Goal: Communication & Community: Answer question/provide support

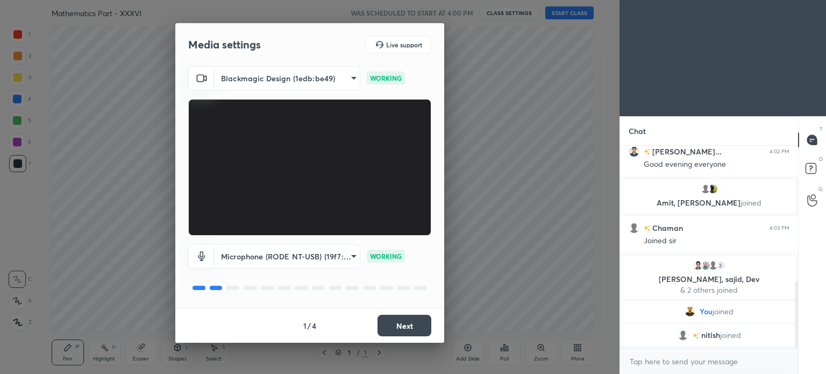
click at [407, 320] on button "Next" at bounding box center [404, 326] width 54 height 22
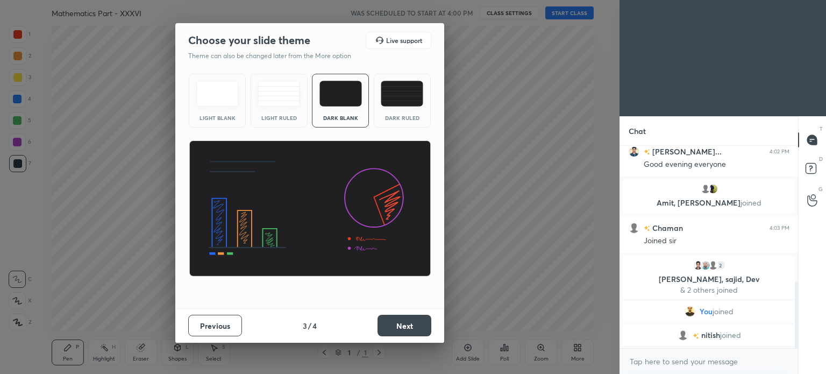
click at [407, 320] on button "Next" at bounding box center [404, 326] width 54 height 22
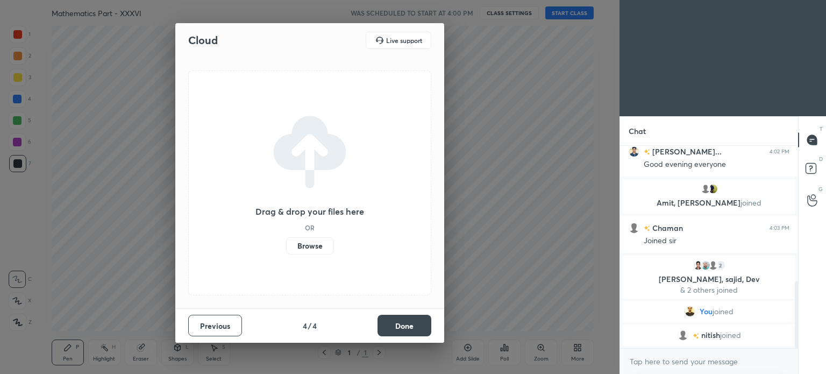
click at [407, 320] on button "Done" at bounding box center [404, 326] width 54 height 22
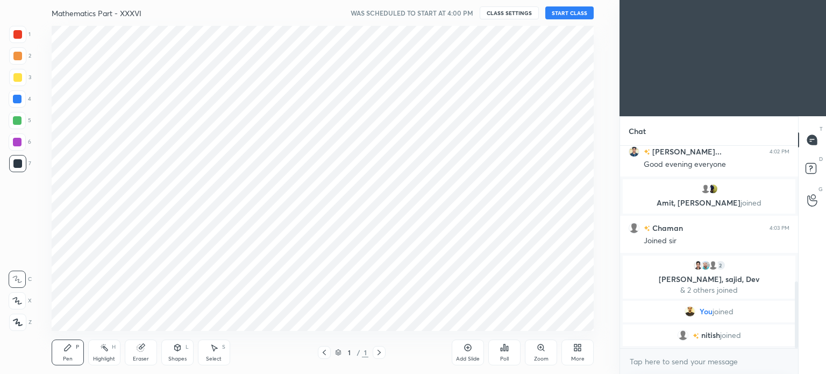
click at [407, 320] on div "Cloud Live support Drag & drop your files here OR Browse Previous 4 / 4 Done" at bounding box center [309, 187] width 619 height 374
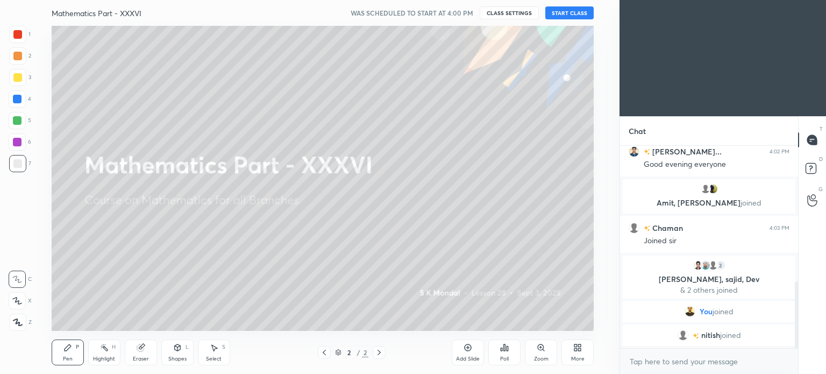
click at [559, 8] on button "START CLASS" at bounding box center [569, 12] width 48 height 13
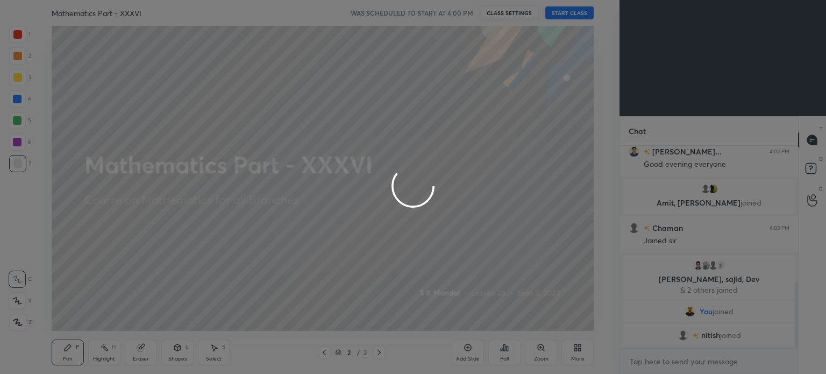
type textarea "x"
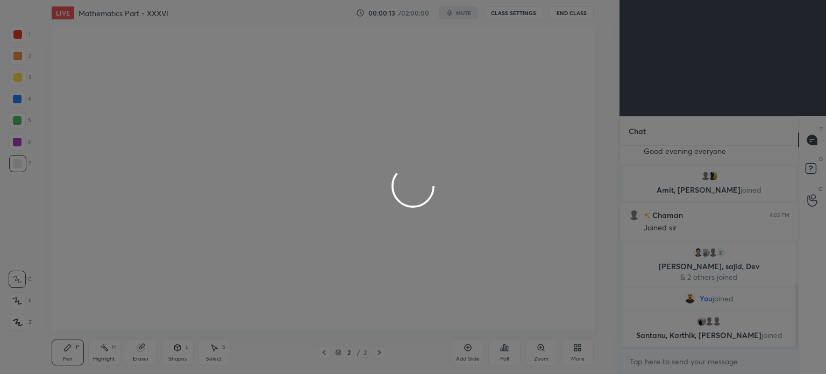
scroll to position [432, 0]
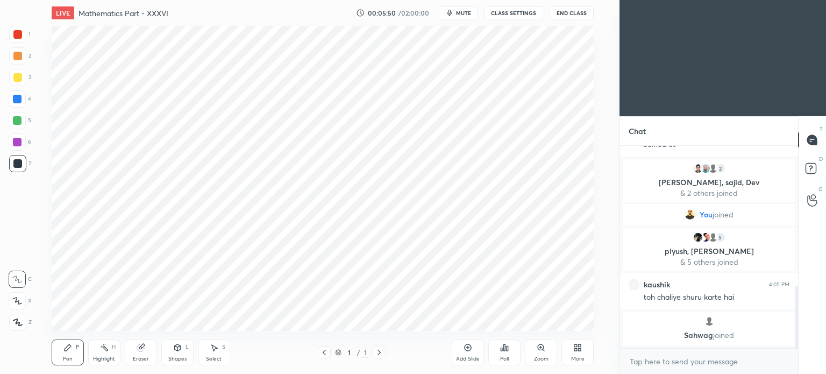
scroll to position [53465, 53194]
click at [475, 354] on div "Add Slide" at bounding box center [468, 352] width 32 height 26
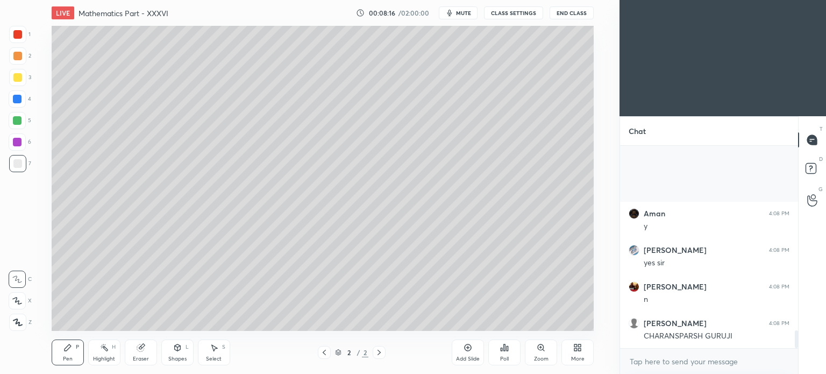
scroll to position [2072, 0]
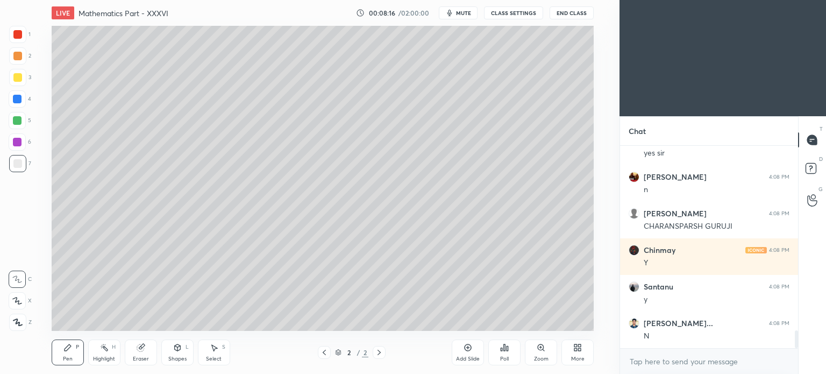
click at [20, 78] on div at bounding box center [17, 77] width 9 height 9
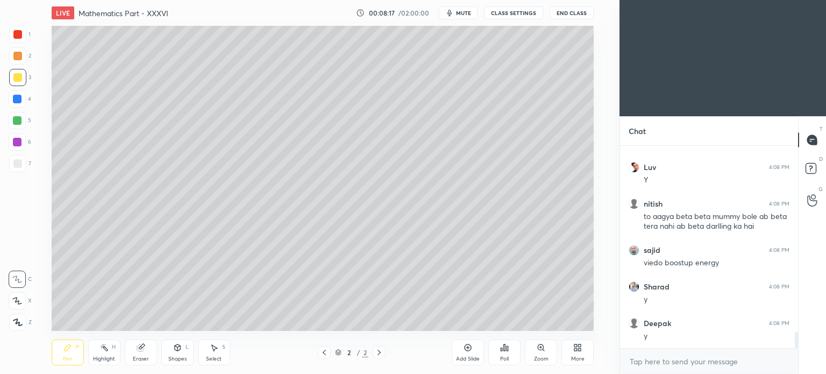
click at [68, 354] on div "Pen P" at bounding box center [68, 352] width 32 height 26
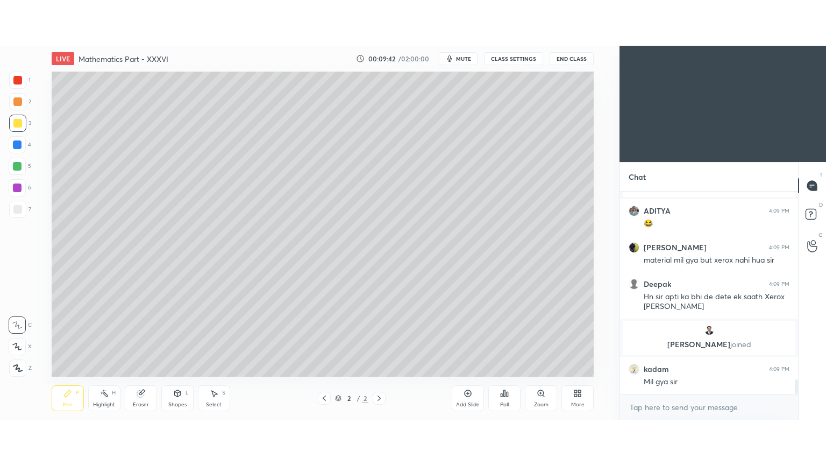
scroll to position [2664, 0]
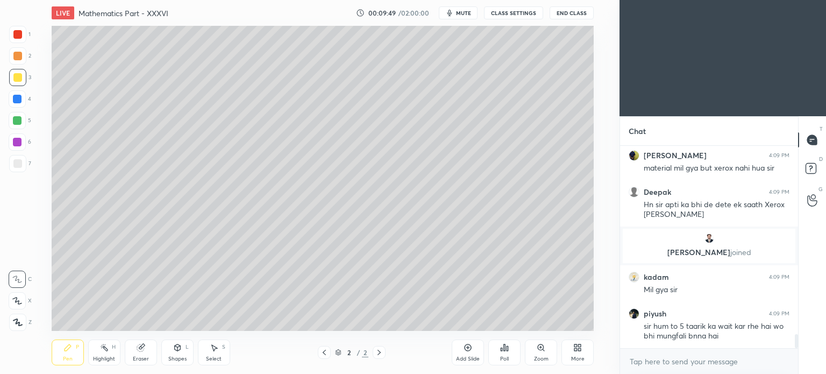
click at [583, 344] on div "More" at bounding box center [577, 352] width 32 height 26
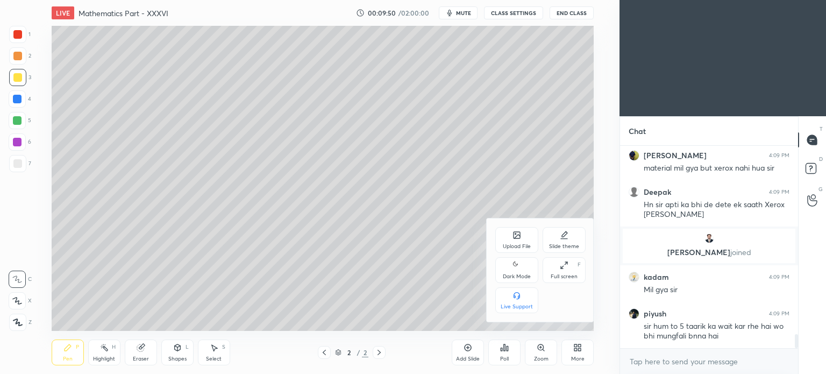
click at [570, 268] on div "Full screen F" at bounding box center [564, 270] width 43 height 26
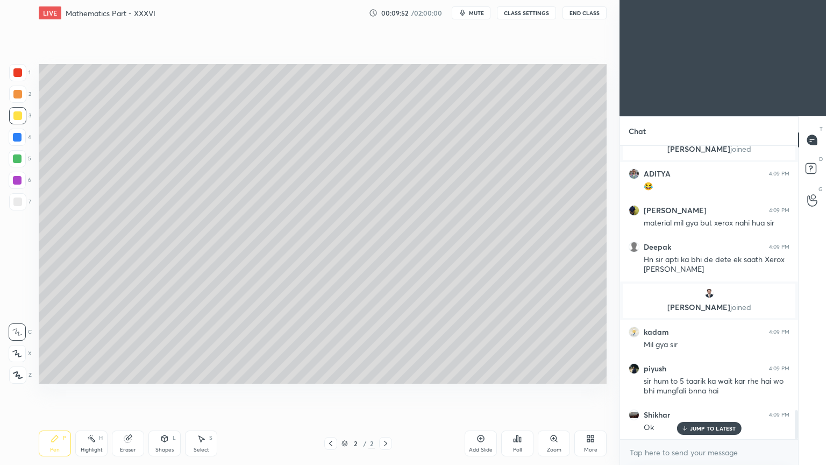
scroll to position [2665, 0]
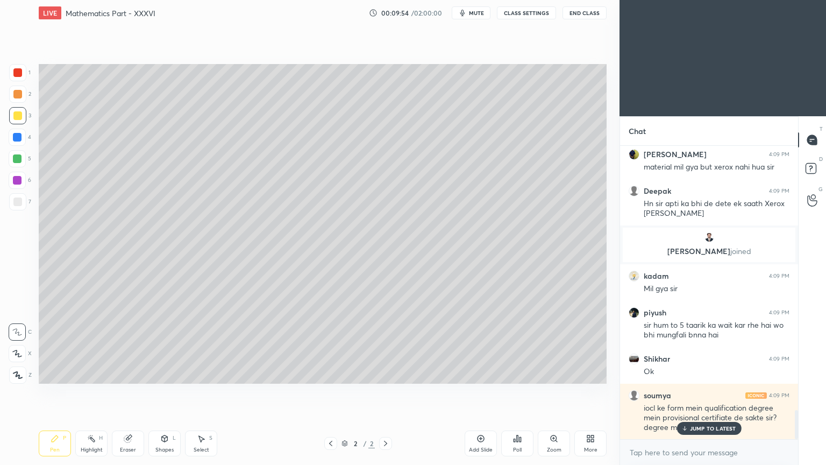
click at [690, 373] on p "JUMP TO LATEST" at bounding box center [713, 428] width 46 height 6
click at [589, 373] on div "More" at bounding box center [590, 443] width 32 height 26
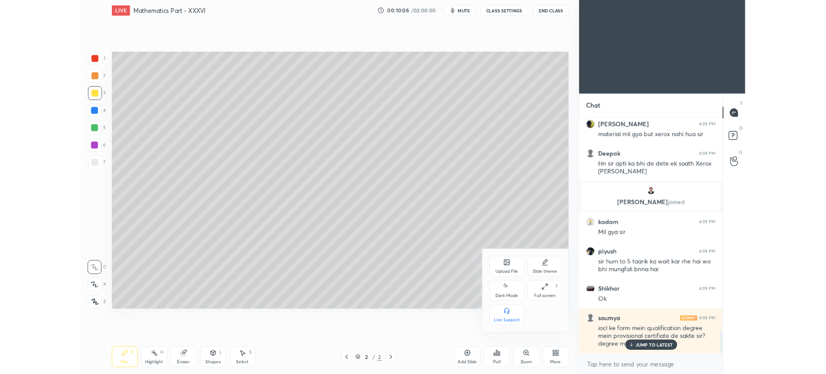
scroll to position [2704, 0]
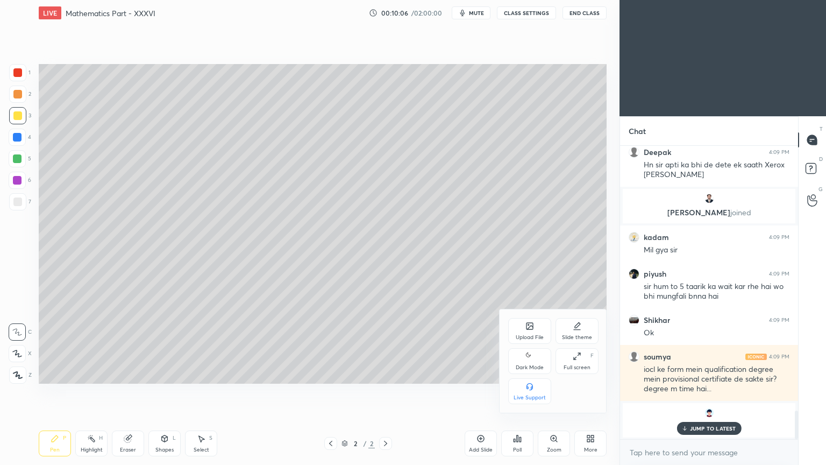
click at [536, 327] on div "Upload File" at bounding box center [529, 331] width 43 height 26
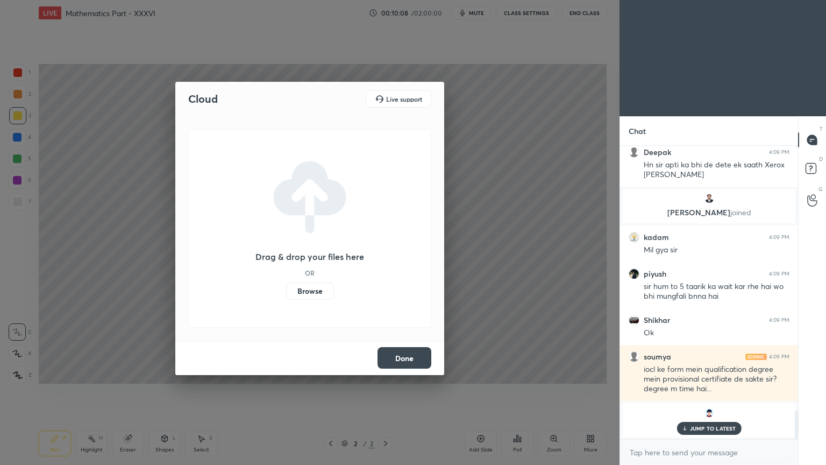
click at [318, 293] on label "Browse" at bounding box center [310, 290] width 48 height 17
click at [286, 293] on input "Browse" at bounding box center [286, 290] width 0 height 17
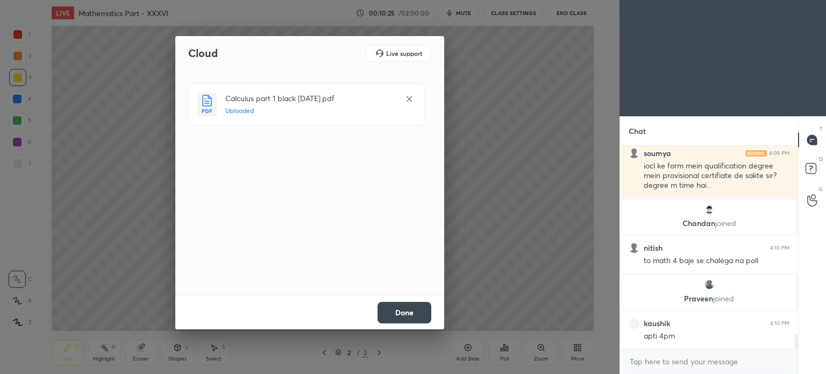
scroll to position [2827, 0]
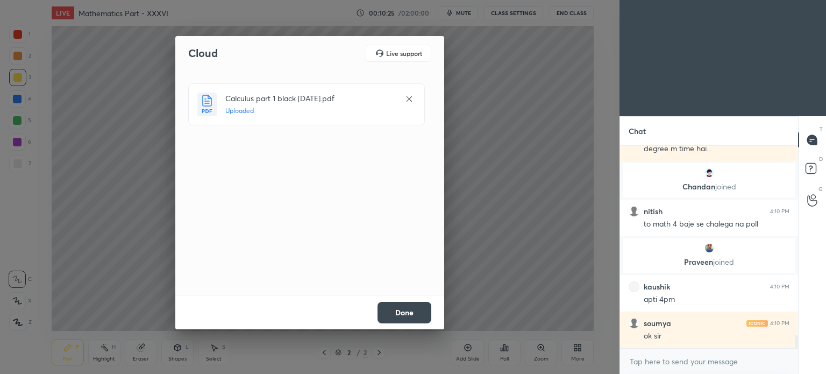
click at [418, 311] on button "Done" at bounding box center [404, 313] width 54 height 22
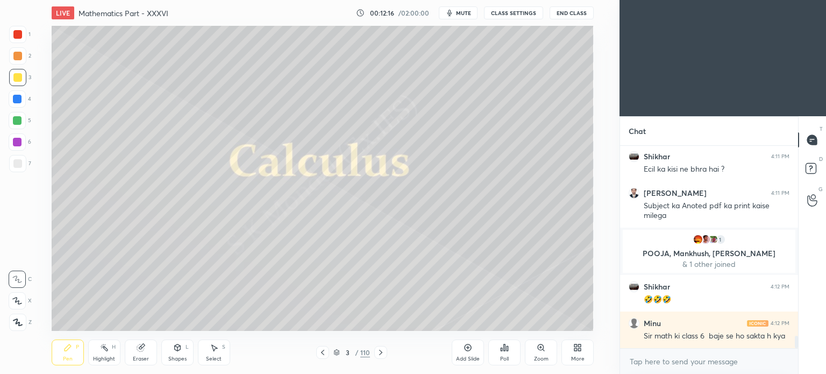
scroll to position [3117, 0]
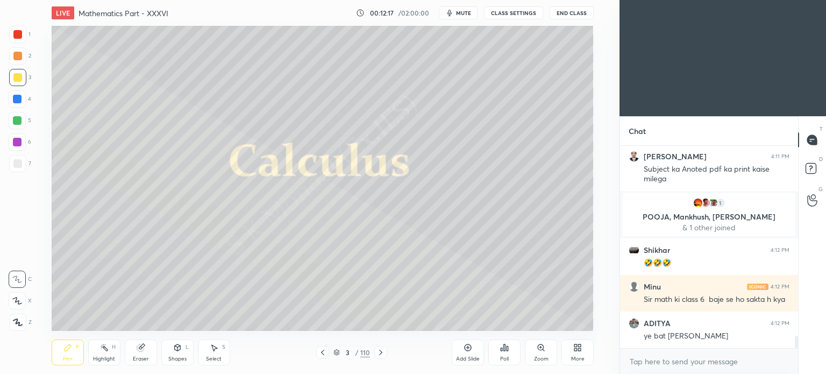
click at [320, 350] on icon at bounding box center [322, 352] width 9 height 9
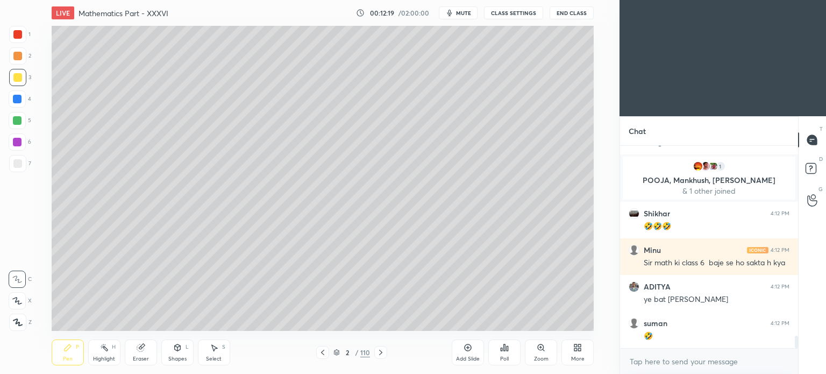
click at [381, 352] on icon at bounding box center [380, 352] width 3 height 5
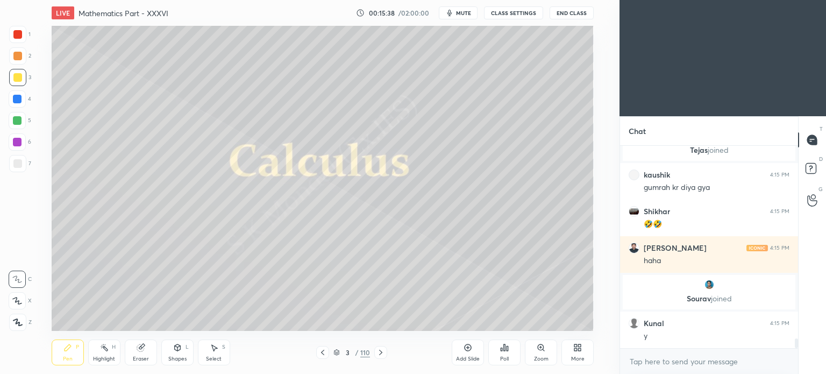
scroll to position [4154, 0]
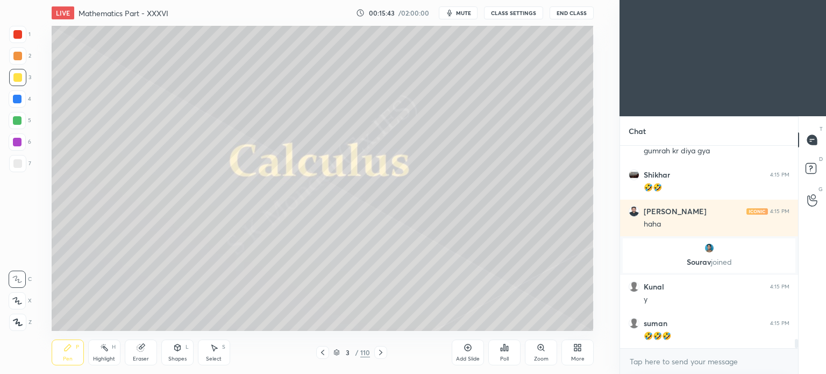
click at [383, 350] on icon at bounding box center [380, 352] width 9 height 9
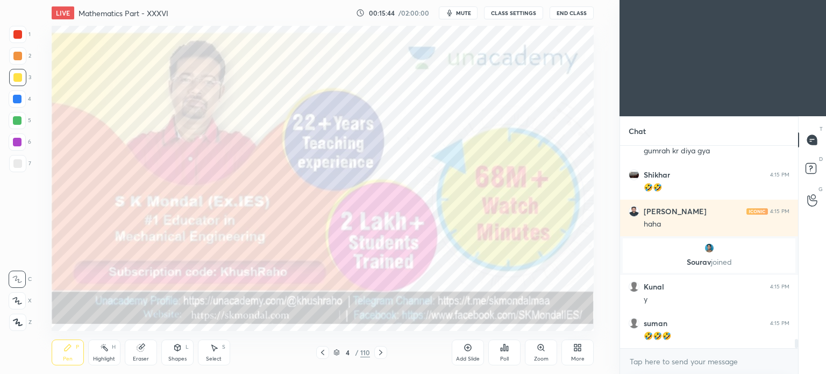
click at [383, 350] on icon at bounding box center [380, 352] width 9 height 9
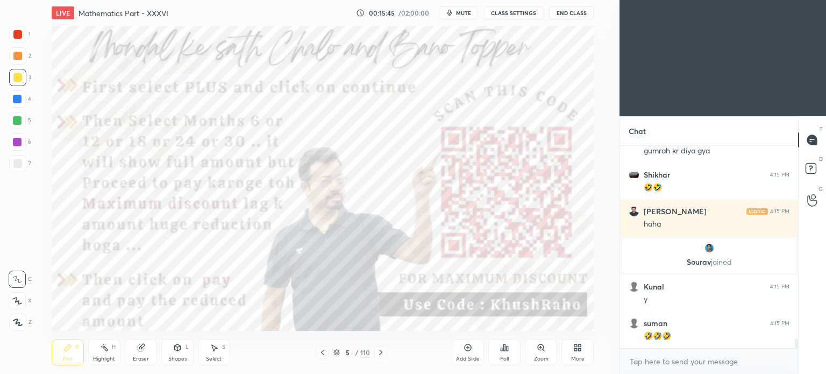
click at [383, 350] on icon at bounding box center [380, 352] width 9 height 9
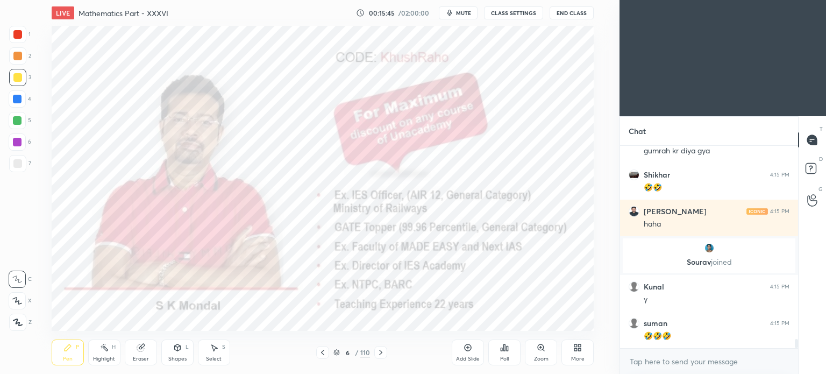
click at [383, 350] on icon at bounding box center [380, 352] width 9 height 9
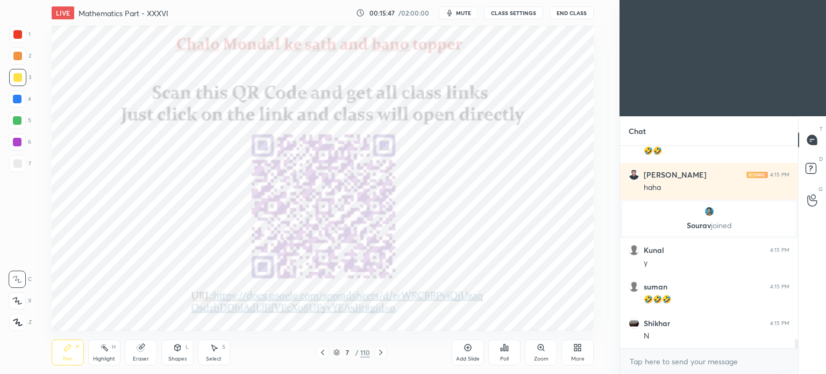
scroll to position [4227, 0]
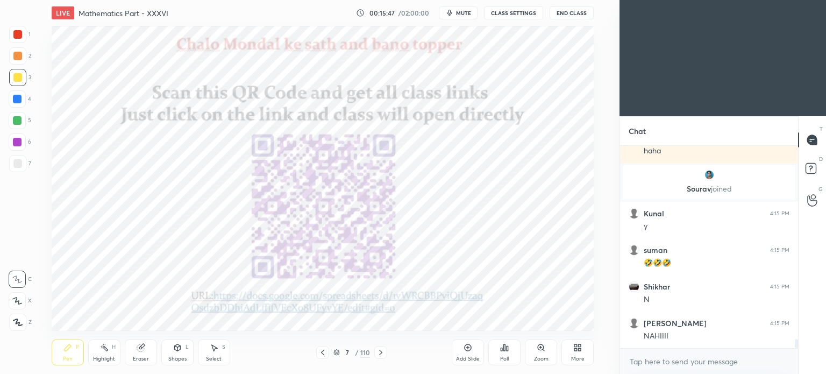
click at [383, 350] on icon at bounding box center [380, 352] width 9 height 9
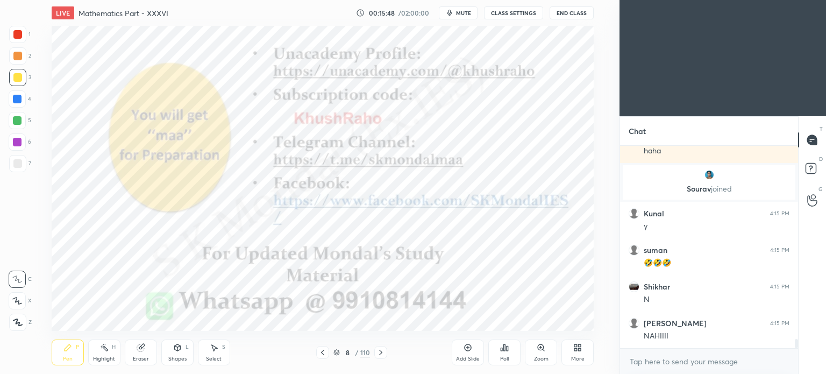
click at [383, 350] on icon at bounding box center [380, 352] width 9 height 9
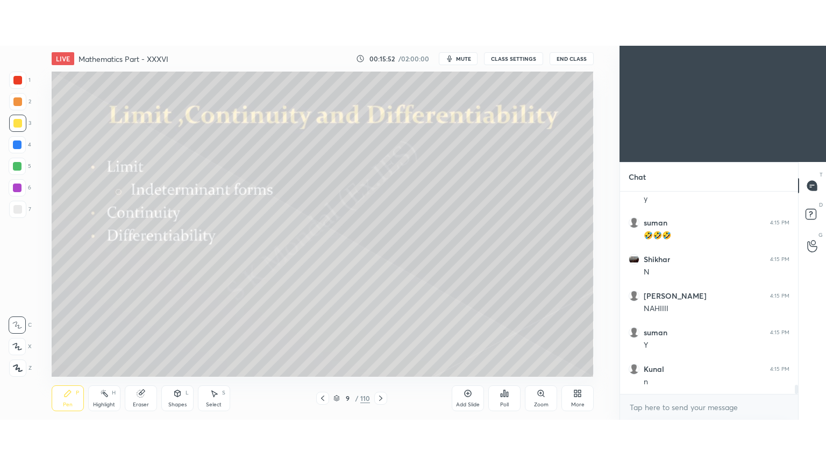
scroll to position [4339, 0]
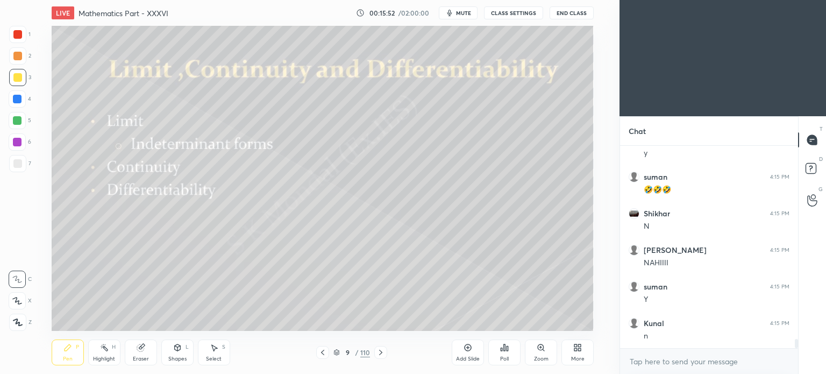
click at [104, 354] on div "Highlight H" at bounding box center [104, 352] width 32 height 26
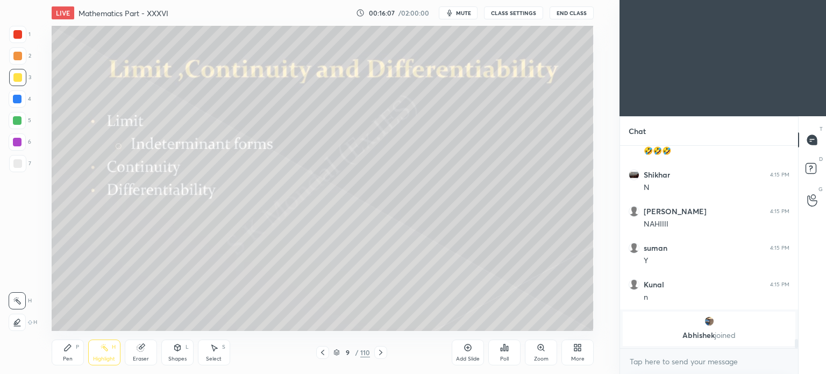
click at [576, 345] on icon at bounding box center [575, 345] width 3 height 3
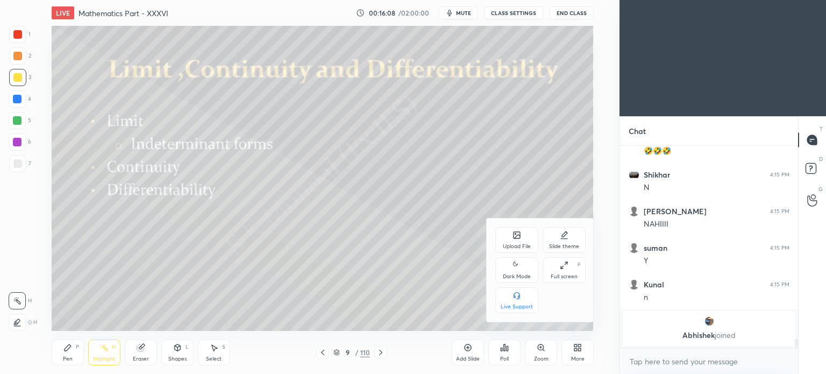
click at [564, 267] on icon at bounding box center [564, 265] width 9 height 9
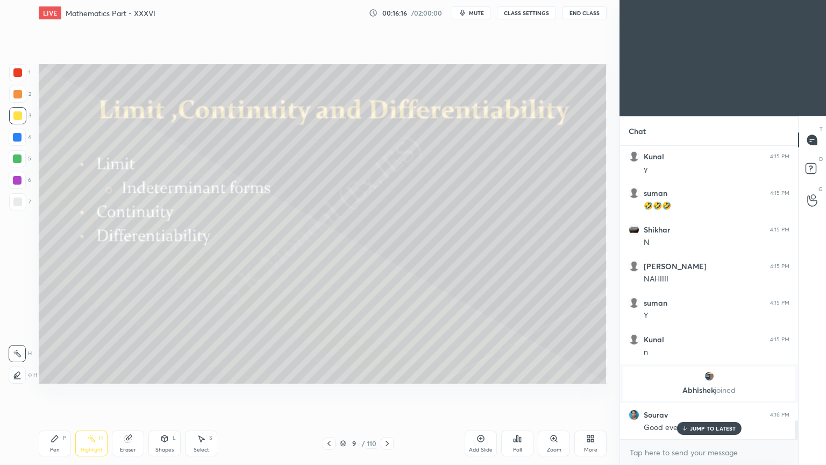
scroll to position [4218, 0]
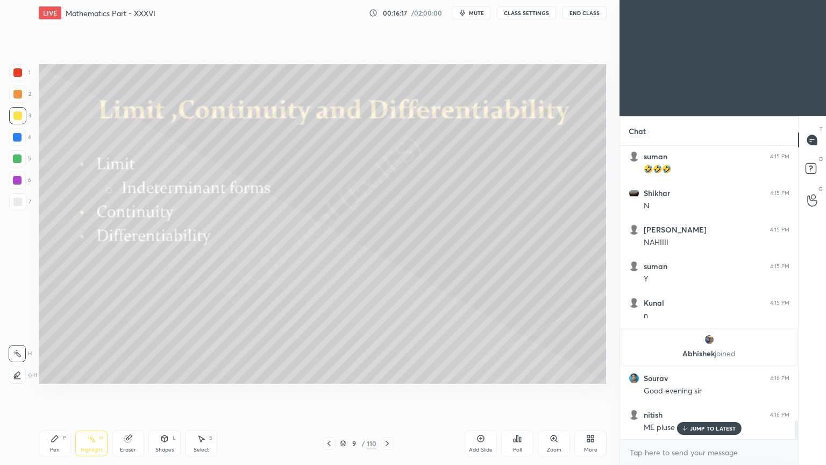
drag, startPoint x: 693, startPoint y: 427, endPoint x: 580, endPoint y: 396, distance: 116.6
click at [689, 373] on div "JUMP TO LATEST" at bounding box center [708, 428] width 65 height 13
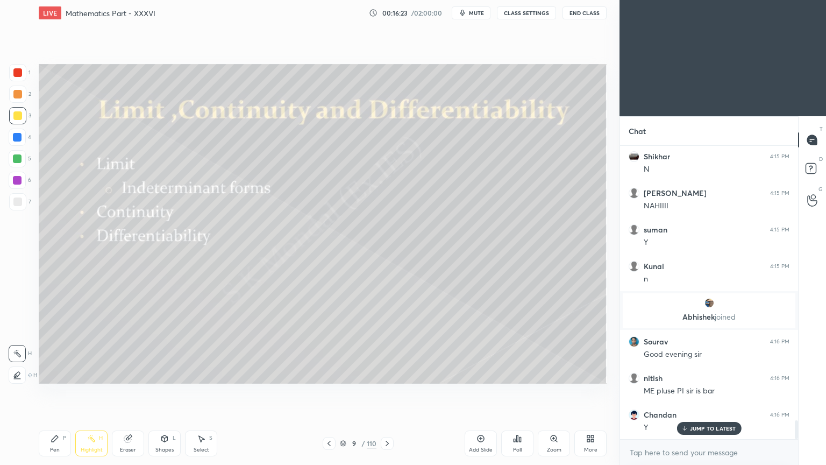
click at [708, 373] on p "JUMP TO LATEST" at bounding box center [713, 428] width 46 height 6
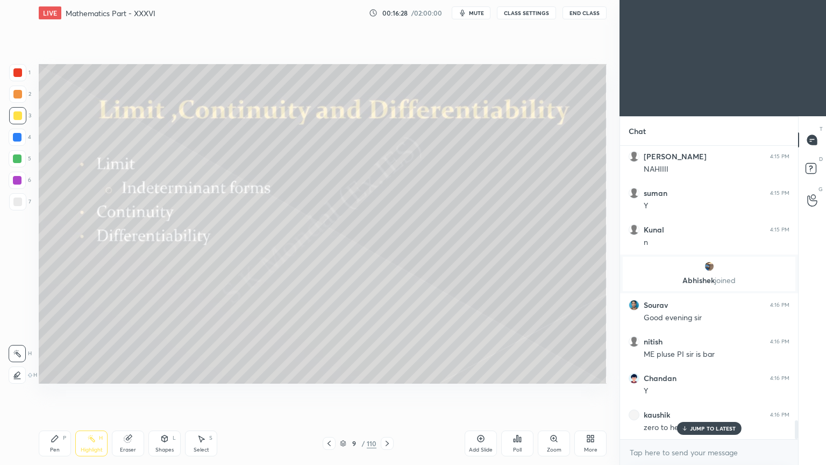
click at [701, 373] on p "JUMP TO LATEST" at bounding box center [713, 428] width 46 height 6
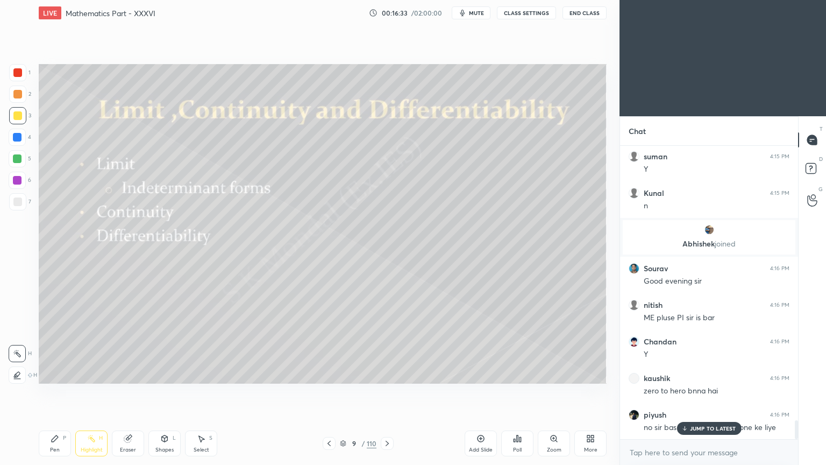
drag, startPoint x: 703, startPoint y: 424, endPoint x: 586, endPoint y: 397, distance: 120.8
click at [702, 373] on div "SAHIL 4:14 PM lol Tejas joined kaushik 4:15 PM gumrah kr diya gya Shikhar 4:15 …" at bounding box center [709, 292] width 178 height 293
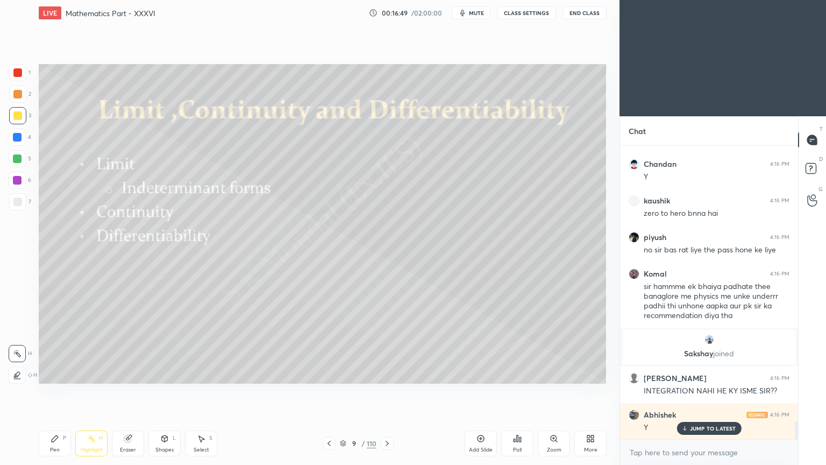
scroll to position [4476, 0]
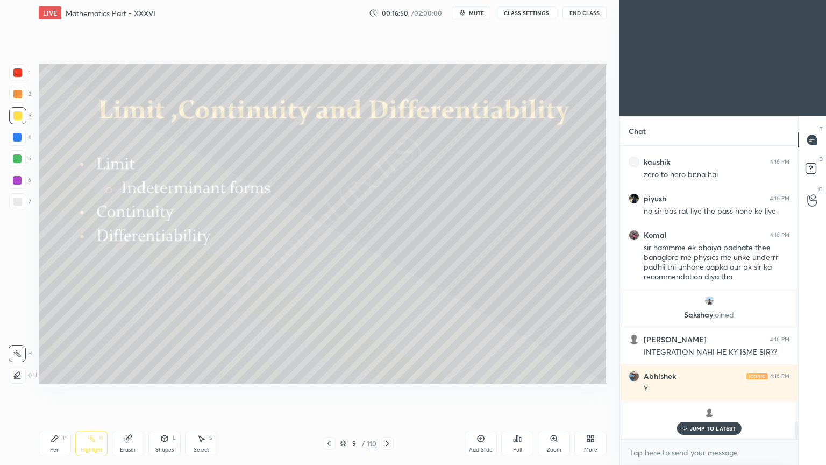
click at [697, 373] on div "JUMP TO LATEST" at bounding box center [708, 428] width 65 height 13
click at [590, 373] on div "More" at bounding box center [590, 443] width 32 height 26
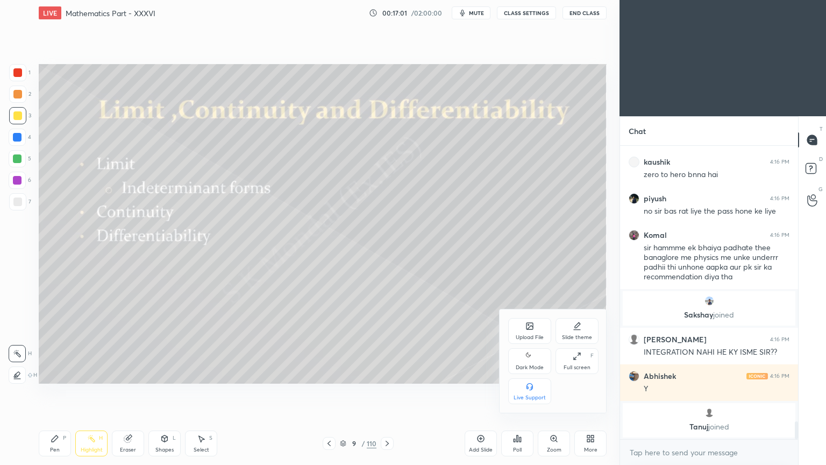
click at [536, 334] on div "Upload File" at bounding box center [530, 336] width 28 height 5
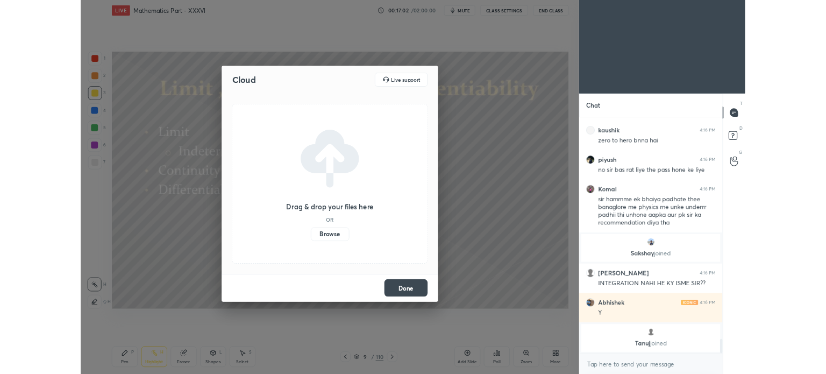
scroll to position [4512, 0]
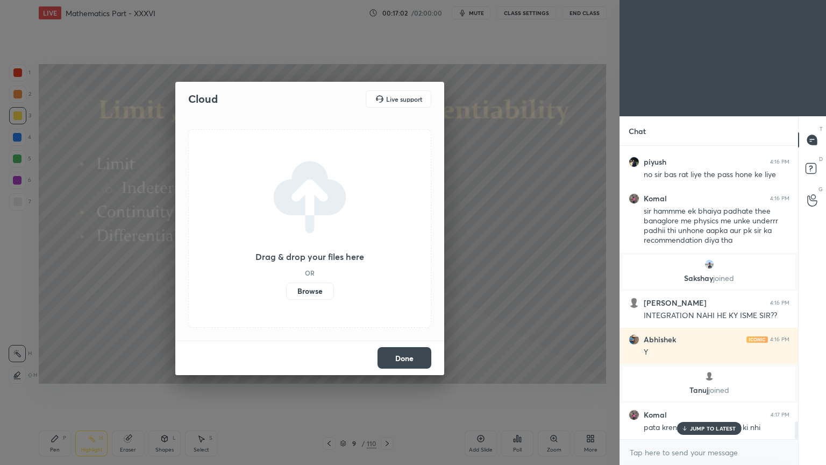
click at [311, 293] on label "Browse" at bounding box center [310, 290] width 48 height 17
click at [286, 293] on input "Browse" at bounding box center [286, 290] width 0 height 17
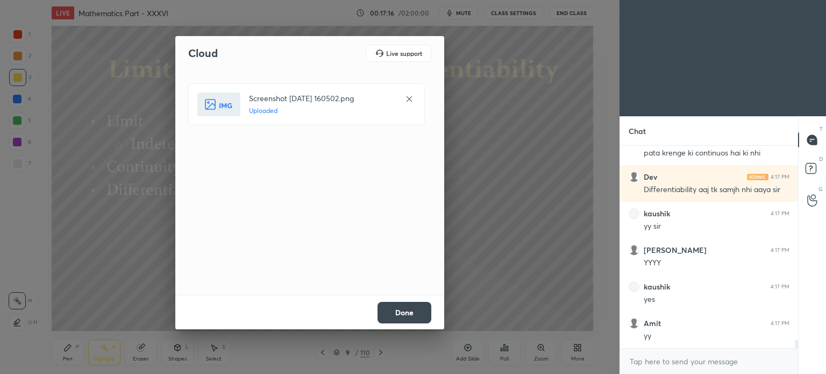
scroll to position [4896, 0]
click at [412, 311] on button "Done" at bounding box center [404, 313] width 54 height 22
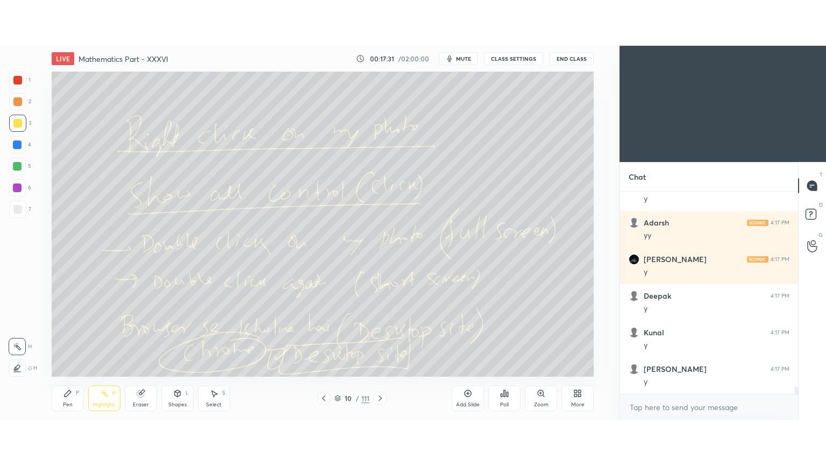
scroll to position [5225, 0]
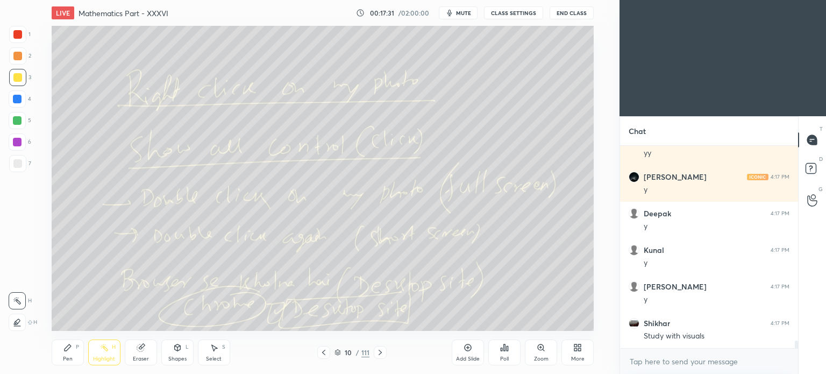
click at [733, 51] on video at bounding box center [722, 58] width 206 height 116
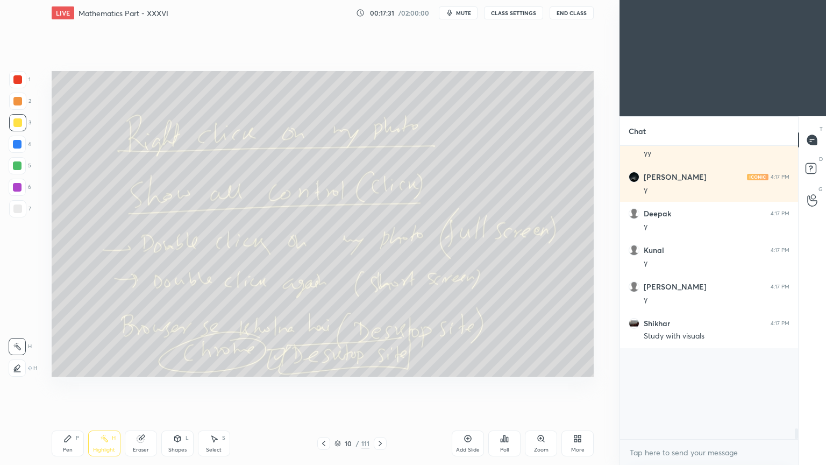
scroll to position [5135, 0]
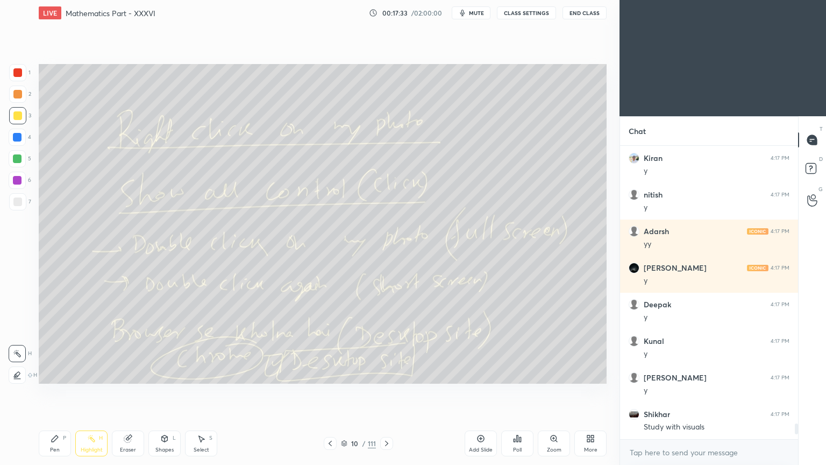
click at [619, 116] on video at bounding box center [722, 58] width 206 height 116
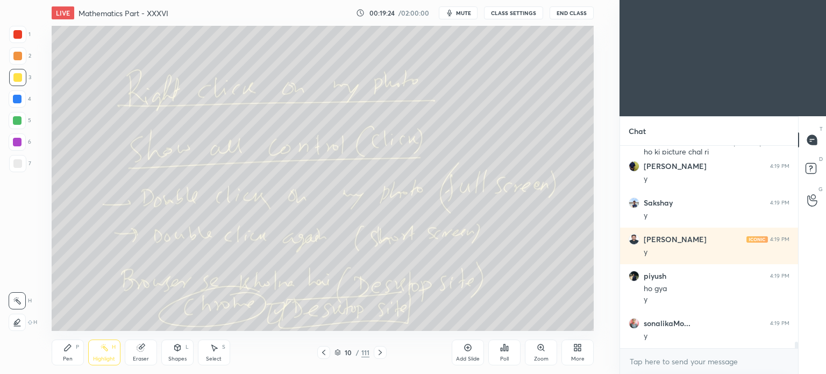
scroll to position [6036, 0]
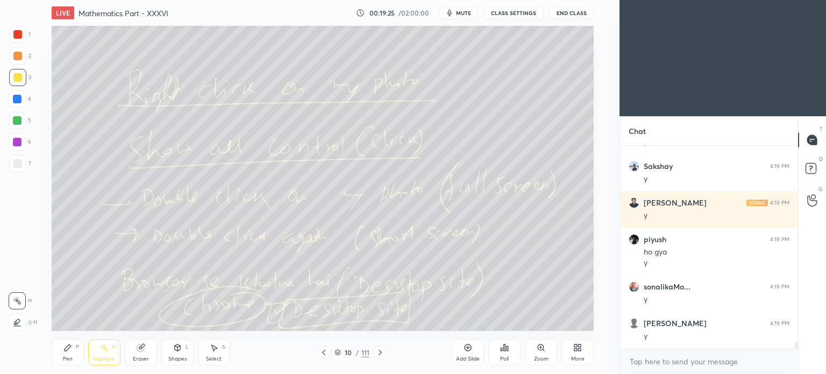
click at [377, 348] on icon at bounding box center [380, 352] width 9 height 9
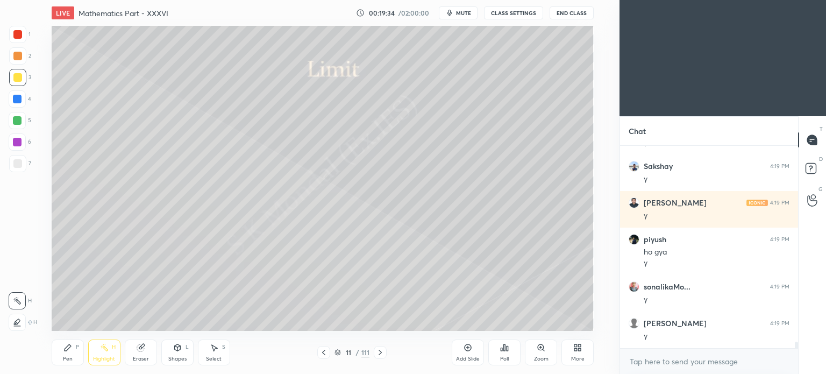
click at [17, 81] on div at bounding box center [17, 77] width 9 height 9
click at [69, 350] on icon at bounding box center [67, 347] width 9 height 9
click at [68, 351] on icon at bounding box center [67, 347] width 9 height 9
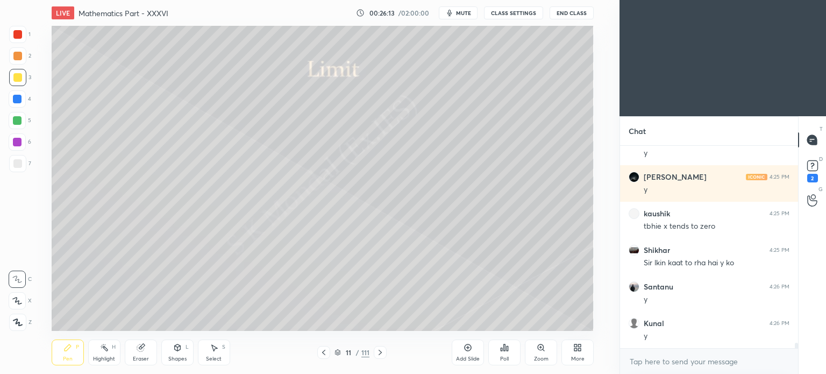
scroll to position [7609, 0]
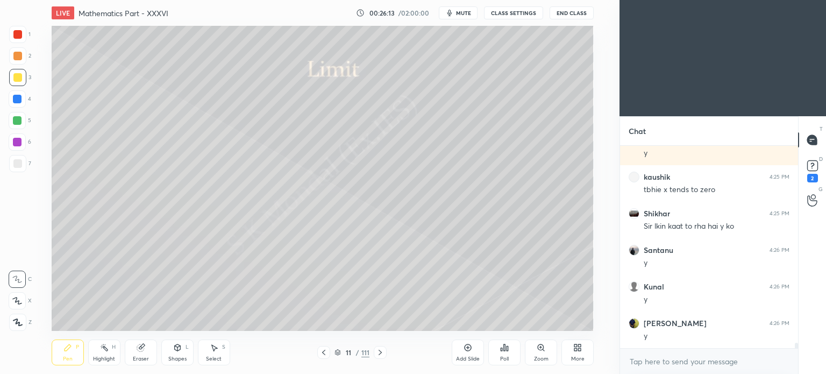
click at [18, 158] on div at bounding box center [17, 163] width 17 height 17
click at [18, 161] on div at bounding box center [17, 163] width 9 height 9
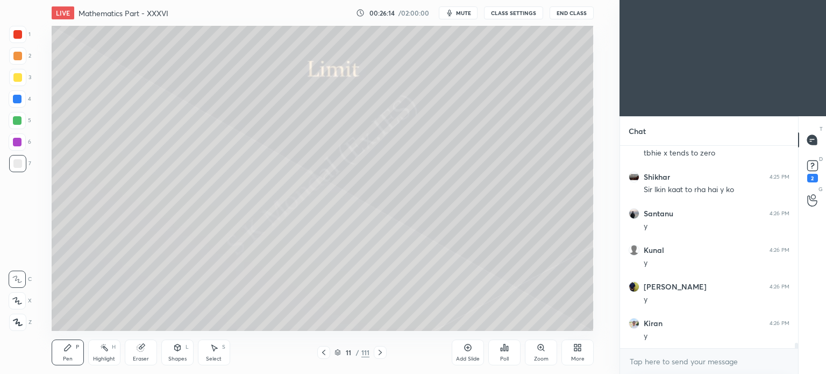
click at [69, 356] on div "Pen" at bounding box center [68, 358] width 10 height 5
click at [67, 355] on div "Pen P" at bounding box center [68, 352] width 32 height 26
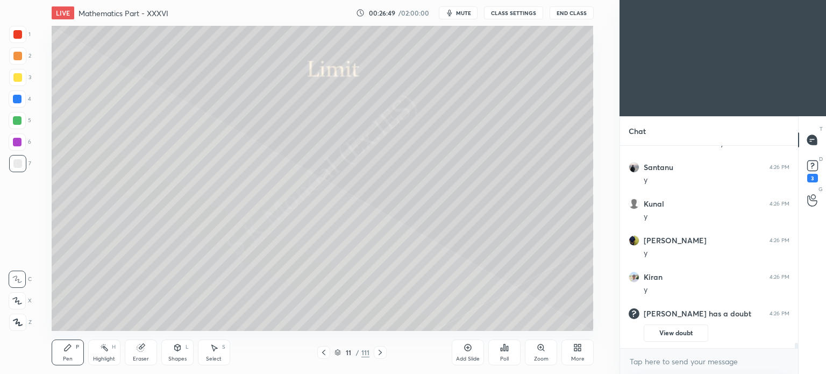
scroll to position [7512, 0]
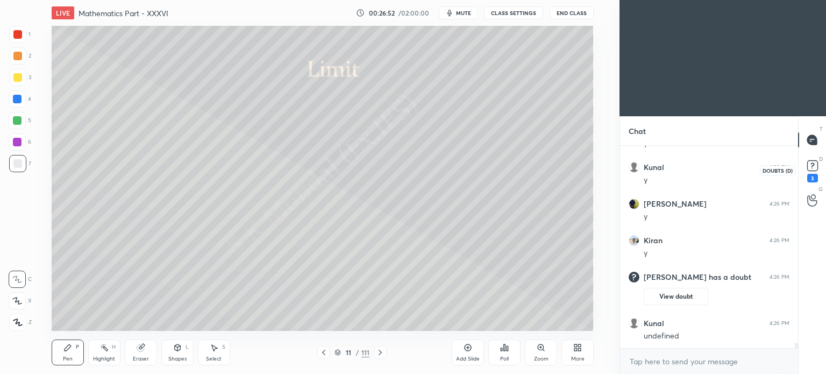
click at [809, 163] on rect at bounding box center [812, 166] width 10 height 10
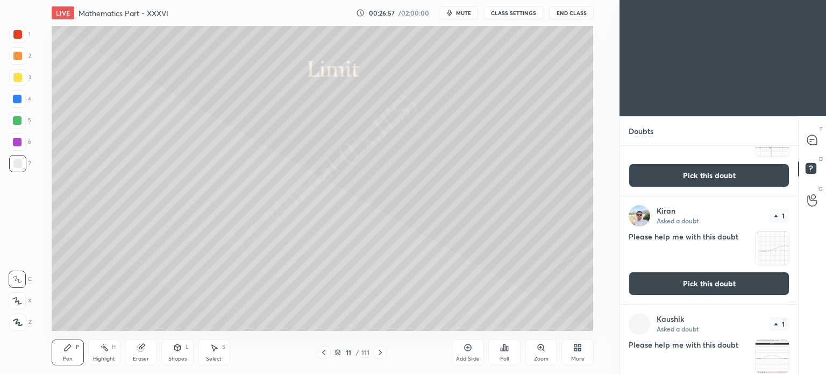
scroll to position [0, 0]
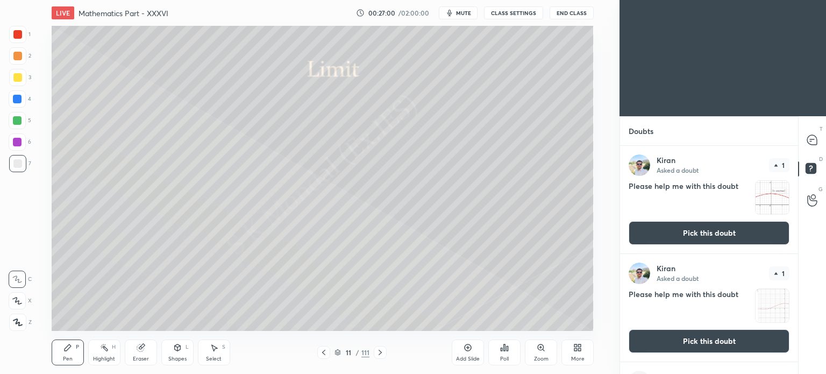
drag, startPoint x: 723, startPoint y: 236, endPoint x: 710, endPoint y: 235, distance: 13.5
click at [723, 236] on button "Pick this doubt" at bounding box center [709, 233] width 161 height 24
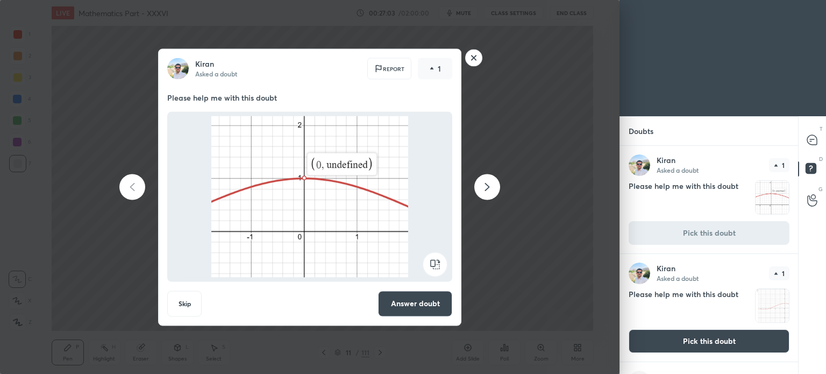
click at [420, 303] on button "Answer doubt" at bounding box center [415, 303] width 74 height 26
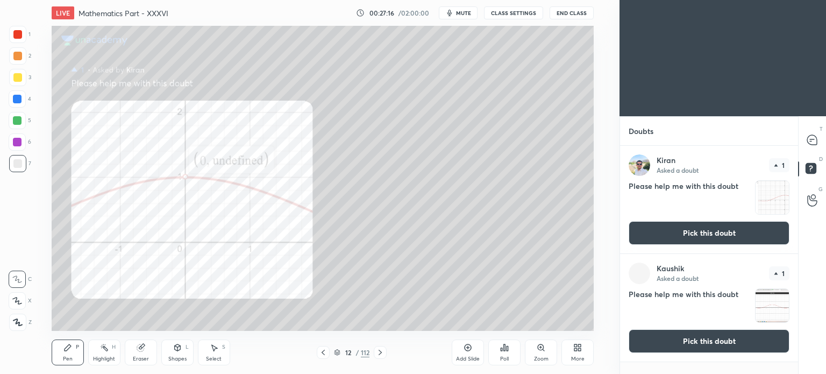
click at [709, 232] on button "Pick this doubt" at bounding box center [709, 233] width 161 height 24
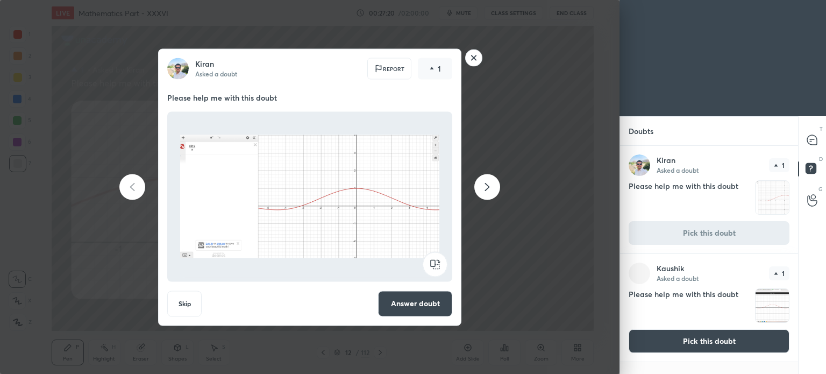
click at [469, 59] on rect at bounding box center [474, 57] width 17 height 17
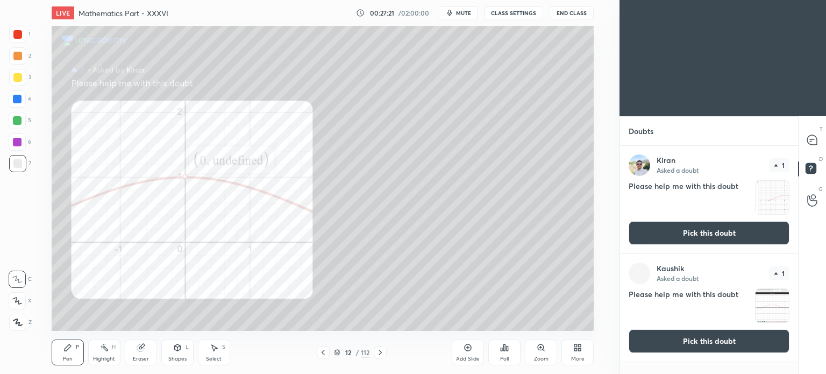
click at [726, 230] on button "Pick this doubt" at bounding box center [709, 233] width 161 height 24
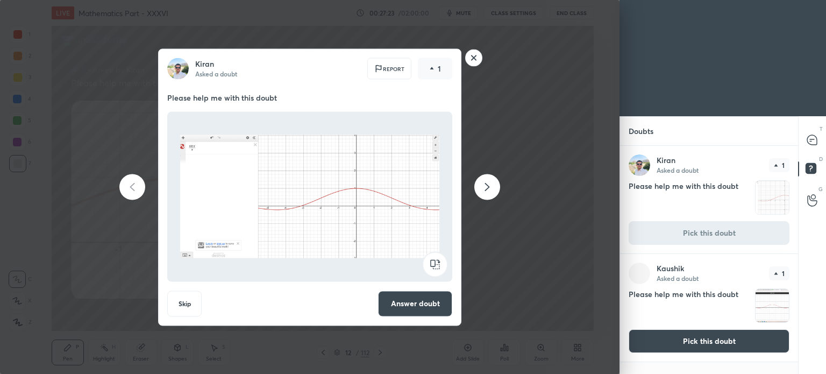
click at [182, 298] on button "Skip" at bounding box center [184, 303] width 34 height 26
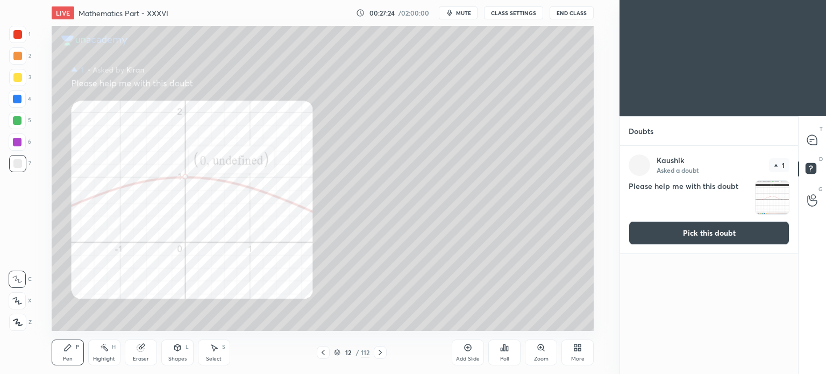
click at [730, 235] on button "Pick this doubt" at bounding box center [709, 233] width 161 height 24
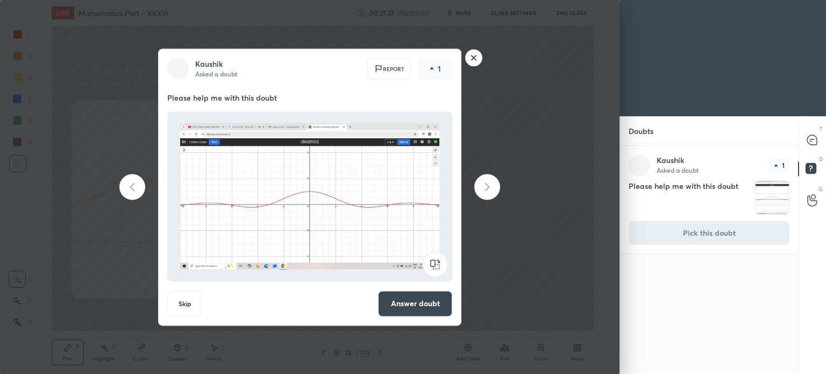
click at [191, 297] on button "Skip" at bounding box center [184, 303] width 34 height 26
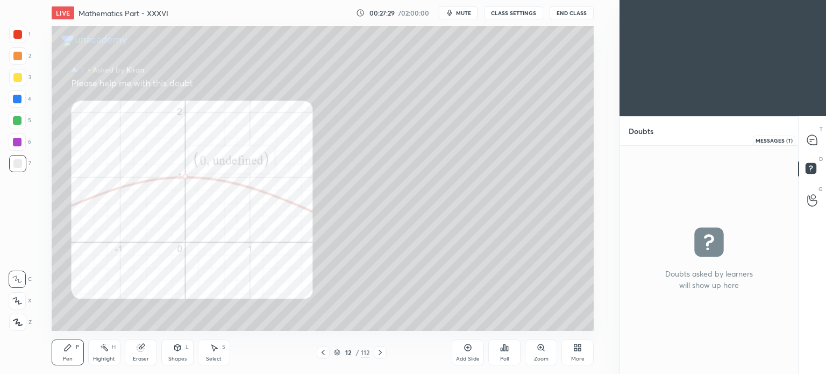
click at [812, 140] on icon at bounding box center [812, 140] width 10 height 10
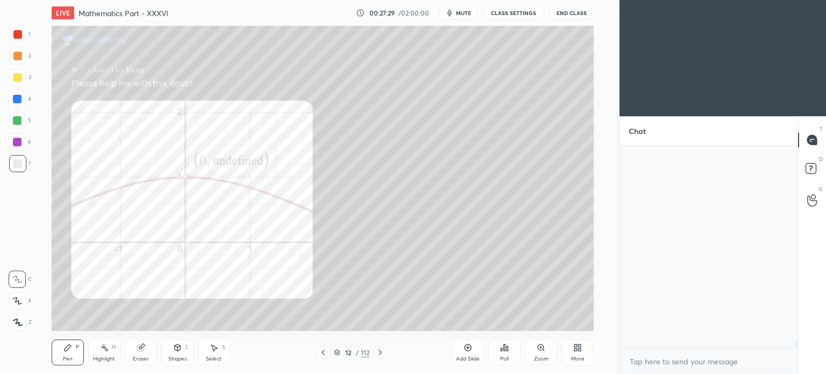
scroll to position [199, 175]
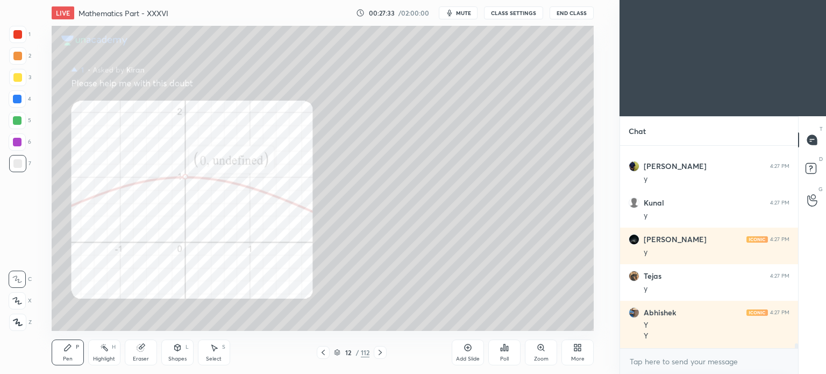
click at [323, 354] on icon at bounding box center [323, 352] width 3 height 5
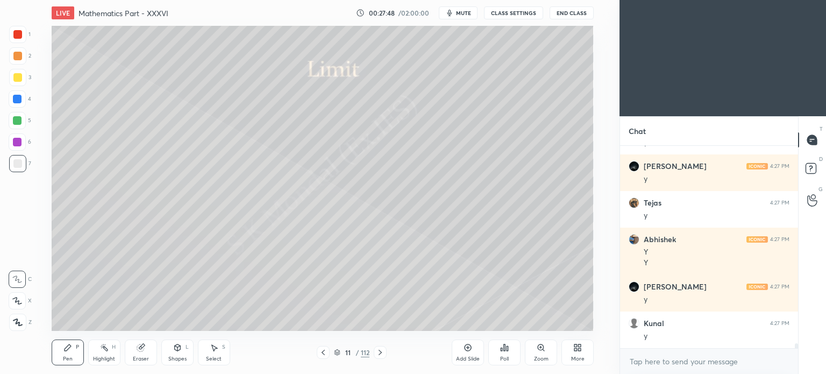
scroll to position [7927, 0]
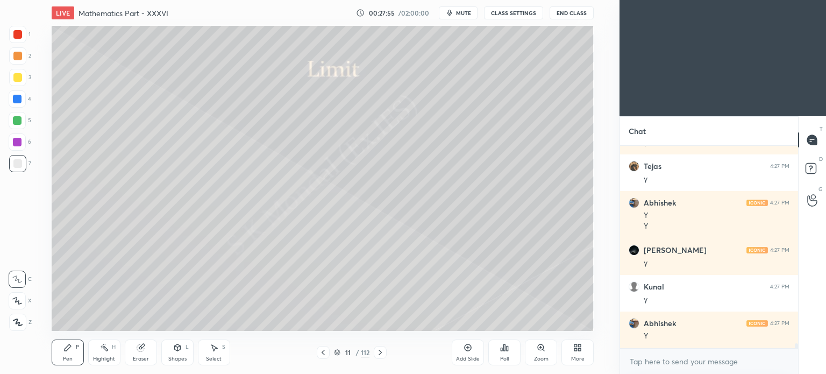
click at [21, 161] on div at bounding box center [17, 163] width 9 height 9
click at [62, 356] on div "Pen P" at bounding box center [68, 352] width 32 height 26
click at [64, 357] on div "Pen" at bounding box center [68, 358] width 10 height 5
click at [16, 166] on div at bounding box center [17, 163] width 9 height 9
click at [179, 360] on div "Shapes" at bounding box center [177, 358] width 18 height 5
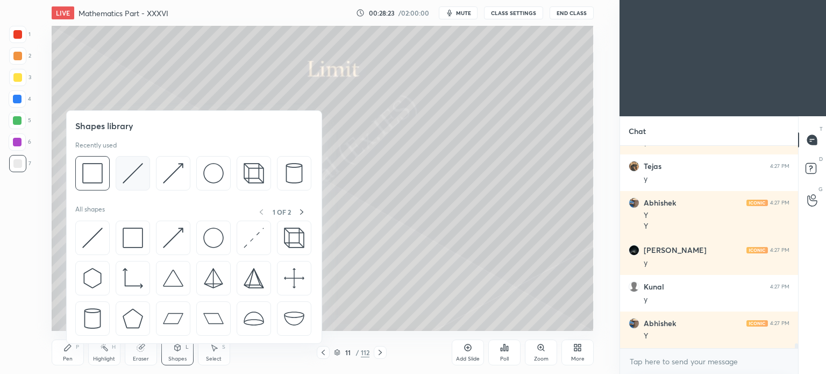
click at [133, 176] on img at bounding box center [133, 173] width 20 height 20
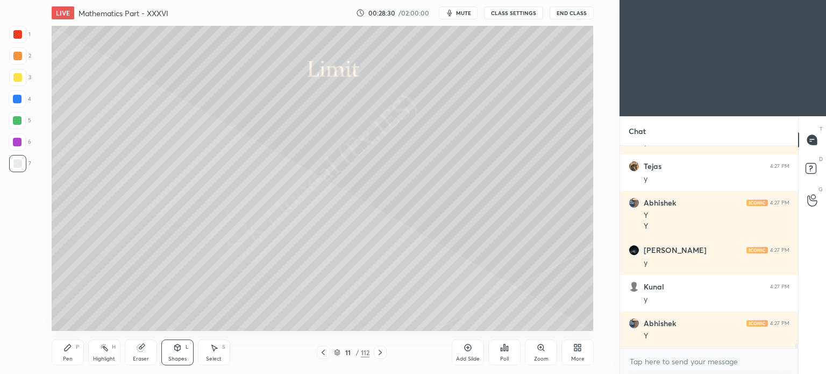
click at [65, 354] on div "Pen P" at bounding box center [68, 352] width 32 height 26
click at [19, 77] on div at bounding box center [17, 77] width 9 height 9
click at [144, 350] on icon at bounding box center [141, 347] width 9 height 9
click at [17, 303] on icon at bounding box center [17, 300] width 9 height 9
click at [52, 347] on div "Pen P" at bounding box center [68, 352] width 32 height 26
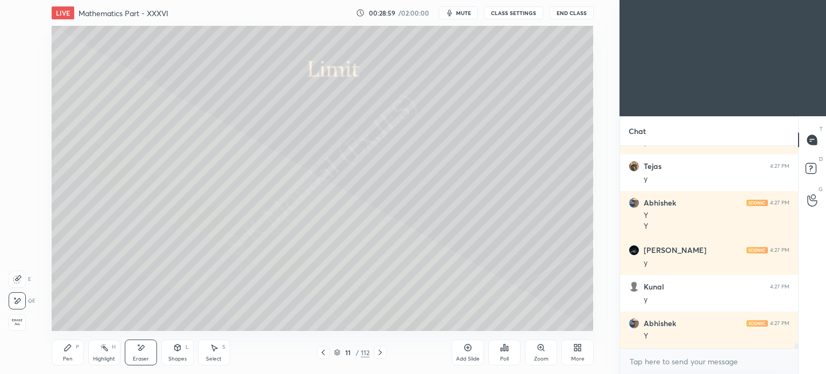
click at [69, 348] on icon at bounding box center [67, 347] width 9 height 9
click at [142, 353] on div "Eraser" at bounding box center [141, 352] width 32 height 26
click at [67, 357] on div "Pen" at bounding box center [68, 358] width 10 height 5
click at [73, 356] on div "Pen P" at bounding box center [68, 352] width 32 height 26
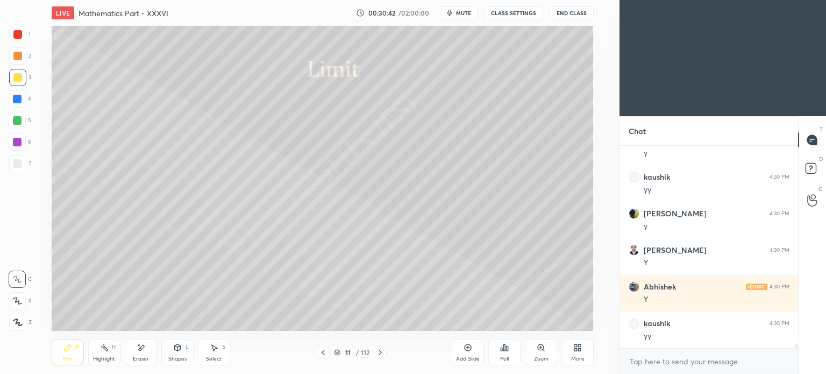
scroll to position [8293, 0]
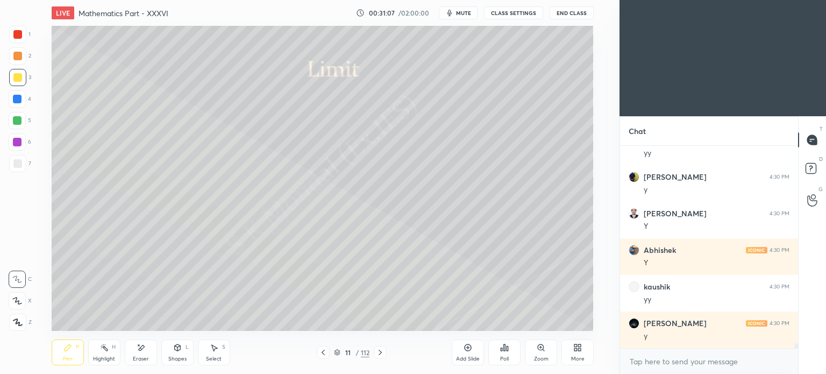
click at [383, 353] on icon at bounding box center [380, 352] width 9 height 9
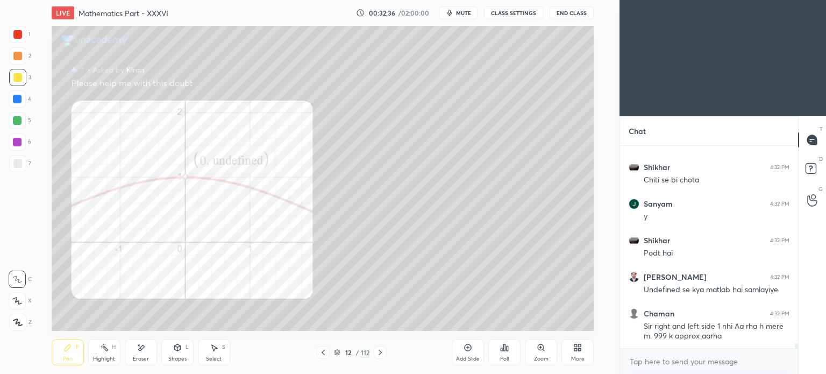
scroll to position [8391, 0]
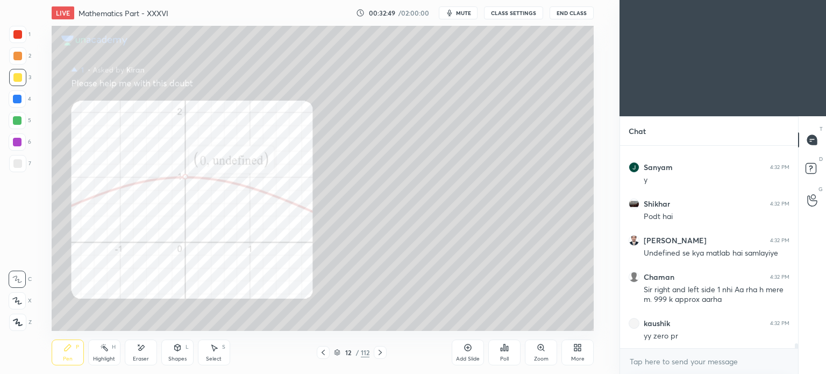
click at [323, 350] on icon at bounding box center [323, 352] width 9 height 9
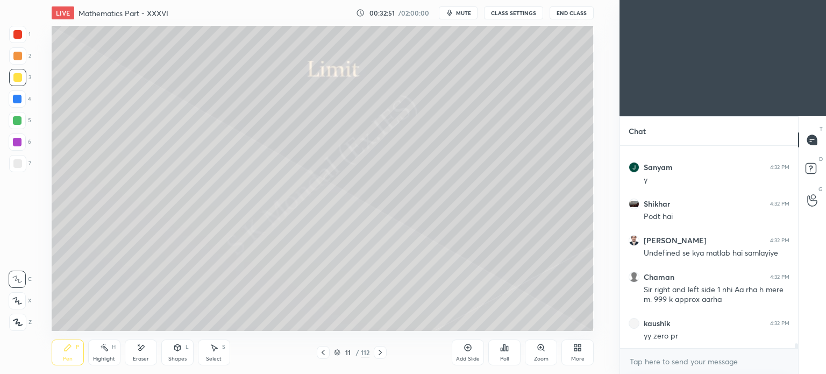
click at [382, 354] on icon at bounding box center [380, 352] width 9 height 9
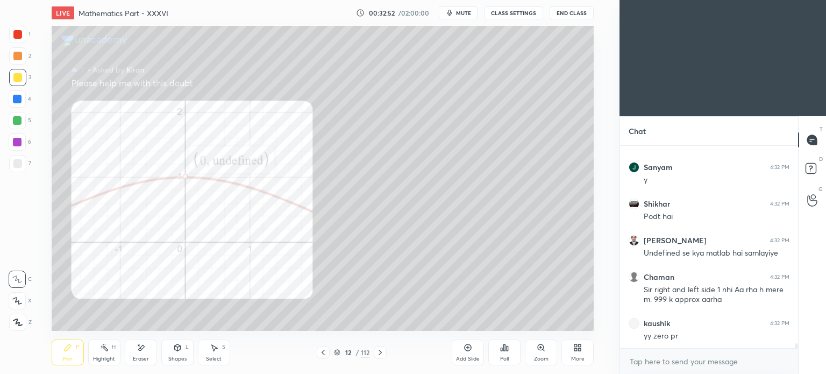
click at [327, 350] on div at bounding box center [323, 352] width 13 height 13
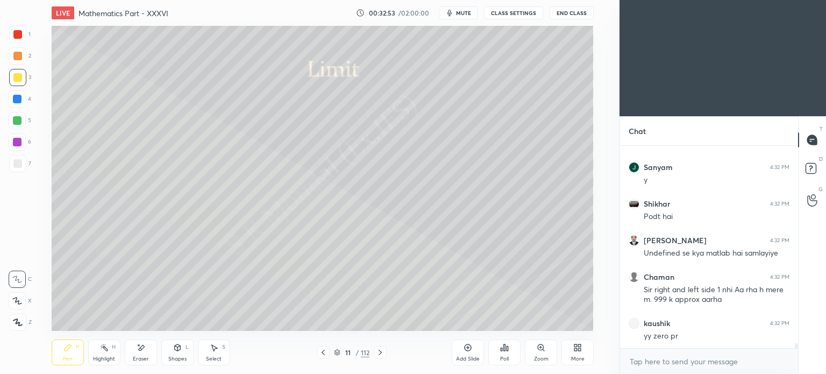
click at [583, 348] on div "More" at bounding box center [577, 352] width 32 height 26
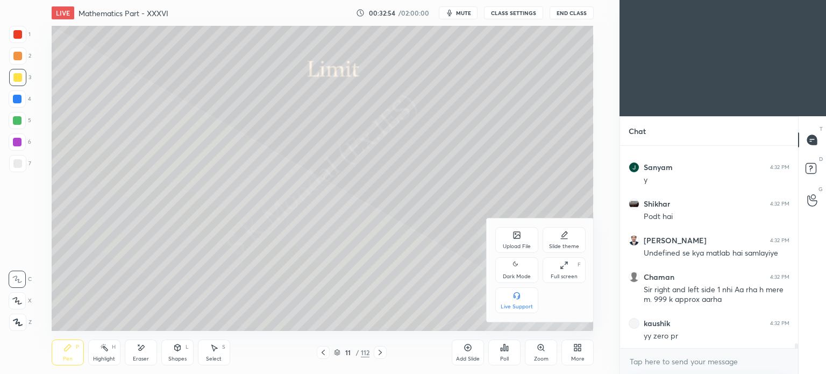
click at [514, 241] on div "Upload File" at bounding box center [516, 240] width 43 height 26
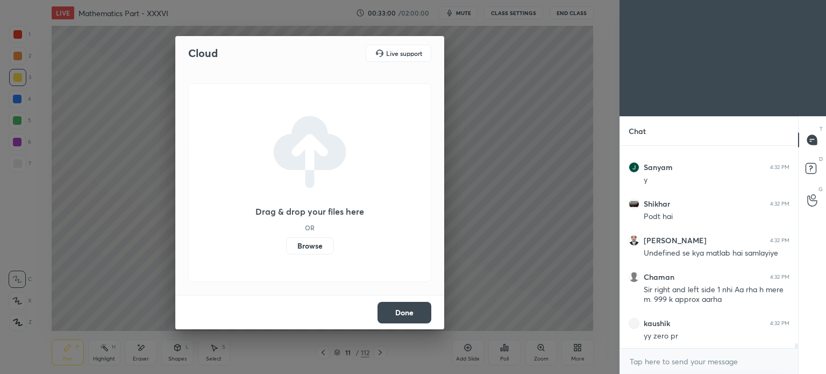
click at [317, 244] on label "Browse" at bounding box center [310, 245] width 48 height 17
click at [286, 244] on input "Browse" at bounding box center [286, 245] width 0 height 17
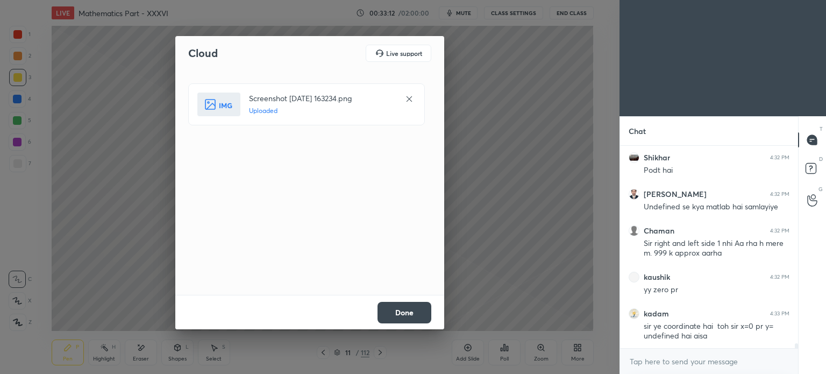
click at [413, 313] on button "Done" at bounding box center [404, 313] width 54 height 22
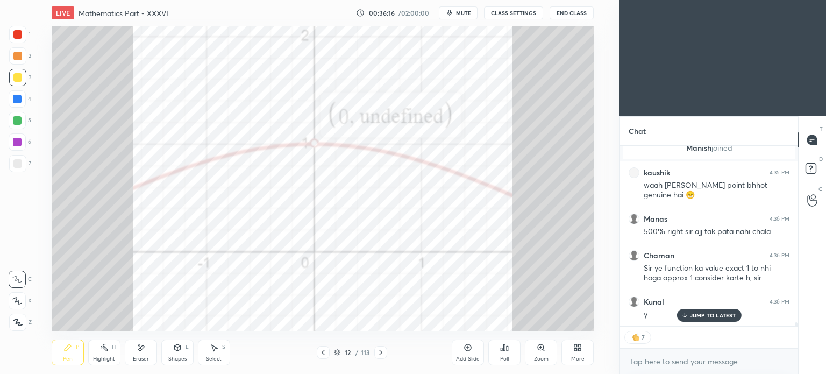
scroll to position [8782, 0]
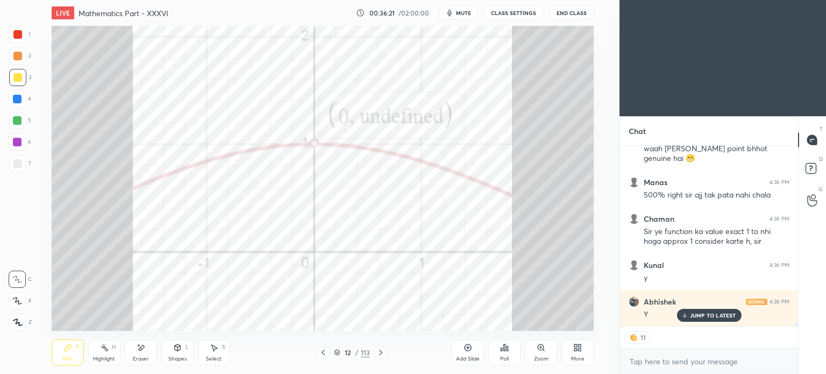
drag, startPoint x: 694, startPoint y: 318, endPoint x: 611, endPoint y: 296, distance: 85.6
click at [695, 316] on p "JUMP TO LATEST" at bounding box center [713, 315] width 46 height 6
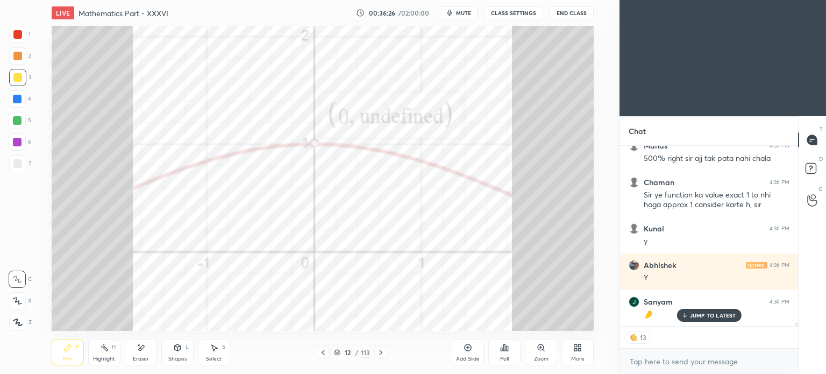
click at [701, 316] on p "JUMP TO LATEST" at bounding box center [713, 315] width 46 height 6
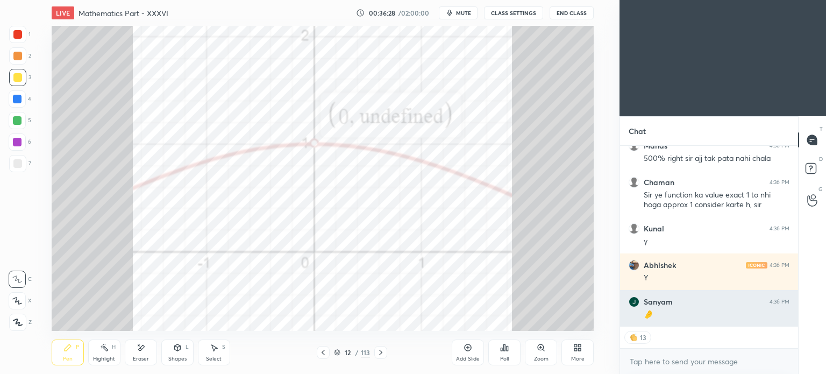
scroll to position [8855, 0]
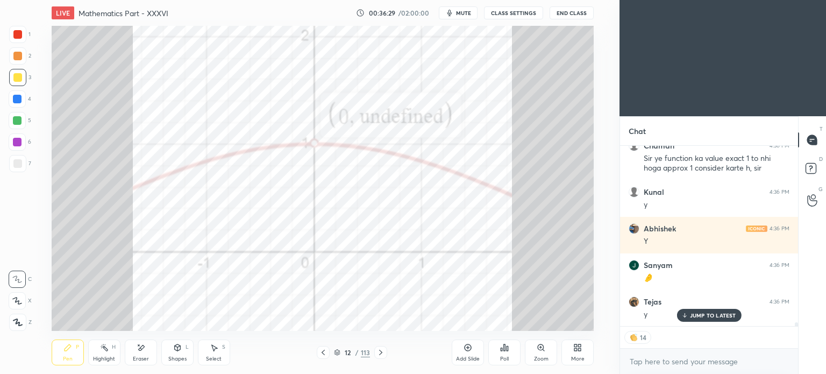
click at [695, 316] on p "JUMP TO LATEST" at bounding box center [713, 315] width 46 height 6
click at [325, 347] on div at bounding box center [323, 352] width 13 height 13
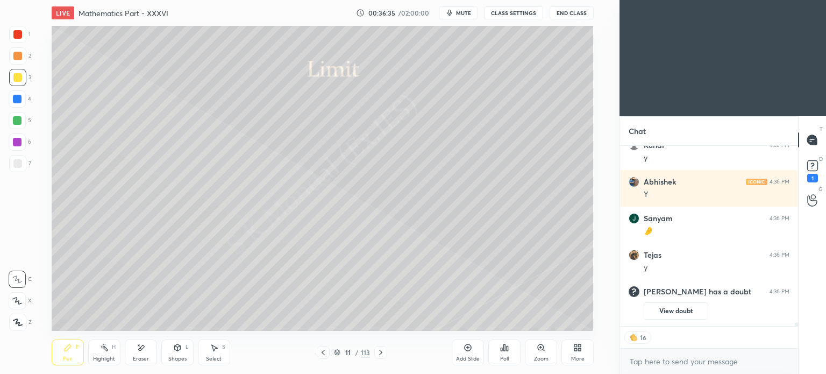
scroll to position [8859, 0]
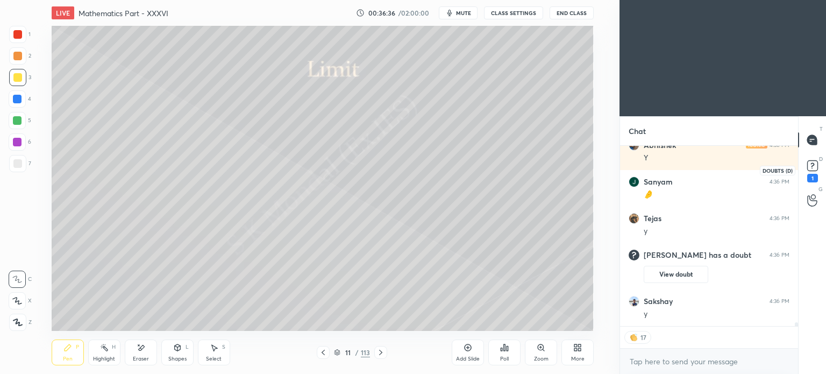
click at [815, 168] on rect at bounding box center [812, 166] width 10 height 10
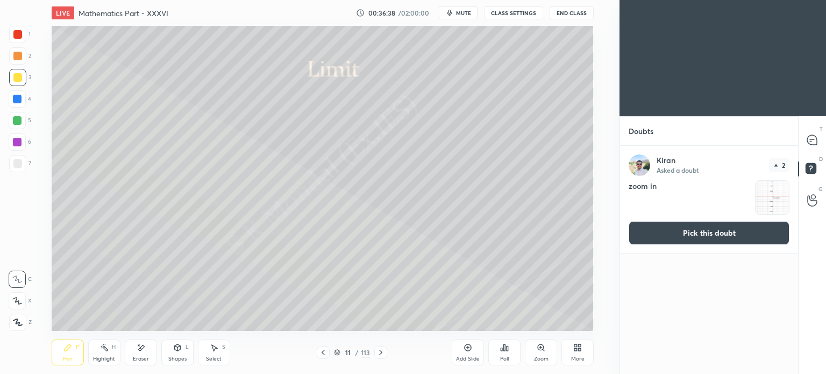
click at [701, 239] on button "Pick this doubt" at bounding box center [709, 233] width 161 height 24
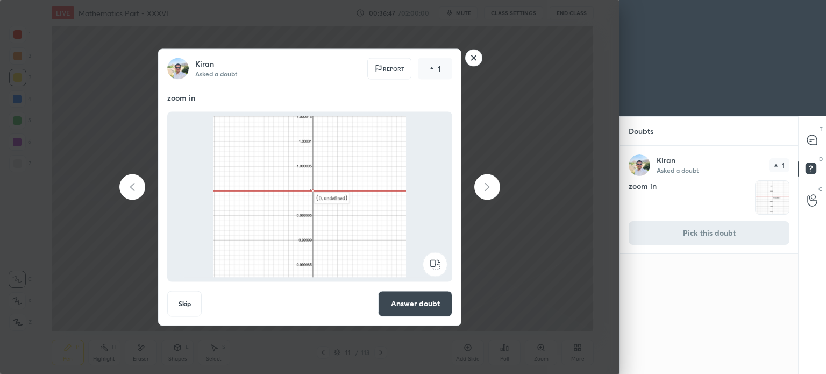
click at [180, 307] on button "Skip" at bounding box center [184, 303] width 34 height 26
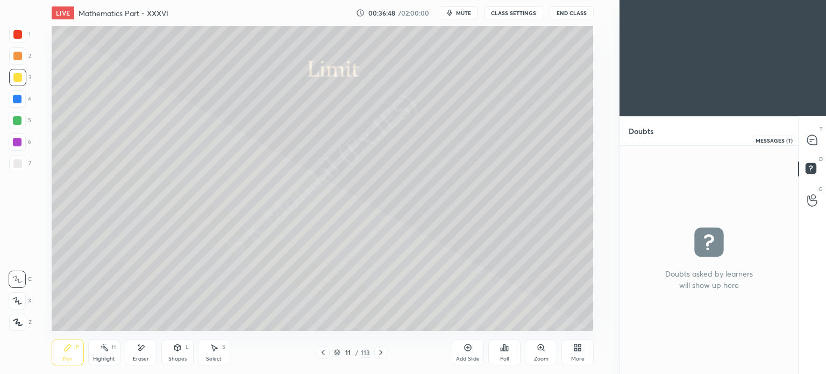
click at [816, 136] on icon at bounding box center [812, 139] width 11 height 11
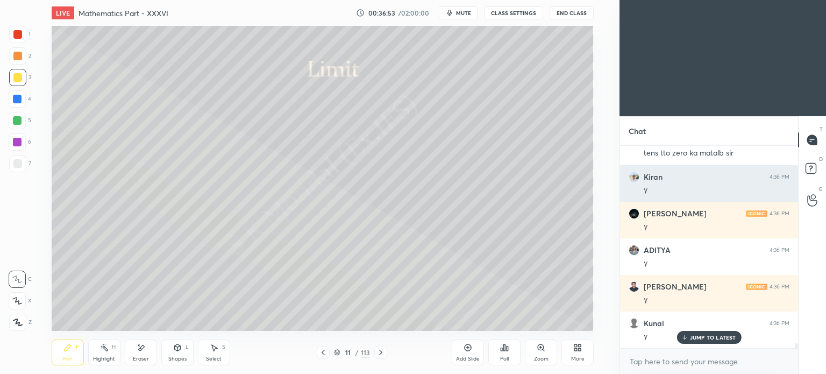
scroll to position [9180, 0]
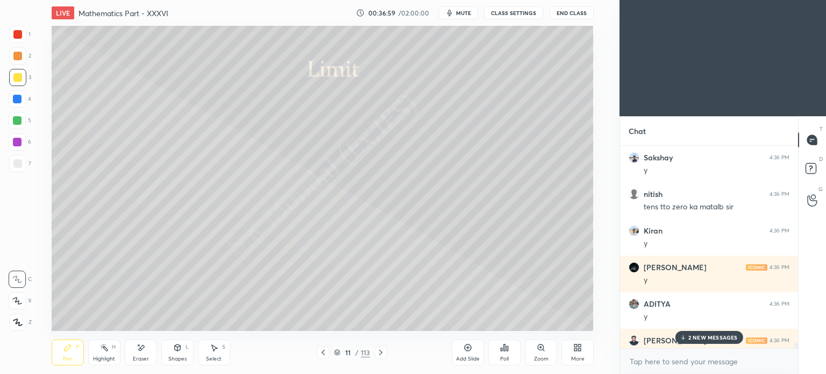
click at [696, 331] on div "2 NEW MESSAGES" at bounding box center [709, 337] width 68 height 13
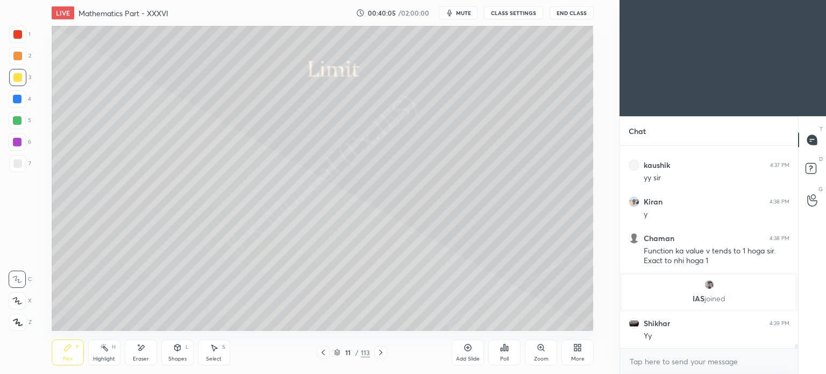
scroll to position [9567, 0]
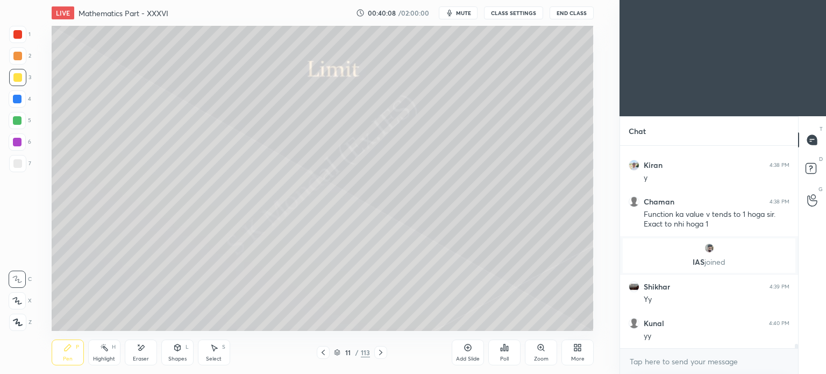
click at [63, 357] on div "Pen" at bounding box center [68, 358] width 10 height 5
click at [65, 359] on div "Pen" at bounding box center [68, 358] width 10 height 5
click at [13, 167] on div at bounding box center [17, 163] width 17 height 17
click at [19, 98] on div at bounding box center [17, 99] width 9 height 9
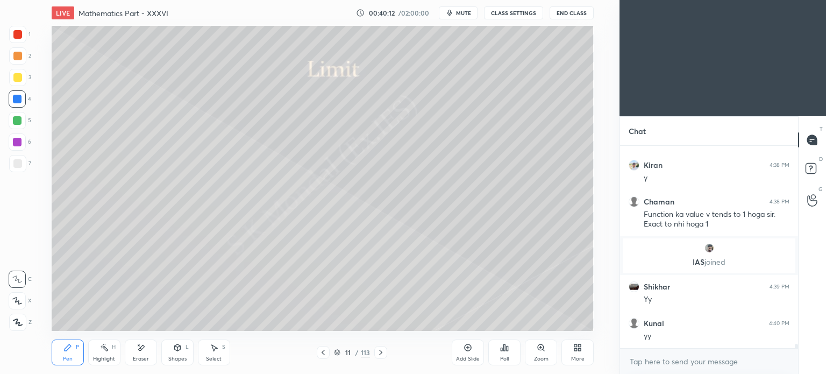
click at [18, 102] on div at bounding box center [17, 99] width 9 height 9
click at [20, 125] on div at bounding box center [17, 120] width 17 height 17
click at [145, 355] on div "Eraser" at bounding box center [141, 352] width 32 height 26
click at [70, 348] on icon at bounding box center [67, 347] width 9 height 9
click at [72, 353] on div "Pen P" at bounding box center [68, 352] width 32 height 26
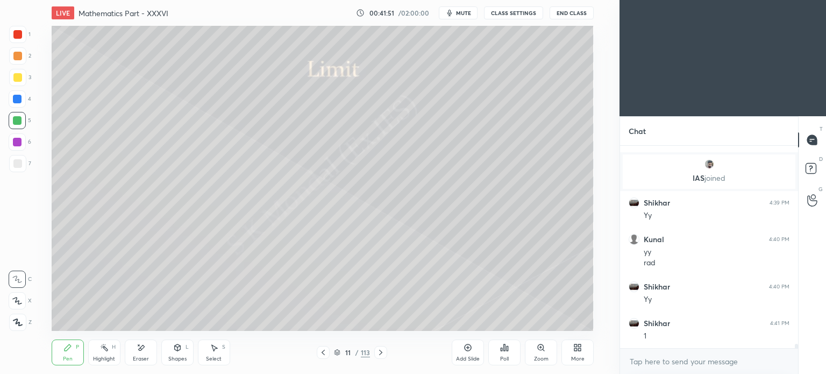
scroll to position [9687, 0]
click at [105, 358] on div "Highlight" at bounding box center [104, 358] width 22 height 5
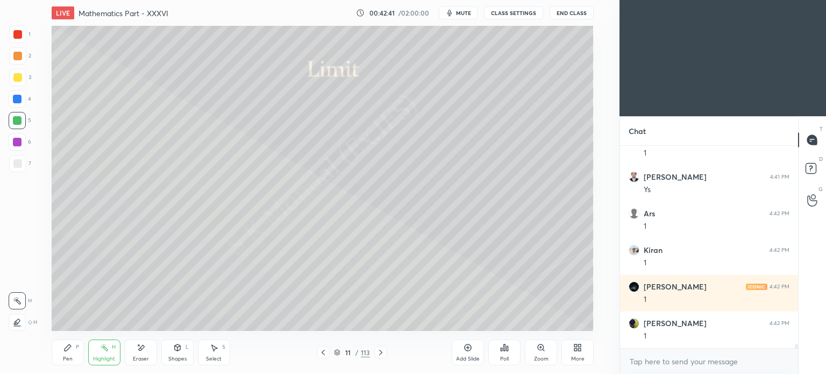
scroll to position [9872, 0]
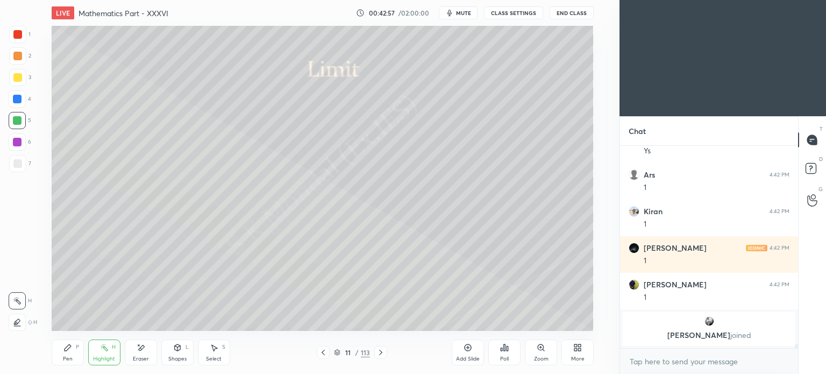
click at [105, 353] on div "Highlight H" at bounding box center [104, 352] width 32 height 26
click at [102, 353] on div "Highlight H" at bounding box center [104, 352] width 32 height 26
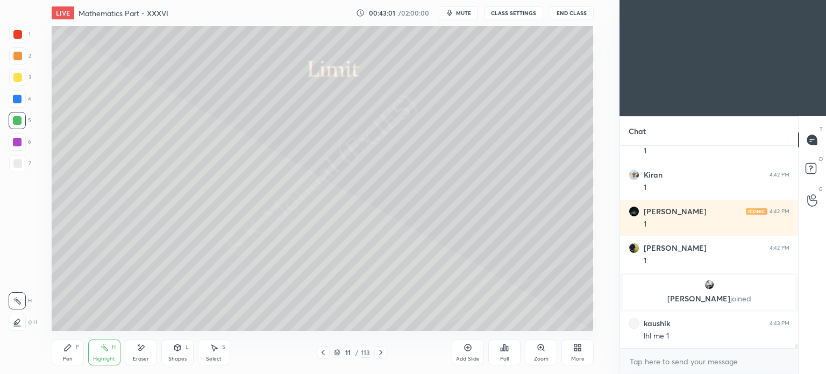
scroll to position [9822, 0]
click at [61, 353] on div "Pen P" at bounding box center [68, 352] width 32 height 26
click at [63, 357] on div "Pen" at bounding box center [68, 358] width 10 height 5
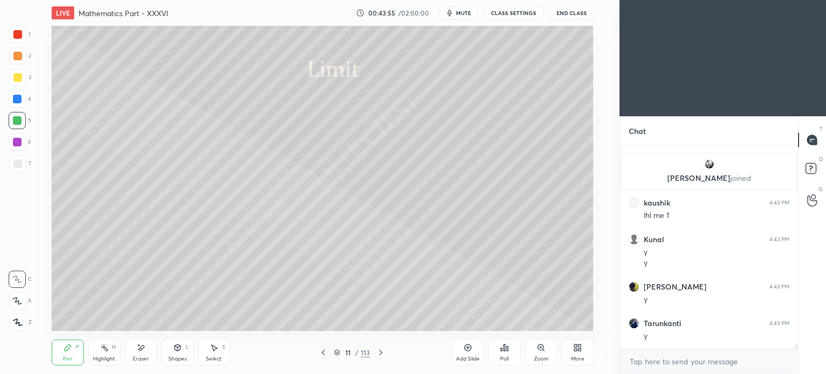
scroll to position [9979, 0]
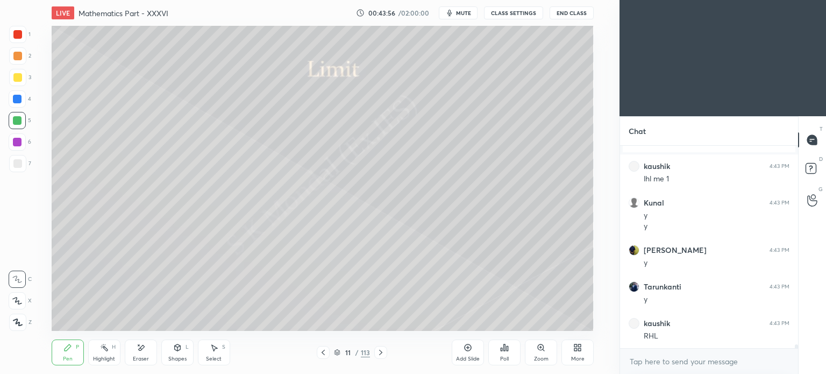
click at [105, 354] on div "Highlight H" at bounding box center [104, 352] width 32 height 26
click at [152, 346] on div "Eraser" at bounding box center [141, 352] width 32 height 26
click at [65, 356] on div "Pen" at bounding box center [68, 358] width 10 height 5
click at [69, 355] on div "Pen P" at bounding box center [68, 352] width 32 height 26
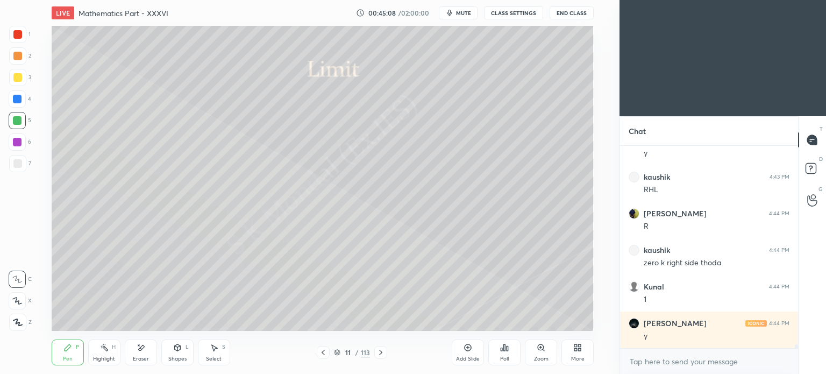
scroll to position [10171, 0]
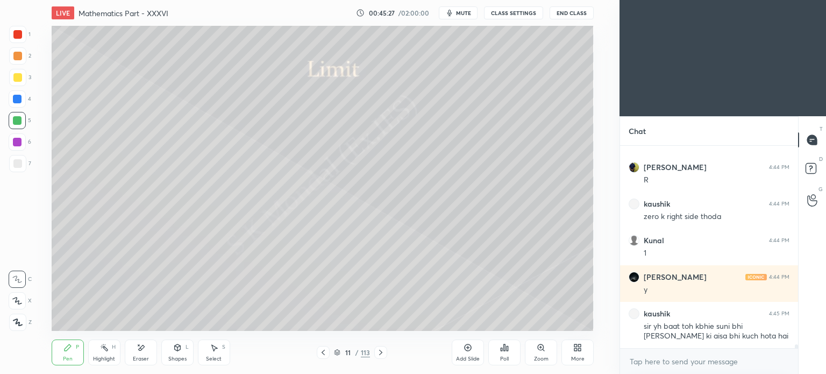
click at [103, 359] on div "Highlight" at bounding box center [104, 358] width 22 height 5
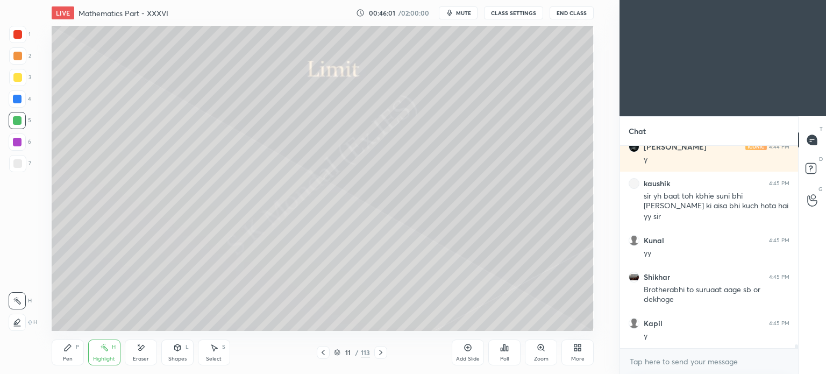
scroll to position [10338, 0]
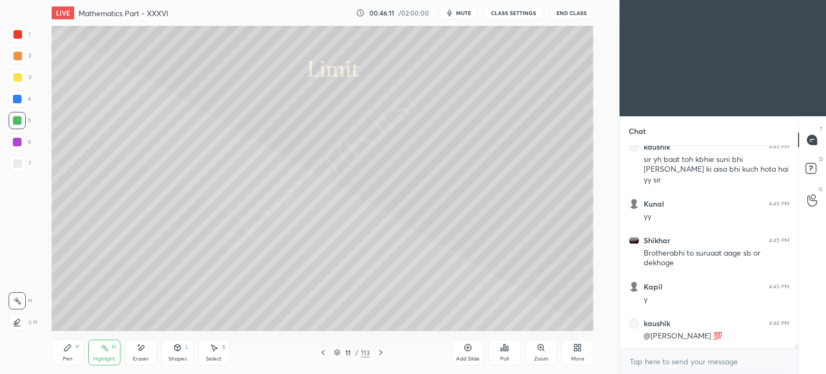
click at [467, 350] on icon at bounding box center [468, 347] width 9 height 9
click at [20, 73] on div at bounding box center [17, 77] width 9 height 9
click at [62, 347] on div "Pen P" at bounding box center [68, 352] width 32 height 26
click at [62, 348] on div "Pen P" at bounding box center [68, 352] width 32 height 26
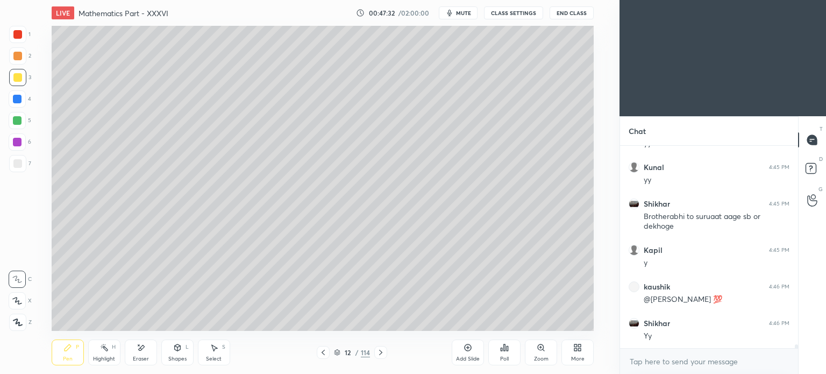
click at [319, 353] on icon at bounding box center [323, 352] width 9 height 9
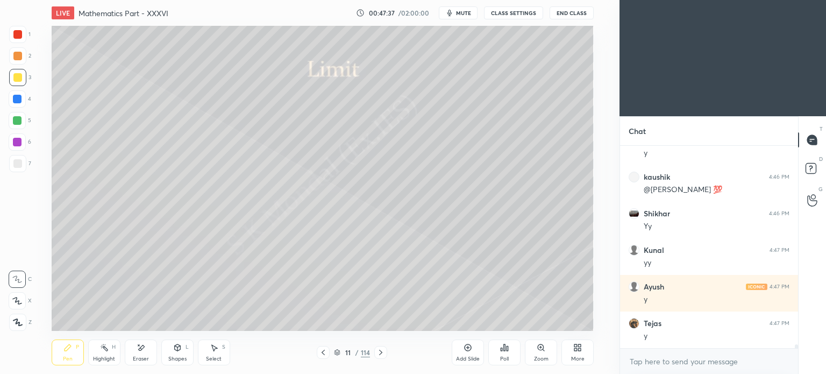
scroll to position [10521, 0]
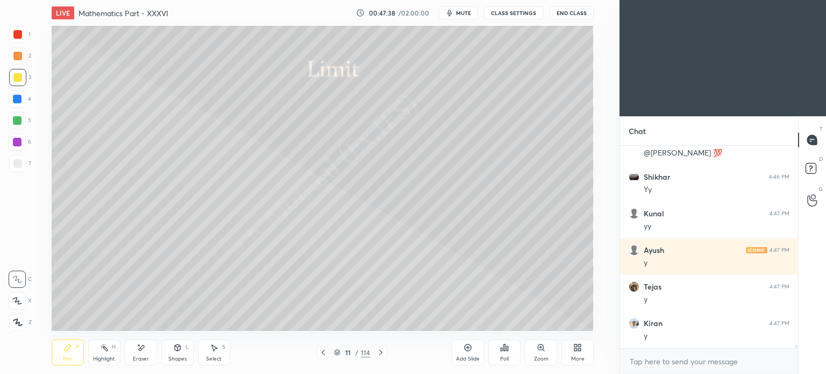
click at [19, 123] on div at bounding box center [17, 120] width 9 height 9
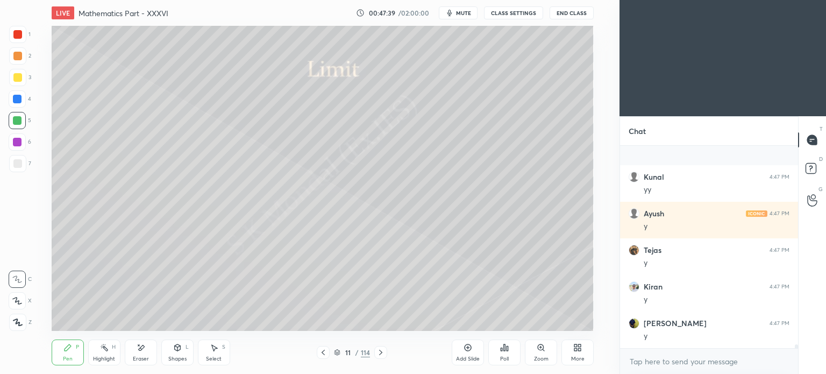
scroll to position [10631, 0]
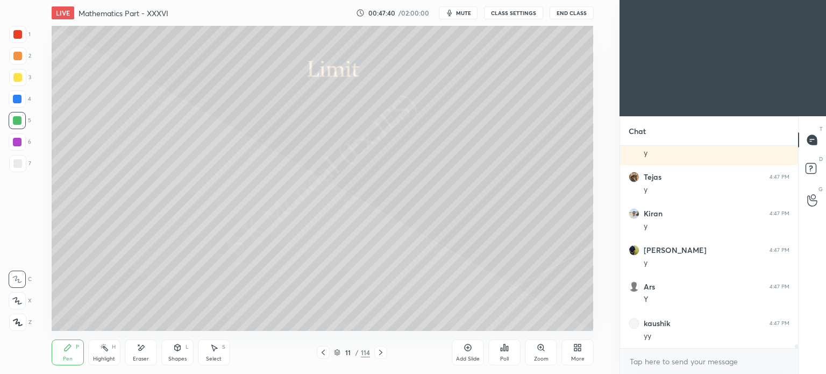
click at [15, 55] on div at bounding box center [17, 56] width 9 height 9
click at [62, 350] on div "Pen P" at bounding box center [68, 352] width 32 height 26
click at [67, 348] on icon at bounding box center [68, 347] width 6 height 6
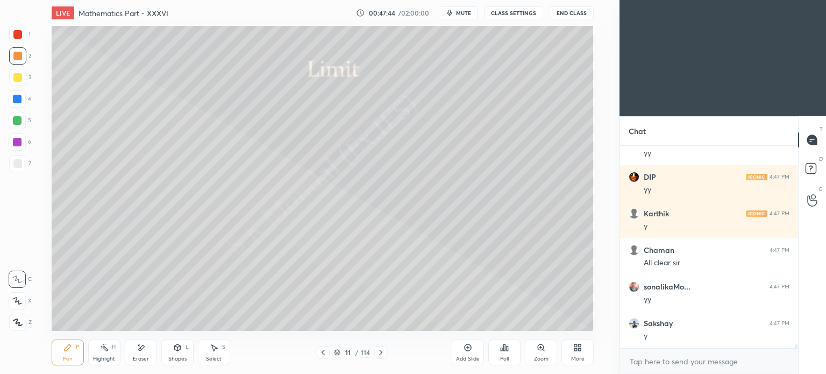
scroll to position [10850, 0]
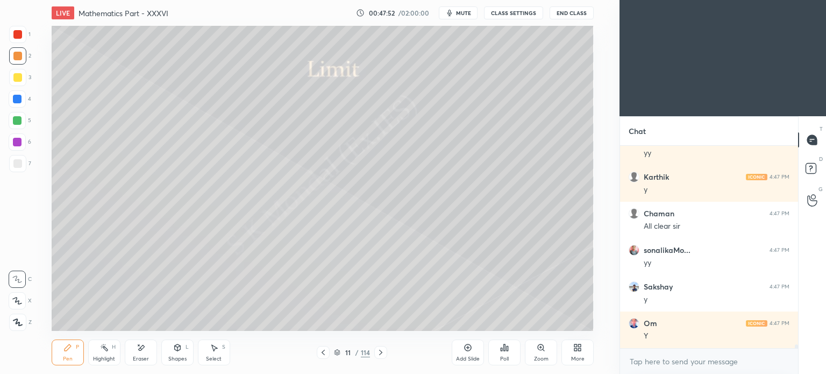
click at [108, 354] on div "Highlight H" at bounding box center [104, 352] width 32 height 26
click at [105, 357] on div "Highlight" at bounding box center [104, 358] width 22 height 5
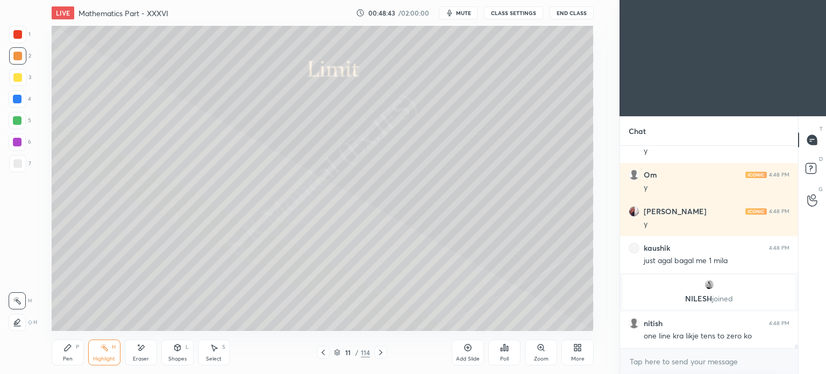
scroll to position [10846, 0]
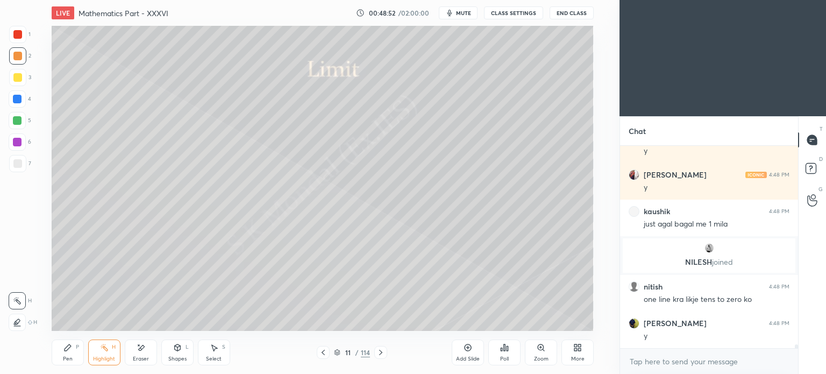
click at [377, 350] on icon at bounding box center [380, 352] width 9 height 9
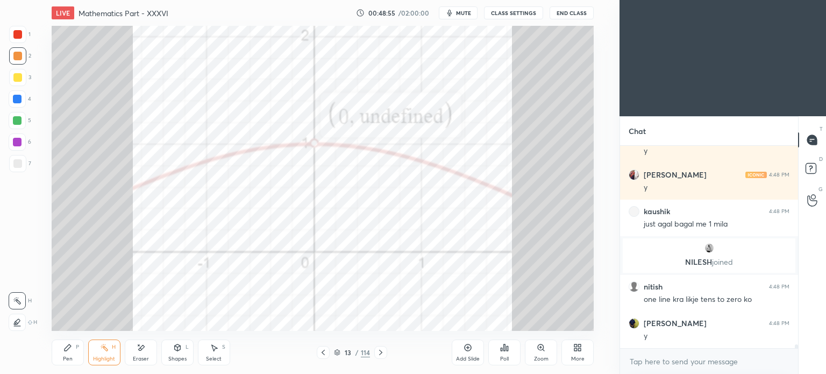
click at [377, 350] on icon at bounding box center [380, 352] width 9 height 9
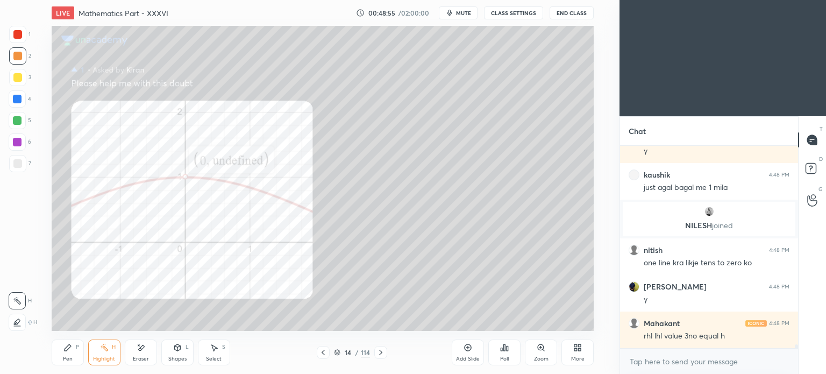
click at [377, 350] on icon at bounding box center [380, 352] width 9 height 9
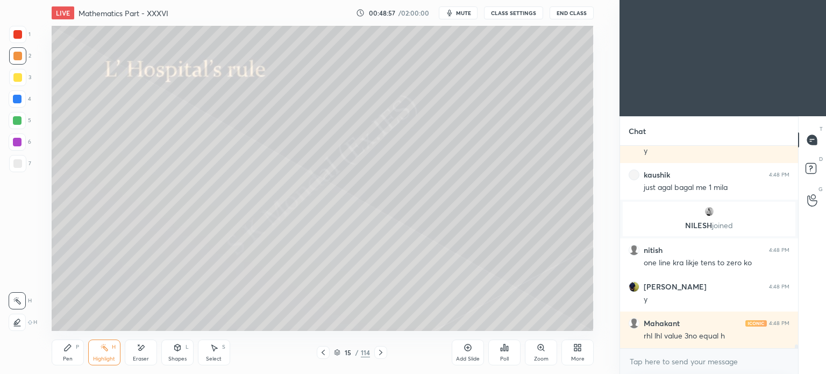
click at [319, 354] on icon at bounding box center [323, 352] width 9 height 9
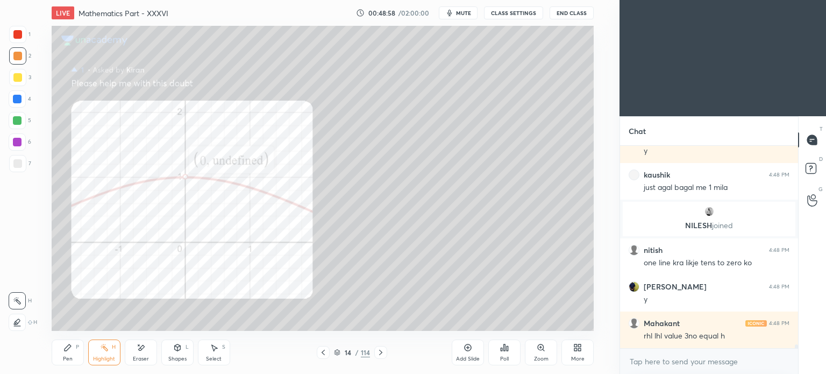
click at [467, 362] on div "Add Slide" at bounding box center [468, 352] width 32 height 26
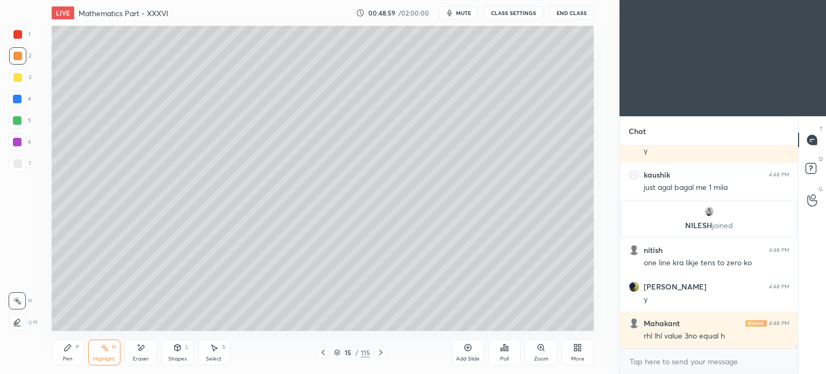
click at [13, 75] on div at bounding box center [17, 77] width 9 height 9
click at [16, 81] on div at bounding box center [17, 77] width 9 height 9
click at [63, 359] on div "Pen" at bounding box center [68, 358] width 10 height 5
click at [64, 358] on div "Pen" at bounding box center [68, 358] width 10 height 5
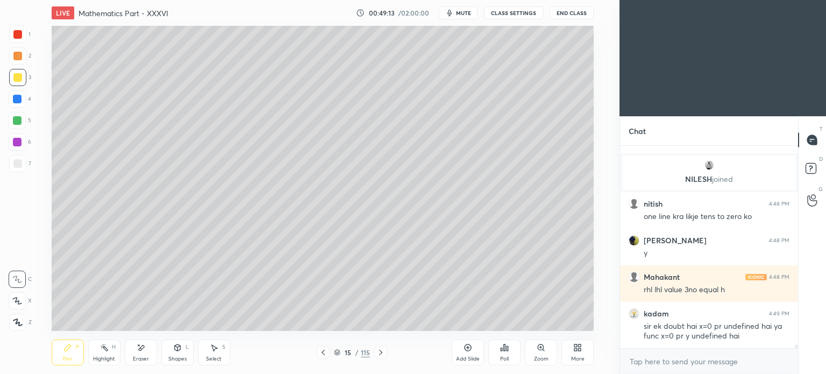
click at [324, 353] on icon at bounding box center [323, 352] width 9 height 9
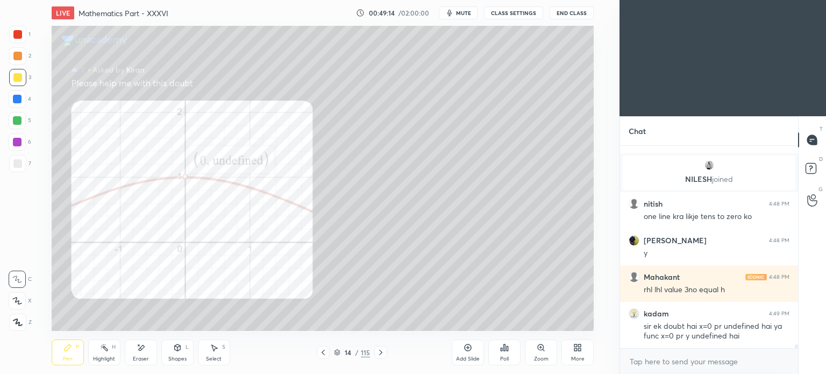
click at [325, 352] on icon at bounding box center [323, 352] width 9 height 9
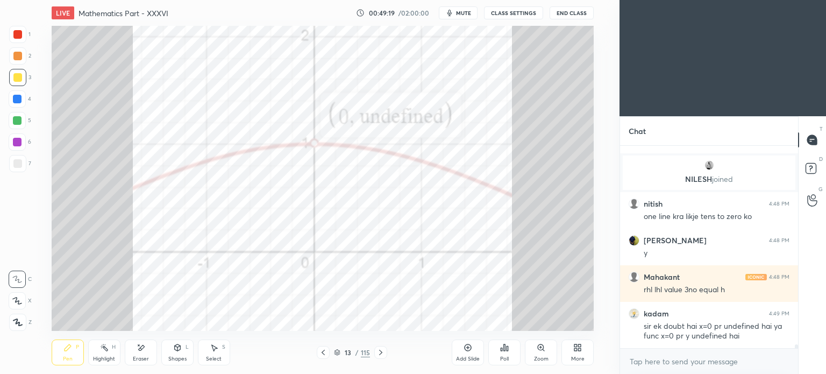
click at [324, 352] on icon at bounding box center [323, 352] width 9 height 9
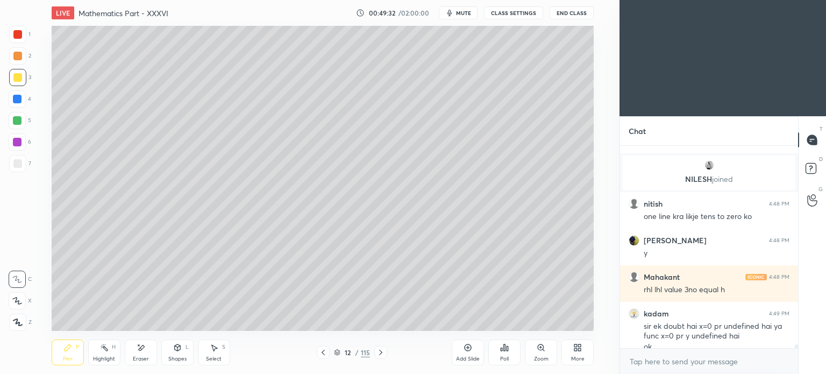
scroll to position [10939, 0]
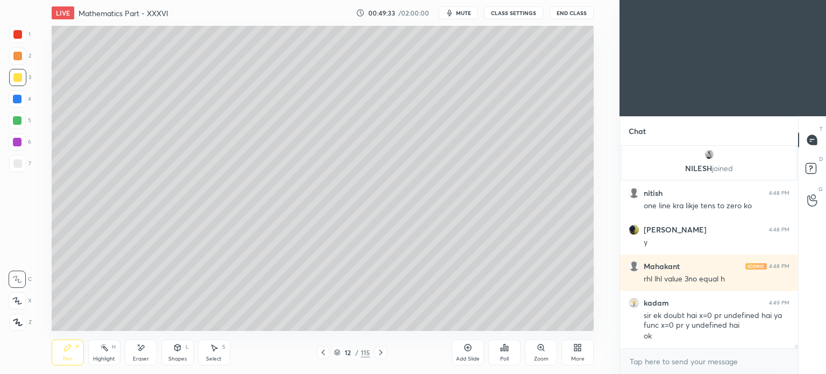
click at [323, 353] on icon at bounding box center [323, 352] width 9 height 9
click at [111, 354] on div "Highlight H" at bounding box center [104, 352] width 32 height 26
click at [110, 354] on div "Highlight H" at bounding box center [104, 352] width 32 height 26
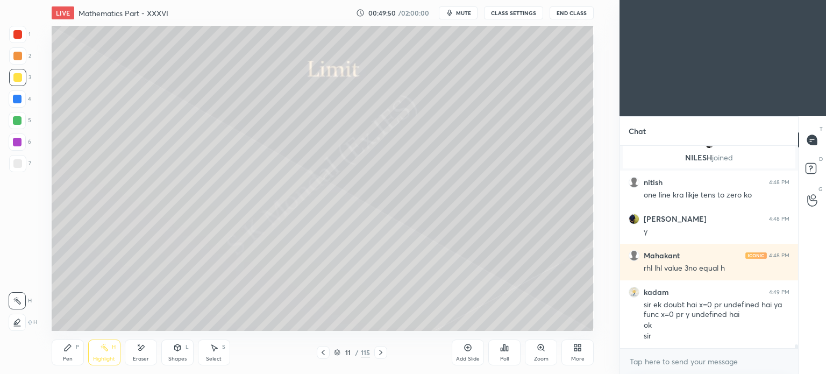
click at [585, 354] on div "More" at bounding box center [577, 352] width 32 height 26
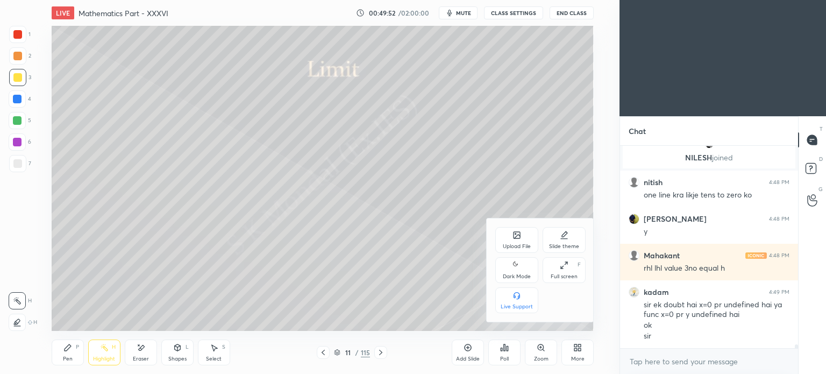
click at [443, 191] on div at bounding box center [413, 187] width 826 height 374
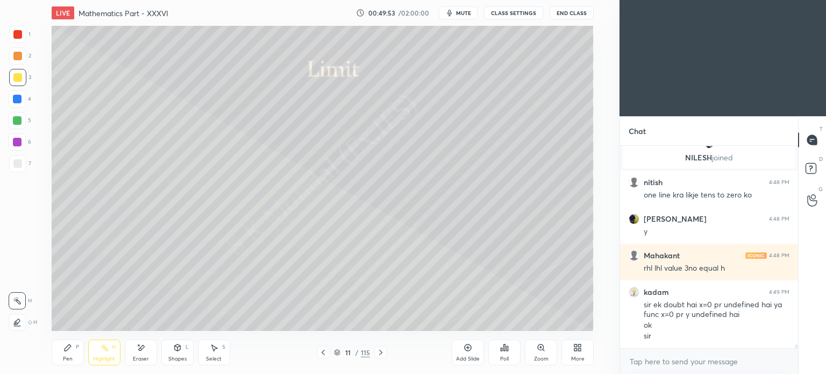
click at [106, 353] on div "Highlight H" at bounding box center [104, 352] width 32 height 26
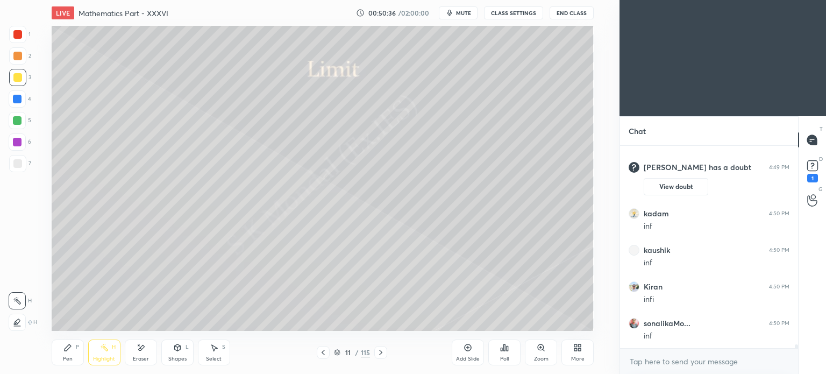
scroll to position [11121, 0]
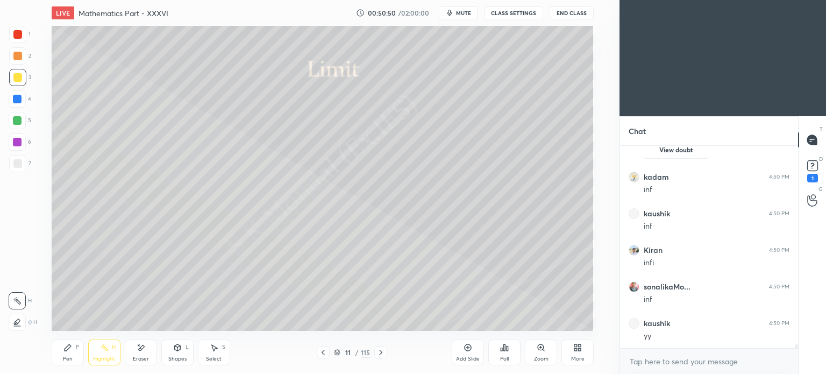
click at [380, 354] on icon at bounding box center [380, 352] width 9 height 9
click at [812, 169] on rect at bounding box center [812, 166] width 10 height 10
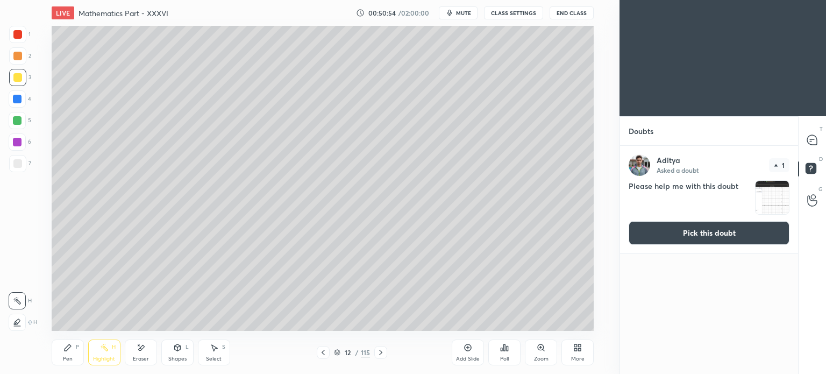
click at [700, 223] on button "Pick this doubt" at bounding box center [709, 233] width 161 height 24
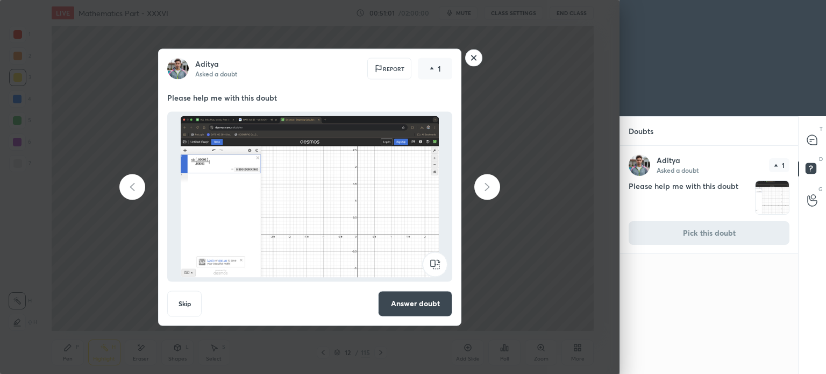
click at [475, 58] on rect at bounding box center [474, 57] width 17 height 17
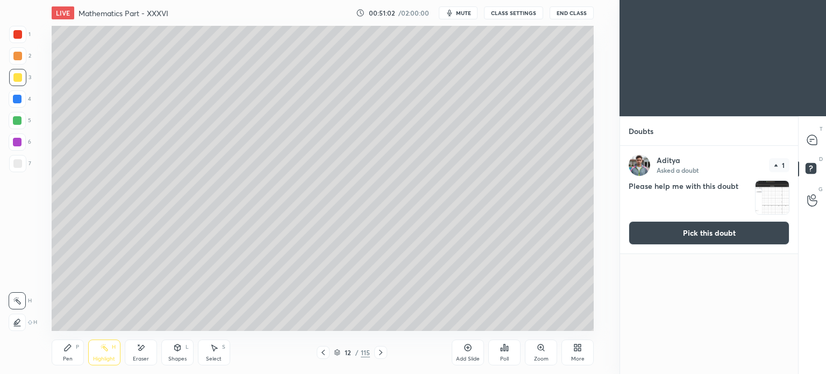
click at [707, 230] on button "Pick this doubt" at bounding box center [709, 233] width 161 height 24
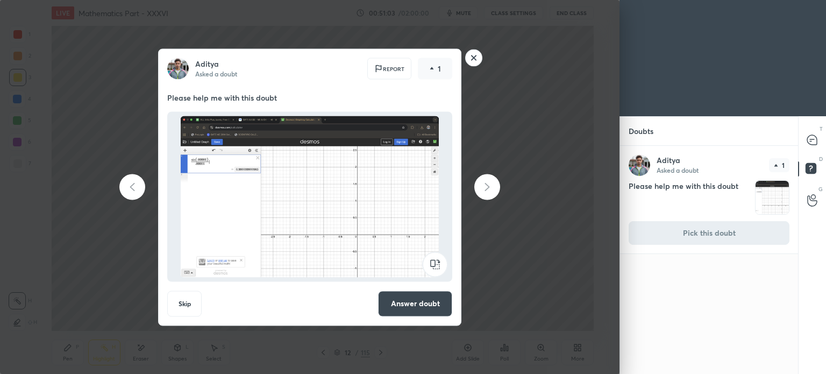
click at [189, 302] on button "Skip" at bounding box center [184, 303] width 34 height 26
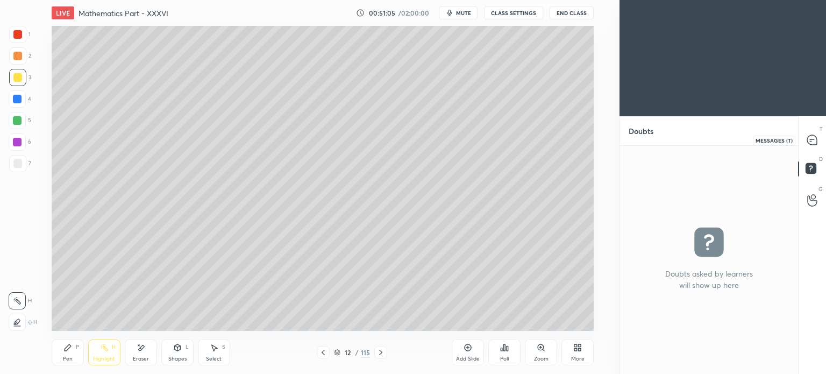
click at [811, 138] on icon at bounding box center [812, 140] width 10 height 10
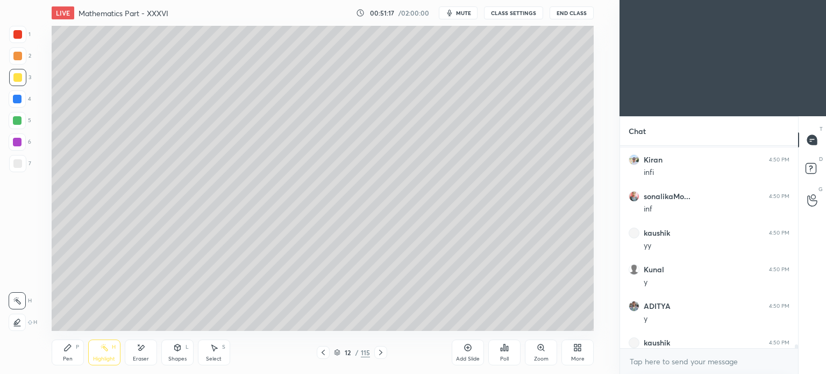
scroll to position [11445, 0]
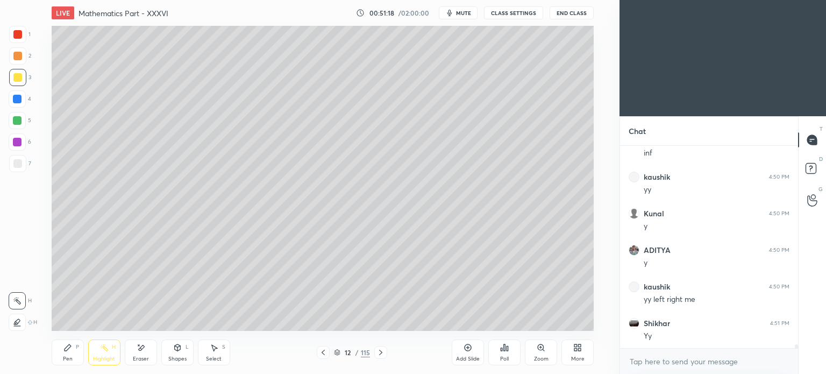
click at [317, 353] on div at bounding box center [323, 352] width 13 height 13
click at [380, 349] on icon at bounding box center [380, 352] width 9 height 9
click at [380, 347] on div at bounding box center [380, 352] width 13 height 13
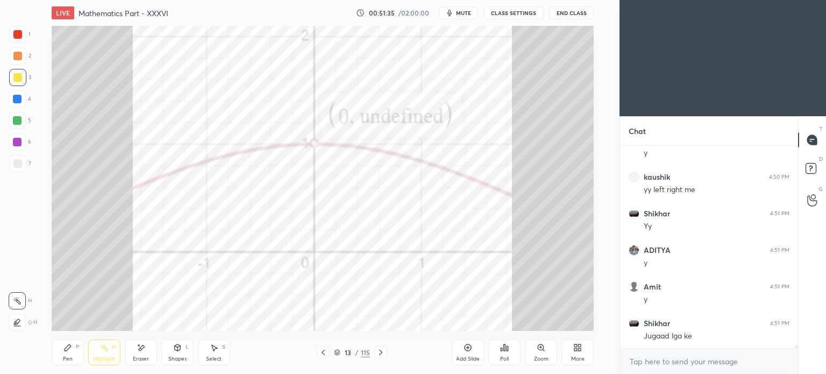
click at [380, 347] on div at bounding box center [380, 352] width 13 height 13
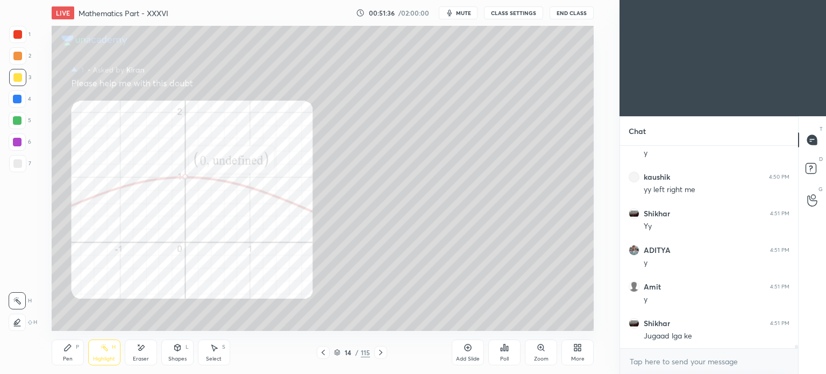
click at [380, 346] on div at bounding box center [380, 352] width 13 height 13
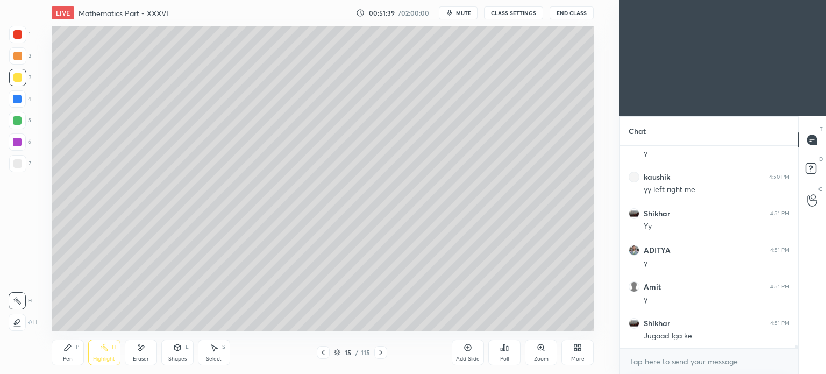
click at [13, 80] on div at bounding box center [17, 77] width 9 height 9
click at [67, 350] on icon at bounding box center [68, 347] width 6 height 6
click at [71, 348] on icon at bounding box center [67, 347] width 9 height 9
click at [19, 165] on div at bounding box center [17, 163] width 9 height 9
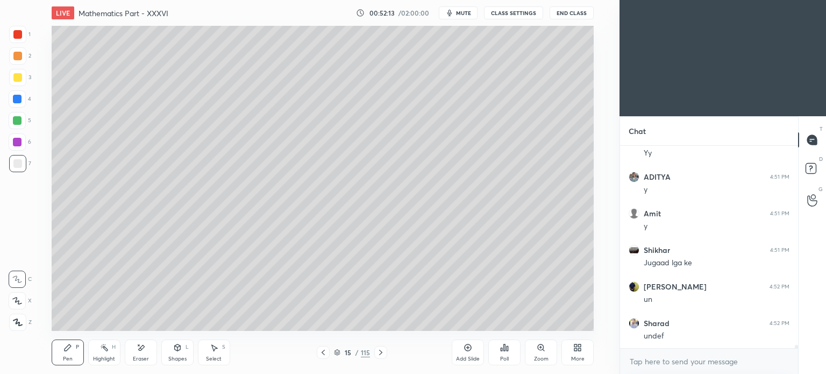
scroll to position [11664, 0]
click at [18, 79] on div at bounding box center [17, 77] width 9 height 9
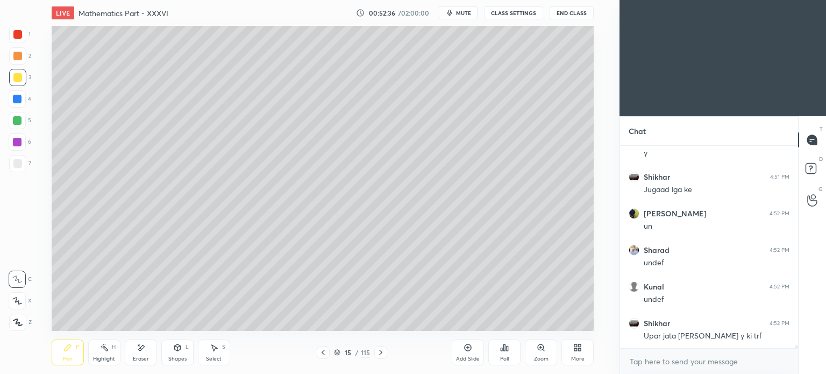
scroll to position [11711, 0]
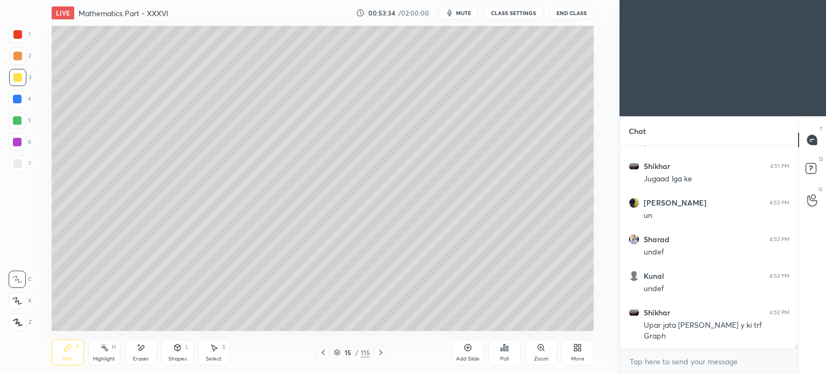
click at [18, 161] on div at bounding box center [17, 163] width 9 height 9
click at [13, 167] on div at bounding box center [17, 163] width 17 height 17
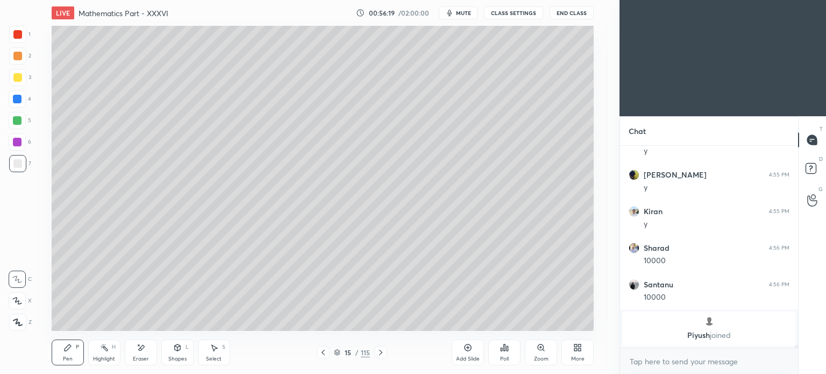
scroll to position [11923, 0]
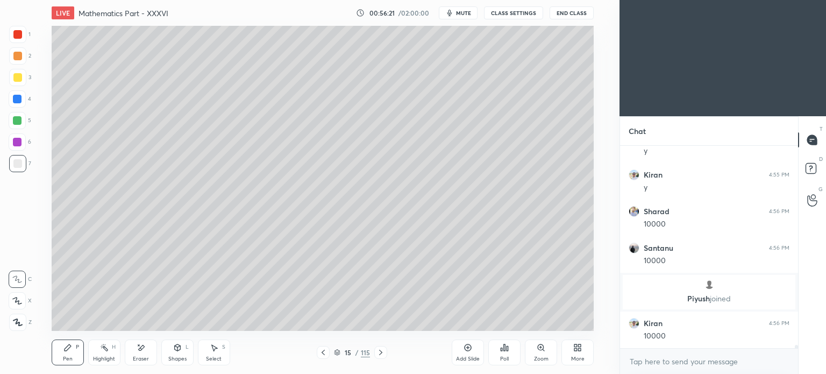
click at [136, 357] on div "Eraser" at bounding box center [141, 358] width 16 height 5
click at [72, 356] on div "Pen" at bounding box center [68, 358] width 10 height 5
click at [71, 357] on div "Pen" at bounding box center [68, 358] width 10 height 5
click at [101, 358] on div "Highlight" at bounding box center [104, 358] width 22 height 5
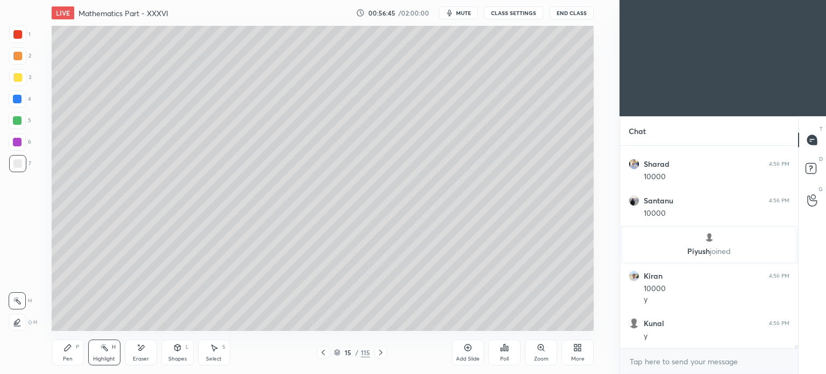
scroll to position [12007, 0]
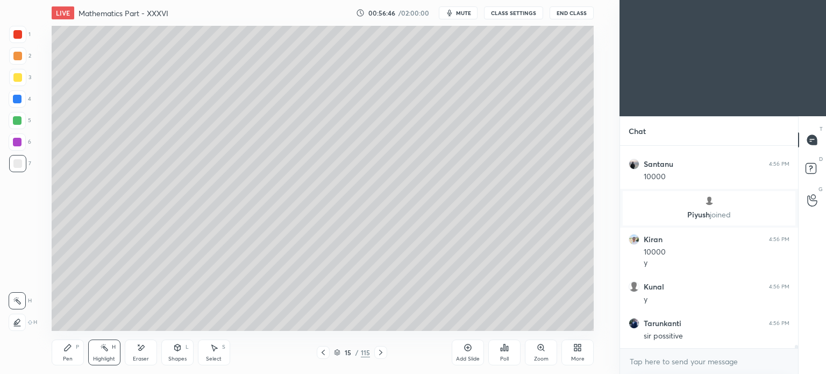
click at [71, 359] on div "Pen" at bounding box center [68, 358] width 10 height 5
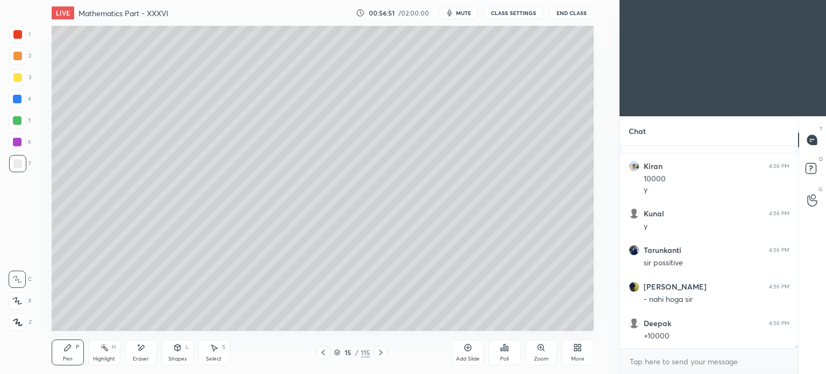
scroll to position [12119, 0]
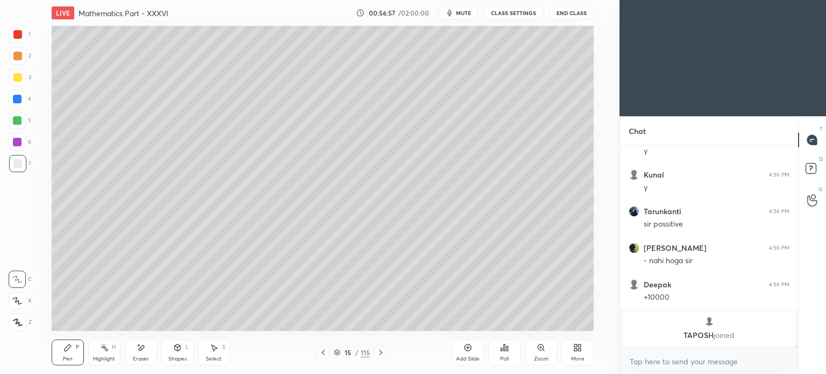
click at [140, 355] on div "Eraser" at bounding box center [141, 352] width 32 height 26
click at [68, 346] on icon at bounding box center [68, 347] width 6 height 6
click at [70, 348] on icon at bounding box center [67, 347] width 9 height 9
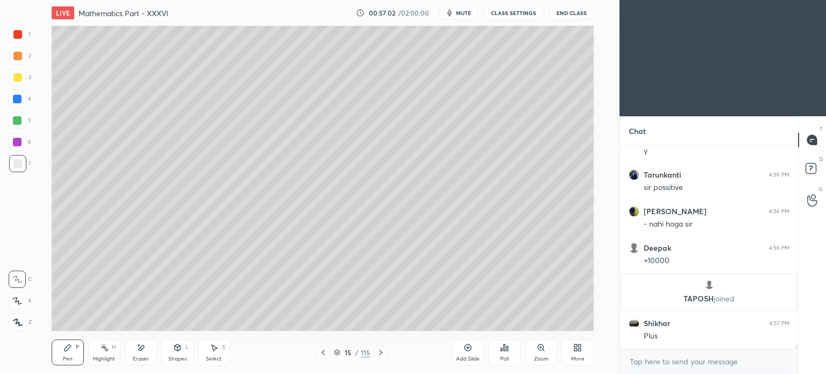
scroll to position [12124, 0]
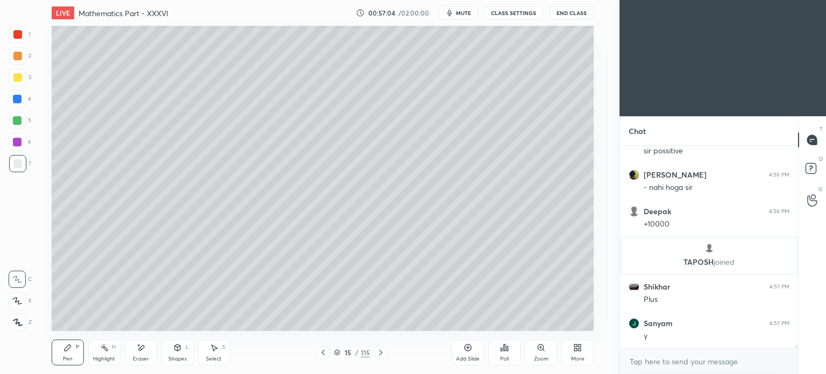
click at [103, 354] on div "Highlight H" at bounding box center [104, 352] width 32 height 26
click at [101, 356] on div "Highlight" at bounding box center [104, 358] width 22 height 5
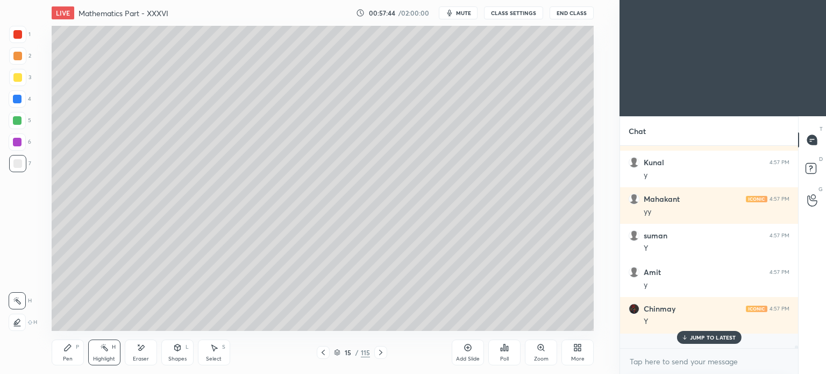
scroll to position [12673, 0]
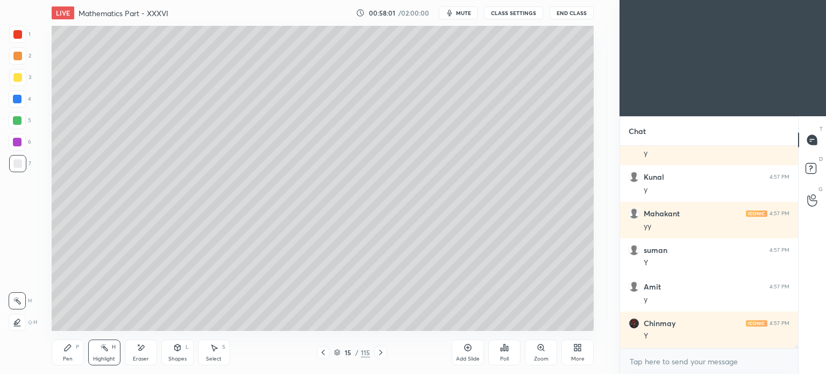
click at [66, 355] on div "Pen P" at bounding box center [68, 352] width 32 height 26
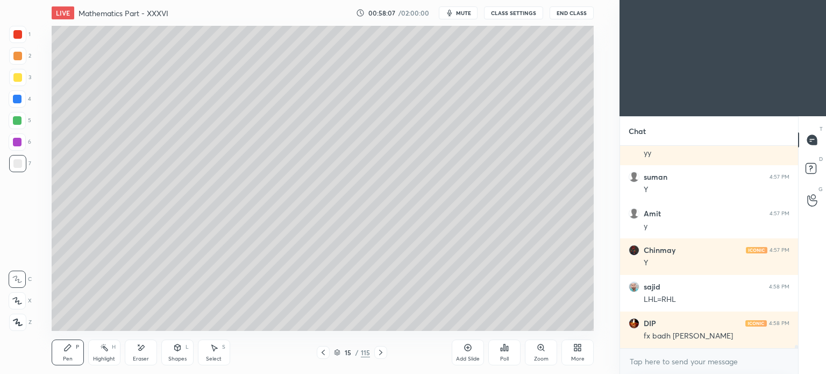
scroll to position [12782, 0]
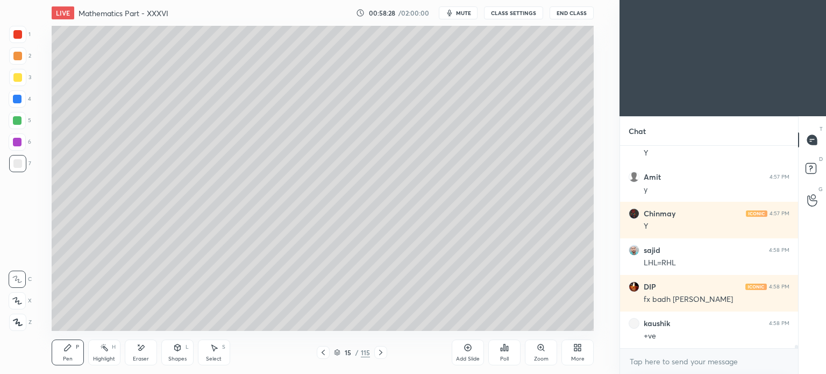
click at [136, 357] on div "Eraser" at bounding box center [141, 358] width 16 height 5
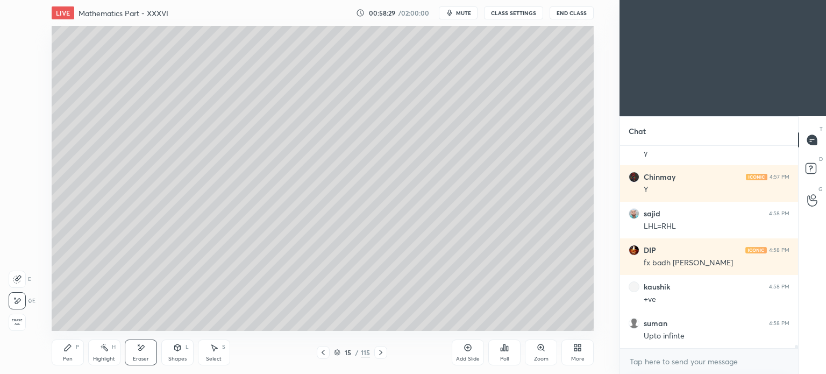
click at [66, 359] on div "Pen" at bounding box center [68, 358] width 10 height 5
click at [69, 359] on div "Pen" at bounding box center [68, 358] width 10 height 5
click at [108, 356] on div "Highlight" at bounding box center [104, 358] width 22 height 5
click at [108, 353] on div "Highlight H" at bounding box center [104, 352] width 32 height 26
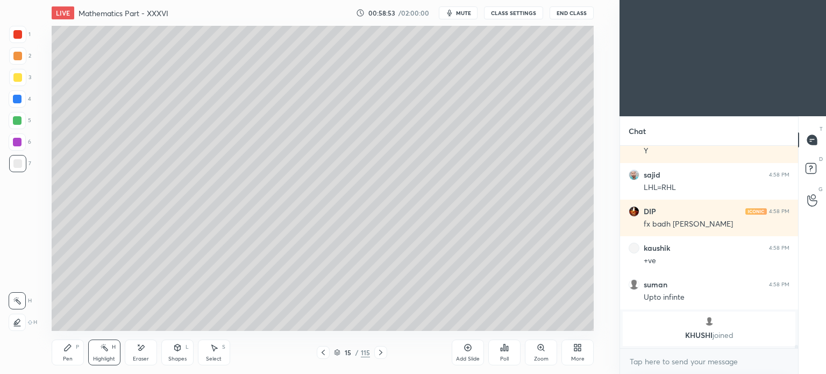
scroll to position [12664, 0]
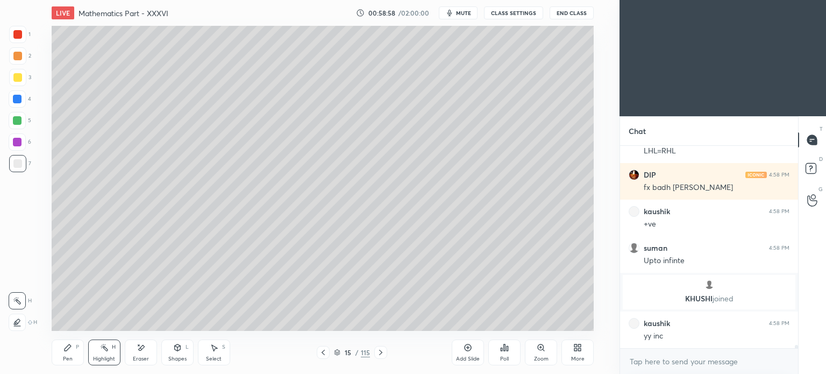
click at [68, 352] on div "Pen P" at bounding box center [68, 352] width 32 height 26
click at [66, 352] on div "Pen P" at bounding box center [68, 352] width 32 height 26
click at [140, 352] on icon at bounding box center [141, 347] width 9 height 9
click at [61, 357] on div "Pen P" at bounding box center [68, 352] width 32 height 26
click at [138, 358] on div "Eraser" at bounding box center [141, 358] width 16 height 5
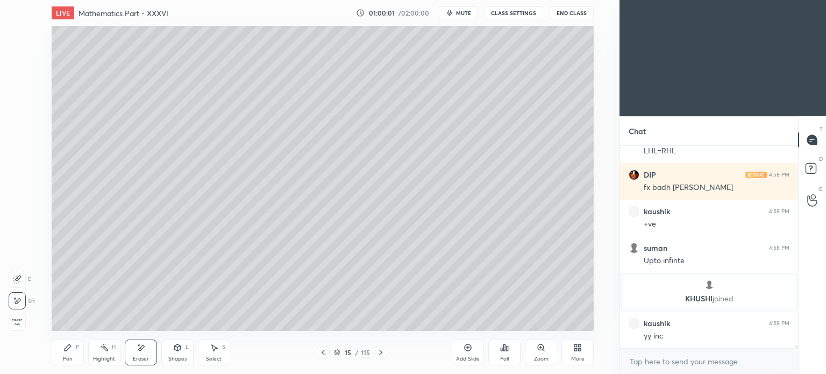
click at [61, 357] on div "Pen P" at bounding box center [68, 352] width 32 height 26
click at [63, 357] on div "Pen" at bounding box center [68, 358] width 10 height 5
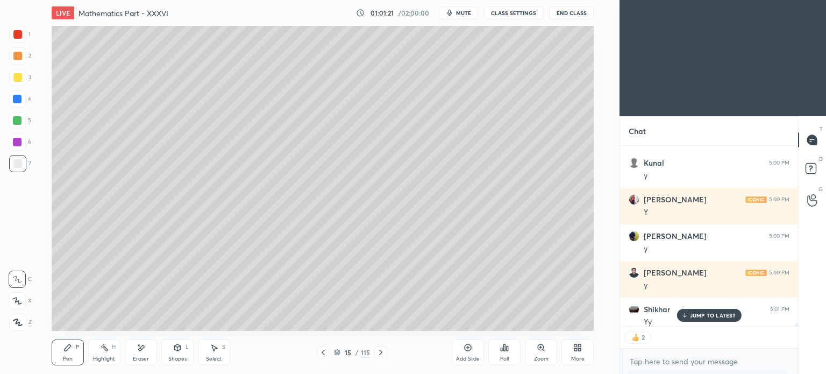
scroll to position [13142, 0]
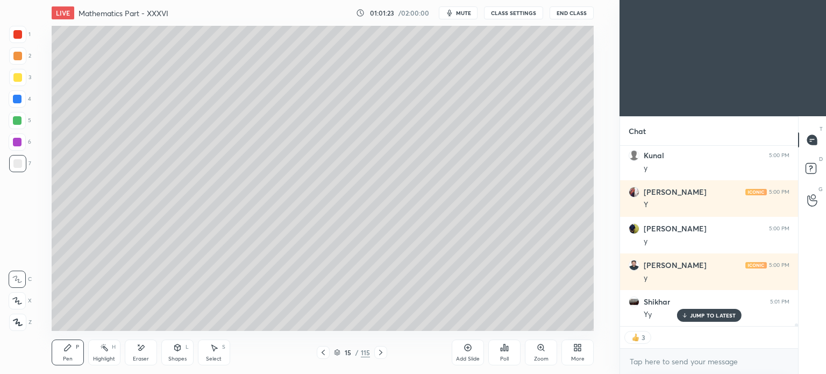
click at [695, 310] on div "JUMP TO LATEST" at bounding box center [708, 315] width 65 height 13
click at [379, 353] on icon at bounding box center [380, 352] width 9 height 9
click at [324, 350] on icon at bounding box center [323, 352] width 9 height 9
click at [591, 353] on div "More" at bounding box center [577, 352] width 32 height 26
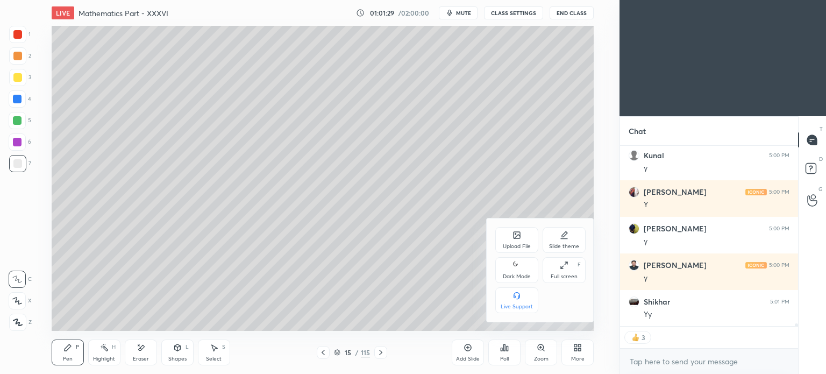
click at [519, 236] on icon at bounding box center [517, 236] width 6 height 4
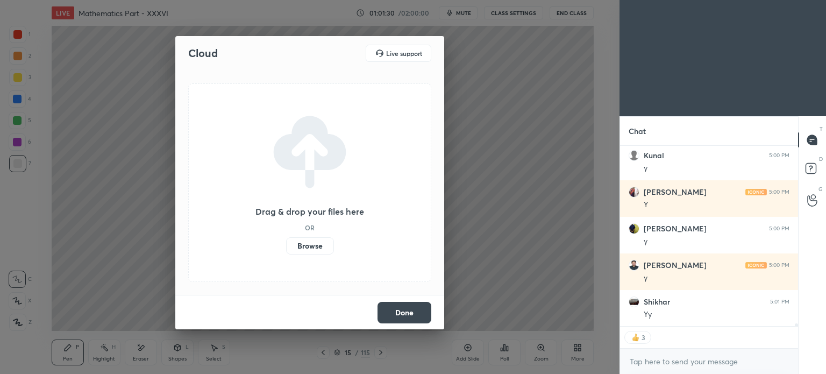
click at [317, 243] on label "Browse" at bounding box center [310, 245] width 48 height 17
click at [286, 243] on input "Browse" at bounding box center [286, 245] width 0 height 17
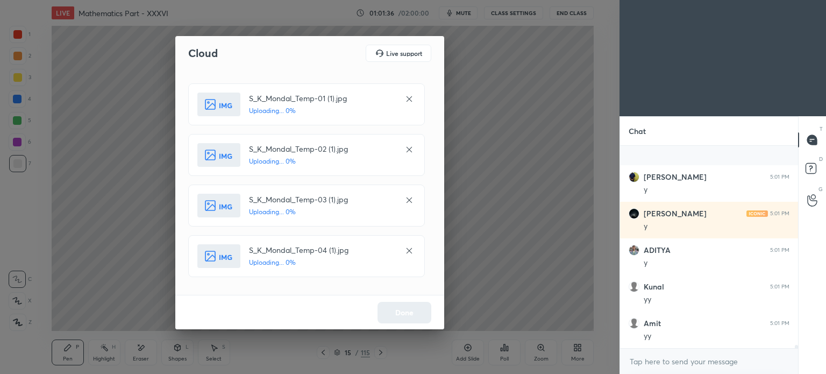
scroll to position [13376, 0]
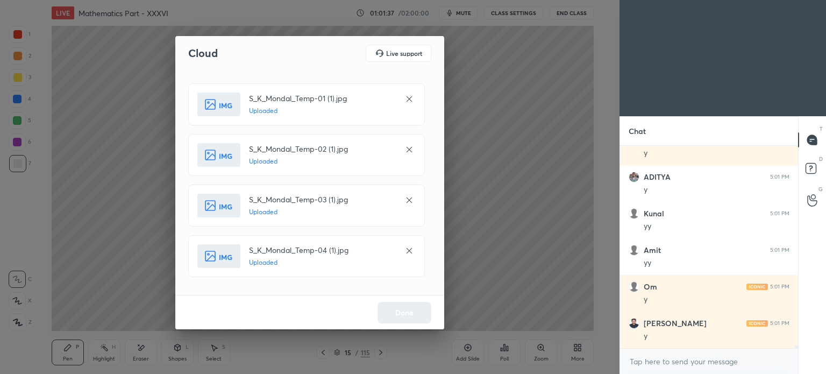
click at [400, 315] on button "Done" at bounding box center [404, 313] width 54 height 22
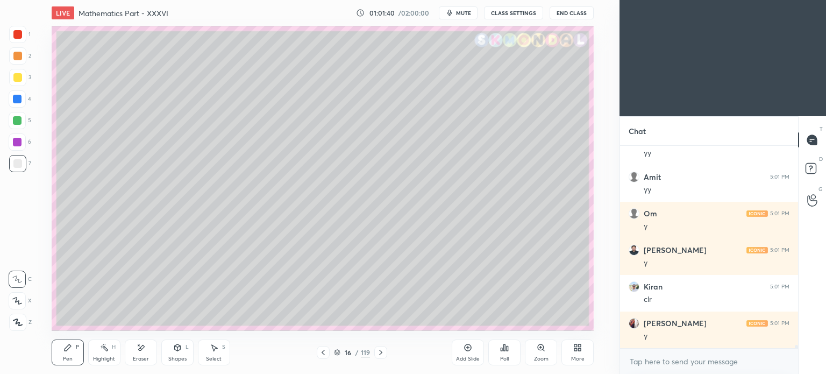
scroll to position [13486, 0]
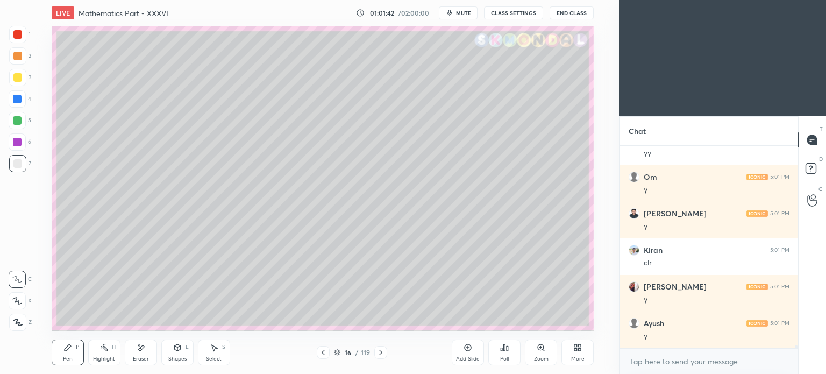
click at [316, 353] on div "16 / 119" at bounding box center [352, 352] width 200 height 13
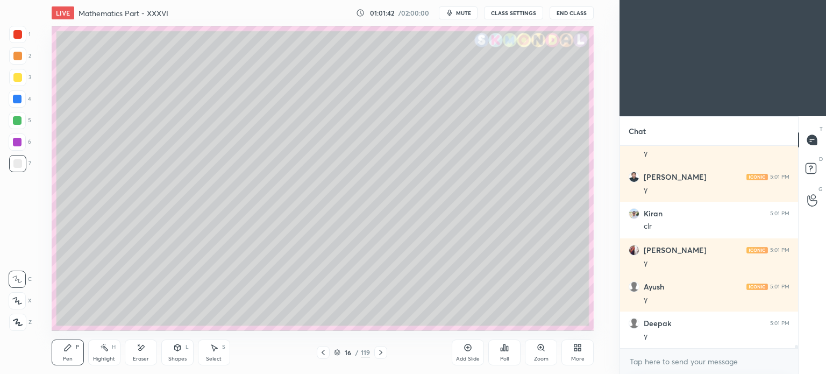
click at [323, 353] on icon at bounding box center [323, 352] width 9 height 9
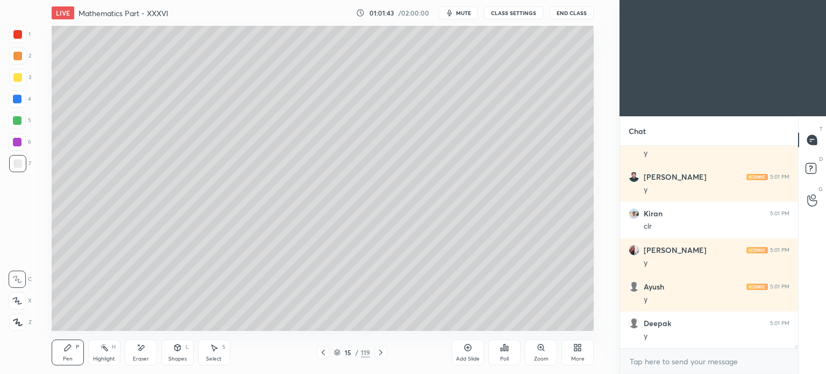
scroll to position [13559, 0]
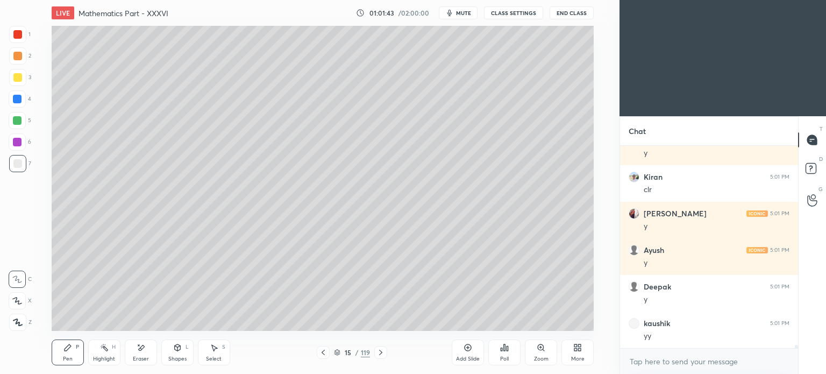
click at [381, 350] on icon at bounding box center [380, 352] width 9 height 9
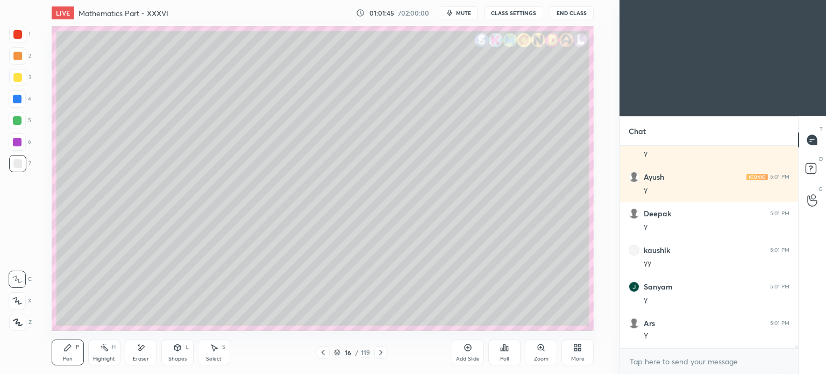
scroll to position [13669, 0]
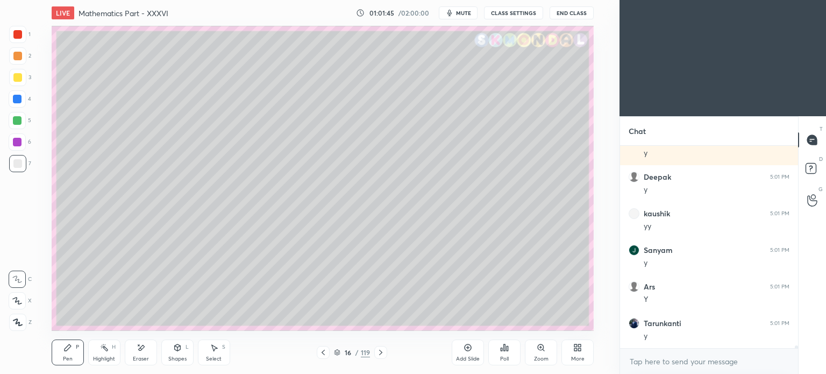
click at [18, 76] on div at bounding box center [17, 77] width 9 height 9
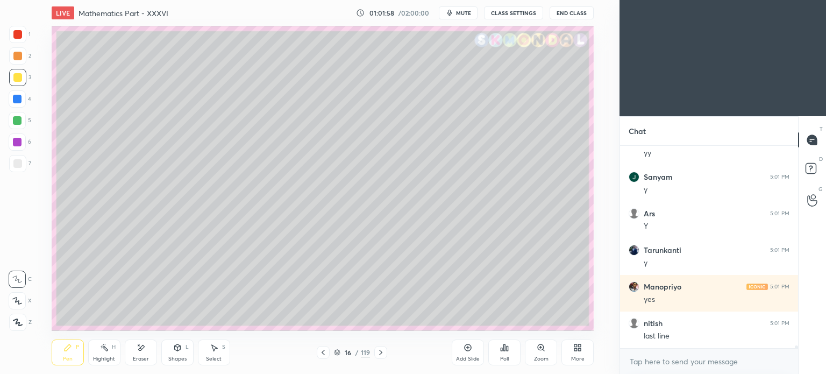
scroll to position [13778, 0]
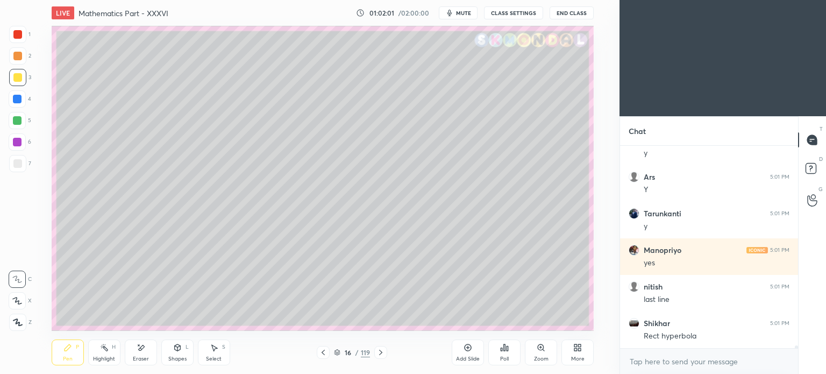
click at [323, 355] on icon at bounding box center [323, 352] width 9 height 9
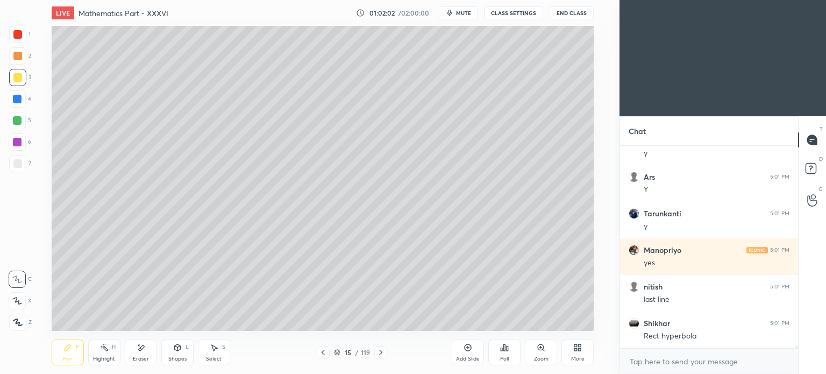
click at [105, 354] on div "Highlight H" at bounding box center [104, 352] width 32 height 26
click at [105, 355] on div "Highlight H" at bounding box center [104, 352] width 32 height 26
click at [68, 353] on div "Pen P" at bounding box center [68, 352] width 32 height 26
click at [61, 358] on div "Pen P" at bounding box center [68, 352] width 32 height 26
click at [100, 357] on div "Highlight" at bounding box center [104, 358] width 22 height 5
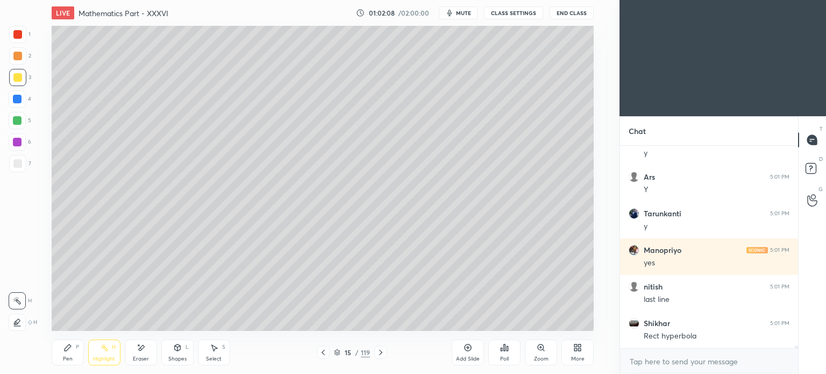
click at [103, 353] on div "Highlight H" at bounding box center [104, 352] width 32 height 26
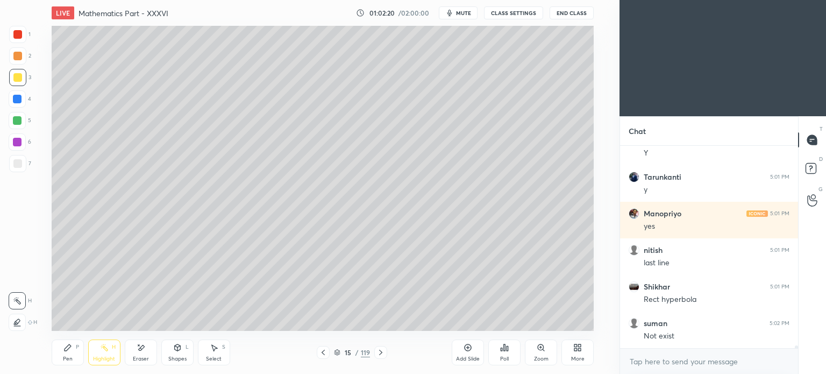
click at [381, 350] on icon at bounding box center [380, 352] width 9 height 9
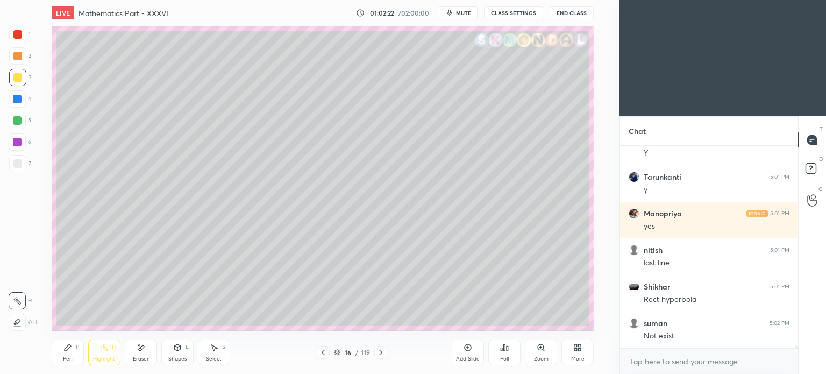
scroll to position [13851, 0]
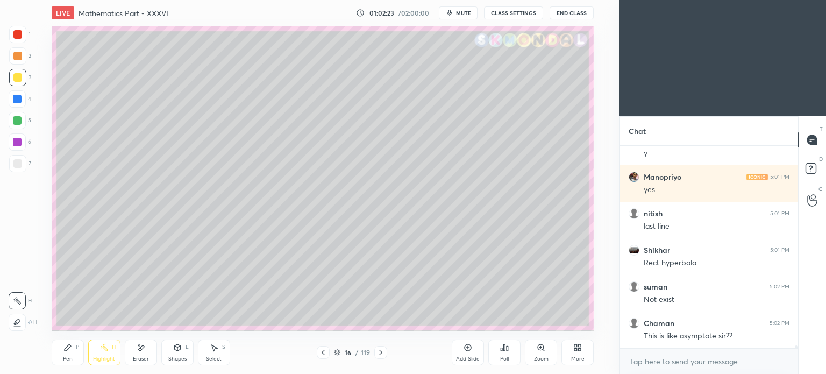
click at [65, 354] on div "Pen P" at bounding box center [68, 352] width 32 height 26
click at [19, 164] on div at bounding box center [17, 163] width 9 height 9
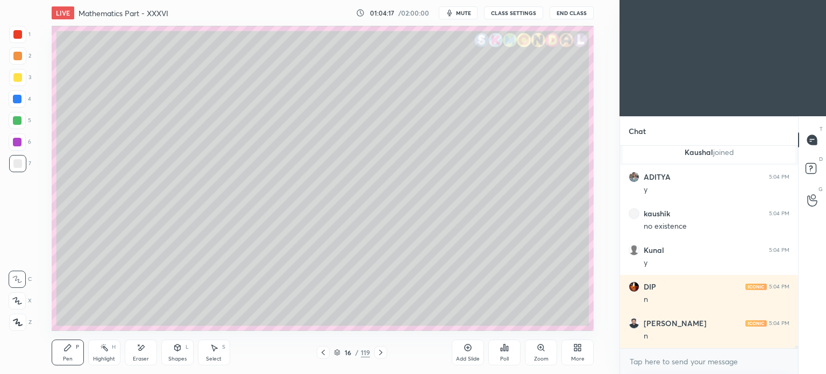
scroll to position [14030, 0]
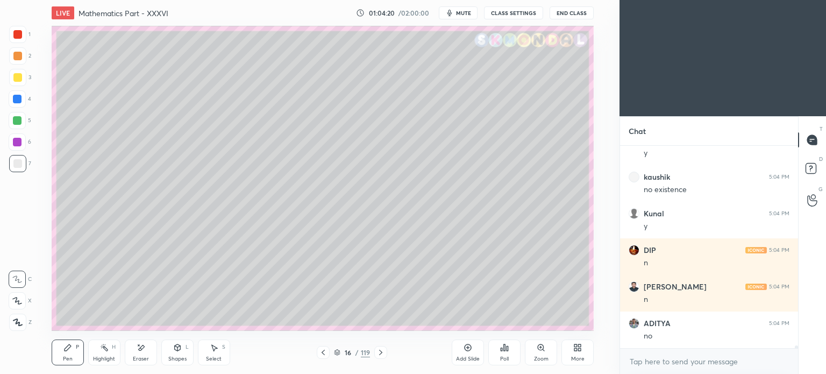
click at [18, 162] on div at bounding box center [17, 163] width 9 height 9
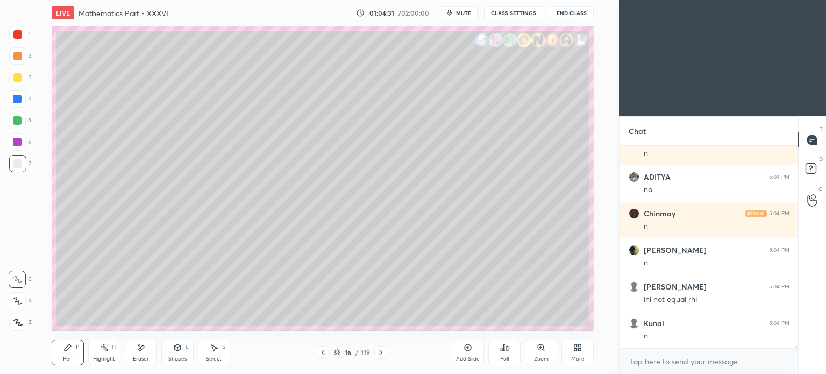
scroll to position [14213, 0]
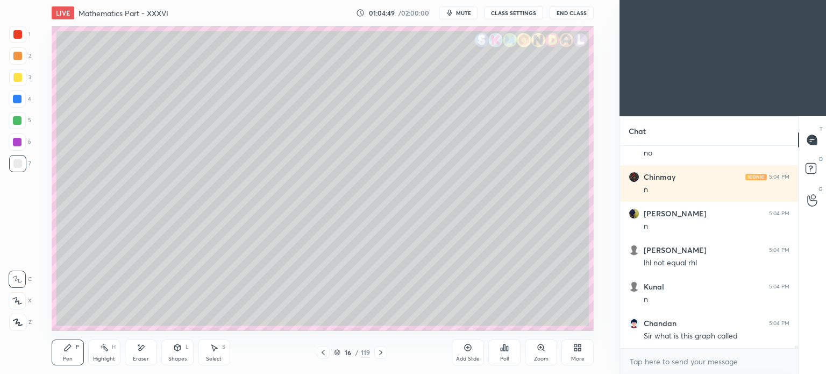
click at [212, 348] on icon at bounding box center [214, 347] width 9 height 9
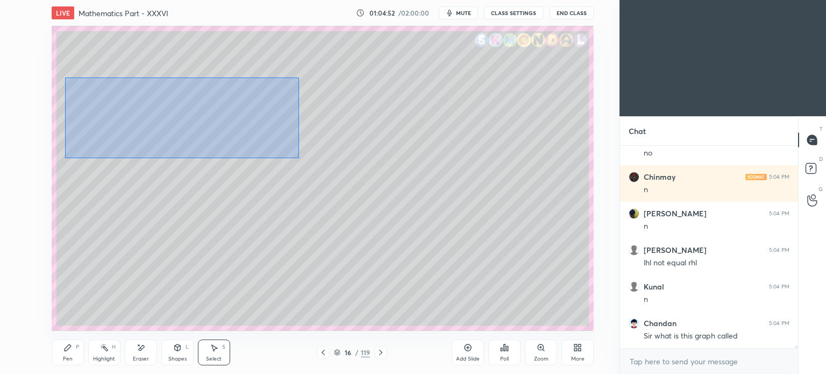
drag, startPoint x: 65, startPoint y: 77, endPoint x: 299, endPoint y: 158, distance: 248.1
click at [299, 158] on div "0 ° Undo Copy Duplicate Duplicate to new slide Delete" at bounding box center [323, 178] width 542 height 305
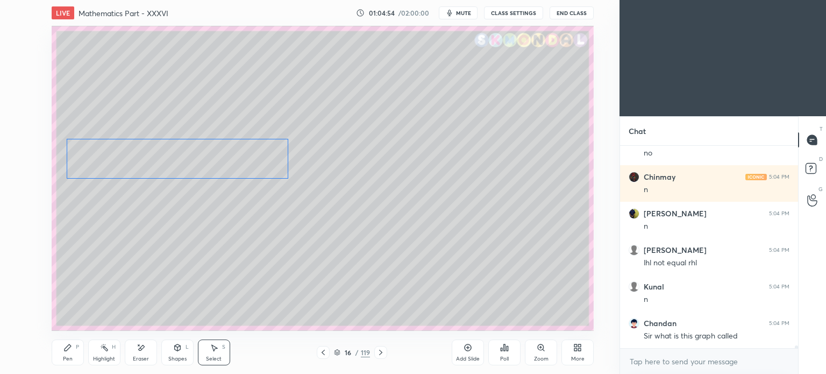
drag, startPoint x: 243, startPoint y: 109, endPoint x: 237, endPoint y: 160, distance: 51.4
click at [237, 160] on div "0 ° Undo Copy Duplicate Duplicate to new slide Delete" at bounding box center [323, 178] width 542 height 305
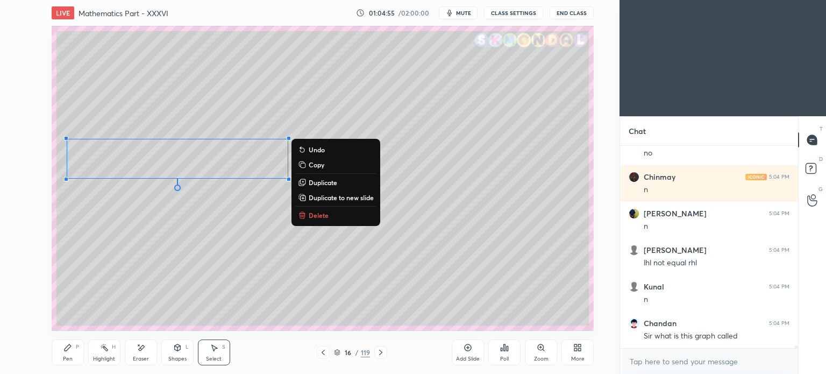
click at [276, 262] on div "0 ° Undo Copy Duplicate Duplicate to new slide Delete" at bounding box center [323, 178] width 542 height 305
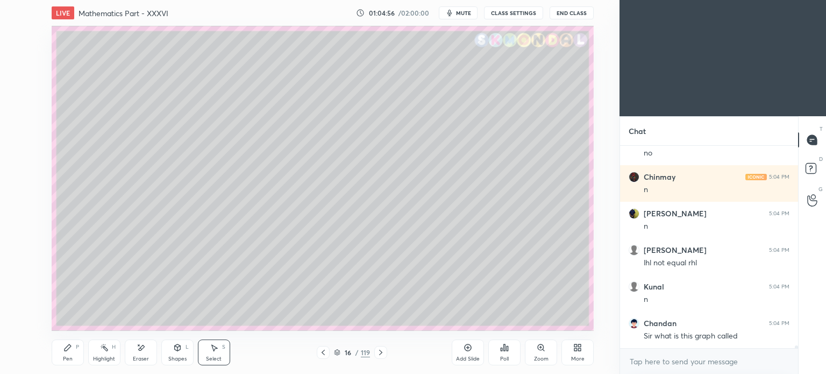
click at [134, 357] on div "Eraser" at bounding box center [141, 358] width 16 height 5
click at [68, 352] on div "Pen P" at bounding box center [68, 352] width 32 height 26
click at [73, 352] on div "Pen P" at bounding box center [68, 352] width 32 height 26
click at [140, 355] on div "Eraser" at bounding box center [141, 352] width 32 height 26
click at [63, 357] on div "Pen" at bounding box center [68, 358] width 10 height 5
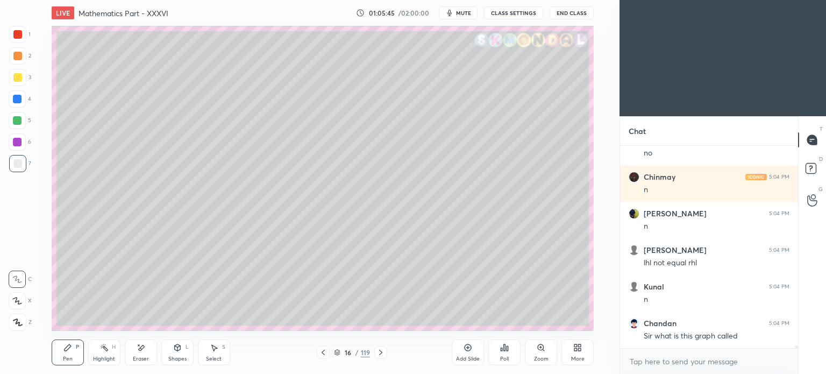
click at [65, 356] on div "Pen" at bounding box center [68, 358] width 10 height 5
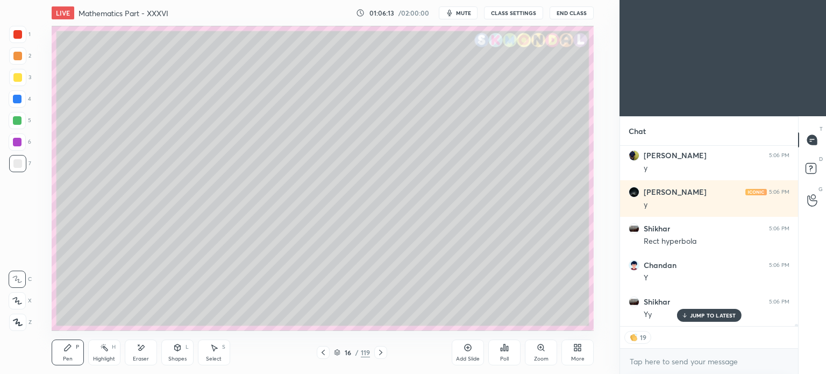
scroll to position [14527, 0]
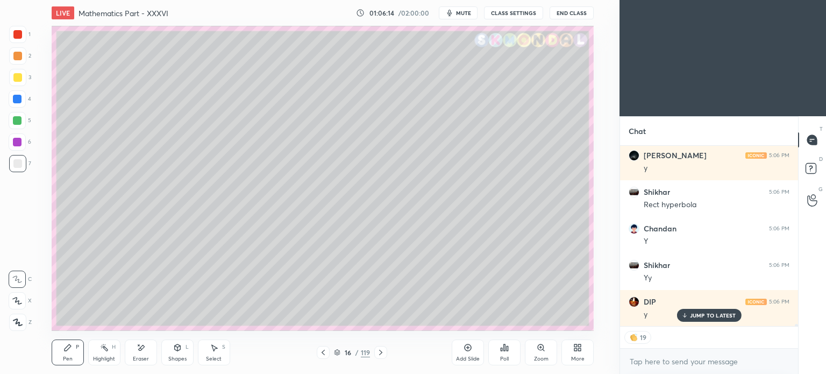
click at [146, 354] on div "Eraser" at bounding box center [141, 352] width 32 height 26
click at [64, 353] on div "Pen P" at bounding box center [68, 352] width 32 height 26
click at [63, 357] on div "Pen" at bounding box center [68, 358] width 10 height 5
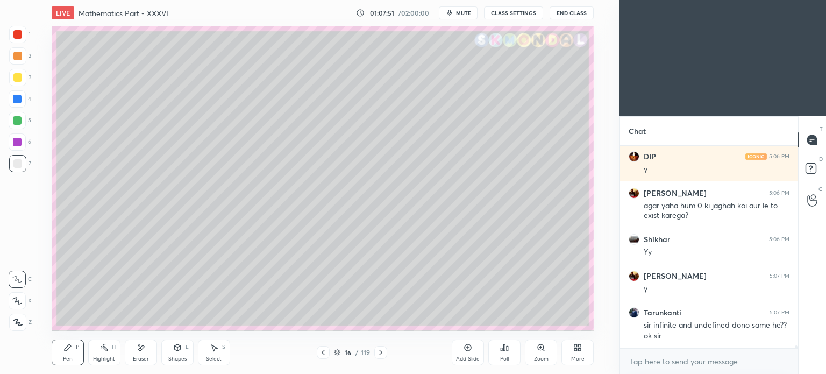
scroll to position [14708, 0]
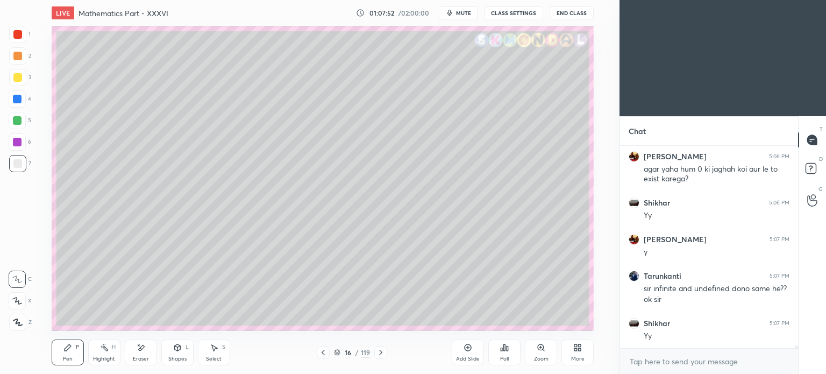
click at [379, 354] on icon at bounding box center [380, 352] width 9 height 9
click at [15, 80] on div at bounding box center [17, 77] width 9 height 9
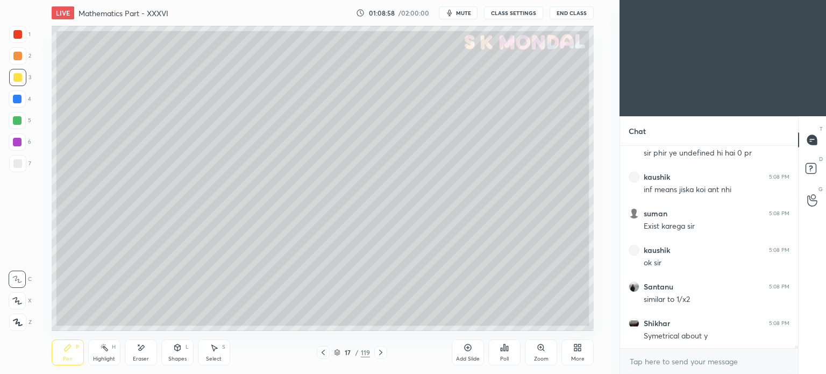
scroll to position [15001, 0]
click at [17, 165] on div at bounding box center [17, 163] width 9 height 9
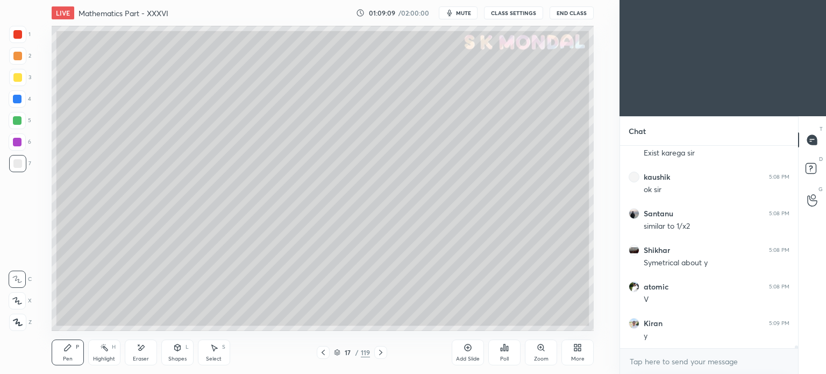
scroll to position [15074, 0]
click at [135, 356] on div "Eraser" at bounding box center [141, 358] width 16 height 5
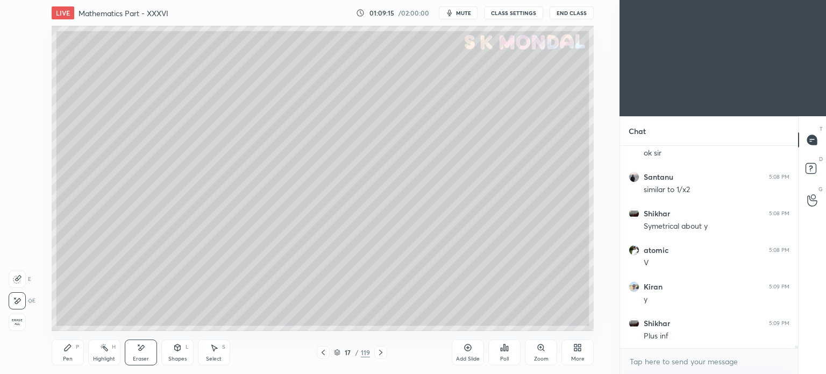
click at [17, 281] on icon at bounding box center [17, 279] width 9 height 9
click at [66, 354] on div "Pen P" at bounding box center [68, 352] width 32 height 26
click at [65, 352] on div "Pen P" at bounding box center [68, 352] width 32 height 26
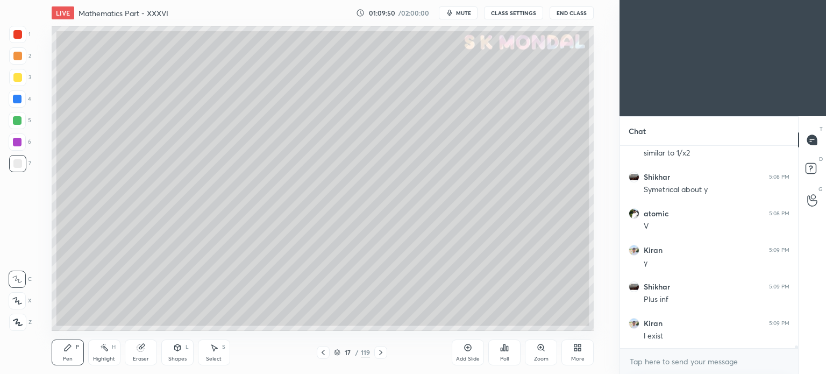
click at [135, 353] on div "Eraser" at bounding box center [141, 352] width 32 height 26
click at [70, 352] on div "Pen P" at bounding box center [68, 352] width 32 height 26
click at [70, 354] on div "Pen P" at bounding box center [68, 352] width 32 height 26
click at [145, 357] on div "Eraser" at bounding box center [141, 358] width 16 height 5
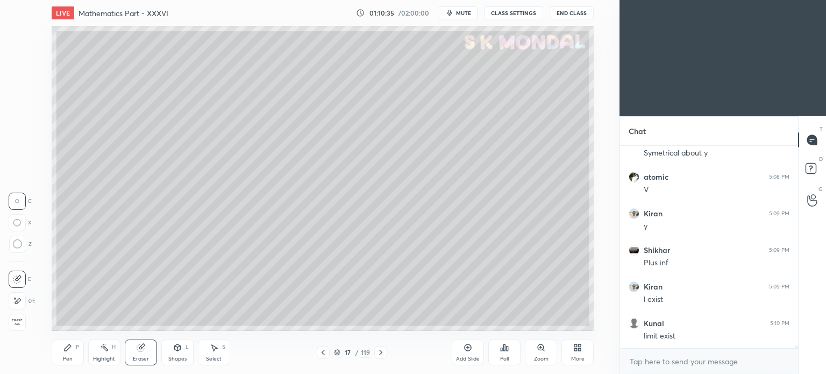
click at [65, 352] on div "Pen P" at bounding box center [68, 352] width 32 height 26
click at [68, 354] on div "Pen P" at bounding box center [68, 352] width 32 height 26
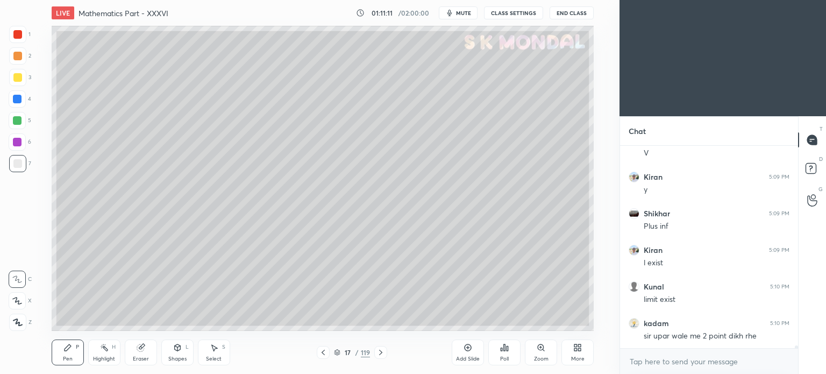
click at [379, 351] on icon at bounding box center [380, 352] width 9 height 9
click at [320, 350] on icon at bounding box center [323, 352] width 9 height 9
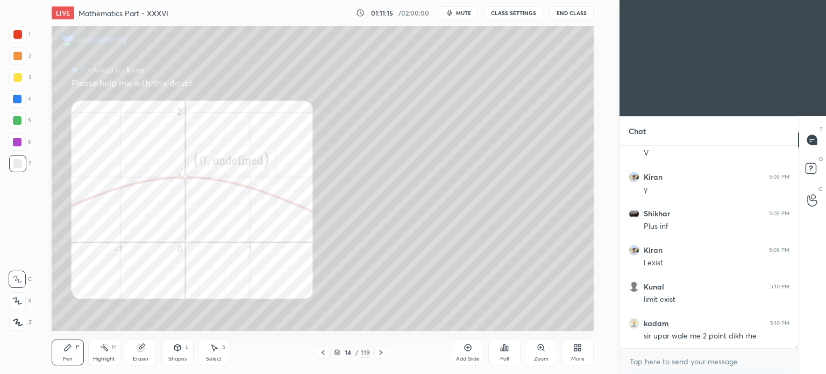
click at [320, 350] on icon at bounding box center [323, 352] width 9 height 9
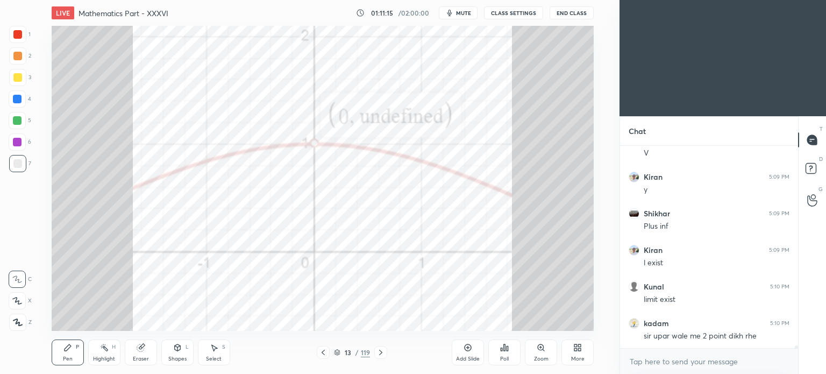
click at [320, 350] on icon at bounding box center [323, 352] width 9 height 9
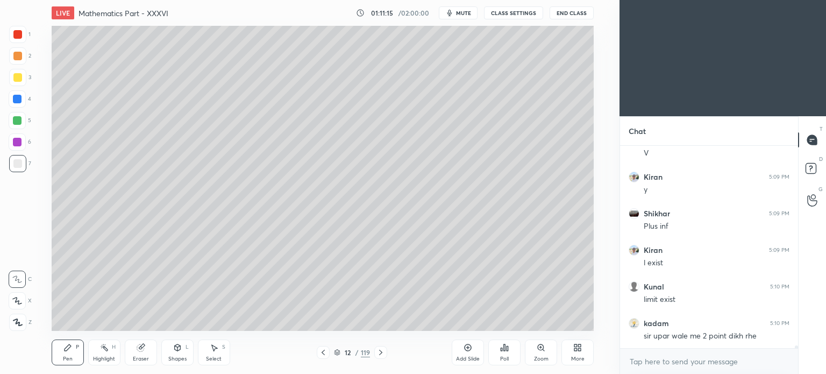
click at [320, 350] on icon at bounding box center [323, 352] width 9 height 9
click at [104, 355] on div "Highlight H" at bounding box center [104, 352] width 32 height 26
click at [106, 356] on div "Highlight" at bounding box center [104, 358] width 22 height 5
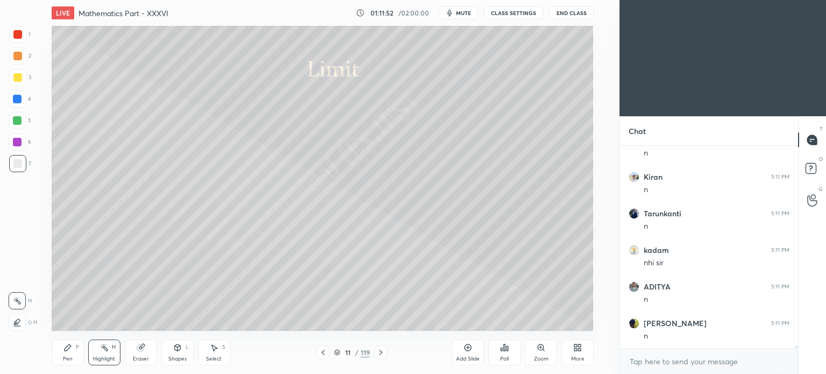
click at [383, 352] on icon at bounding box center [380, 352] width 9 height 9
click at [382, 352] on icon at bounding box center [380, 352] width 9 height 9
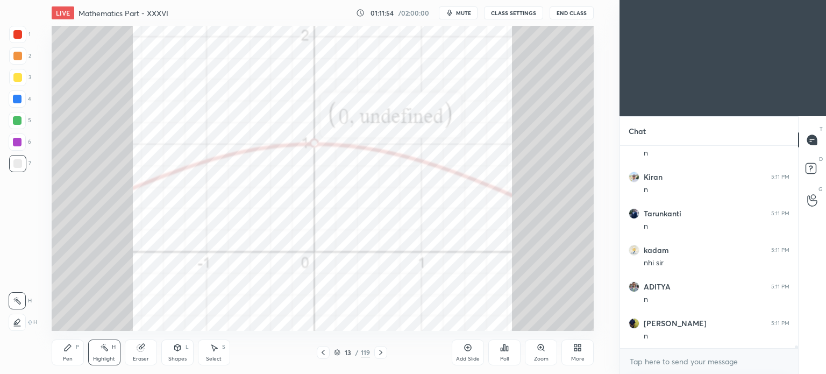
click at [379, 351] on icon at bounding box center [380, 352] width 9 height 9
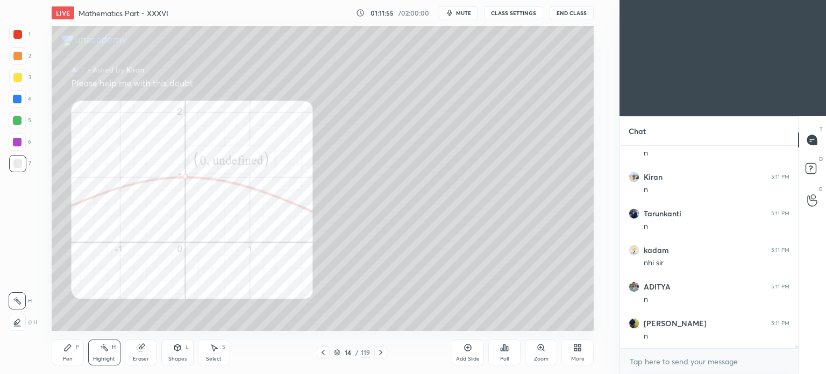
click at [380, 354] on icon at bounding box center [380, 352] width 3 height 5
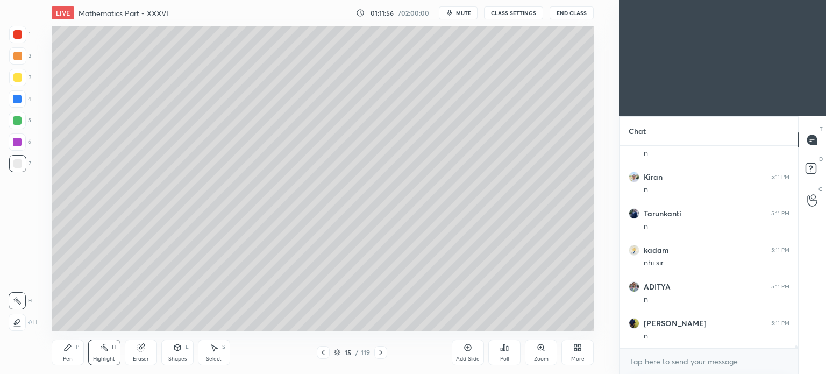
click at [380, 354] on icon at bounding box center [380, 352] width 9 height 9
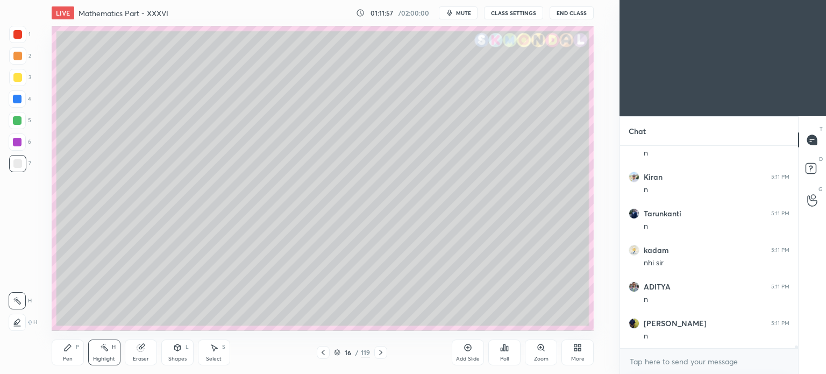
click at [324, 352] on icon at bounding box center [323, 352] width 9 height 9
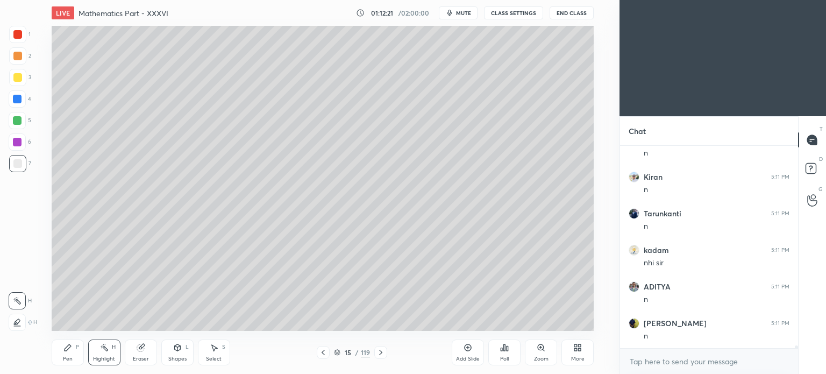
scroll to position [15487, 0]
click at [378, 352] on icon at bounding box center [380, 352] width 9 height 9
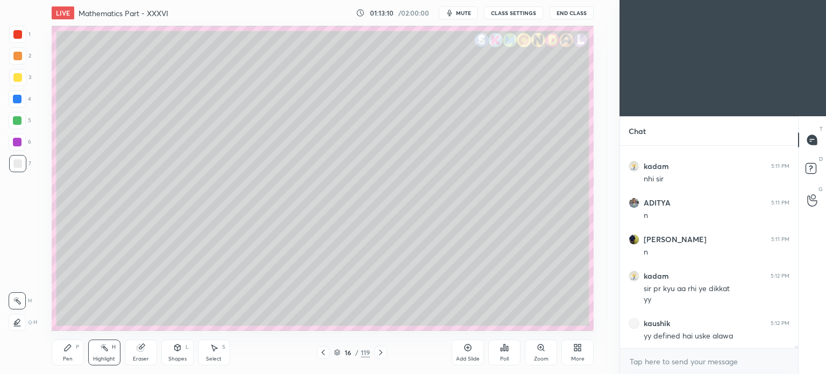
scroll to position [15571, 0]
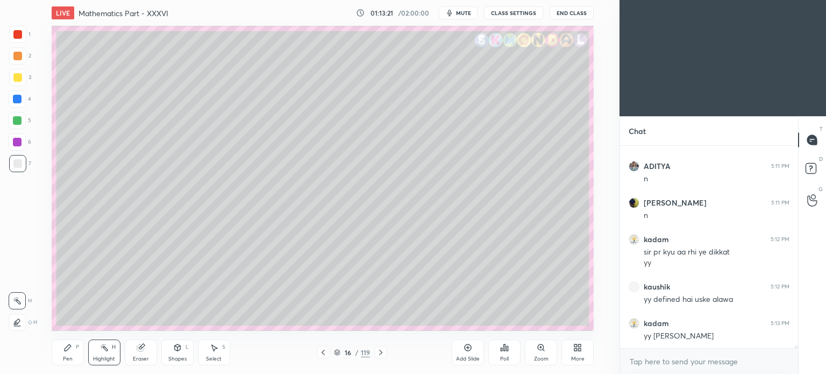
click at [383, 354] on icon at bounding box center [380, 352] width 9 height 9
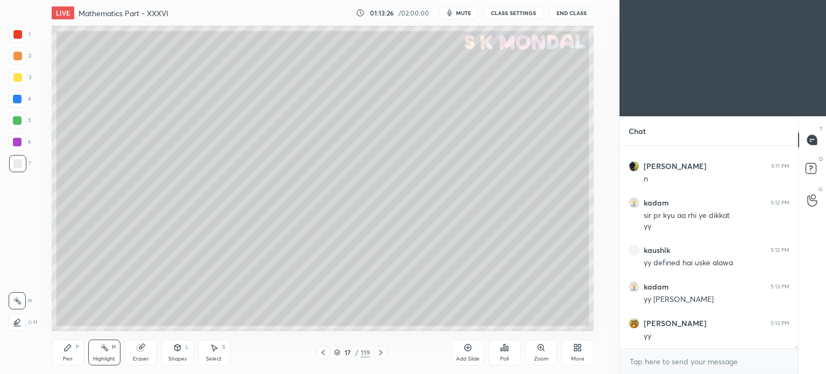
click at [382, 352] on icon at bounding box center [380, 352] width 9 height 9
click at [376, 351] on icon at bounding box center [380, 352] width 9 height 9
click at [324, 355] on icon at bounding box center [323, 352] width 9 height 9
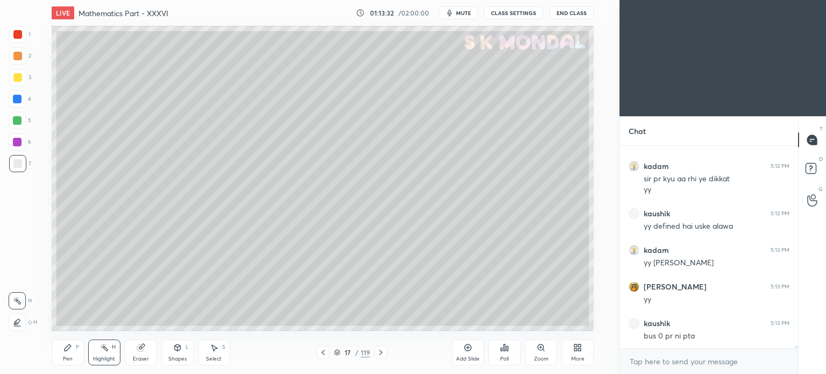
click at [382, 352] on icon at bounding box center [380, 352] width 9 height 9
click at [337, 351] on icon at bounding box center [337, 352] width 6 height 6
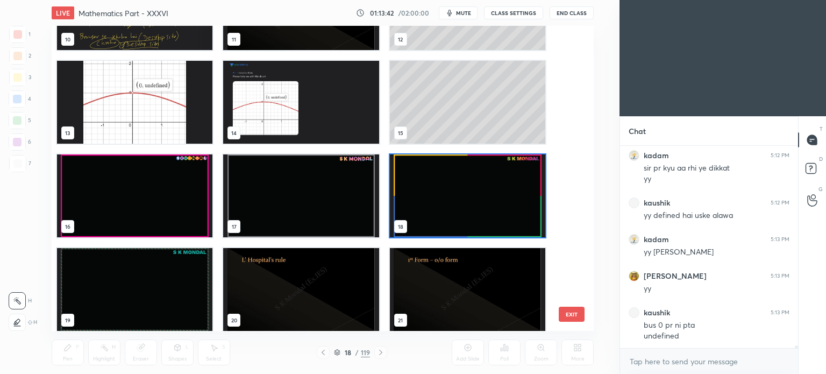
scroll to position [363, 0]
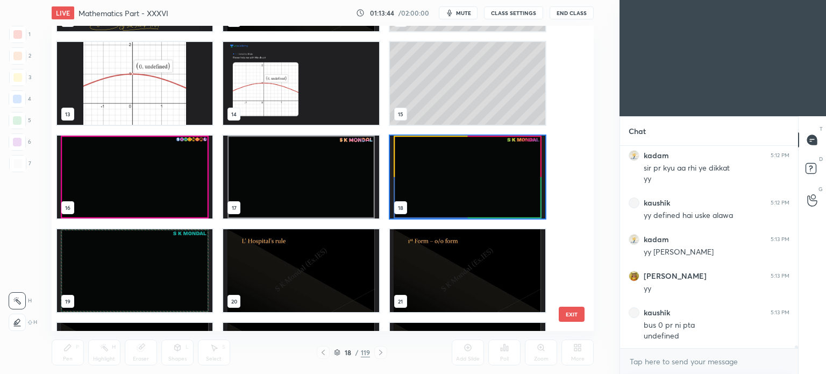
click at [423, 166] on img "grid" at bounding box center [466, 177] width 155 height 83
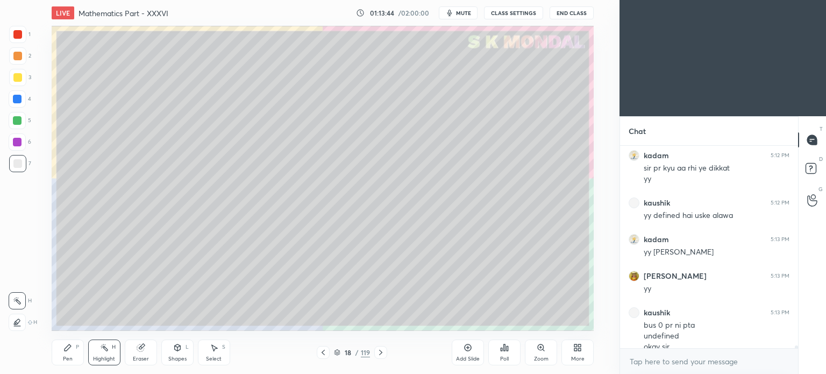
scroll to position [15666, 0]
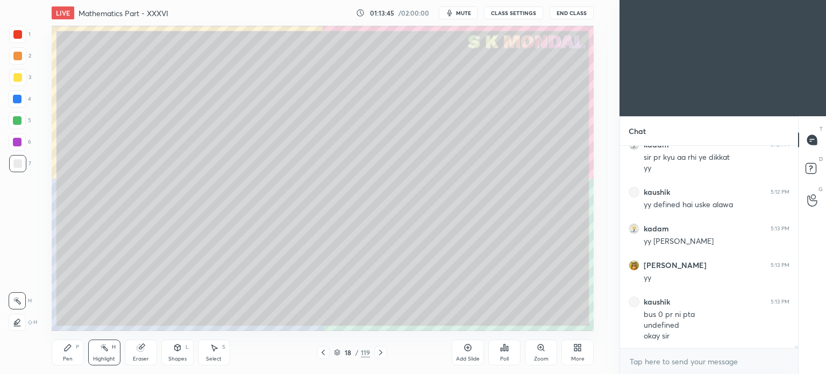
click at [323, 351] on icon at bounding box center [323, 352] width 9 height 9
click at [383, 352] on icon at bounding box center [380, 352] width 9 height 9
click at [17, 74] on div at bounding box center [17, 77] width 9 height 9
click at [60, 353] on div "Pen P" at bounding box center [68, 352] width 32 height 26
click at [66, 354] on div "Pen P" at bounding box center [68, 352] width 32 height 26
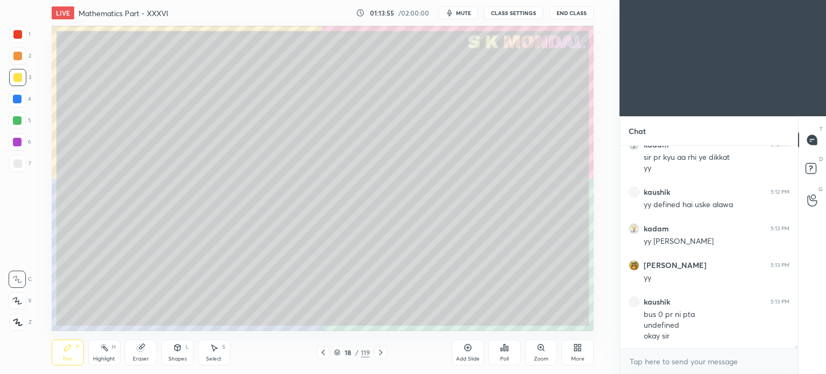
click at [15, 167] on div at bounding box center [17, 163] width 9 height 9
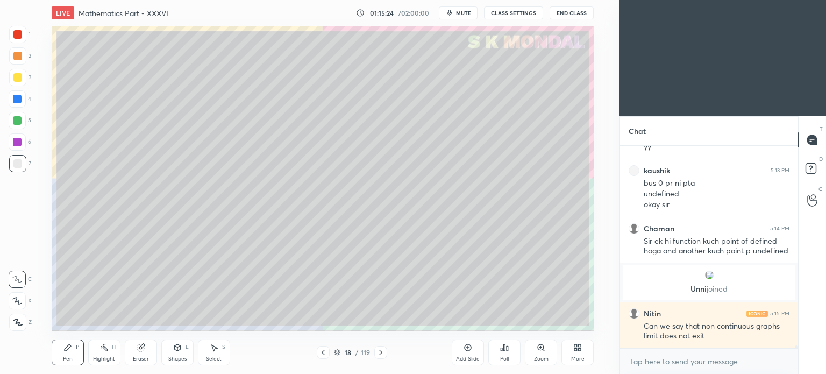
scroll to position [15317, 0]
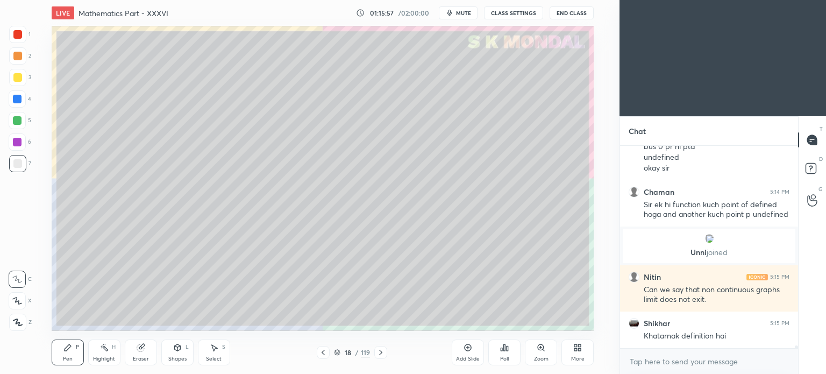
click at [108, 357] on div "Highlight" at bounding box center [104, 358] width 22 height 5
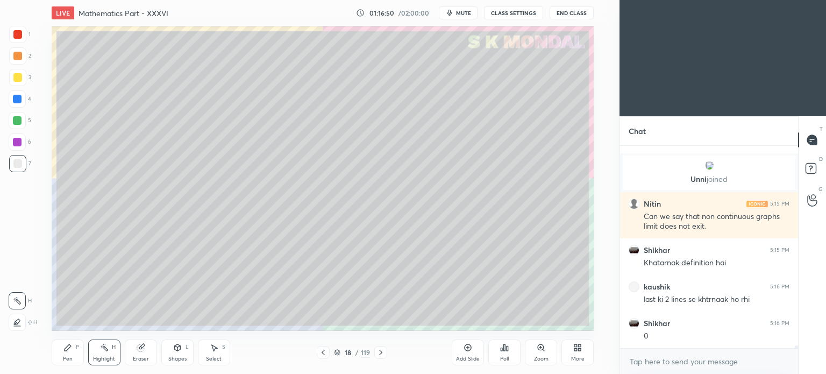
scroll to position [15427, 0]
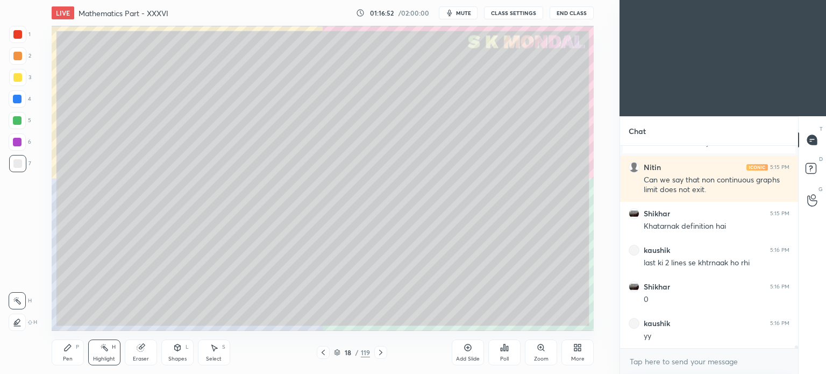
click at [104, 352] on div "Highlight H" at bounding box center [104, 352] width 32 height 26
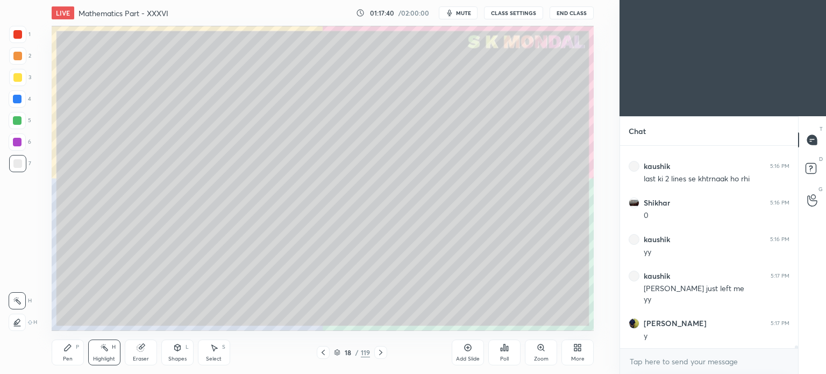
scroll to position [15547, 0]
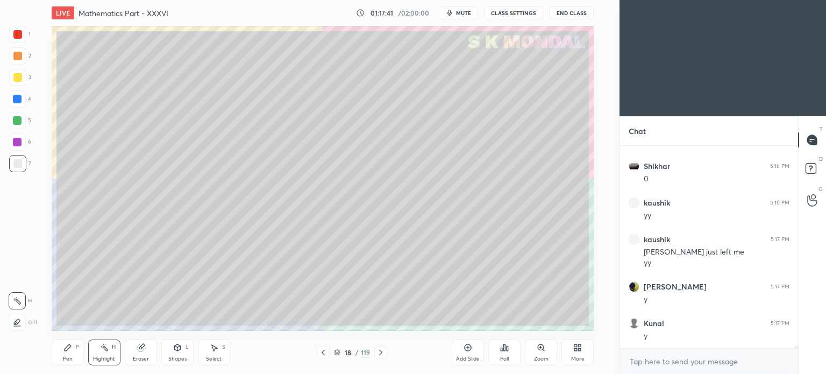
click at [105, 356] on div "Highlight" at bounding box center [104, 358] width 22 height 5
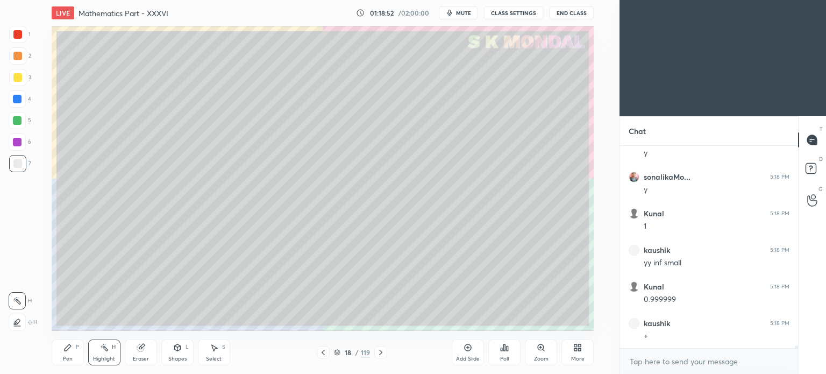
scroll to position [15986, 0]
click at [93, 361] on div "Highlight" at bounding box center [104, 358] width 22 height 5
click at [62, 356] on div "Pen P" at bounding box center [68, 352] width 32 height 26
click at [16, 77] on div at bounding box center [17, 77] width 9 height 9
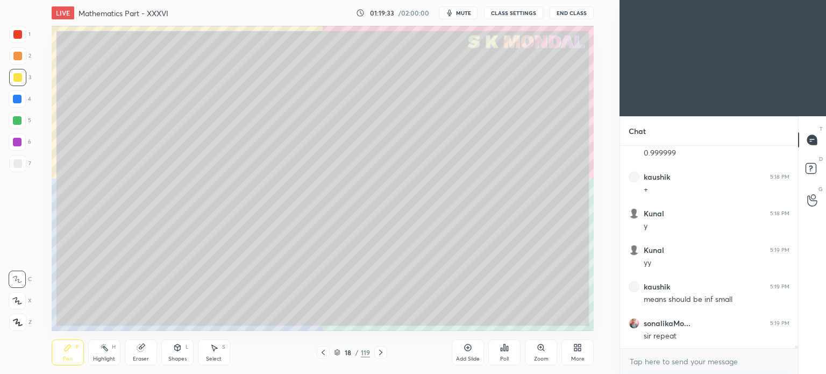
click at [18, 83] on div at bounding box center [17, 77] width 17 height 17
click at [59, 350] on div "Pen P" at bounding box center [68, 352] width 32 height 26
click at [66, 346] on icon at bounding box center [67, 347] width 9 height 9
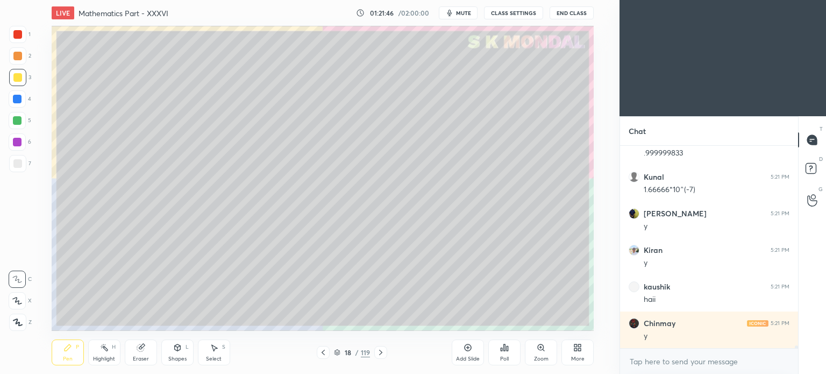
scroll to position [16388, 0]
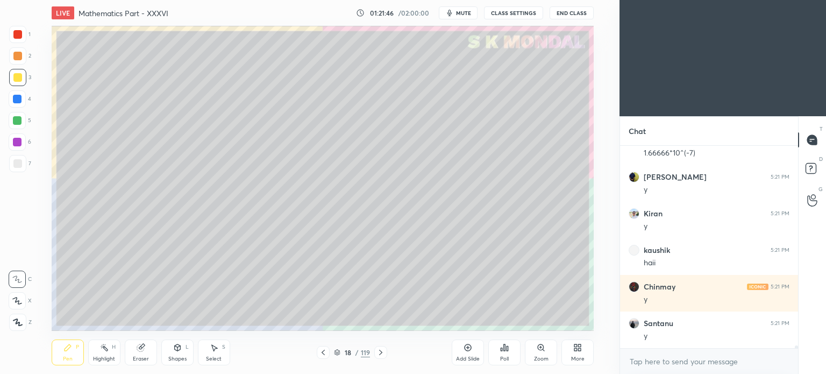
click at [144, 354] on div "Eraser" at bounding box center [141, 352] width 32 height 26
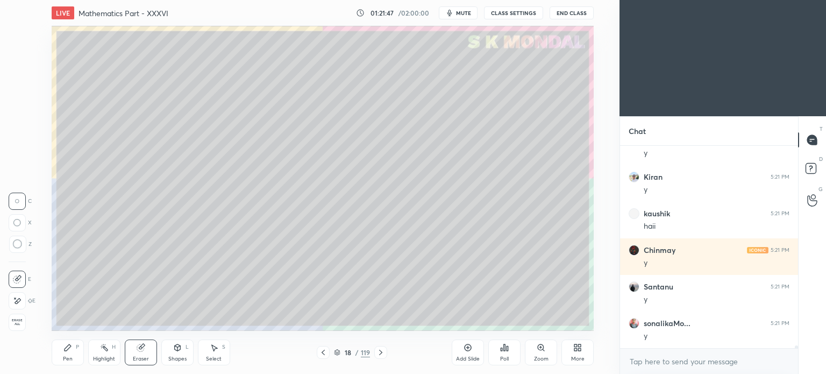
click at [71, 353] on div "Pen P" at bounding box center [68, 352] width 32 height 26
click at [74, 352] on div "Pen P" at bounding box center [68, 352] width 32 height 26
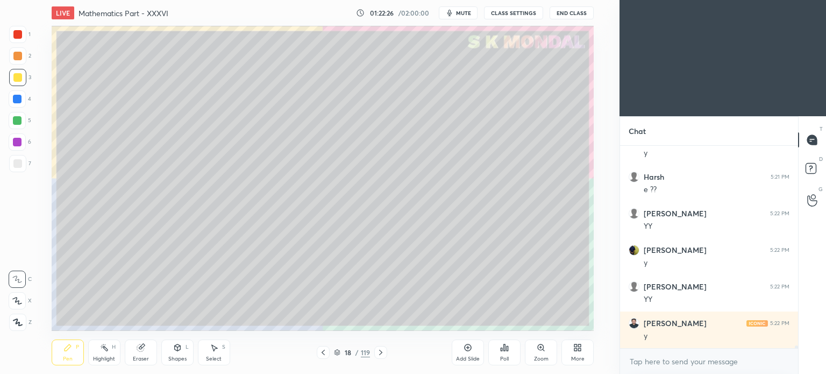
scroll to position [16681, 0]
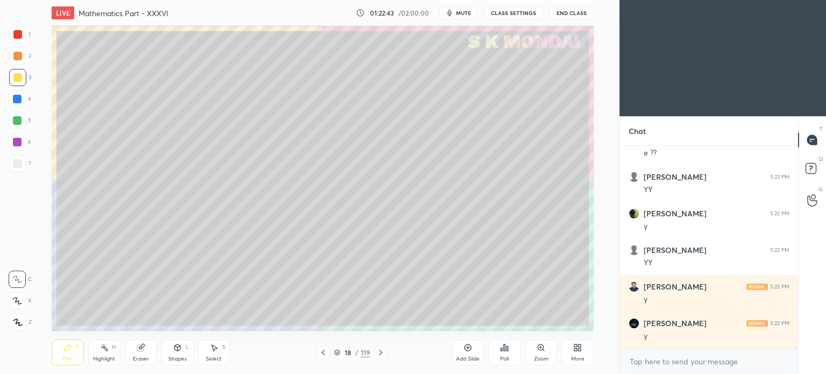
click at [101, 354] on div "Highlight H" at bounding box center [104, 352] width 32 height 26
click at [99, 353] on div "Highlight H" at bounding box center [104, 352] width 32 height 26
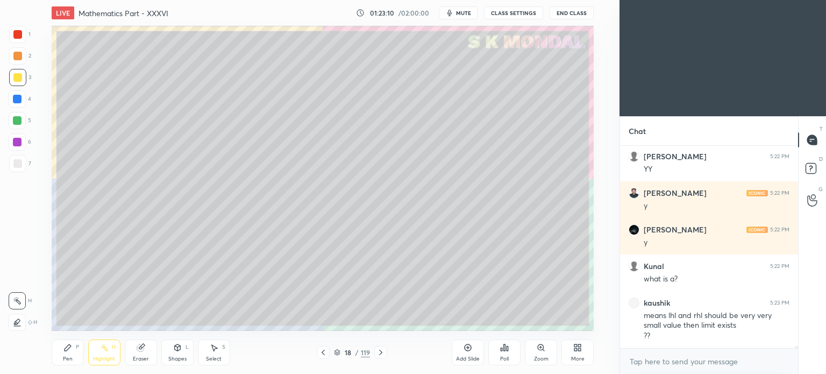
scroll to position [16811, 0]
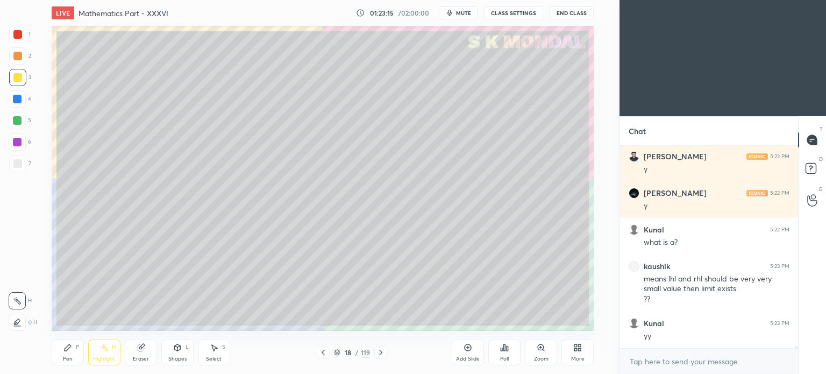
click at [63, 354] on div "Pen P" at bounding box center [68, 352] width 32 height 26
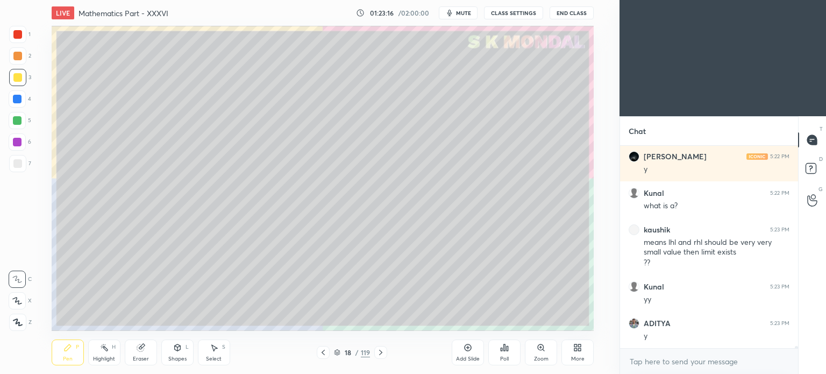
click at [67, 357] on div "Pen" at bounding box center [68, 358] width 10 height 5
click at [92, 358] on div "Highlight H" at bounding box center [104, 352] width 32 height 26
click at [71, 353] on div "Pen P" at bounding box center [68, 352] width 32 height 26
click at [75, 354] on div "Pen P" at bounding box center [68, 352] width 32 height 26
click at [467, 354] on div "Add Slide" at bounding box center [468, 352] width 32 height 26
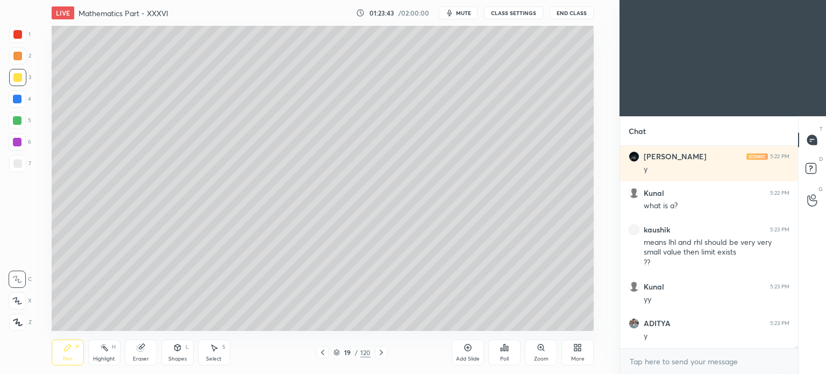
click at [17, 81] on div at bounding box center [17, 77] width 9 height 9
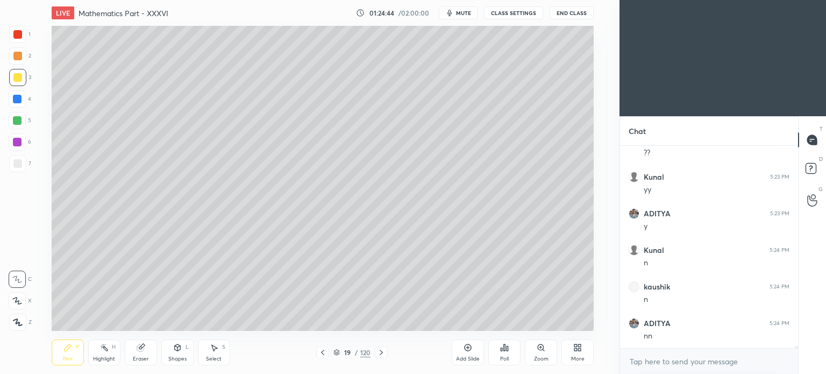
scroll to position [16994, 0]
click at [323, 354] on icon at bounding box center [322, 352] width 3 height 5
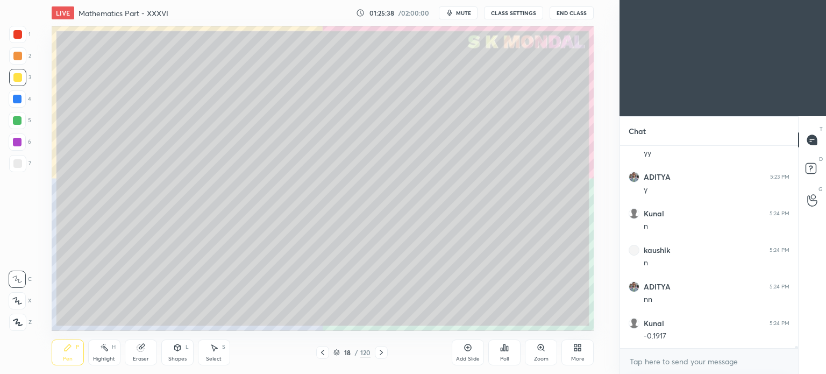
scroll to position [17030, 0]
click at [105, 354] on div "Highlight H" at bounding box center [104, 352] width 32 height 26
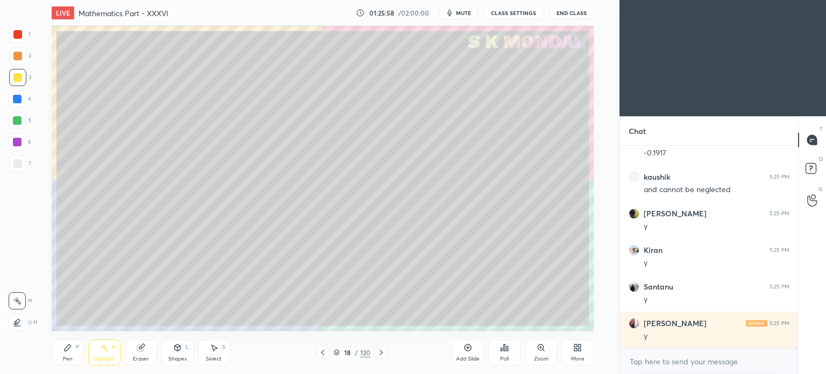
scroll to position [17213, 0]
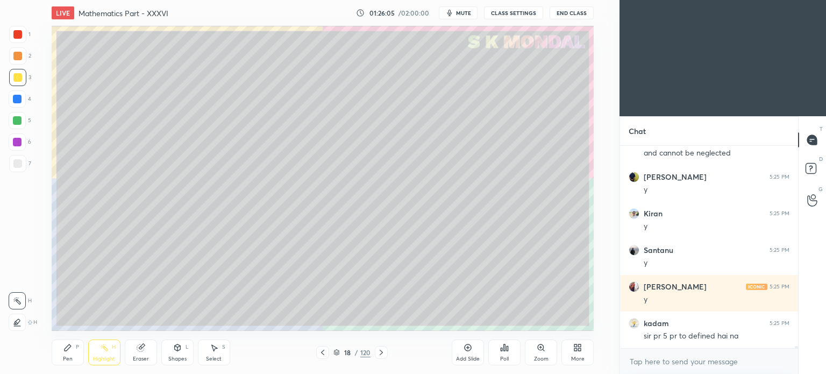
click at [379, 352] on icon at bounding box center [381, 352] width 9 height 9
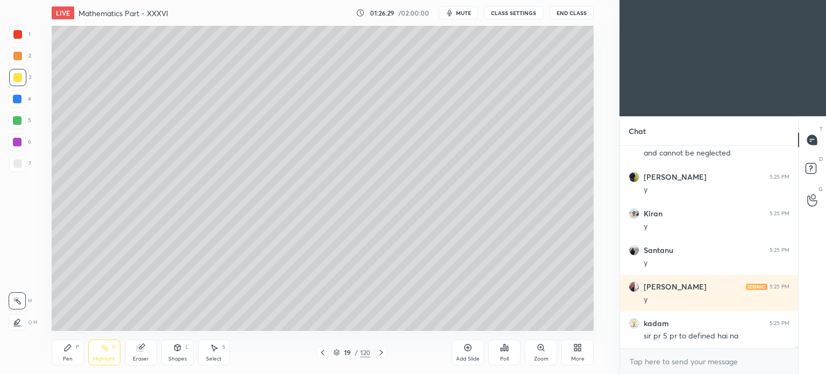
scroll to position [17250, 0]
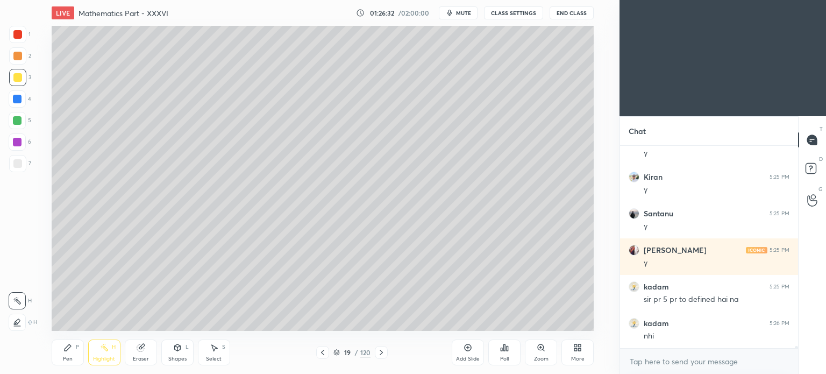
click at [320, 355] on icon at bounding box center [322, 352] width 9 height 9
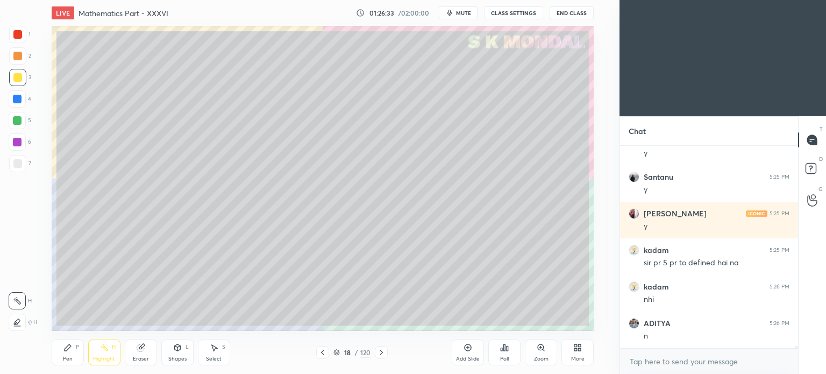
scroll to position [17323, 0]
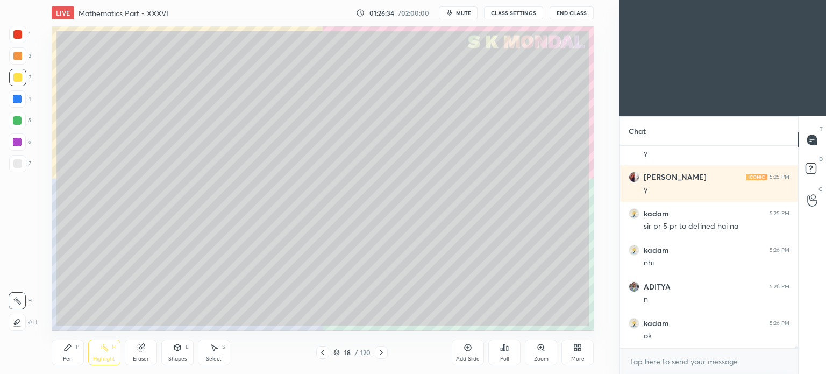
click at [98, 352] on div "Highlight H" at bounding box center [104, 352] width 32 height 26
click at [101, 350] on icon at bounding box center [104, 347] width 9 height 9
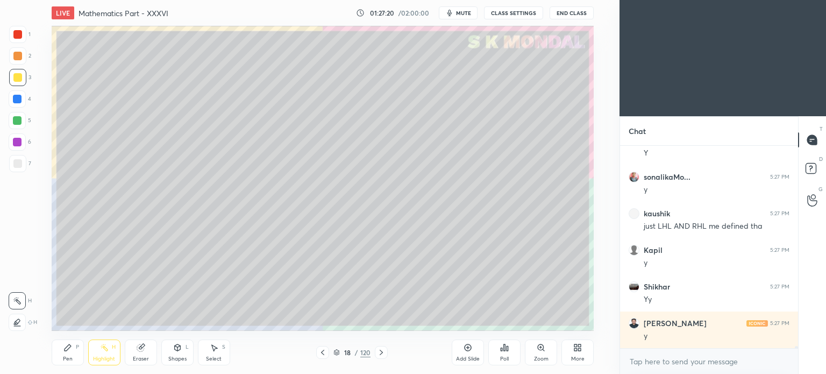
scroll to position [17835, 0]
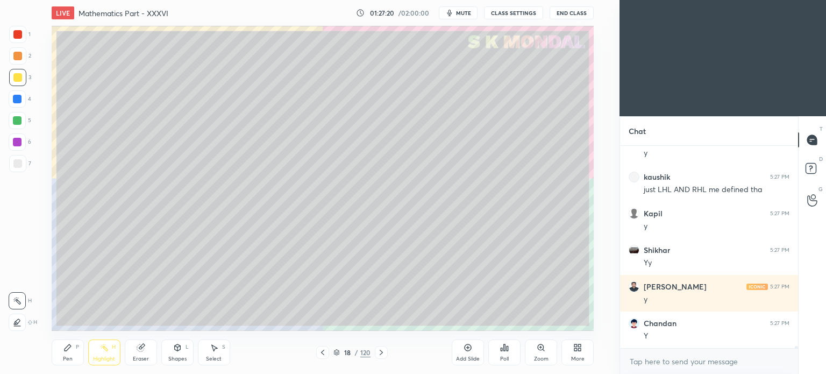
click at [382, 355] on icon at bounding box center [381, 352] width 9 height 9
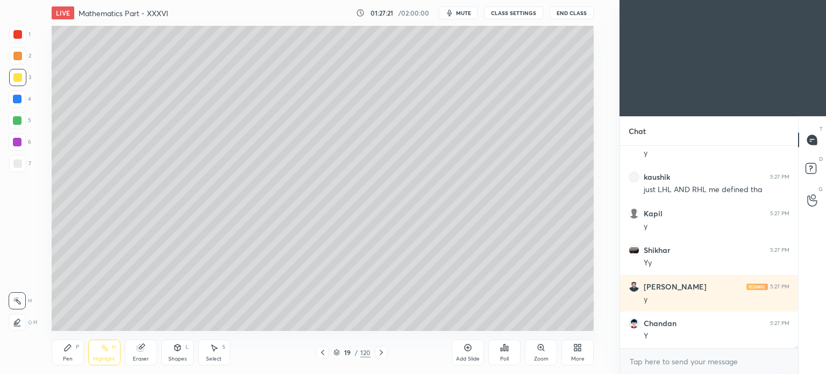
click at [382, 355] on icon at bounding box center [381, 352] width 9 height 9
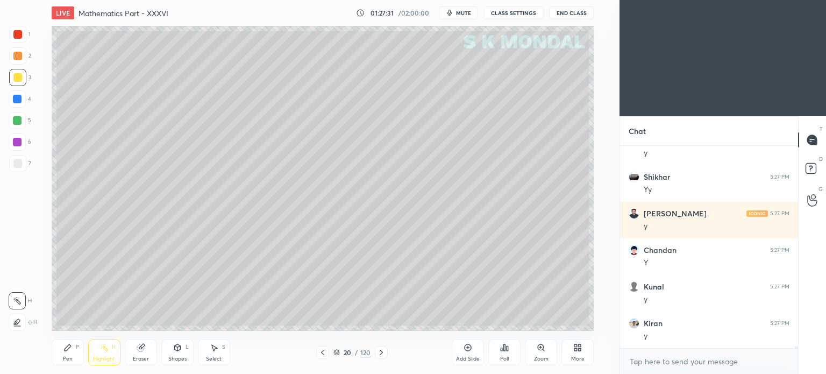
scroll to position [17944, 0]
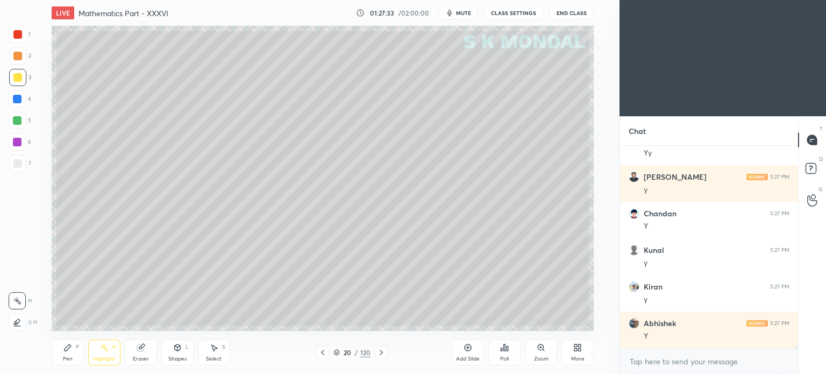
click at [17, 79] on div at bounding box center [17, 77] width 9 height 9
click at [67, 354] on div "Pen P" at bounding box center [68, 352] width 32 height 26
click at [70, 354] on div "Pen P" at bounding box center [68, 352] width 32 height 26
click at [137, 352] on div "Eraser" at bounding box center [141, 352] width 32 height 26
click at [74, 352] on div "Pen P" at bounding box center [68, 352] width 32 height 26
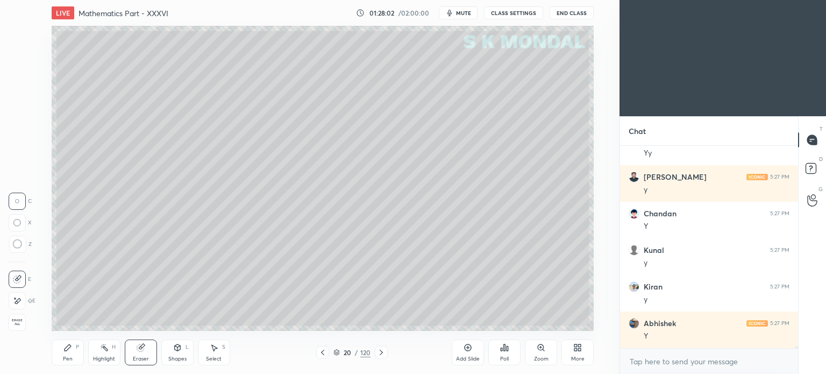
click at [74, 352] on div "Pen P" at bounding box center [68, 352] width 32 height 26
click at [221, 353] on div "Select S" at bounding box center [214, 352] width 32 height 26
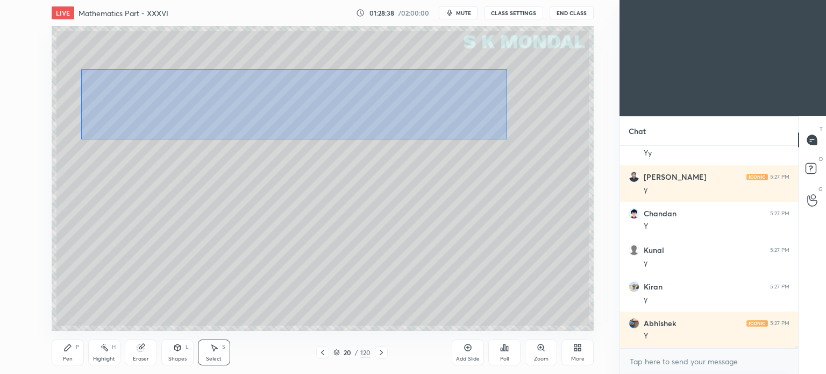
drag, startPoint x: 81, startPoint y: 69, endPoint x: 501, endPoint y: 139, distance: 425.3
click at [505, 139] on div "0 ° Undo Copy Duplicate Duplicate to new slide Delete" at bounding box center [323, 178] width 542 height 305
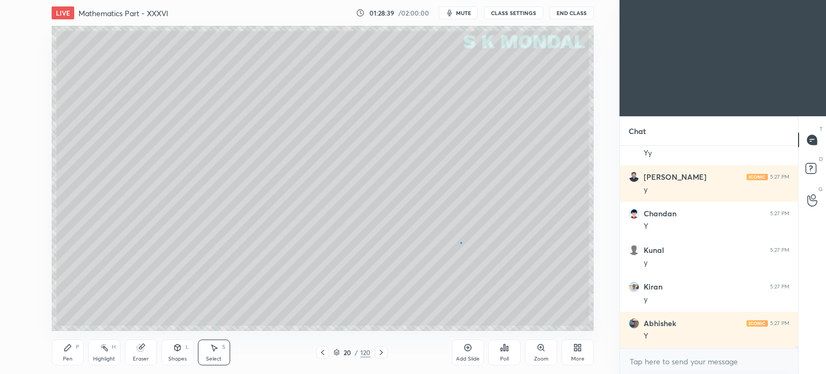
click at [460, 243] on div "0 ° Undo Copy Duplicate Duplicate to new slide Delete" at bounding box center [323, 178] width 542 height 305
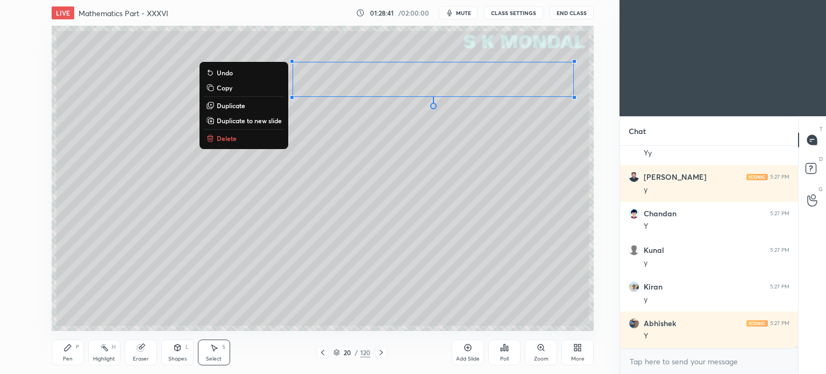
drag, startPoint x: 581, startPoint y: 165, endPoint x: 172, endPoint y: 23, distance: 432.4
click at [172, 23] on div "LIVE Mathematics Part - XXXVI 01:28:41 / 02:00:00 mute CLASS SETTINGS End Class…" at bounding box center [322, 187] width 576 height 374
click at [554, 206] on div "0 ° Undo Copy Duplicate Duplicate to new slide Delete" at bounding box center [323, 178] width 542 height 305
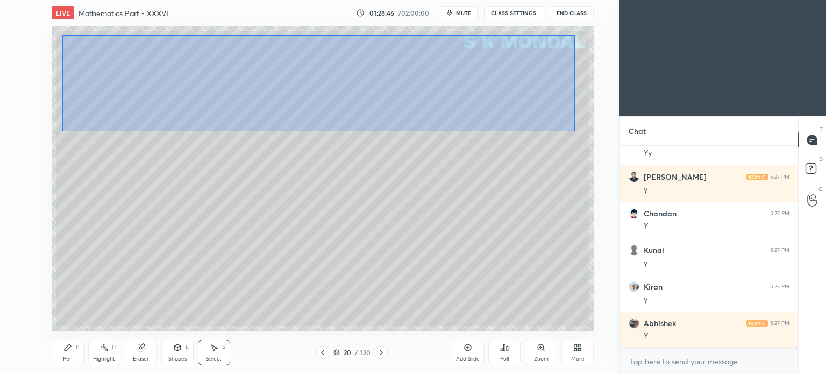
scroll to position [17981, 0]
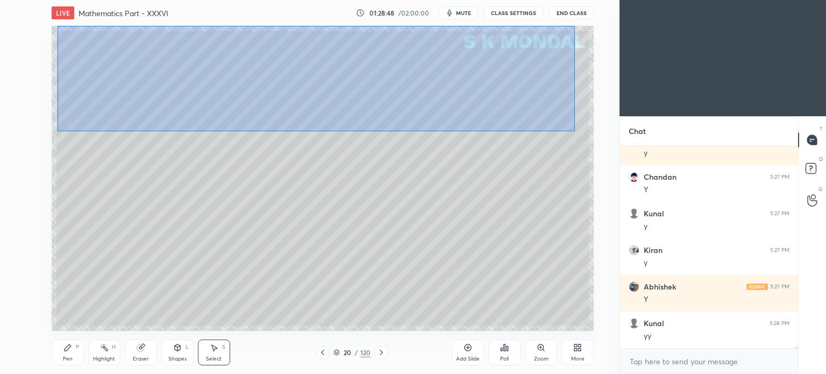
drag, startPoint x: 574, startPoint y: 131, endPoint x: 58, endPoint y: 25, distance: 527.5
click at [58, 26] on div "0 ° Undo Copy Duplicate Duplicate to new slide Delete" at bounding box center [323, 178] width 542 height 305
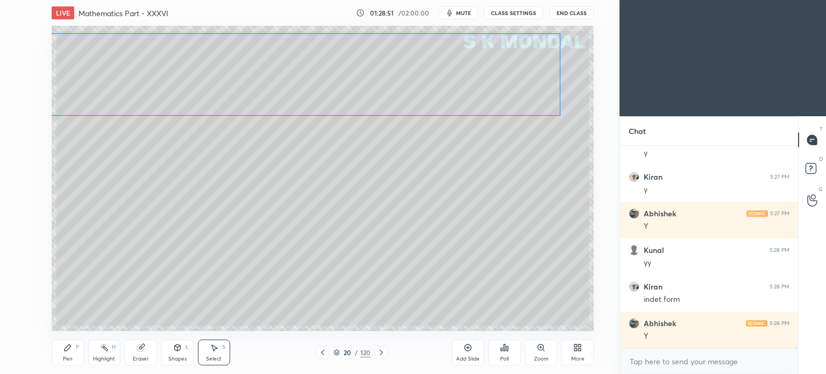
scroll to position [18091, 0]
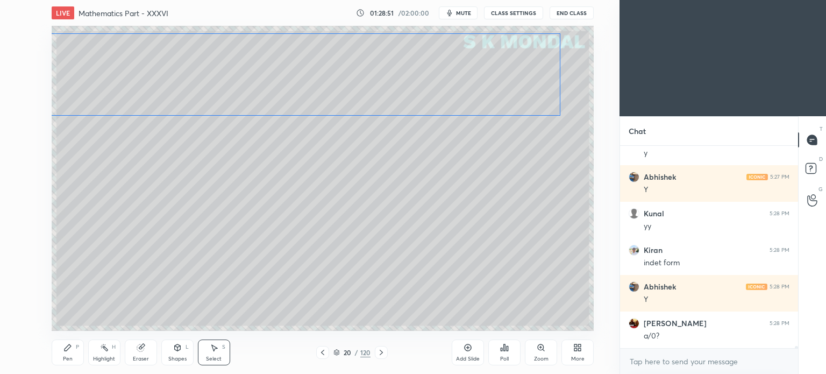
drag, startPoint x: 398, startPoint y: 100, endPoint x: 384, endPoint y: 101, distance: 13.5
click at [384, 101] on div "0 ° Undo Copy Duplicate Duplicate to new slide Delete" at bounding box center [323, 178] width 542 height 305
click at [469, 222] on div "0 ° Undo Copy Duplicate Duplicate to new slide Delete" at bounding box center [323, 178] width 542 height 305
click at [139, 354] on div "Eraser" at bounding box center [141, 352] width 32 height 26
click at [59, 367] on div "Pen P Highlight H Eraser Shapes L Select S 20 / 120 Add Slide Poll Zoom More" at bounding box center [323, 352] width 542 height 43
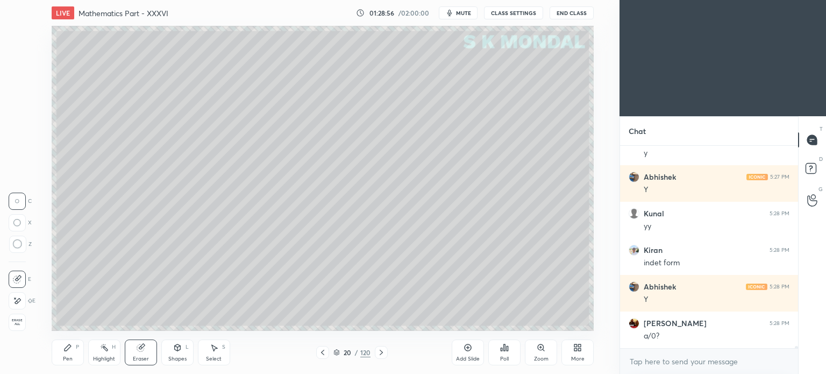
click at [67, 361] on div "Pen" at bounding box center [68, 358] width 10 height 5
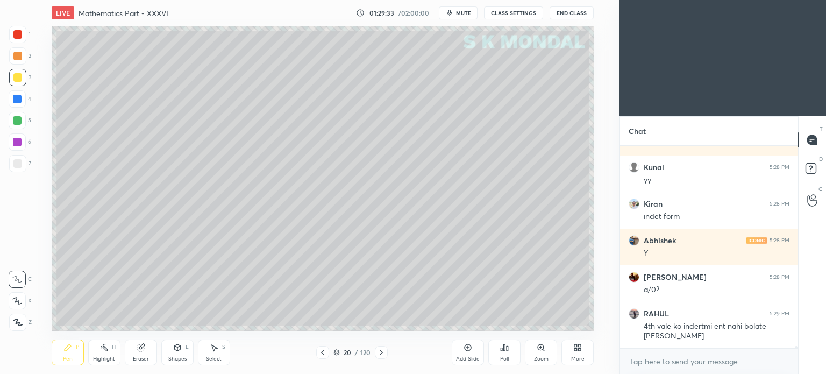
scroll to position [18173, 0]
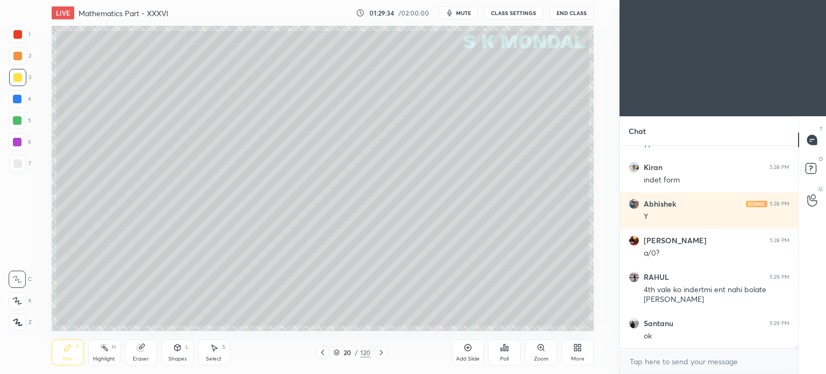
click at [15, 55] on div at bounding box center [17, 56] width 9 height 9
click at [18, 168] on div at bounding box center [17, 163] width 17 height 17
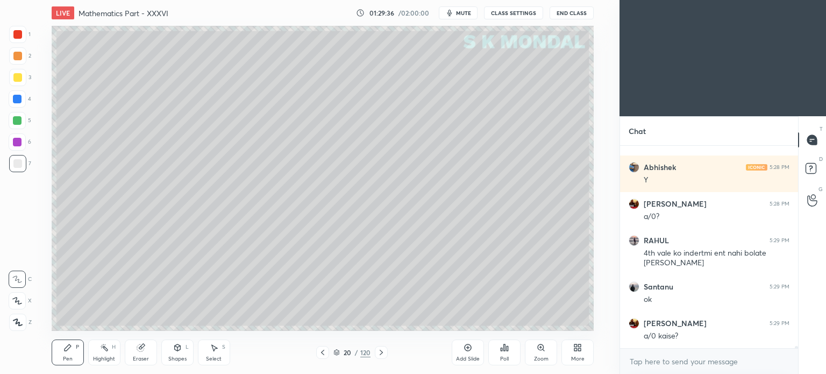
click at [19, 170] on div at bounding box center [17, 163] width 17 height 17
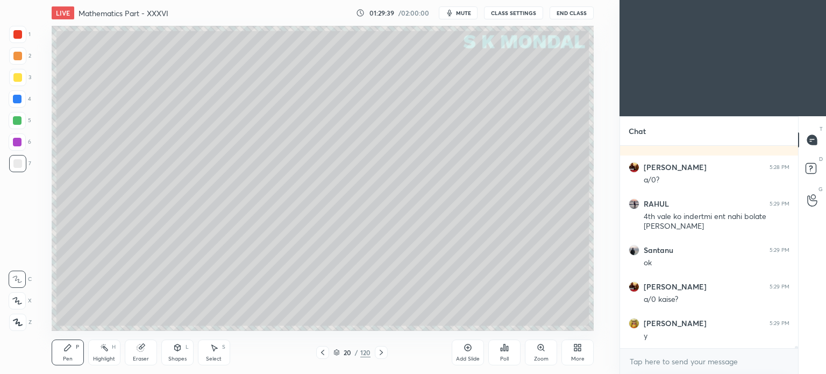
scroll to position [18283, 0]
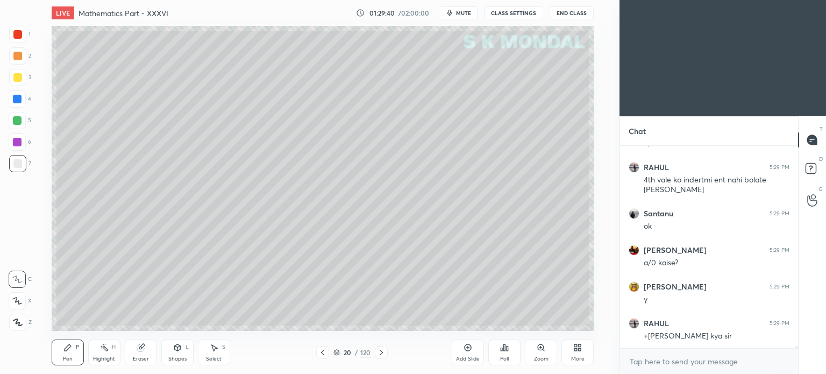
click at [105, 353] on div "Highlight H" at bounding box center [104, 352] width 32 height 26
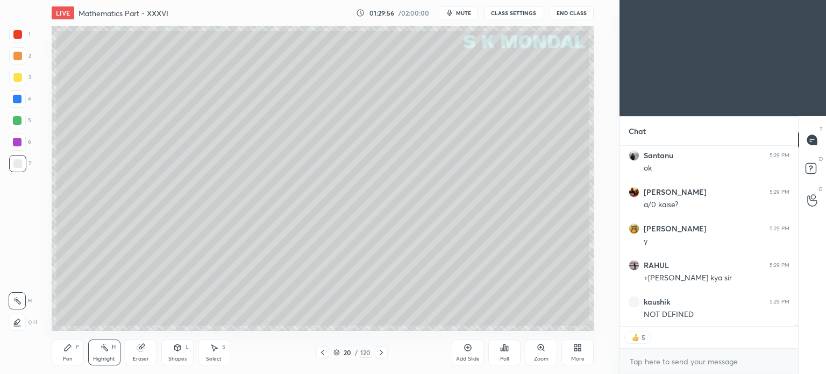
scroll to position [18378, 0]
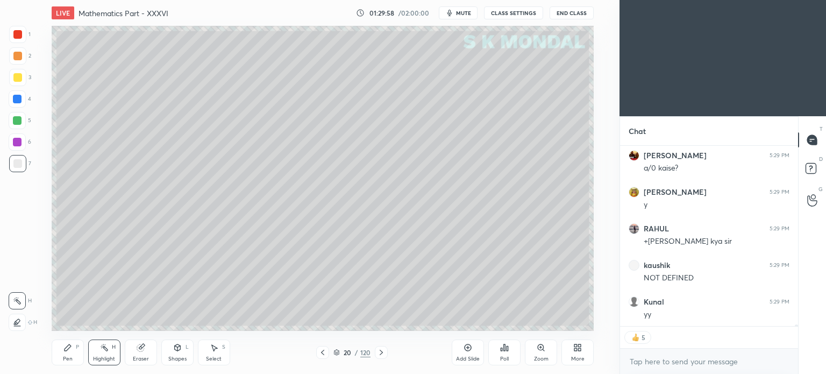
click at [71, 351] on icon at bounding box center [67, 347] width 9 height 9
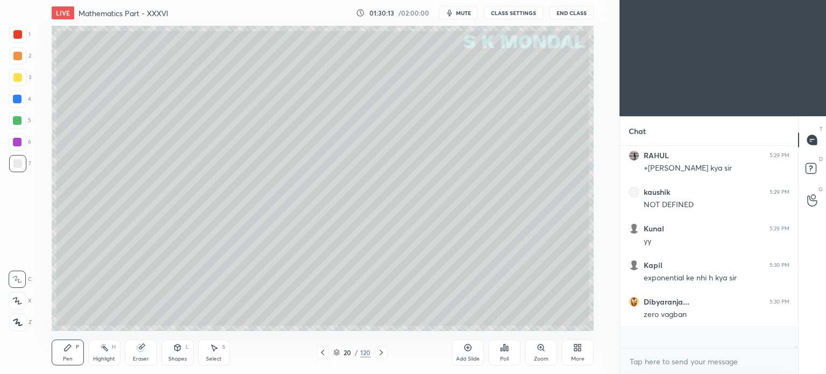
scroll to position [18429, 0]
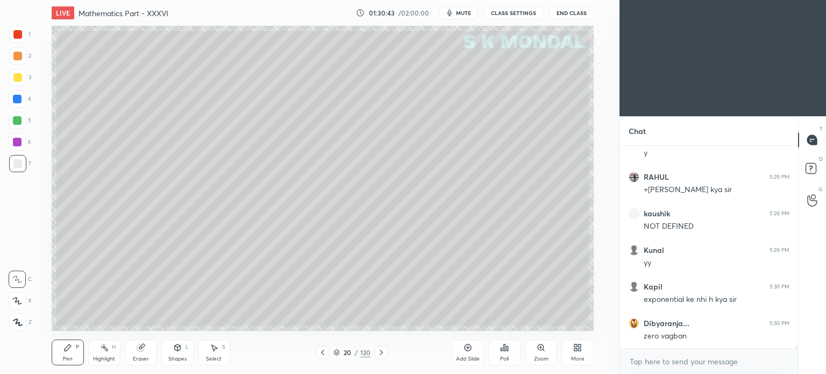
click at [16, 77] on div at bounding box center [17, 77] width 9 height 9
click at [177, 352] on icon at bounding box center [177, 347] width 9 height 9
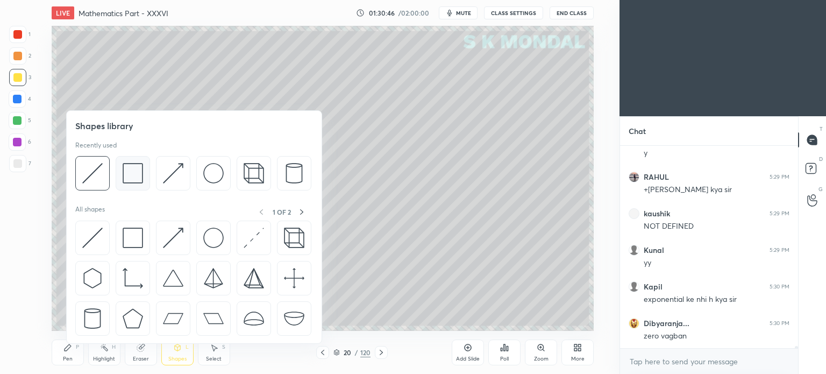
click at [131, 172] on img at bounding box center [133, 173] width 20 height 20
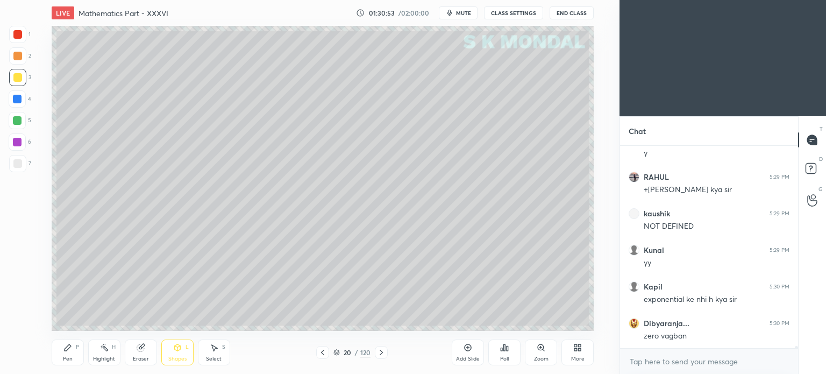
click at [220, 349] on div "Select S" at bounding box center [214, 352] width 32 height 26
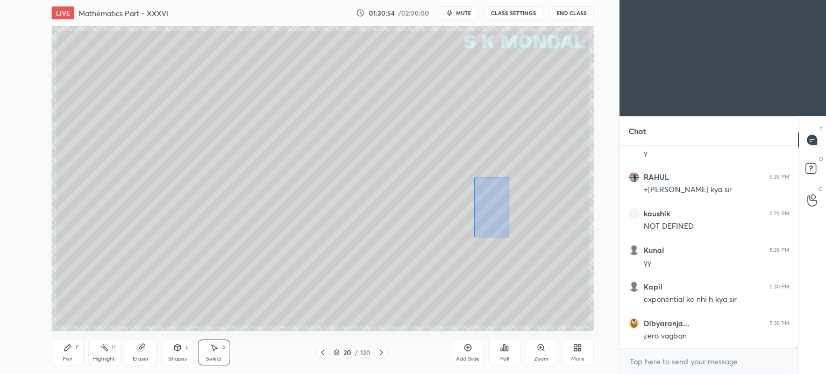
drag, startPoint x: 474, startPoint y: 177, endPoint x: 509, endPoint y: 237, distance: 69.2
click at [509, 237] on div "0 ° Undo Copy Duplicate Duplicate to new slide Delete" at bounding box center [323, 178] width 542 height 305
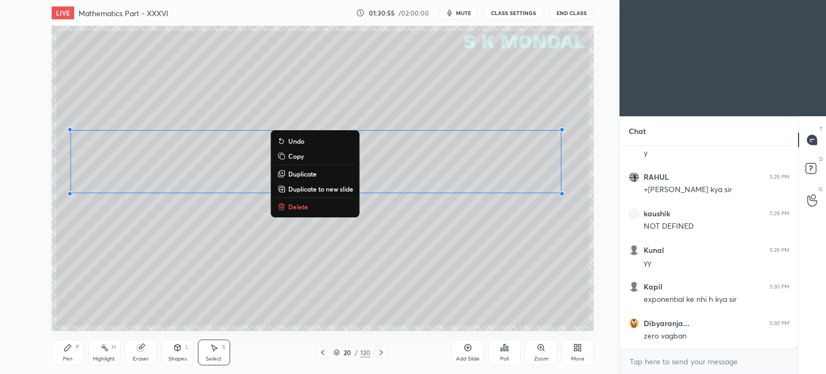
click at [301, 209] on p "Delete" at bounding box center [298, 206] width 20 height 9
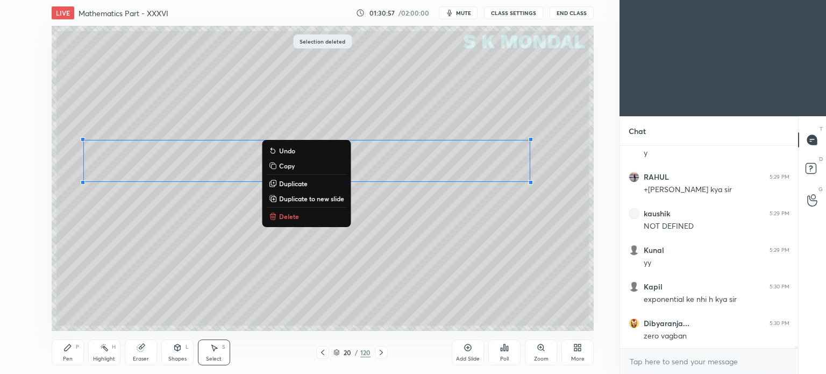
drag, startPoint x: 68, startPoint y: 123, endPoint x: 526, endPoint y: 216, distance: 467.9
click at [575, 224] on div "0 ° Undo Copy Duplicate Duplicate to new slide Delete" at bounding box center [323, 178] width 542 height 305
click at [462, 227] on div "0 ° Undo Copy Duplicate Duplicate to new slide Delete" at bounding box center [323, 178] width 542 height 305
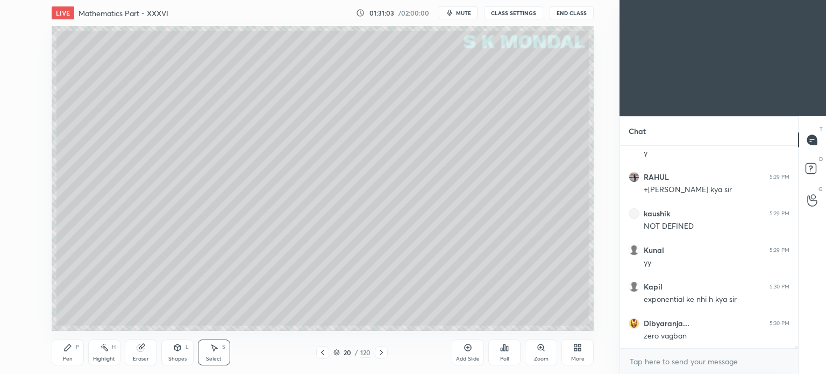
scroll to position [18466, 0]
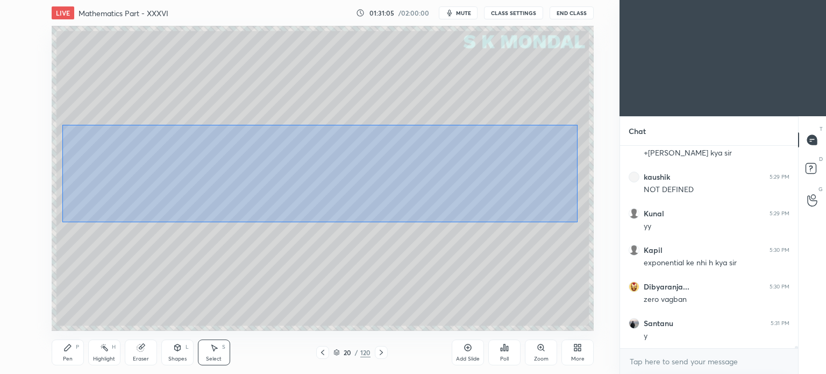
drag, startPoint x: 62, startPoint y: 124, endPoint x: 577, endPoint y: 222, distance: 523.8
click at [577, 222] on div "0 ° Undo Copy Duplicate Duplicate to new slide Delete" at bounding box center [323, 178] width 542 height 305
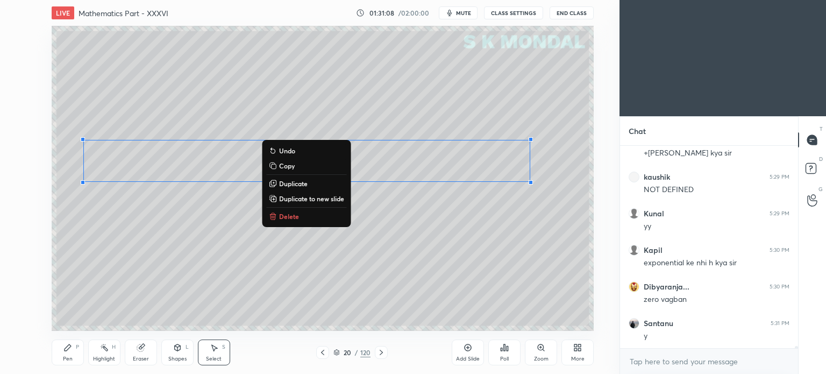
scroll to position [18503, 0]
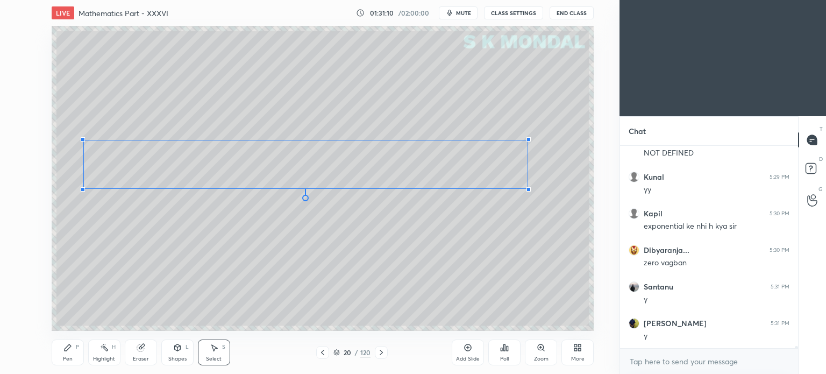
drag, startPoint x: 531, startPoint y: 182, endPoint x: 527, endPoint y: 189, distance: 7.2
click at [527, 189] on div at bounding box center [528, 189] width 4 height 4
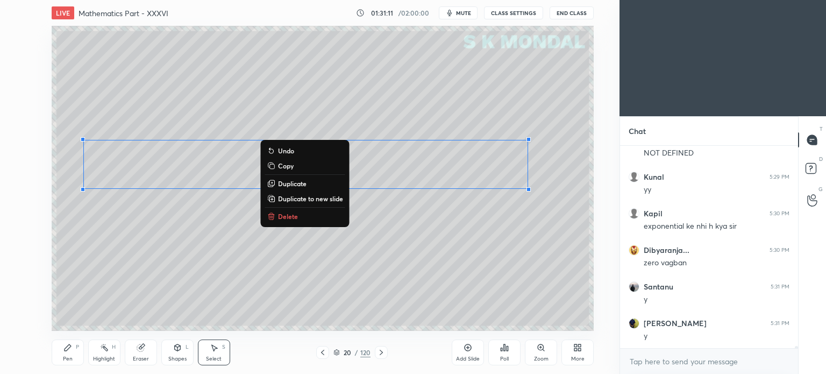
scroll to position [18539, 0]
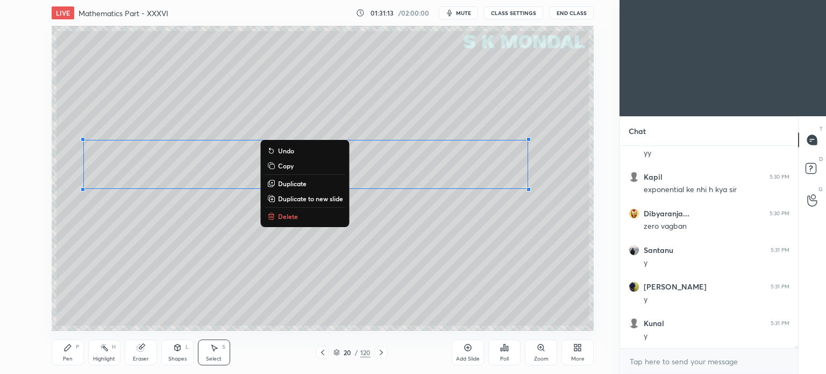
click at [212, 140] on div "0 ° Undo Copy Duplicate Duplicate to new slide Delete" at bounding box center [323, 178] width 542 height 305
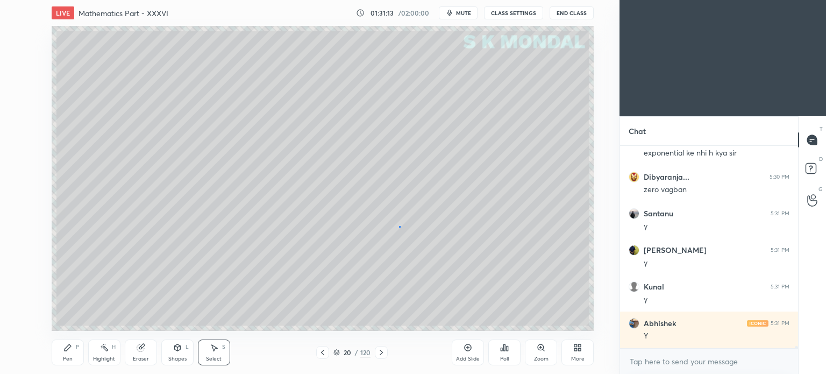
click at [399, 226] on div "0 ° Undo Copy Duplicate Duplicate to new slide Delete" at bounding box center [323, 178] width 542 height 305
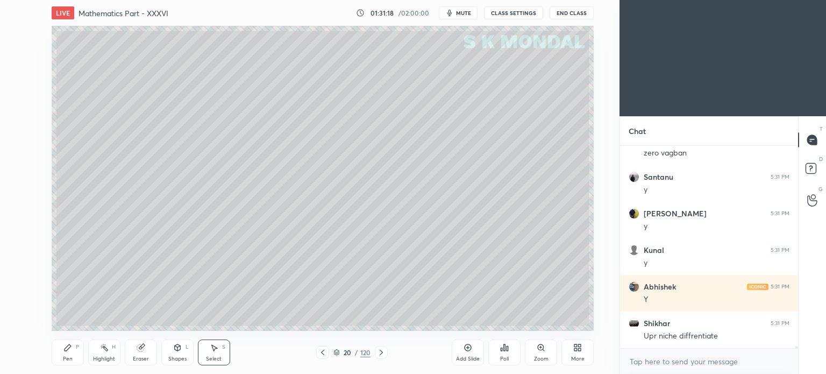
click at [63, 359] on div "Pen" at bounding box center [68, 358] width 10 height 5
click at [222, 353] on div "Select S" at bounding box center [214, 352] width 32 height 26
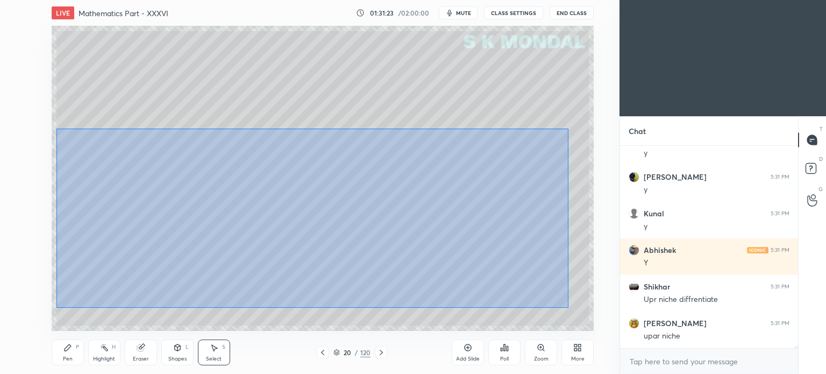
drag, startPoint x: 56, startPoint y: 129, endPoint x: 568, endPoint y: 308, distance: 542.3
click at [568, 308] on div "0 ° Undo Copy Duplicate Duplicate to new slide Delete" at bounding box center [323, 178] width 542 height 305
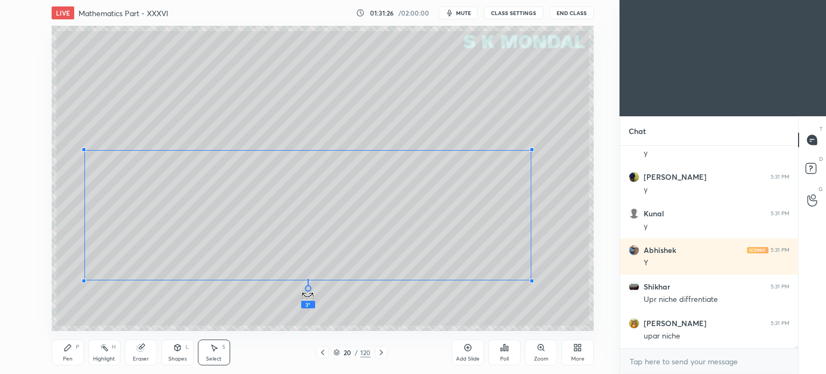
drag, startPoint x: 303, startPoint y: 282, endPoint x: 295, endPoint y: 286, distance: 8.9
click at [295, 286] on div "3 ° Undo Copy Duplicate Duplicate to new slide Delete" at bounding box center [323, 178] width 542 height 305
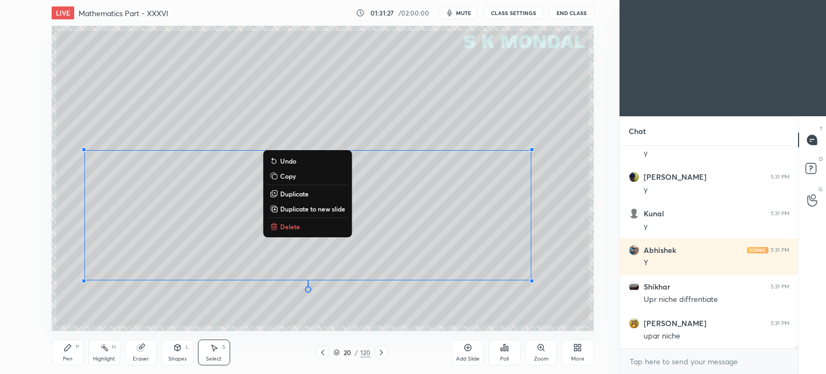
click at [534, 226] on div "0 ° Undo Copy Duplicate Duplicate to new slide Delete" at bounding box center [323, 178] width 542 height 305
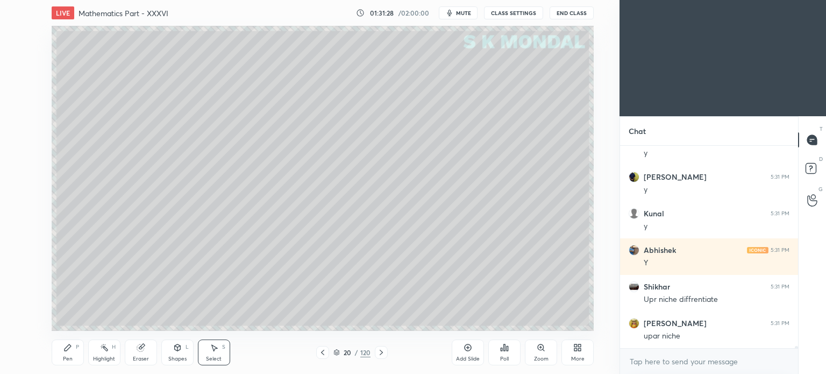
click at [149, 354] on div "Eraser" at bounding box center [141, 352] width 32 height 26
click at [66, 356] on div "Pen" at bounding box center [68, 358] width 10 height 5
click at [69, 354] on div "Pen P" at bounding box center [68, 352] width 32 height 26
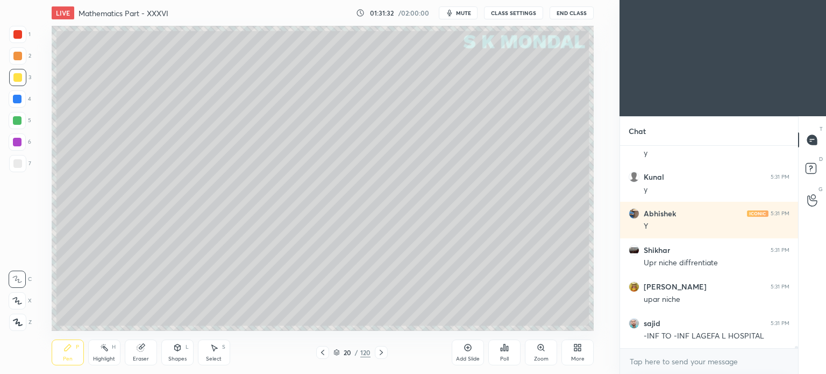
click at [18, 122] on div at bounding box center [17, 120] width 9 height 9
click at [186, 357] on div "Shapes" at bounding box center [177, 358] width 18 height 5
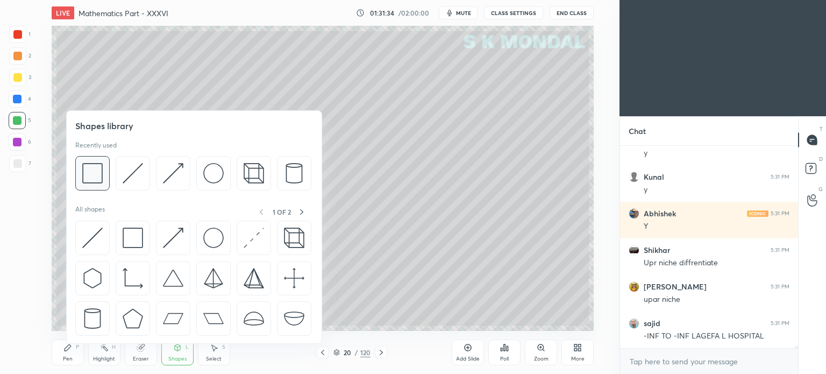
click at [94, 174] on img at bounding box center [92, 173] width 20 height 20
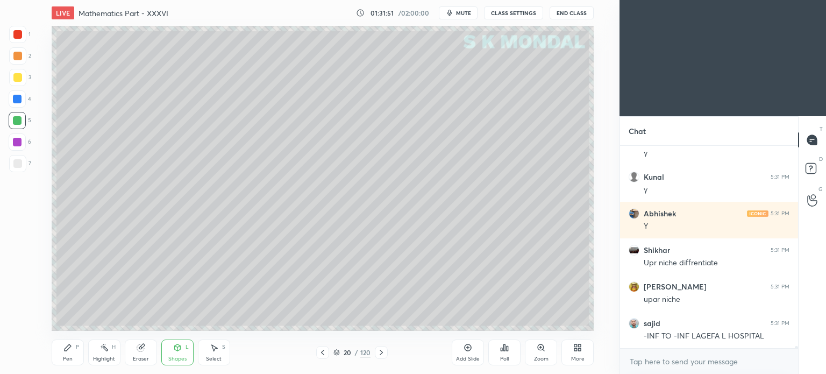
scroll to position [18722, 0]
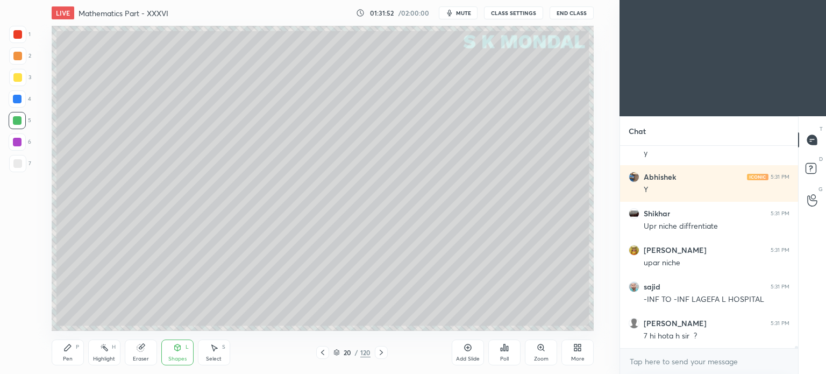
click at [19, 75] on div at bounding box center [17, 77] width 9 height 9
click at [65, 353] on div "Pen P" at bounding box center [68, 352] width 32 height 26
click at [67, 353] on div "Pen P" at bounding box center [68, 352] width 32 height 26
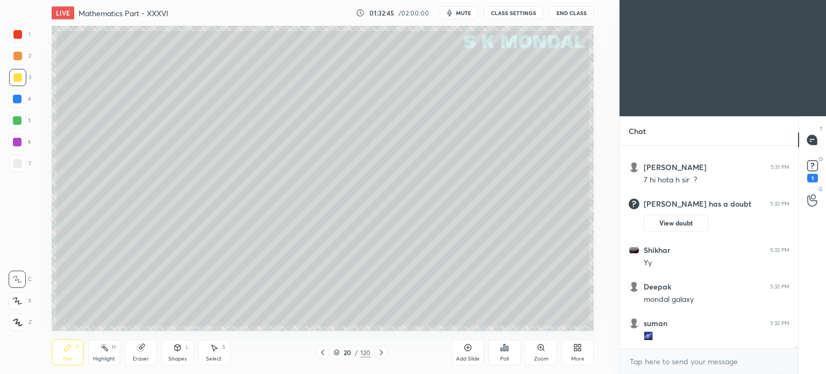
scroll to position [17880, 0]
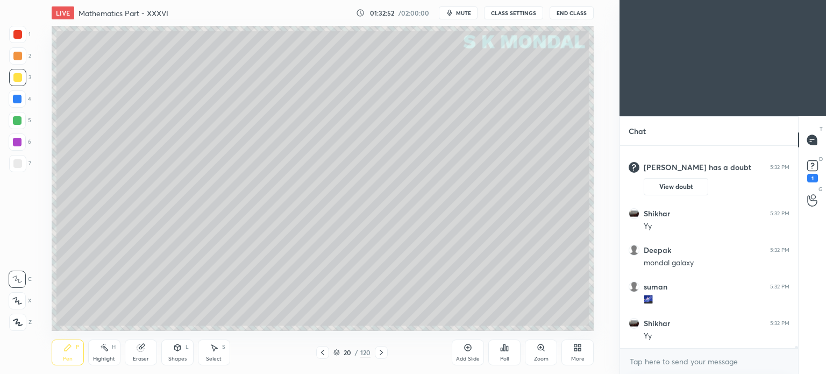
click at [139, 353] on div "Eraser" at bounding box center [141, 352] width 32 height 26
click at [17, 301] on icon at bounding box center [18, 300] width 6 height 5
click at [67, 350] on icon at bounding box center [68, 347] width 6 height 6
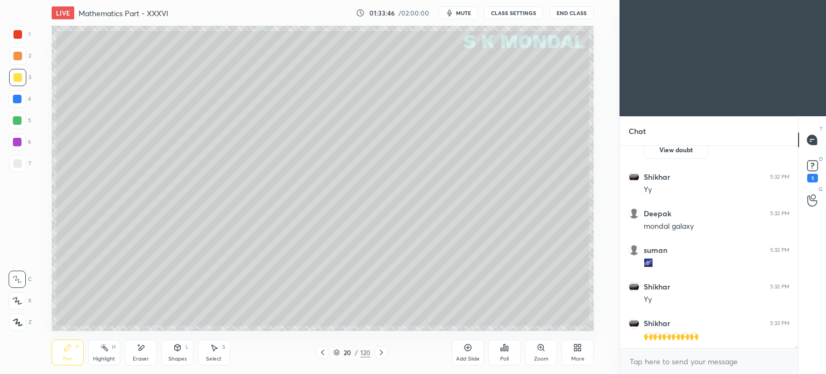
scroll to position [17924, 0]
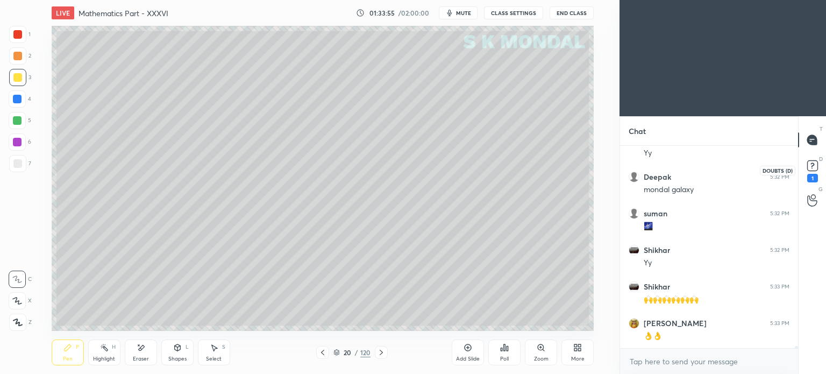
click at [808, 167] on rect at bounding box center [812, 166] width 10 height 10
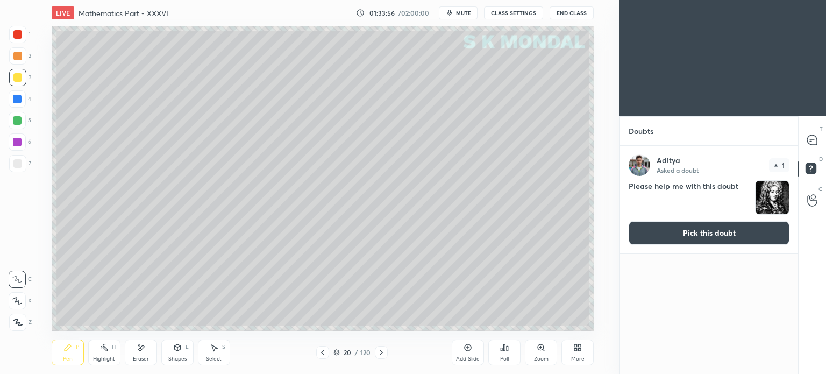
click at [701, 225] on button "Pick this doubt" at bounding box center [709, 233] width 161 height 24
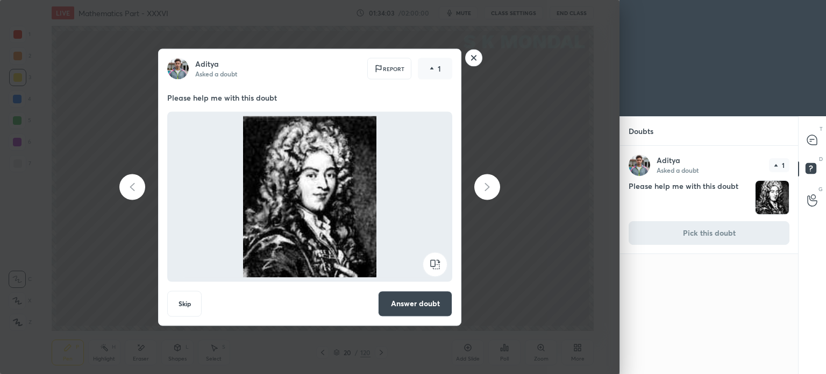
click at [475, 56] on rect at bounding box center [474, 57] width 17 height 17
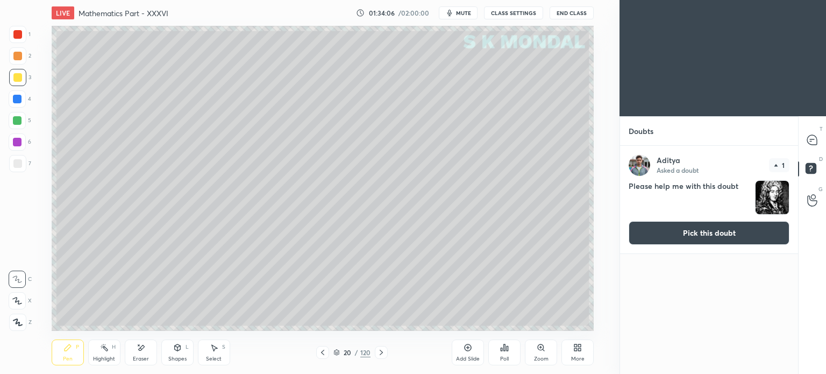
click at [690, 230] on button "Pick this doubt" at bounding box center [709, 233] width 161 height 24
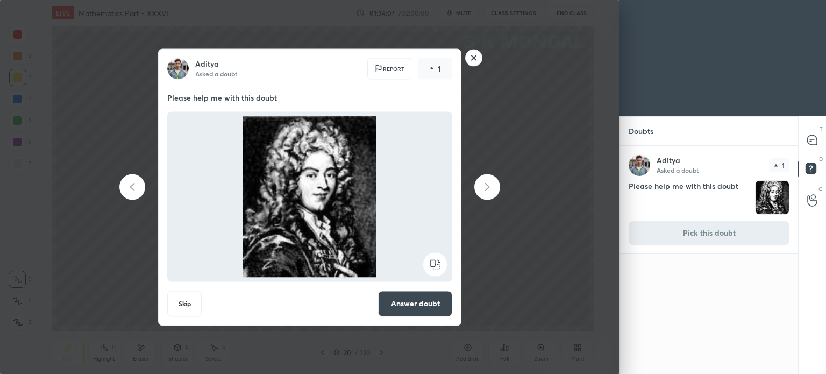
click at [431, 303] on button "Answer doubt" at bounding box center [415, 303] width 74 height 26
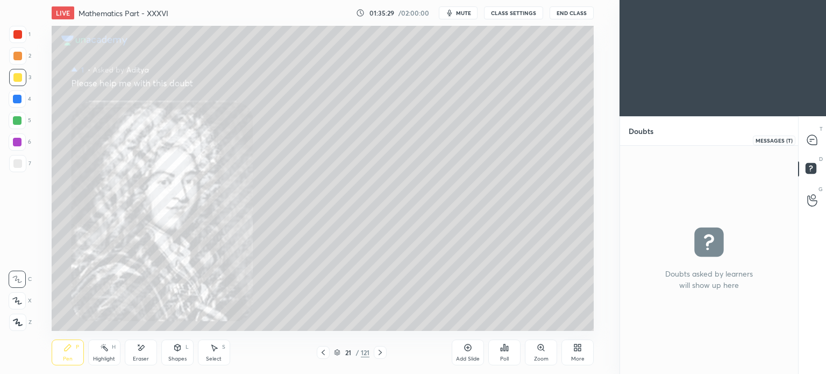
click at [809, 137] on icon at bounding box center [812, 140] width 10 height 10
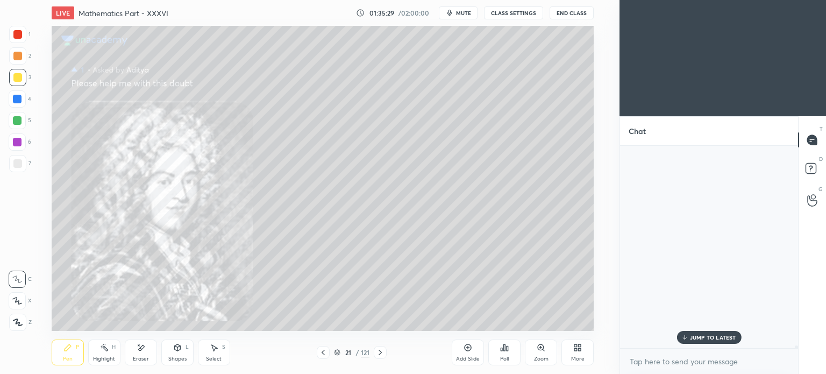
scroll to position [199, 175]
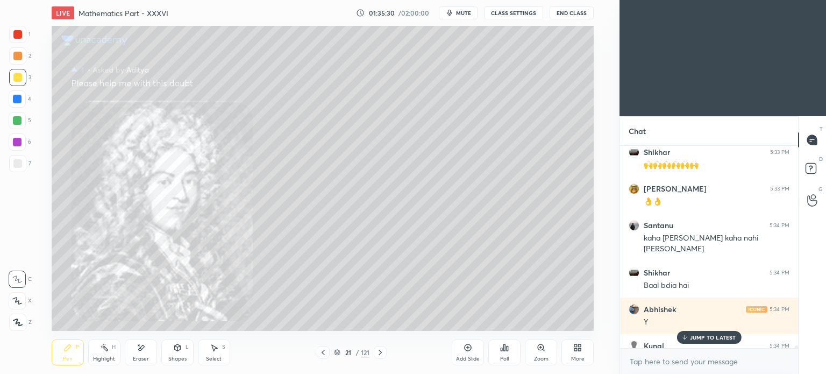
click at [717, 338] on p "JUMP TO LATEST" at bounding box center [713, 337] width 46 height 6
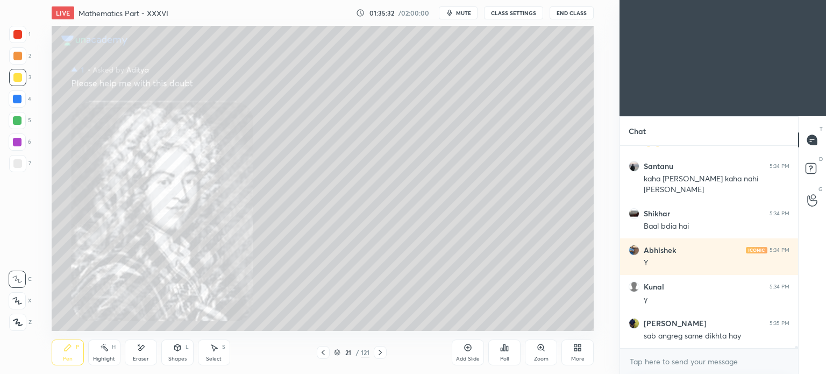
click at [577, 353] on div "More" at bounding box center [577, 352] width 32 height 26
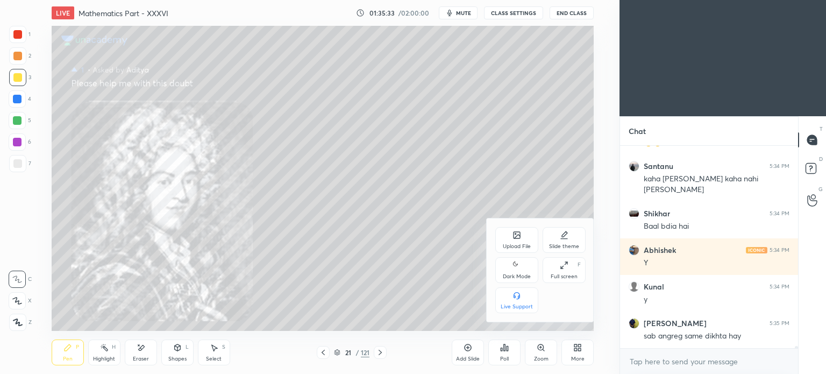
click at [512, 236] on div "Upload File" at bounding box center [516, 240] width 43 height 26
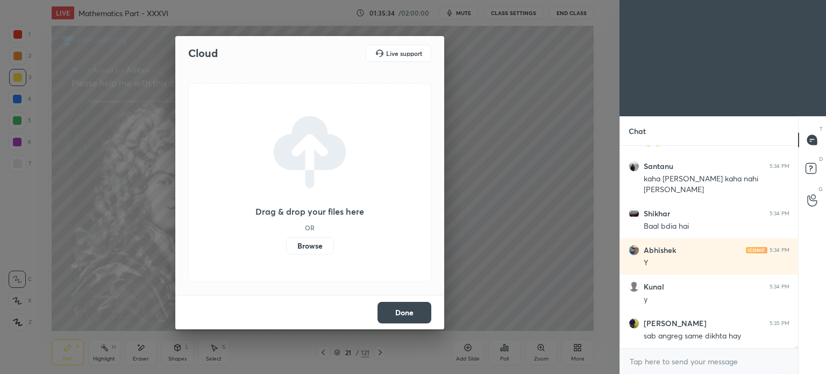
click at [310, 244] on label "Browse" at bounding box center [310, 245] width 48 height 17
click at [286, 244] on input "Browse" at bounding box center [286, 245] width 0 height 17
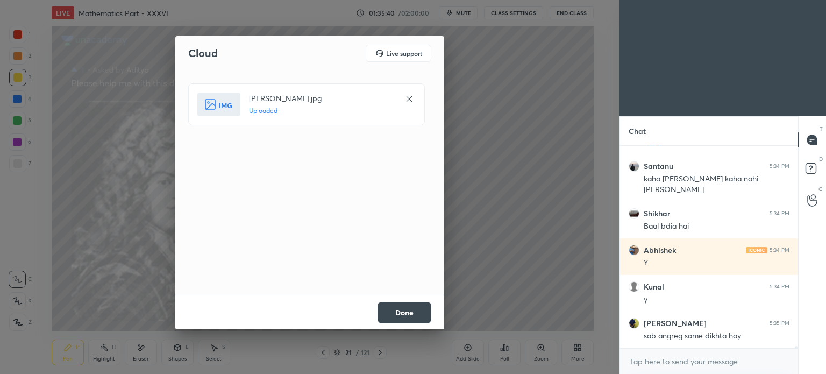
drag, startPoint x: 398, startPoint y: 309, endPoint x: 438, endPoint y: 267, distance: 58.2
click at [398, 309] on button "Done" at bounding box center [404, 313] width 54 height 22
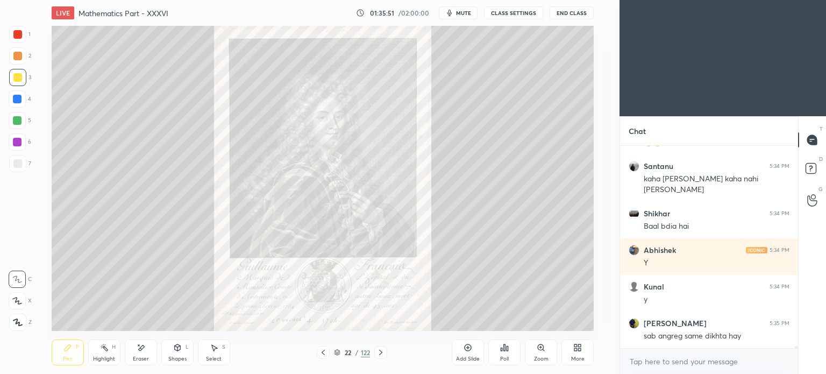
click at [322, 351] on icon at bounding box center [323, 352] width 9 height 9
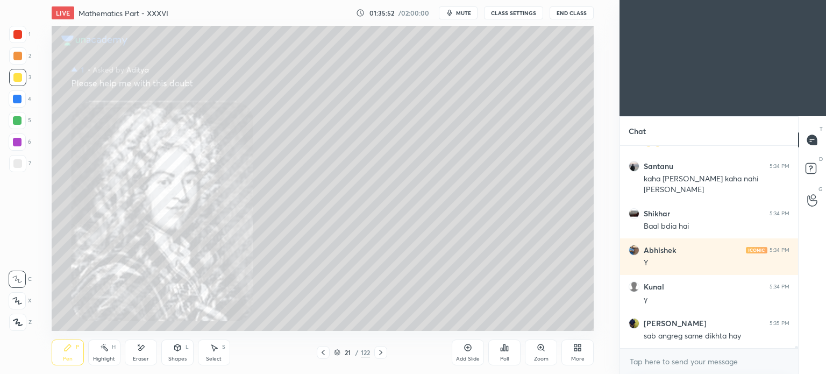
click at [322, 351] on icon at bounding box center [323, 352] width 9 height 9
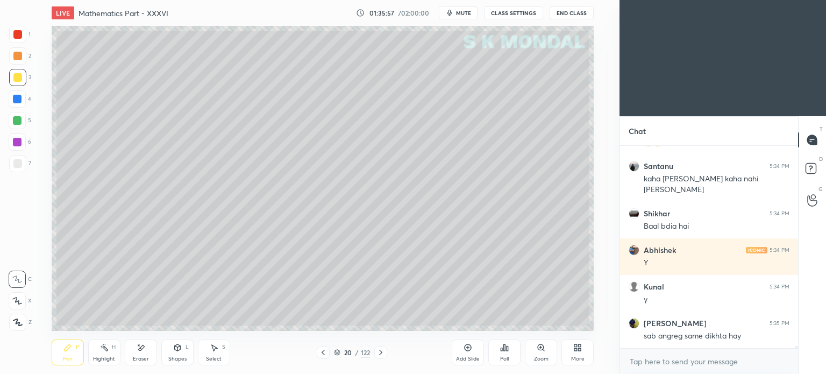
click at [385, 353] on div at bounding box center [380, 352] width 13 height 13
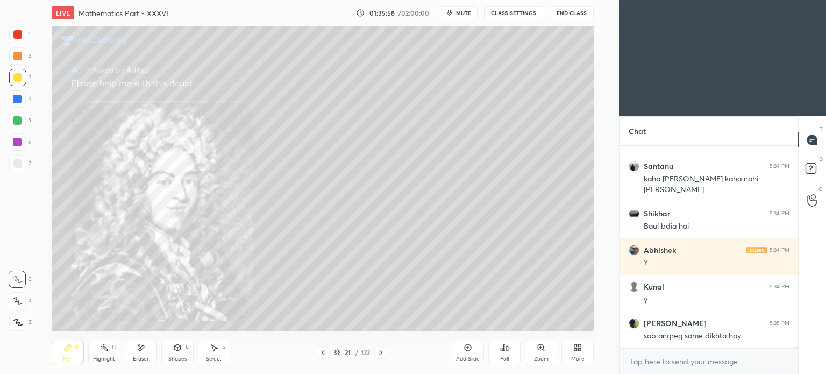
click at [385, 353] on div at bounding box center [380, 352] width 13 height 13
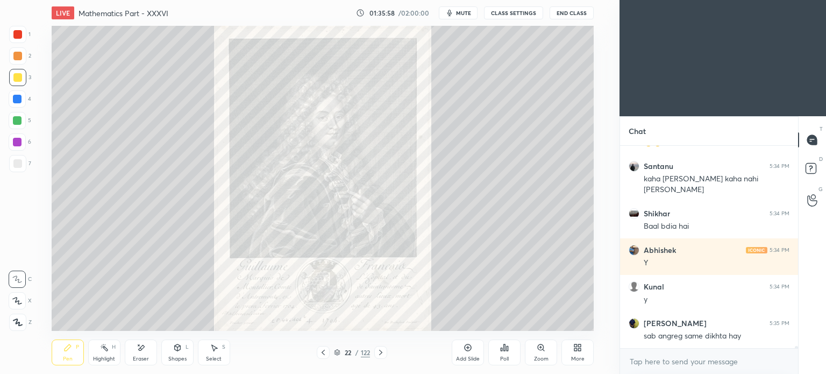
click at [385, 353] on div at bounding box center [380, 352] width 13 height 13
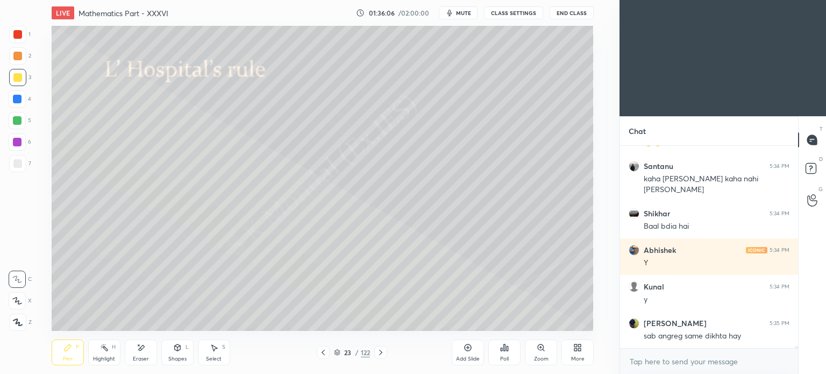
click at [17, 78] on div at bounding box center [17, 77] width 9 height 9
click at [65, 348] on icon at bounding box center [67, 347] width 9 height 9
click at [66, 351] on icon at bounding box center [68, 347] width 6 height 6
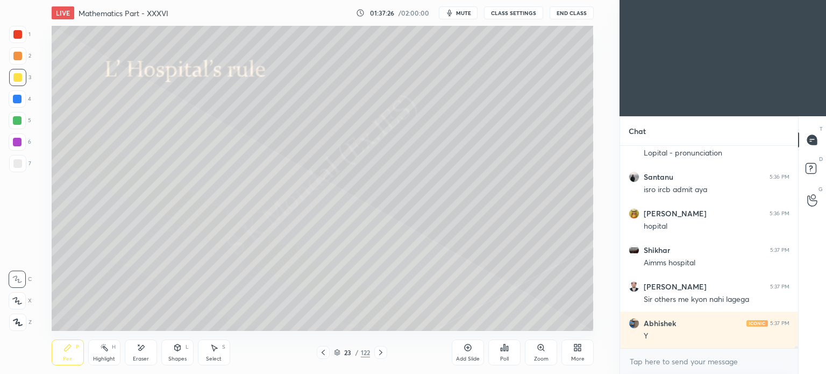
scroll to position [18588, 0]
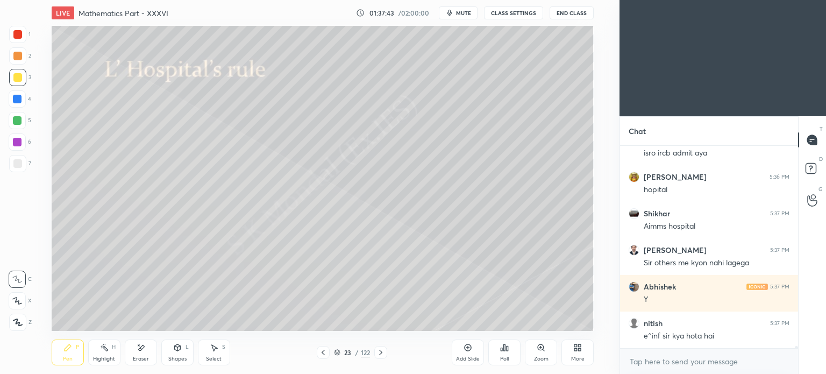
click at [319, 353] on icon at bounding box center [323, 352] width 9 height 9
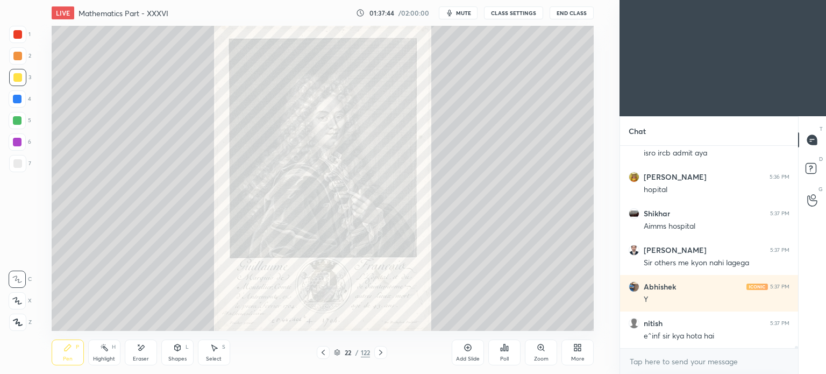
click at [323, 352] on icon at bounding box center [323, 352] width 9 height 9
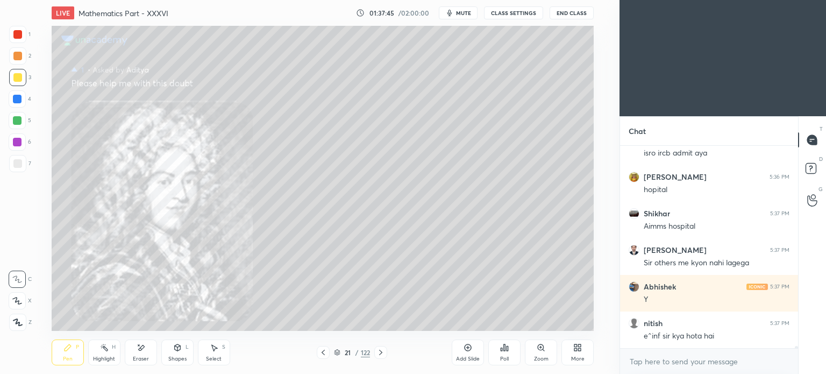
click at [321, 350] on icon at bounding box center [323, 352] width 9 height 9
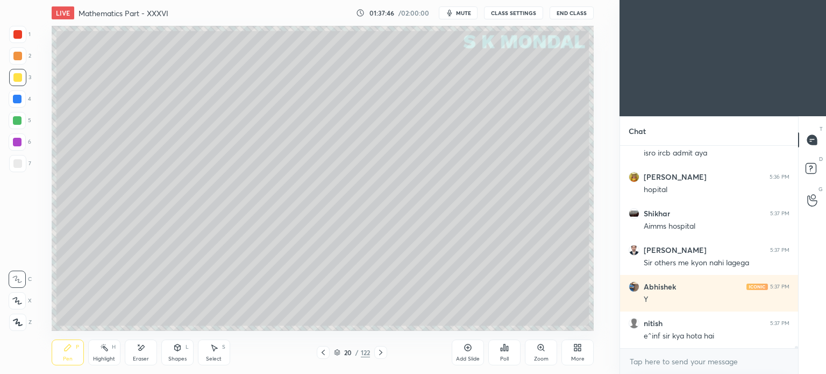
click at [105, 356] on div "Highlight" at bounding box center [104, 358] width 22 height 5
click at [105, 354] on div "Highlight H" at bounding box center [104, 352] width 32 height 26
click at [64, 357] on div "Pen" at bounding box center [68, 358] width 10 height 5
click at [62, 352] on div "Pen P" at bounding box center [68, 352] width 32 height 26
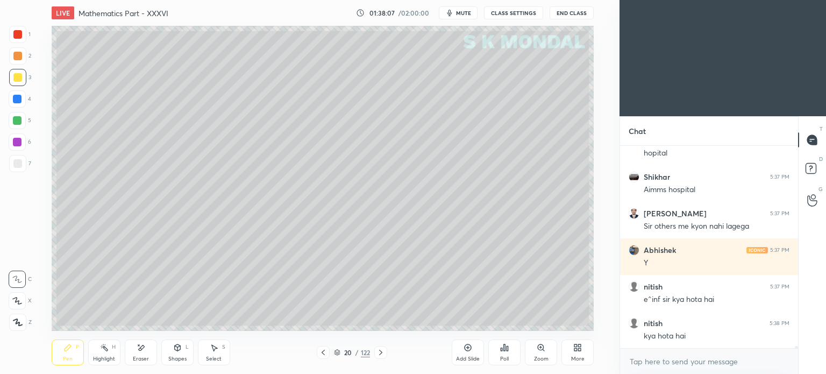
click at [381, 350] on icon at bounding box center [380, 352] width 9 height 9
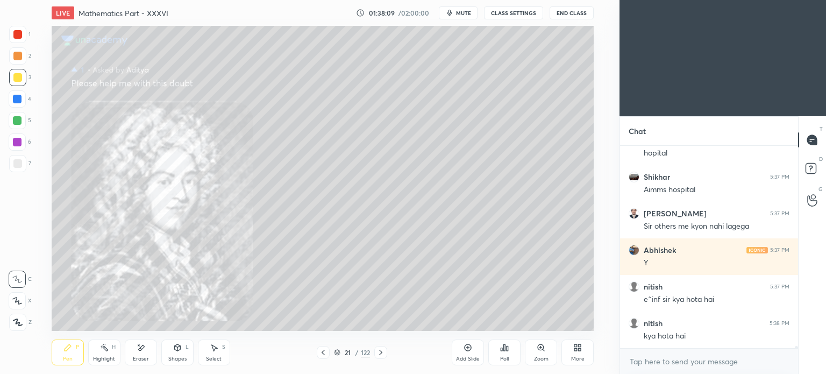
click at [381, 350] on icon at bounding box center [380, 352] width 9 height 9
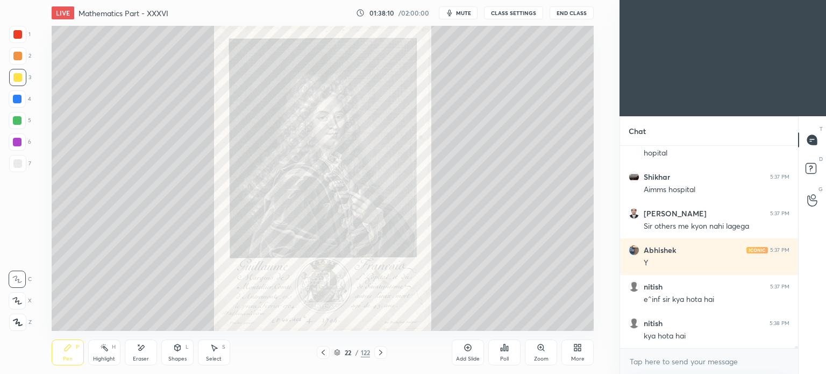
click at [381, 350] on icon at bounding box center [380, 352] width 9 height 9
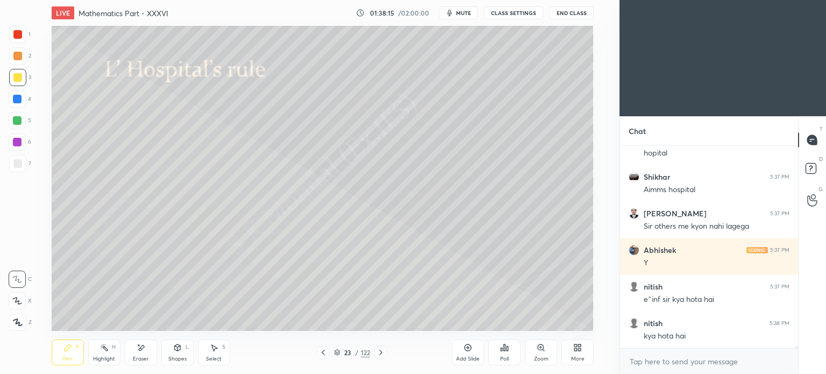
scroll to position [18661, 0]
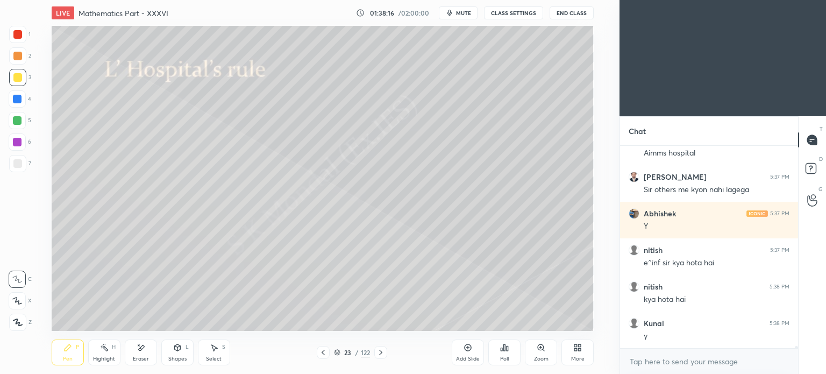
click at [73, 352] on div "Pen P" at bounding box center [68, 352] width 32 height 26
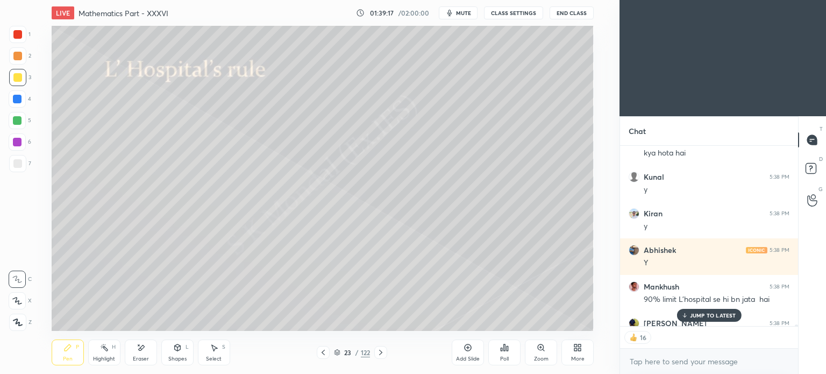
scroll to position [18828, 0]
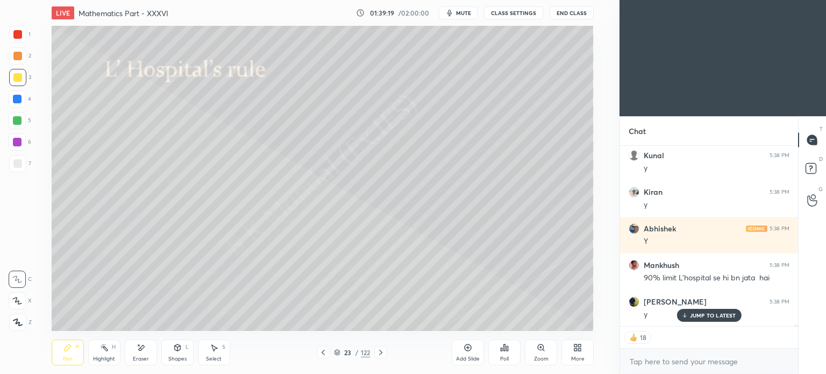
click at [698, 314] on p "JUMP TO LATEST" at bounding box center [713, 315] width 46 height 6
click at [22, 163] on div at bounding box center [17, 163] width 17 height 17
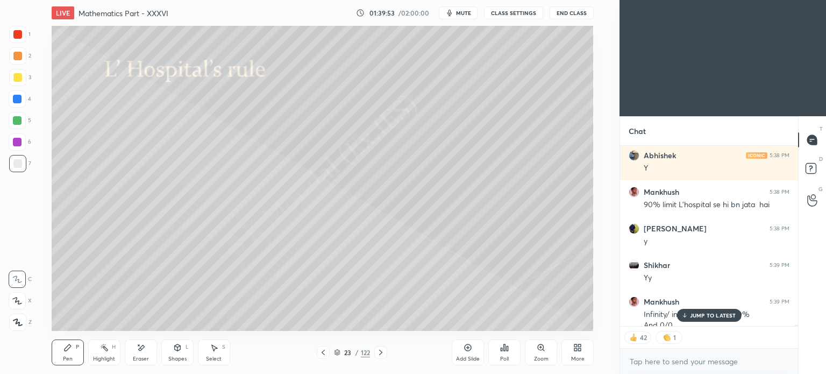
scroll to position [18912, 0]
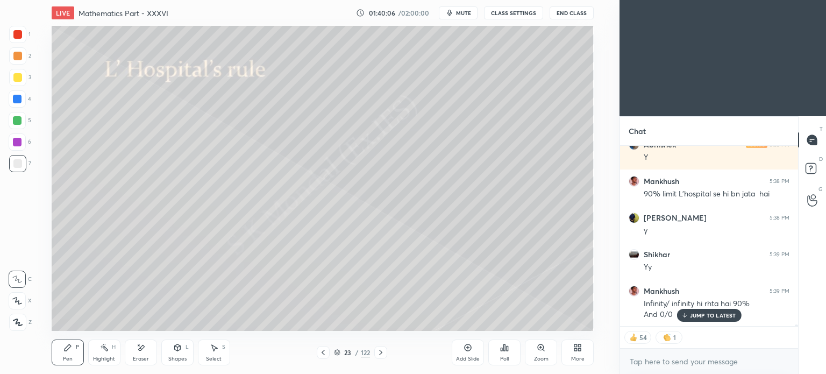
click at [716, 318] on div "JUMP TO LATEST" at bounding box center [708, 315] width 65 height 13
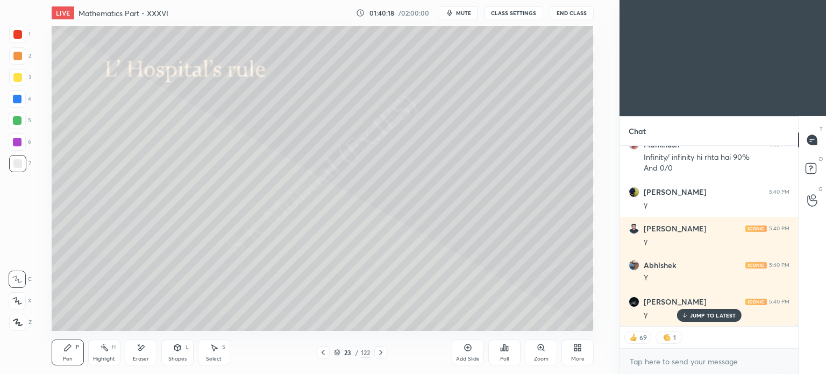
scroll to position [19095, 0]
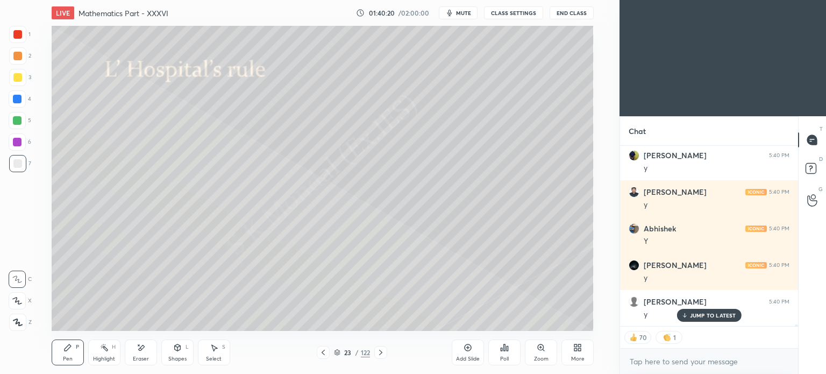
click at [694, 316] on p "JUMP TO LATEST" at bounding box center [713, 315] width 46 height 6
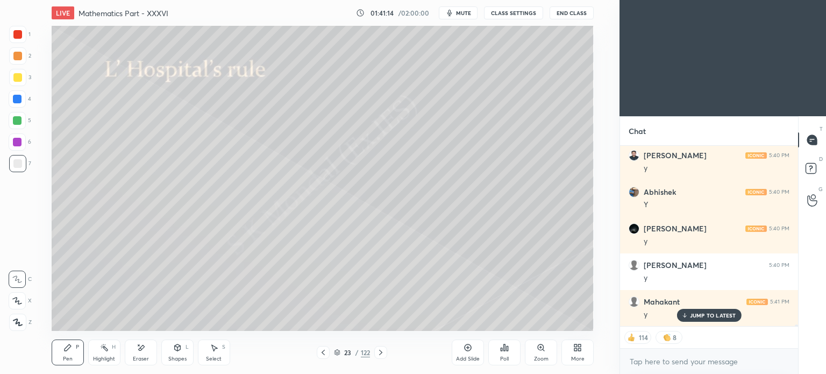
click at [698, 315] on p "JUMP TO LATEST" at bounding box center [713, 315] width 46 height 6
click at [220, 356] on div "Select" at bounding box center [214, 358] width 16 height 5
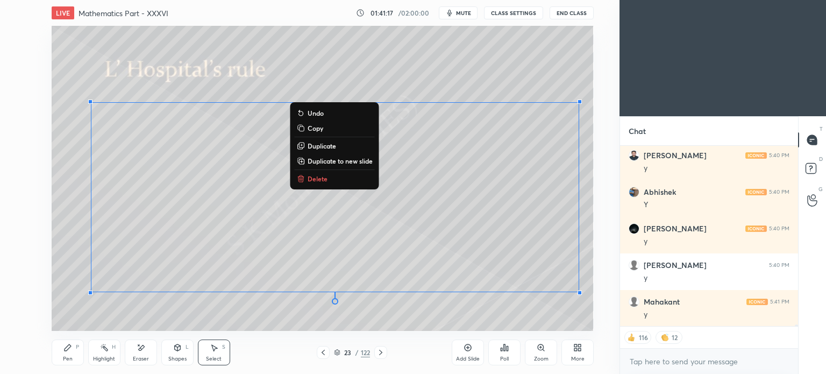
drag, startPoint x: 65, startPoint y: 90, endPoint x: 605, endPoint y: 314, distance: 585.6
click at [605, 314] on div "0 ° Undo Copy Duplicate Duplicate to new slide Delete Setting up your live clas…" at bounding box center [322, 178] width 576 height 305
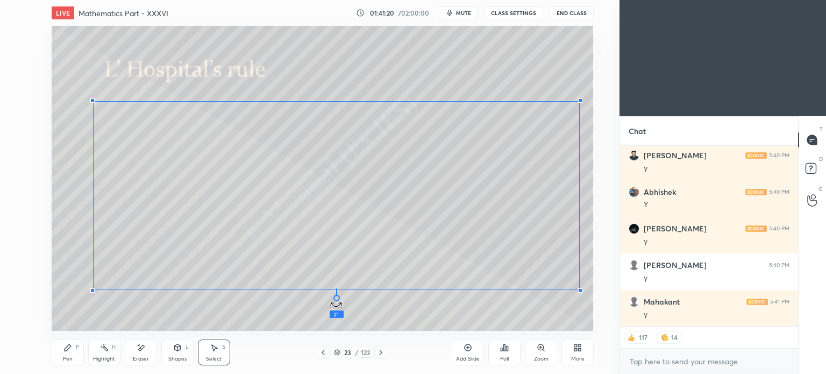
drag, startPoint x: 336, startPoint y: 298, endPoint x: 327, endPoint y: 303, distance: 9.4
click at [327, 303] on div "2 ° Undo Copy Duplicate Duplicate to new slide Delete" at bounding box center [323, 178] width 542 height 305
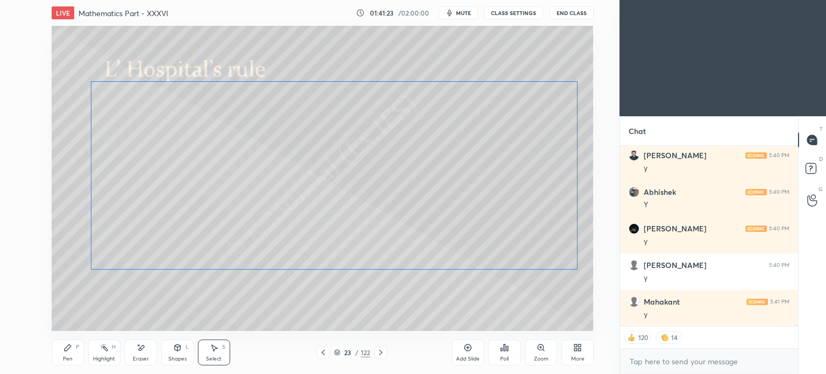
drag, startPoint x: 428, startPoint y: 169, endPoint x: 426, endPoint y: 148, distance: 20.5
click at [426, 148] on div "0 ° Undo Copy Duplicate Duplicate to new slide Delete" at bounding box center [323, 178] width 542 height 305
click at [63, 247] on div "0 ° Undo Copy Duplicate Duplicate to new slide Delete" at bounding box center [323, 178] width 542 height 305
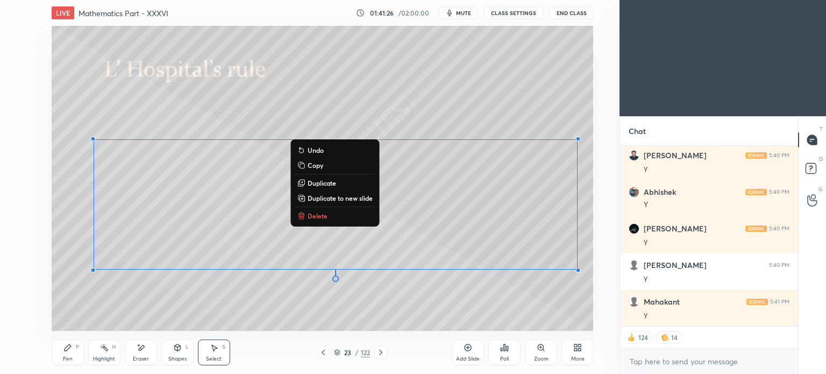
drag, startPoint x: 73, startPoint y: 132, endPoint x: 430, endPoint y: 220, distance: 367.8
click at [605, 313] on div "0 ° Undo Copy Duplicate Duplicate to new slide Delete Setting up your live clas…" at bounding box center [322, 178] width 576 height 305
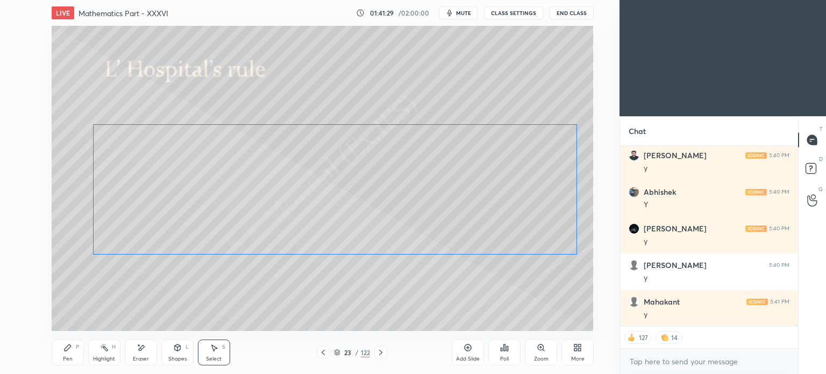
drag, startPoint x: 389, startPoint y: 207, endPoint x: 389, endPoint y: 192, distance: 15.1
click at [389, 192] on div "0 ° Undo Copy Duplicate Duplicate to new slide Delete" at bounding box center [323, 178] width 542 height 305
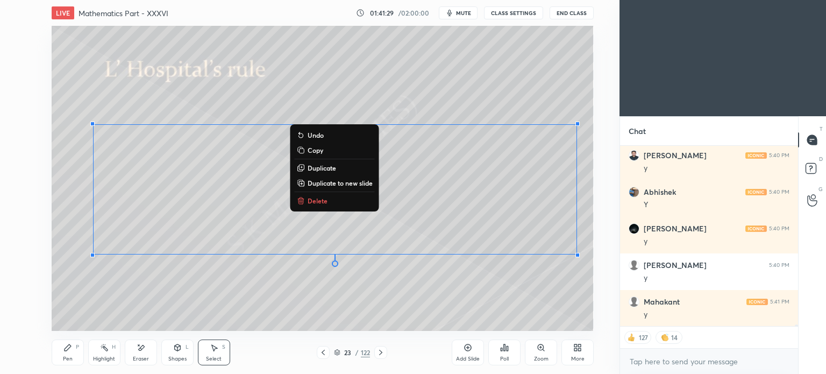
click at [422, 301] on div "0 ° Undo Copy Duplicate Duplicate to new slide Delete" at bounding box center [323, 178] width 542 height 305
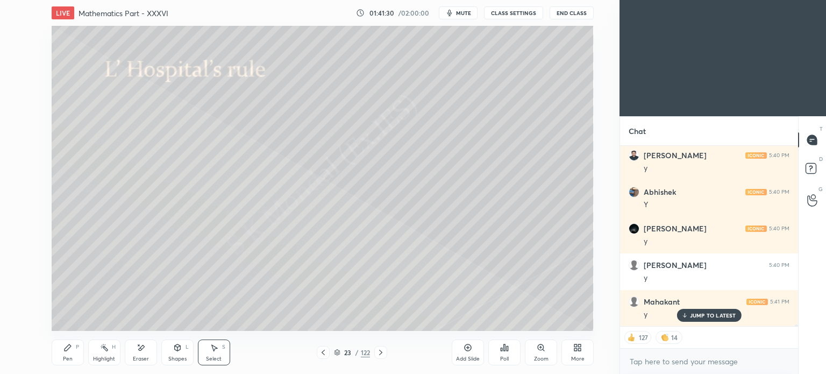
scroll to position [19168, 0]
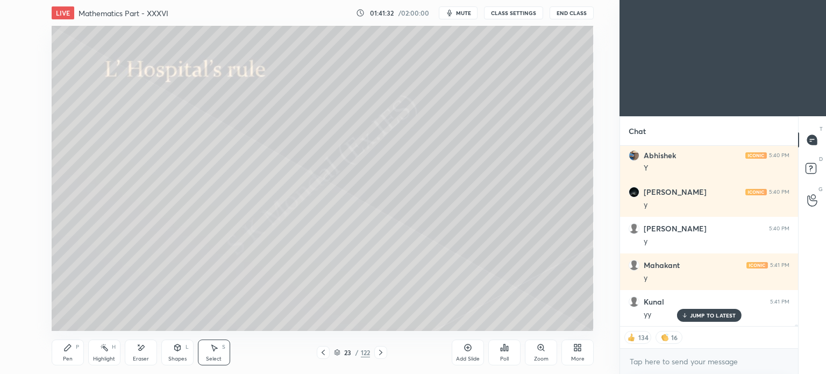
click at [61, 353] on div "Pen P" at bounding box center [68, 352] width 32 height 26
click at [62, 355] on div "Pen P" at bounding box center [68, 352] width 32 height 26
click at [15, 58] on div at bounding box center [17, 56] width 9 height 9
click at [17, 60] on div at bounding box center [17, 55] width 17 height 17
click at [141, 358] on div "Eraser" at bounding box center [141, 358] width 16 height 5
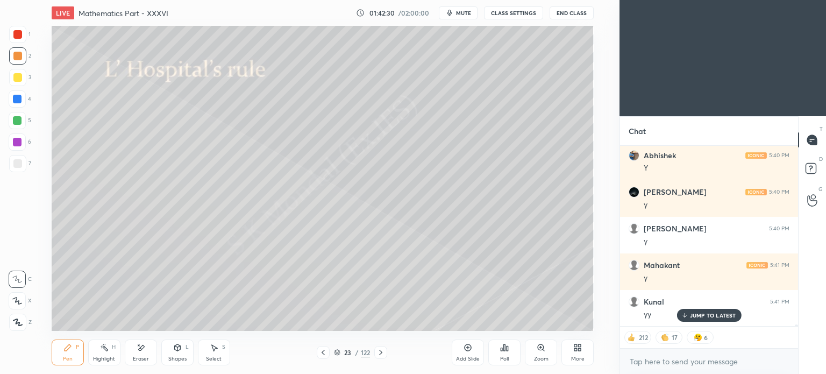
click at [143, 353] on div "Eraser" at bounding box center [141, 352] width 32 height 26
click at [61, 354] on div "Pen P" at bounding box center [68, 352] width 32 height 26
click at [67, 351] on icon at bounding box center [67, 347] width 9 height 9
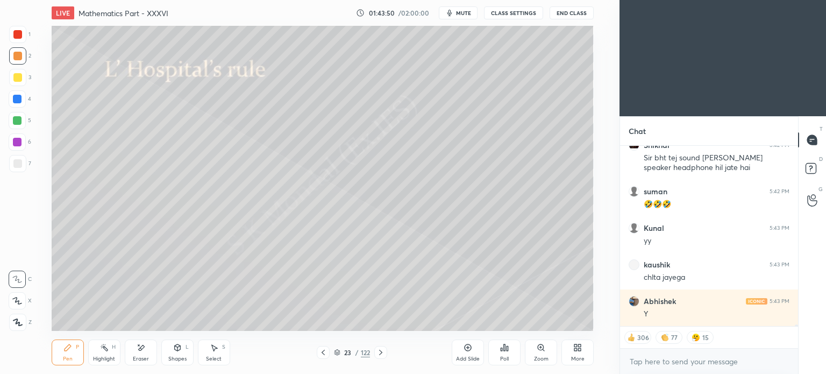
scroll to position [19407, 0]
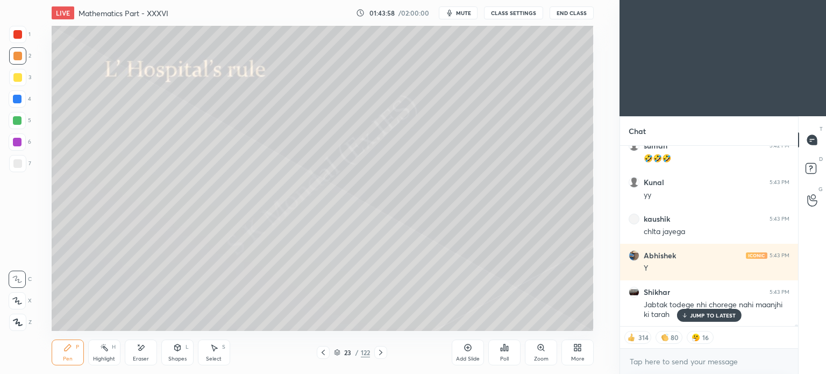
drag, startPoint x: 700, startPoint y: 317, endPoint x: 600, endPoint y: 256, distance: 117.0
click at [700, 317] on p "JUMP TO LATEST" at bounding box center [713, 315] width 46 height 6
click at [376, 352] on icon at bounding box center [380, 352] width 9 height 9
click at [325, 350] on icon at bounding box center [323, 352] width 9 height 9
click at [461, 354] on div "Add Slide" at bounding box center [468, 352] width 32 height 26
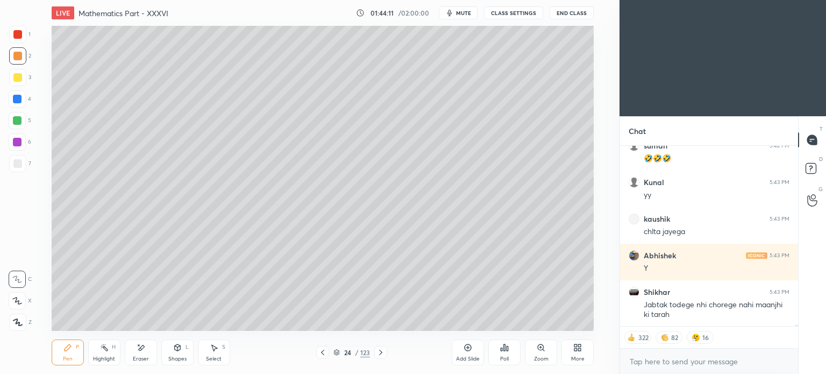
click at [12, 81] on div at bounding box center [17, 77] width 17 height 17
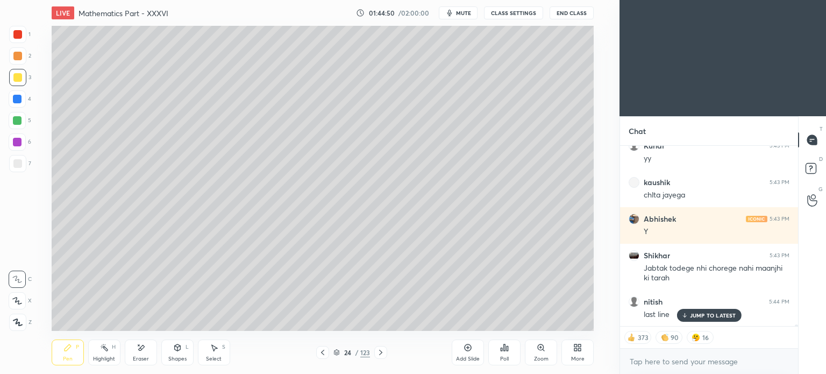
scroll to position [19490, 0]
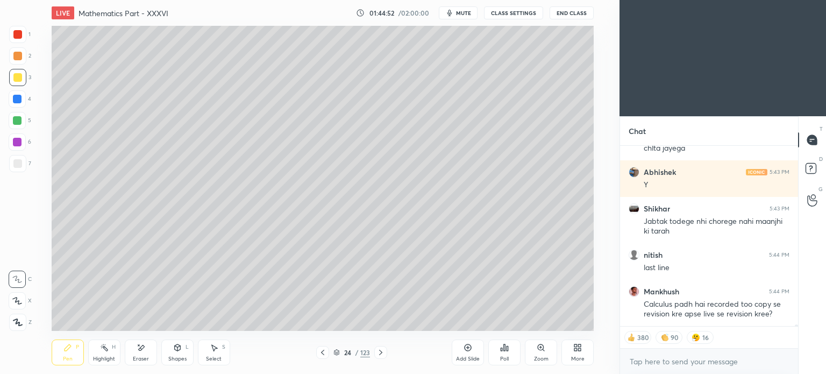
click at [325, 354] on icon at bounding box center [322, 352] width 9 height 9
click at [97, 356] on div "Highlight" at bounding box center [104, 358] width 22 height 5
click at [99, 355] on div "Highlight H" at bounding box center [104, 352] width 32 height 26
click at [380, 353] on icon at bounding box center [380, 352] width 9 height 9
click at [67, 356] on div "Pen" at bounding box center [68, 358] width 10 height 5
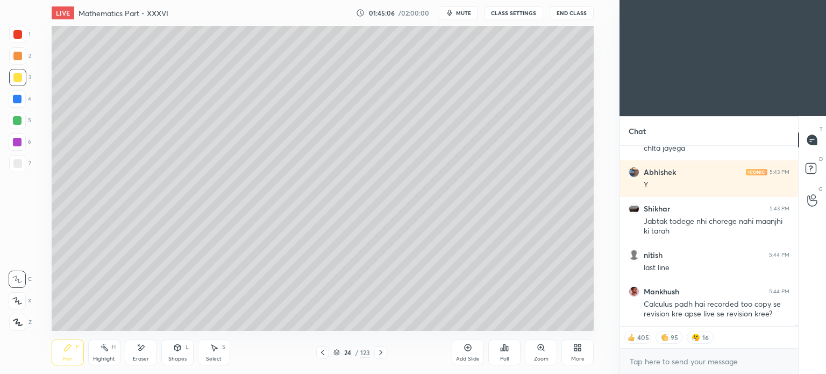
scroll to position [19527, 0]
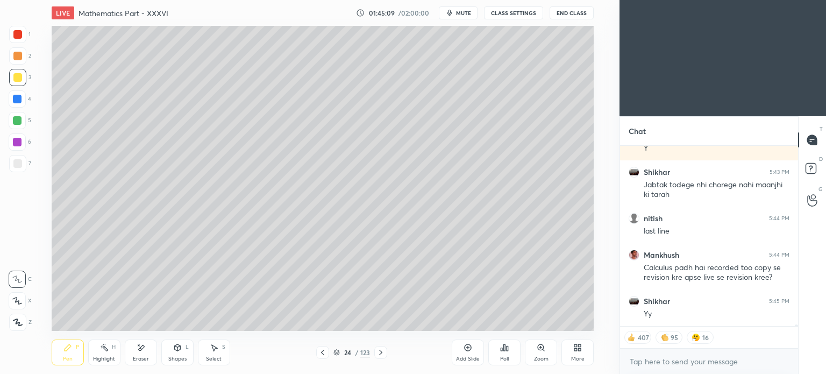
click at [106, 359] on div "Highlight" at bounding box center [104, 358] width 22 height 5
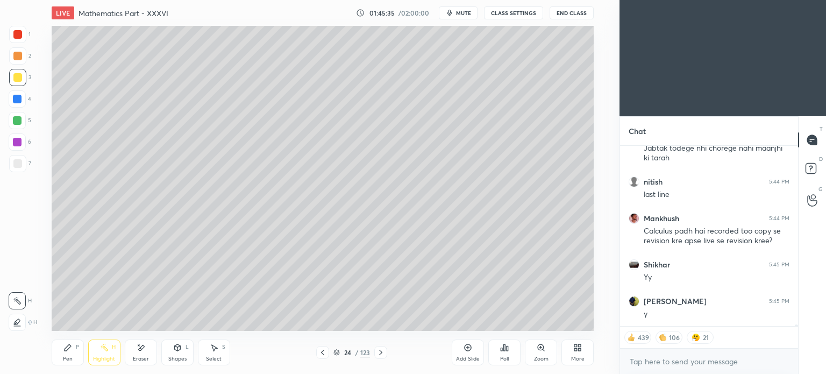
click at [66, 349] on icon at bounding box center [68, 347] width 6 height 6
click at [16, 58] on div at bounding box center [17, 56] width 9 height 9
click at [22, 165] on div at bounding box center [17, 163] width 9 height 9
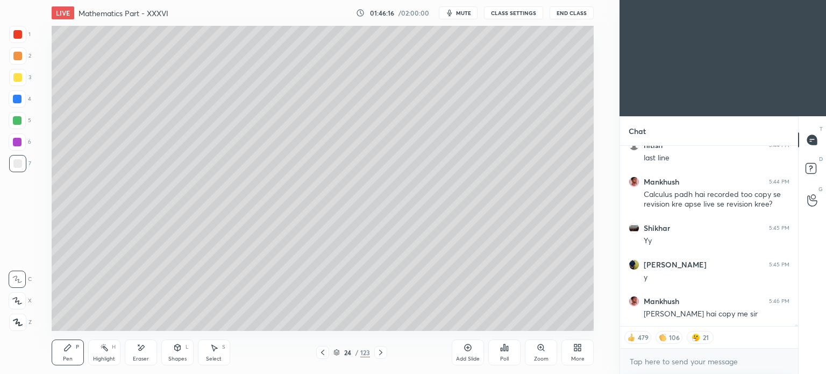
scroll to position [19637, 0]
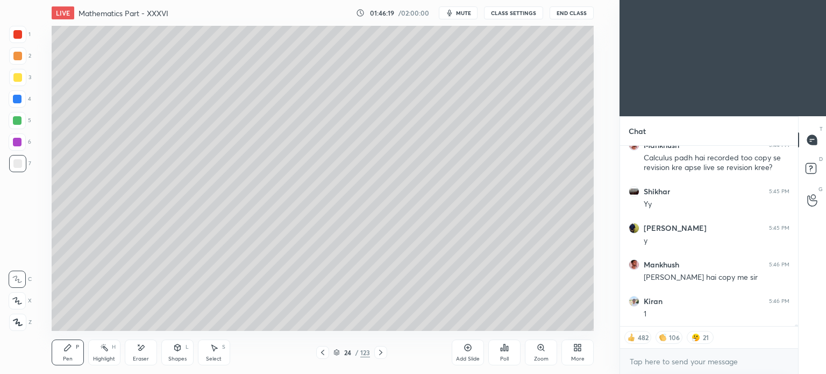
click at [324, 348] on icon at bounding box center [322, 352] width 9 height 9
click at [105, 361] on div "Highlight" at bounding box center [104, 358] width 22 height 5
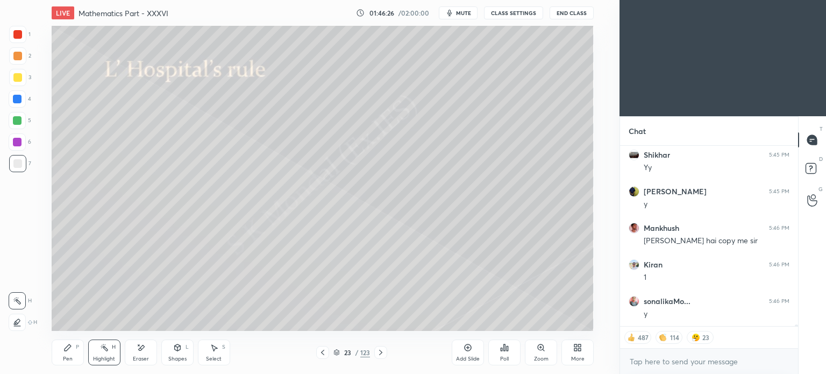
click at [381, 354] on icon at bounding box center [380, 352] width 9 height 9
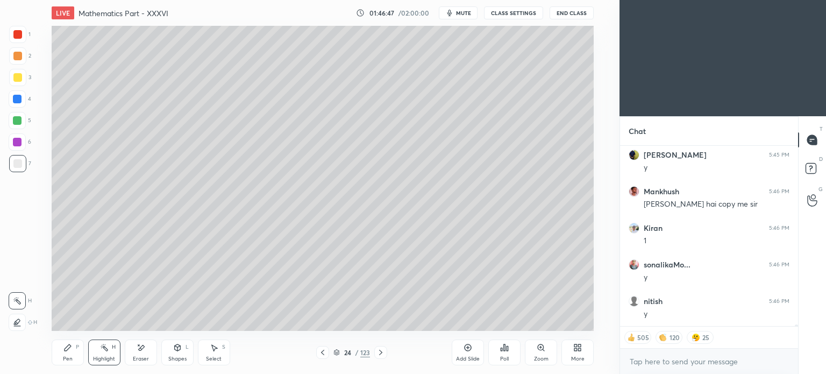
scroll to position [19746, 0]
click at [70, 352] on icon at bounding box center [67, 347] width 9 height 9
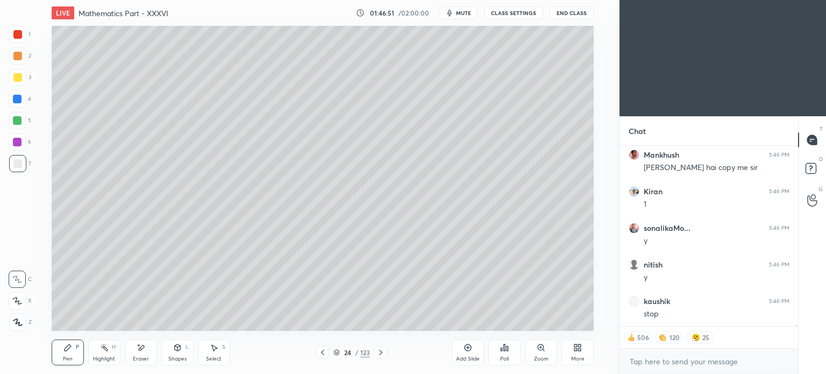
click at [73, 350] on div "Pen P" at bounding box center [68, 352] width 32 height 26
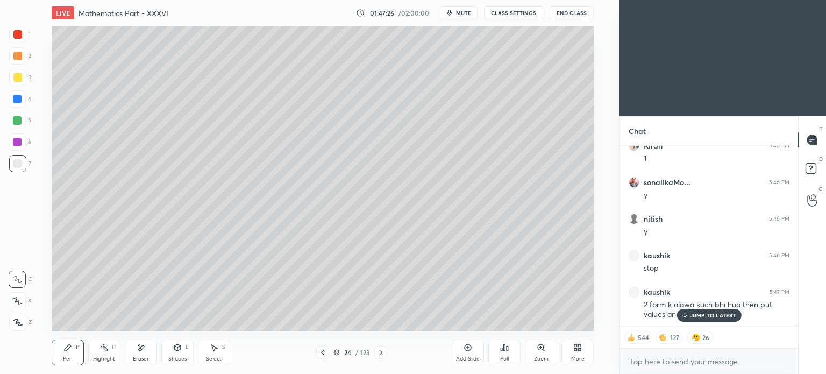
click at [703, 317] on p "JUMP TO LATEST" at bounding box center [713, 315] width 46 height 6
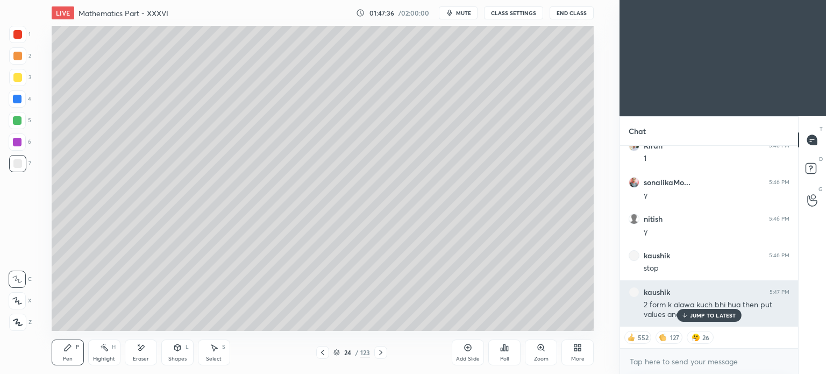
scroll to position [19829, 0]
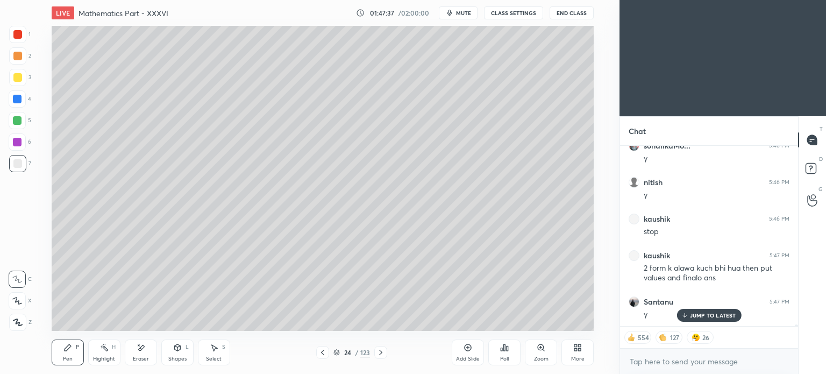
click at [702, 314] on p "JUMP TO LATEST" at bounding box center [713, 315] width 46 height 6
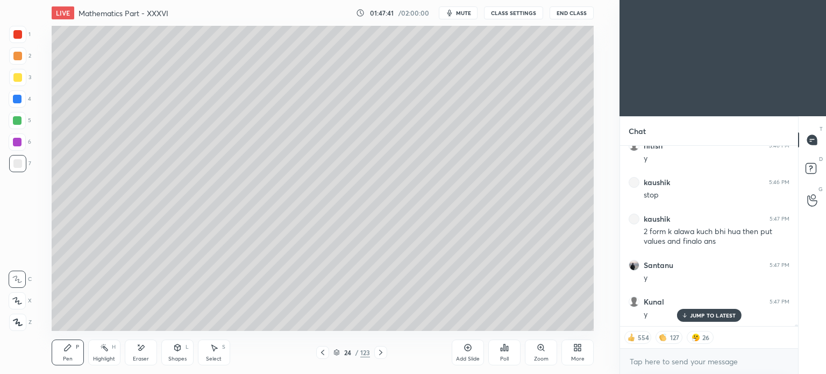
click at [698, 315] on p "JUMP TO LATEST" at bounding box center [713, 315] width 46 height 6
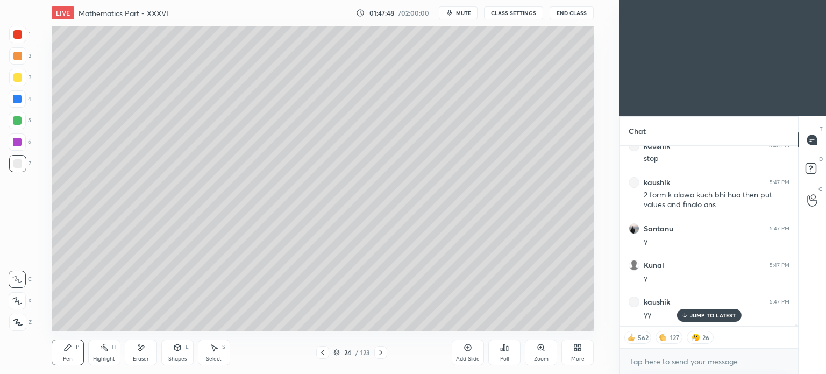
click at [103, 361] on div "Highlight" at bounding box center [104, 358] width 22 height 5
click at [106, 358] on div "Highlight" at bounding box center [104, 358] width 22 height 5
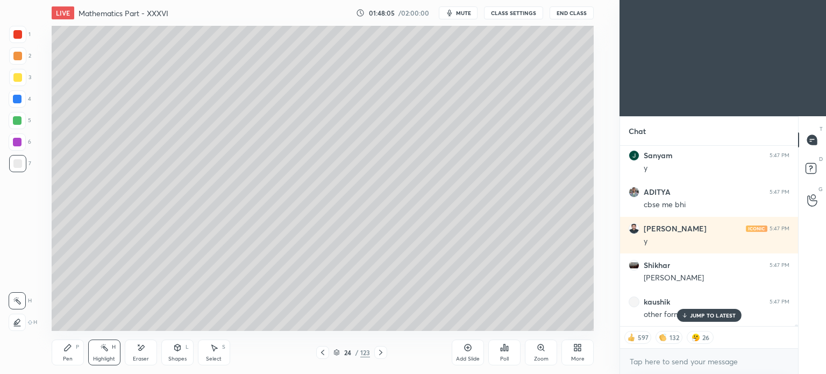
scroll to position [20121, 0]
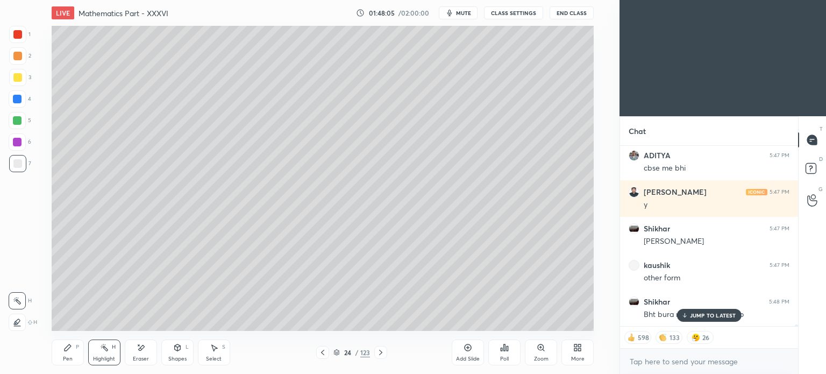
click at [699, 316] on p "JUMP TO LATEST" at bounding box center [713, 315] width 46 height 6
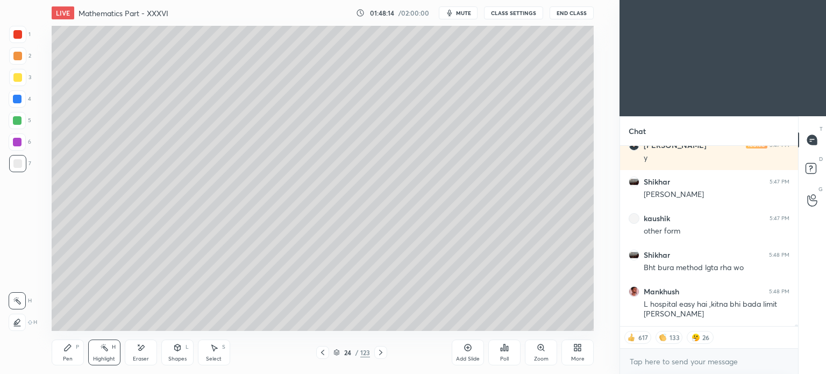
click at [379, 347] on div at bounding box center [380, 352] width 13 height 13
click at [325, 352] on icon at bounding box center [322, 352] width 9 height 9
click at [462, 350] on div "Add Slide" at bounding box center [468, 352] width 32 height 26
click at [17, 78] on div at bounding box center [17, 77] width 9 height 9
click at [63, 350] on icon at bounding box center [67, 347] width 9 height 9
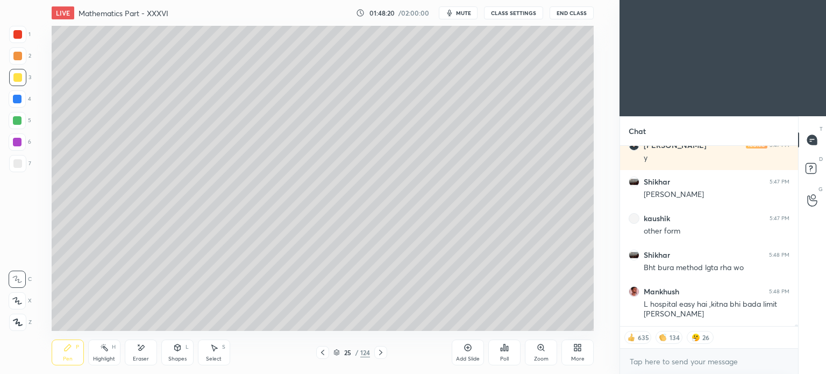
click at [61, 352] on div "Pen P" at bounding box center [68, 352] width 32 height 26
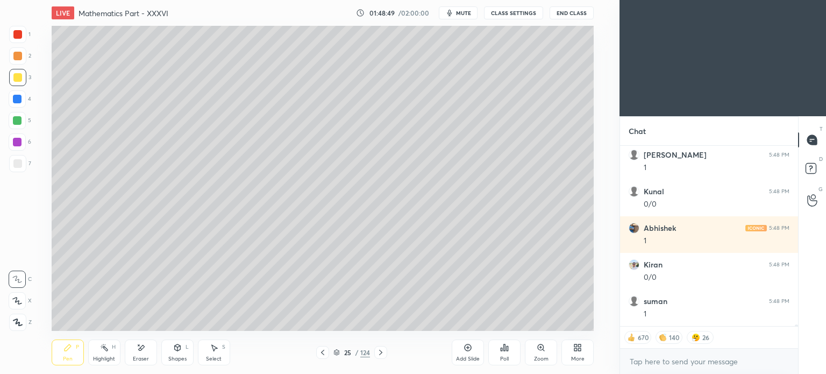
scroll to position [20460, 0]
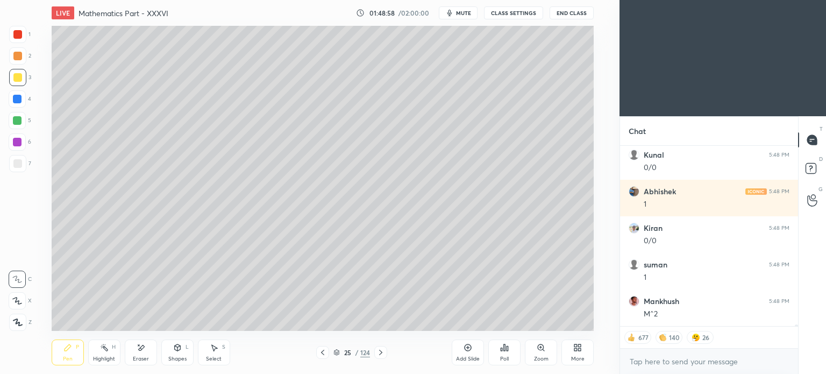
click at [18, 59] on div at bounding box center [17, 56] width 9 height 9
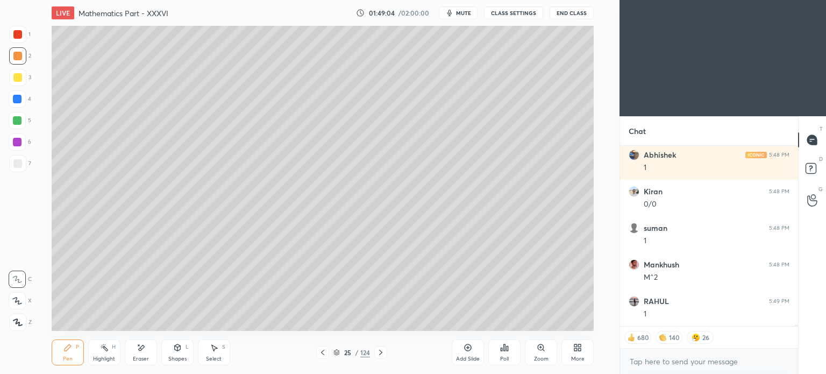
scroll to position [20533, 0]
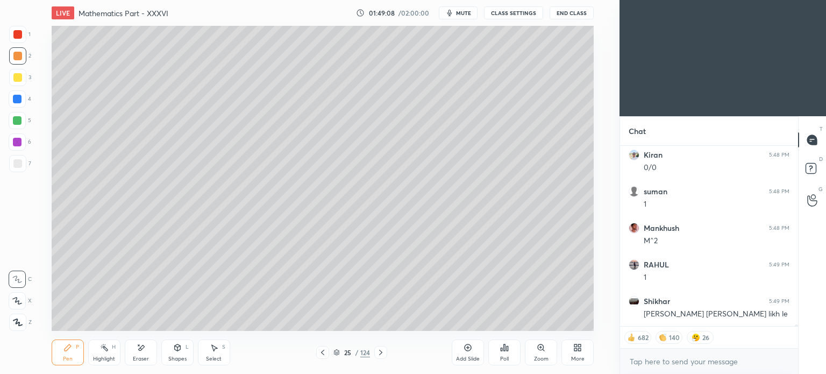
click at [142, 360] on div "Eraser" at bounding box center [141, 358] width 16 height 5
click at [63, 352] on icon at bounding box center [67, 347] width 9 height 9
click at [64, 352] on icon at bounding box center [67, 347] width 9 height 9
click at [140, 356] on div "Eraser" at bounding box center [141, 358] width 16 height 5
click at [67, 362] on div "Pen P" at bounding box center [68, 352] width 32 height 26
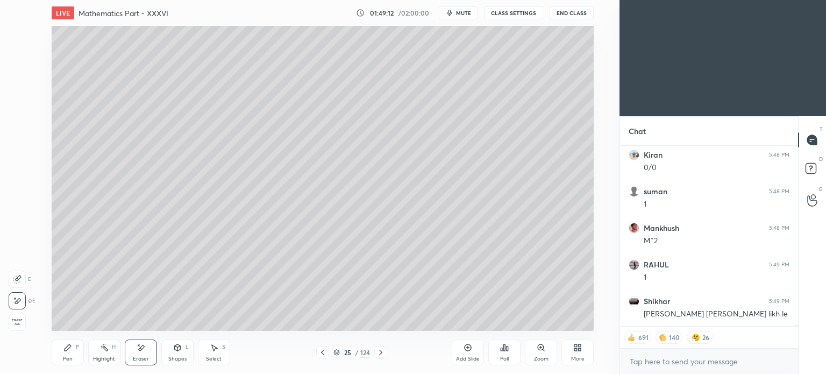
click at [62, 359] on div "Pen P" at bounding box center [68, 352] width 32 height 26
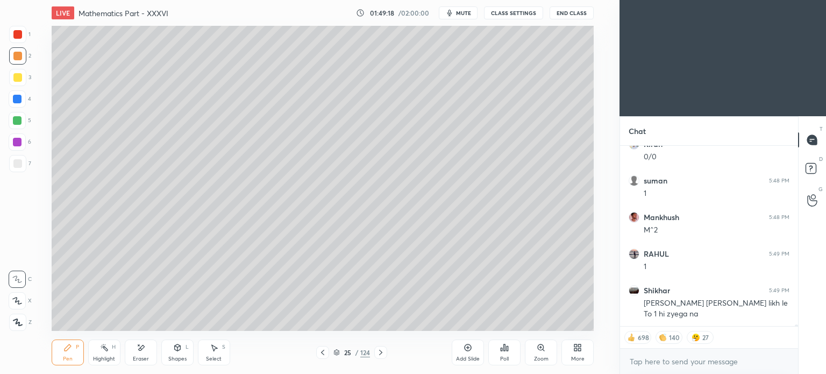
click at [22, 82] on div at bounding box center [17, 77] width 17 height 17
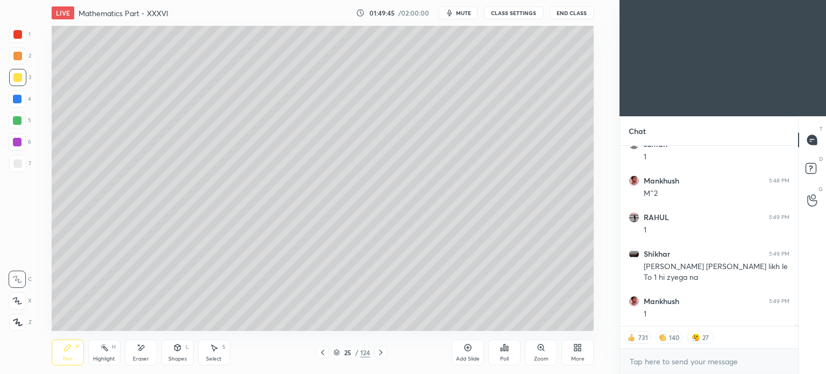
click at [17, 57] on div at bounding box center [17, 56] width 9 height 9
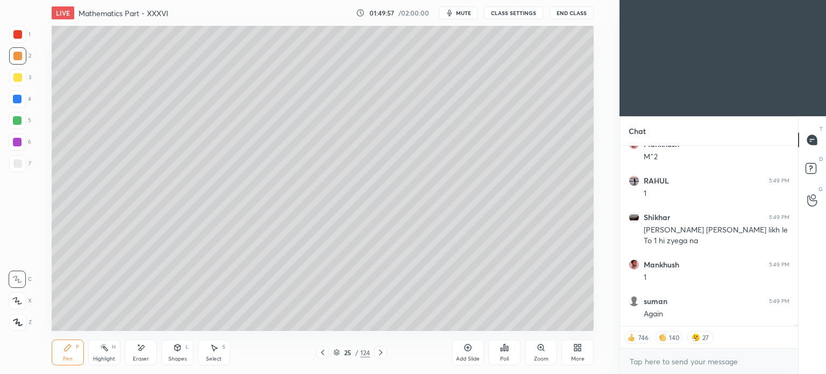
scroll to position [20654, 0]
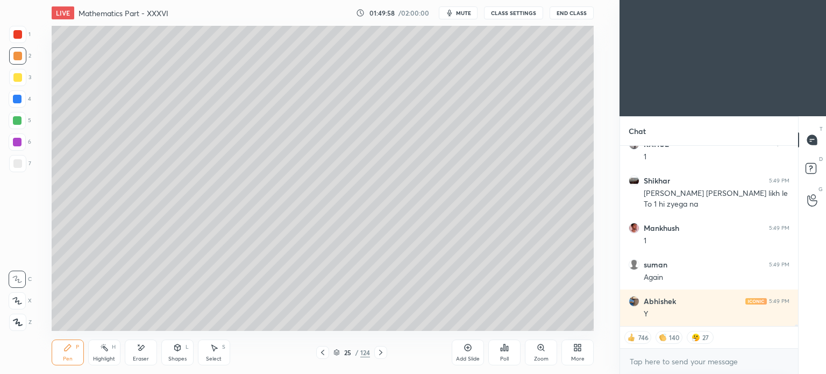
click at [15, 80] on div at bounding box center [17, 77] width 9 height 9
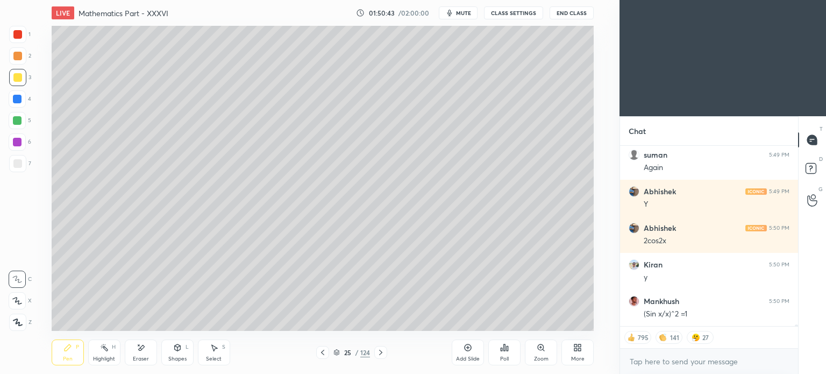
scroll to position [20800, 0]
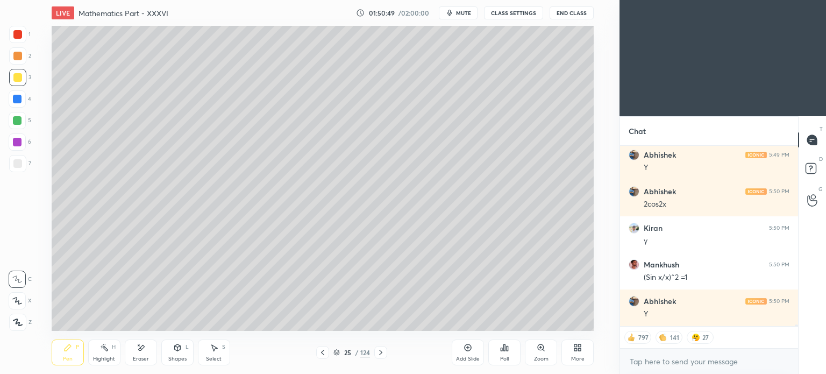
click at [138, 353] on div "Eraser" at bounding box center [141, 352] width 32 height 26
click at [66, 351] on icon at bounding box center [68, 347] width 6 height 6
click at [62, 350] on div "Pen P" at bounding box center [68, 352] width 32 height 26
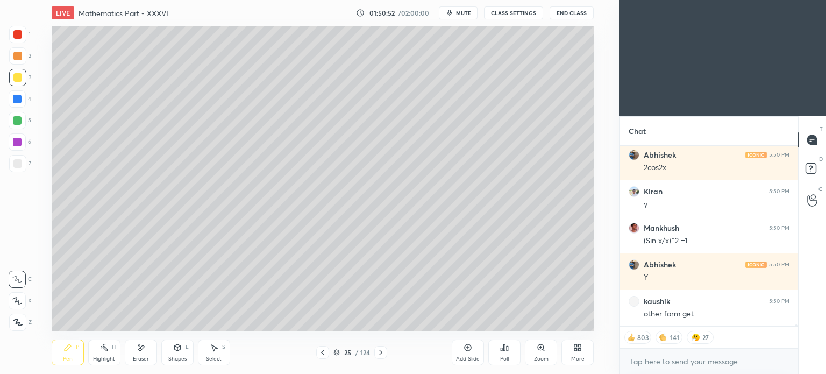
click at [21, 79] on div at bounding box center [17, 77] width 9 height 9
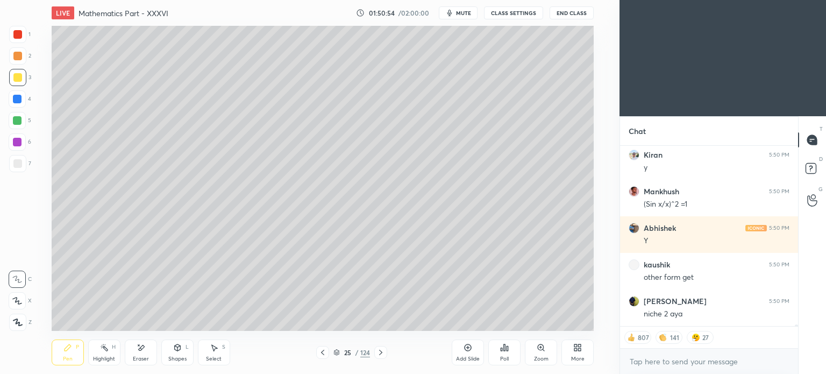
click at [106, 361] on div "Highlight" at bounding box center [104, 358] width 22 height 5
click at [109, 356] on div "Highlight" at bounding box center [104, 358] width 22 height 5
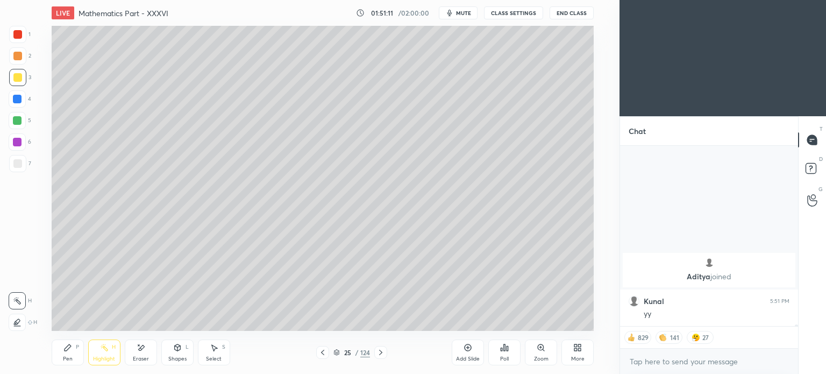
scroll to position [19938, 0]
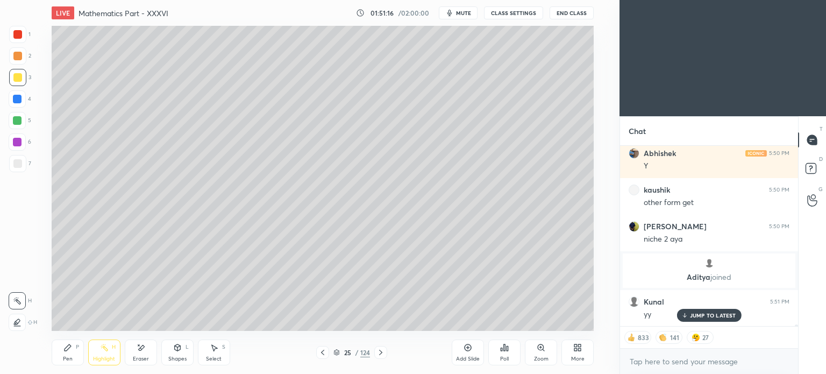
click at [697, 316] on p "JUMP TO LATEST" at bounding box center [713, 315] width 46 height 6
click at [323, 352] on icon at bounding box center [322, 352] width 9 height 9
click at [320, 354] on icon at bounding box center [322, 352] width 9 height 9
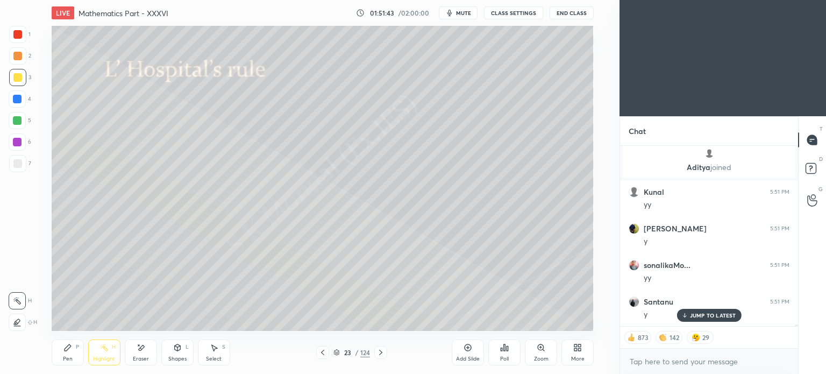
scroll to position [20085, 0]
click at [697, 317] on p "JUMP TO LATEST" at bounding box center [713, 315] width 46 height 6
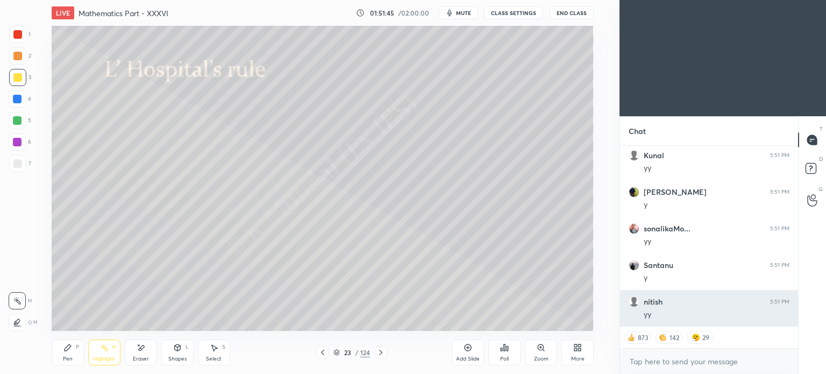
scroll to position [20121, 0]
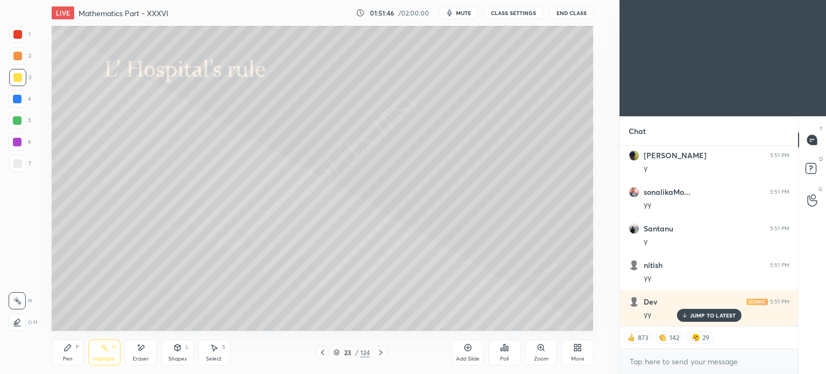
click at [699, 310] on div "JUMP TO LATEST" at bounding box center [708, 315] width 65 height 13
click at [380, 350] on icon at bounding box center [380, 352] width 9 height 9
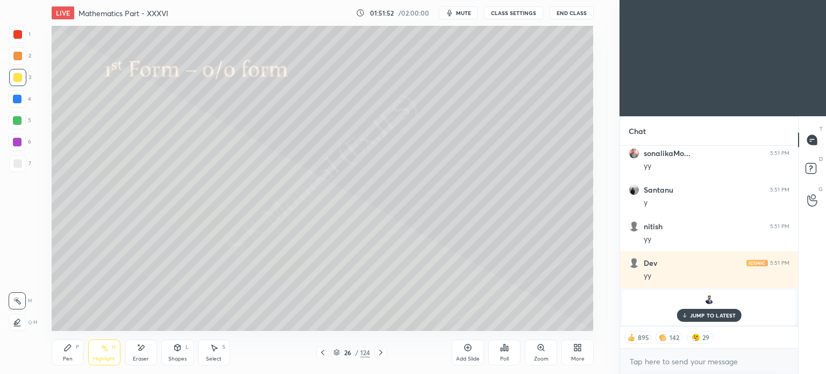
click at [324, 353] on icon at bounding box center [322, 352] width 9 height 9
click at [576, 353] on div "More" at bounding box center [577, 352] width 32 height 26
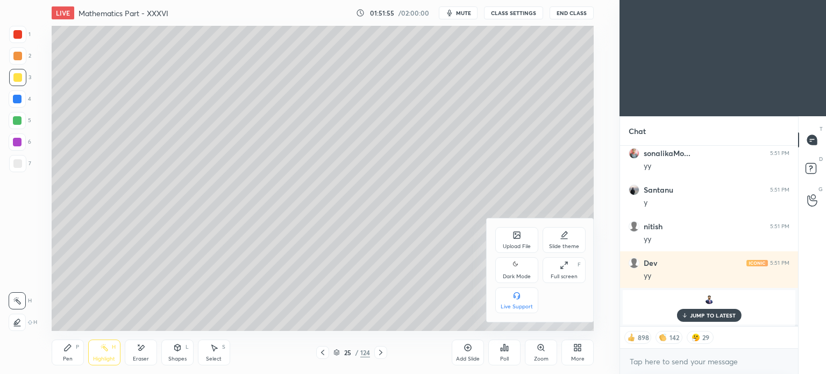
click at [516, 244] on div "Upload File" at bounding box center [517, 246] width 28 height 5
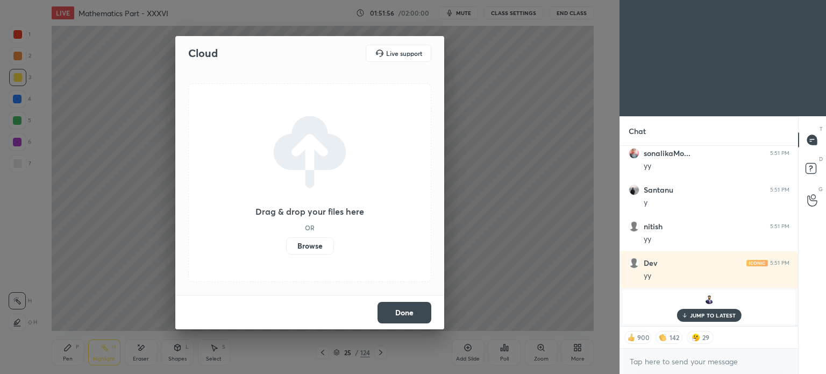
click at [307, 245] on label "Browse" at bounding box center [310, 245] width 48 height 17
click at [286, 245] on input "Browse" at bounding box center [286, 245] width 0 height 17
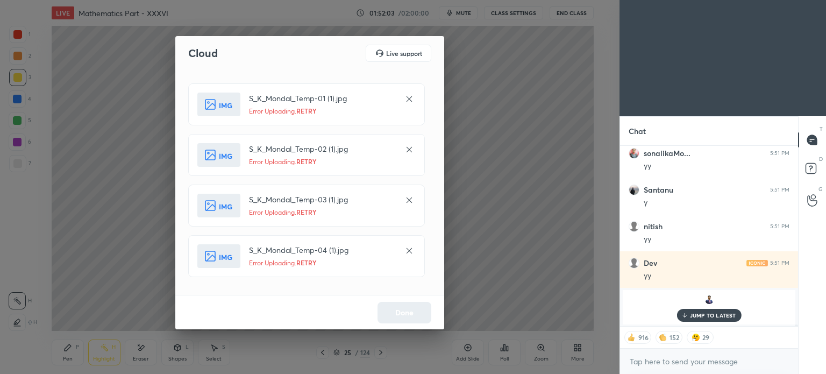
click at [720, 316] on p "JUMP TO LATEST" at bounding box center [713, 315] width 46 height 6
click at [400, 313] on div "Done" at bounding box center [309, 312] width 269 height 34
click at [407, 101] on icon at bounding box center [409, 98] width 5 height 5
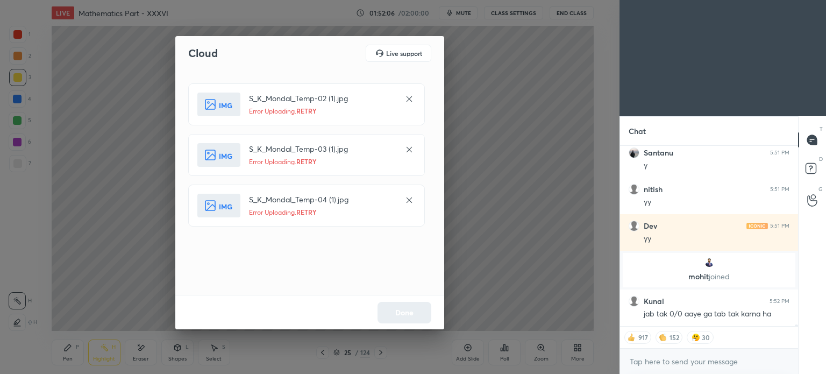
scroll to position [20089, 0]
click at [407, 95] on icon at bounding box center [409, 99] width 9 height 9
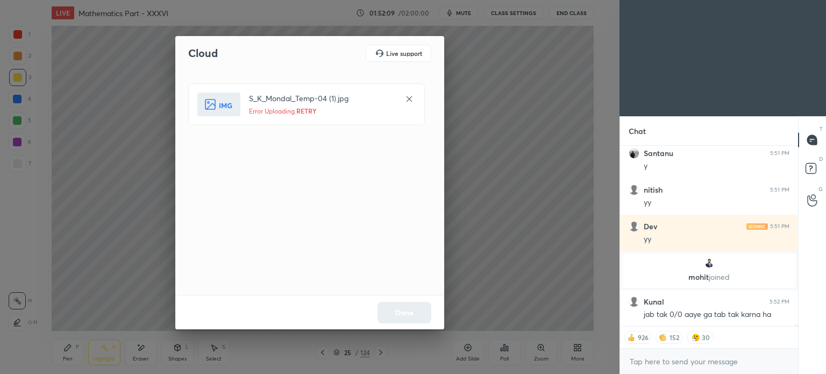
click at [407, 95] on icon at bounding box center [409, 99] width 9 height 9
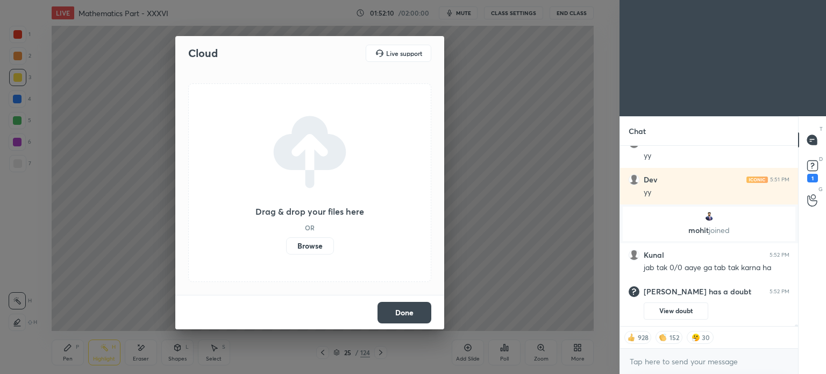
click at [312, 245] on label "Browse" at bounding box center [310, 245] width 48 height 17
click at [286, 245] on input "Browse" at bounding box center [286, 245] width 0 height 17
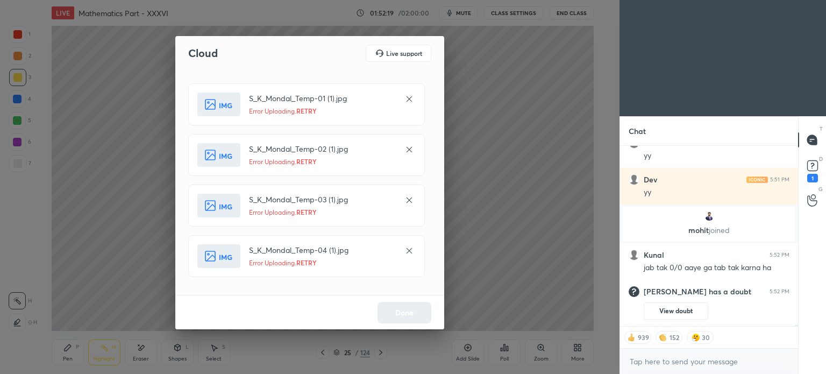
click at [412, 98] on icon at bounding box center [409, 99] width 9 height 9
click at [409, 102] on icon at bounding box center [409, 99] width 9 height 9
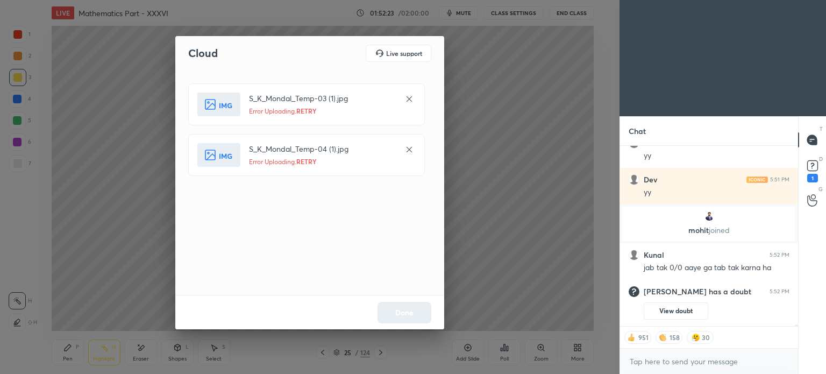
click at [411, 101] on icon at bounding box center [409, 99] width 9 height 9
click at [411, 94] on div at bounding box center [409, 98] width 13 height 13
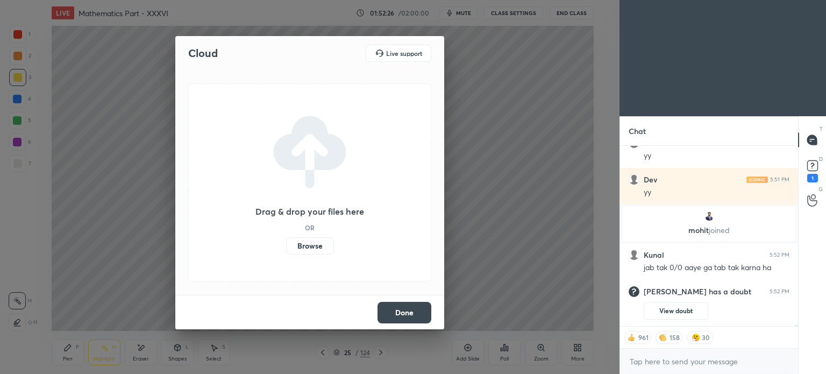
click at [401, 308] on button "Done" at bounding box center [404, 313] width 54 height 22
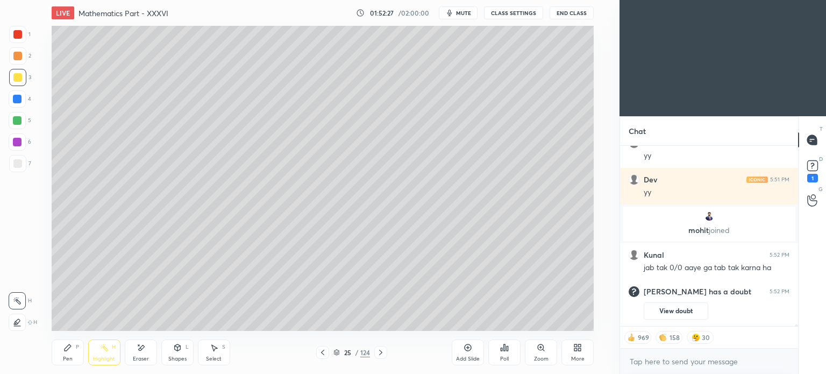
type textarea "x"
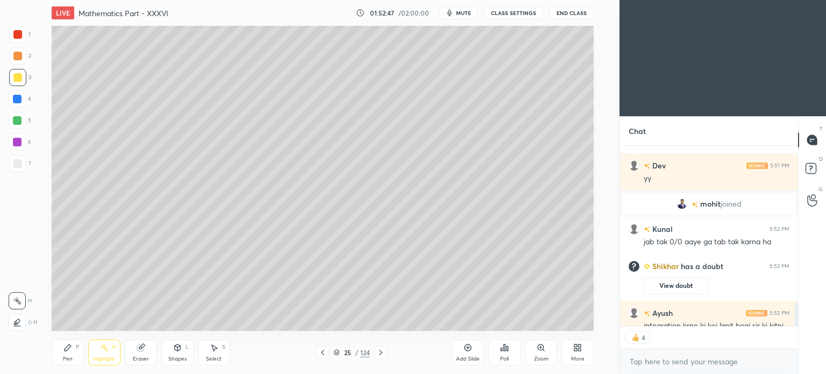
scroll to position [53465, 53194]
click at [374, 350] on div "25 / 124" at bounding box center [351, 352] width 71 height 13
click at [383, 350] on icon at bounding box center [380, 352] width 9 height 9
click at [325, 352] on icon at bounding box center [322, 352] width 9 height 9
click at [575, 347] on icon at bounding box center [575, 345] width 3 height 3
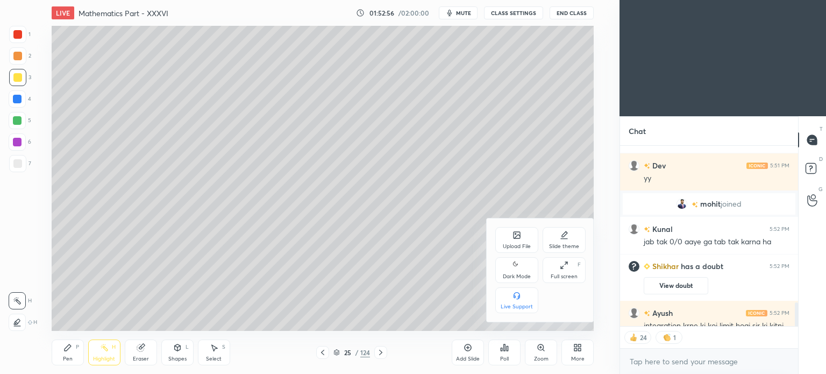
click at [507, 238] on div "Upload File" at bounding box center [516, 240] width 43 height 26
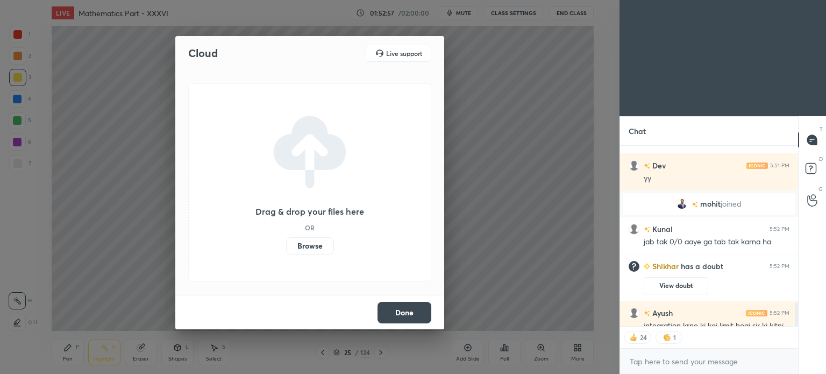
click at [316, 239] on label "Browse" at bounding box center [310, 245] width 48 height 17
click at [286, 239] on input "Browse" at bounding box center [286, 245] width 0 height 17
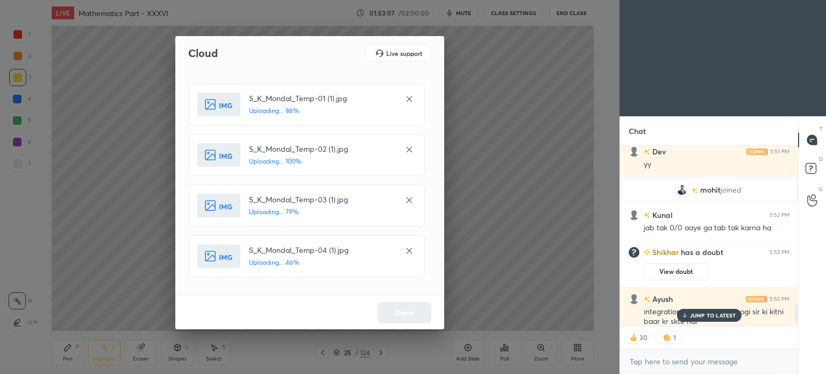
scroll to position [1372, 0]
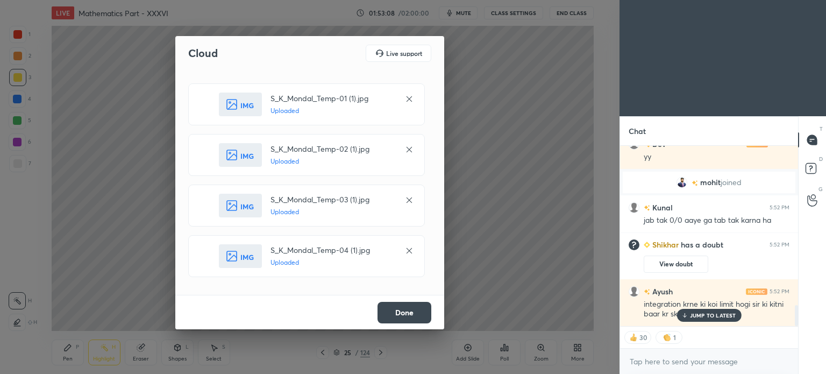
click at [701, 313] on p "JUMP TO LATEST" at bounding box center [713, 315] width 46 height 6
click at [415, 311] on button "Done" at bounding box center [404, 313] width 54 height 22
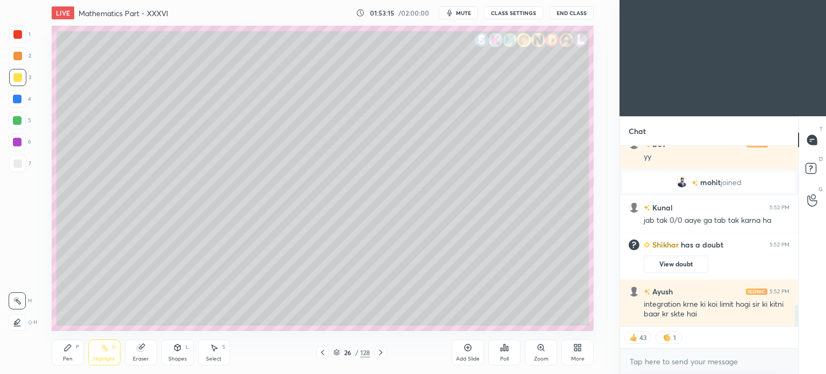
click at [320, 346] on div at bounding box center [322, 352] width 13 height 13
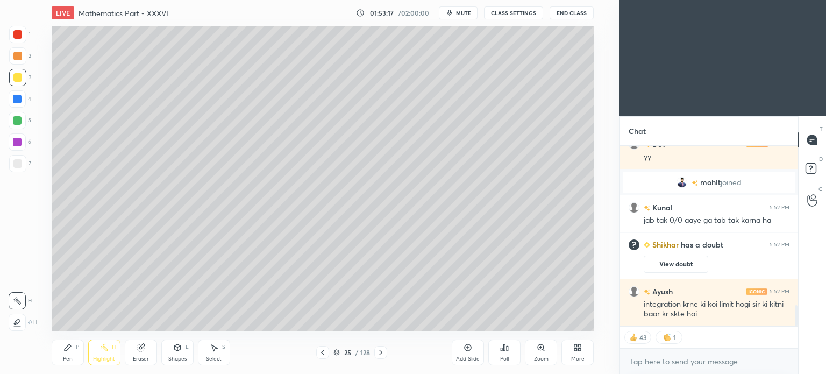
click at [383, 350] on icon at bounding box center [380, 352] width 9 height 9
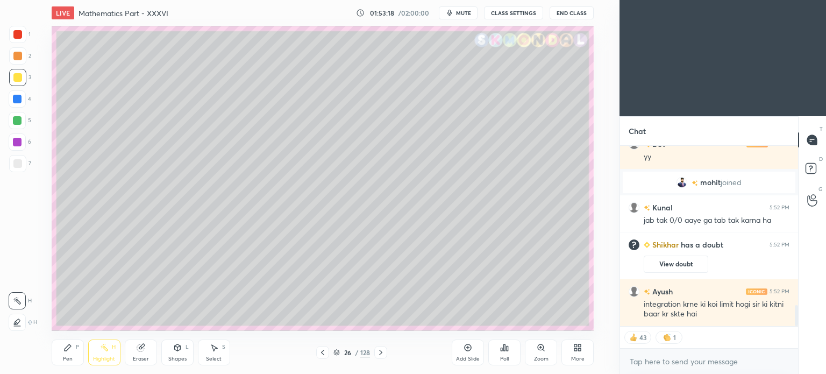
click at [18, 79] on div at bounding box center [17, 77] width 9 height 9
click at [15, 77] on div at bounding box center [17, 77] width 9 height 9
click at [63, 347] on icon at bounding box center [67, 347] width 9 height 9
click at [68, 344] on icon at bounding box center [67, 347] width 9 height 9
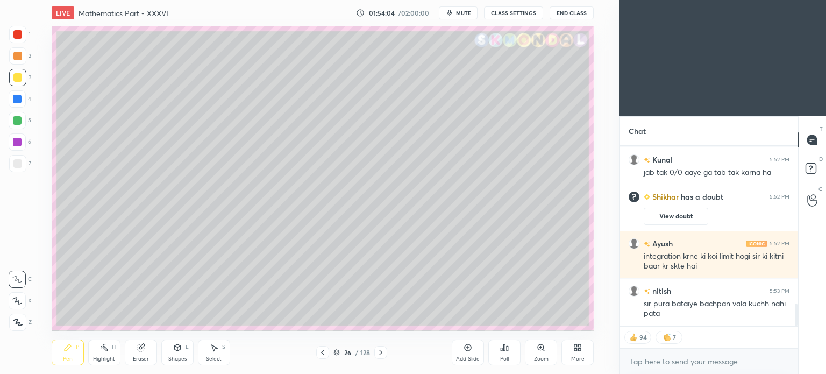
click at [17, 170] on div at bounding box center [17, 163] width 17 height 17
click at [17, 166] on div at bounding box center [17, 163] width 9 height 9
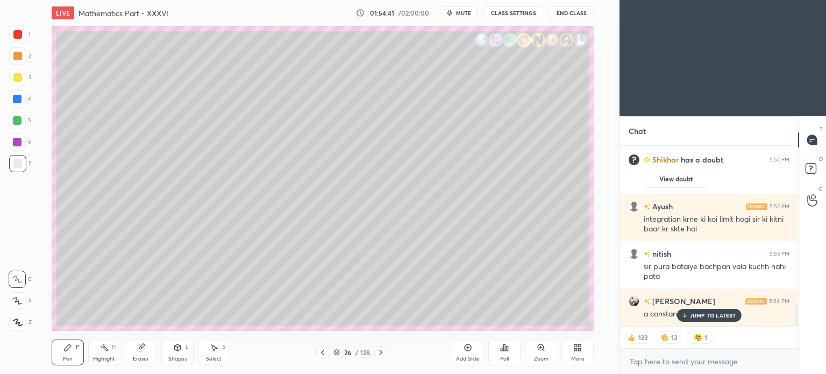
click at [101, 347] on circle at bounding box center [101, 347] width 1 height 1
click at [104, 346] on rect at bounding box center [105, 348] width 5 height 5
click at [60, 356] on div "Pen P" at bounding box center [68, 352] width 32 height 26
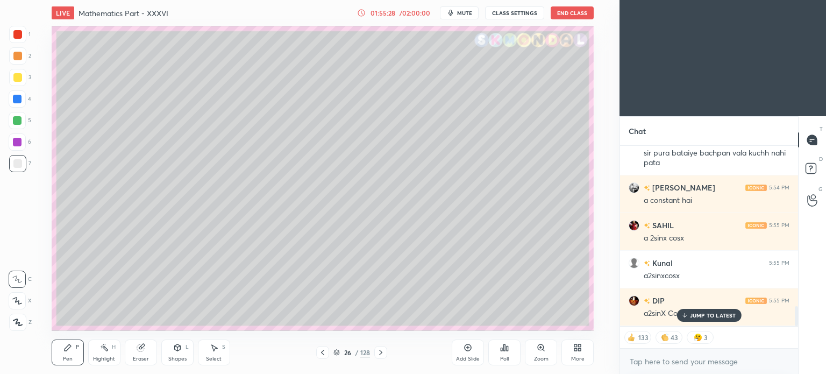
scroll to position [1448, 0]
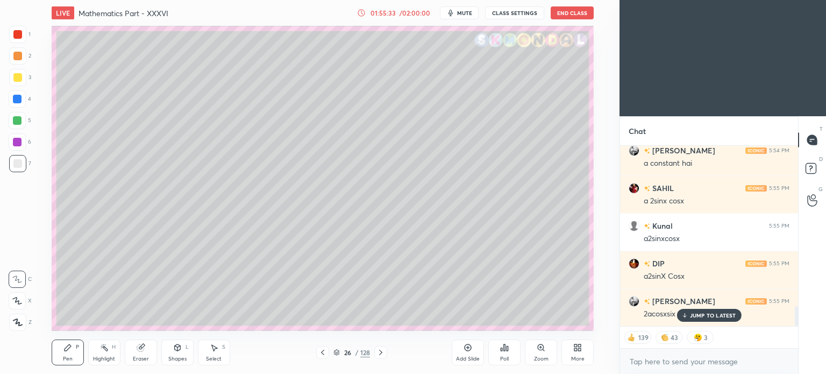
click at [132, 350] on div "Eraser" at bounding box center [141, 352] width 32 height 26
click at [72, 347] on icon at bounding box center [67, 347] width 9 height 9
click at [69, 351] on icon at bounding box center [67, 347] width 9 height 9
drag, startPoint x: 705, startPoint y: 318, endPoint x: 613, endPoint y: 310, distance: 92.8
click at [705, 318] on p "JUMP TO LATEST" at bounding box center [713, 315] width 46 height 6
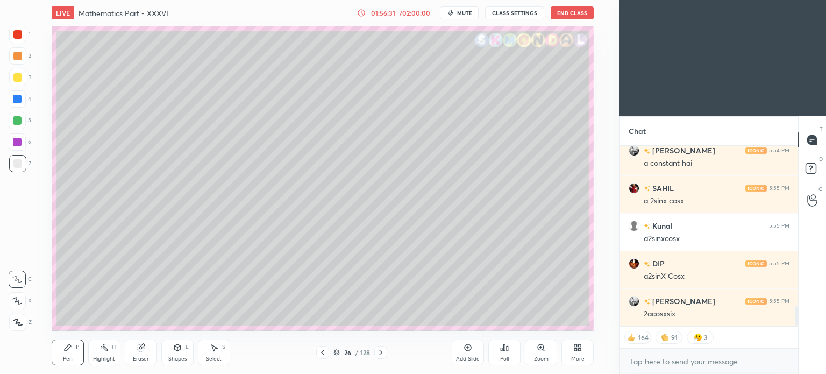
scroll to position [1473, 0]
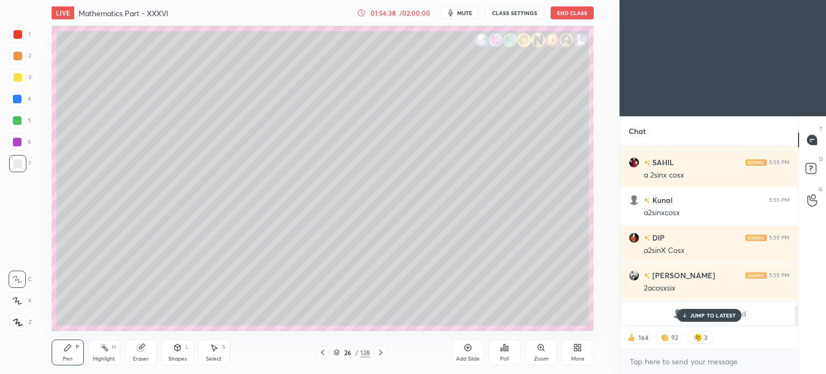
click at [691, 315] on p "JUMP TO LATEST" at bounding box center [713, 315] width 46 height 6
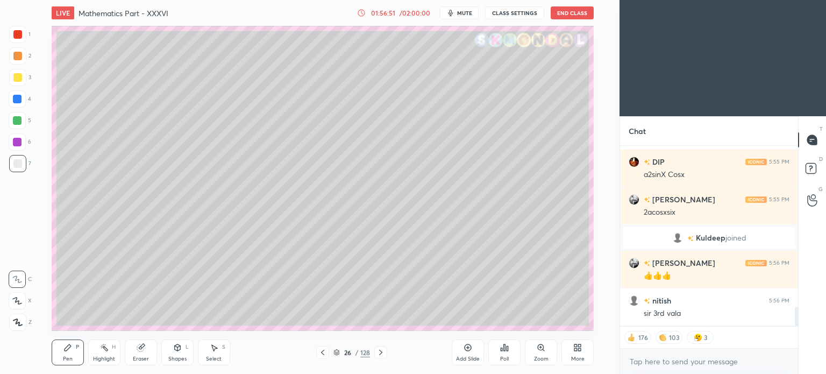
scroll to position [1507, 0]
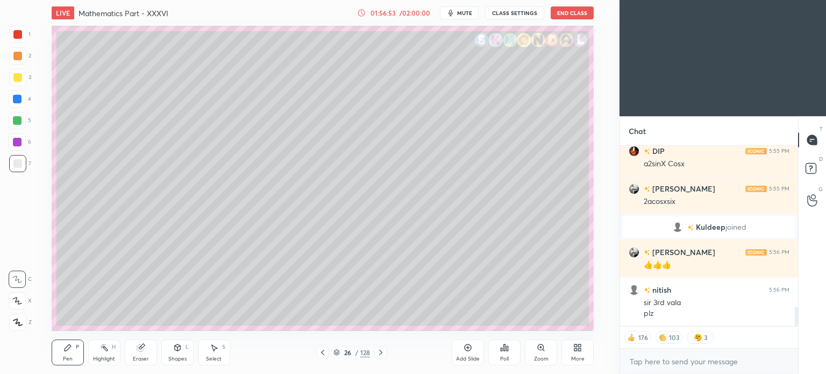
click at [103, 354] on div "Highlight H" at bounding box center [104, 352] width 32 height 26
click at [103, 357] on div "Highlight" at bounding box center [104, 358] width 22 height 5
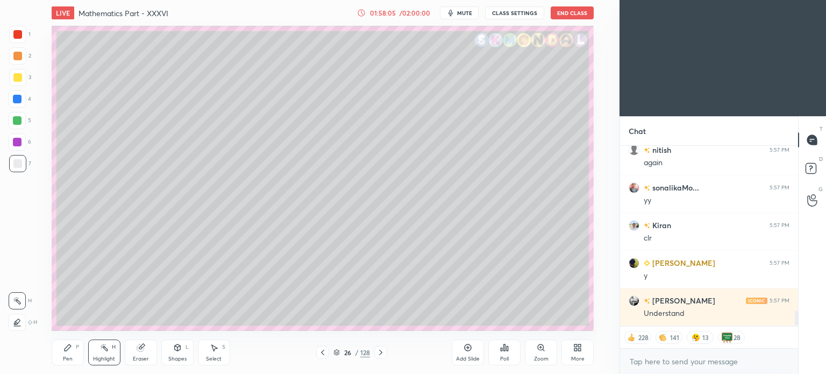
scroll to position [1921, 0]
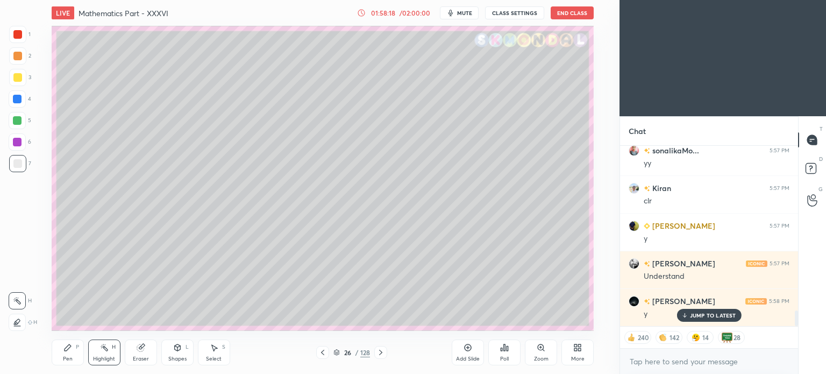
click at [69, 347] on icon at bounding box center [68, 347] width 6 height 6
click at [109, 353] on div "Highlight H" at bounding box center [104, 352] width 32 height 26
click at [136, 353] on div "Eraser" at bounding box center [141, 352] width 32 height 26
click at [23, 300] on div at bounding box center [17, 300] width 17 height 17
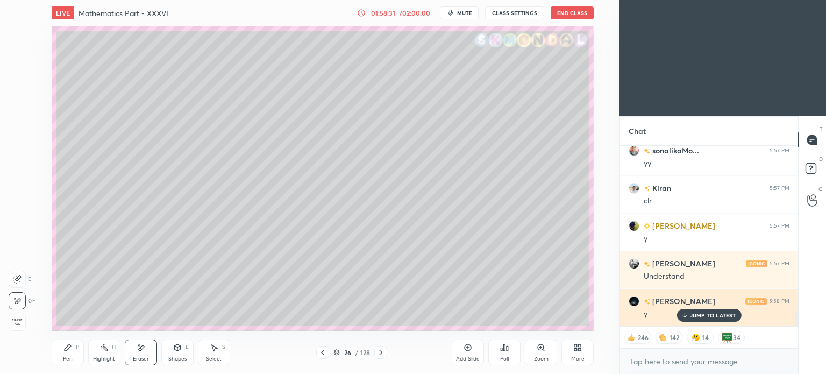
drag, startPoint x: 693, startPoint y: 316, endPoint x: 686, endPoint y: 316, distance: 7.0
click at [693, 316] on p "JUMP TO LATEST" at bounding box center [713, 315] width 46 height 6
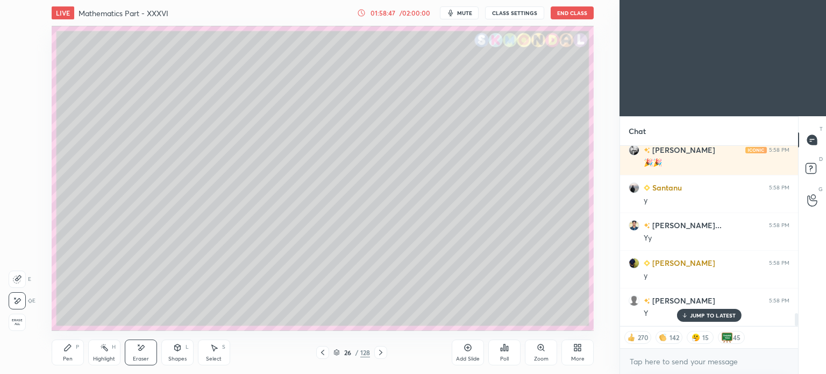
scroll to position [2372, 0]
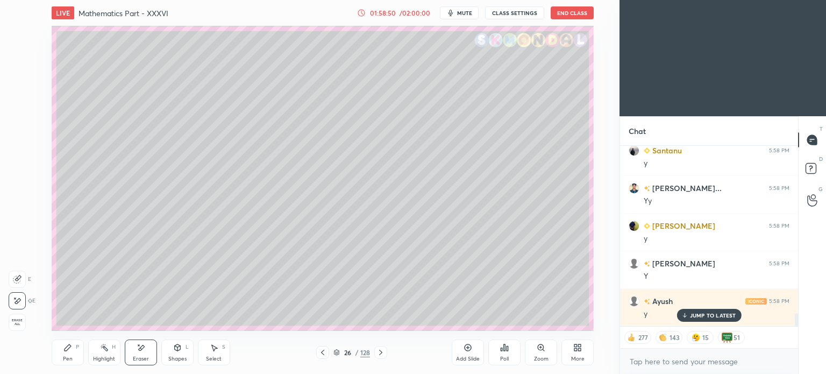
click at [708, 314] on p "JUMP TO LATEST" at bounding box center [713, 315] width 46 height 6
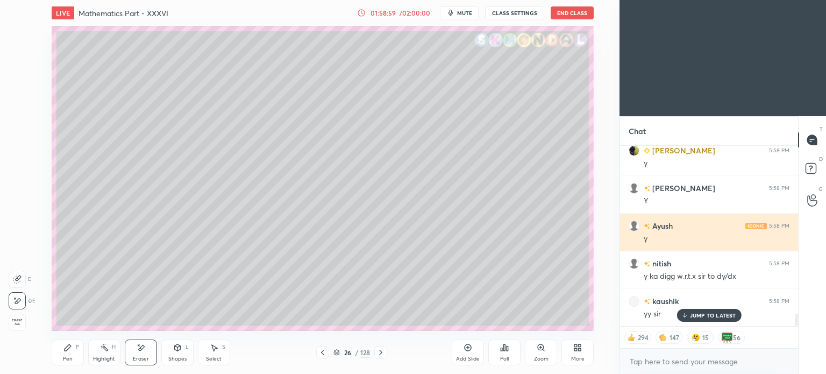
scroll to position [2473, 0]
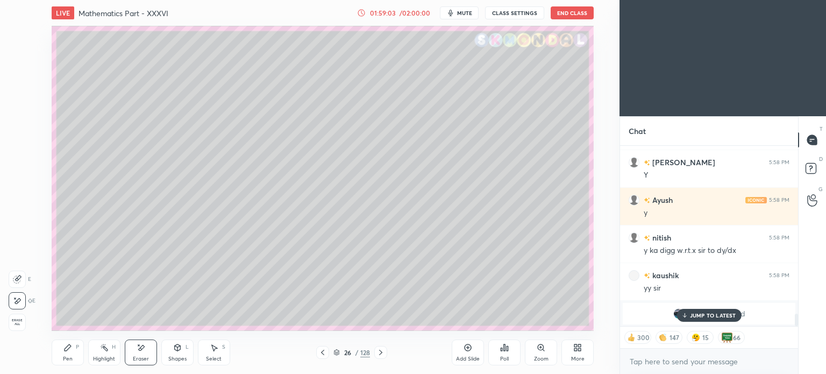
click at [715, 313] on p "JUMP TO LATEST" at bounding box center [713, 315] width 46 height 6
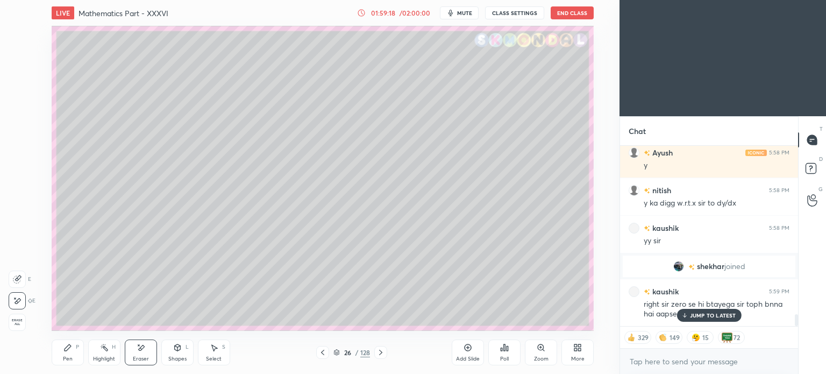
click at [705, 315] on p "JUMP TO LATEST" at bounding box center [713, 315] width 46 height 6
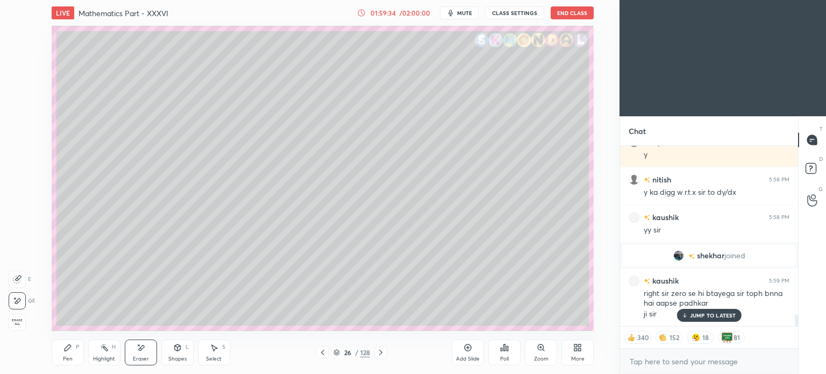
click at [686, 314] on icon at bounding box center [684, 315] width 7 height 6
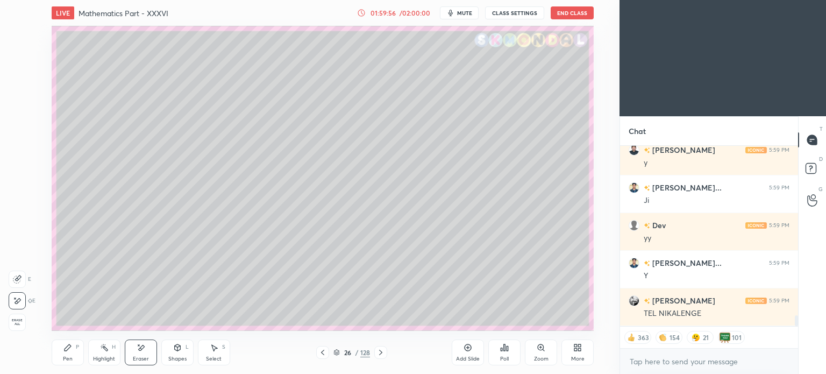
scroll to position [2843, 0]
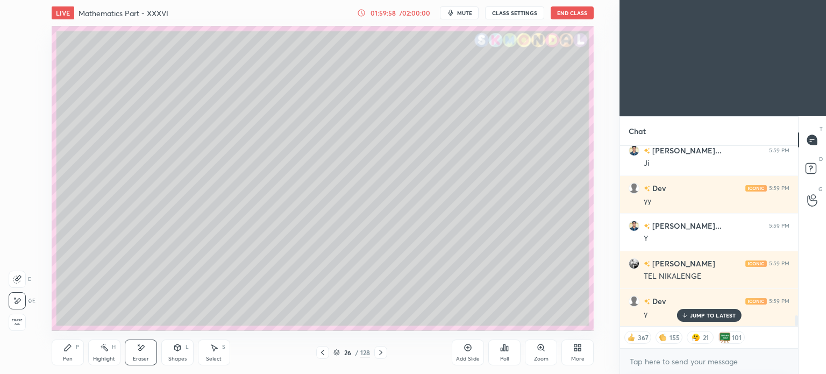
click at [695, 312] on p "JUMP TO LATEST" at bounding box center [713, 315] width 46 height 6
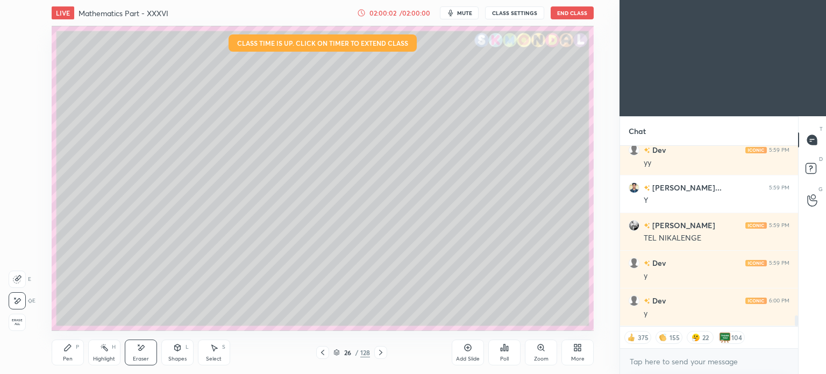
scroll to position [2919, 0]
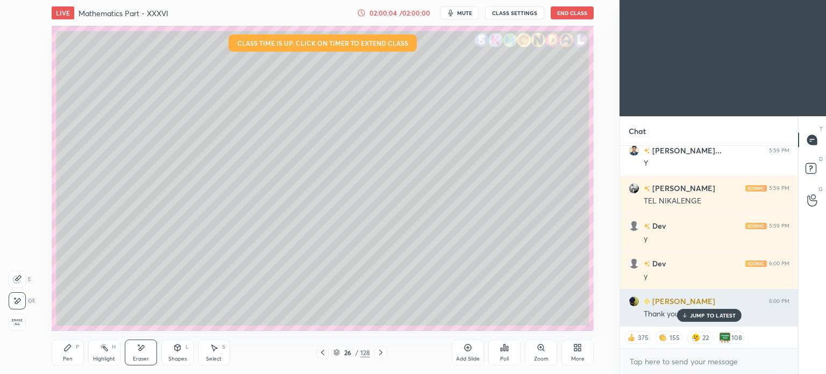
click at [699, 312] on p "JUMP TO LATEST" at bounding box center [713, 315] width 46 height 6
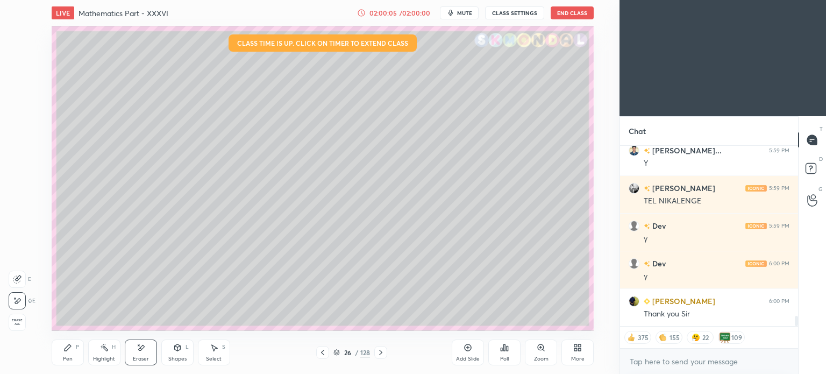
scroll to position [2957, 0]
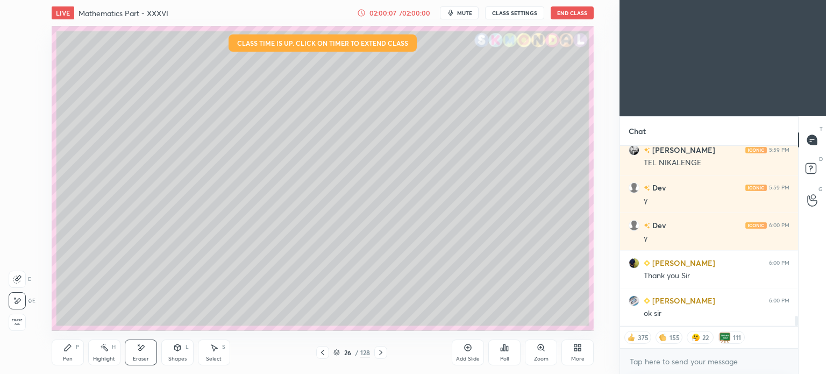
click at [570, 12] on button "End Class" at bounding box center [572, 12] width 43 height 13
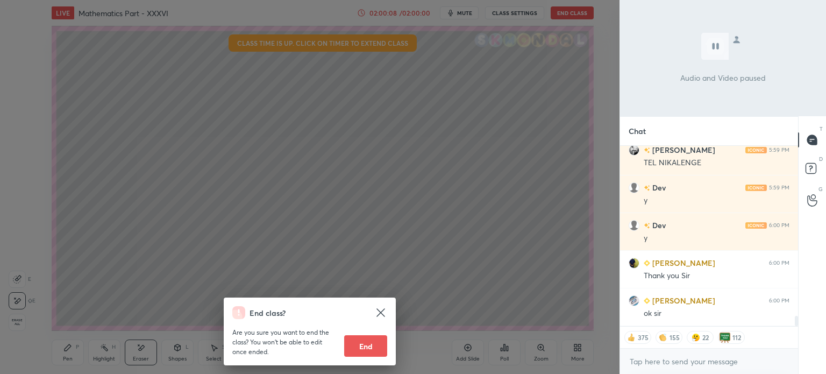
scroll to position [2994, 0]
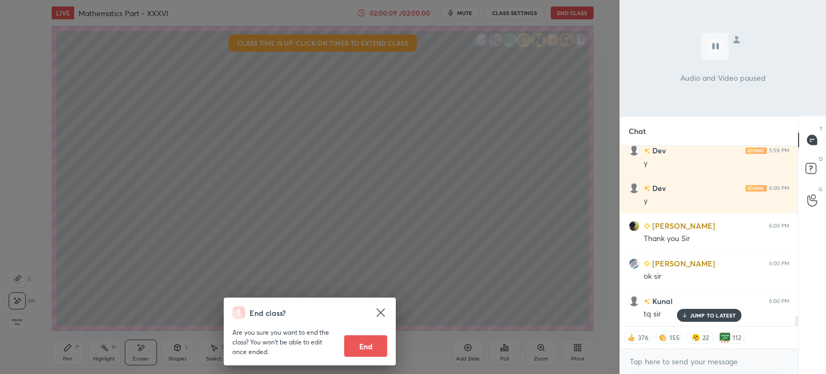
drag, startPoint x: 363, startPoint y: 340, endPoint x: 402, endPoint y: 232, distance: 115.3
click at [366, 340] on button "End" at bounding box center [365, 346] width 43 height 22
type textarea "x"
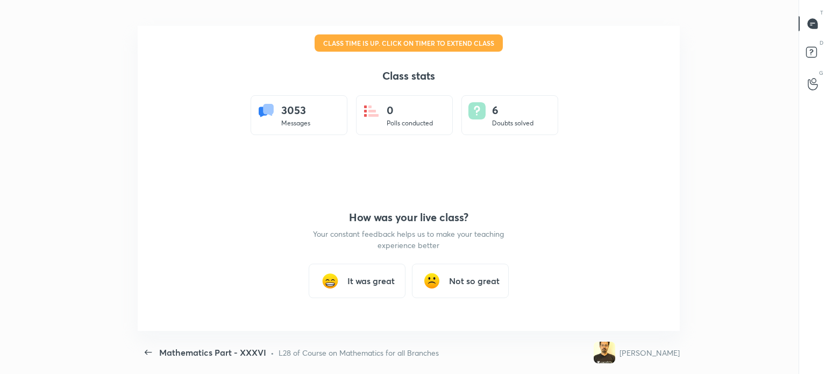
scroll to position [0, 0]
click at [362, 281] on h3 "It was great" at bounding box center [370, 280] width 47 height 13
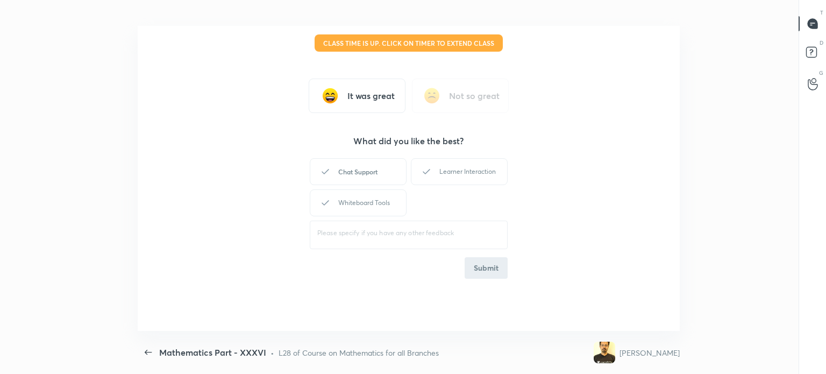
click at [370, 179] on div "Chat Support" at bounding box center [358, 171] width 97 height 27
click at [455, 179] on div "Learner Interaction" at bounding box center [459, 171] width 97 height 27
click at [379, 198] on div "Whiteboard Tools" at bounding box center [358, 202] width 97 height 27
drag, startPoint x: 489, startPoint y: 265, endPoint x: 512, endPoint y: 172, distance: 95.9
click at [492, 261] on button "Submit" at bounding box center [486, 268] width 43 height 22
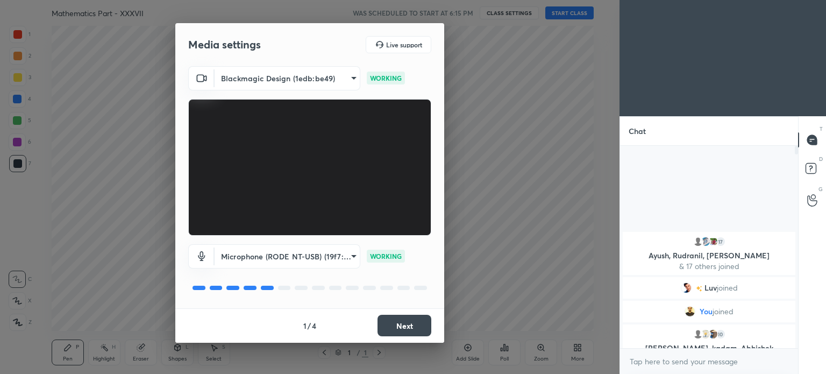
scroll to position [199, 175]
click at [401, 324] on button "Next" at bounding box center [404, 326] width 54 height 22
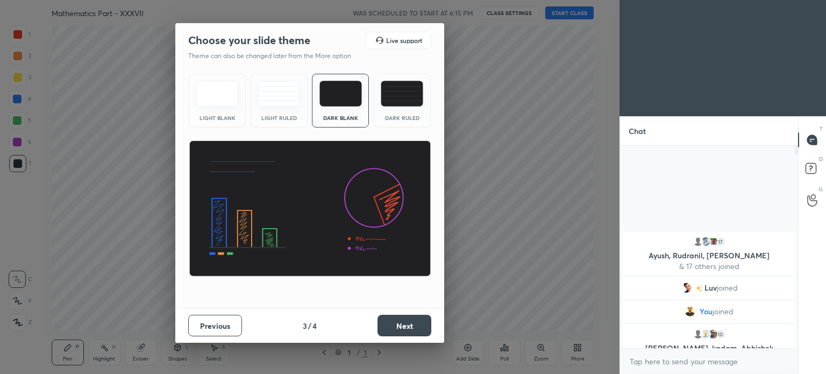
click at [401, 324] on button "Next" at bounding box center [404, 326] width 54 height 22
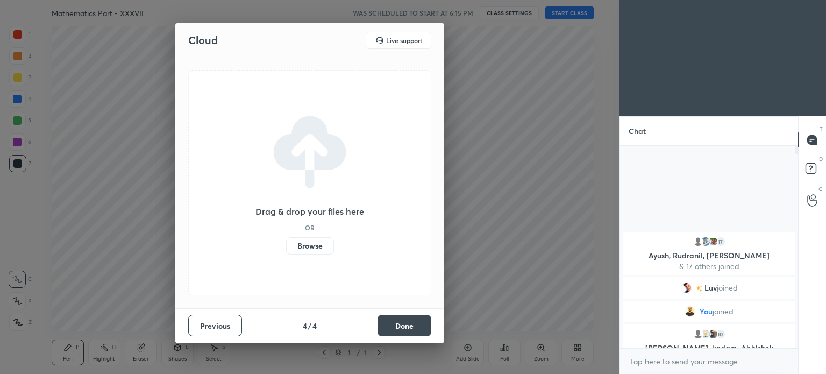
click at [401, 324] on button "Done" at bounding box center [404, 326] width 54 height 22
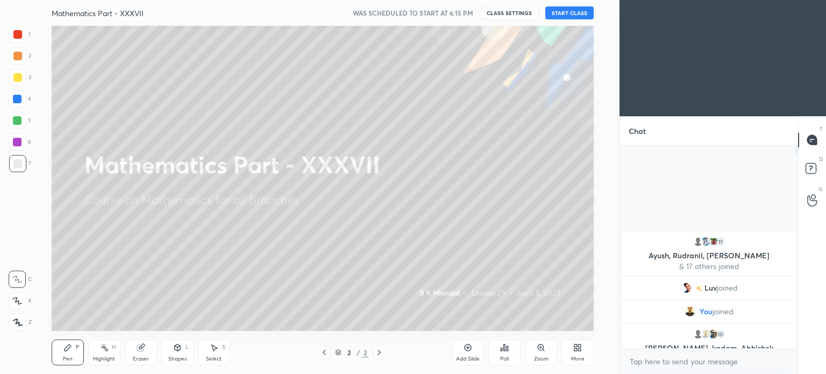
click at [574, 9] on button "START CLASS" at bounding box center [569, 12] width 48 height 13
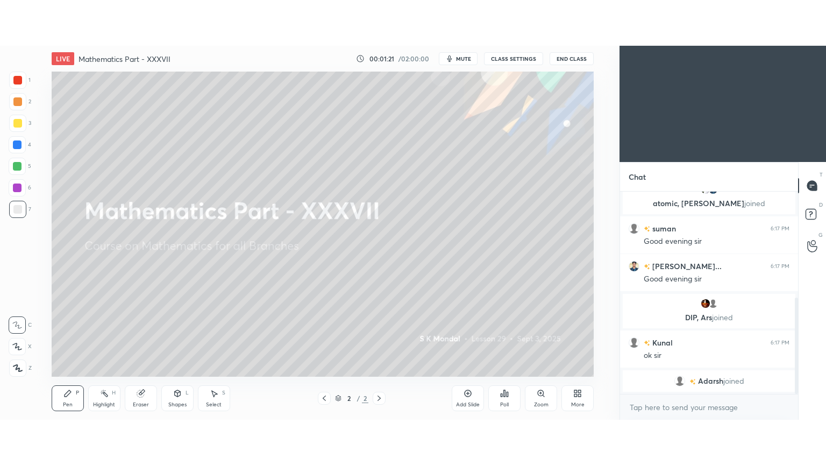
scroll to position [236, 0]
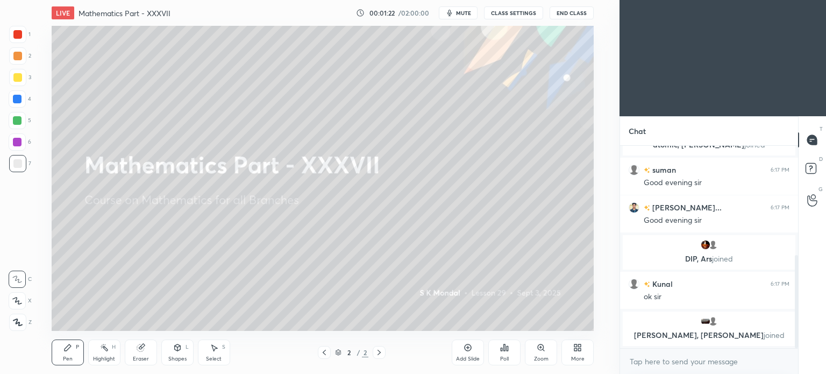
click at [581, 346] on icon at bounding box center [577, 347] width 9 height 9
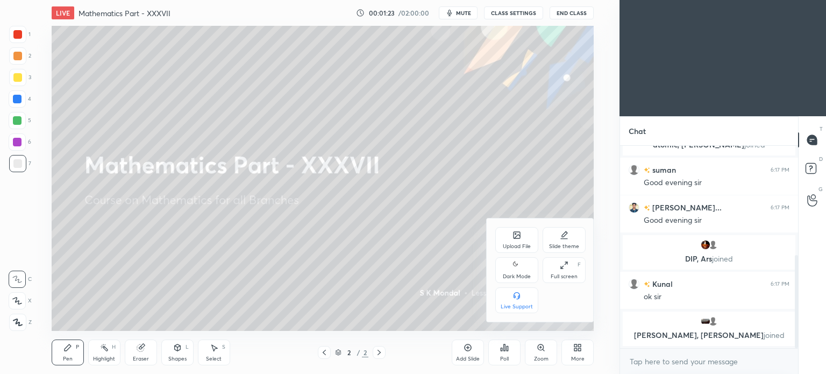
click at [567, 262] on icon at bounding box center [566, 263] width 3 height 3
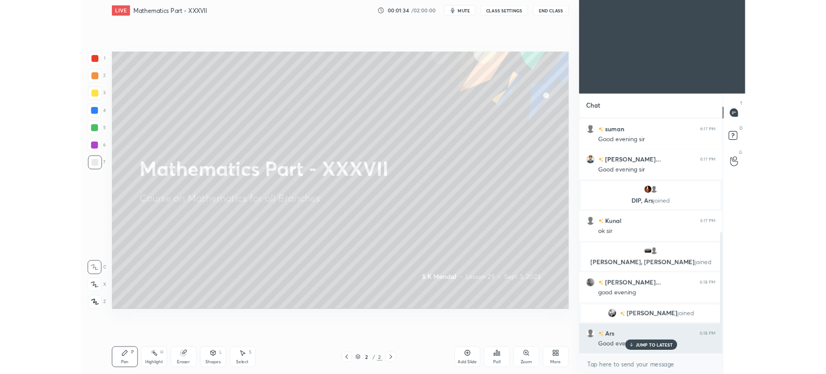
scroll to position [316, 0]
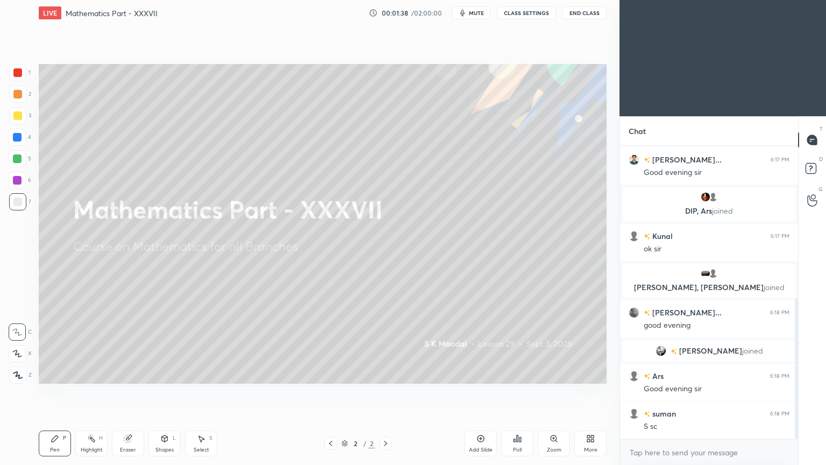
click at [331, 373] on icon at bounding box center [330, 443] width 9 height 9
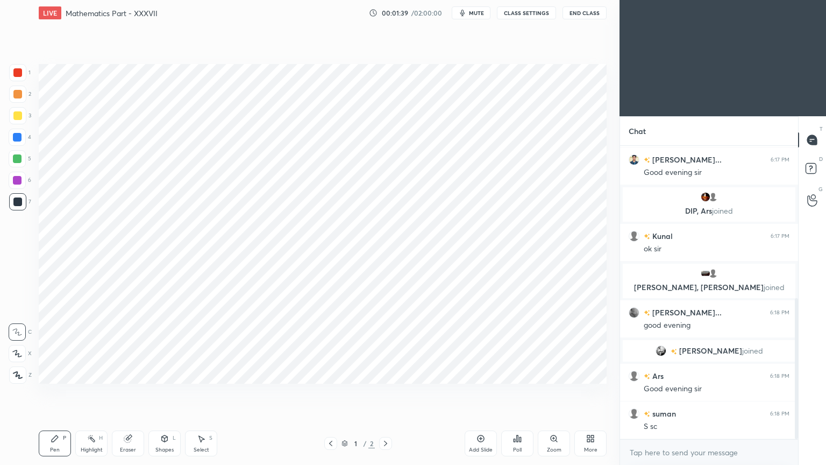
click at [594, 373] on icon at bounding box center [590, 438] width 9 height 9
click at [524, 327] on div "Upload File" at bounding box center [529, 331] width 43 height 26
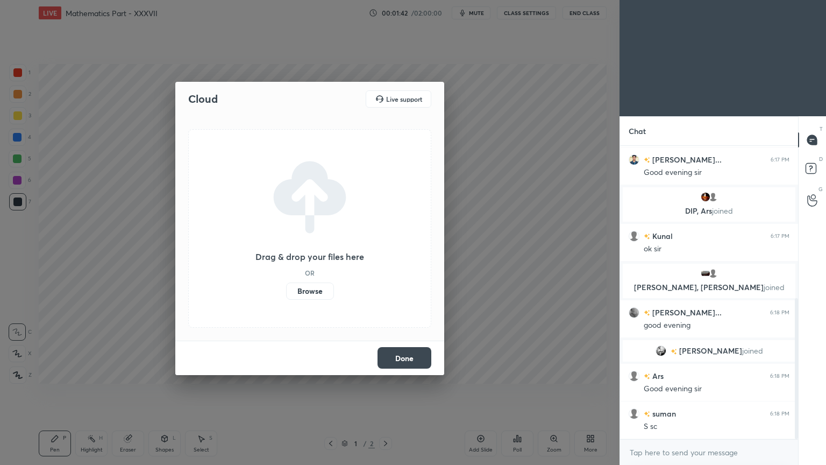
click at [318, 293] on label "Browse" at bounding box center [310, 290] width 48 height 17
click at [286, 293] on input "Browse" at bounding box center [286, 290] width 0 height 17
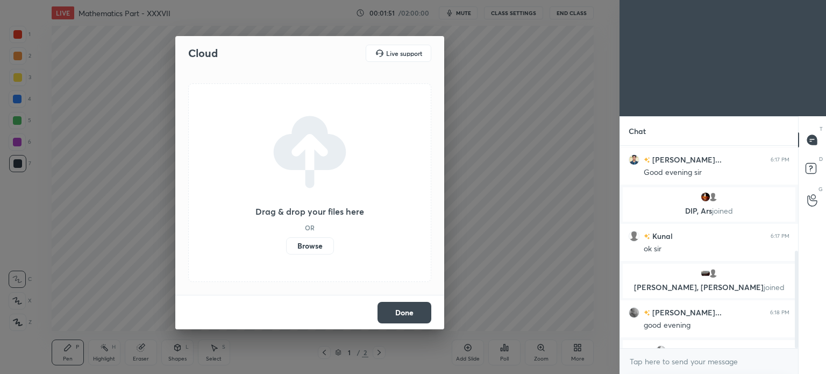
scroll to position [432, 0]
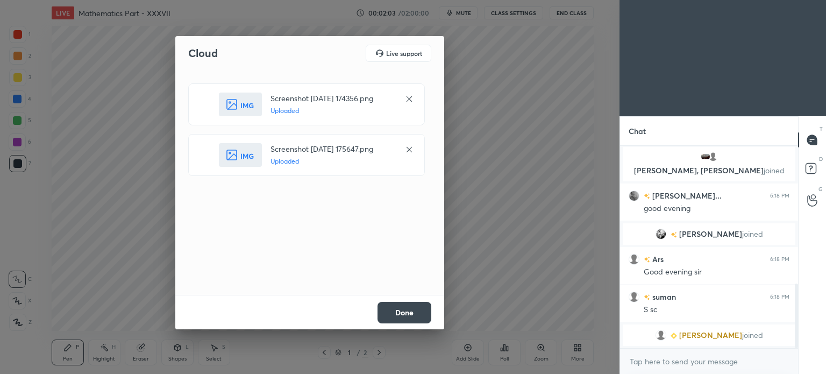
click at [411, 310] on button "Done" at bounding box center [404, 313] width 54 height 22
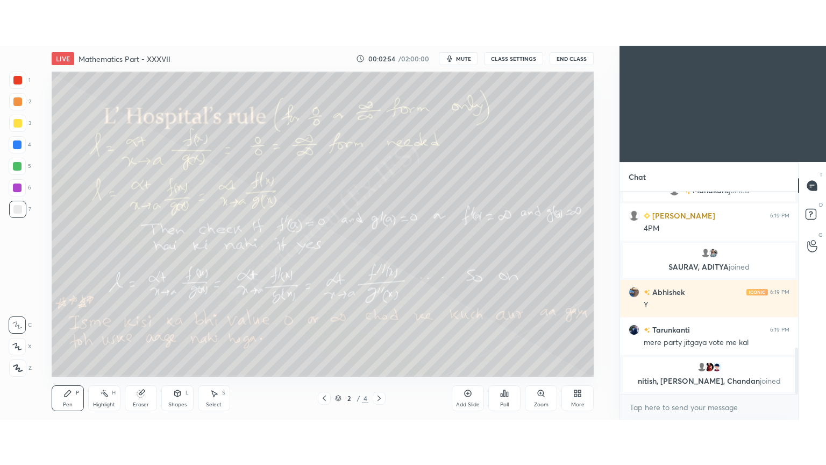
scroll to position [697, 0]
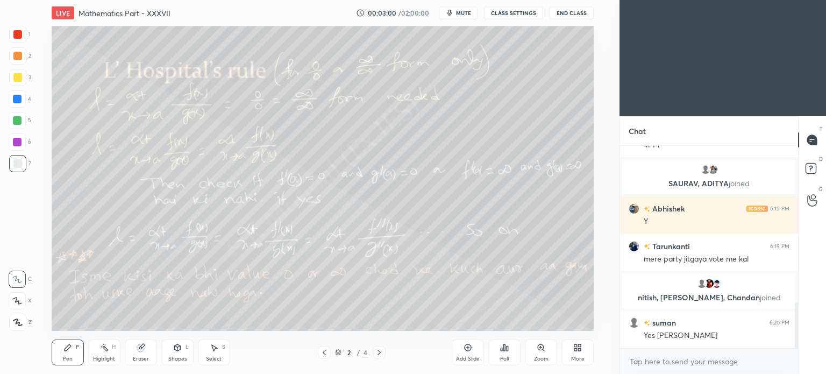
click at [576, 351] on icon at bounding box center [577, 347] width 9 height 9
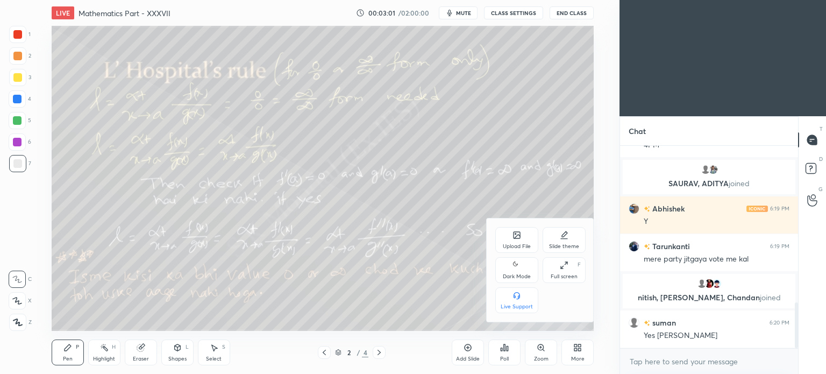
click at [565, 269] on div "Full screen F" at bounding box center [564, 270] width 43 height 26
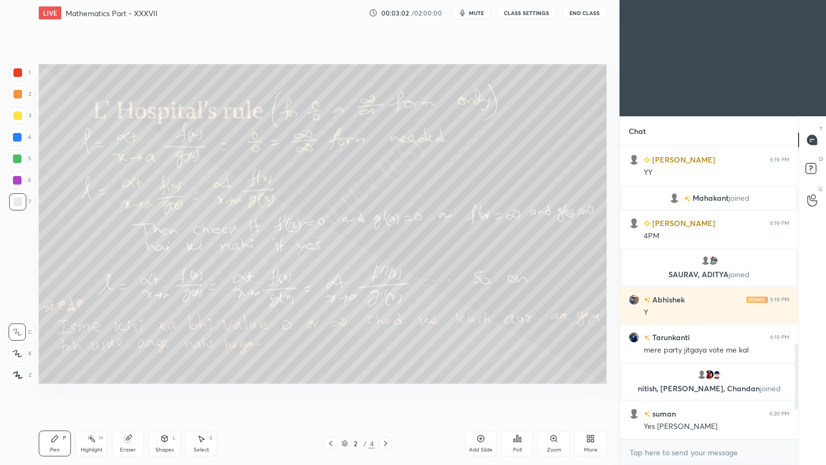
scroll to position [606, 0]
click at [385, 373] on icon at bounding box center [385, 443] width 9 height 9
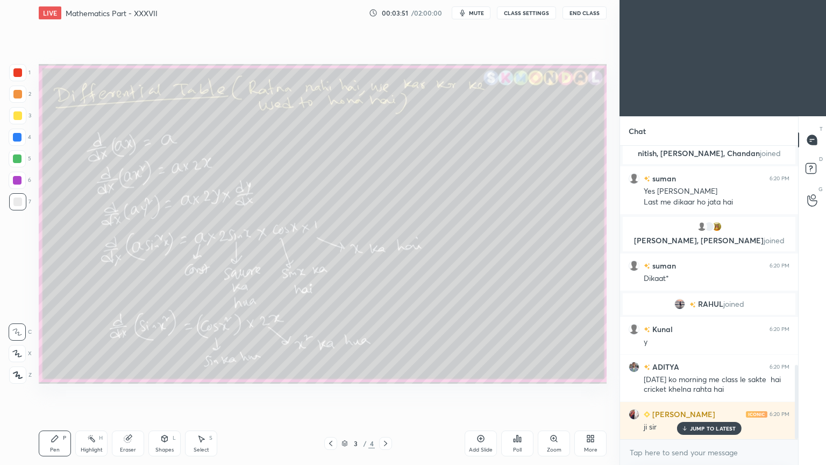
scroll to position [867, 0]
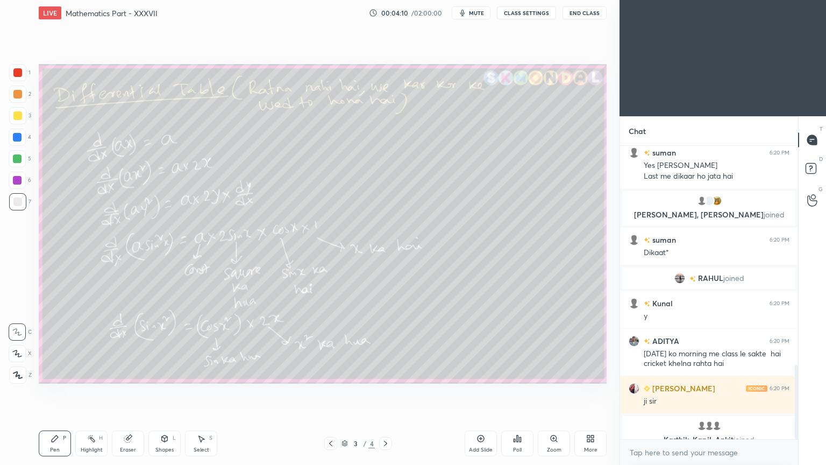
click at [387, 373] on icon at bounding box center [385, 443] width 9 height 9
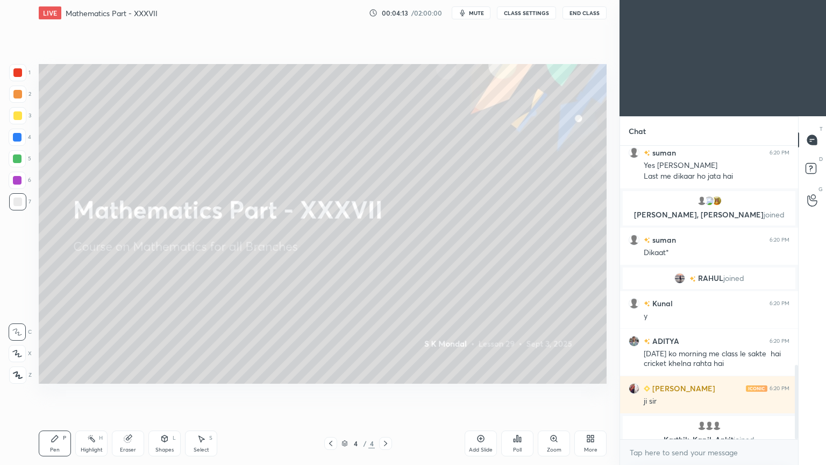
click at [326, 373] on icon at bounding box center [330, 443] width 9 height 9
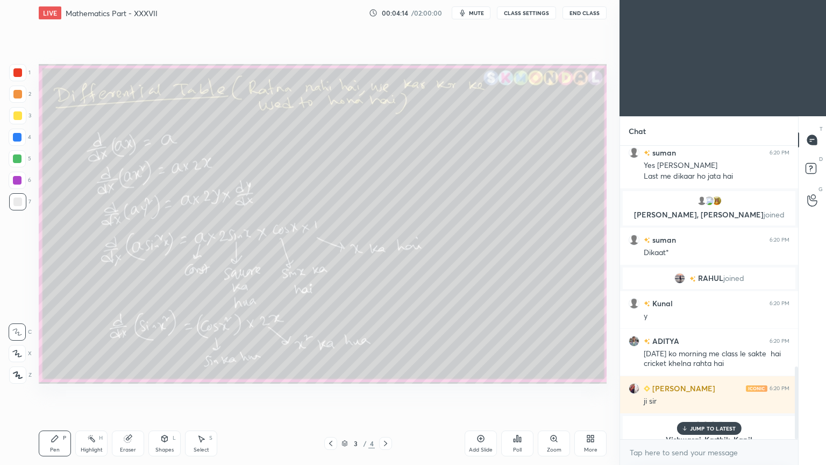
scroll to position [888, 0]
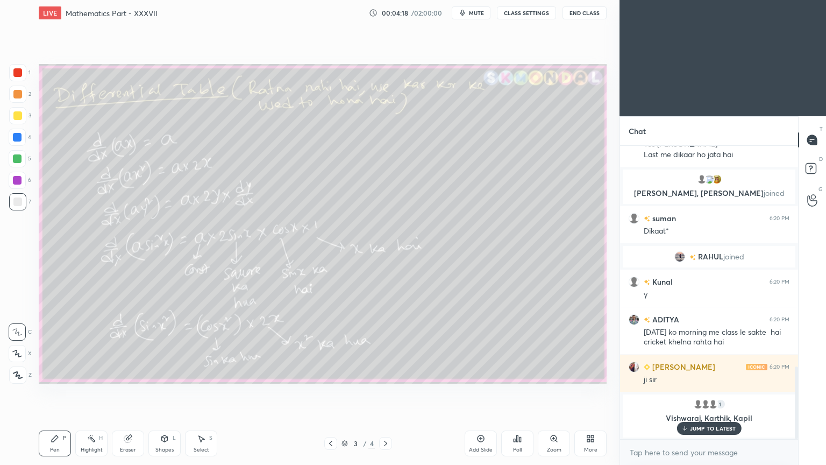
click at [708, 373] on p "JUMP TO LATEST" at bounding box center [713, 428] width 46 height 6
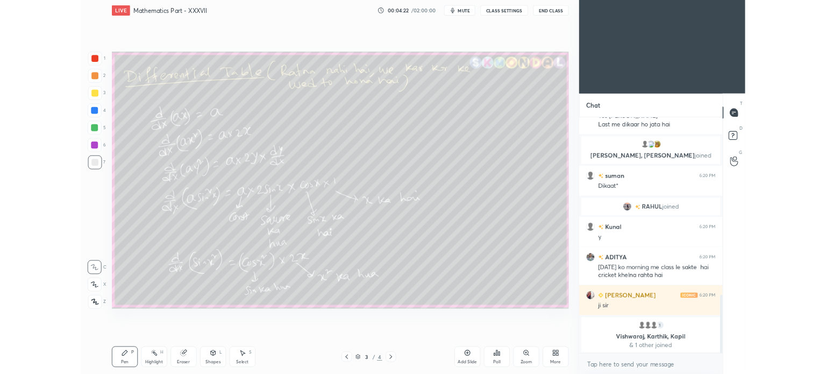
scroll to position [850, 0]
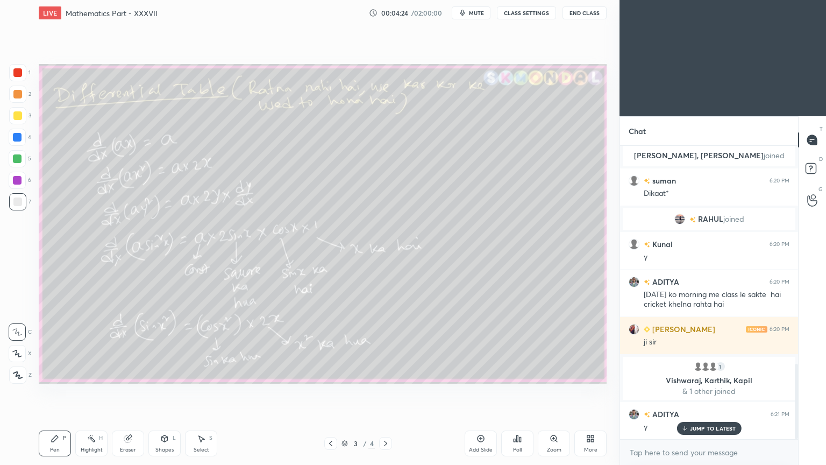
click at [717, 373] on p "JUMP TO LATEST" at bounding box center [713, 428] width 46 height 6
click at [330, 373] on icon at bounding box center [330, 443] width 9 height 9
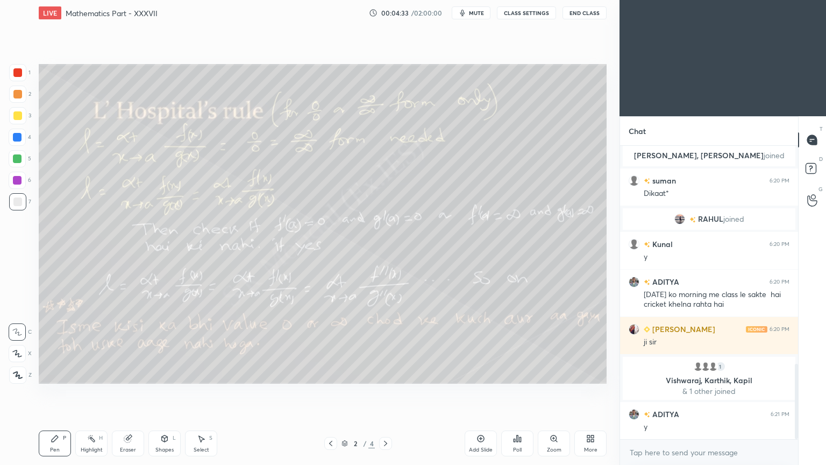
click at [386, 373] on icon at bounding box center [385, 443] width 9 height 9
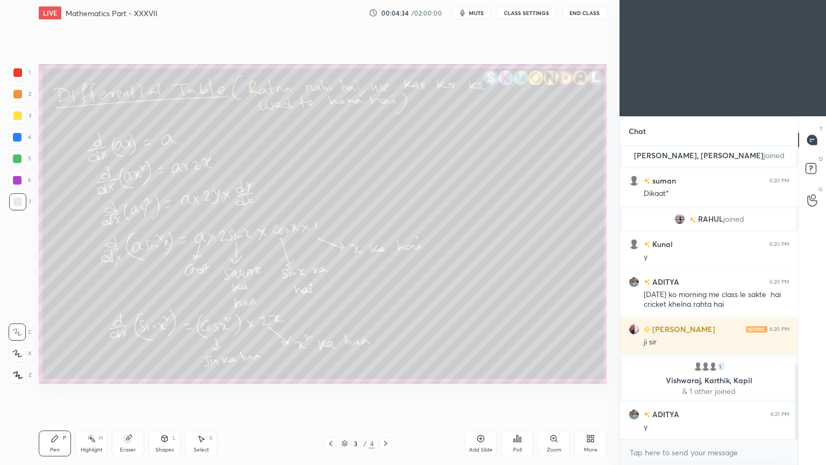
click at [386, 373] on icon at bounding box center [385, 443] width 9 height 9
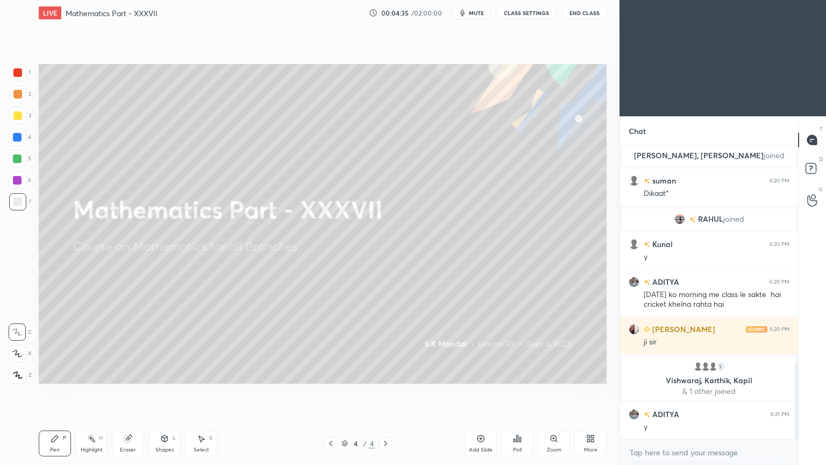
click at [386, 373] on icon at bounding box center [385, 443] width 9 height 9
click at [590, 373] on icon at bounding box center [590, 438] width 9 height 9
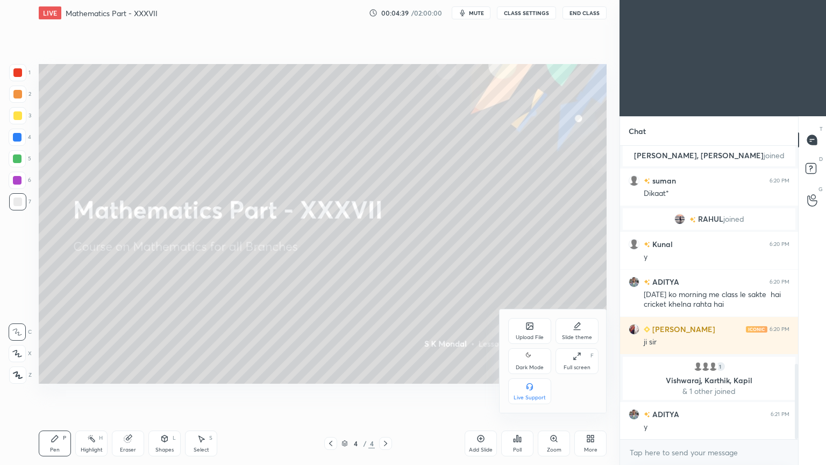
click at [527, 326] on icon at bounding box center [529, 326] width 6 height 6
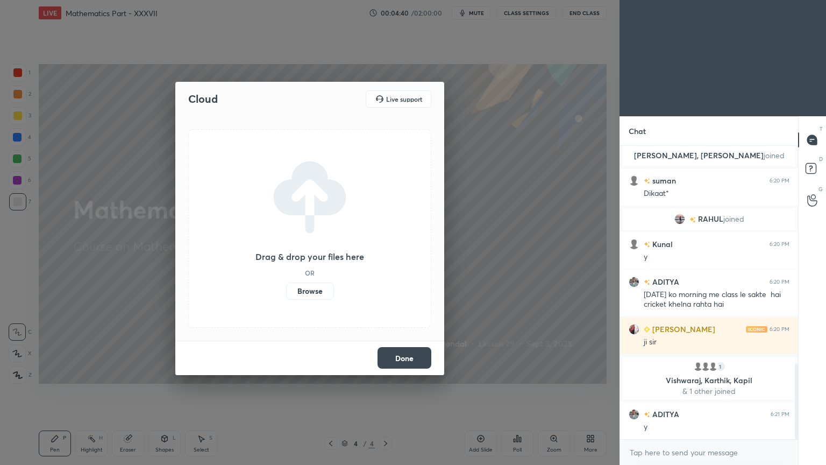
click at [308, 288] on label "Browse" at bounding box center [310, 290] width 48 height 17
click at [286, 288] on input "Browse" at bounding box center [286, 290] width 0 height 17
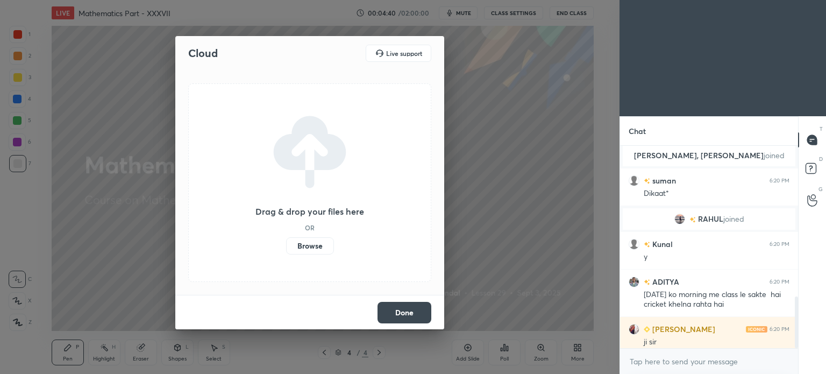
type textarea "x"
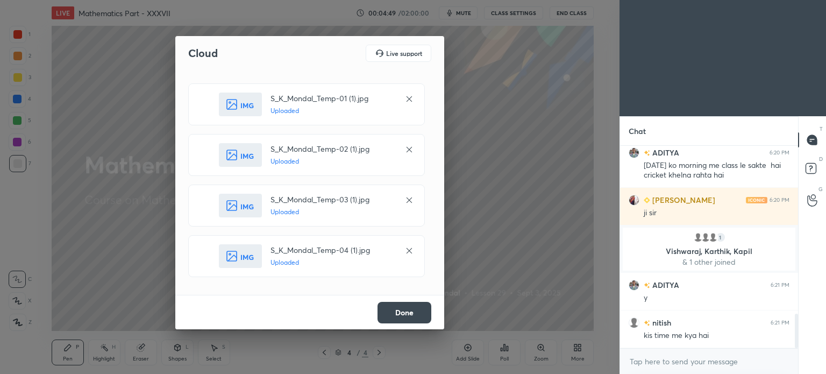
click at [417, 315] on button "Done" at bounding box center [404, 313] width 54 height 22
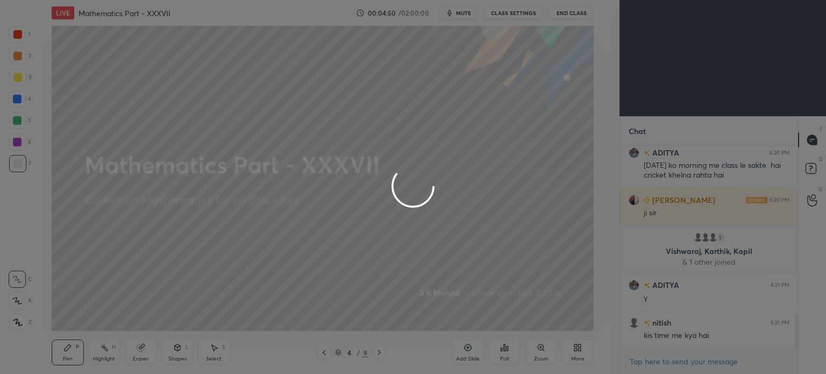
scroll to position [1026, 0]
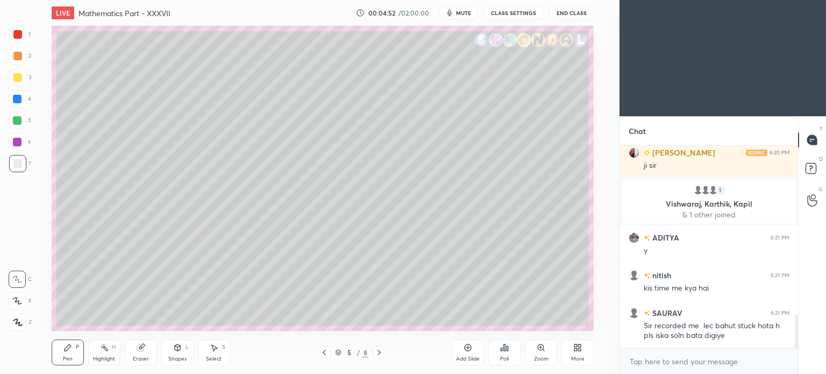
click at [324, 351] on icon at bounding box center [324, 352] width 3 height 5
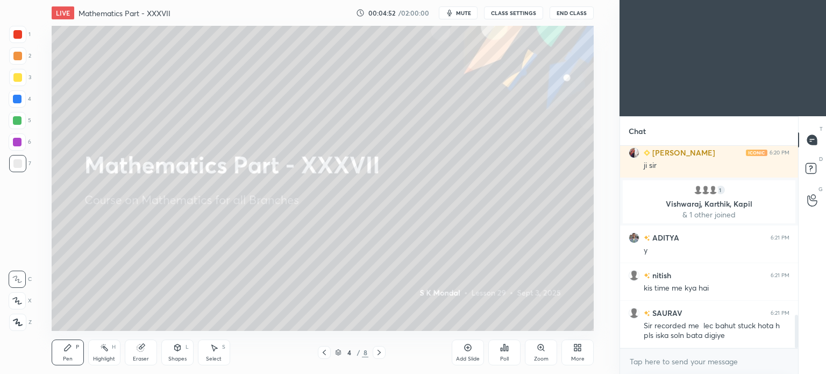
click at [324, 351] on icon at bounding box center [324, 352] width 3 height 5
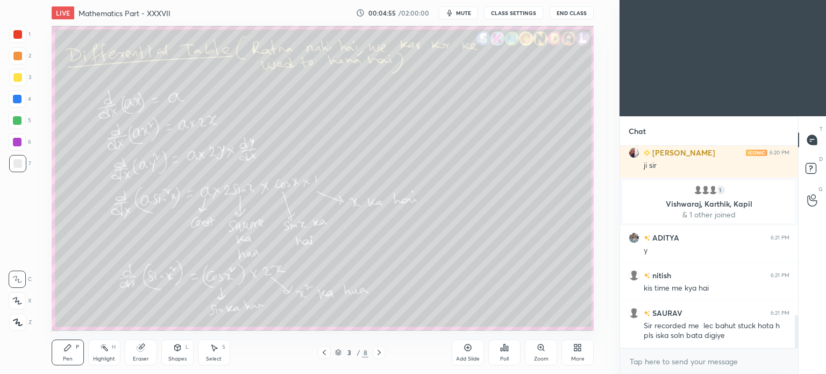
scroll to position [1064, 0]
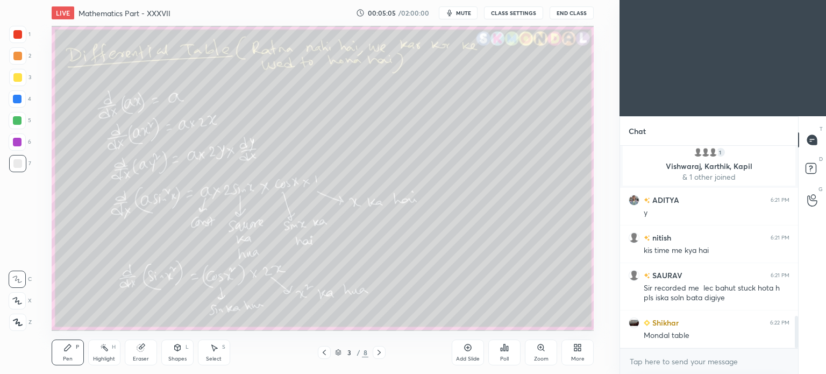
click at [379, 352] on icon at bounding box center [379, 352] width 9 height 9
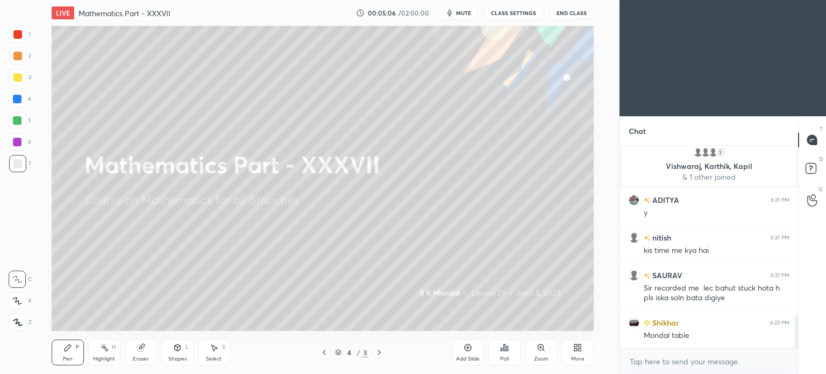
click at [379, 352] on icon at bounding box center [379, 352] width 9 height 9
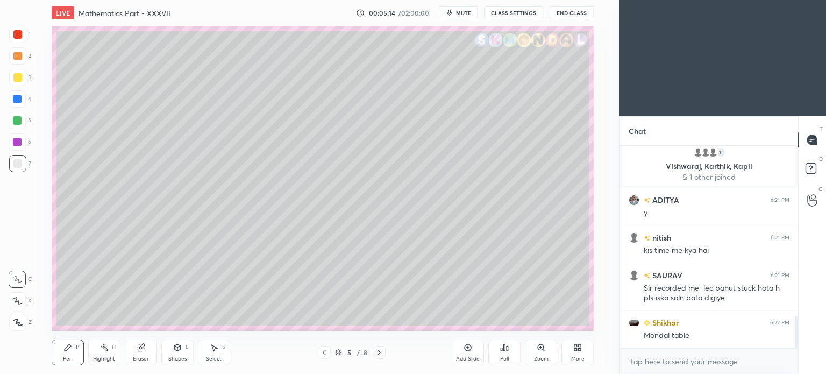
click at [16, 56] on div at bounding box center [17, 56] width 9 height 9
click at [18, 57] on div at bounding box center [17, 56] width 9 height 9
click at [211, 355] on div "Select S" at bounding box center [214, 352] width 32 height 26
click at [182, 358] on div "Shapes" at bounding box center [177, 358] width 18 height 5
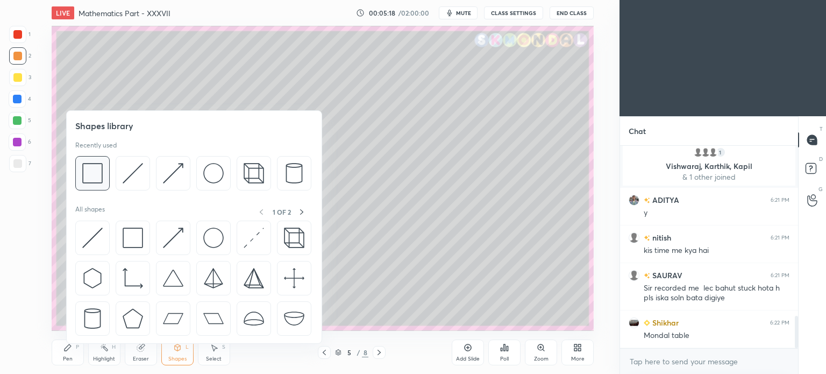
click at [96, 169] on img at bounding box center [92, 173] width 20 height 20
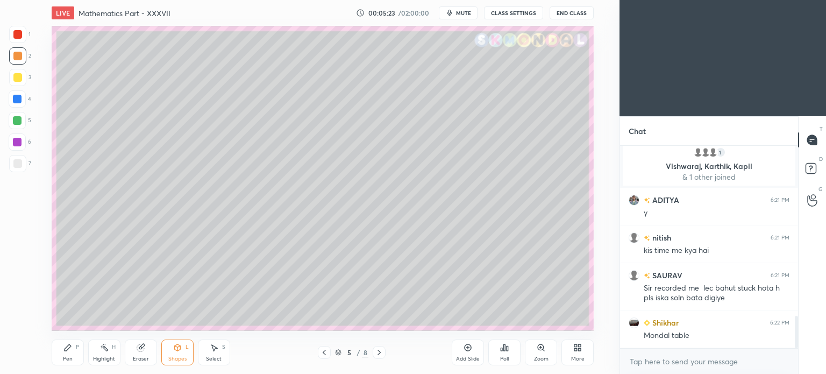
click at [15, 120] on div at bounding box center [17, 120] width 9 height 9
click at [67, 357] on div "Pen" at bounding box center [68, 358] width 10 height 5
click at [68, 354] on div "Pen P" at bounding box center [68, 352] width 32 height 26
click at [13, 77] on div at bounding box center [17, 77] width 9 height 9
click at [16, 77] on div at bounding box center [17, 77] width 9 height 9
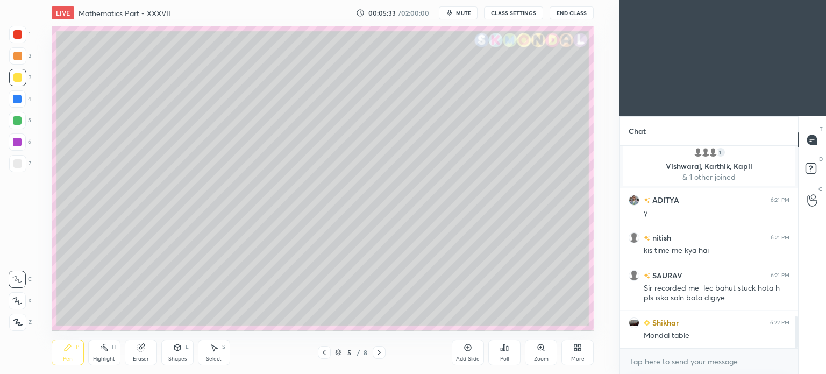
scroll to position [1089, 0]
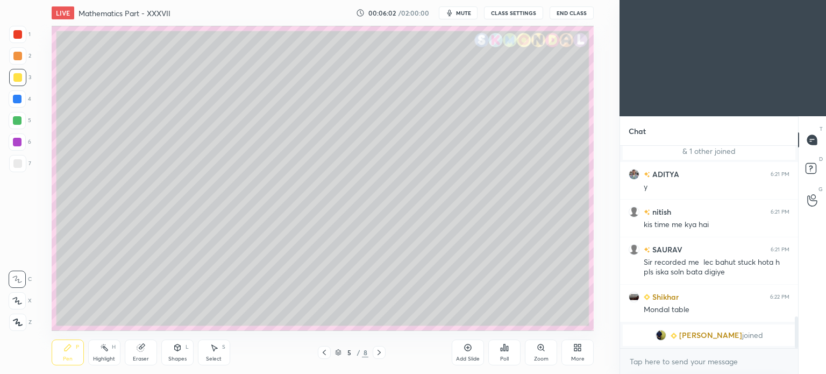
click at [19, 160] on div at bounding box center [17, 163] width 9 height 9
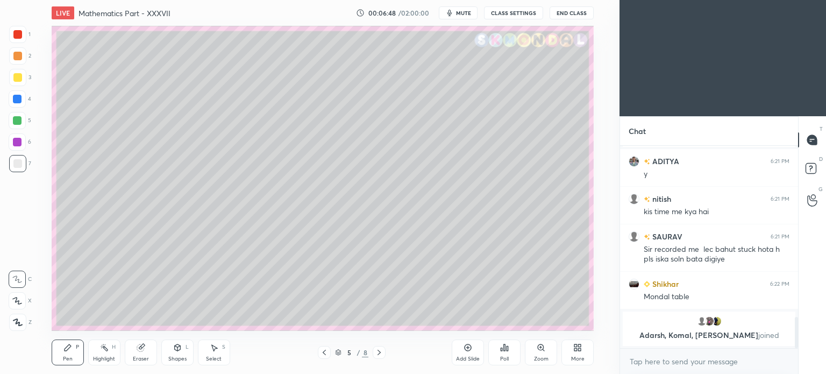
click at [17, 55] on div at bounding box center [17, 56] width 9 height 9
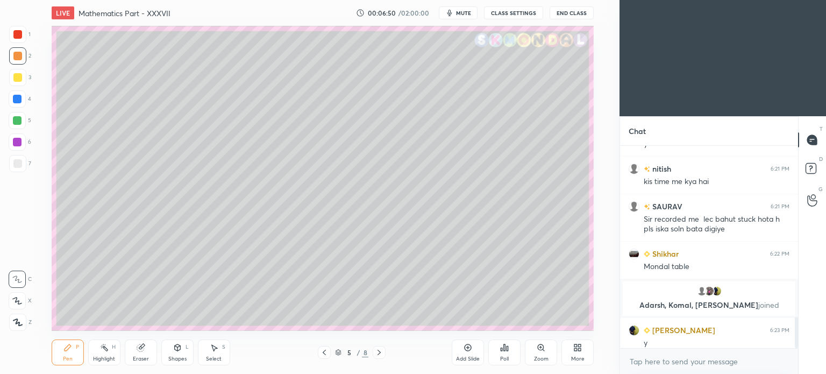
scroll to position [1110, 0]
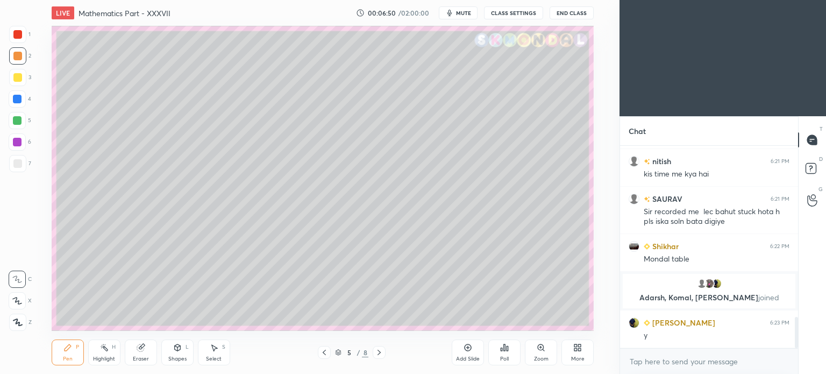
click at [182, 352] on div "Shapes L" at bounding box center [177, 352] width 32 height 26
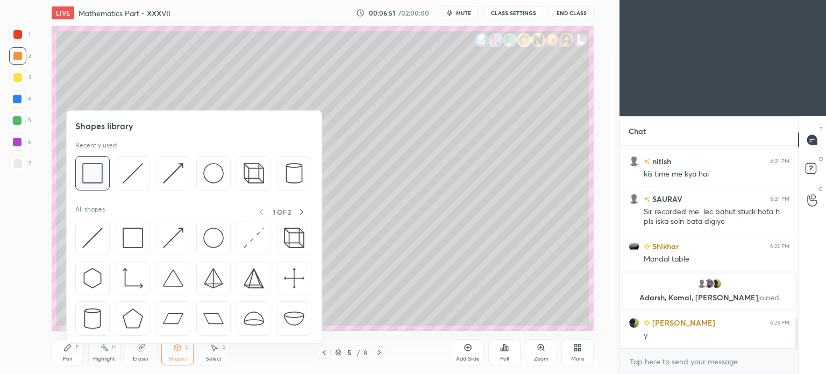
click at [95, 172] on img at bounding box center [92, 173] width 20 height 20
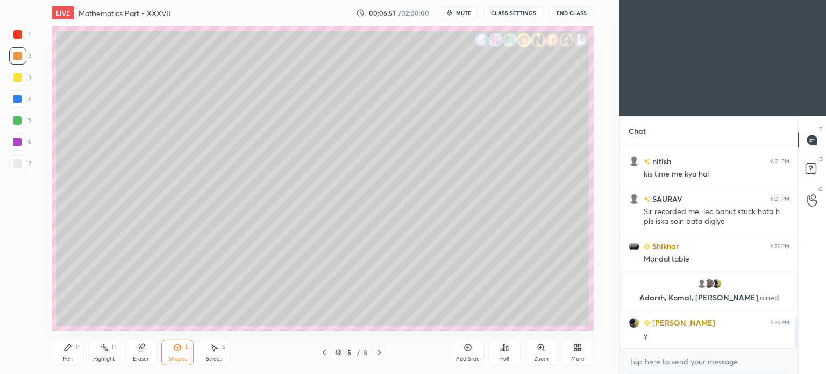
scroll to position [1147, 0]
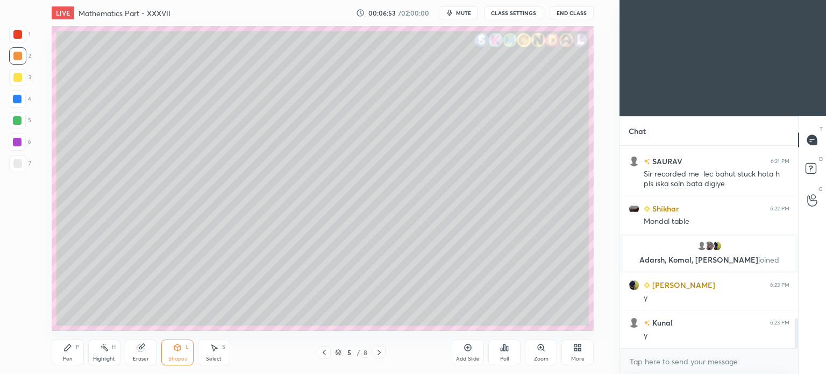
click at [19, 119] on div at bounding box center [17, 120] width 9 height 9
click at [15, 60] on div at bounding box center [17, 56] width 9 height 9
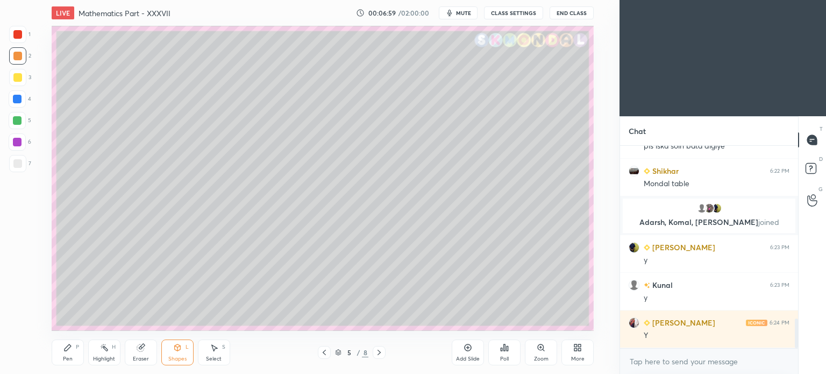
click at [15, 122] on div at bounding box center [17, 120] width 9 height 9
click at [63, 355] on div "Pen P" at bounding box center [68, 352] width 32 height 26
click at [67, 354] on div "Pen P" at bounding box center [68, 352] width 32 height 26
click at [17, 79] on div at bounding box center [17, 77] width 9 height 9
click at [17, 85] on div at bounding box center [17, 77] width 17 height 17
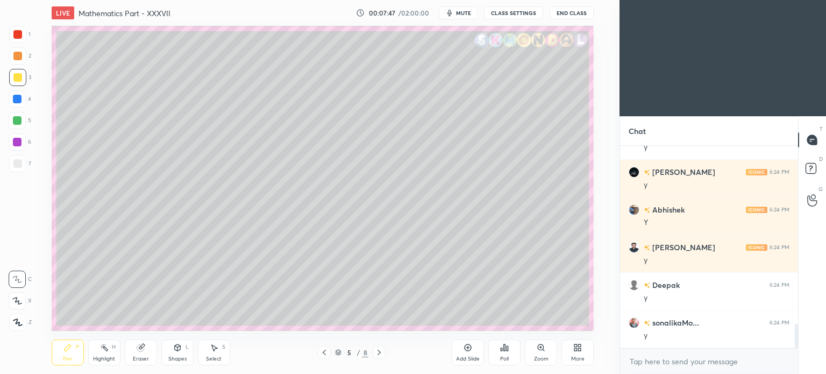
scroll to position [1486, 0]
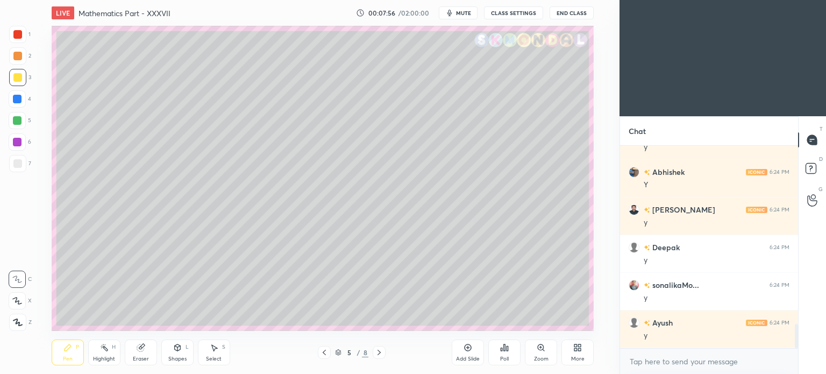
click at [21, 161] on div at bounding box center [17, 163] width 9 height 9
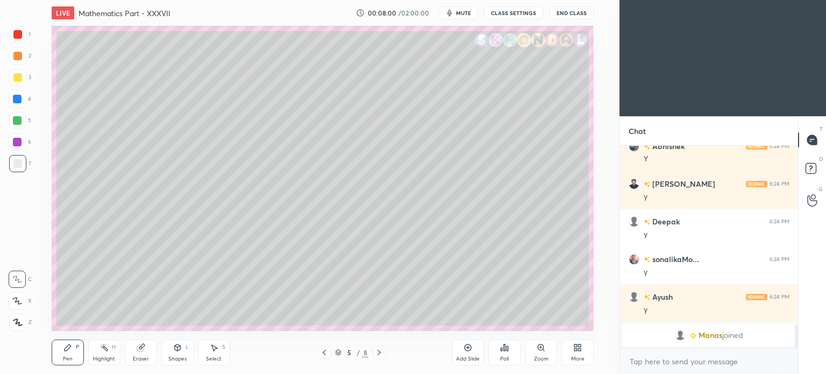
click at [137, 354] on div "Eraser" at bounding box center [141, 352] width 32 height 26
click at [64, 352] on div "Pen P" at bounding box center [68, 352] width 32 height 26
click at [67, 354] on div "Pen P" at bounding box center [68, 352] width 32 height 26
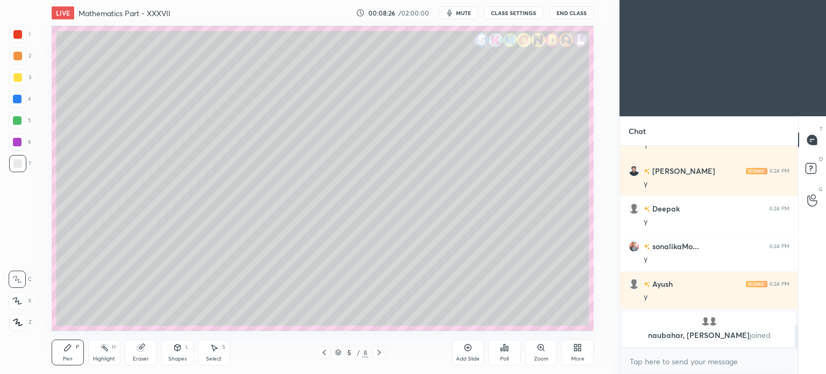
click at [102, 356] on div "Highlight" at bounding box center [104, 358] width 22 height 5
click at [103, 354] on div "Highlight H" at bounding box center [104, 352] width 32 height 26
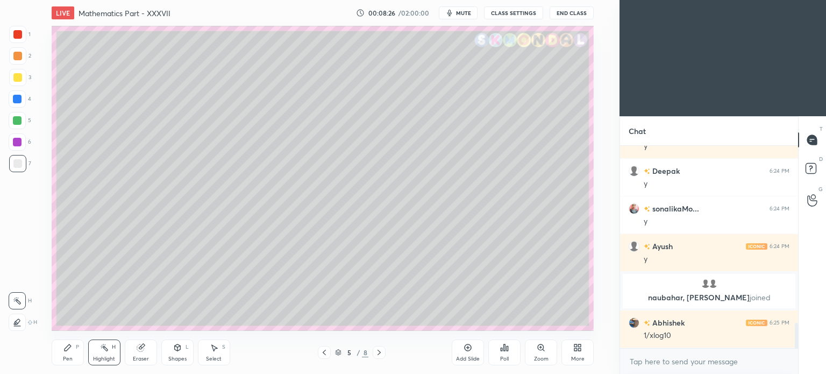
scroll to position [1432, 0]
click at [67, 357] on div "Pen" at bounding box center [68, 358] width 10 height 5
click at [65, 357] on div "Pen" at bounding box center [68, 358] width 10 height 5
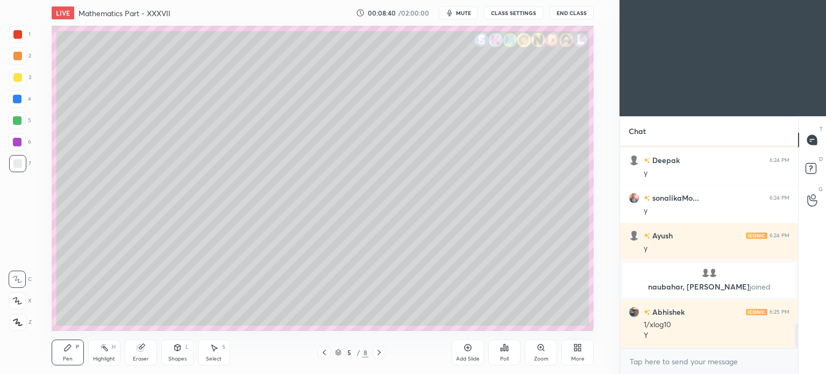
click at [17, 83] on div at bounding box center [17, 77] width 17 height 17
click at [106, 354] on div "Highlight H" at bounding box center [104, 352] width 32 height 26
click at [105, 354] on div "Highlight H" at bounding box center [104, 352] width 32 height 26
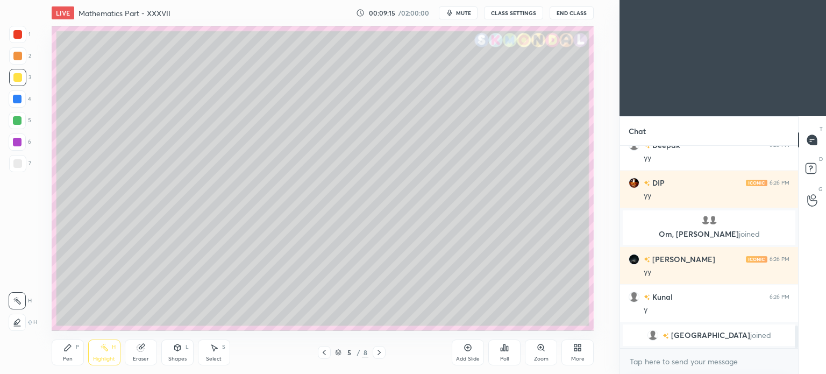
scroll to position [1595, 0]
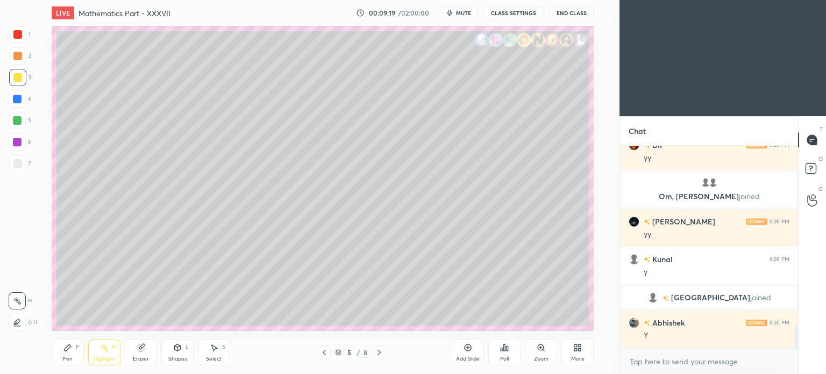
click at [471, 10] on span "mute" at bounding box center [463, 13] width 15 height 8
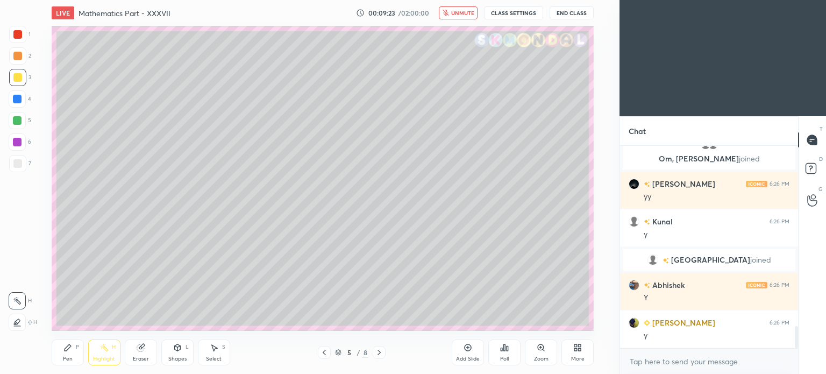
click at [470, 8] on button "unmute" at bounding box center [458, 12] width 39 height 13
click at [109, 353] on div "Highlight H" at bounding box center [104, 352] width 32 height 26
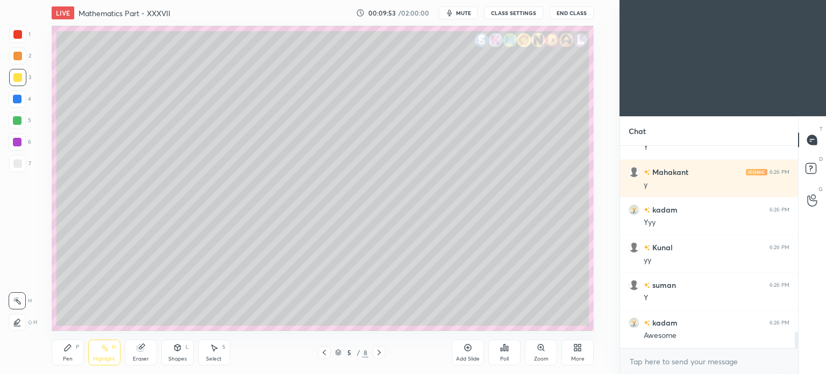
scroll to position [2272, 0]
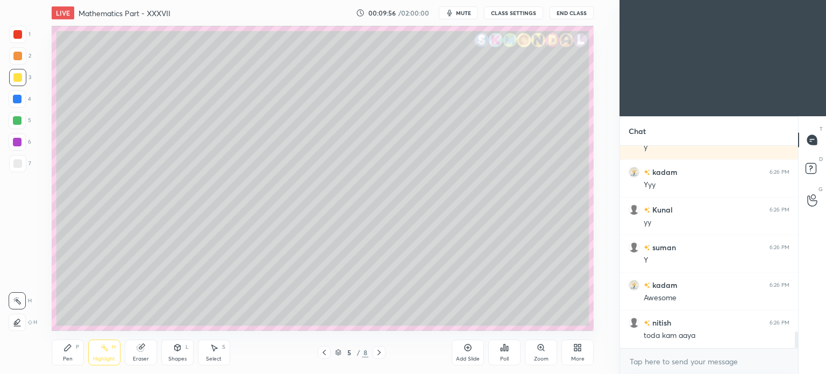
click at [68, 353] on div "Pen P" at bounding box center [68, 352] width 32 height 26
click at [66, 353] on div "Pen P" at bounding box center [68, 352] width 32 height 26
click at [17, 77] on div at bounding box center [17, 77] width 9 height 9
click at [17, 165] on div at bounding box center [17, 163] width 9 height 9
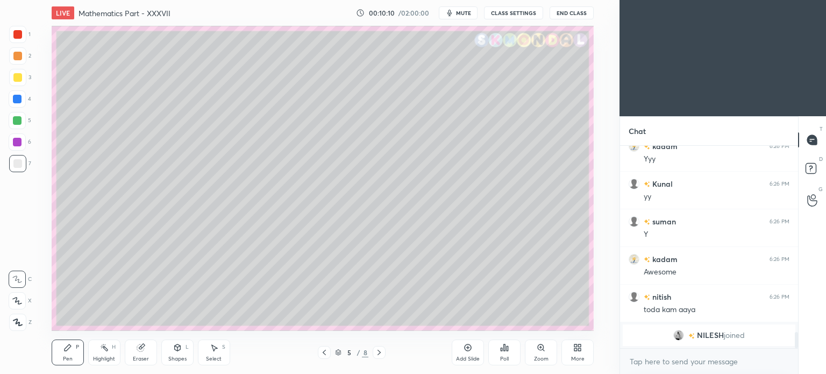
click at [104, 354] on div "Highlight H" at bounding box center [104, 352] width 32 height 26
click at [105, 354] on div "Highlight H" at bounding box center [104, 352] width 32 height 26
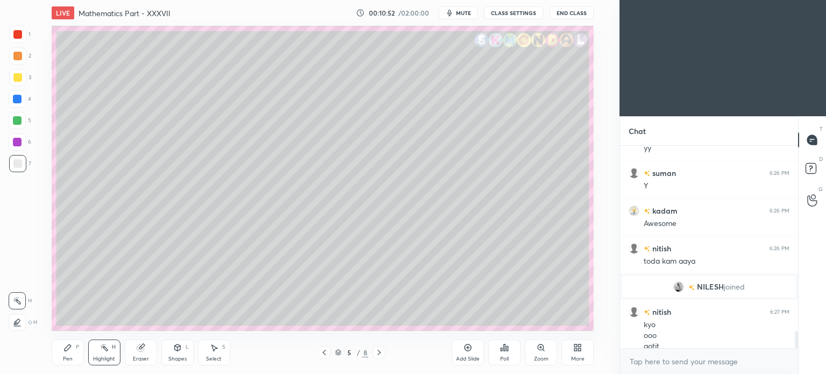
scroll to position [2163, 0]
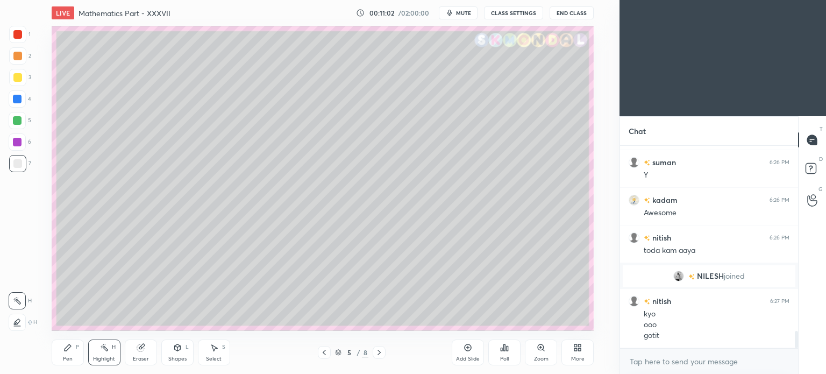
click at [67, 355] on div "Pen P" at bounding box center [68, 352] width 32 height 26
click at [67, 358] on div "Pen" at bounding box center [68, 358] width 10 height 5
click at [99, 354] on div "Highlight H" at bounding box center [104, 352] width 32 height 26
click at [100, 354] on div "Highlight H" at bounding box center [104, 352] width 32 height 26
click at [63, 357] on div "Pen" at bounding box center [68, 358] width 10 height 5
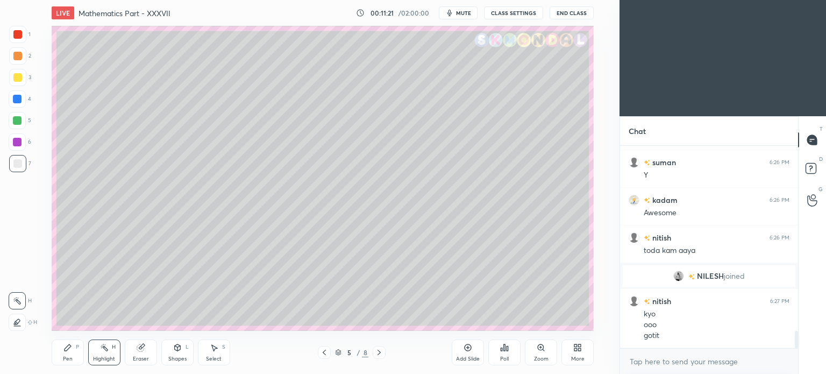
click at [66, 357] on div "Pen" at bounding box center [68, 358] width 10 height 5
click at [140, 354] on div "Eraser" at bounding box center [141, 352] width 32 height 26
click at [65, 353] on div "Pen P" at bounding box center [68, 352] width 32 height 26
click at [70, 354] on div "Pen P" at bounding box center [68, 352] width 32 height 26
click at [140, 357] on div "Eraser" at bounding box center [141, 358] width 16 height 5
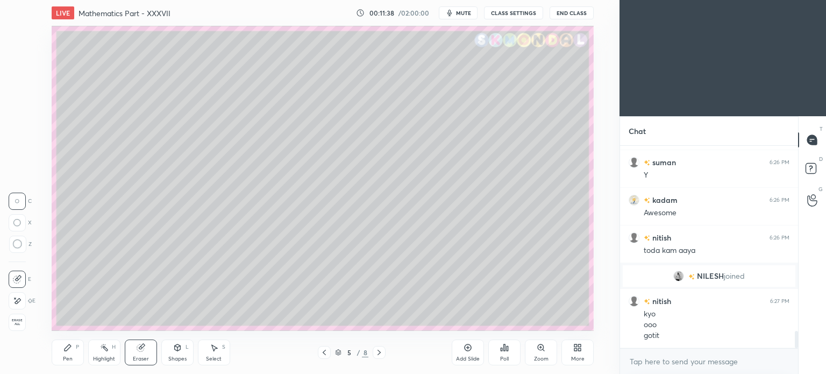
click at [61, 355] on div "Pen P" at bounding box center [68, 352] width 32 height 26
click at [66, 354] on div "Pen P" at bounding box center [68, 352] width 32 height 26
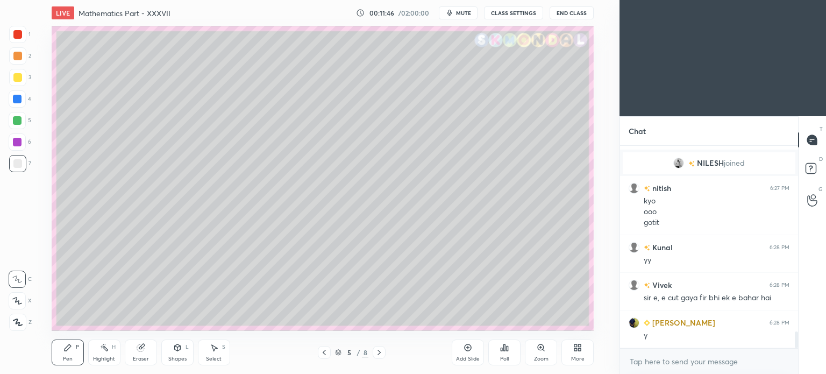
scroll to position [2313, 0]
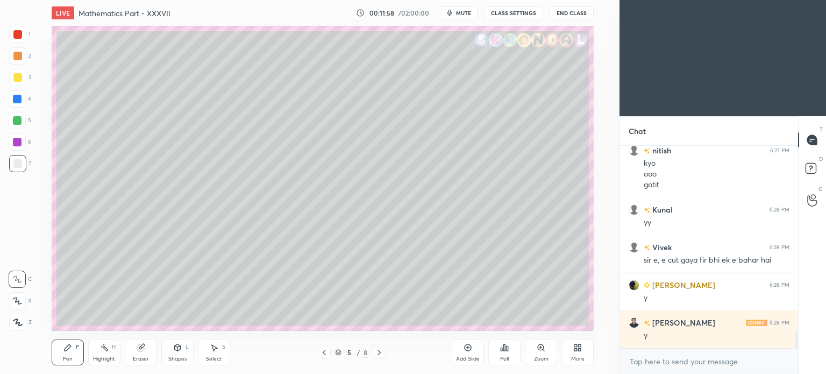
click at [377, 350] on icon at bounding box center [379, 352] width 9 height 9
click at [19, 55] on div at bounding box center [17, 56] width 9 height 9
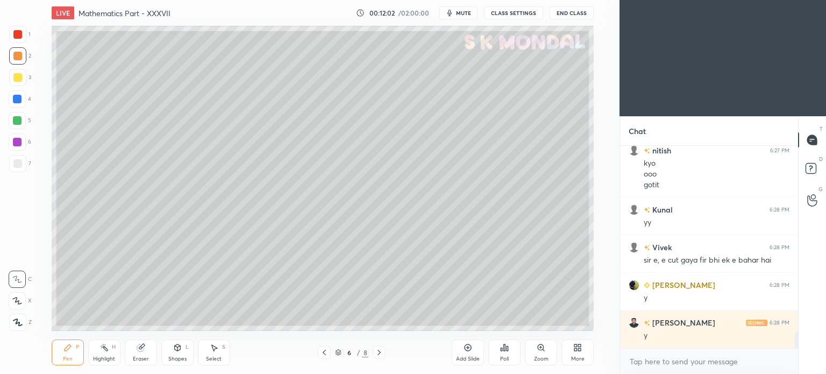
click at [175, 351] on icon at bounding box center [177, 347] width 9 height 9
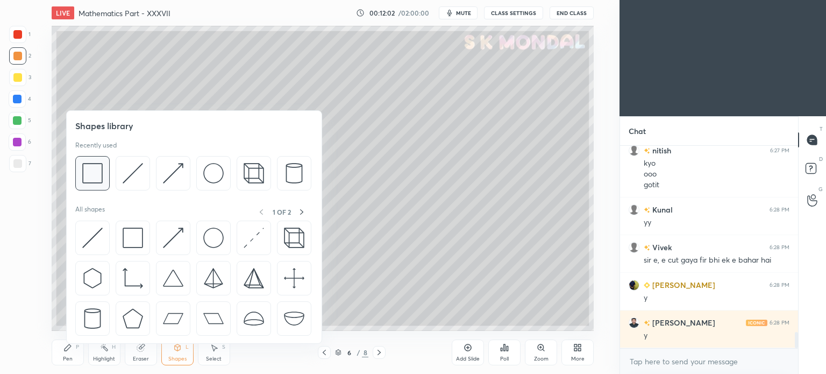
click at [99, 173] on img at bounding box center [92, 173] width 20 height 20
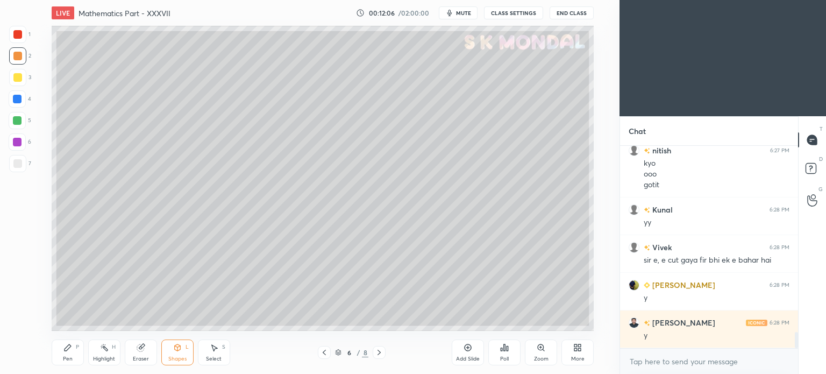
click at [17, 121] on div at bounding box center [17, 120] width 9 height 9
click at [62, 352] on div "Pen P" at bounding box center [68, 352] width 32 height 26
click at [66, 348] on icon at bounding box center [68, 347] width 6 height 6
click at [18, 79] on div at bounding box center [17, 77] width 9 height 9
click at [19, 81] on div at bounding box center [17, 77] width 9 height 9
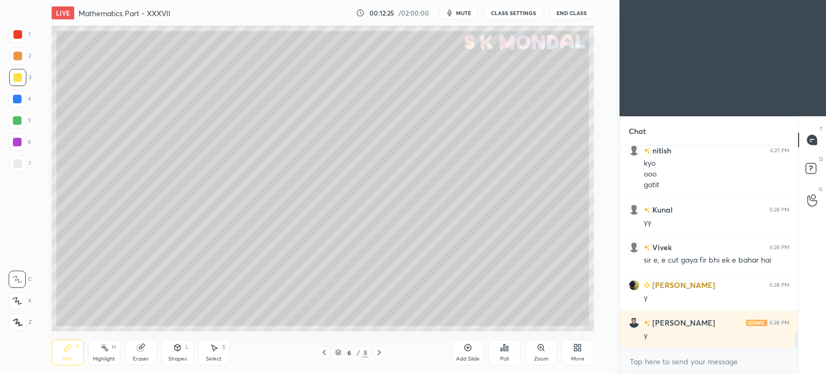
click at [19, 163] on div at bounding box center [17, 163] width 9 height 9
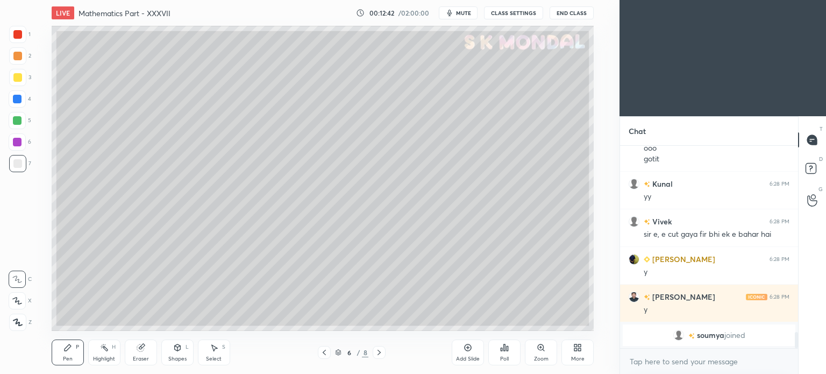
click at [22, 167] on div at bounding box center [17, 163] width 17 height 17
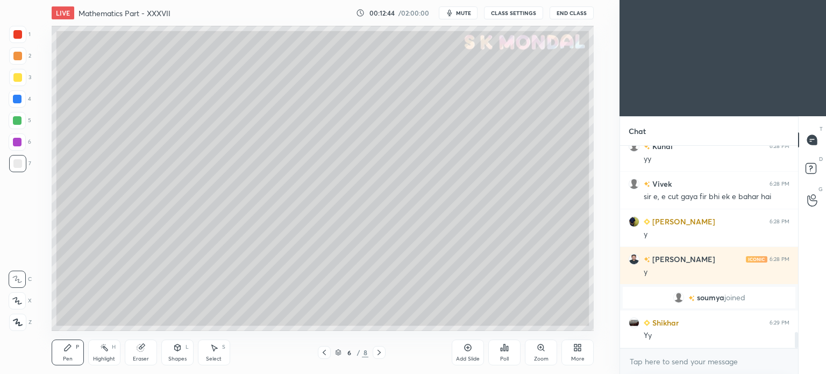
scroll to position [2312, 0]
click at [105, 359] on div "Highlight" at bounding box center [104, 358] width 22 height 5
click at [107, 357] on div "Highlight" at bounding box center [104, 358] width 22 height 5
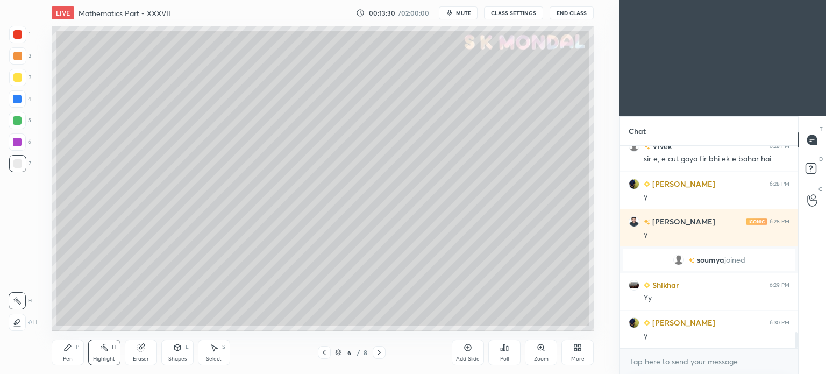
scroll to position [2387, 0]
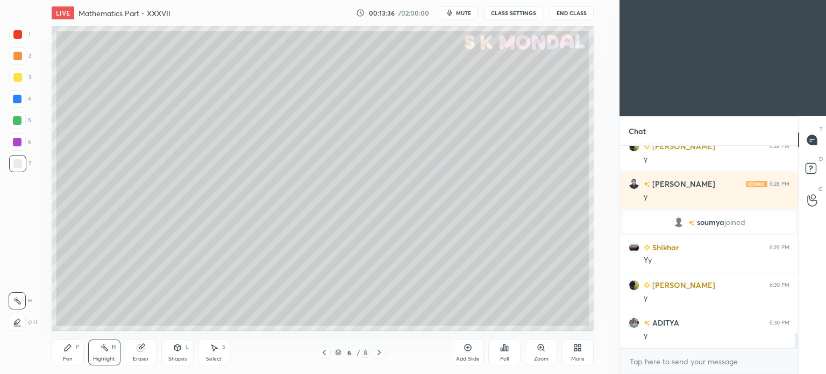
click at [18, 58] on div at bounding box center [17, 56] width 9 height 9
click at [175, 352] on icon at bounding box center [177, 347] width 9 height 9
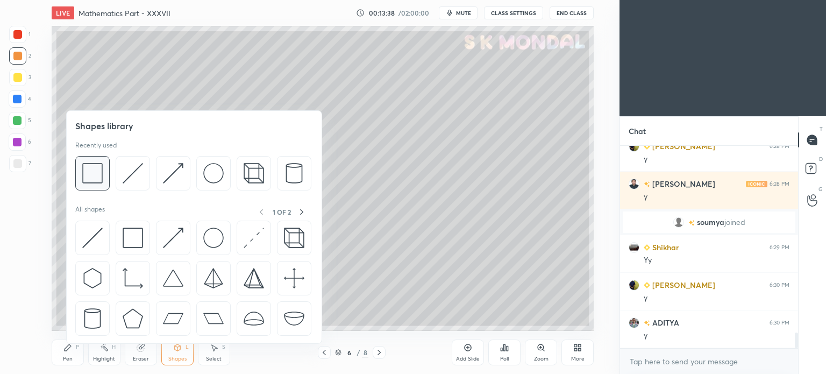
click at [94, 175] on img at bounding box center [92, 173] width 20 height 20
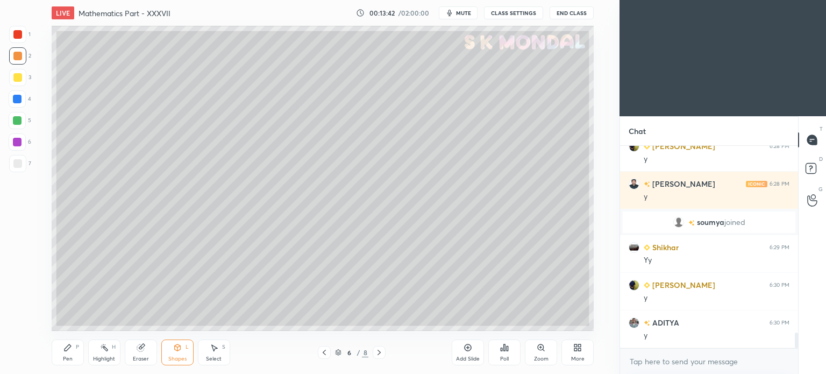
click at [19, 120] on div at bounding box center [17, 120] width 9 height 9
click at [68, 352] on div "Pen P" at bounding box center [68, 352] width 32 height 26
click at [227, 352] on div "Select S" at bounding box center [214, 352] width 32 height 26
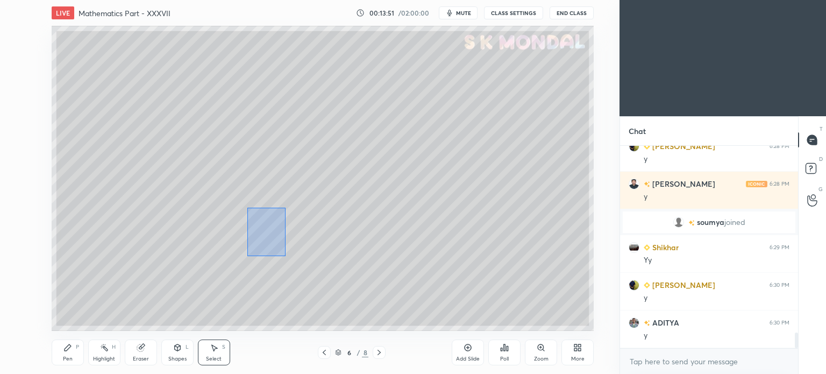
drag, startPoint x: 250, startPoint y: 209, endPoint x: 294, endPoint y: 266, distance: 71.6
click at [294, 266] on div "0 ° Undo Copy Duplicate Duplicate to new slide Delete" at bounding box center [323, 178] width 542 height 305
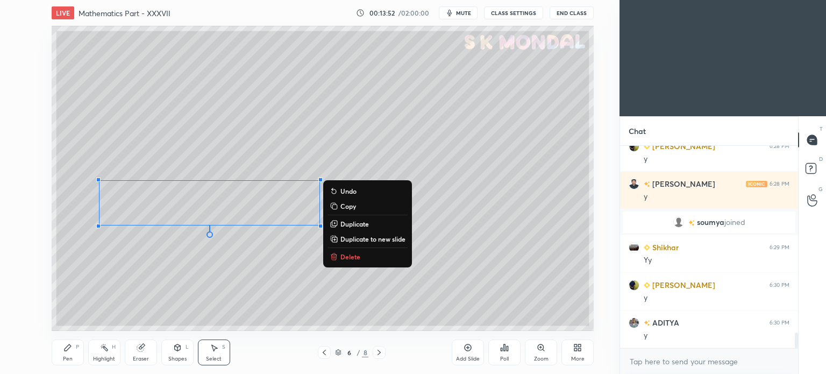
click at [354, 256] on p "Delete" at bounding box center [350, 256] width 20 height 9
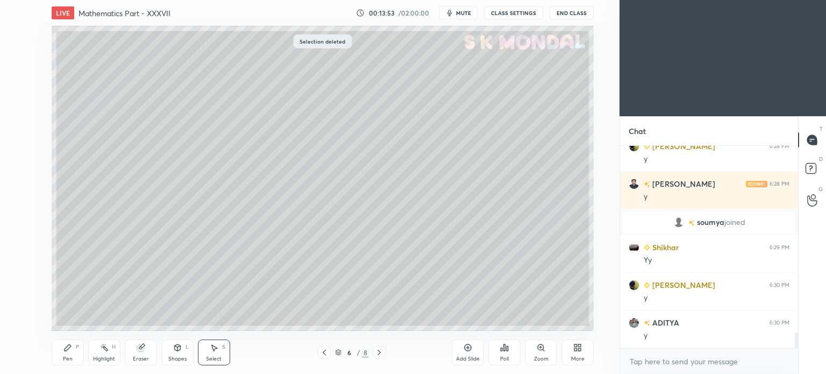
scroll to position [2425, 0]
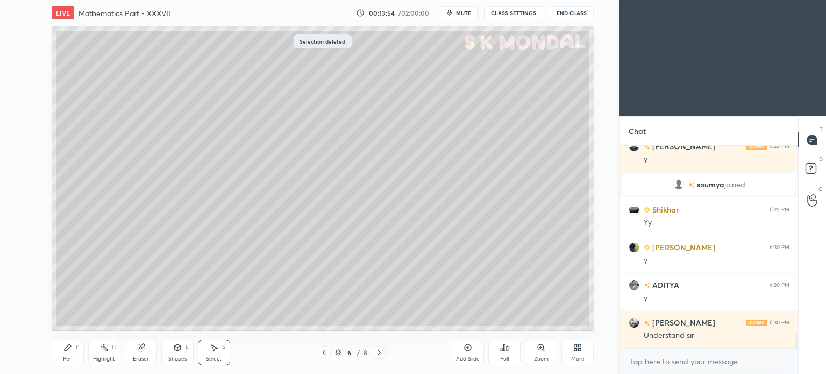
click at [65, 356] on div "Pen" at bounding box center [68, 358] width 10 height 5
click at [67, 355] on div "Pen P" at bounding box center [68, 352] width 32 height 26
click at [19, 162] on div at bounding box center [17, 163] width 9 height 9
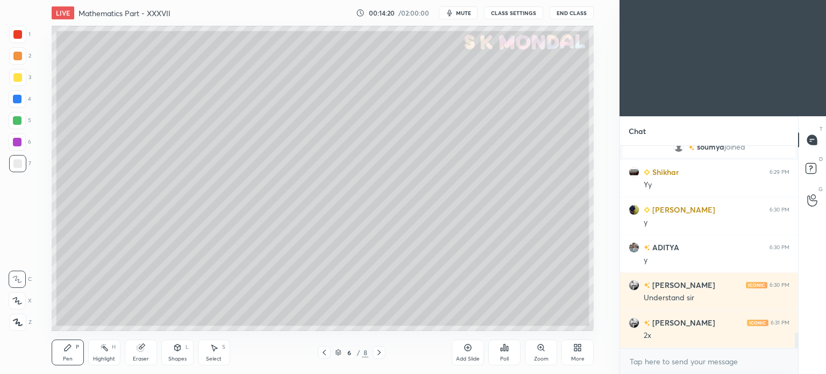
scroll to position [2500, 0]
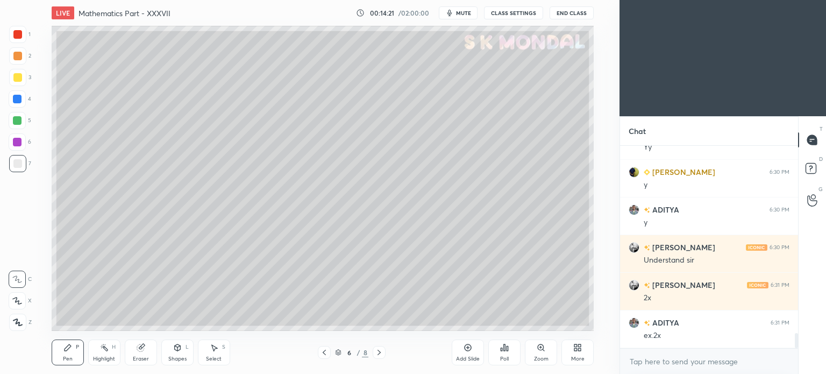
click at [19, 163] on div at bounding box center [17, 163] width 9 height 9
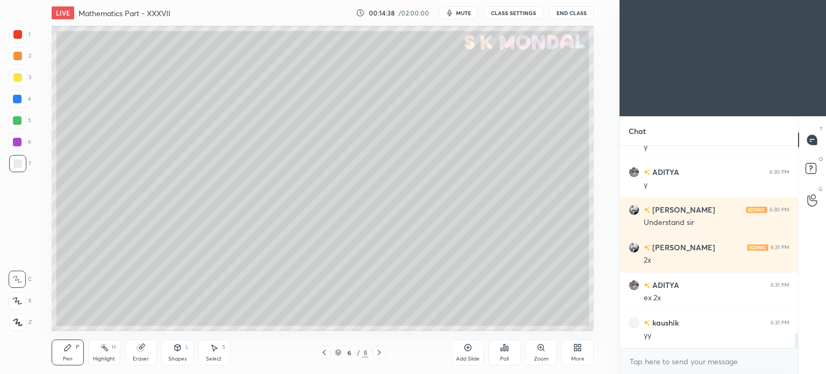
scroll to position [2576, 0]
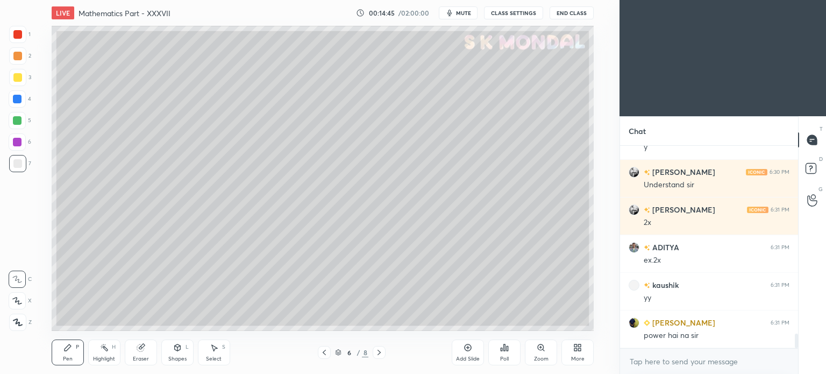
click at [104, 352] on icon at bounding box center [104, 347] width 9 height 9
click at [106, 351] on rect at bounding box center [105, 348] width 5 height 5
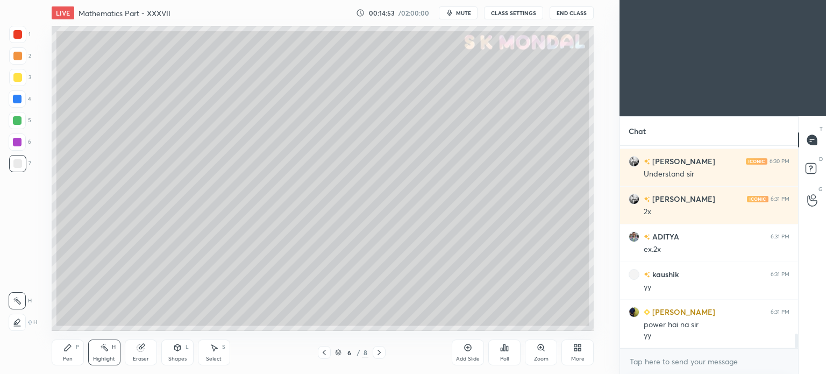
click at [382, 352] on icon at bounding box center [379, 352] width 9 height 9
click at [18, 119] on div at bounding box center [17, 120] width 9 height 9
click at [20, 59] on div at bounding box center [17, 56] width 9 height 9
click at [175, 352] on icon at bounding box center [177, 347] width 9 height 9
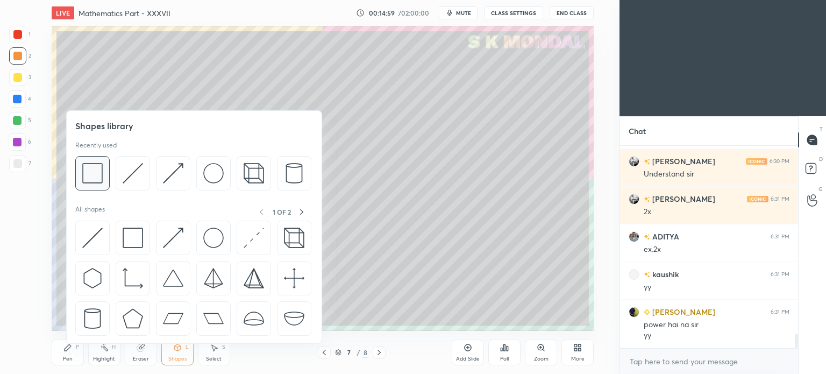
click at [95, 174] on img at bounding box center [92, 173] width 20 height 20
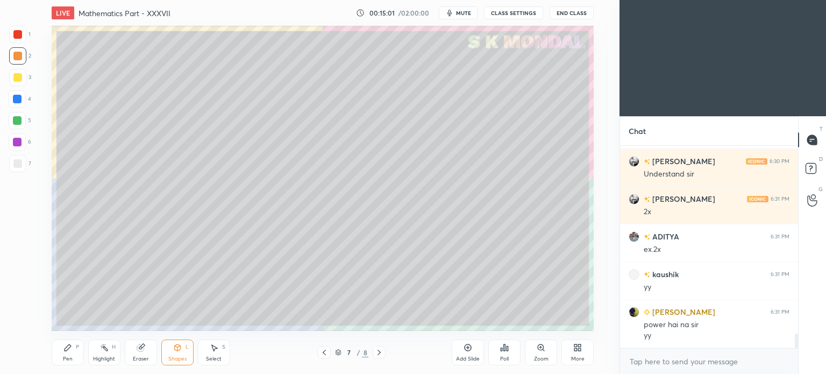
click at [18, 124] on div at bounding box center [17, 120] width 9 height 9
click at [65, 354] on div "Pen P" at bounding box center [68, 352] width 32 height 26
click at [68, 353] on div "Pen P" at bounding box center [68, 352] width 32 height 26
click at [16, 163] on div at bounding box center [17, 163] width 9 height 9
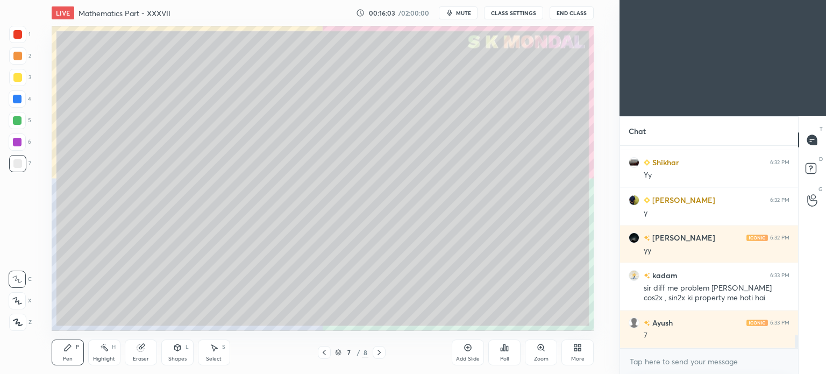
scroll to position [2860, 0]
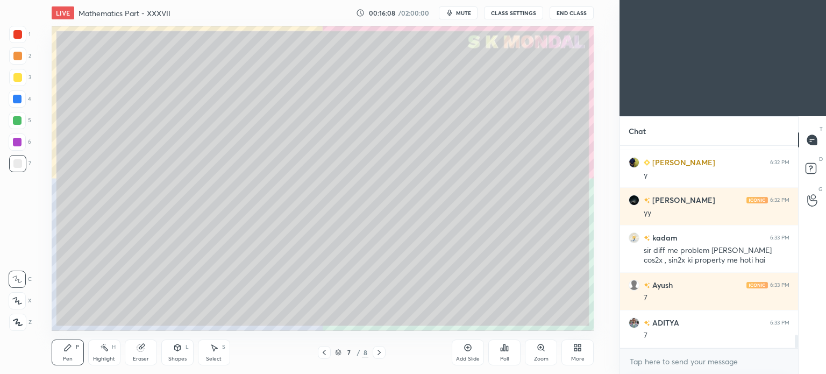
click at [376, 349] on icon at bounding box center [379, 352] width 9 height 9
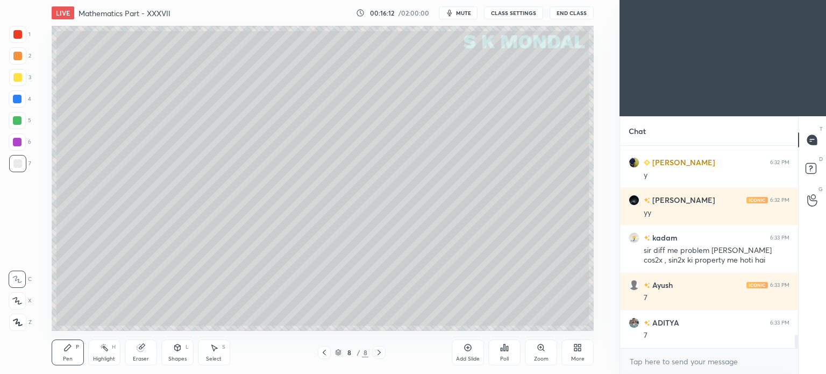
click at [18, 80] on div at bounding box center [17, 77] width 9 height 9
click at [20, 55] on div at bounding box center [17, 56] width 9 height 9
click at [177, 354] on div "Shapes L" at bounding box center [177, 352] width 32 height 26
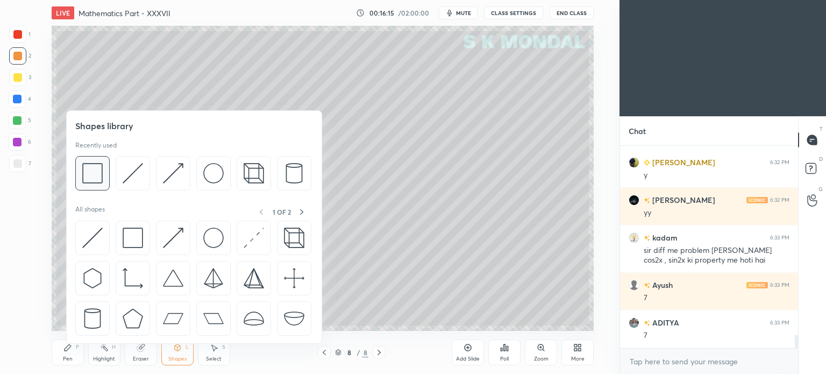
click at [101, 171] on img at bounding box center [92, 173] width 20 height 20
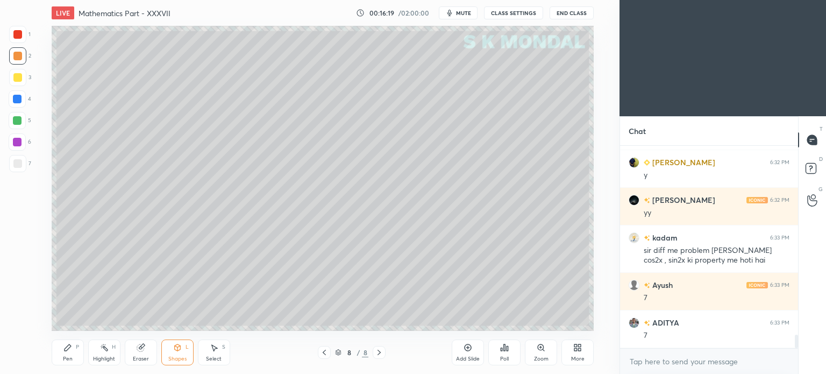
click at [16, 118] on div at bounding box center [17, 120] width 9 height 9
click at [102, 351] on icon at bounding box center [104, 347] width 9 height 9
click at [66, 356] on div "Pen" at bounding box center [68, 358] width 10 height 5
click at [18, 80] on div at bounding box center [17, 77] width 9 height 9
click at [18, 81] on div at bounding box center [17, 77] width 9 height 9
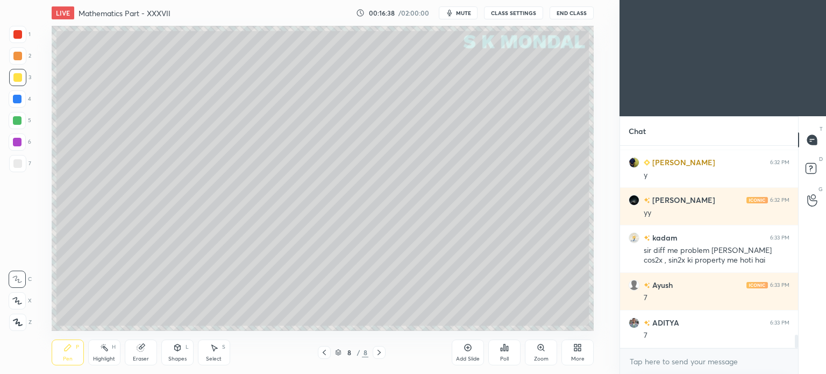
scroll to position [2870, 0]
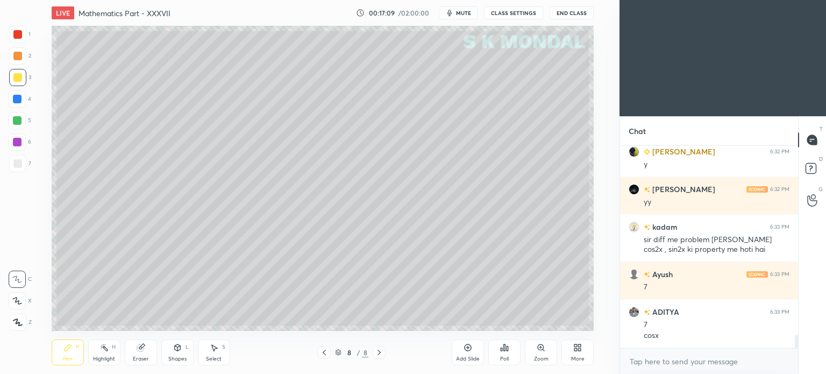
click at [140, 356] on div "Eraser" at bounding box center [141, 358] width 16 height 5
click at [61, 358] on div "Pen P" at bounding box center [68, 352] width 32 height 26
click at [65, 352] on icon at bounding box center [67, 347] width 9 height 9
click at [17, 141] on div at bounding box center [17, 142] width 9 height 9
click at [17, 80] on div at bounding box center [17, 77] width 9 height 9
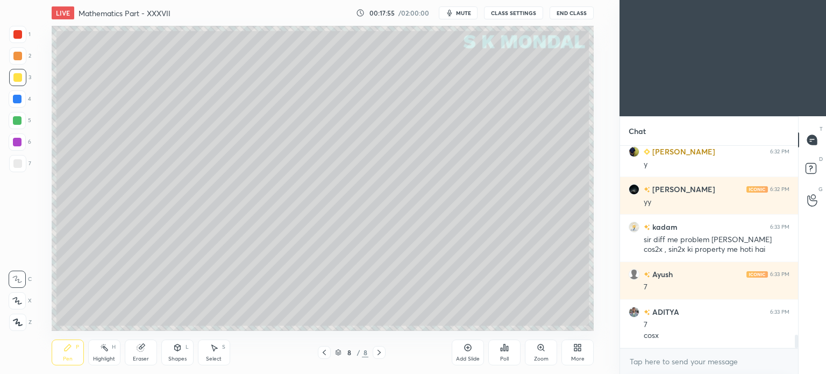
click at [18, 165] on div at bounding box center [17, 163] width 9 height 9
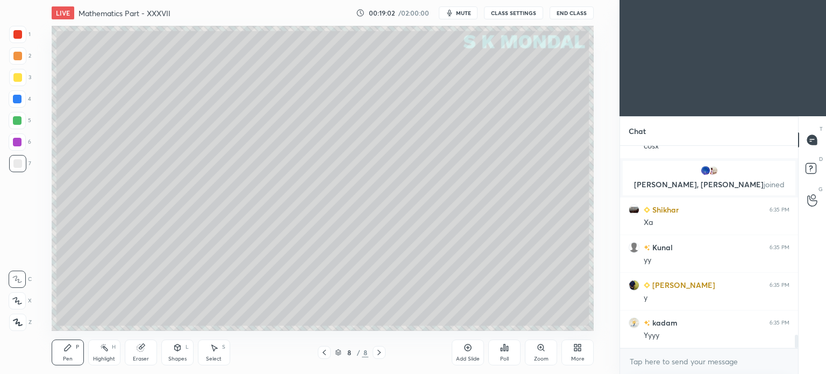
scroll to position [2905, 0]
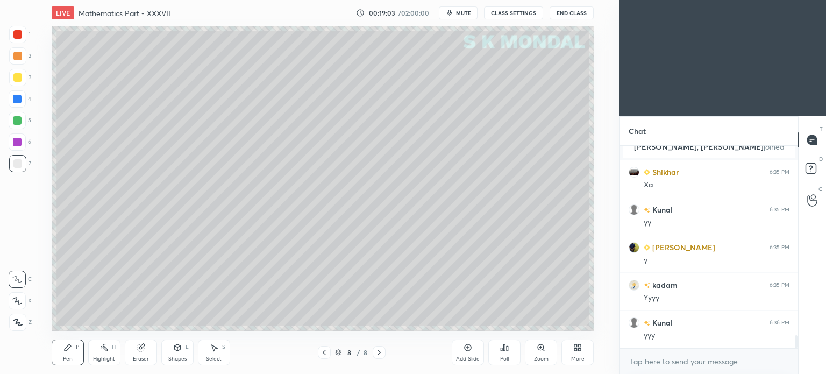
click at [375, 351] on icon at bounding box center [379, 352] width 9 height 9
click at [381, 352] on icon at bounding box center [379, 352] width 9 height 9
click at [322, 351] on icon at bounding box center [324, 352] width 9 height 9
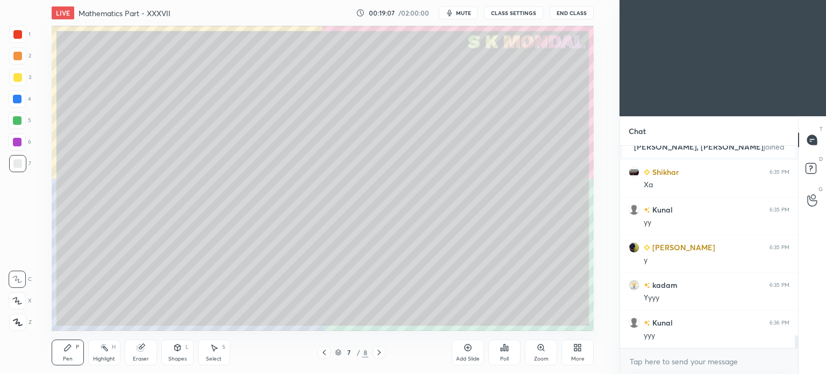
click at [322, 351] on icon at bounding box center [324, 352] width 9 height 9
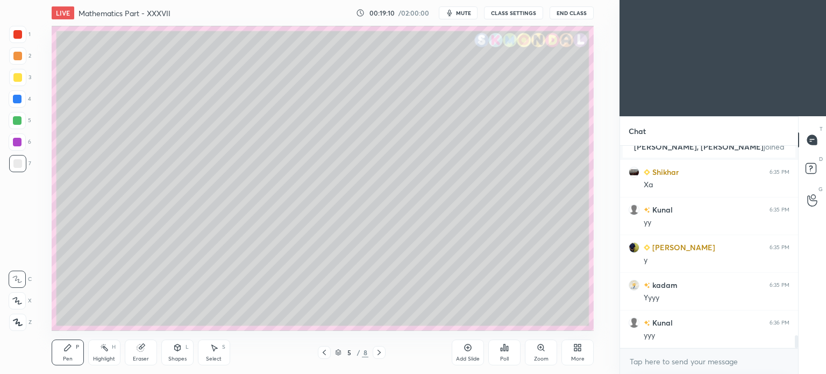
click at [322, 350] on icon at bounding box center [324, 352] width 9 height 9
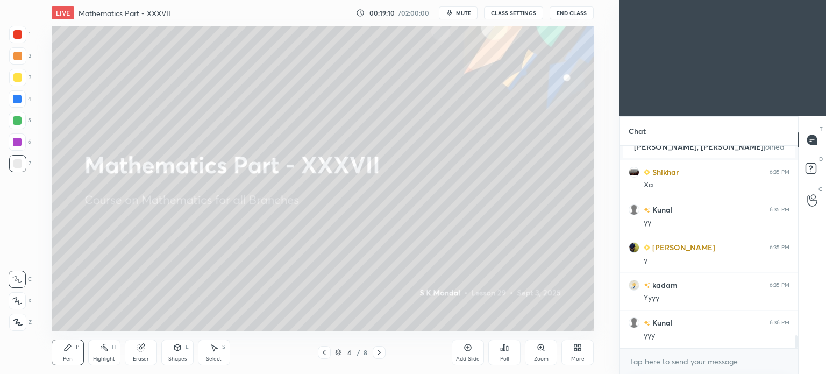
click at [322, 350] on icon at bounding box center [324, 352] width 9 height 9
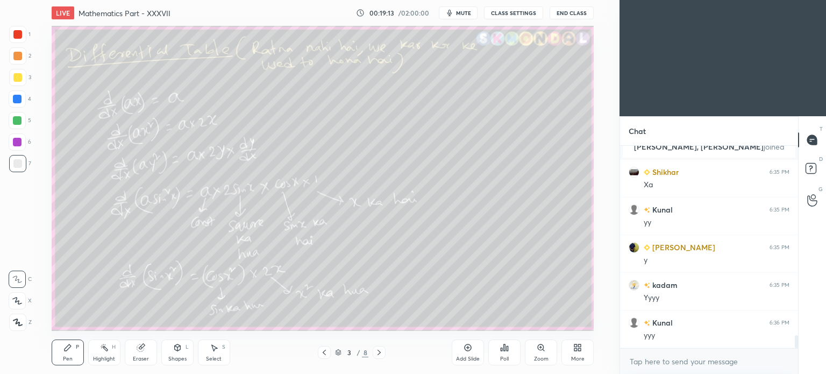
click at [382, 352] on icon at bounding box center [379, 352] width 9 height 9
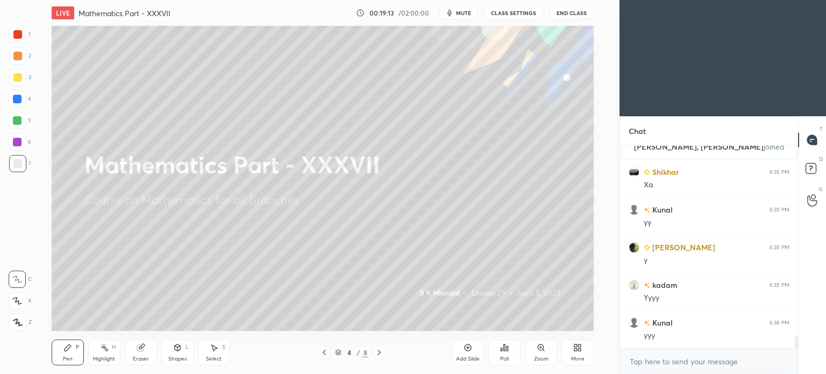
click at [382, 352] on icon at bounding box center [379, 352] width 9 height 9
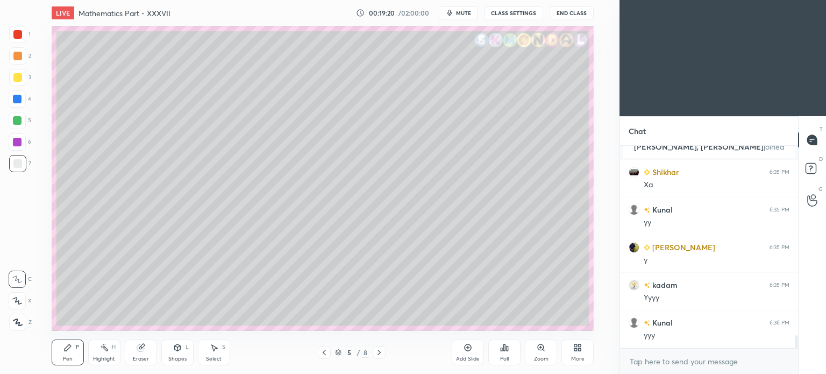
scroll to position [2942, 0]
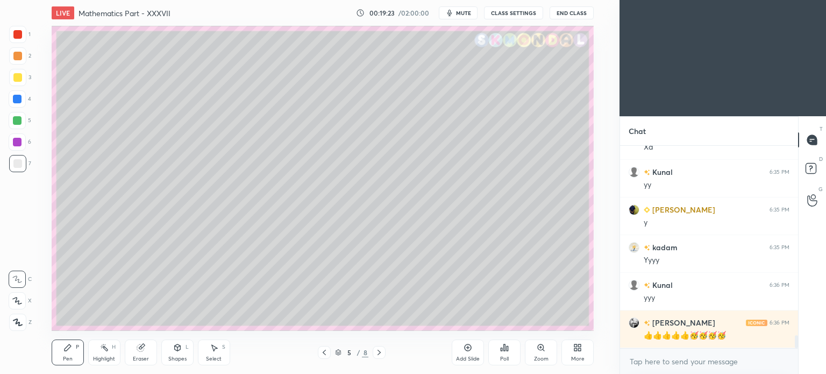
click at [380, 354] on icon at bounding box center [379, 352] width 9 height 9
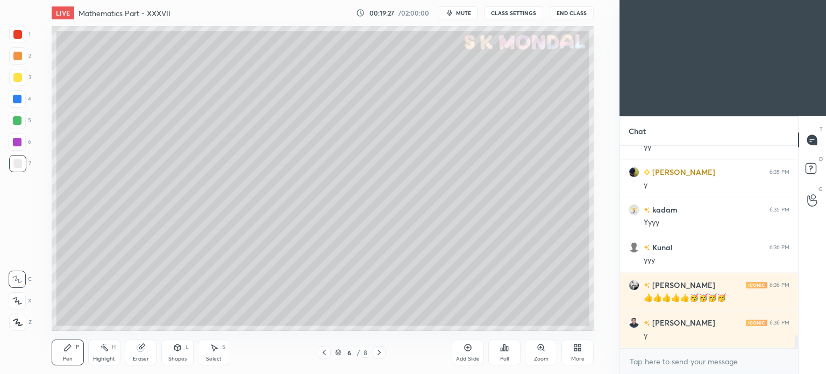
scroll to position [3018, 0]
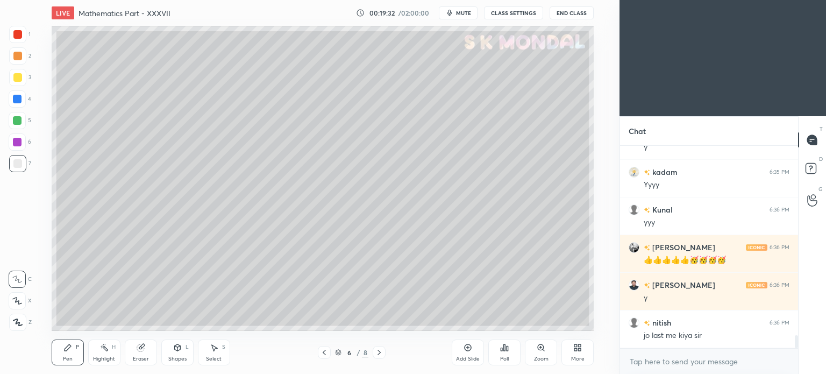
click at [382, 351] on icon at bounding box center [379, 352] width 9 height 9
click at [382, 350] on icon at bounding box center [379, 352] width 9 height 9
click at [378, 353] on icon at bounding box center [379, 352] width 9 height 9
click at [585, 349] on div "More" at bounding box center [577, 352] width 32 height 26
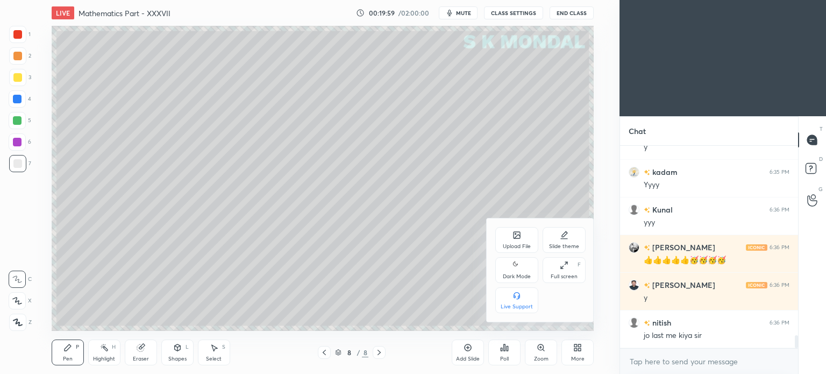
click at [516, 245] on div "Upload File" at bounding box center [517, 246] width 28 height 5
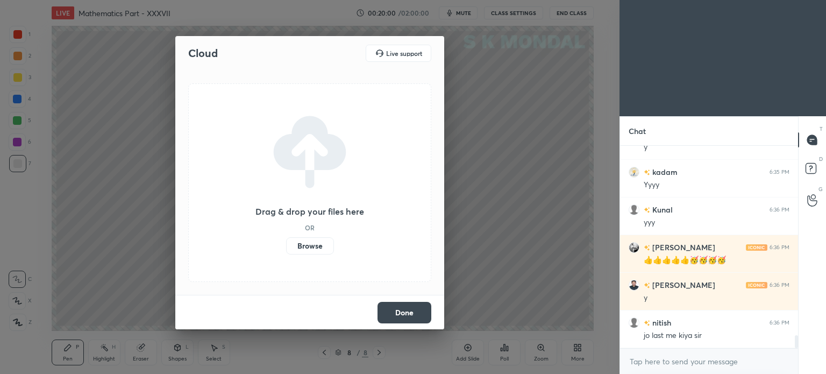
click at [317, 247] on label "Browse" at bounding box center [310, 245] width 48 height 17
click at [286, 247] on input "Browse" at bounding box center [286, 245] width 0 height 17
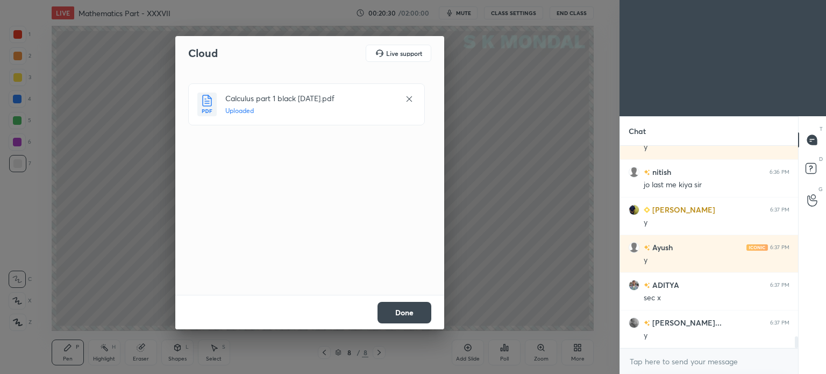
scroll to position [3206, 0]
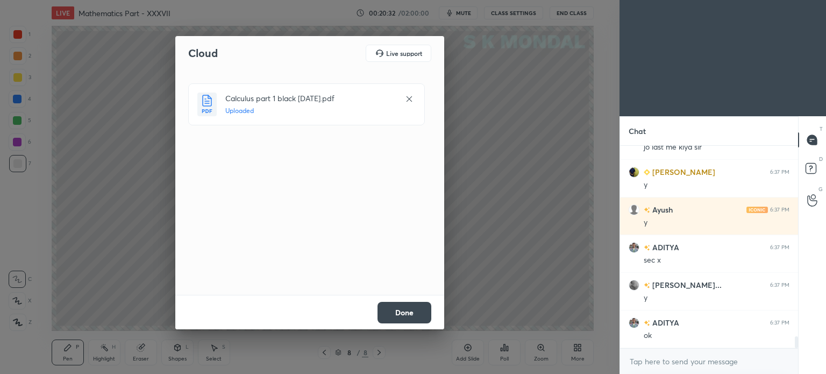
click at [404, 309] on button "Done" at bounding box center [404, 313] width 54 height 22
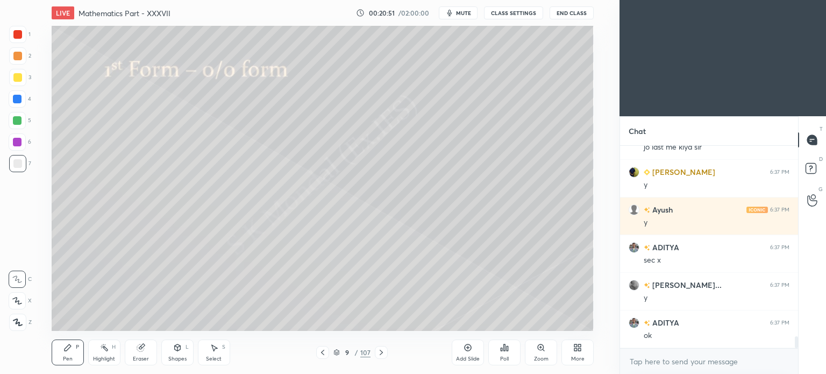
click at [342, 352] on div "9" at bounding box center [347, 352] width 11 height 6
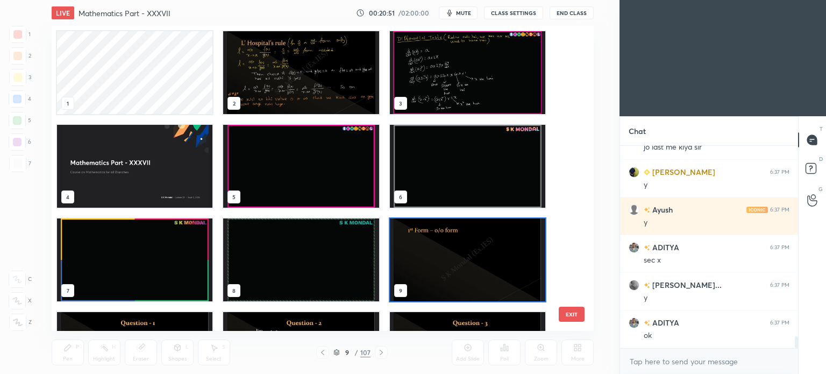
scroll to position [302, 537]
click at [184, 179] on img "grid" at bounding box center [134, 166] width 155 height 83
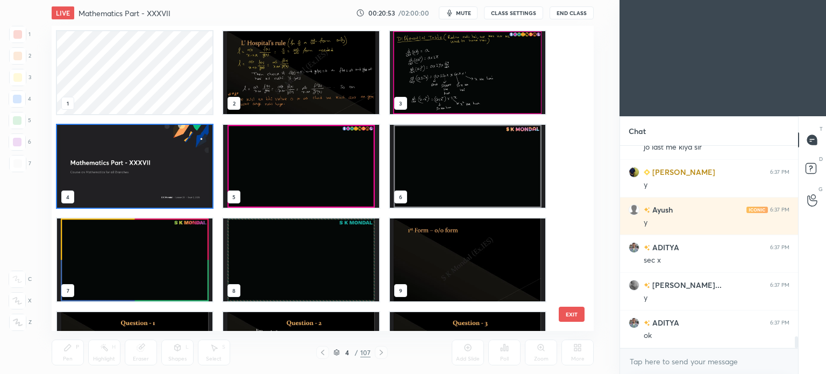
click at [184, 179] on img "grid" at bounding box center [134, 166] width 155 height 83
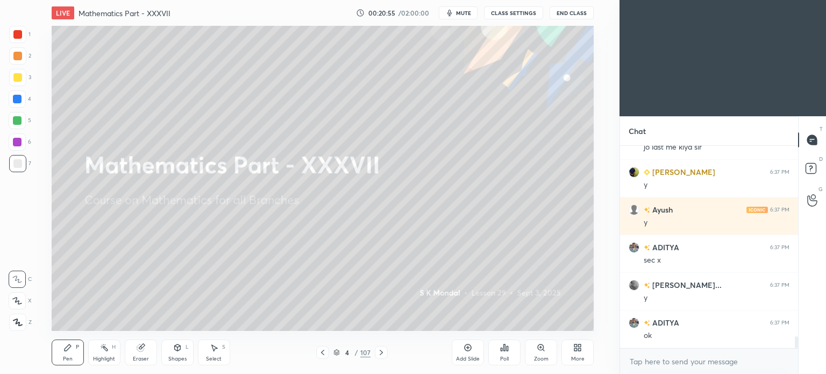
click at [381, 352] on icon at bounding box center [381, 352] width 3 height 5
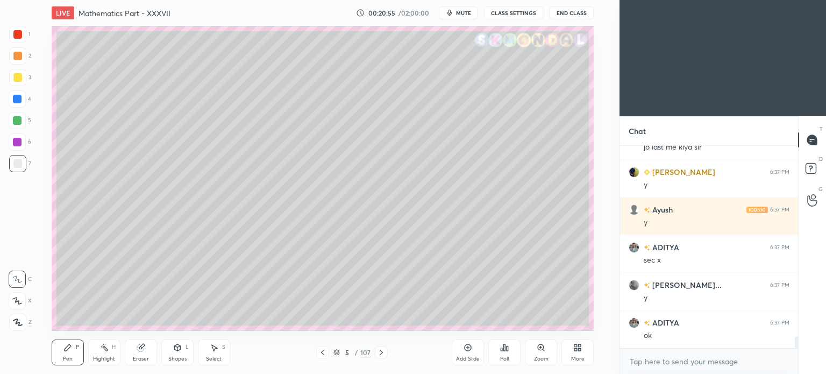
click at [381, 352] on icon at bounding box center [381, 352] width 3 height 5
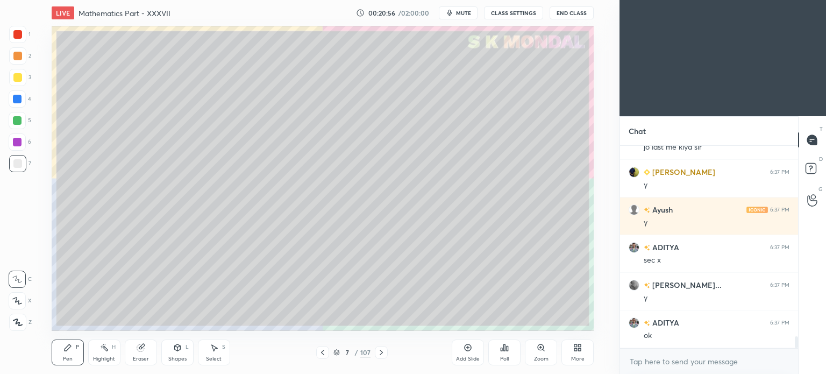
click at [381, 352] on icon at bounding box center [381, 352] width 3 height 5
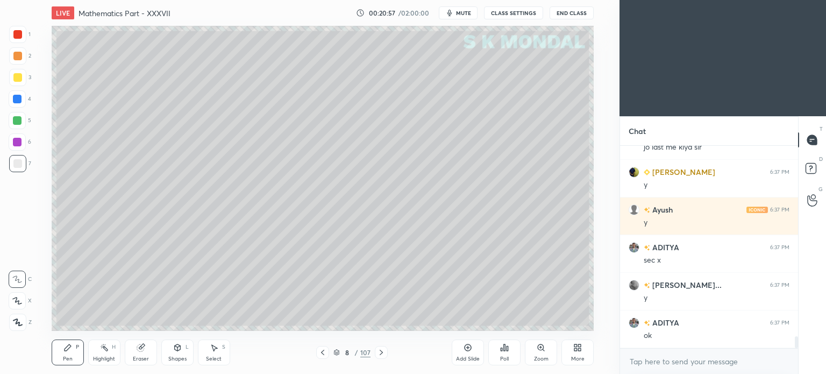
click at [381, 352] on icon at bounding box center [381, 352] width 3 height 5
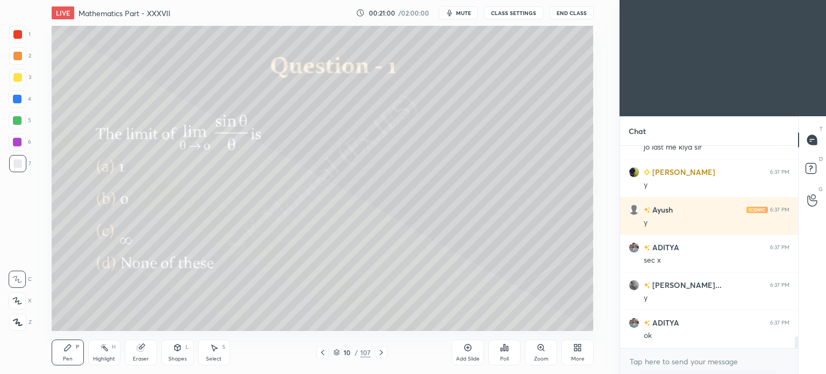
click at [504, 353] on div "Poll" at bounding box center [504, 352] width 32 height 26
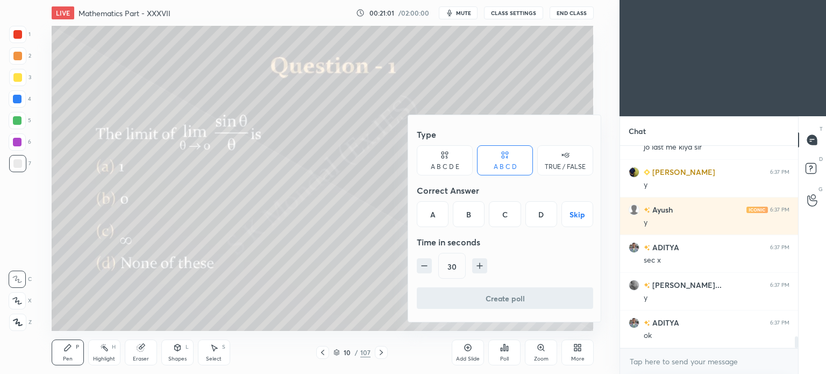
click at [480, 264] on icon "button" at bounding box center [480, 265] width 0 height 5
type input "60"
click at [430, 212] on div "A" at bounding box center [433, 214] width 32 height 26
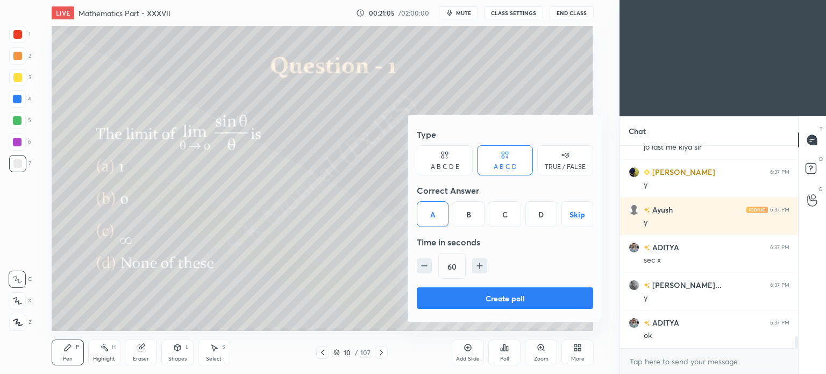
click at [499, 295] on button "Create poll" at bounding box center [505, 298] width 176 height 22
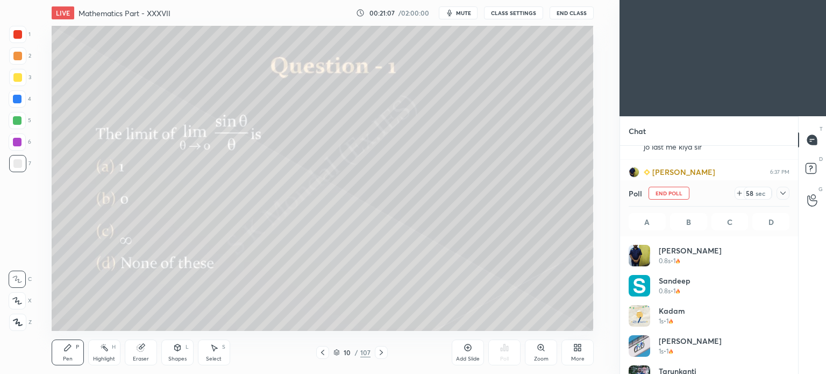
scroll to position [126, 158]
click at [16, 74] on div at bounding box center [17, 77] width 9 height 9
click at [17, 75] on div at bounding box center [17, 77] width 9 height 9
click at [138, 357] on div "Eraser" at bounding box center [141, 358] width 16 height 5
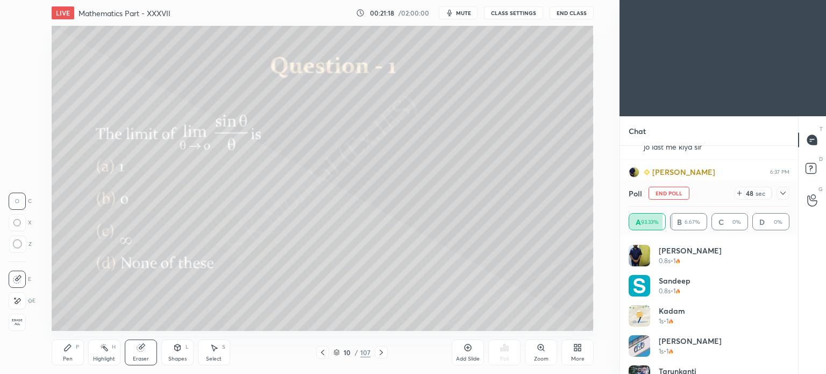
click at [58, 363] on div "Pen P" at bounding box center [68, 352] width 32 height 26
click at [56, 359] on div "Pen P" at bounding box center [68, 352] width 32 height 26
click at [54, 362] on div "Pen P" at bounding box center [68, 352] width 32 height 26
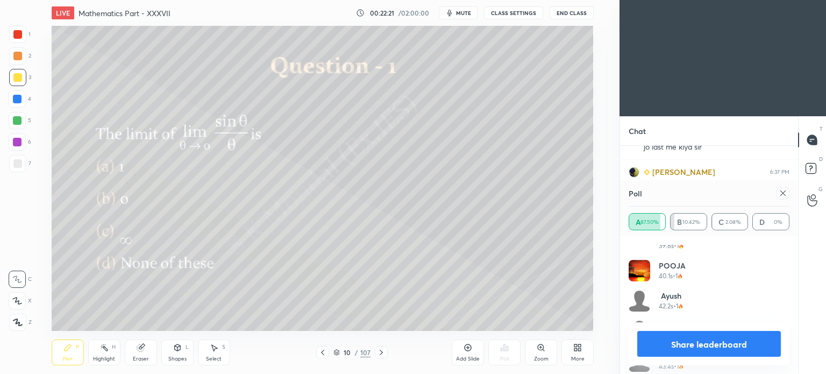
scroll to position [1136, 0]
click at [721, 337] on button "Share leaderboard" at bounding box center [709, 344] width 144 height 26
type textarea "x"
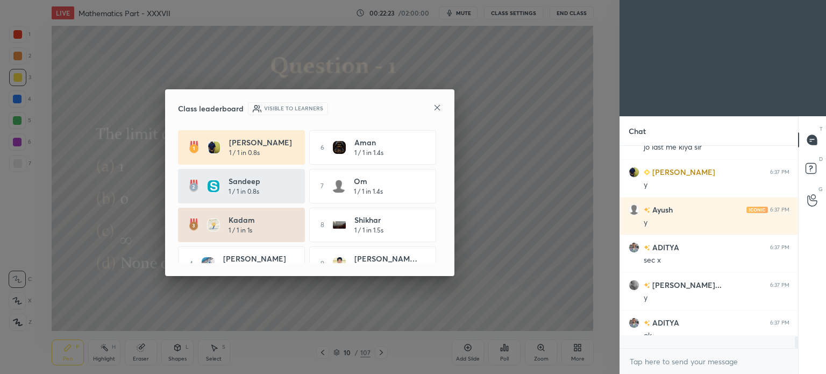
scroll to position [0, 0]
click at [439, 106] on icon at bounding box center [436, 107] width 5 height 5
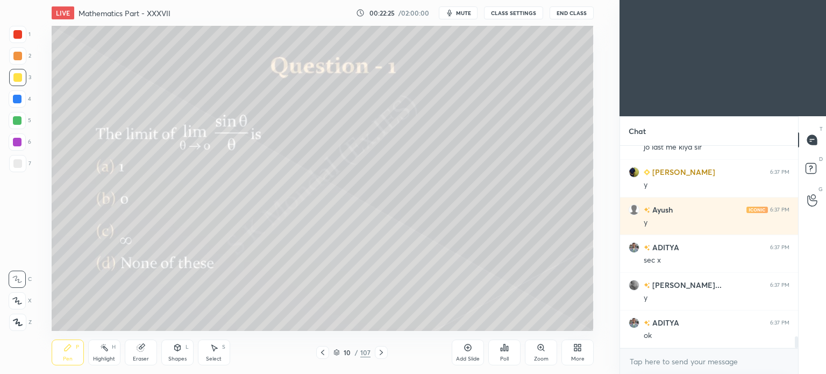
click at [379, 351] on icon at bounding box center [381, 352] width 9 height 9
click at [504, 352] on div "Poll" at bounding box center [504, 352] width 32 height 26
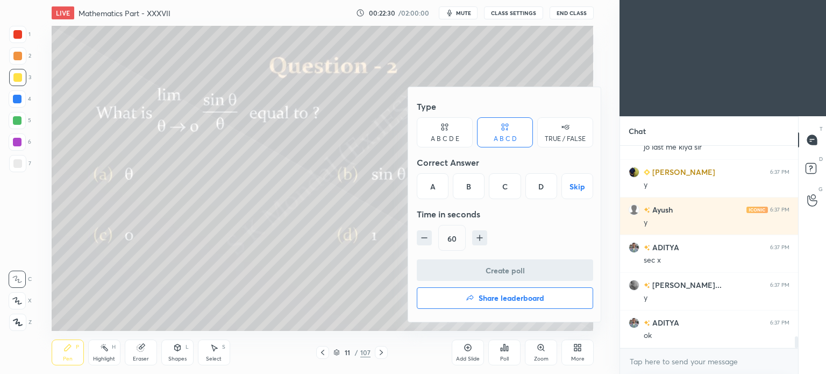
click at [542, 184] on div "D" at bounding box center [541, 186] width 32 height 26
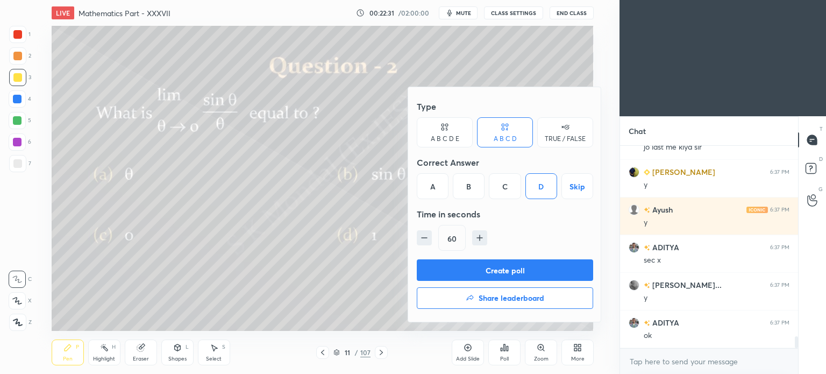
click at [427, 238] on icon "button" at bounding box center [424, 237] width 11 height 11
type input "45"
drag, startPoint x: 525, startPoint y: 272, endPoint x: 525, endPoint y: 263, distance: 8.6
click at [525, 271] on button "Create poll" at bounding box center [505, 270] width 176 height 22
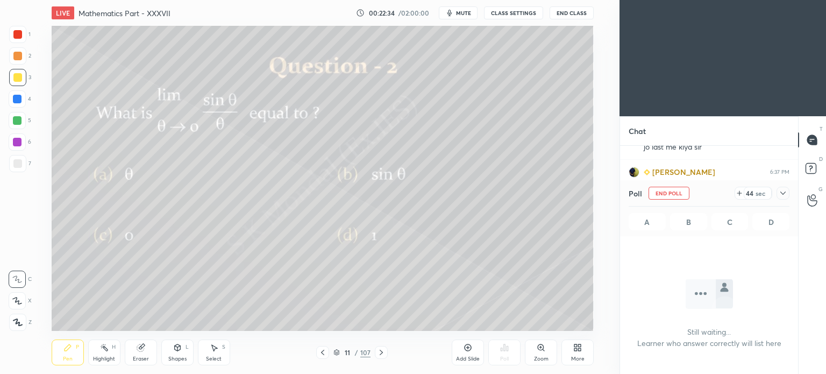
click at [67, 356] on div "Pen" at bounding box center [68, 358] width 10 height 5
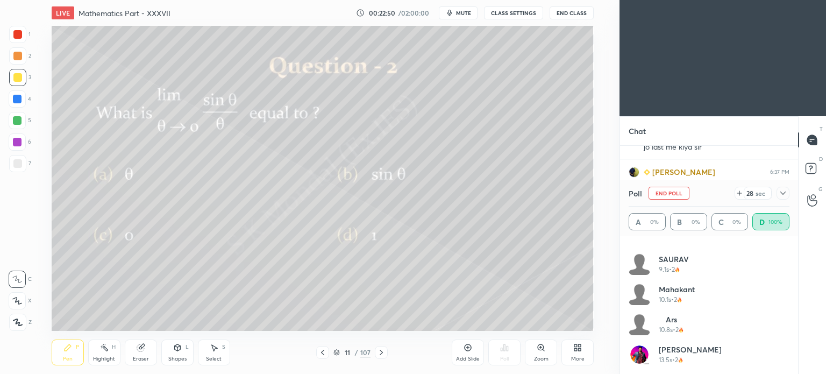
click at [665, 197] on button "End Poll" at bounding box center [668, 193] width 41 height 13
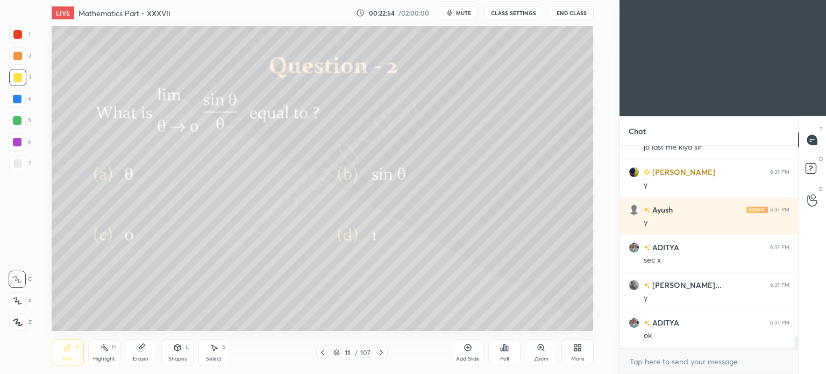
click at [383, 352] on icon at bounding box center [381, 352] width 9 height 9
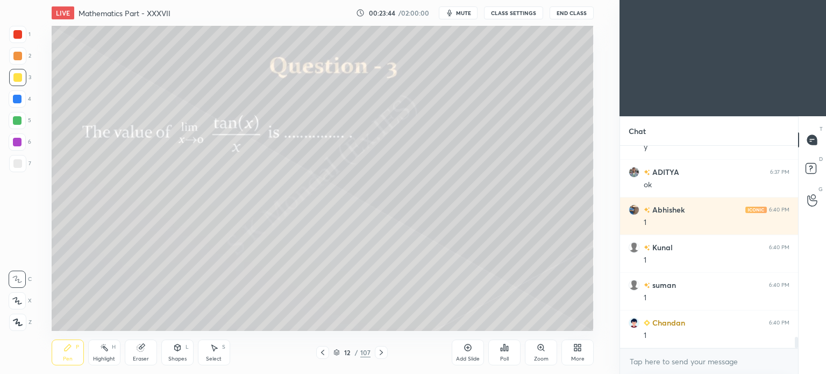
click at [377, 354] on icon at bounding box center [381, 352] width 9 height 9
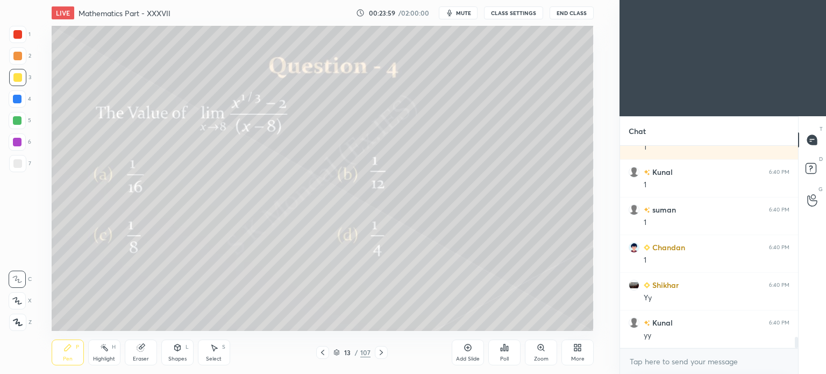
scroll to position [3469, 0]
click at [144, 350] on icon at bounding box center [141, 347] width 9 height 9
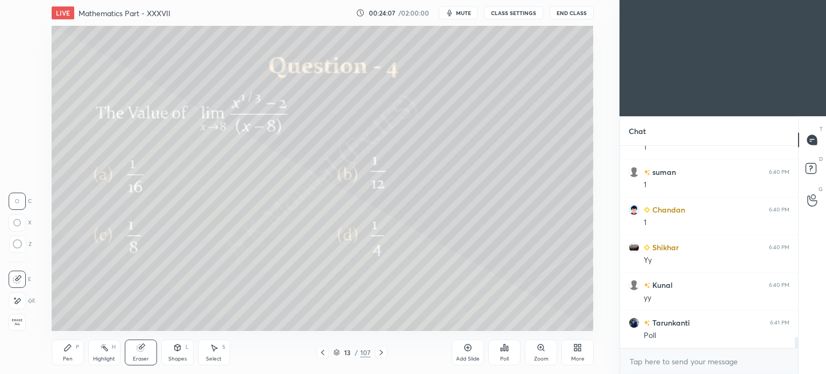
click at [80, 354] on div "Pen P" at bounding box center [68, 352] width 32 height 26
click at [73, 356] on div "Pen P" at bounding box center [68, 352] width 32 height 26
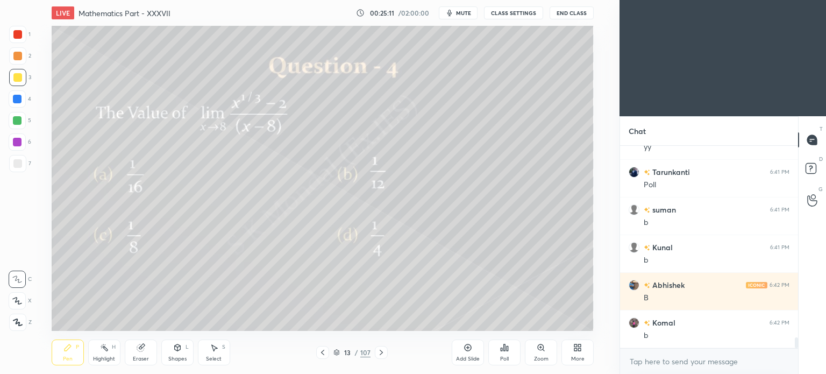
scroll to position [3657, 0]
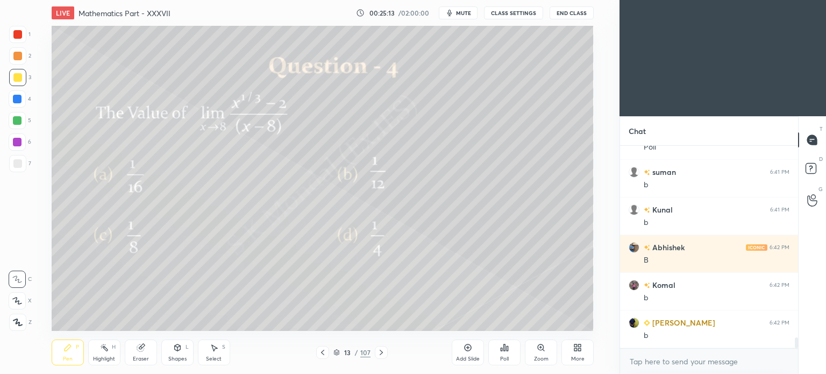
click at [464, 17] on button "mute" at bounding box center [458, 12] width 39 height 13
click at [464, 13] on span "unmute" at bounding box center [462, 13] width 23 height 8
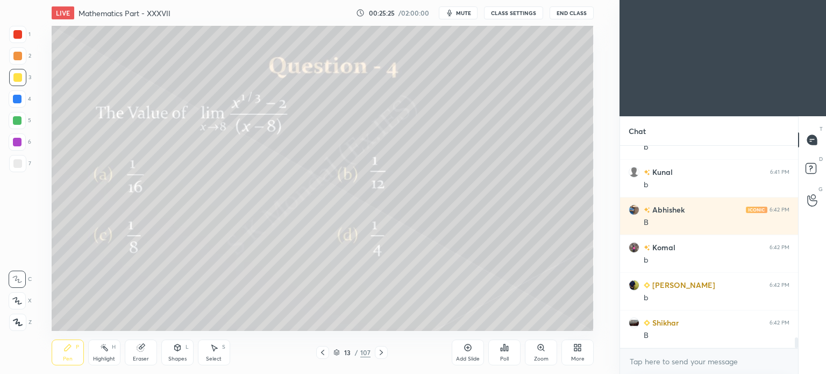
click at [380, 352] on icon at bounding box center [381, 352] width 9 height 9
click at [505, 357] on div "Poll" at bounding box center [504, 358] width 9 height 5
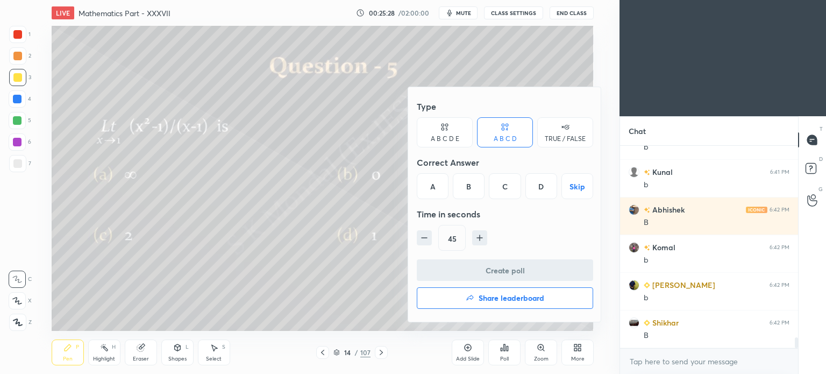
click at [500, 191] on div "C" at bounding box center [505, 186] width 32 height 26
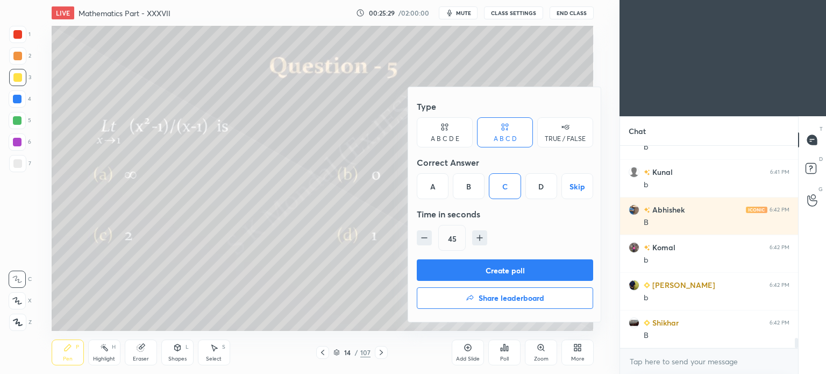
scroll to position [3733, 0]
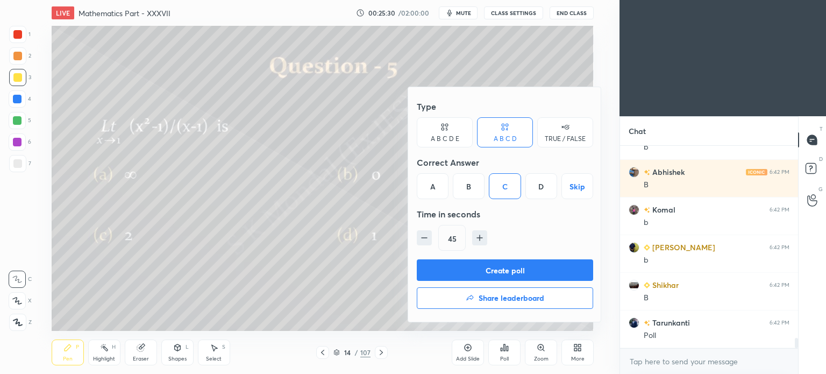
click at [499, 266] on button "Create poll" at bounding box center [505, 270] width 176 height 22
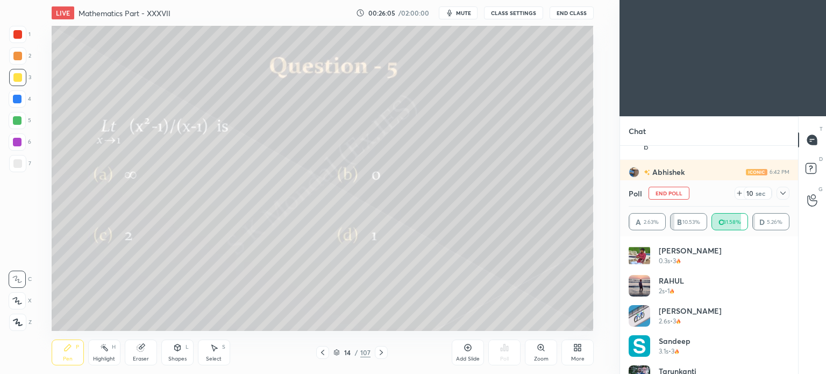
scroll to position [3826, 0]
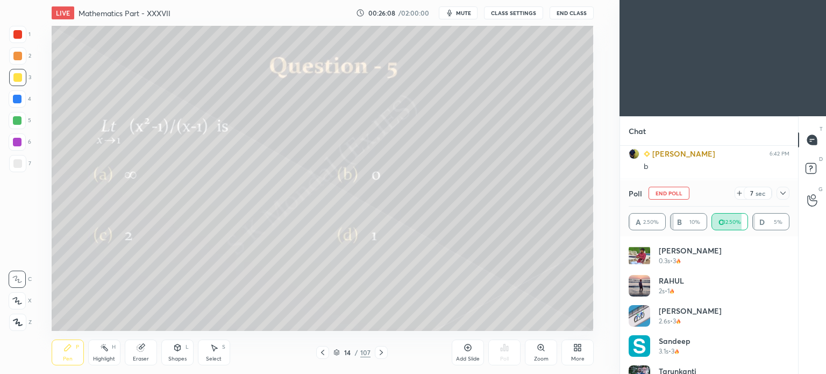
click at [667, 188] on button "End Poll" at bounding box center [668, 193] width 41 height 13
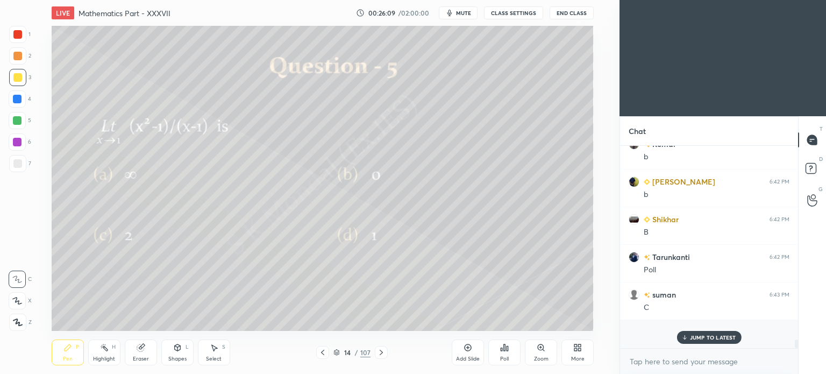
scroll to position [187, 175]
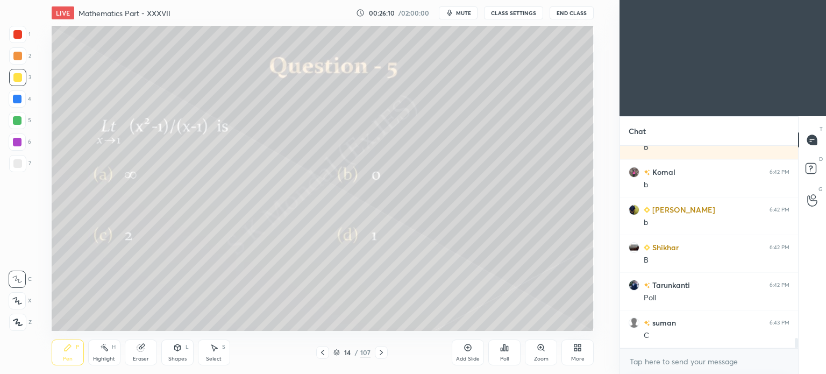
click at [385, 348] on icon at bounding box center [381, 352] width 9 height 9
click at [507, 354] on div "Poll" at bounding box center [504, 352] width 32 height 26
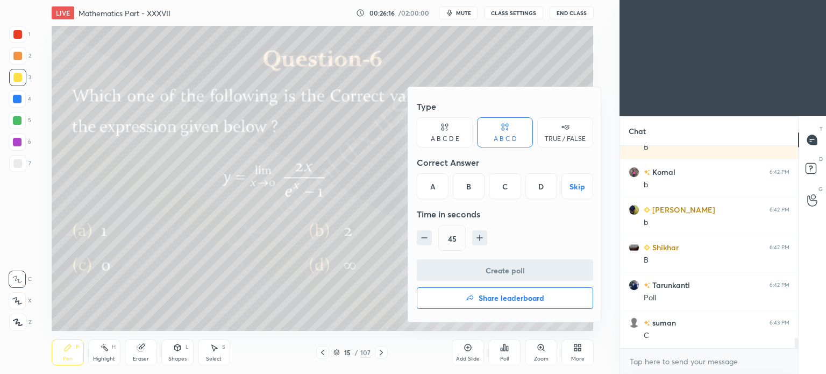
click at [472, 184] on div "B" at bounding box center [469, 186] width 32 height 26
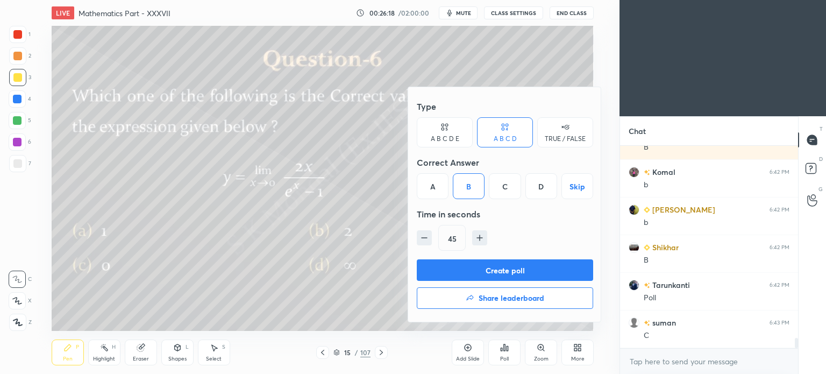
click at [508, 260] on button "Create poll" at bounding box center [505, 270] width 176 height 22
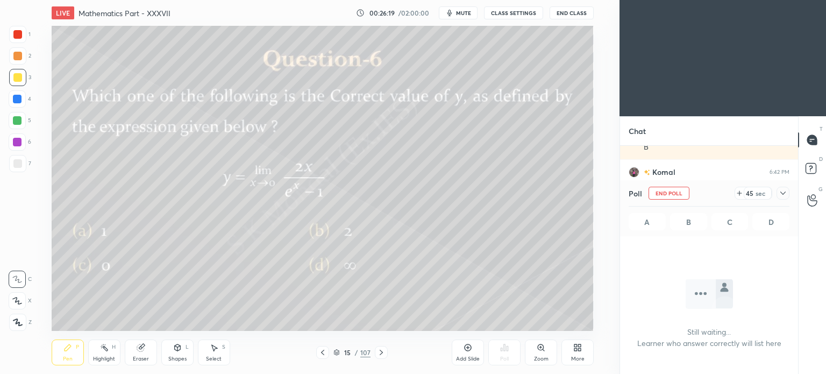
click at [73, 358] on div "Pen P" at bounding box center [68, 352] width 32 height 26
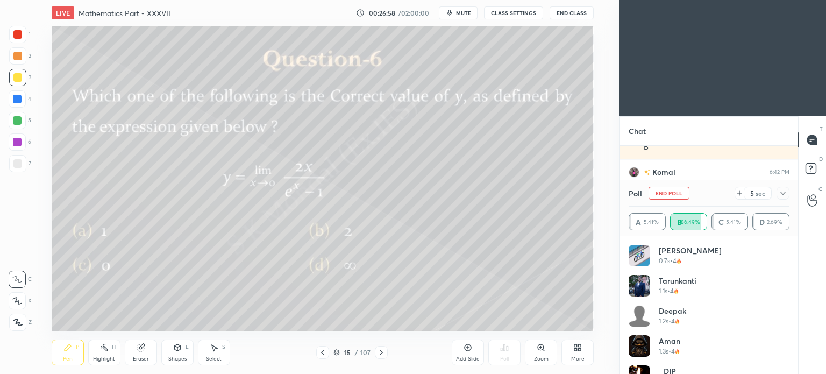
drag, startPoint x: 667, startPoint y: 192, endPoint x: 606, endPoint y: 218, distance: 65.8
click at [665, 192] on button "End Poll" at bounding box center [668, 193] width 41 height 13
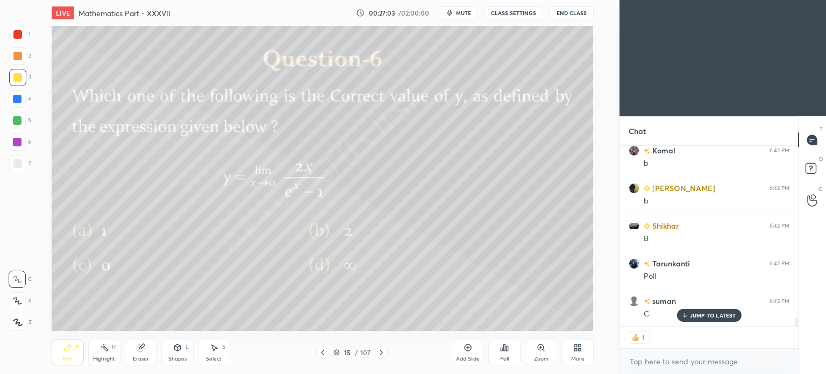
click at [711, 313] on p "JUMP TO LATEST" at bounding box center [713, 315] width 46 height 6
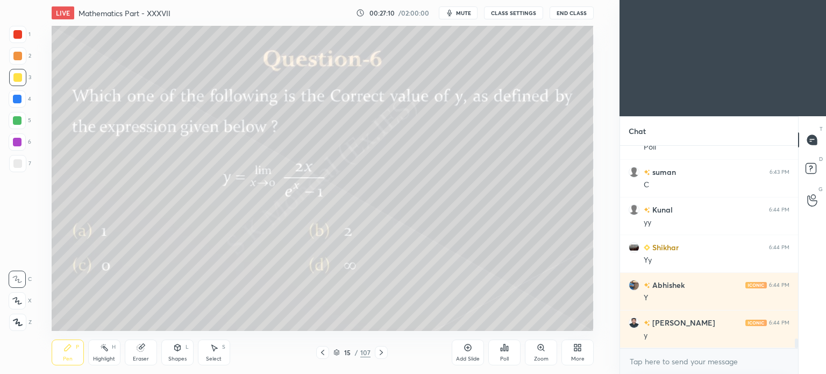
click at [379, 352] on icon at bounding box center [381, 352] width 9 height 9
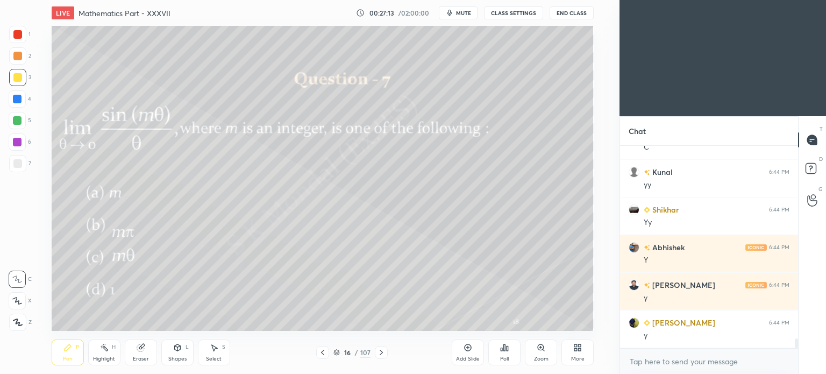
click at [67, 352] on icon at bounding box center [67, 347] width 9 height 9
click at [505, 352] on div "Poll" at bounding box center [504, 352] width 32 height 26
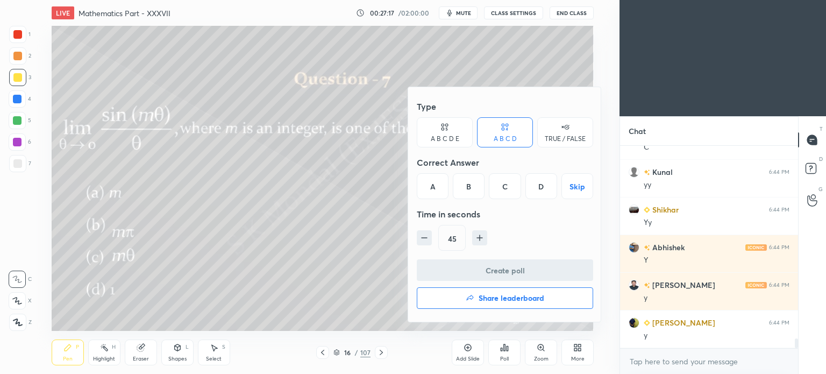
click at [437, 184] on div "A" at bounding box center [433, 186] width 32 height 26
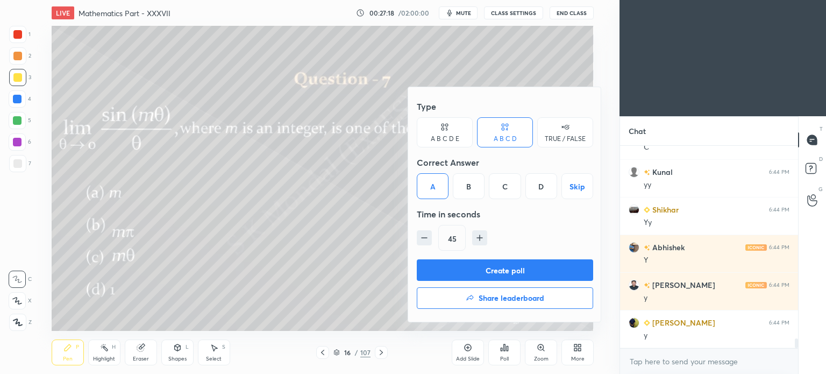
click at [508, 265] on button "Create poll" at bounding box center [505, 270] width 176 height 22
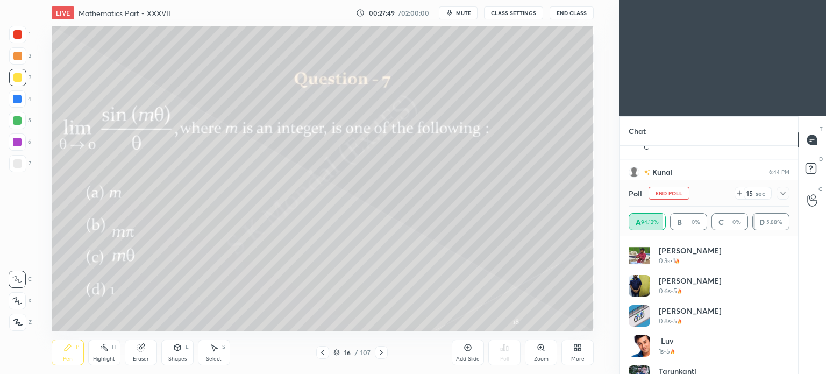
click at [138, 349] on icon at bounding box center [140, 347] width 7 height 7
click at [62, 353] on div "Pen P" at bounding box center [68, 352] width 32 height 26
click at [69, 352] on icon at bounding box center [67, 347] width 9 height 9
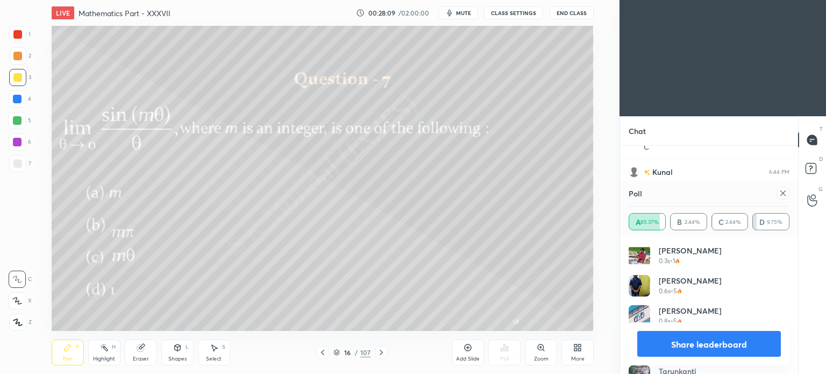
scroll to position [54, 0]
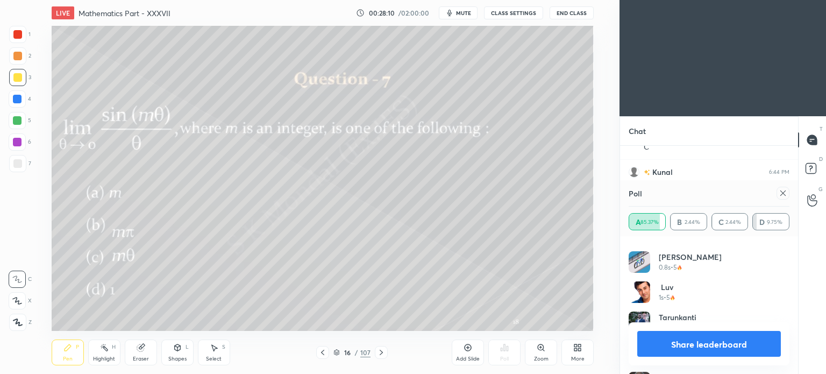
click at [709, 338] on button "Share leaderboard" at bounding box center [709, 344] width 144 height 26
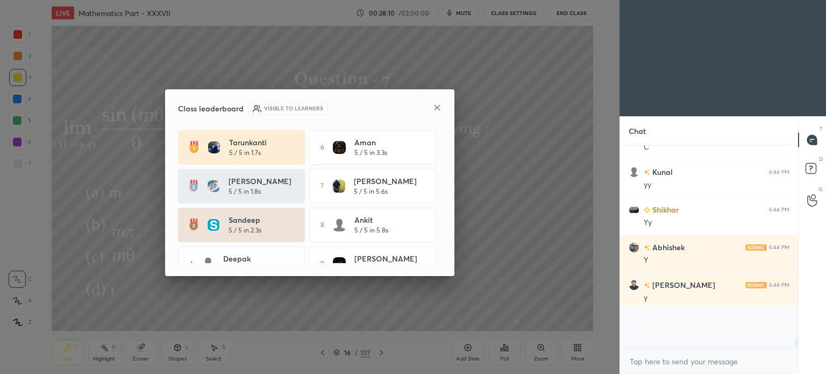
scroll to position [3, 3]
click at [437, 108] on icon at bounding box center [436, 107] width 5 height 5
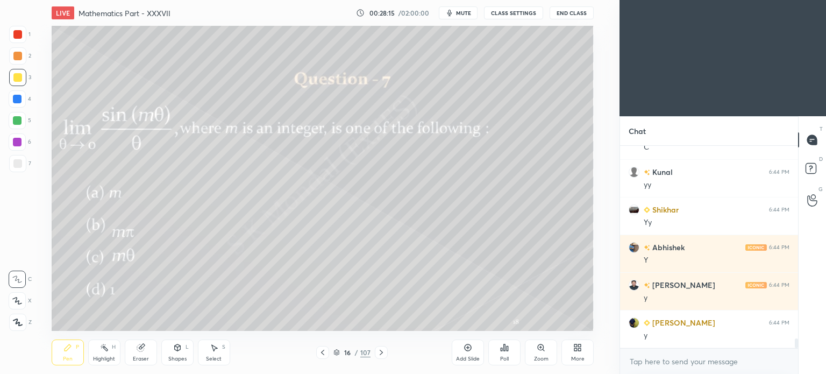
click at [335, 354] on icon at bounding box center [336, 352] width 6 height 6
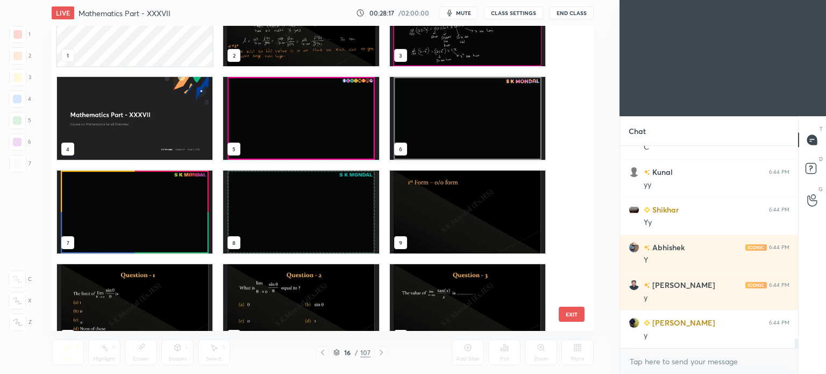
scroll to position [0, 0]
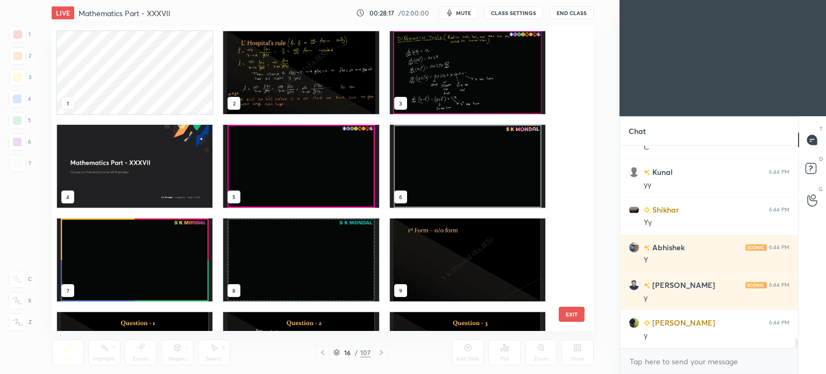
click at [319, 153] on img "grid" at bounding box center [300, 166] width 155 height 83
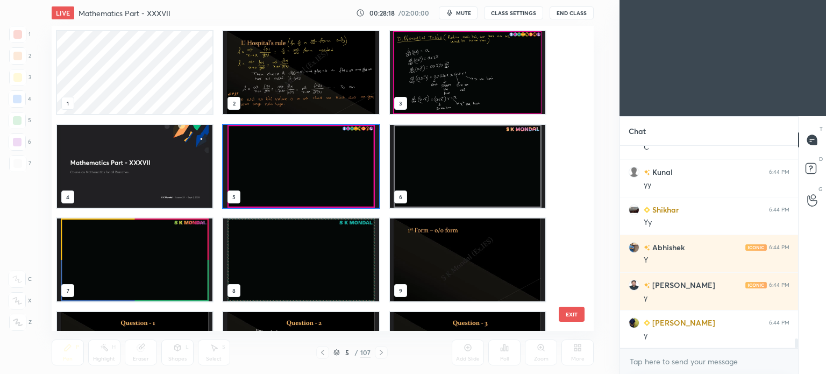
click at [319, 153] on img "grid" at bounding box center [300, 166] width 155 height 83
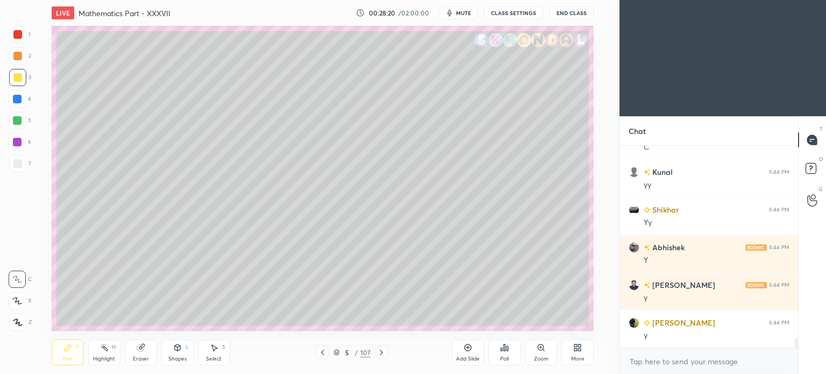
click at [377, 348] on icon at bounding box center [381, 352] width 9 height 9
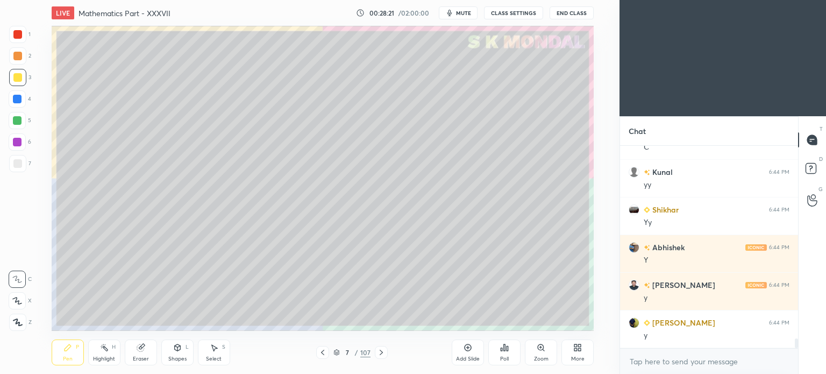
click at [377, 348] on icon at bounding box center [381, 352] width 9 height 9
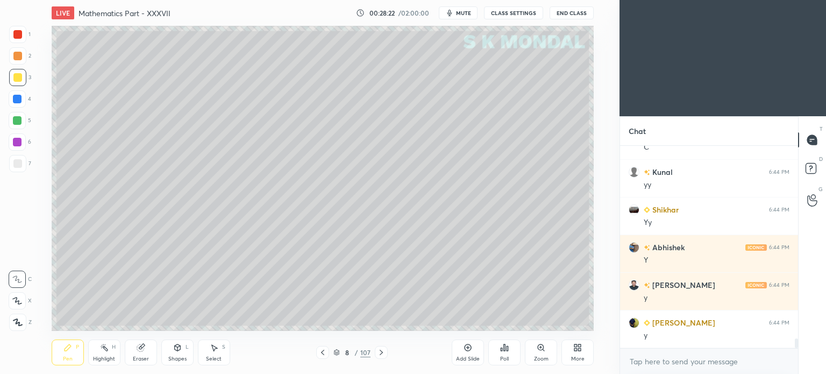
scroll to position [3996, 0]
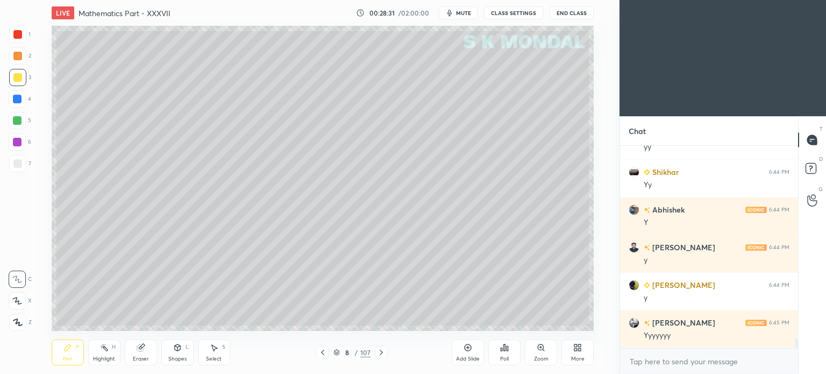
click at [340, 352] on div "8 / 107" at bounding box center [351, 352] width 37 height 10
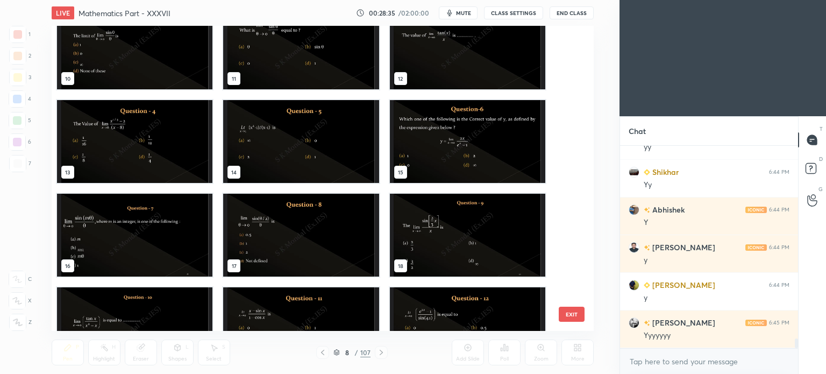
scroll to position [323, 0]
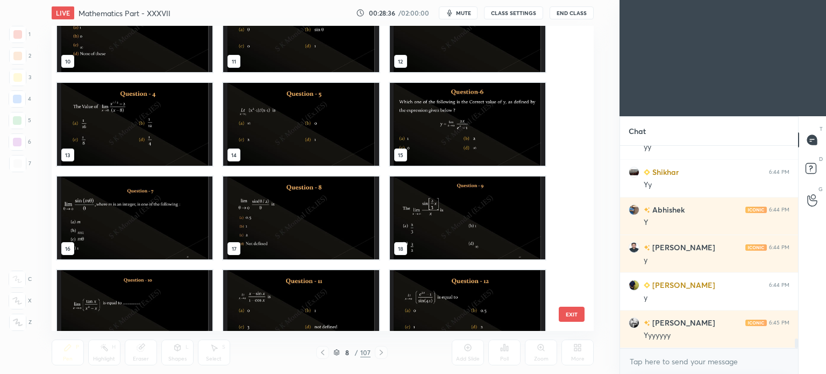
click at [273, 210] on img "grid" at bounding box center [300, 217] width 155 height 83
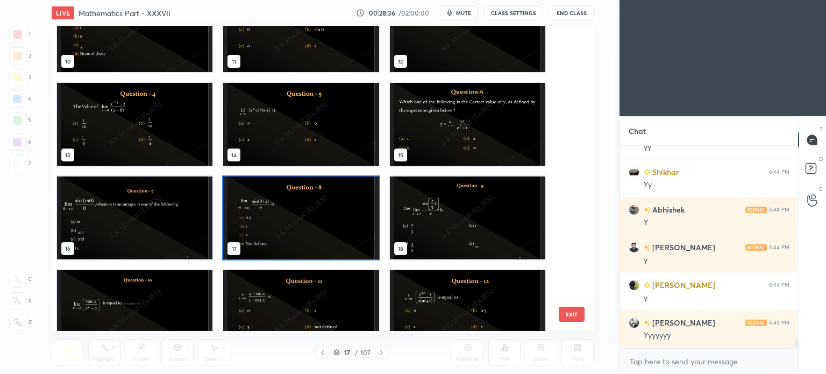
click at [273, 210] on img "grid" at bounding box center [300, 217] width 155 height 83
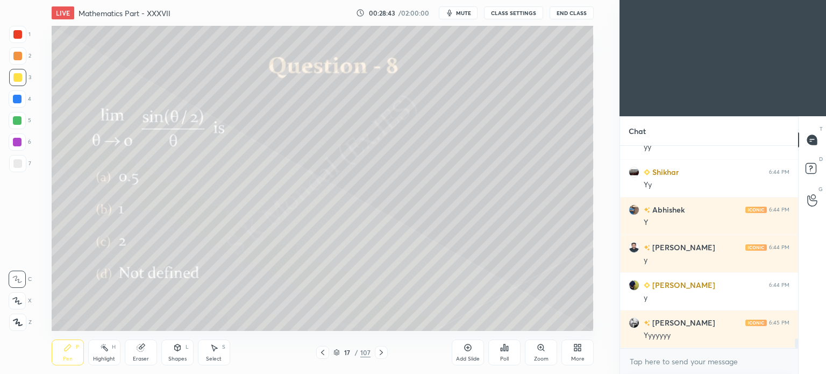
click at [67, 355] on div "Pen P" at bounding box center [68, 352] width 32 height 26
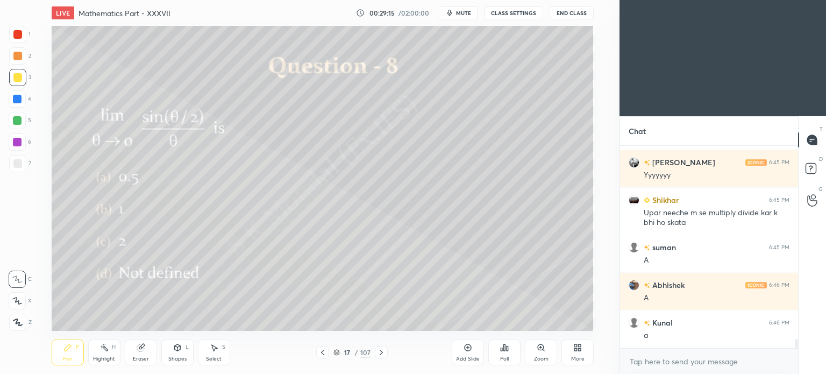
scroll to position [4194, 0]
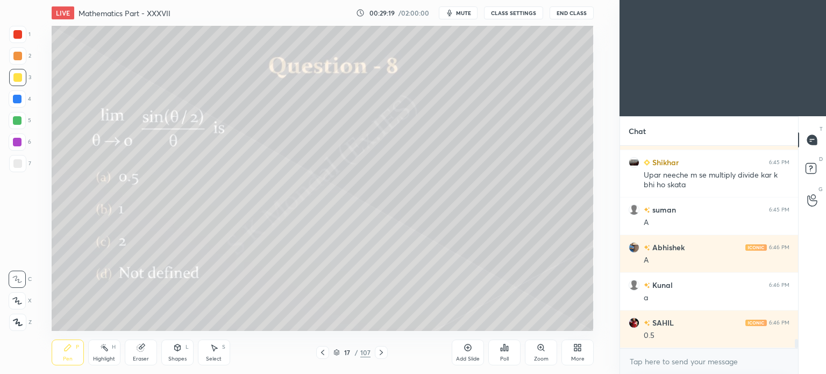
click at [139, 353] on div "Eraser" at bounding box center [141, 352] width 32 height 26
click at [62, 352] on div "Pen P" at bounding box center [68, 352] width 32 height 26
click at [65, 350] on icon at bounding box center [68, 347] width 6 height 6
click at [143, 352] on div "Eraser" at bounding box center [141, 352] width 32 height 26
click at [67, 355] on div "Pen P" at bounding box center [68, 352] width 32 height 26
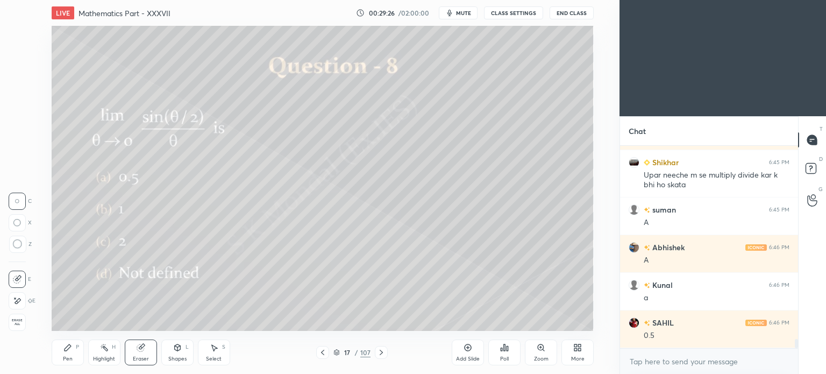
click at [65, 358] on div "Pen" at bounding box center [68, 358] width 10 height 5
click at [381, 350] on icon at bounding box center [381, 352] width 9 height 9
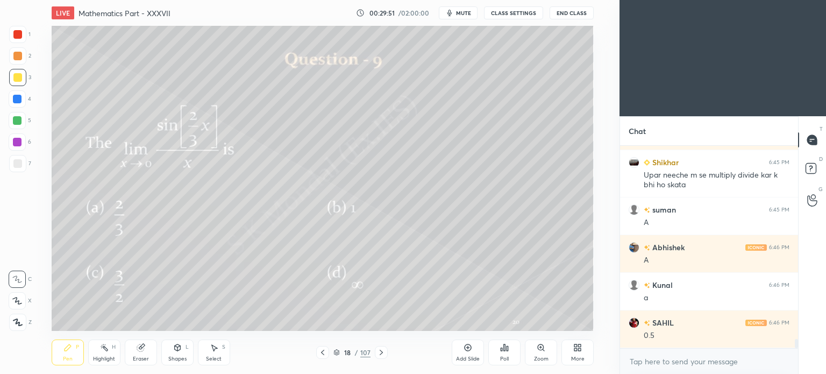
click at [499, 350] on div "Poll" at bounding box center [504, 352] width 32 height 26
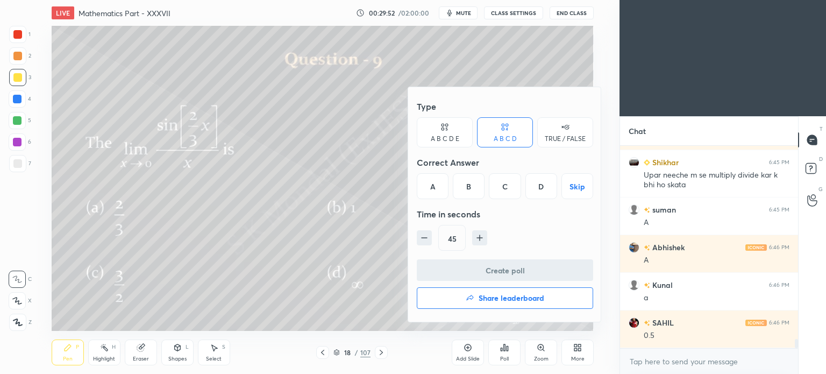
click at [445, 193] on div "A" at bounding box center [433, 186] width 32 height 26
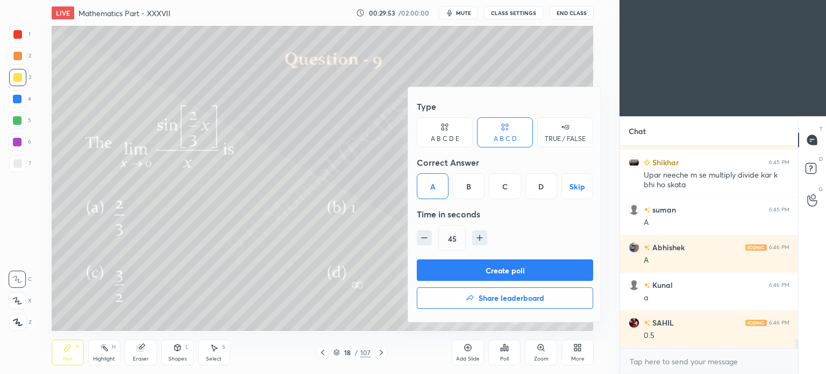
click at [510, 266] on button "Create poll" at bounding box center [505, 270] width 176 height 22
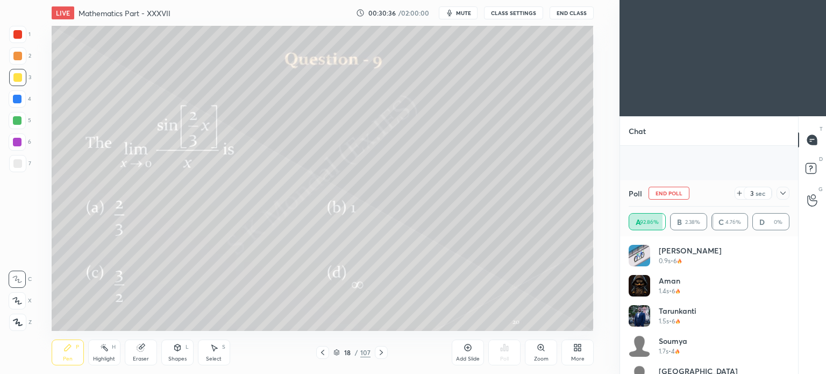
scroll to position [4288, 0]
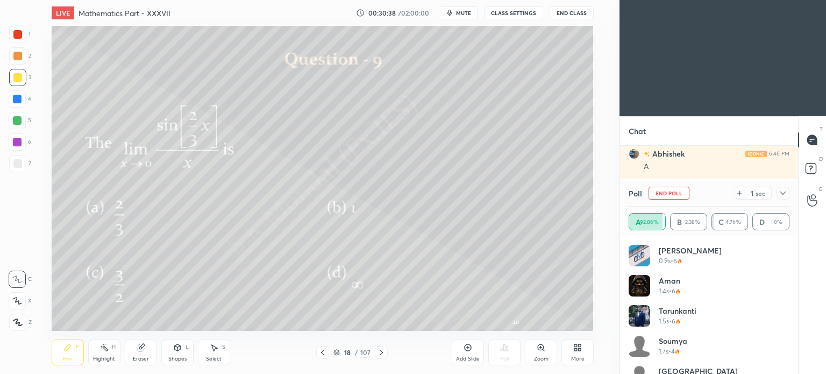
click at [145, 358] on div "Eraser" at bounding box center [141, 358] width 16 height 5
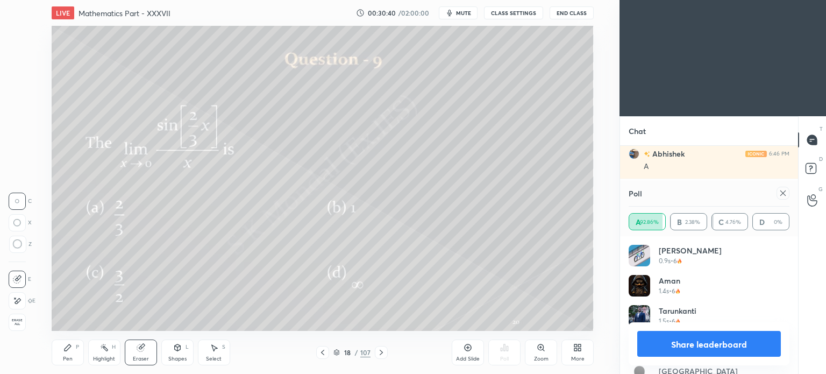
click at [57, 361] on div "Pen P" at bounding box center [68, 352] width 32 height 26
click at [59, 360] on div "Pen P" at bounding box center [68, 352] width 32 height 26
click at [67, 361] on div "Pen" at bounding box center [68, 358] width 10 height 5
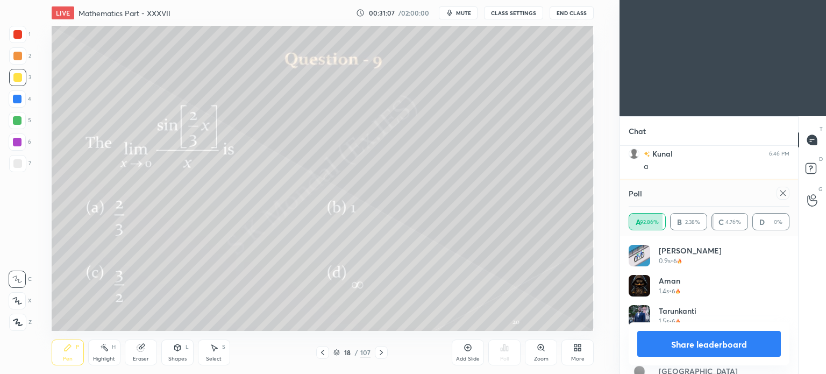
scroll to position [4363, 0]
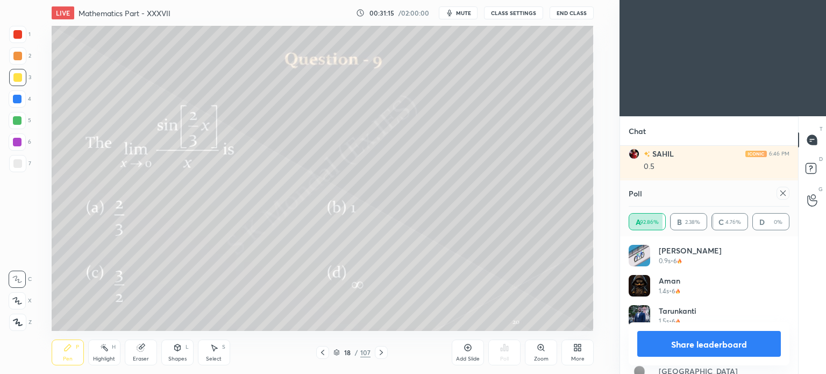
click at [721, 346] on button "Share leaderboard" at bounding box center [709, 344] width 144 height 26
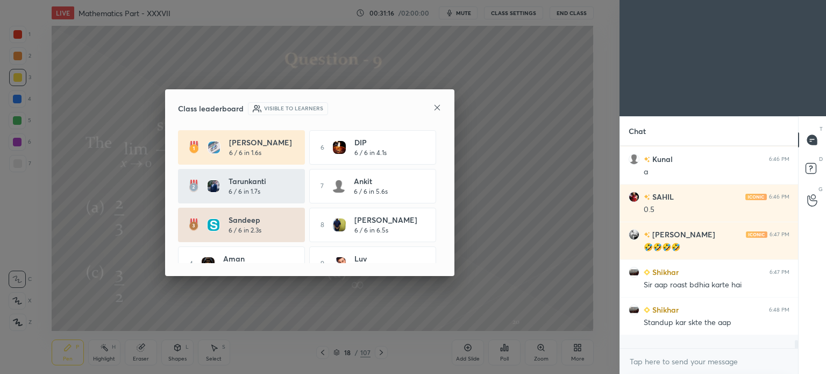
scroll to position [194, 175]
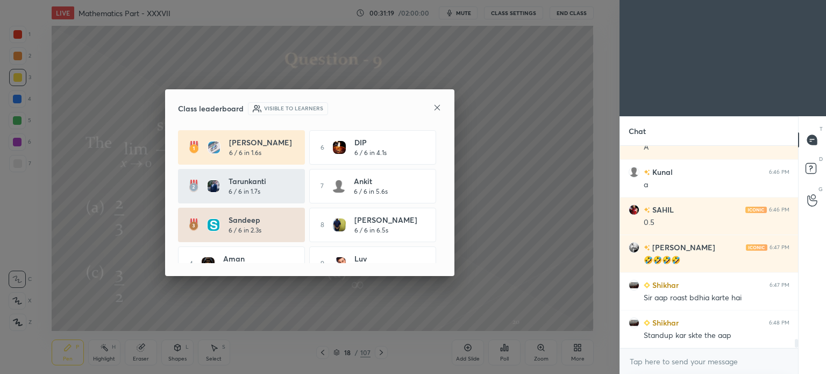
click at [436, 105] on icon at bounding box center [437, 107] width 9 height 9
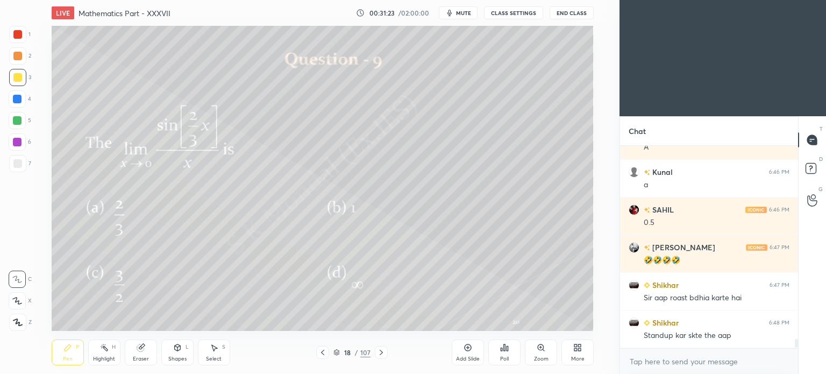
click at [381, 352] on icon at bounding box center [381, 352] width 3 height 5
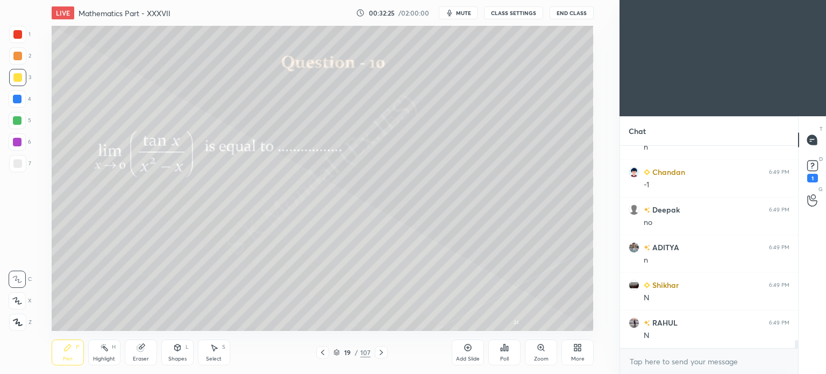
scroll to position [4767, 0]
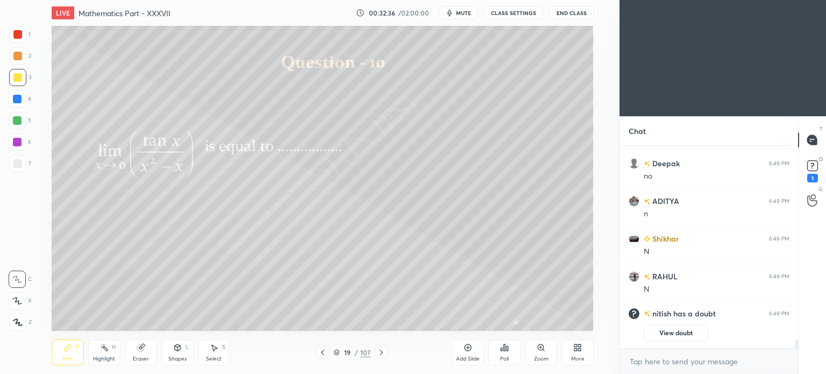
click at [380, 351] on icon at bounding box center [381, 352] width 9 height 9
click at [517, 352] on div "Poll" at bounding box center [504, 352] width 32 height 26
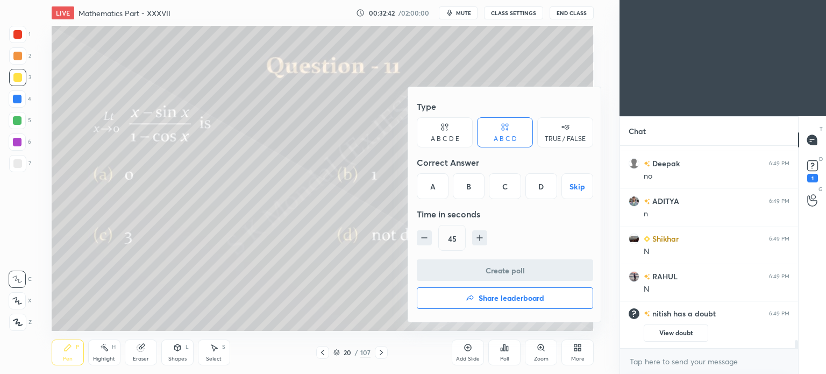
click at [429, 187] on div "A" at bounding box center [433, 186] width 32 height 26
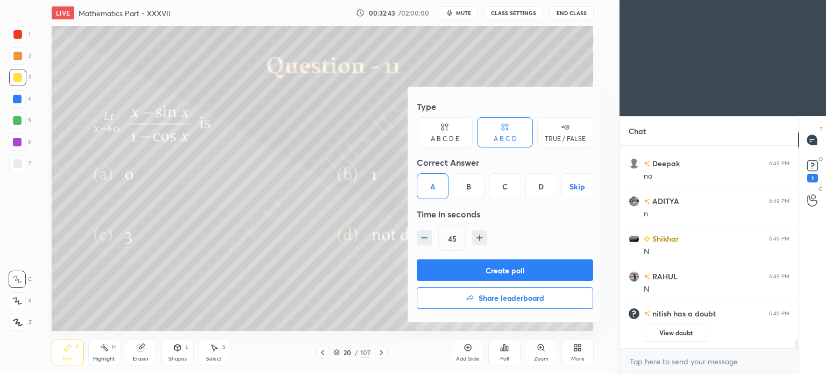
click at [503, 275] on button "Create poll" at bounding box center [505, 270] width 176 height 22
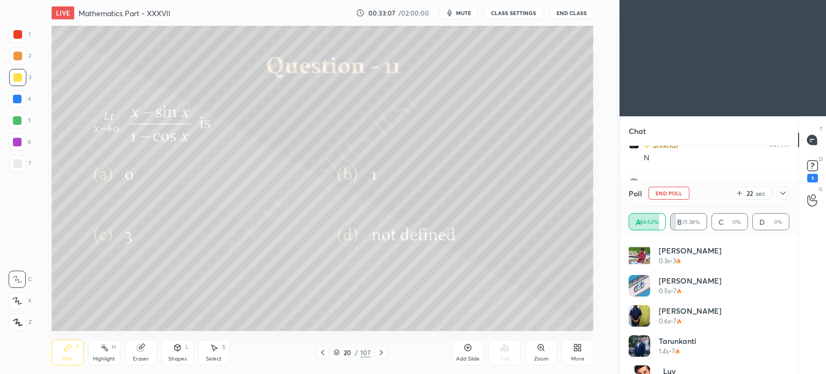
scroll to position [4254, 0]
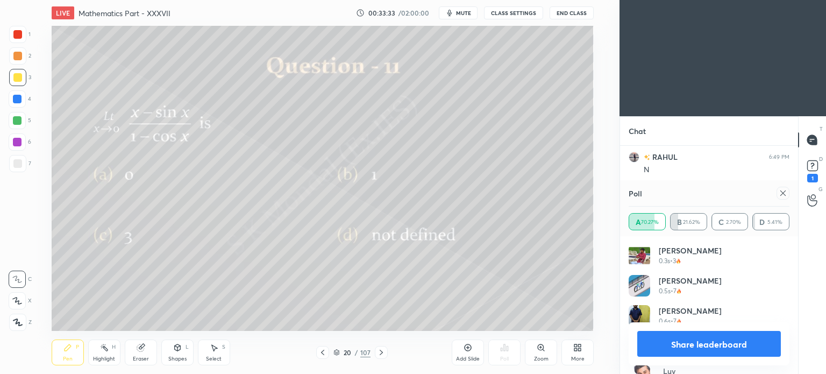
click at [712, 328] on div "Share leaderboard" at bounding box center [709, 343] width 161 height 43
click at [715, 337] on button "Share leaderboard" at bounding box center [709, 344] width 144 height 26
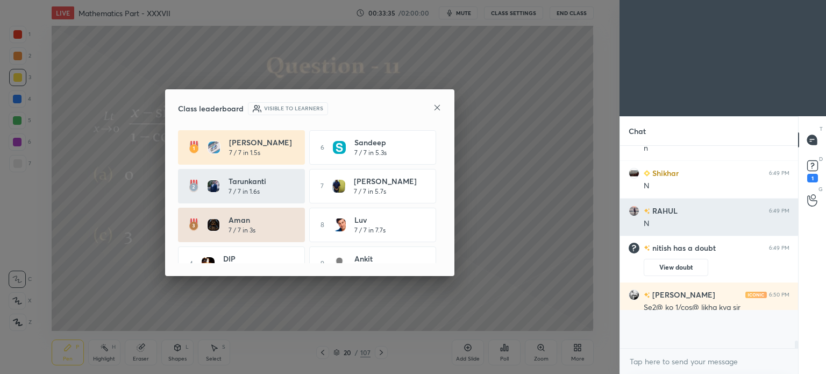
scroll to position [225, 175]
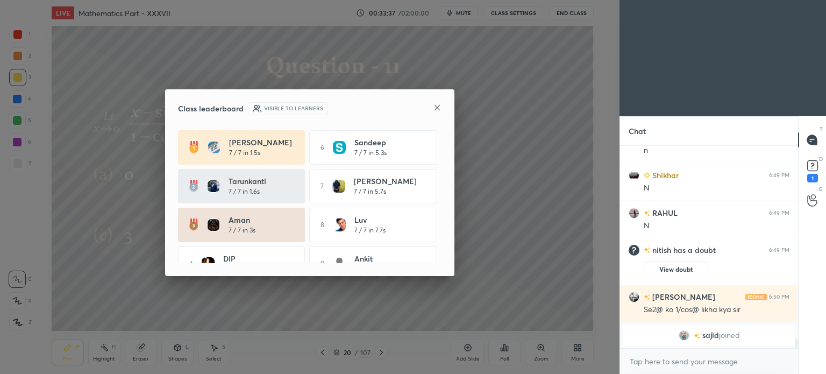
click at [438, 103] on icon at bounding box center [437, 107] width 9 height 9
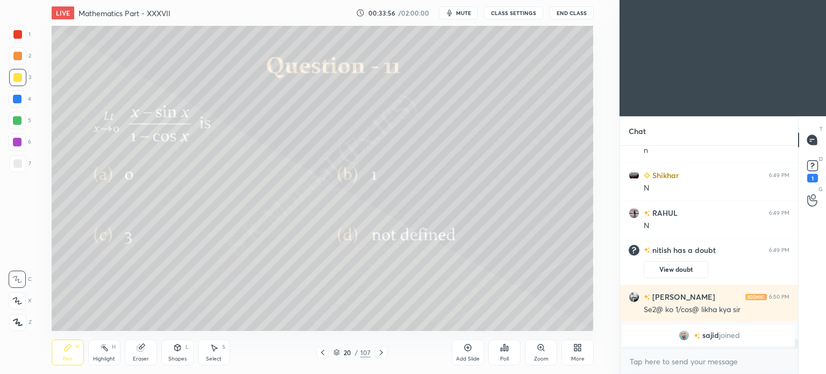
scroll to position [4225, 0]
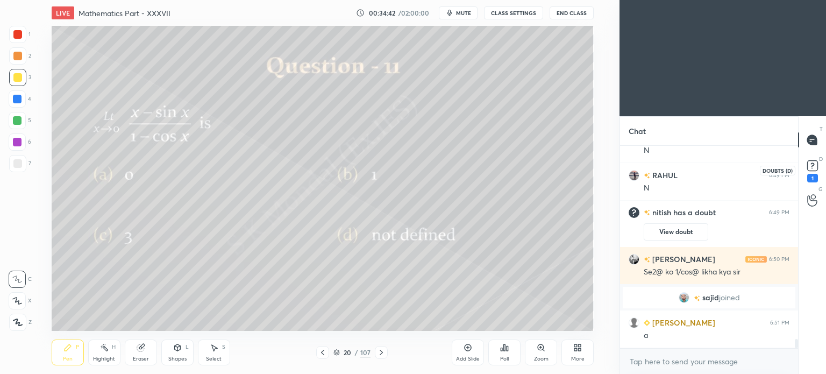
click at [805, 160] on icon at bounding box center [812, 166] width 16 height 16
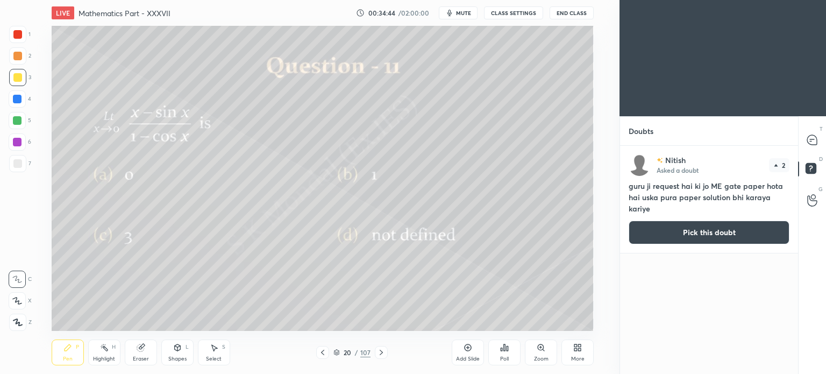
click at [696, 230] on button "Pick this doubt" at bounding box center [709, 232] width 161 height 24
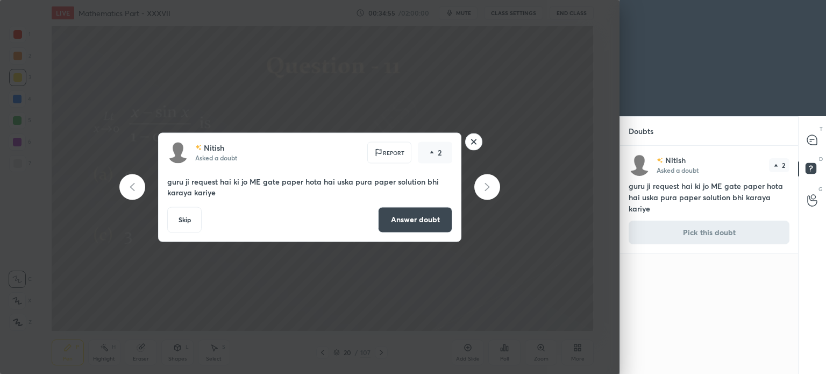
click at [475, 144] on rect at bounding box center [474, 141] width 17 height 17
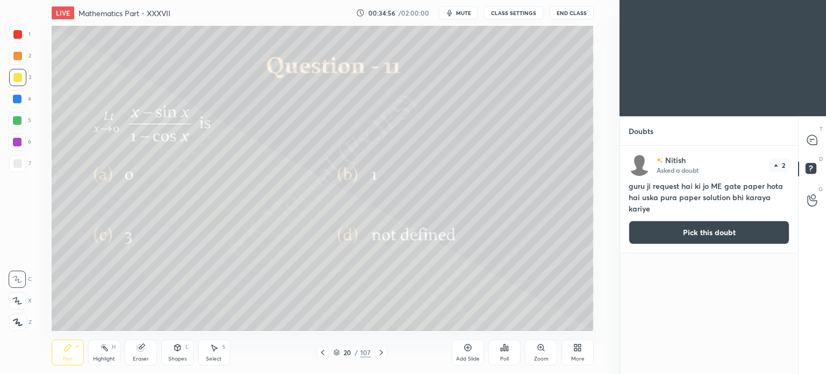
drag, startPoint x: 742, startPoint y: 231, endPoint x: 697, endPoint y: 219, distance: 46.7
click at [742, 231] on button "Pick this doubt" at bounding box center [709, 232] width 161 height 24
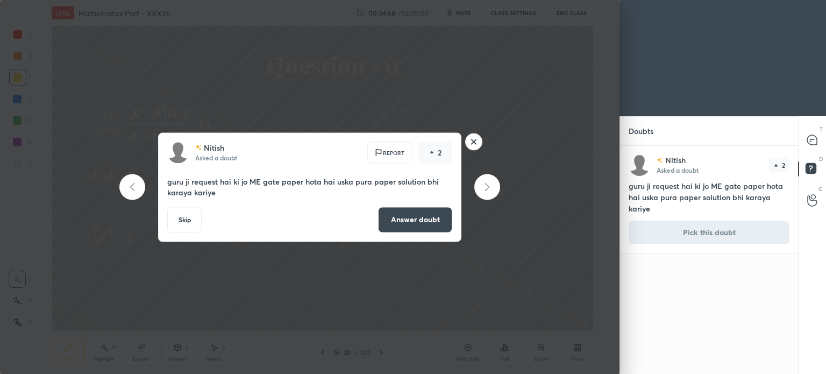
click at [188, 220] on button "Skip" at bounding box center [184, 219] width 34 height 26
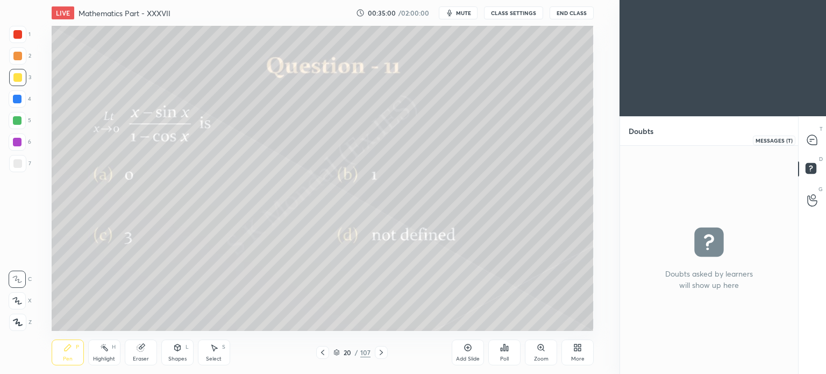
click at [809, 137] on icon at bounding box center [812, 140] width 10 height 10
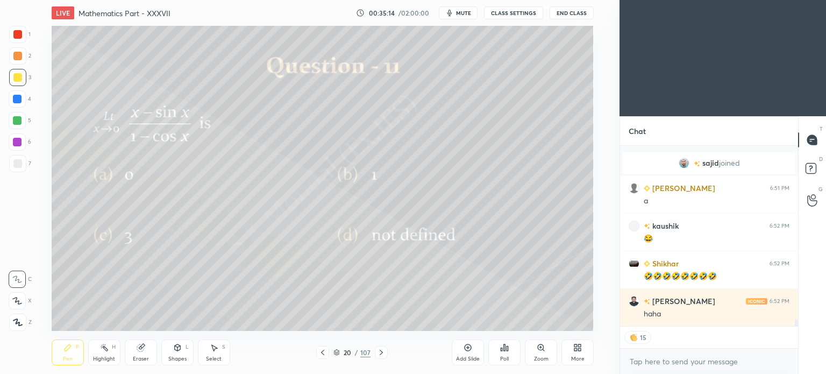
scroll to position [4502, 0]
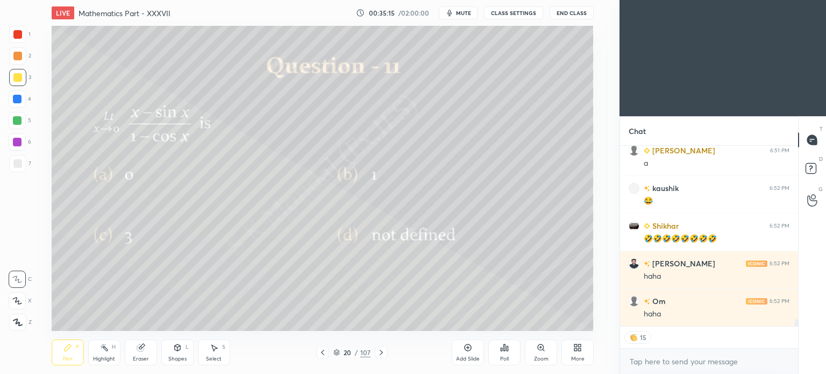
click at [382, 351] on icon at bounding box center [381, 352] width 9 height 9
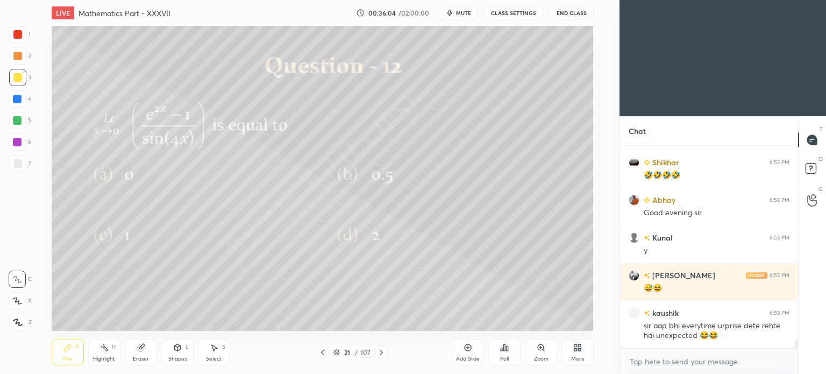
scroll to position [4817, 0]
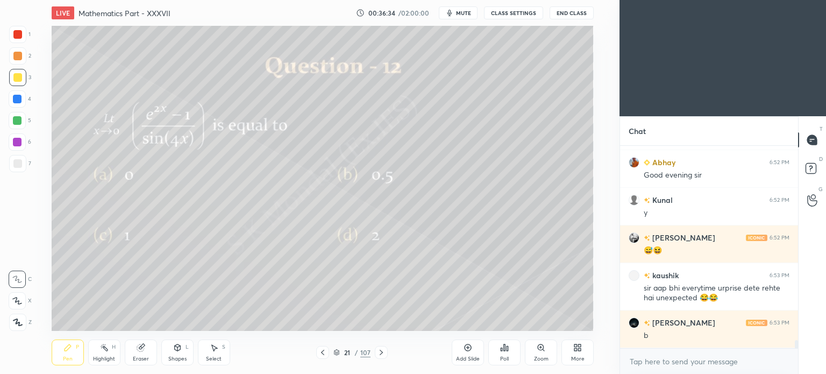
click at [142, 357] on div "Eraser" at bounding box center [141, 358] width 16 height 5
click at [61, 360] on div "Pen P" at bounding box center [68, 352] width 32 height 26
click at [63, 358] on div "Pen" at bounding box center [68, 358] width 10 height 5
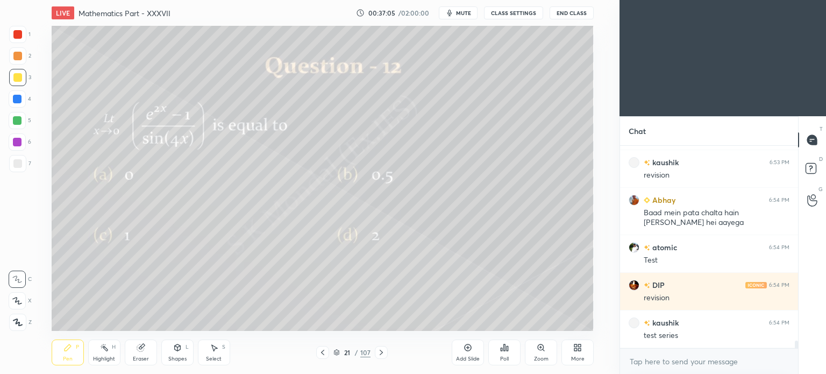
scroll to position [5203, 0]
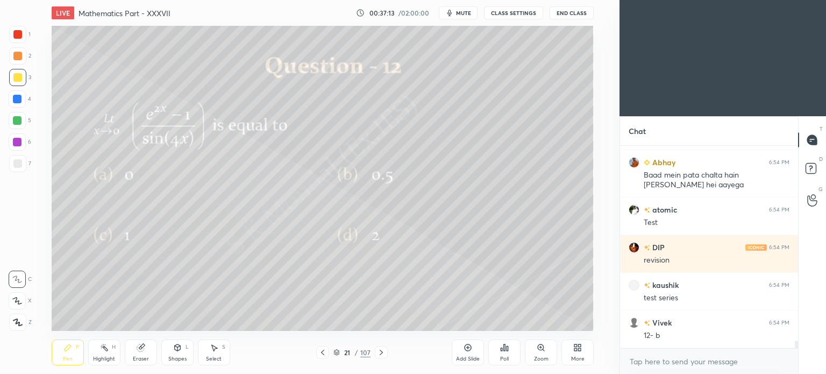
click at [505, 354] on div "Poll" at bounding box center [504, 352] width 32 height 26
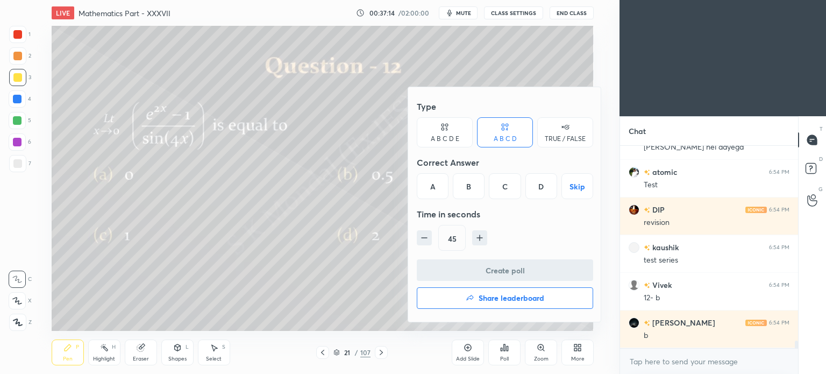
click at [472, 188] on div "B" at bounding box center [469, 186] width 32 height 26
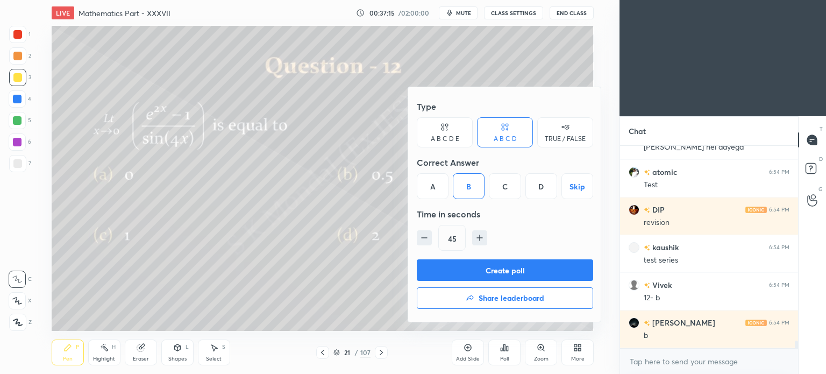
click at [493, 268] on button "Create poll" at bounding box center [505, 270] width 176 height 22
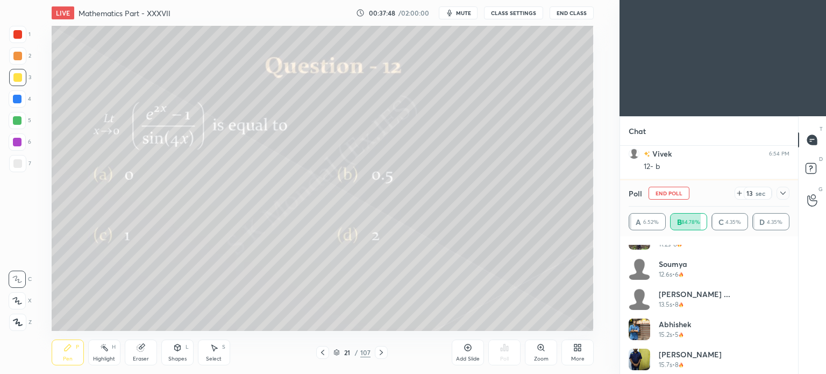
scroll to position [860, 0]
click at [74, 349] on div "Pen P" at bounding box center [68, 352] width 32 height 26
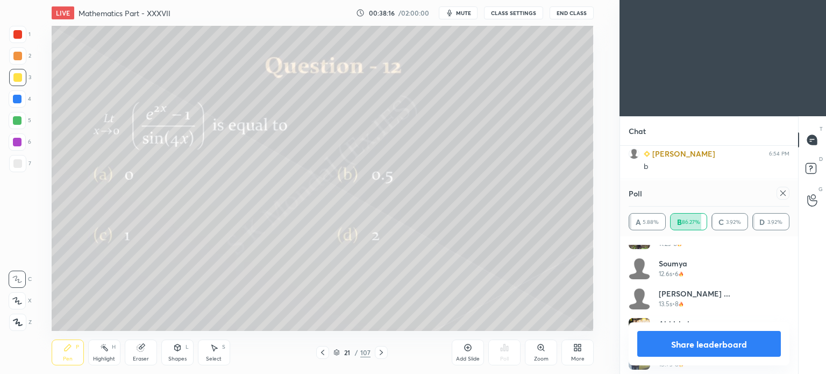
scroll to position [5485, 0]
click at [140, 350] on icon at bounding box center [140, 347] width 7 height 7
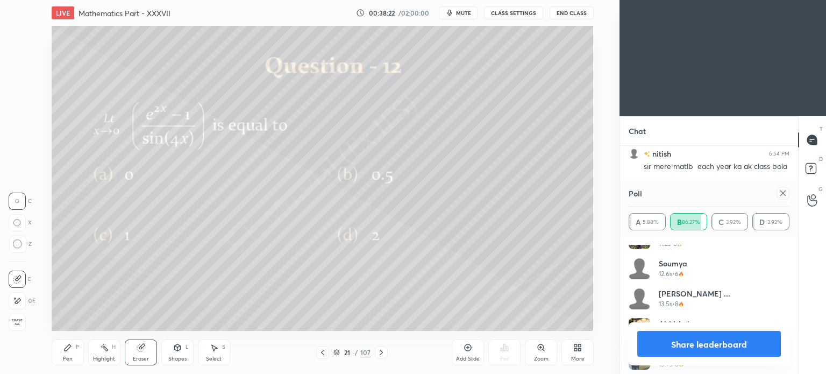
click at [67, 357] on div "Pen" at bounding box center [68, 358] width 10 height 5
click at [68, 357] on div "Pen" at bounding box center [68, 358] width 10 height 5
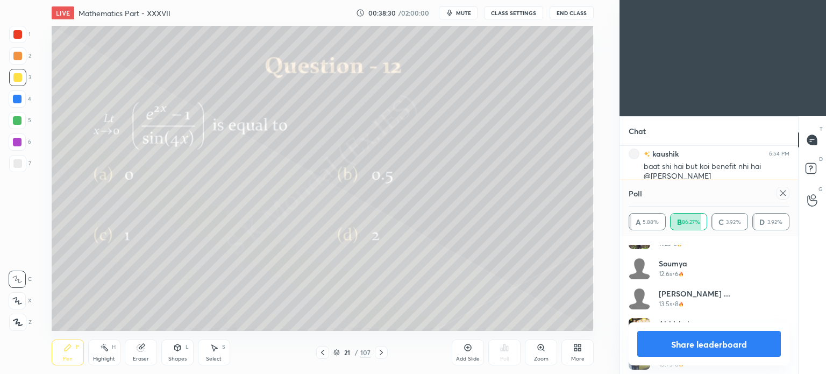
scroll to position [5560, 0]
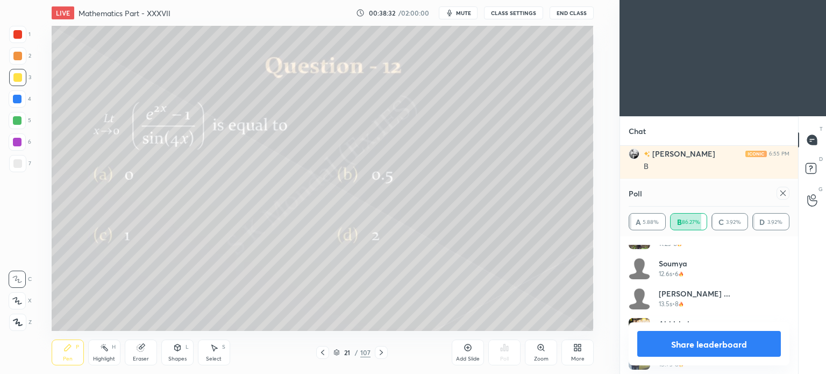
click at [108, 353] on div "Highlight H" at bounding box center [104, 352] width 32 height 26
click at [105, 350] on icon at bounding box center [104, 347] width 9 height 9
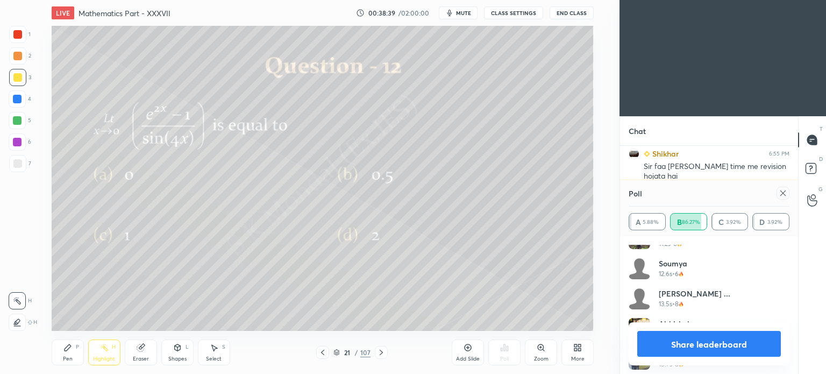
scroll to position [5635, 0]
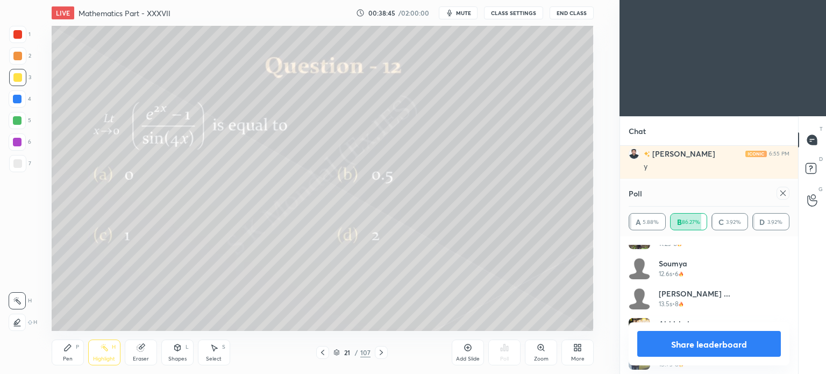
click at [60, 357] on div "Pen P" at bounding box center [68, 352] width 32 height 26
click at [65, 353] on div "Pen P" at bounding box center [68, 352] width 32 height 26
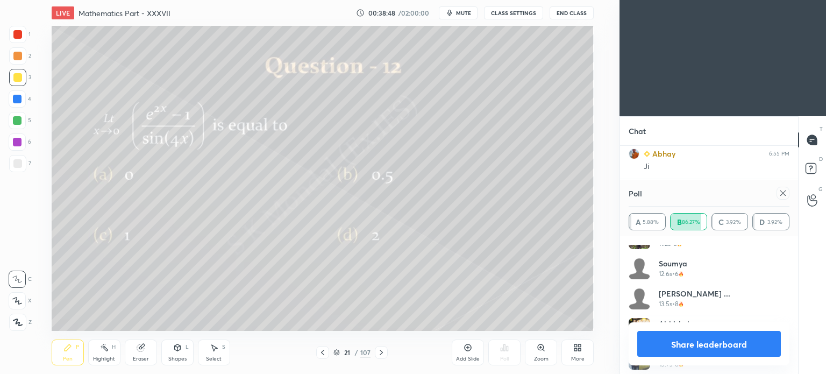
scroll to position [5710, 0]
click at [686, 337] on button "Share leaderboard" at bounding box center [709, 344] width 144 height 26
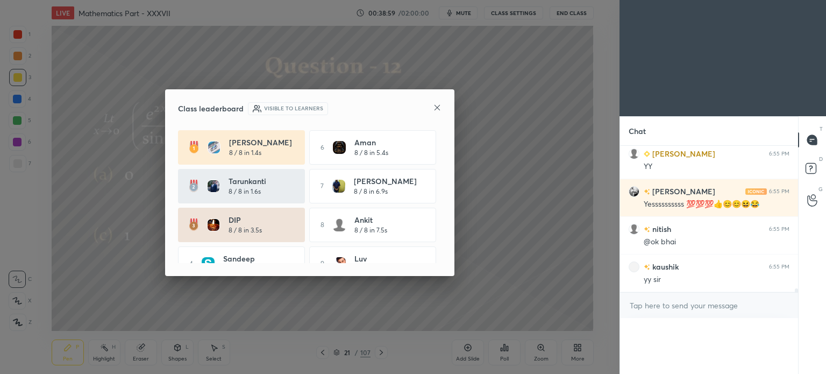
scroll to position [5693, 0]
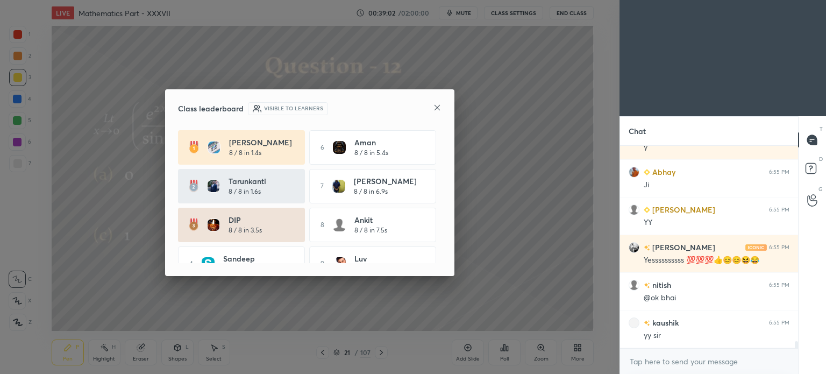
click at [436, 105] on icon at bounding box center [437, 107] width 9 height 9
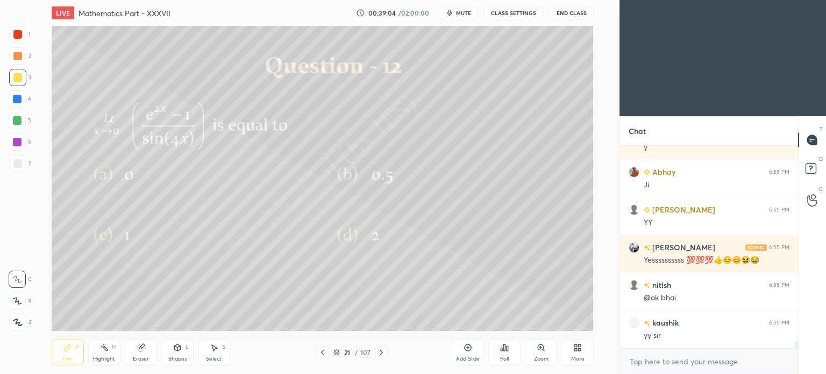
click at [383, 351] on icon at bounding box center [381, 352] width 9 height 9
click at [504, 350] on icon at bounding box center [505, 347] width 2 height 6
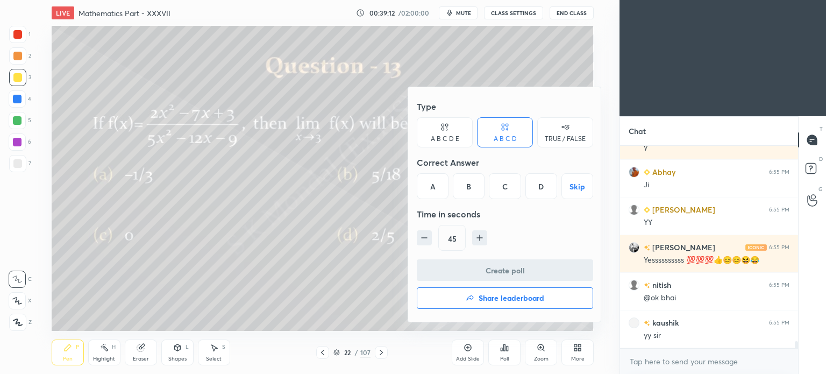
click at [464, 177] on div "B" at bounding box center [469, 186] width 32 height 26
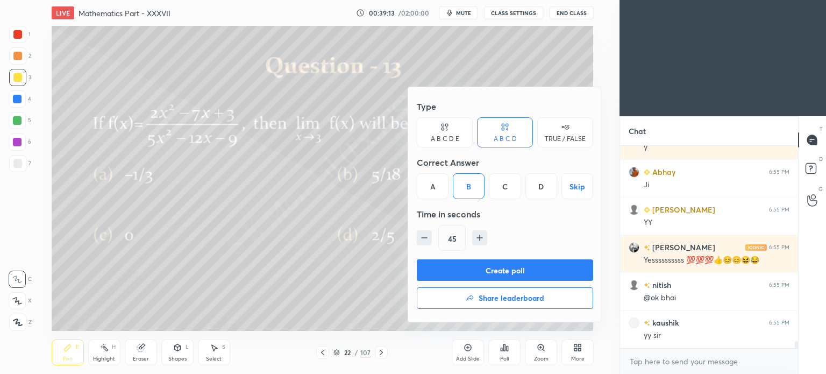
click at [485, 268] on button "Create poll" at bounding box center [505, 270] width 176 height 22
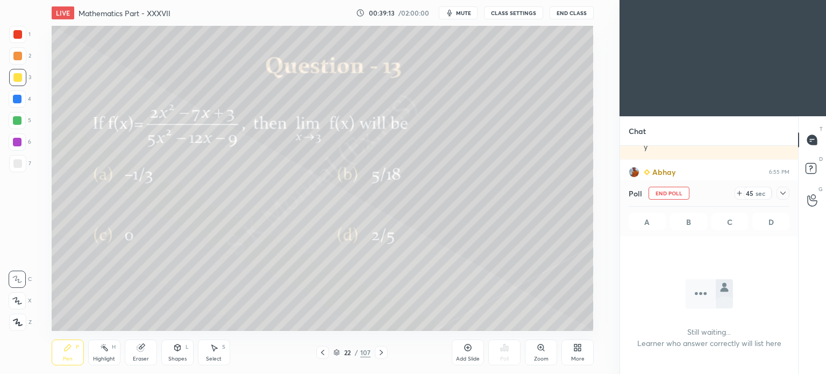
scroll to position [3, 3]
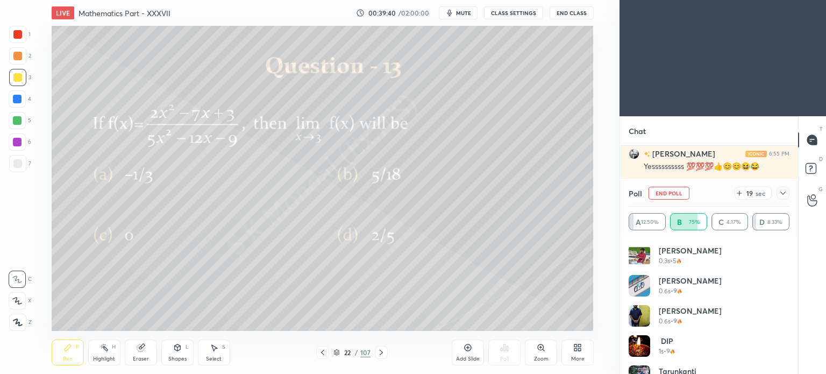
click at [139, 357] on div "Eraser" at bounding box center [141, 358] width 16 height 5
click at [60, 360] on div "Pen P" at bounding box center [68, 352] width 32 height 26
click at [64, 359] on div "Pen" at bounding box center [68, 358] width 10 height 5
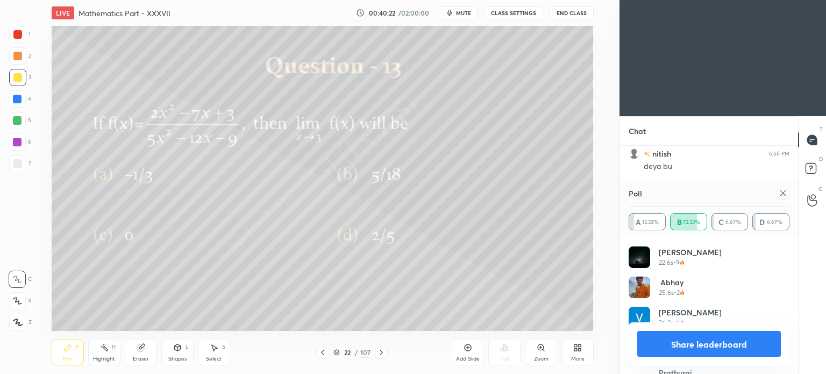
scroll to position [533, 0]
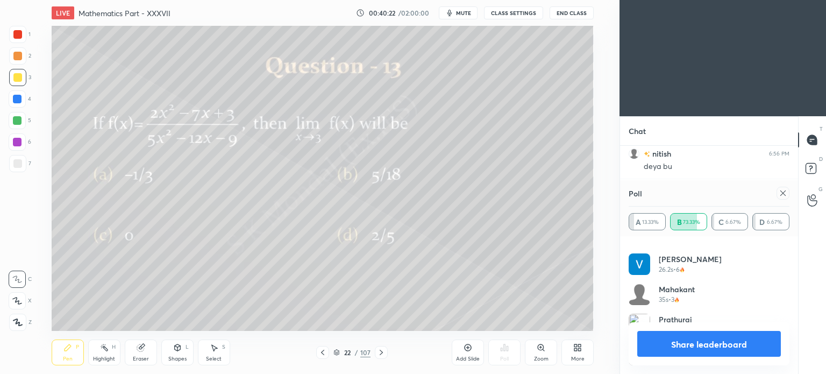
drag, startPoint x: 716, startPoint y: 347, endPoint x: 628, endPoint y: 262, distance: 122.4
click at [716, 348] on button "Share leaderboard" at bounding box center [709, 344] width 144 height 26
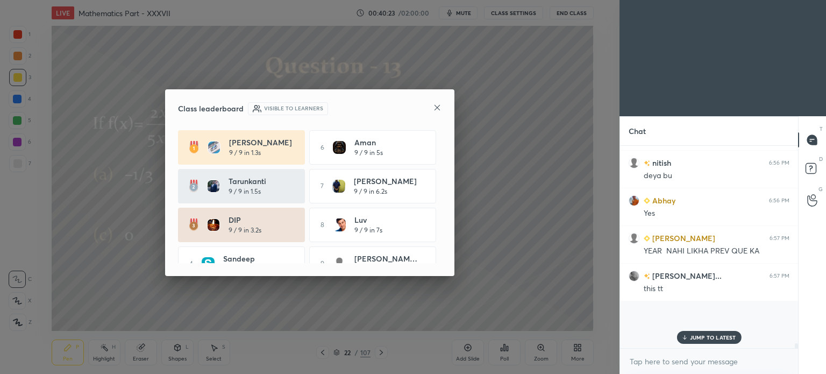
scroll to position [4, 3]
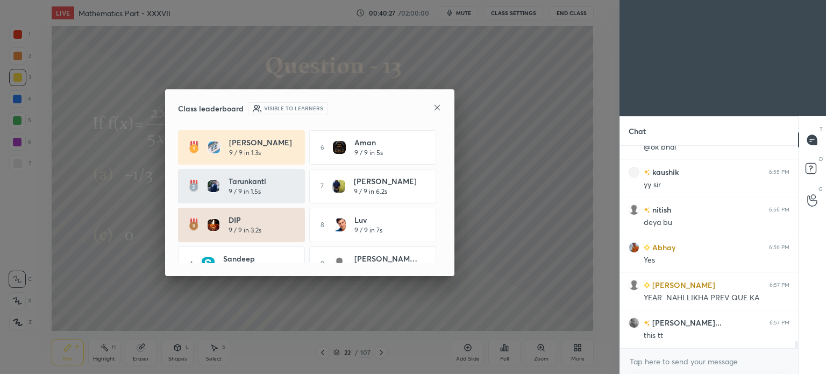
click at [436, 106] on icon at bounding box center [436, 107] width 5 height 5
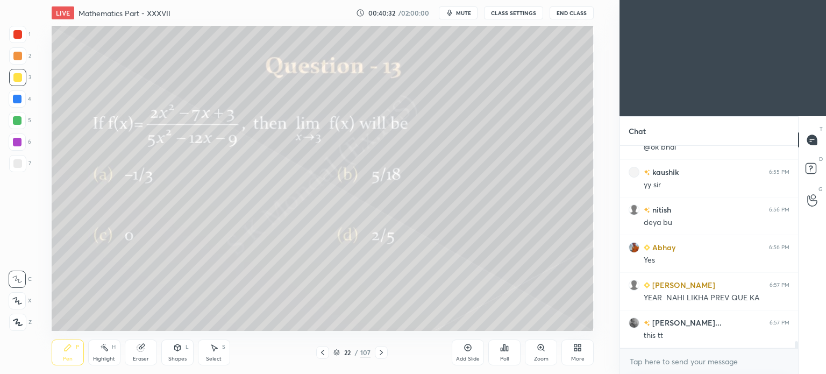
click at [323, 350] on icon at bounding box center [322, 352] width 9 height 9
click at [377, 353] on icon at bounding box center [381, 352] width 9 height 9
click at [385, 346] on div at bounding box center [381, 352] width 13 height 13
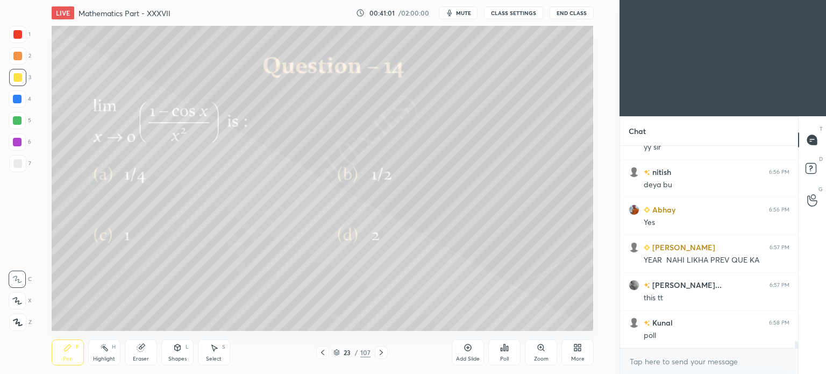
click at [505, 359] on div "Poll" at bounding box center [504, 358] width 9 height 5
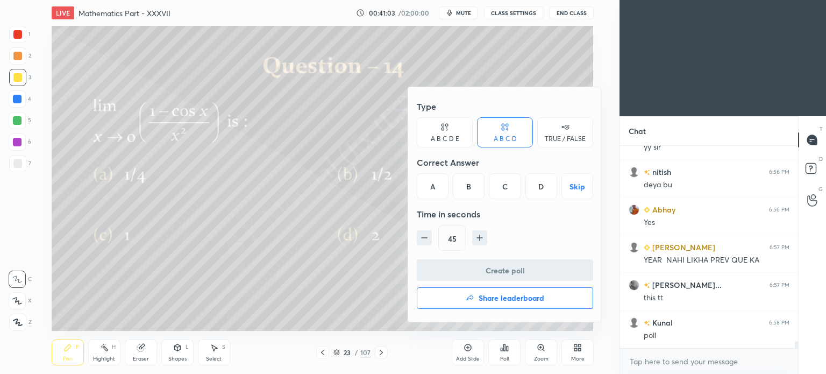
click at [467, 187] on div "B" at bounding box center [469, 186] width 32 height 26
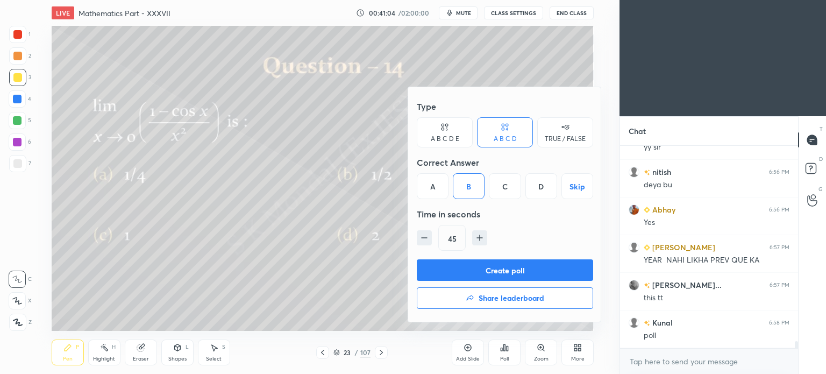
drag, startPoint x: 494, startPoint y: 269, endPoint x: 488, endPoint y: 260, distance: 10.9
click at [495, 269] on button "Create poll" at bounding box center [505, 270] width 176 height 22
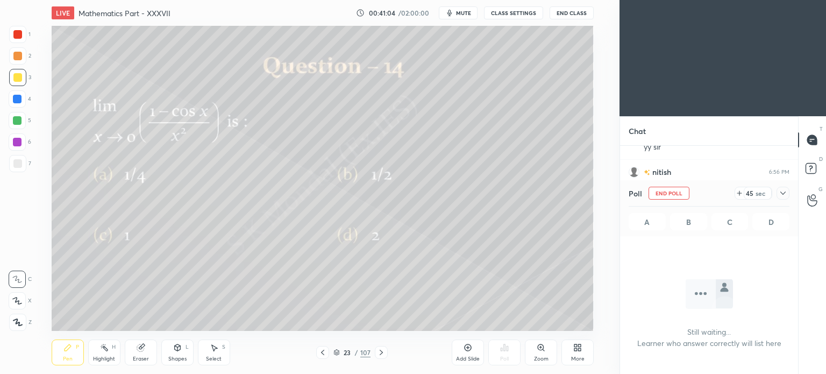
scroll to position [3, 3]
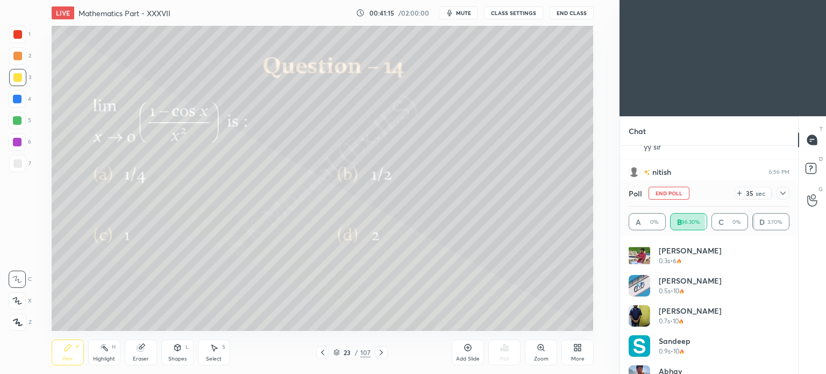
click at [142, 350] on icon at bounding box center [140, 347] width 7 height 7
click at [65, 350] on icon at bounding box center [68, 347] width 6 height 6
click at [67, 353] on div "Pen P" at bounding box center [68, 352] width 32 height 26
click at [126, 355] on div "Eraser" at bounding box center [141, 352] width 32 height 26
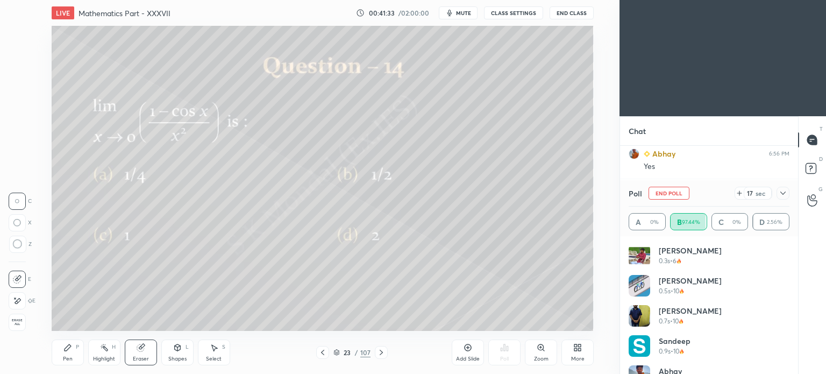
click at [71, 358] on div "Pen" at bounding box center [68, 358] width 10 height 5
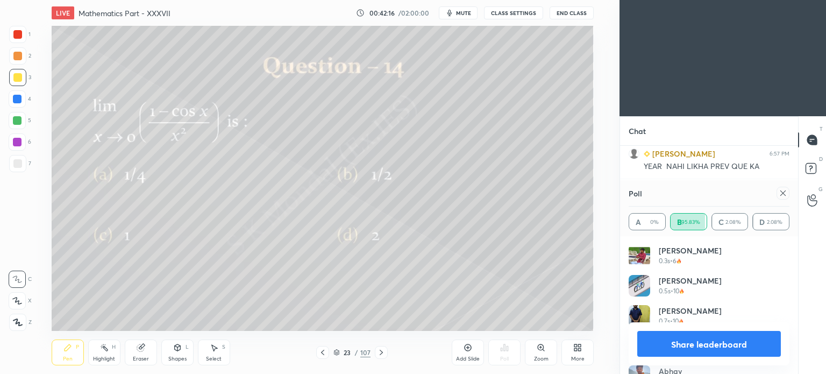
click at [693, 341] on button "Share leaderboard" at bounding box center [709, 344] width 144 height 26
type textarea "x"
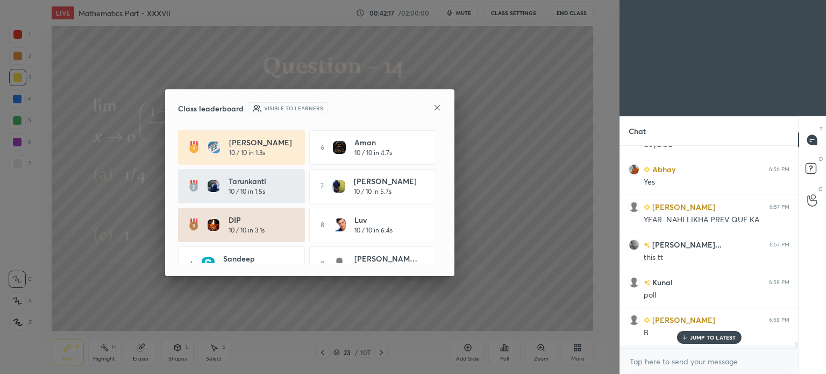
scroll to position [222, 175]
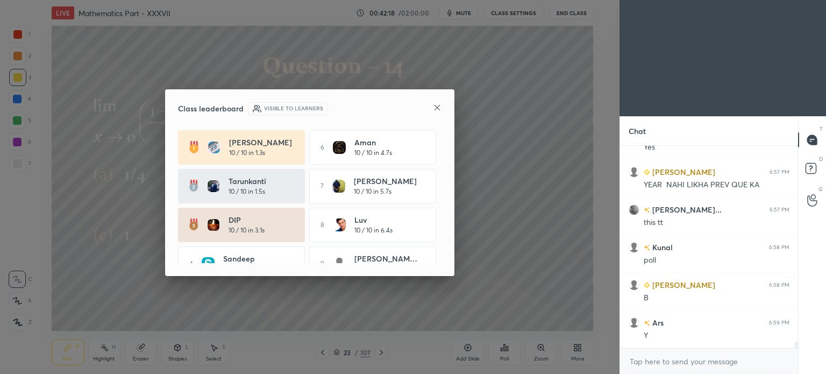
click at [437, 105] on icon at bounding box center [437, 107] width 9 height 9
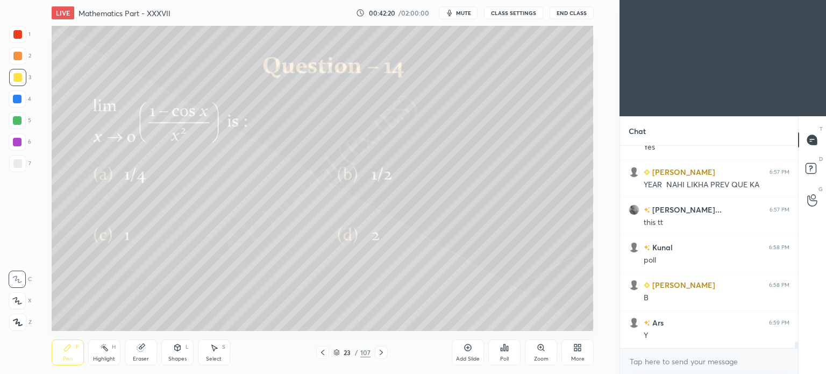
scroll to position [5956, 0]
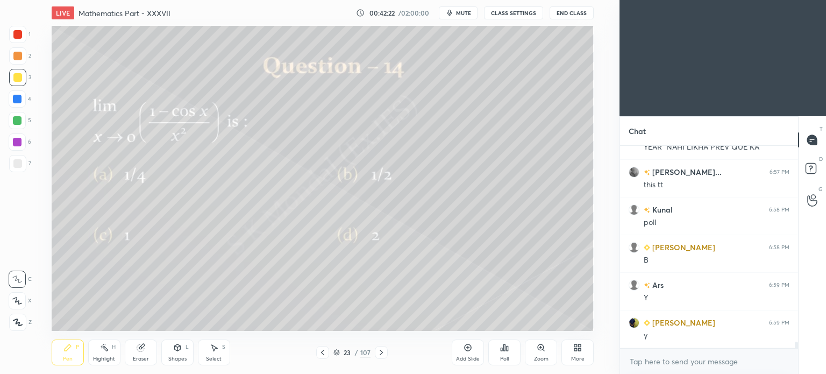
click at [381, 348] on icon at bounding box center [381, 352] width 9 height 9
click at [318, 350] on icon at bounding box center [322, 352] width 9 height 9
click at [381, 352] on icon at bounding box center [381, 352] width 9 height 9
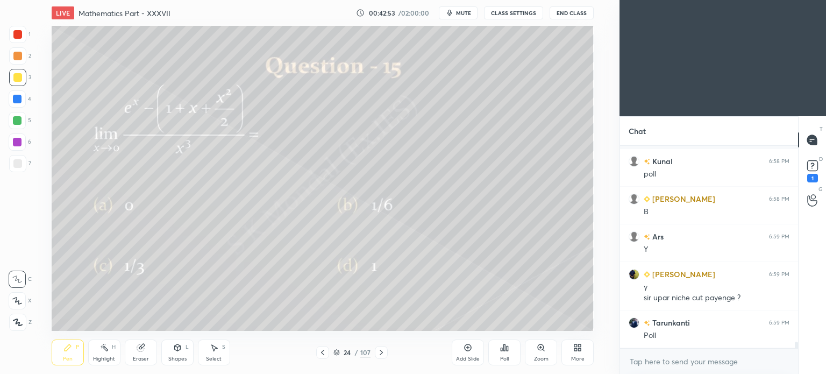
scroll to position [6050, 0]
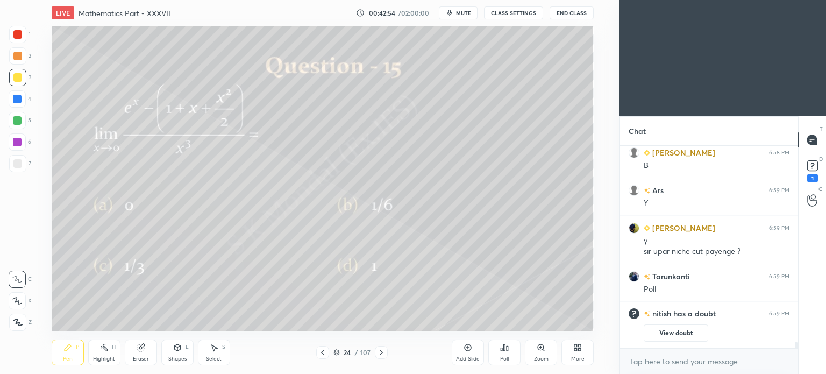
click at [467, 354] on div "Add Slide" at bounding box center [468, 352] width 32 height 26
click at [322, 346] on div at bounding box center [322, 352] width 13 height 13
click at [503, 350] on icon at bounding box center [504, 347] width 9 height 9
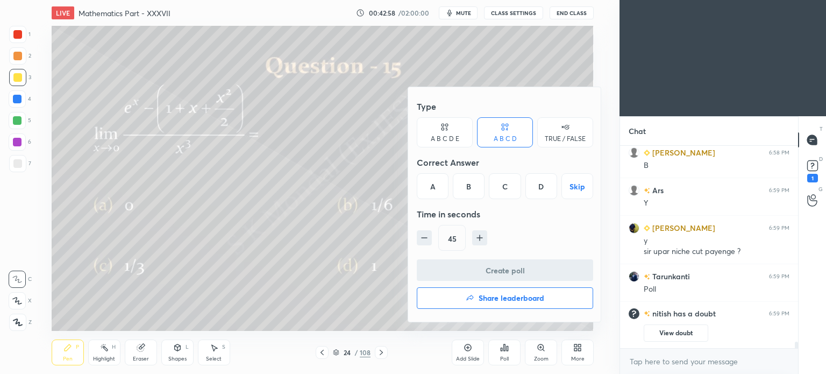
click at [473, 183] on div "B" at bounding box center [469, 186] width 32 height 26
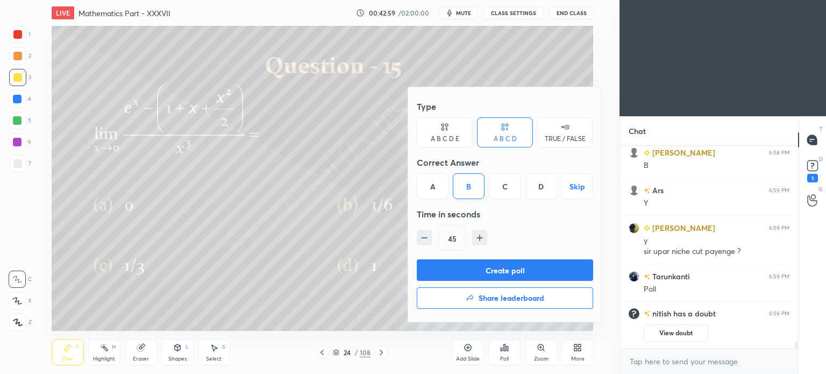
click at [478, 234] on icon "button" at bounding box center [479, 237] width 11 height 11
type input "60"
drag, startPoint x: 487, startPoint y: 266, endPoint x: 472, endPoint y: 267, distance: 15.6
click at [488, 266] on button "Create poll" at bounding box center [505, 270] width 176 height 22
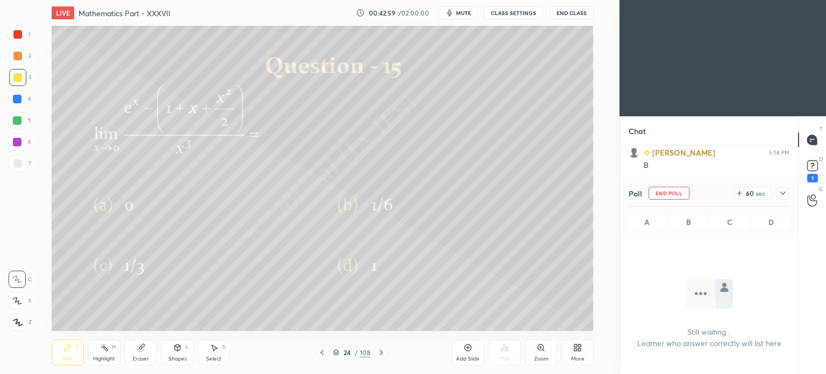
scroll to position [3, 3]
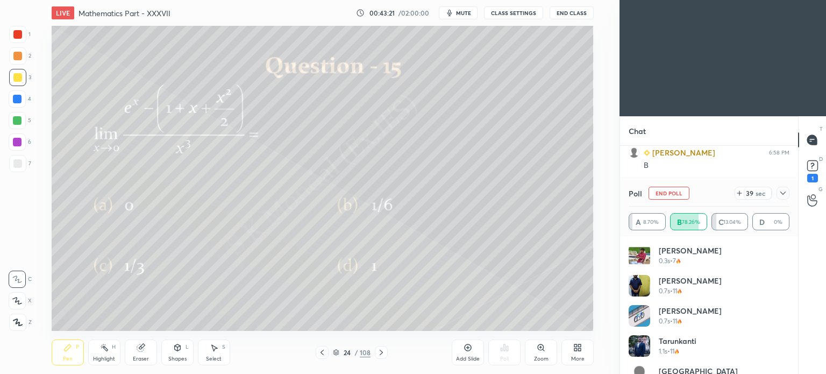
click at [101, 353] on div "Highlight H" at bounding box center [104, 352] width 32 height 26
click at [67, 357] on div "Pen" at bounding box center [68, 358] width 10 height 5
click at [68, 357] on div "Pen" at bounding box center [68, 358] width 10 height 5
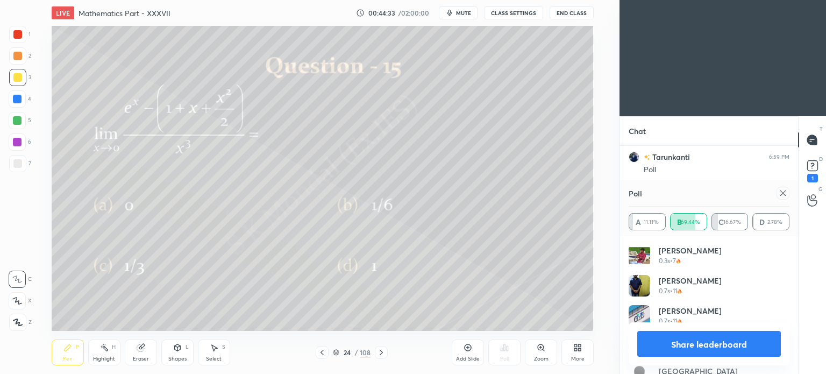
scroll to position [5706, 0]
click at [690, 332] on button "Share leaderboard" at bounding box center [709, 344] width 144 height 26
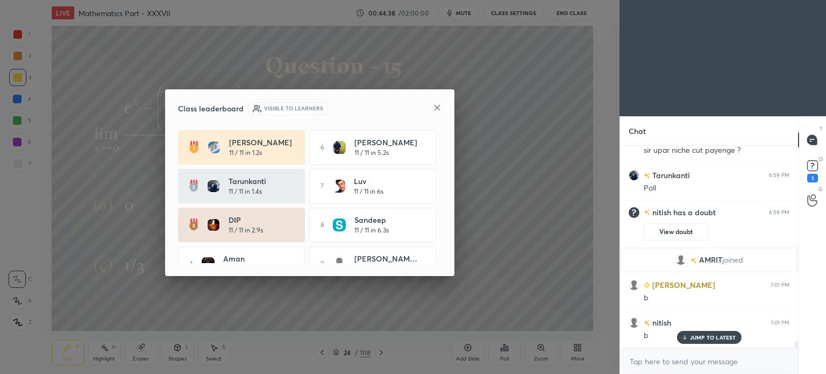
scroll to position [199, 175]
click at [433, 105] on icon at bounding box center [437, 107] width 9 height 9
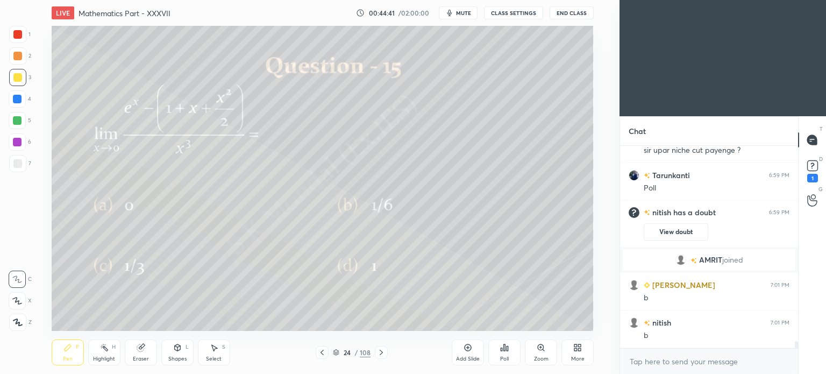
click at [383, 352] on icon at bounding box center [381, 352] width 9 height 9
click at [385, 350] on div at bounding box center [381, 352] width 13 height 13
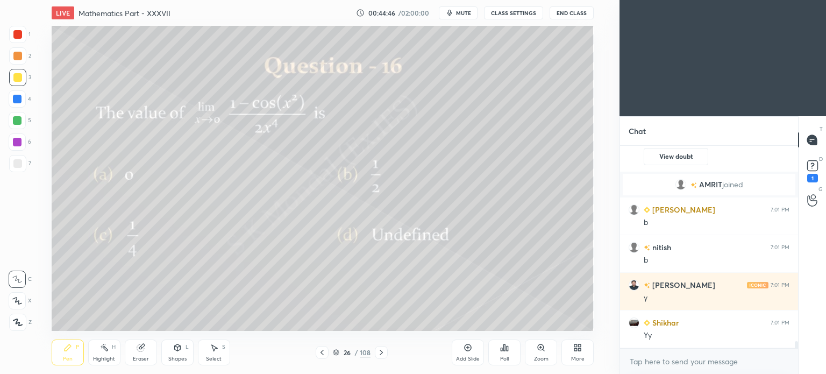
scroll to position [5838, 0]
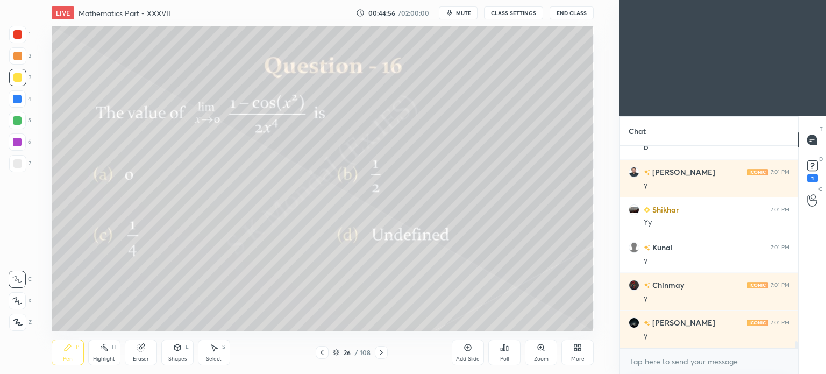
click at [503, 350] on icon at bounding box center [504, 347] width 9 height 9
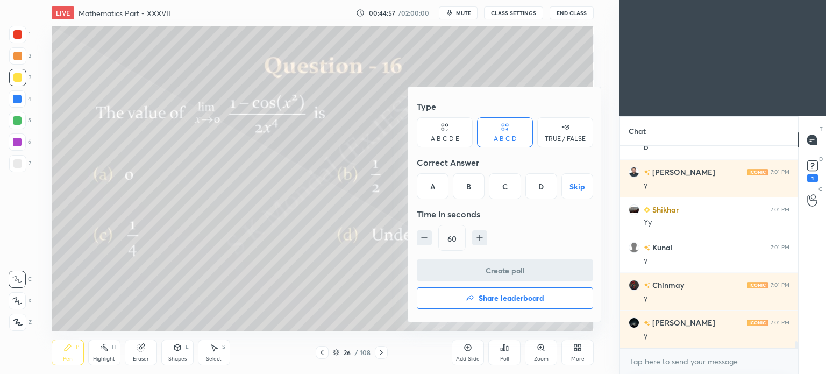
click at [508, 188] on div "C" at bounding box center [505, 186] width 32 height 26
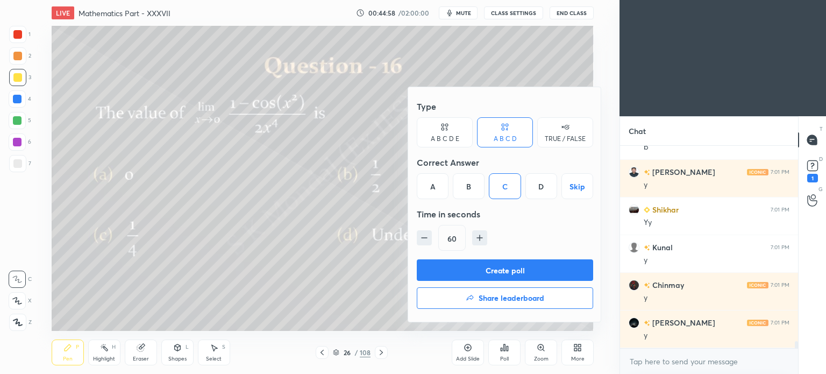
click at [496, 274] on button "Create poll" at bounding box center [505, 270] width 176 height 22
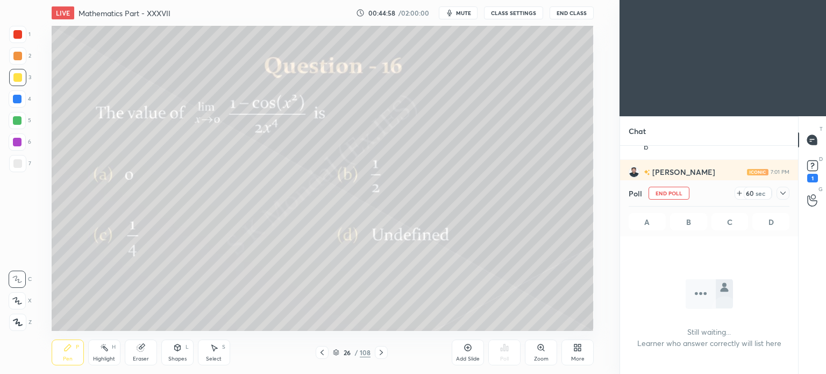
scroll to position [3, 3]
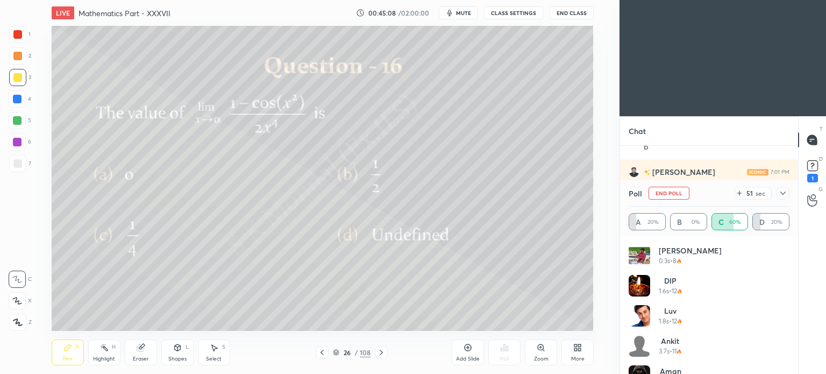
click at [69, 352] on icon at bounding box center [67, 347] width 9 height 9
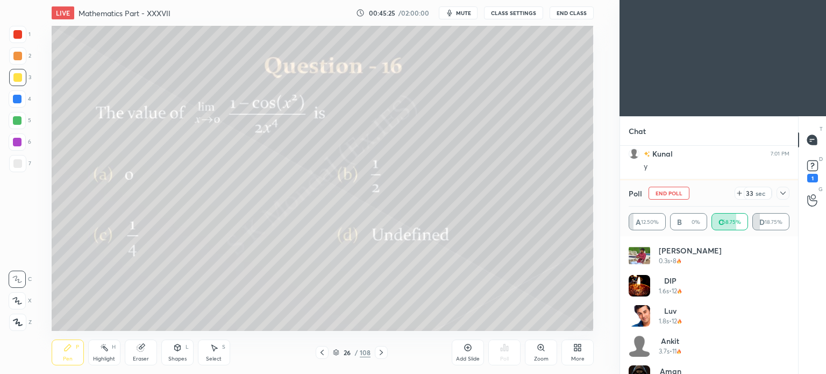
click at [469, 347] on icon at bounding box center [468, 347] width 9 height 9
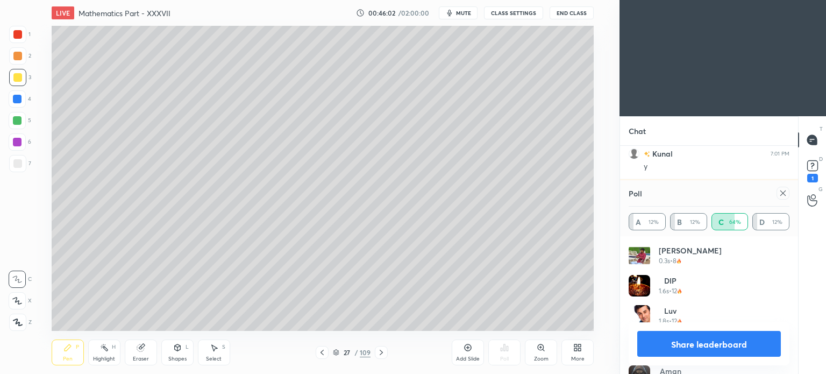
click at [712, 342] on button "Share leaderboard" at bounding box center [709, 344] width 144 height 26
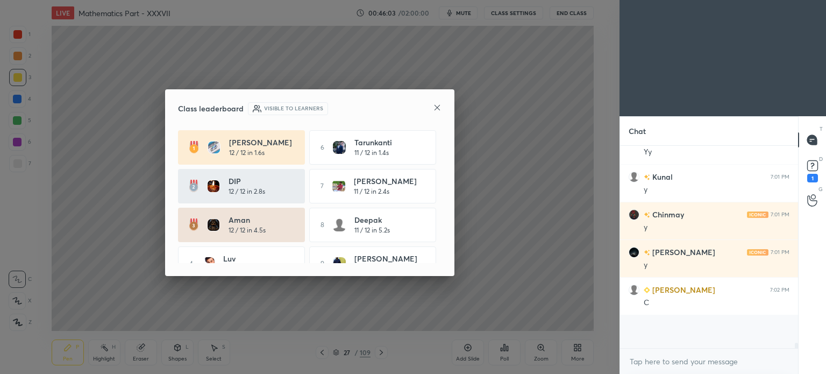
scroll to position [198, 175]
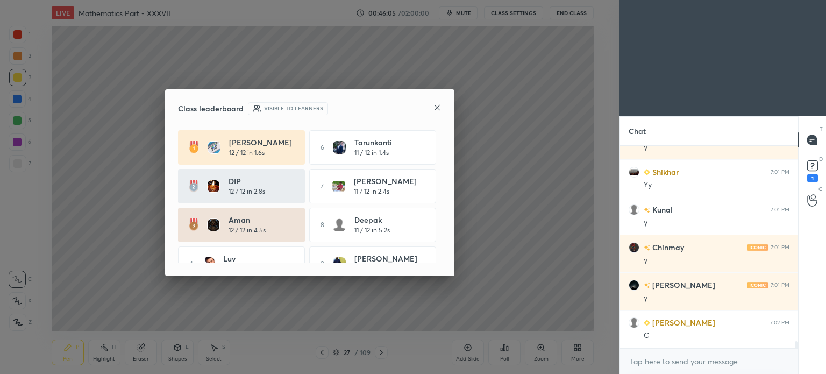
click at [437, 106] on icon at bounding box center [437, 107] width 9 height 9
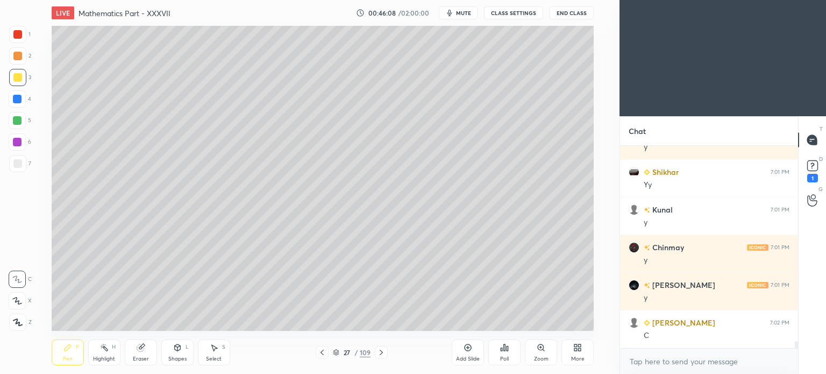
click at [23, 157] on div at bounding box center [17, 163] width 17 height 17
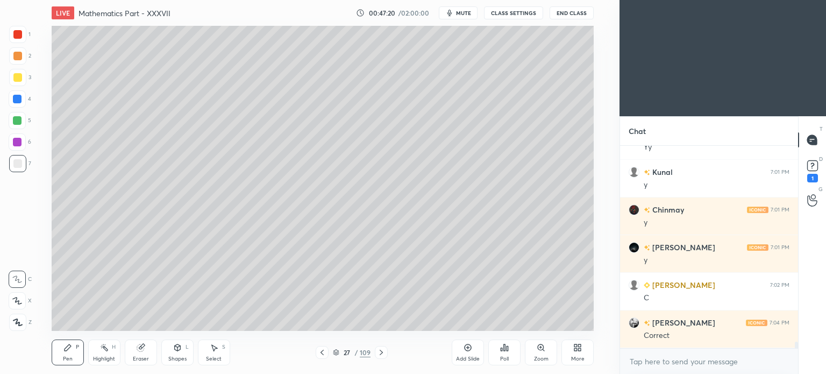
click at [143, 352] on div "Eraser" at bounding box center [141, 352] width 32 height 26
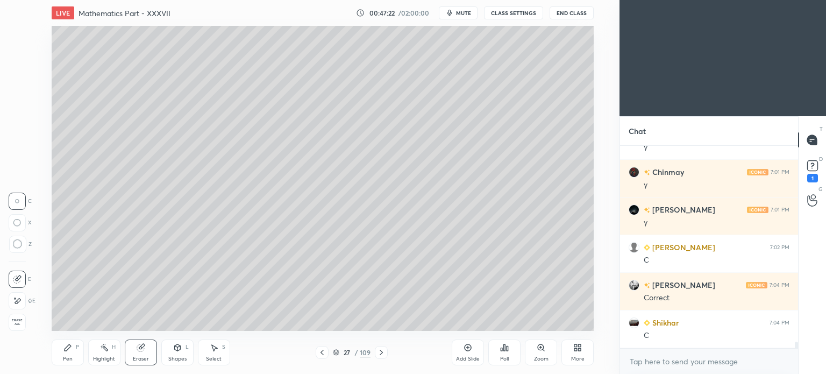
click at [59, 356] on div "Pen P" at bounding box center [68, 352] width 32 height 26
click at [63, 355] on div "Pen P" at bounding box center [68, 352] width 32 height 26
click at [316, 351] on div at bounding box center [322, 352] width 13 height 13
click at [809, 170] on rect at bounding box center [812, 166] width 10 height 10
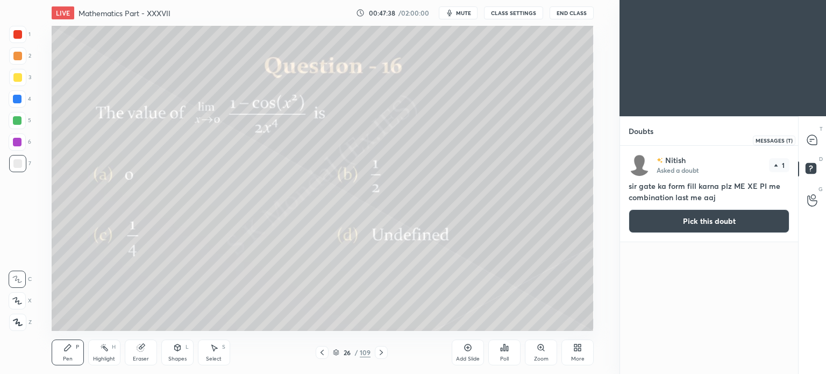
click at [811, 135] on icon at bounding box center [812, 140] width 10 height 10
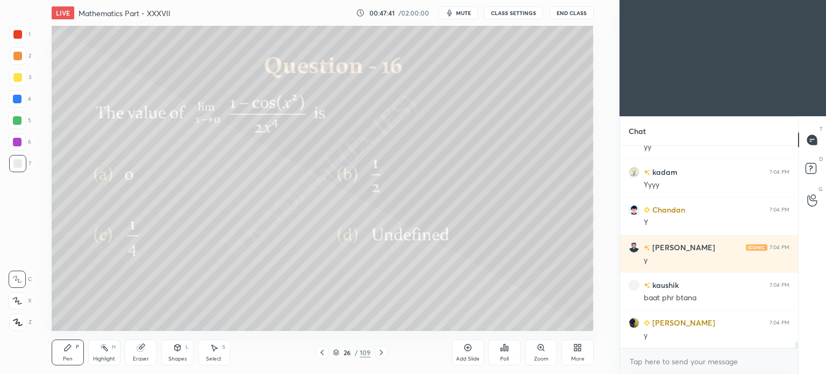
scroll to position [6441, 0]
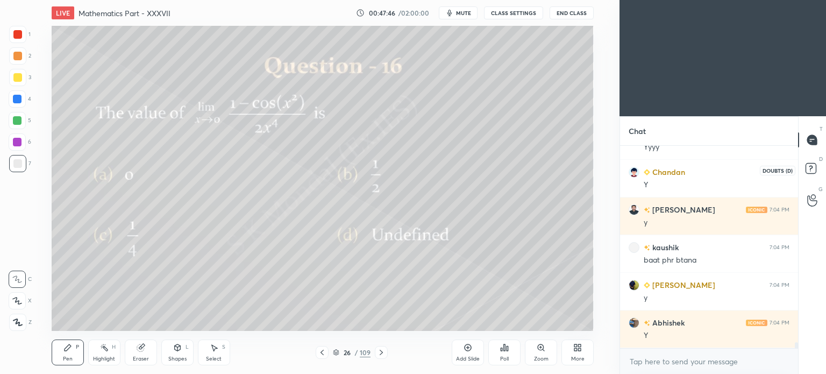
drag, startPoint x: 815, startPoint y: 172, endPoint x: 752, endPoint y: 198, distance: 67.9
click at [814, 172] on rect at bounding box center [810, 168] width 10 height 10
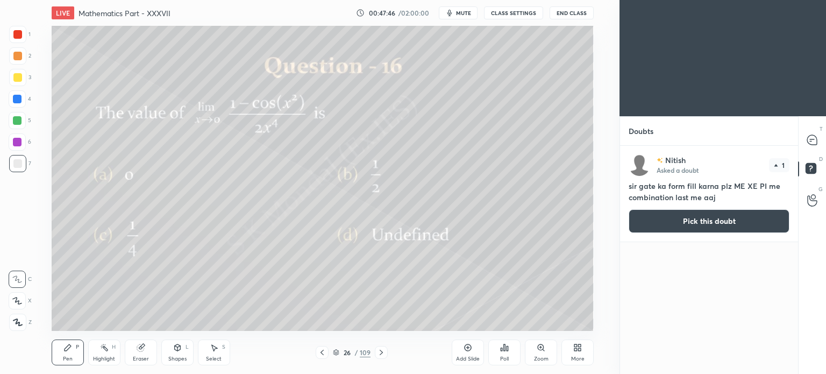
click at [715, 218] on button "Pick this doubt" at bounding box center [709, 221] width 161 height 24
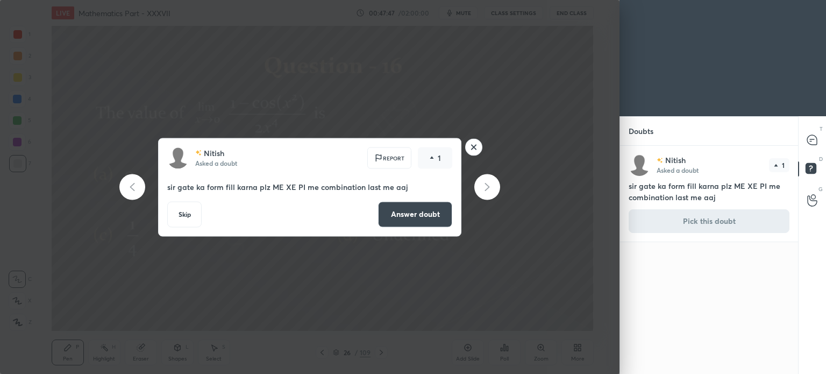
click at [421, 202] on button "Answer doubt" at bounding box center [415, 214] width 74 height 26
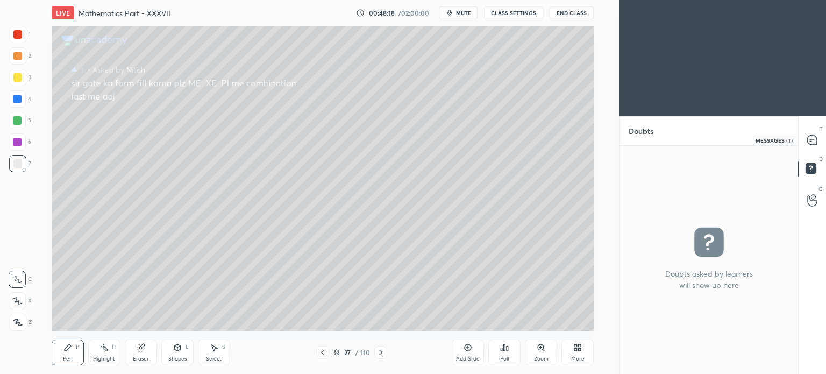
click at [815, 142] on icon at bounding box center [812, 140] width 10 height 10
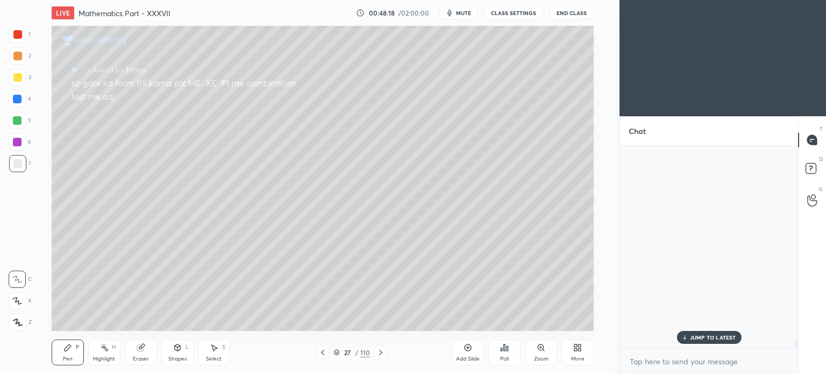
scroll to position [199, 175]
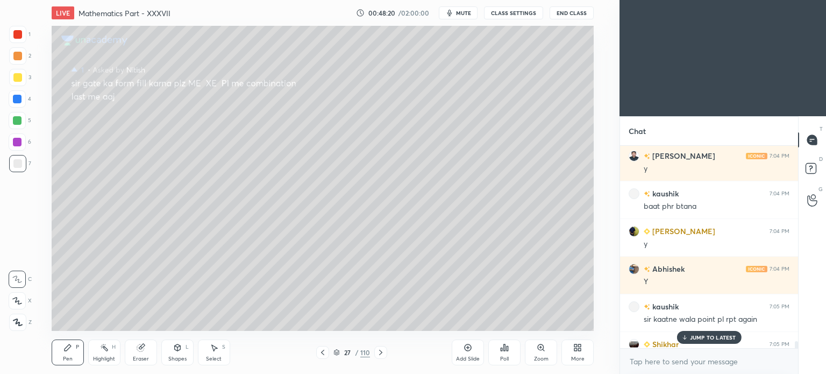
click at [710, 338] on p "JUMP TO LATEST" at bounding box center [713, 337] width 46 height 6
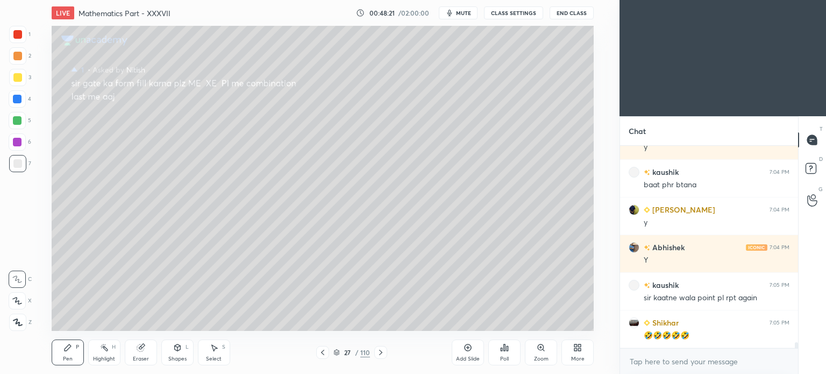
scroll to position [6482, 0]
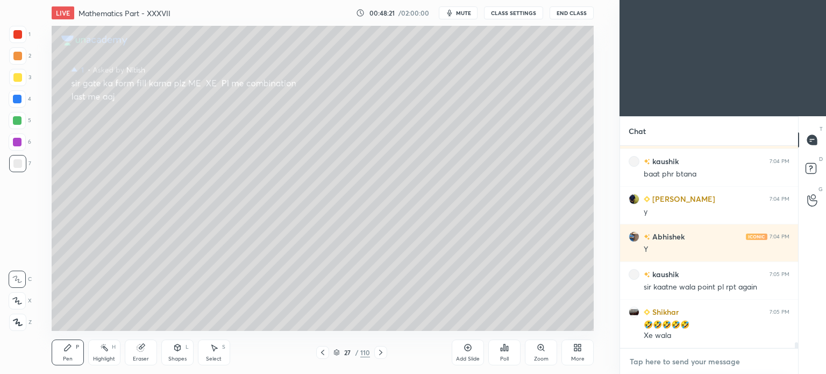
type textarea "x"
click at [656, 354] on textarea at bounding box center [709, 361] width 161 height 17
paste textarea "https://youtu.be/ifHsvCwf9hs?si=yLawU-52pjra7Og4"
type textarea "https://youtu.be/ifHsvCwf9hs?si=yLawU-52pjra7Og4"
type textarea "x"
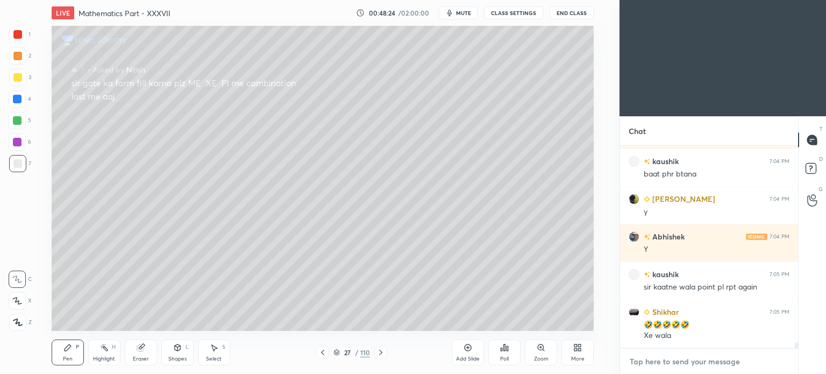
scroll to position [199, 175]
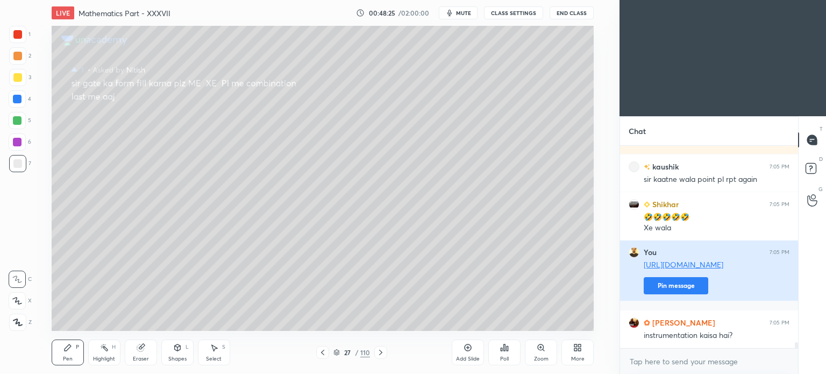
click at [688, 337] on div "instrumentation kaisa hai?" at bounding box center [717, 335] width 146 height 11
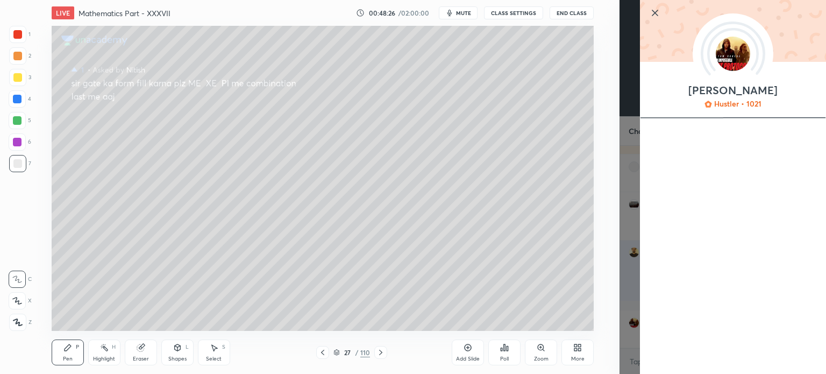
scroll to position [6627, 0]
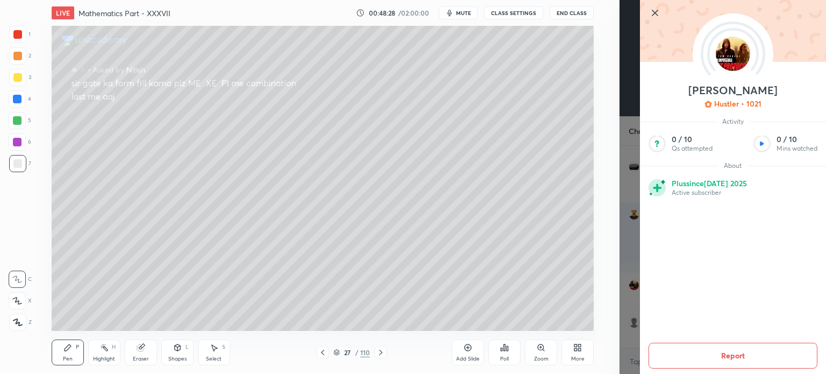
click at [654, 15] on icon at bounding box center [654, 12] width 13 height 13
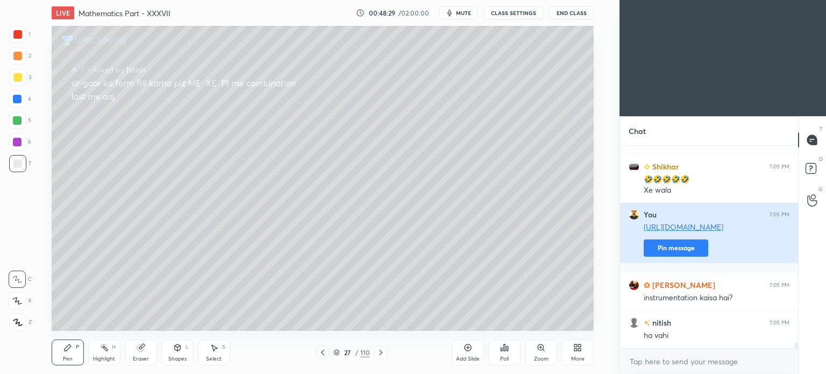
drag, startPoint x: 683, startPoint y: 255, endPoint x: 647, endPoint y: 253, distance: 36.7
click at [683, 255] on button "Pin message" at bounding box center [676, 247] width 65 height 17
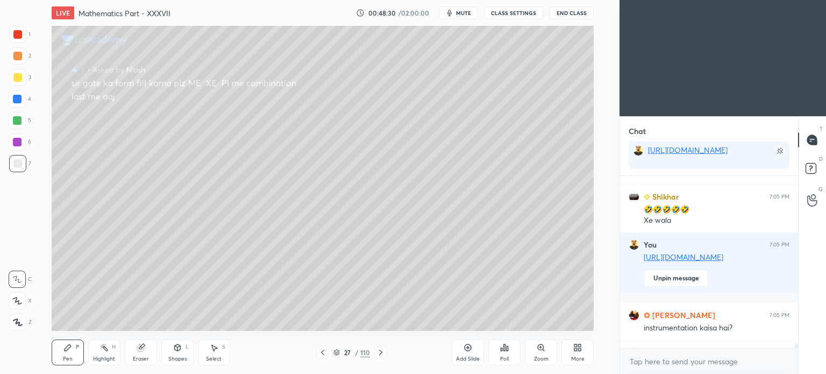
scroll to position [195, 175]
click at [323, 352] on icon at bounding box center [322, 352] width 9 height 9
click at [381, 350] on icon at bounding box center [380, 352] width 9 height 9
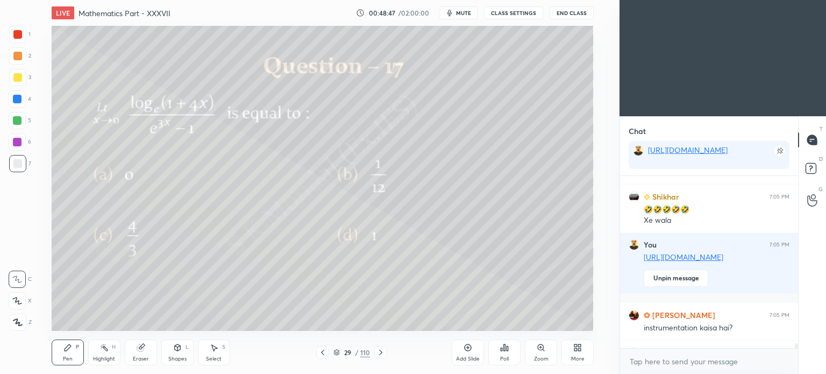
scroll to position [6694, 0]
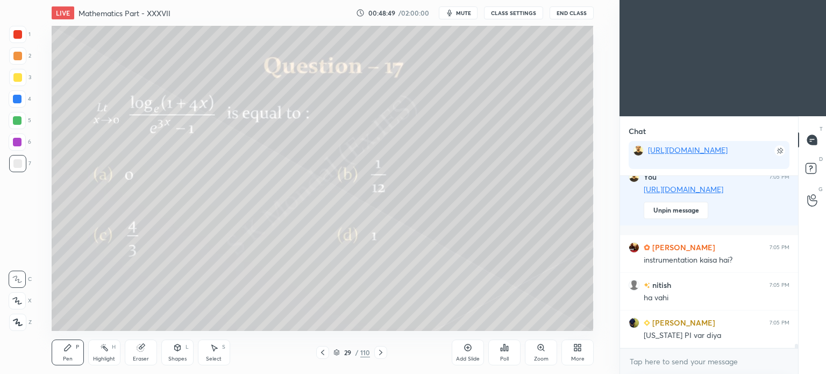
click at [323, 346] on div at bounding box center [322, 352] width 13 height 13
click at [384, 352] on icon at bounding box center [380, 352] width 9 height 9
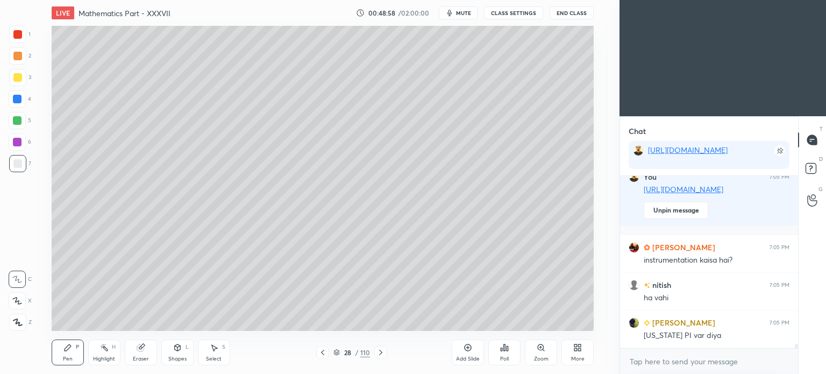
click at [382, 352] on icon at bounding box center [380, 352] width 9 height 9
click at [70, 350] on icon at bounding box center [67, 347] width 9 height 9
click at [23, 84] on div at bounding box center [17, 77] width 17 height 17
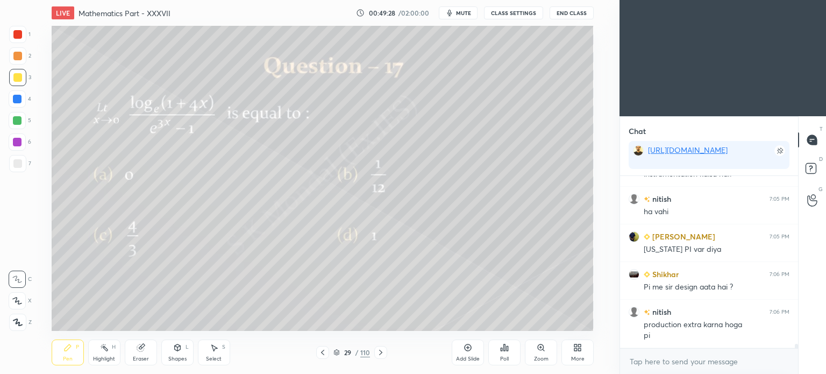
scroll to position [6818, 0]
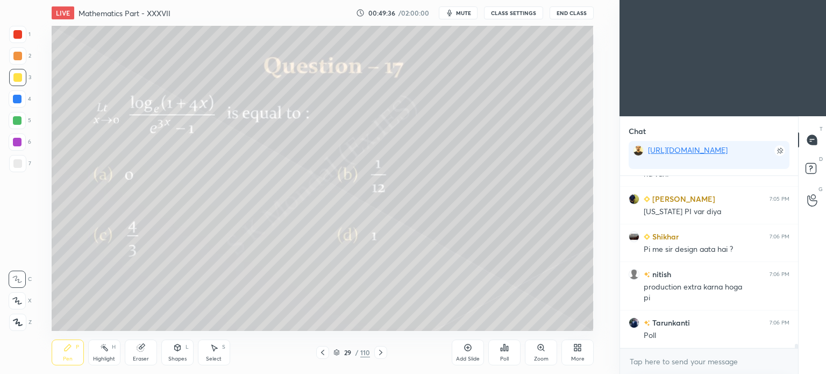
click at [497, 350] on div "Poll" at bounding box center [504, 352] width 32 height 26
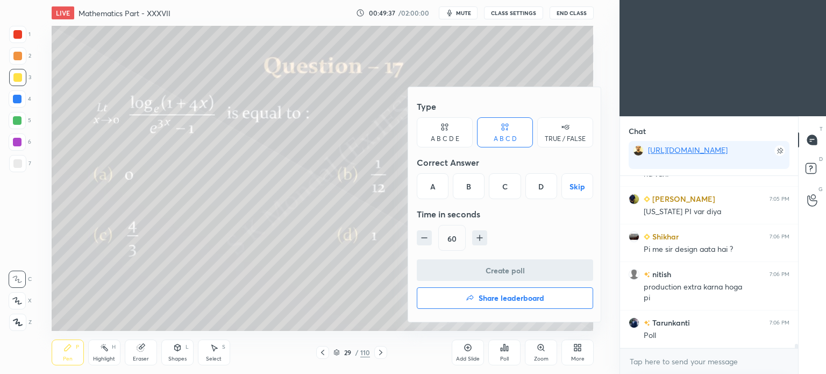
click at [503, 184] on div "C" at bounding box center [505, 186] width 32 height 26
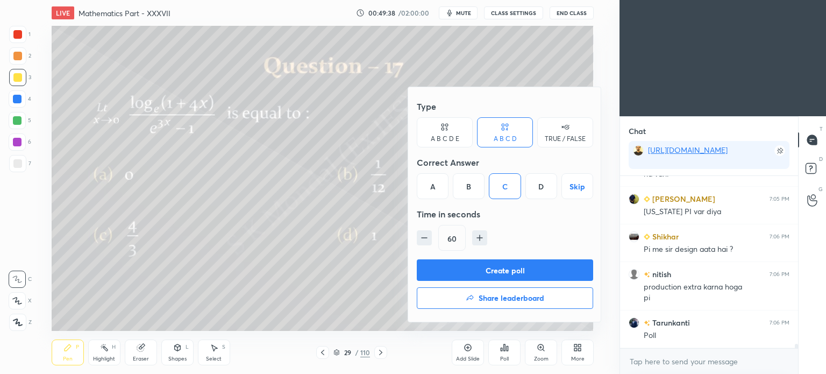
click at [512, 267] on button "Create poll" at bounding box center [505, 270] width 176 height 22
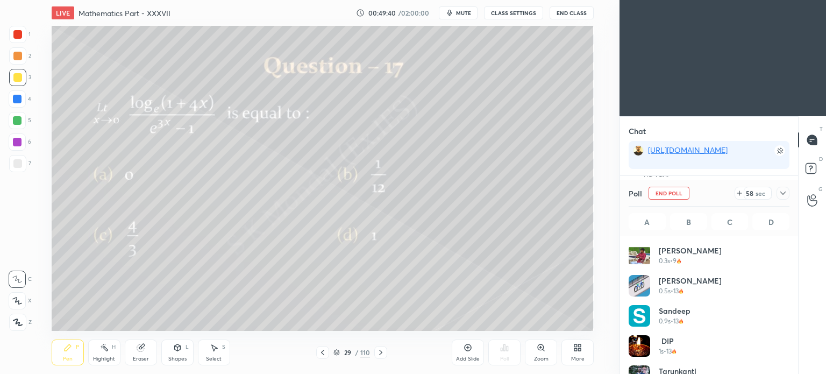
scroll to position [126, 158]
click at [97, 357] on div "Highlight" at bounding box center [104, 358] width 22 height 5
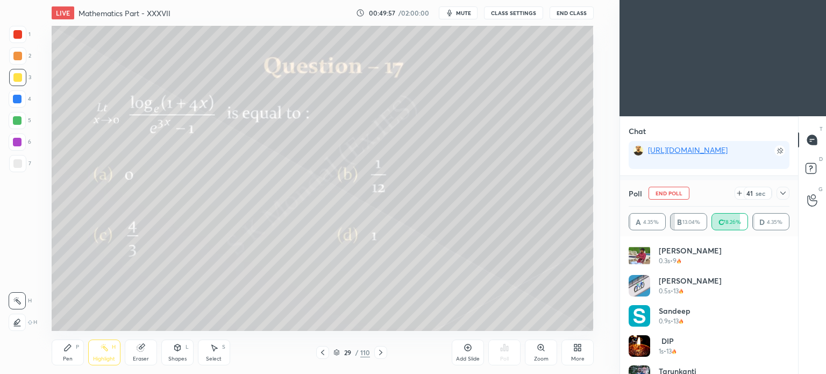
scroll to position [6912, 0]
click at [68, 353] on div "Pen P" at bounding box center [68, 352] width 32 height 26
click at [70, 355] on div "Pen P" at bounding box center [68, 352] width 32 height 26
click at [377, 352] on icon at bounding box center [380, 352] width 9 height 9
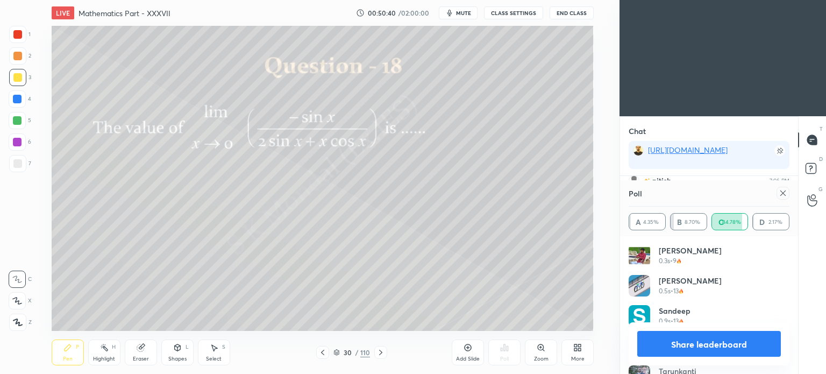
click at [691, 341] on button "Share leaderboard" at bounding box center [709, 344] width 144 height 26
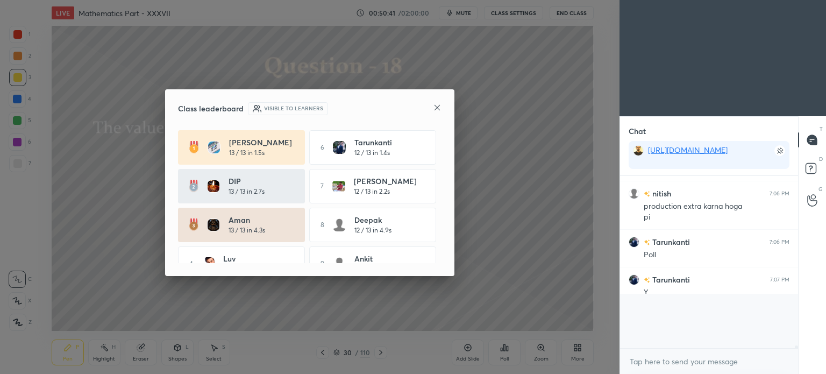
scroll to position [160, 175]
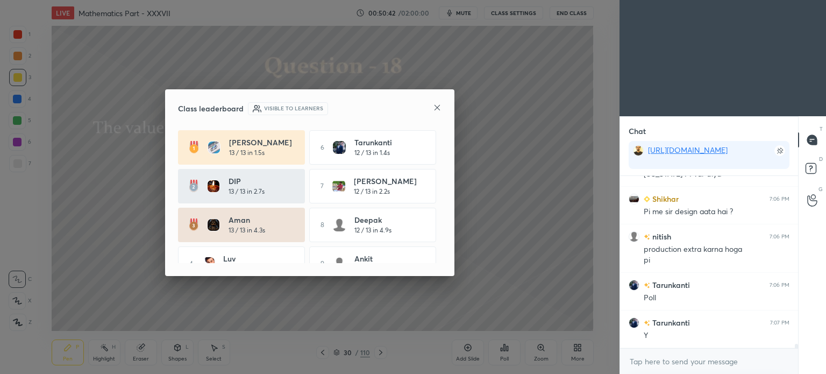
click at [439, 109] on icon at bounding box center [437, 107] width 9 height 9
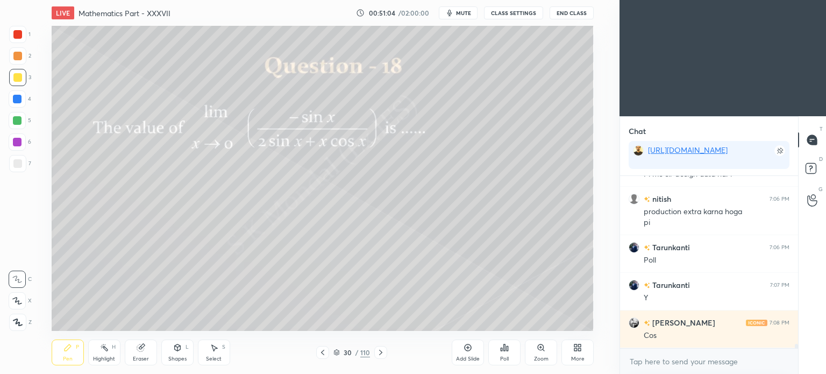
scroll to position [6931, 0]
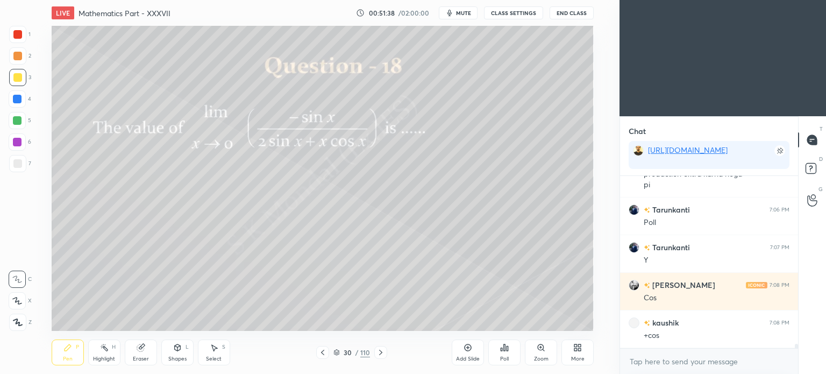
click at [103, 356] on div "Highlight" at bounding box center [104, 358] width 22 height 5
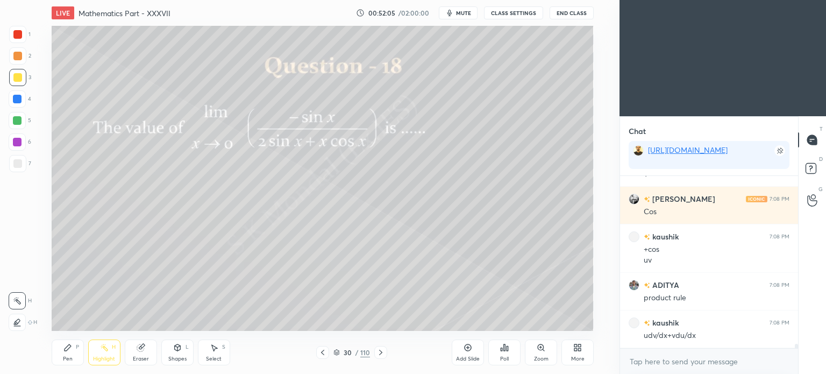
scroll to position [7055, 0]
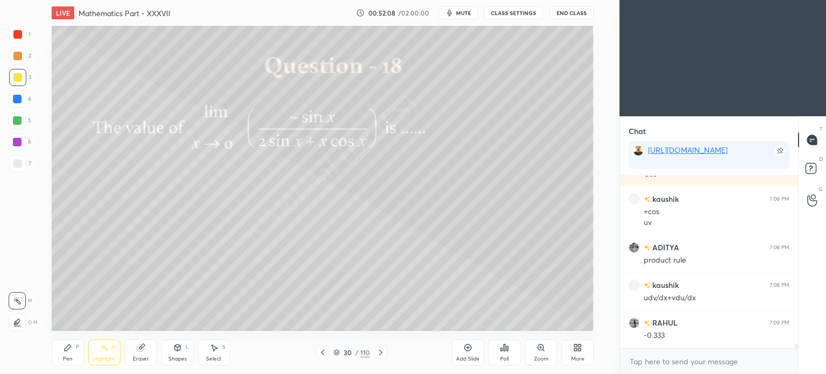
click at [71, 354] on div "Pen P" at bounding box center [68, 352] width 32 height 26
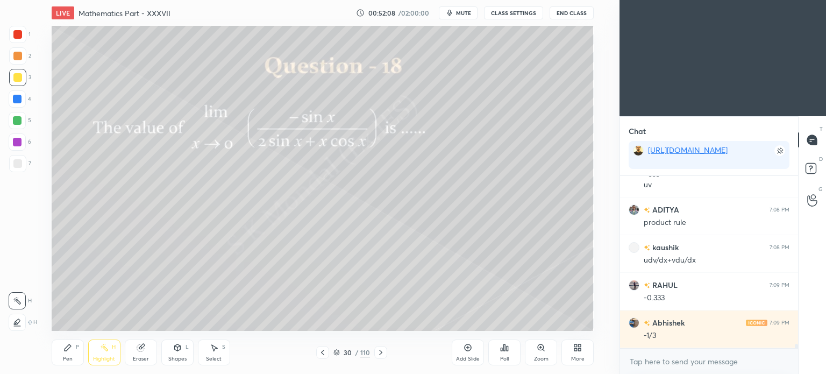
click at [73, 354] on div "Pen P" at bounding box center [68, 352] width 32 height 26
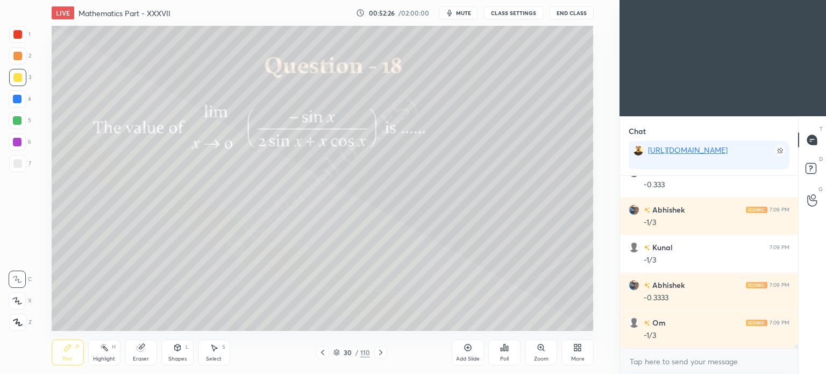
scroll to position [7243, 0]
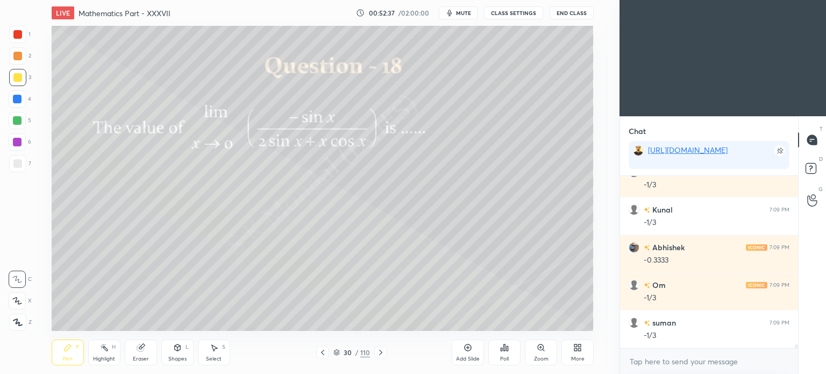
click at [382, 353] on icon at bounding box center [380, 352] width 9 height 9
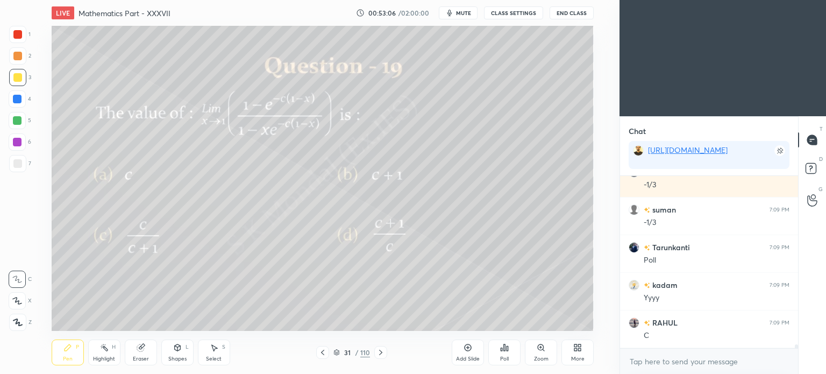
scroll to position [7393, 0]
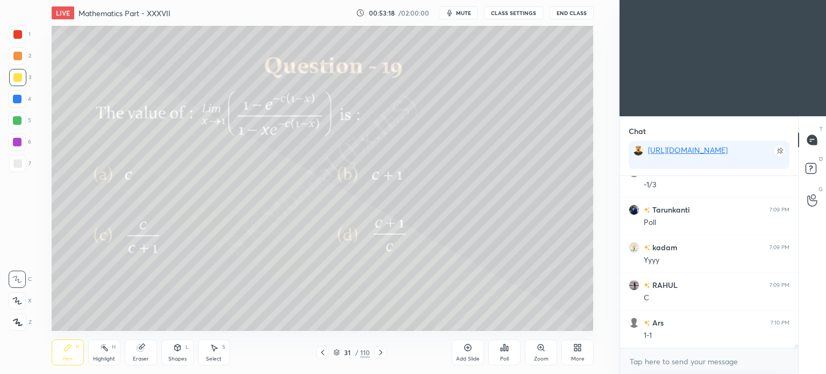
click at [140, 353] on div "Eraser" at bounding box center [141, 352] width 32 height 26
click at [73, 346] on div "Pen P" at bounding box center [68, 352] width 32 height 26
click at [71, 346] on icon at bounding box center [67, 347] width 9 height 9
click at [156, 350] on div "Eraser" at bounding box center [141, 352] width 32 height 26
click at [73, 350] on div "Pen P" at bounding box center [68, 352] width 32 height 26
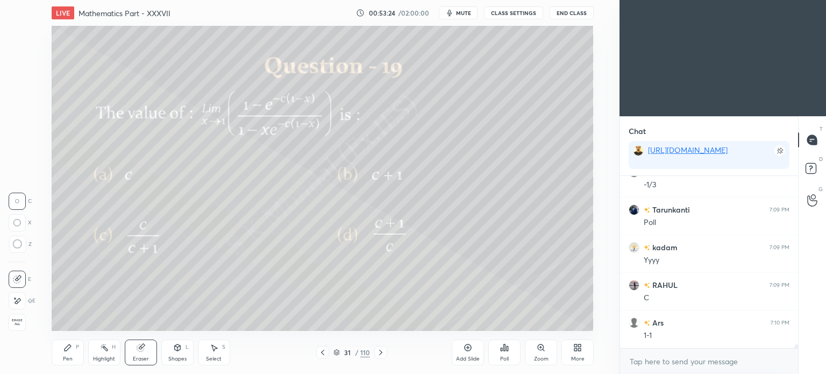
click at [70, 351] on icon at bounding box center [67, 347] width 9 height 9
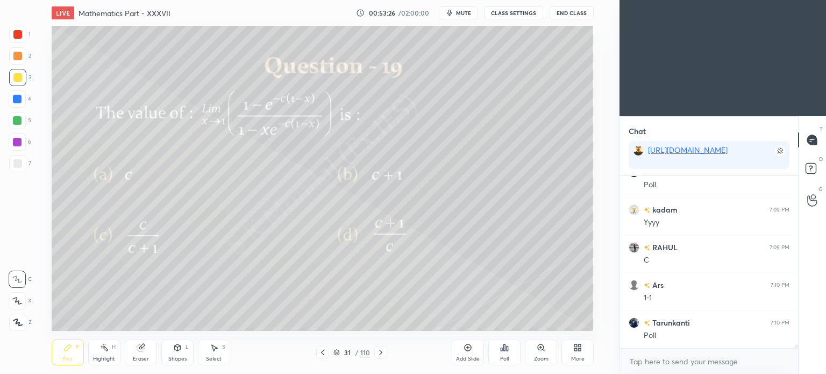
scroll to position [7469, 0]
click at [131, 350] on div "Eraser" at bounding box center [141, 352] width 32 height 26
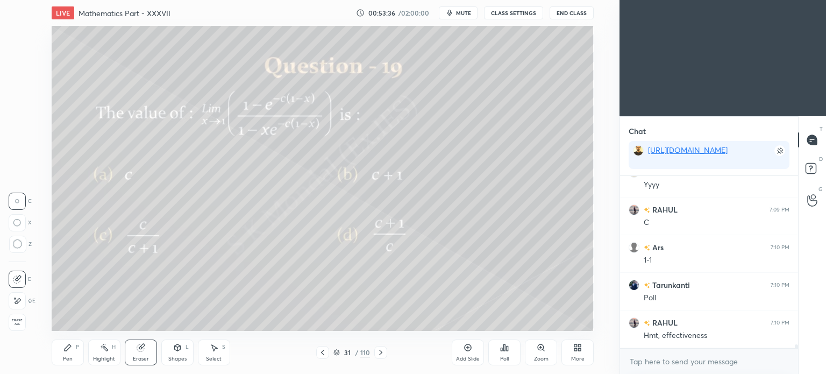
click at [55, 353] on div "Pen P" at bounding box center [68, 352] width 32 height 26
click at [58, 354] on div "Pen P" at bounding box center [68, 352] width 32 height 26
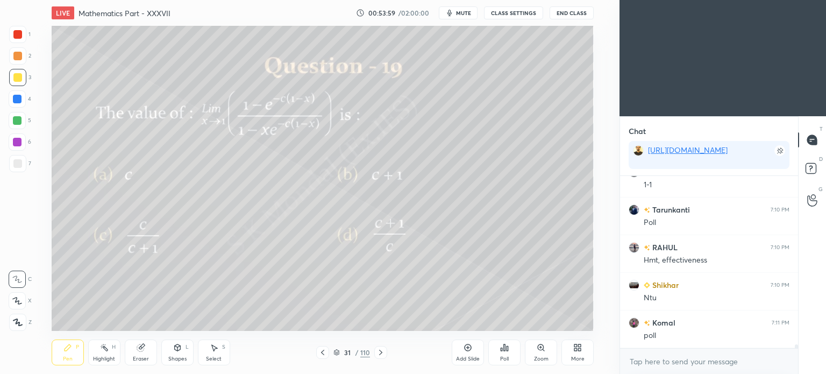
scroll to position [7582, 0]
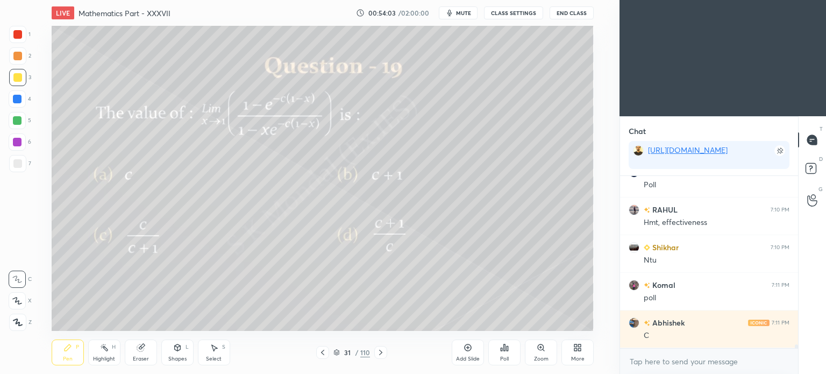
click at [140, 354] on div "Eraser" at bounding box center [141, 352] width 32 height 26
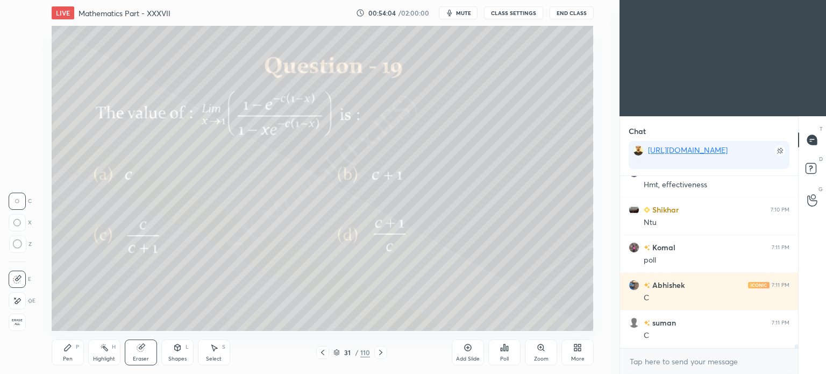
click at [63, 356] on div "Pen" at bounding box center [68, 358] width 10 height 5
click at [66, 359] on div "Pen" at bounding box center [68, 358] width 10 height 5
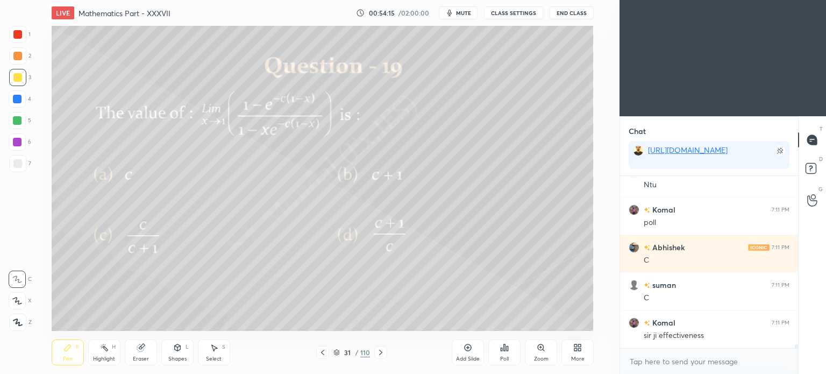
click at [459, 350] on div "Add Slide" at bounding box center [468, 352] width 32 height 26
click at [23, 81] on div at bounding box center [17, 77] width 17 height 17
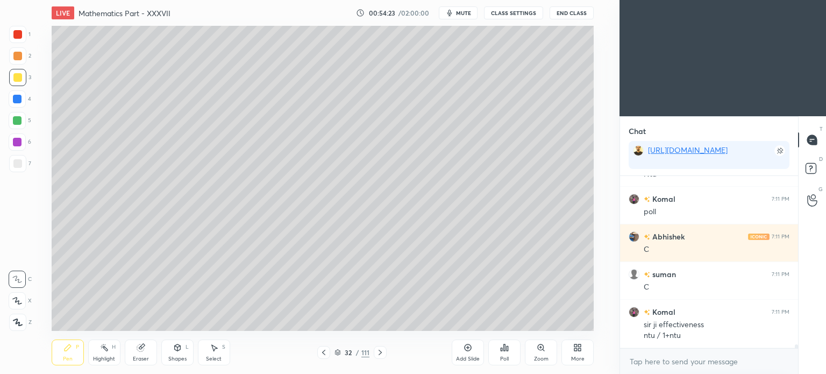
scroll to position [7705, 0]
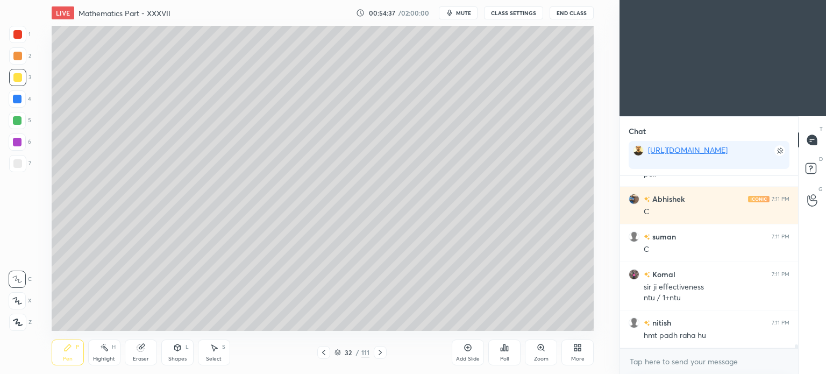
click at [146, 348] on div "Eraser" at bounding box center [141, 352] width 32 height 26
click at [71, 352] on div "Pen P" at bounding box center [68, 352] width 32 height 26
click at [72, 348] on icon at bounding box center [67, 347] width 9 height 9
click at [109, 353] on div "Highlight H" at bounding box center [104, 352] width 32 height 26
click at [134, 350] on div "Eraser" at bounding box center [141, 352] width 32 height 26
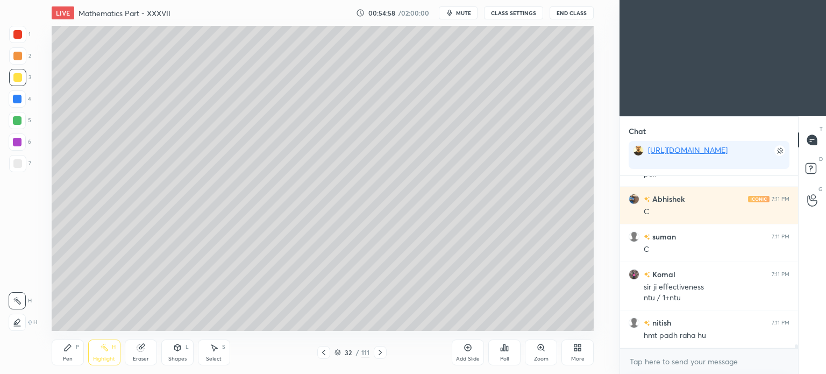
click at [137, 347] on icon at bounding box center [140, 347] width 7 height 7
click at [63, 361] on div "Pen" at bounding box center [68, 358] width 10 height 5
click at [67, 353] on div "Pen P" at bounding box center [68, 352] width 32 height 26
click at [320, 352] on icon at bounding box center [323, 352] width 9 height 9
click at [377, 350] on icon at bounding box center [380, 352] width 9 height 9
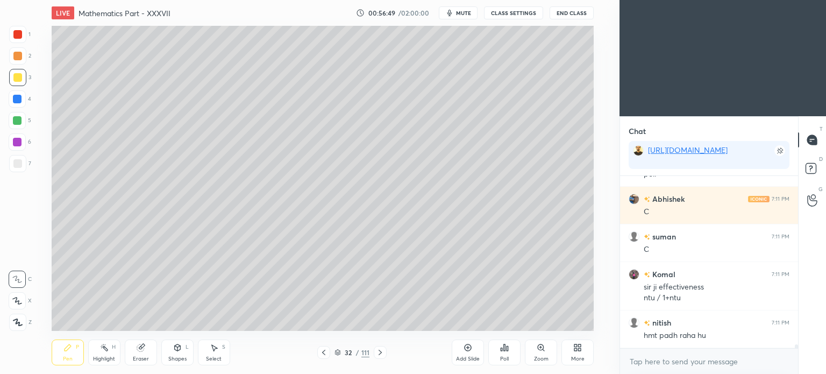
click at [133, 357] on div "Eraser" at bounding box center [141, 358] width 16 height 5
click at [67, 347] on icon at bounding box center [68, 347] width 6 height 6
click at [66, 348] on icon at bounding box center [68, 347] width 6 height 6
click at [140, 354] on div "Eraser" at bounding box center [141, 352] width 32 height 26
click at [66, 357] on div "Pen" at bounding box center [68, 358] width 10 height 5
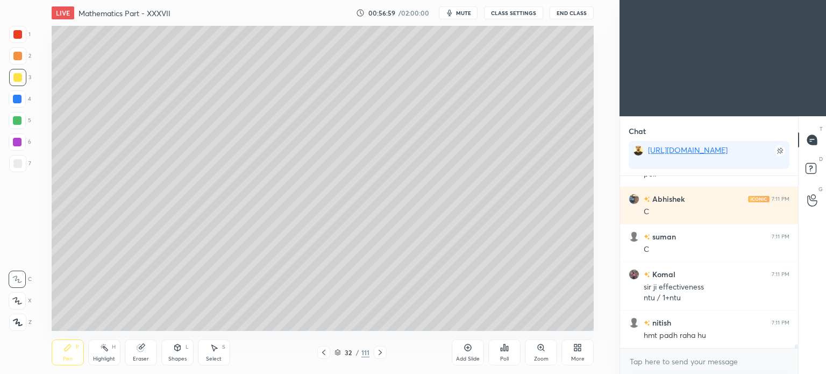
click at [67, 358] on div "Pen" at bounding box center [68, 358] width 10 height 5
click at [138, 355] on div "Eraser" at bounding box center [141, 352] width 32 height 26
click at [67, 356] on div "Pen" at bounding box center [68, 358] width 10 height 5
click at [69, 356] on div "Pen" at bounding box center [68, 358] width 10 height 5
click at [329, 353] on div at bounding box center [323, 352] width 13 height 13
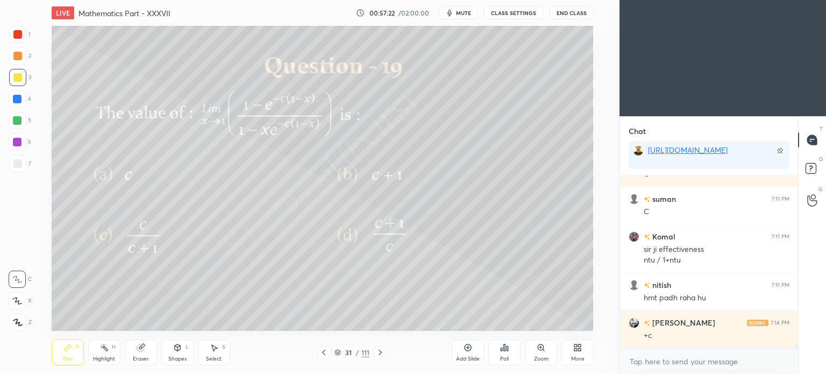
scroll to position [7769, 0]
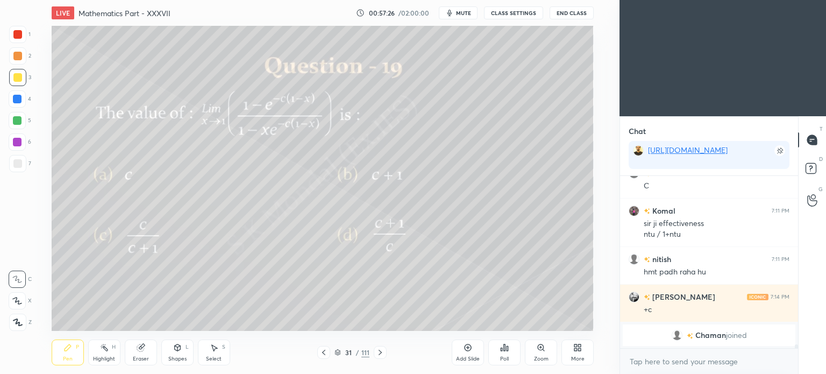
click at [381, 348] on icon at bounding box center [380, 352] width 9 height 9
click at [324, 350] on icon at bounding box center [323, 352] width 3 height 5
click at [105, 354] on div "Highlight H" at bounding box center [104, 352] width 32 height 26
click at [102, 354] on div "Highlight H" at bounding box center [104, 352] width 32 height 26
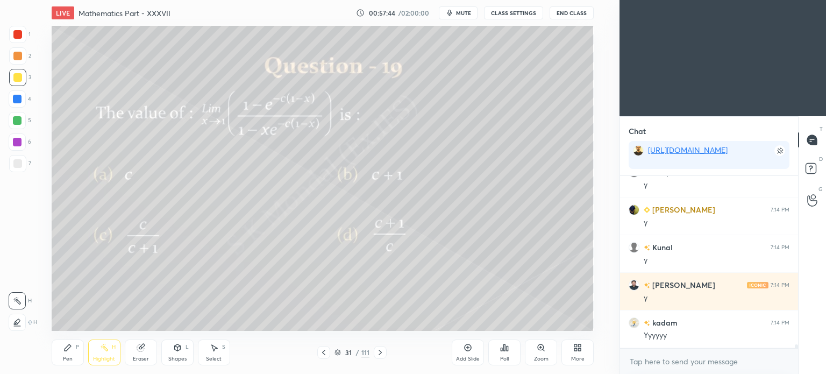
scroll to position [7290, 0]
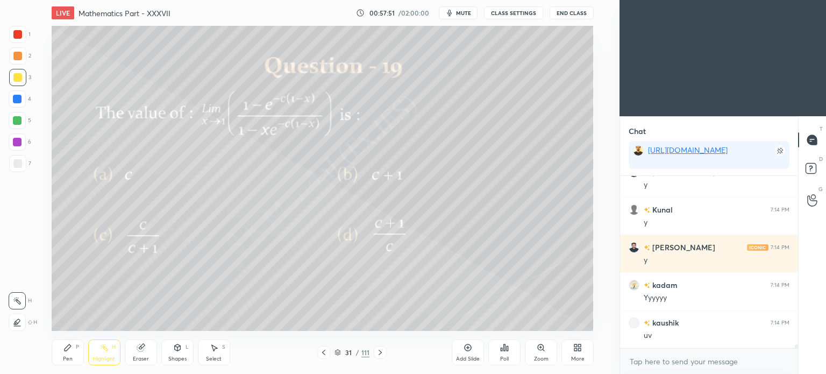
click at [378, 352] on icon at bounding box center [380, 352] width 9 height 9
click at [325, 353] on icon at bounding box center [323, 352] width 9 height 9
click at [381, 350] on icon at bounding box center [380, 352] width 9 height 9
click at [376, 351] on icon at bounding box center [380, 352] width 9 height 9
click at [65, 352] on div "Pen P" at bounding box center [68, 352] width 32 height 26
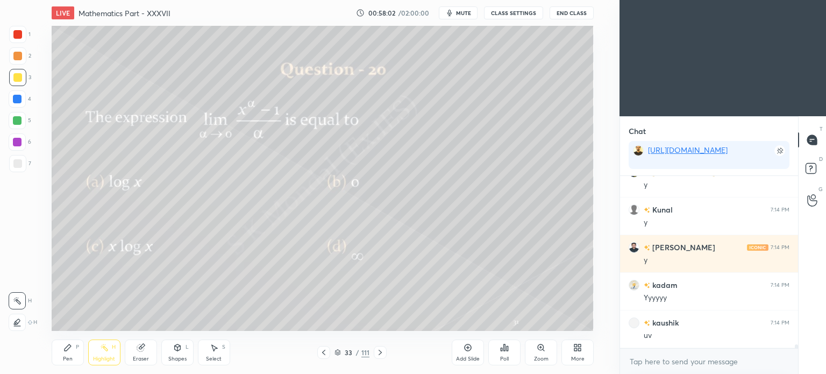
click at [66, 356] on div "Pen" at bounding box center [68, 358] width 10 height 5
click at [504, 351] on icon at bounding box center [505, 347] width 2 height 6
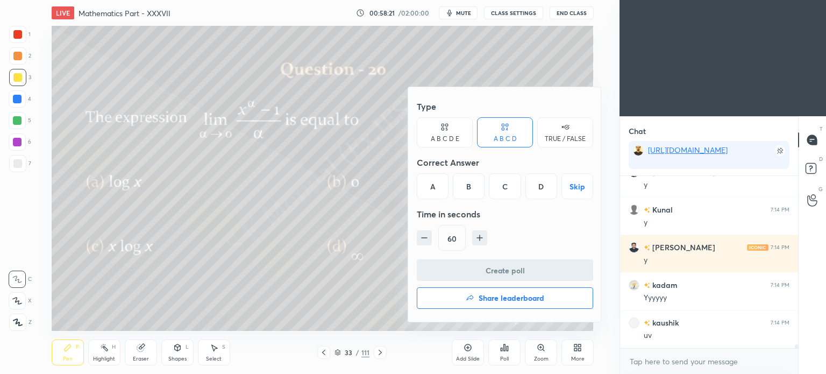
click at [432, 182] on div "A" at bounding box center [433, 186] width 32 height 26
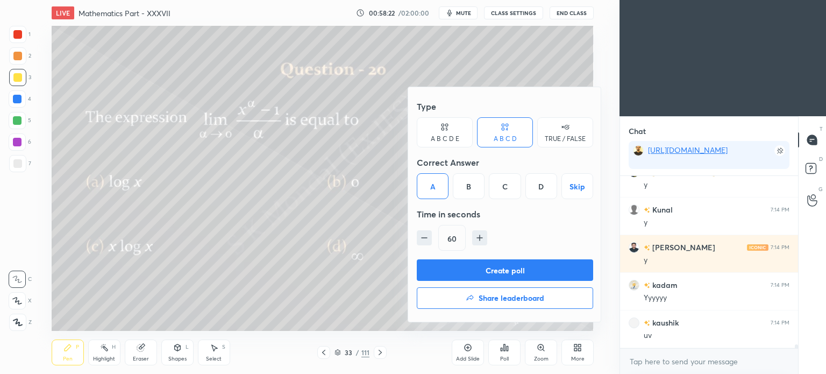
click at [509, 267] on button "Create poll" at bounding box center [505, 270] width 176 height 22
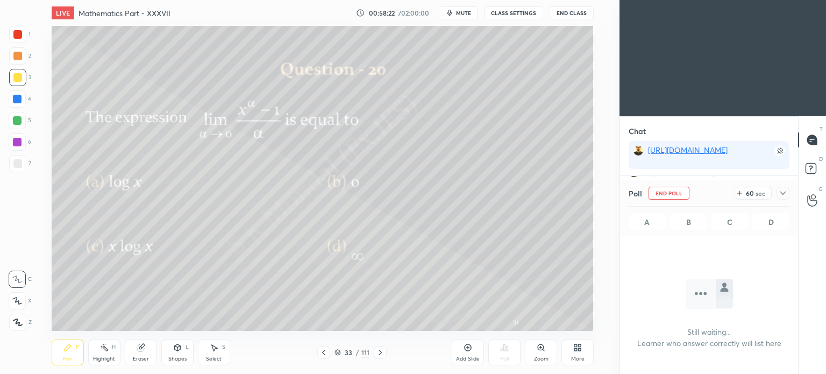
scroll to position [139, 175]
click at [737, 193] on icon at bounding box center [739, 193] width 9 height 9
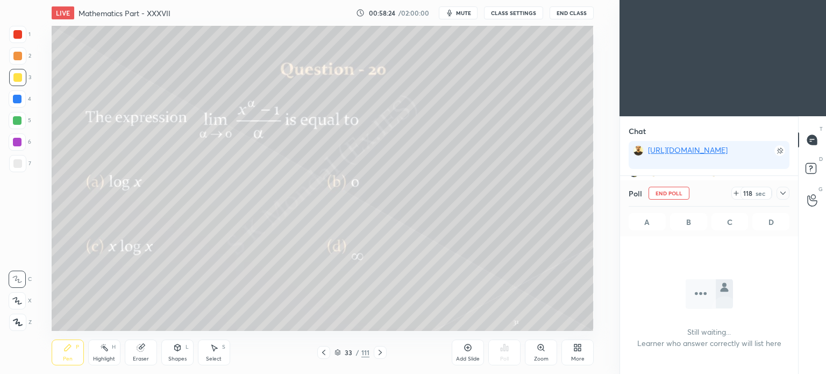
click at [737, 193] on icon at bounding box center [736, 193] width 4 height 0
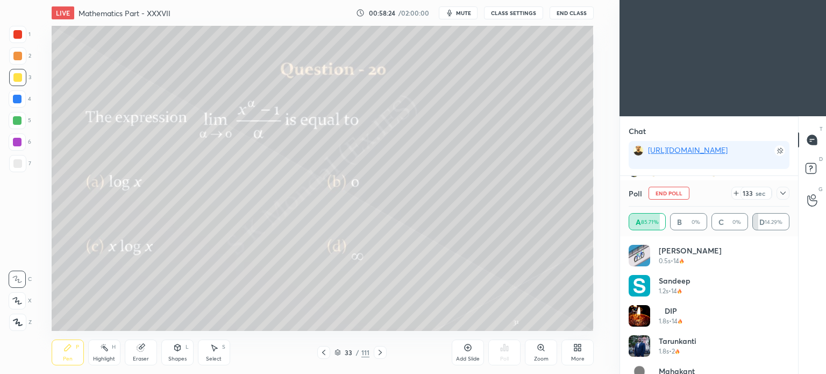
scroll to position [126, 158]
click at [103, 357] on div "Highlight" at bounding box center [104, 358] width 22 height 5
click at [104, 357] on div "Highlight" at bounding box center [104, 358] width 22 height 5
click at [17, 106] on div at bounding box center [17, 98] width 17 height 17
click at [19, 122] on div at bounding box center [17, 120] width 9 height 9
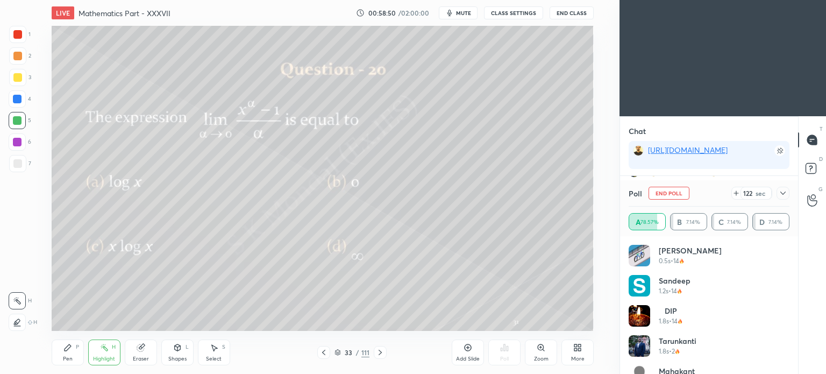
click at [60, 354] on div "Pen P" at bounding box center [68, 352] width 32 height 26
click at [62, 352] on div "Pen P" at bounding box center [68, 352] width 32 height 26
click at [15, 148] on div at bounding box center [17, 141] width 17 height 17
click at [19, 126] on div at bounding box center [17, 120] width 17 height 17
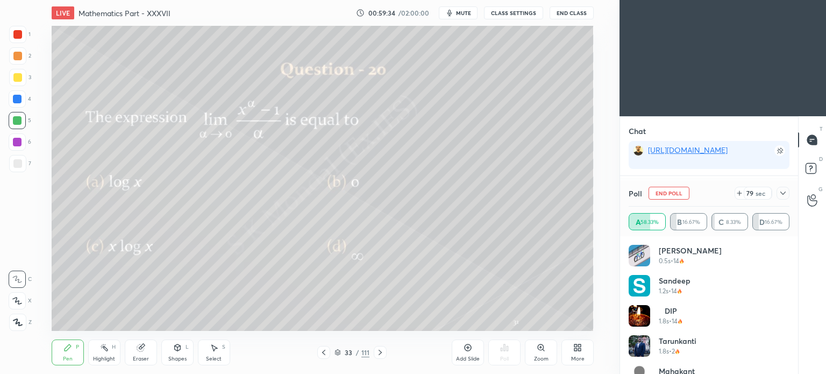
click at [15, 82] on div at bounding box center [17, 77] width 17 height 17
click at [17, 101] on div at bounding box center [17, 99] width 9 height 9
click at [15, 80] on div at bounding box center [17, 77] width 9 height 9
click at [154, 354] on div "Eraser" at bounding box center [141, 352] width 32 height 26
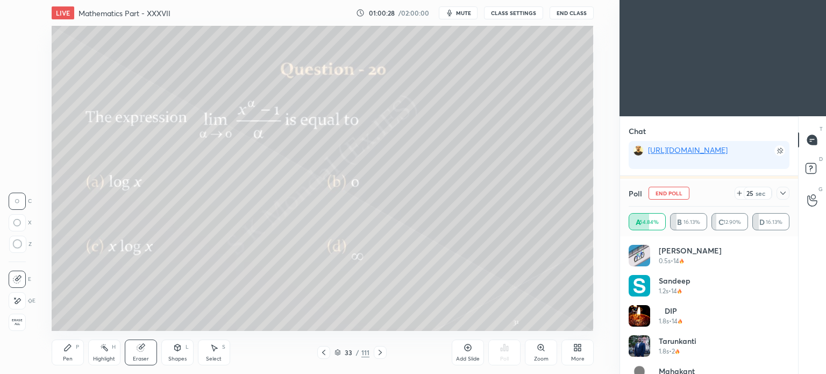
scroll to position [7610, 0]
drag, startPoint x: 216, startPoint y: 353, endPoint x: 224, endPoint y: 345, distance: 12.2
click at [217, 353] on div "Select S" at bounding box center [214, 352] width 32 height 26
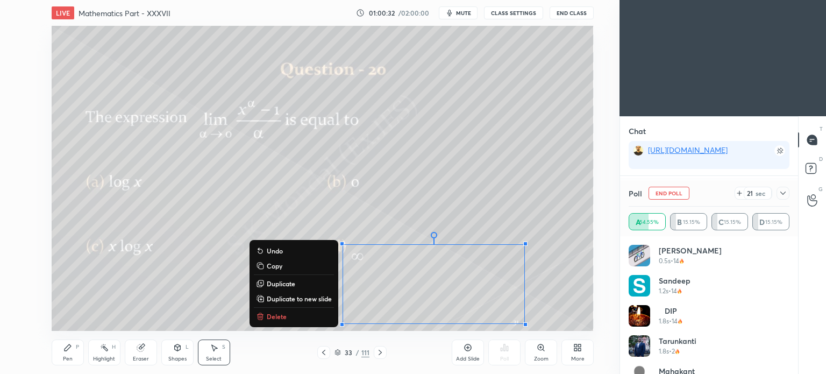
drag, startPoint x: 350, startPoint y: 222, endPoint x: 580, endPoint y: 329, distance: 253.6
click at [580, 329] on div "LIVE Mathematics Part - XXXVII 01:00:32 / 02:00:00 mute CLASS SETTINGS End Clas…" at bounding box center [322, 187] width 576 height 374
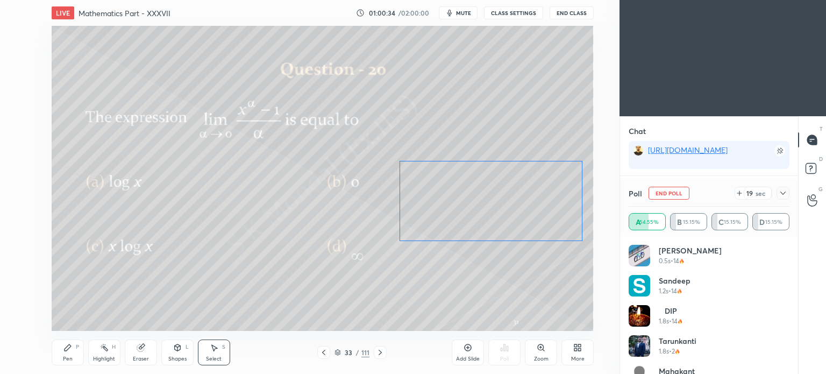
drag, startPoint x: 483, startPoint y: 283, endPoint x: 540, endPoint y: 200, distance: 101.0
click at [540, 200] on div "0 ° Undo Copy Duplicate Duplicate to new slide Delete" at bounding box center [323, 178] width 542 height 305
click at [239, 264] on div "0 ° Undo Copy Duplicate Duplicate to new slide Delete" at bounding box center [323, 178] width 542 height 305
click at [145, 353] on div "Eraser" at bounding box center [141, 352] width 32 height 26
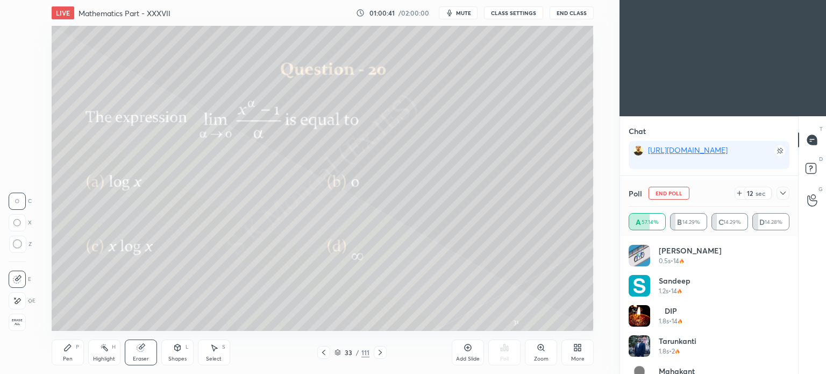
click at [70, 357] on div "Pen" at bounding box center [68, 358] width 10 height 5
click at [69, 356] on div "Pen" at bounding box center [68, 358] width 10 height 5
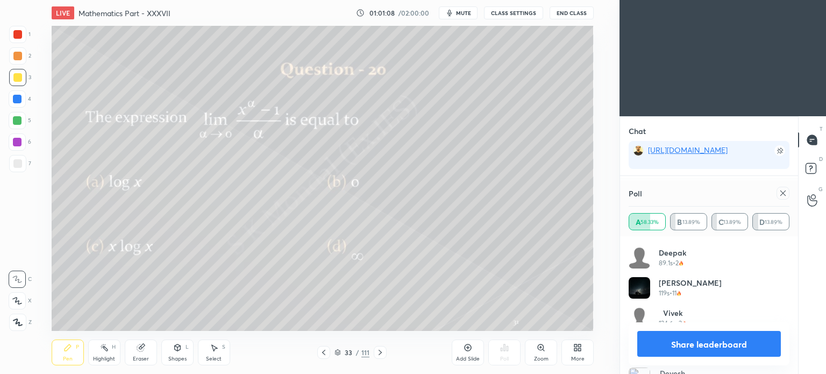
scroll to position [503, 0]
click at [712, 338] on button "Share leaderboard" at bounding box center [709, 344] width 144 height 26
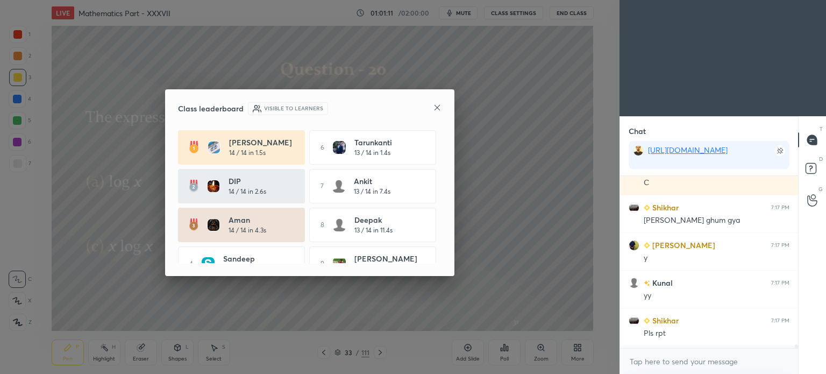
scroll to position [7554, 0]
click at [437, 109] on icon at bounding box center [437, 107] width 9 height 9
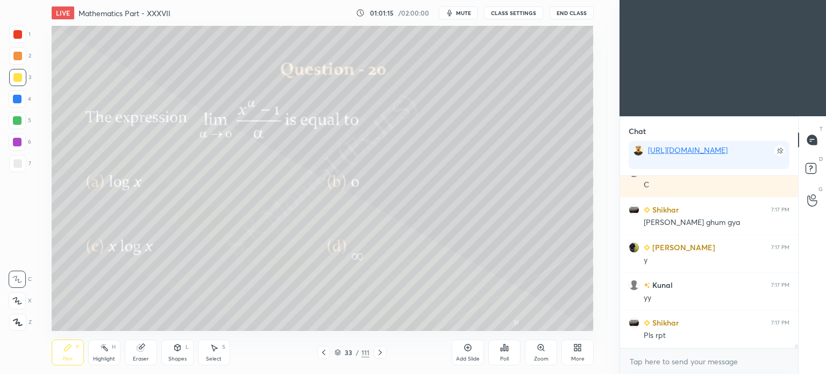
click at [101, 357] on div "Highlight" at bounding box center [104, 358] width 22 height 5
click at [105, 350] on rect at bounding box center [105, 348] width 5 height 5
click at [52, 357] on div "Pen P" at bounding box center [68, 352] width 32 height 26
click at [54, 356] on div "Pen P" at bounding box center [68, 352] width 32 height 26
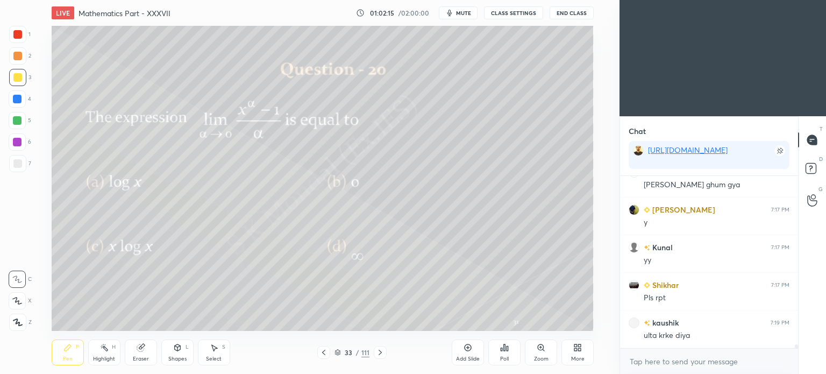
click at [136, 359] on div "Eraser" at bounding box center [141, 358] width 16 height 5
click at [70, 354] on div "Pen P" at bounding box center [68, 352] width 32 height 26
click at [67, 357] on div "Pen" at bounding box center [68, 358] width 10 height 5
click at [380, 346] on div at bounding box center [380, 352] width 13 height 13
click at [503, 353] on div "Poll" at bounding box center [504, 352] width 32 height 26
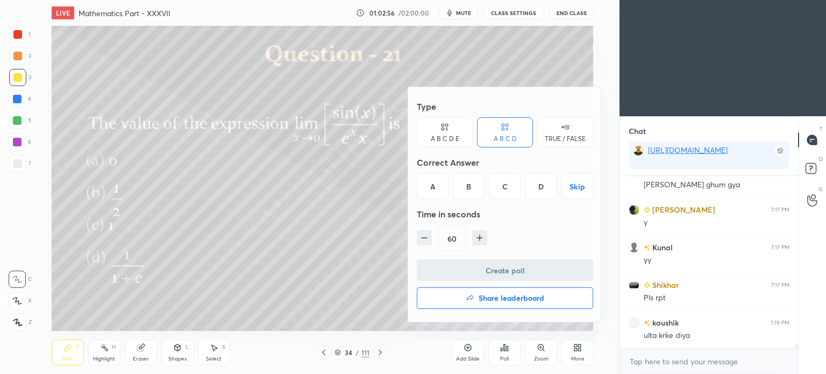
click at [500, 182] on div "C" at bounding box center [505, 186] width 32 height 26
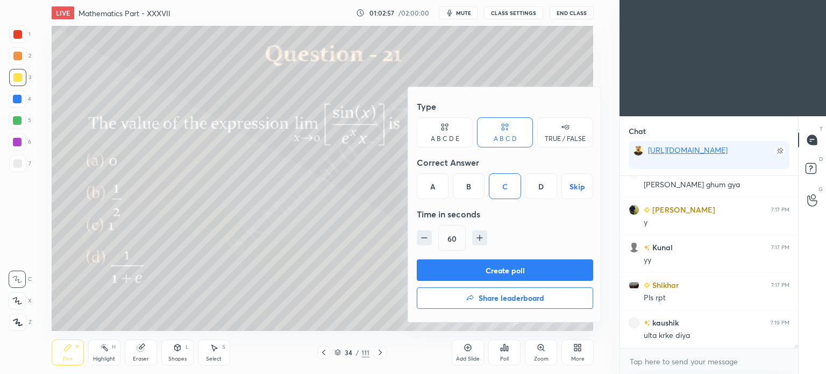
click at [491, 268] on button "Create poll" at bounding box center [505, 270] width 176 height 22
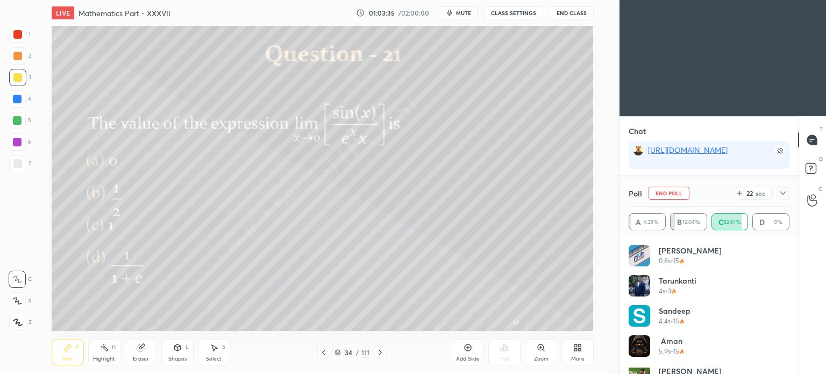
scroll to position [7685, 0]
click at [101, 360] on div "Highlight" at bounding box center [104, 358] width 22 height 5
click at [103, 361] on div "Highlight" at bounding box center [104, 358] width 22 height 5
click at [65, 358] on div "Pen" at bounding box center [68, 358] width 10 height 5
click at [66, 357] on div "Pen" at bounding box center [68, 358] width 10 height 5
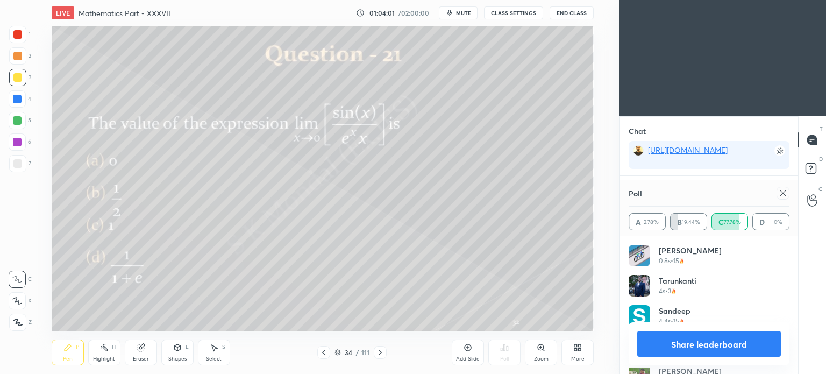
click at [712, 344] on button "Share leaderboard" at bounding box center [709, 344] width 144 height 26
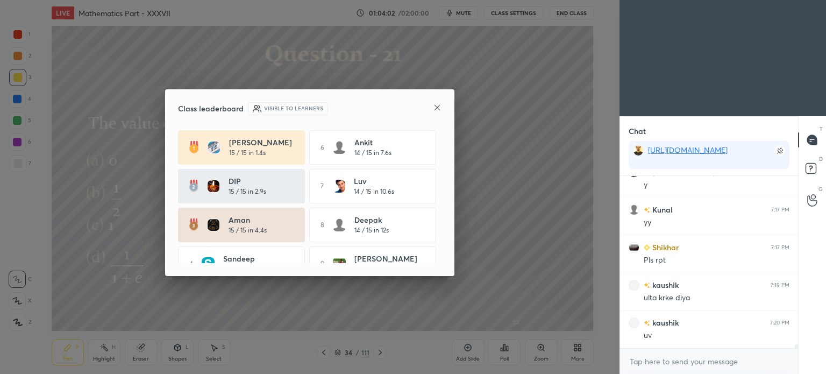
scroll to position [169, 175]
click at [439, 106] on icon at bounding box center [437, 107] width 9 height 9
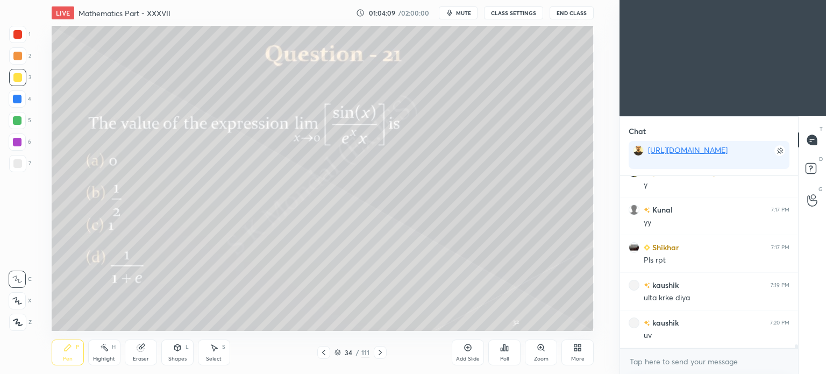
click at [383, 350] on icon at bounding box center [380, 352] width 9 height 9
click at [515, 352] on div "Poll" at bounding box center [504, 352] width 32 height 26
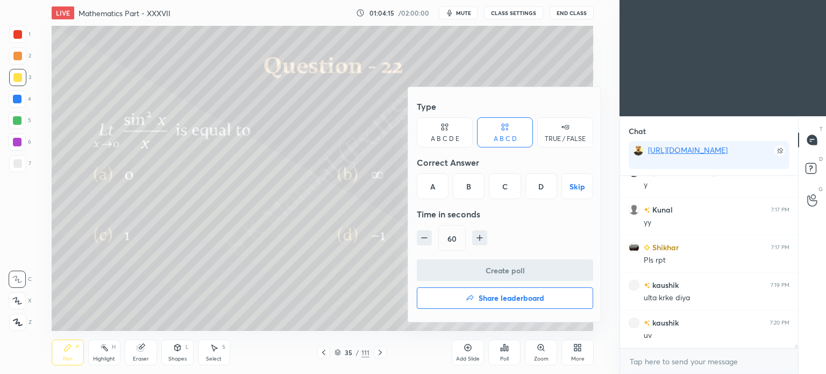
click at [427, 194] on div "A" at bounding box center [433, 186] width 32 height 26
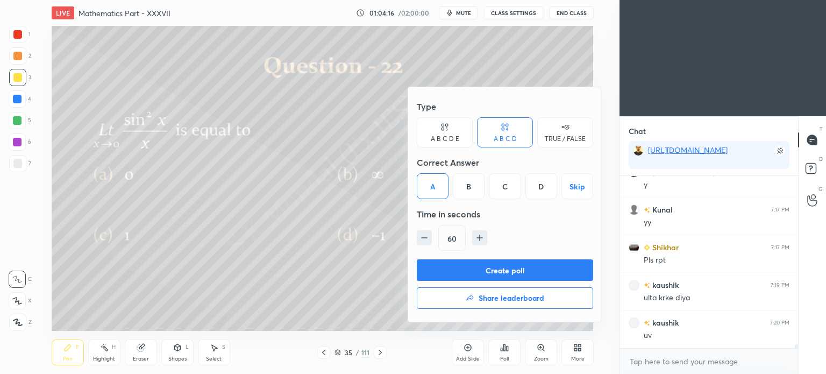
click at [487, 270] on button "Create poll" at bounding box center [505, 270] width 176 height 22
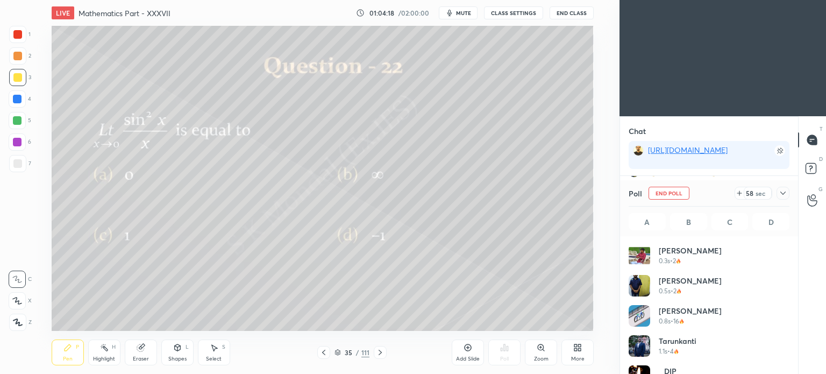
scroll to position [126, 158]
click at [107, 354] on div "Highlight H" at bounding box center [104, 352] width 32 height 26
click at [60, 359] on div "Pen P" at bounding box center [68, 352] width 32 height 26
click at [63, 350] on icon at bounding box center [67, 347] width 9 height 9
click at [378, 349] on icon at bounding box center [380, 352] width 9 height 9
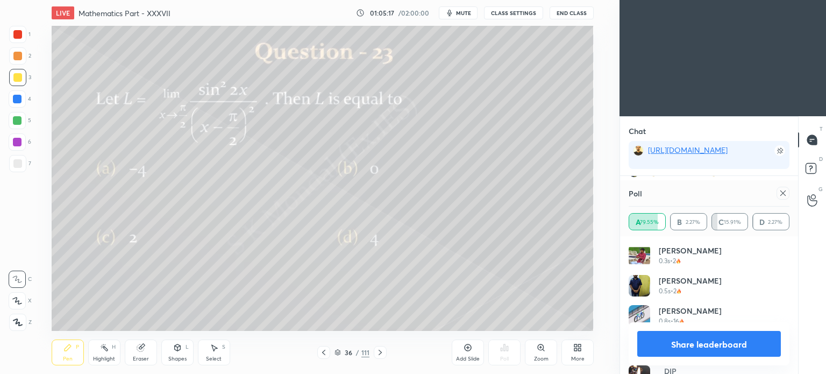
click at [686, 337] on button "Share leaderboard" at bounding box center [709, 344] width 144 height 26
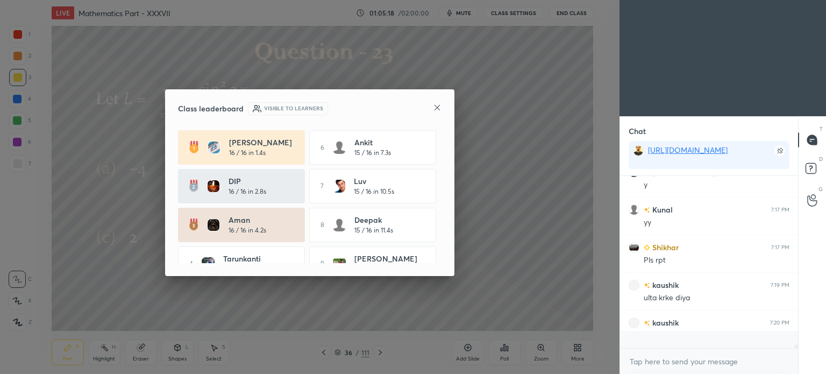
scroll to position [4, 3]
click at [436, 109] on icon at bounding box center [437, 107] width 9 height 9
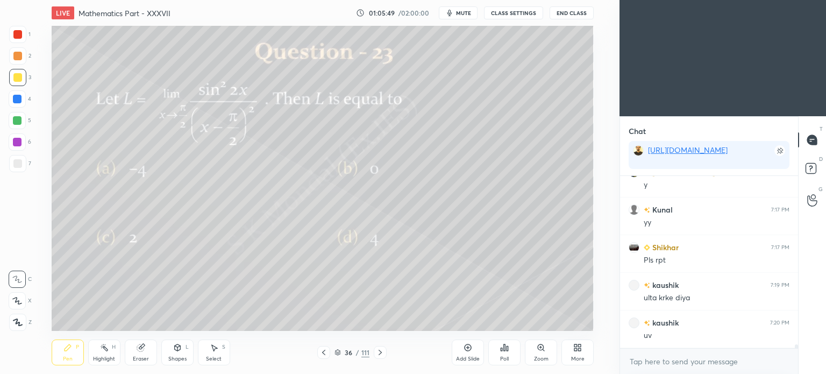
scroll to position [7667, 0]
click at [505, 351] on icon at bounding box center [504, 347] width 9 height 9
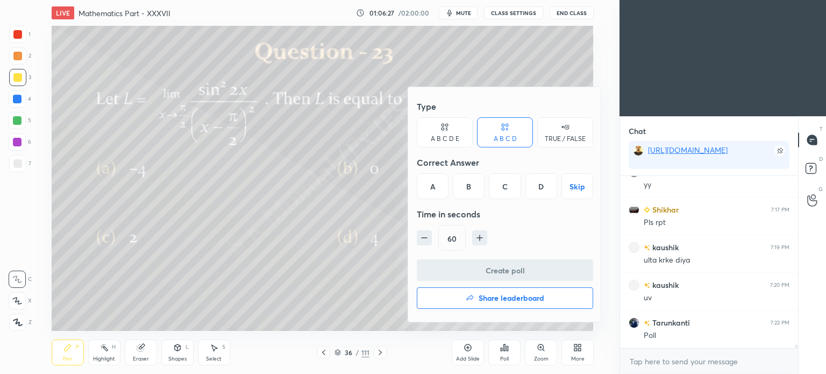
click at [538, 187] on div "D" at bounding box center [541, 186] width 32 height 26
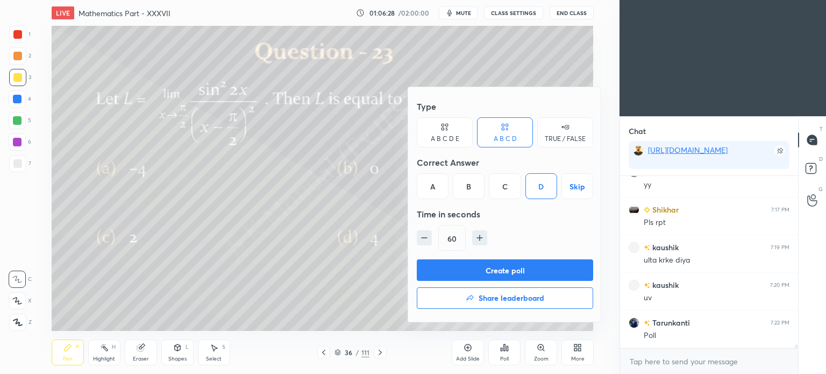
scroll to position [7704, 0]
click at [498, 265] on button "Create poll" at bounding box center [505, 270] width 176 height 22
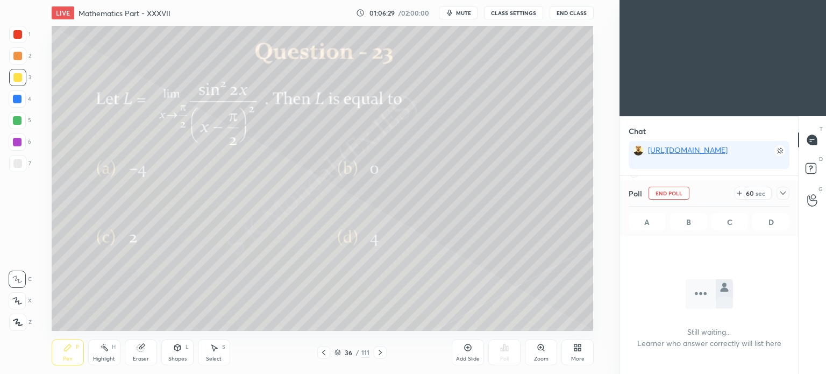
scroll to position [3, 3]
click at [99, 360] on div "Highlight" at bounding box center [104, 358] width 22 height 5
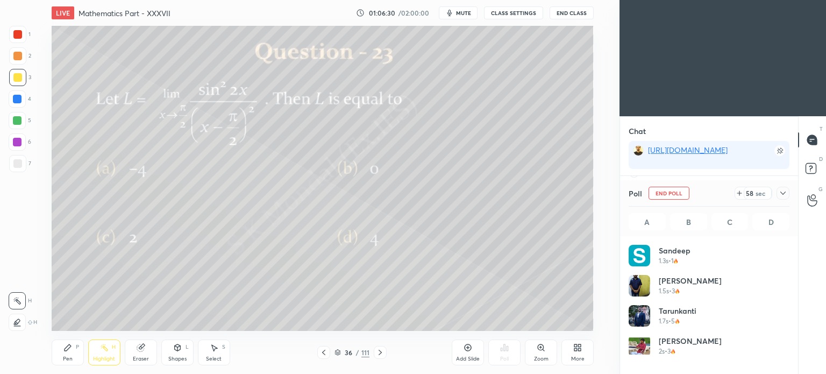
click at [101, 358] on div "Highlight" at bounding box center [104, 358] width 22 height 5
click at [63, 358] on div "Pen" at bounding box center [68, 358] width 10 height 5
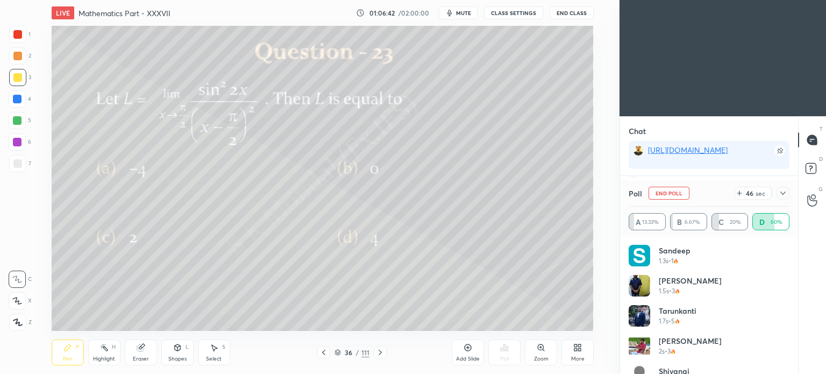
click at [66, 354] on div "Pen P" at bounding box center [68, 352] width 32 height 26
click at [99, 351] on div "Highlight H" at bounding box center [104, 352] width 32 height 26
click at [62, 347] on div "Pen P" at bounding box center [68, 352] width 32 height 26
click at [63, 348] on icon at bounding box center [67, 347] width 9 height 9
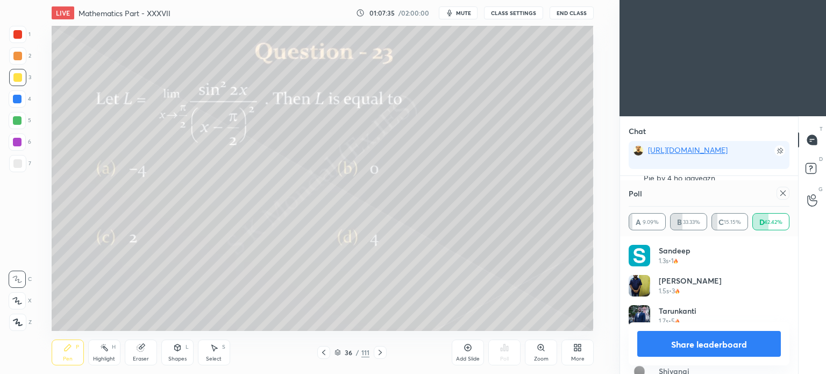
scroll to position [7653, 0]
click at [139, 359] on div "Eraser" at bounding box center [141, 358] width 16 height 5
click at [62, 352] on div "Pen P" at bounding box center [68, 352] width 32 height 26
click at [65, 354] on div "Pen P" at bounding box center [68, 352] width 32 height 26
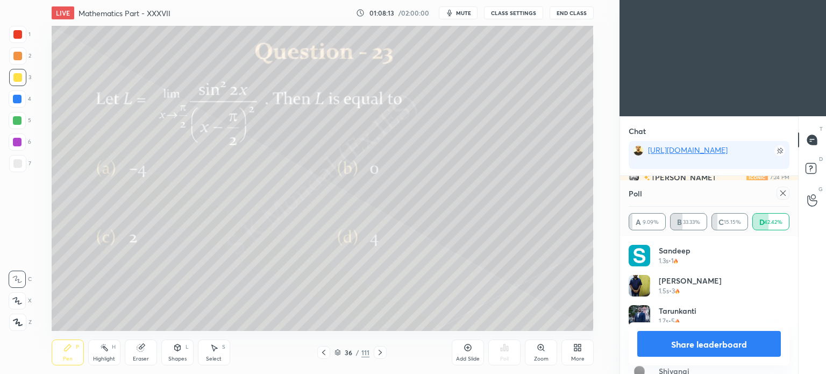
drag, startPoint x: 687, startPoint y: 339, endPoint x: 612, endPoint y: 315, distance: 78.6
click at [686, 339] on button "Share leaderboard" at bounding box center [709, 344] width 144 height 26
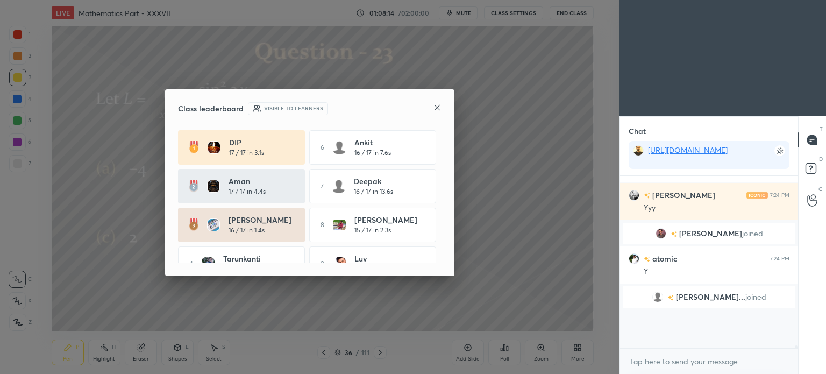
scroll to position [163, 175]
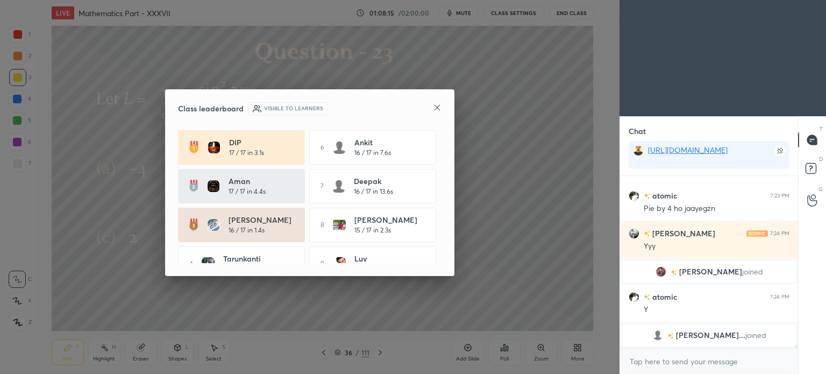
click at [438, 106] on icon at bounding box center [436, 107] width 5 height 5
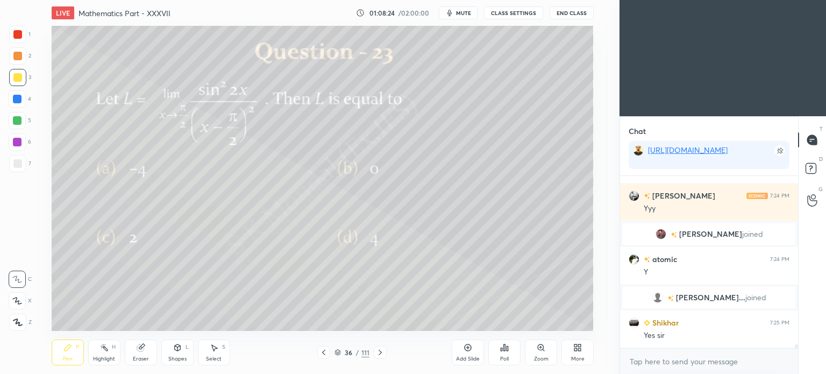
scroll to position [7687, 0]
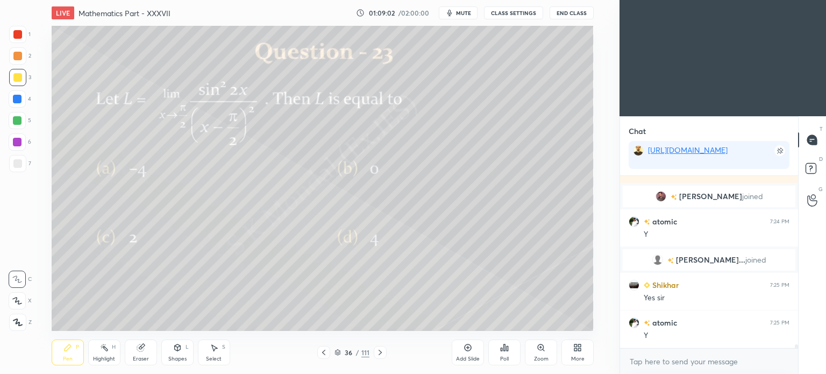
click at [381, 351] on icon at bounding box center [380, 352] width 9 height 9
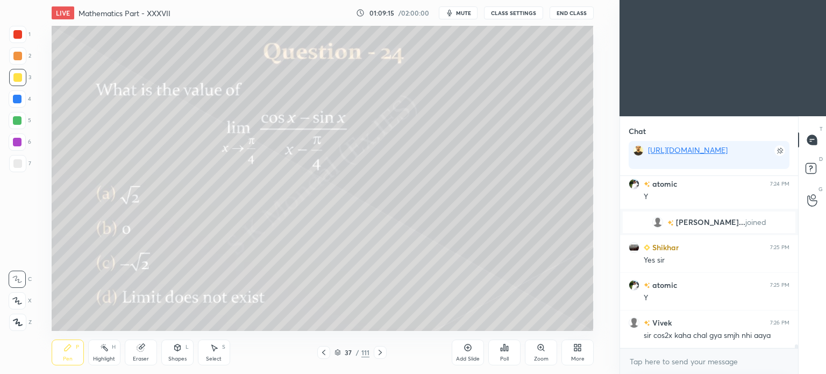
click at [505, 348] on icon at bounding box center [504, 347] width 9 height 9
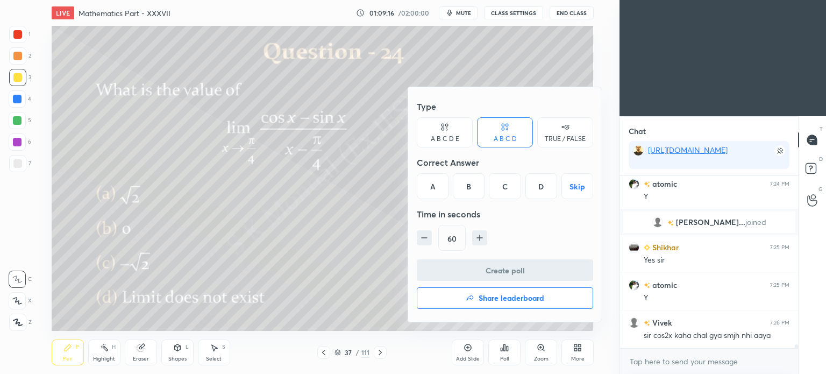
click at [504, 185] on div "C" at bounding box center [505, 186] width 32 height 26
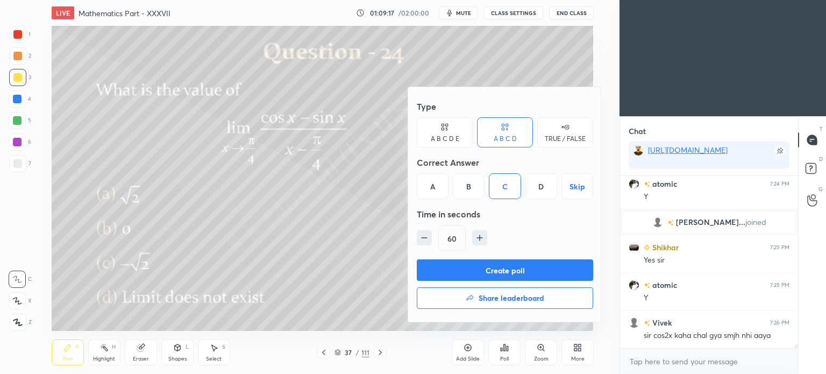
click at [511, 268] on button "Create poll" at bounding box center [505, 270] width 176 height 22
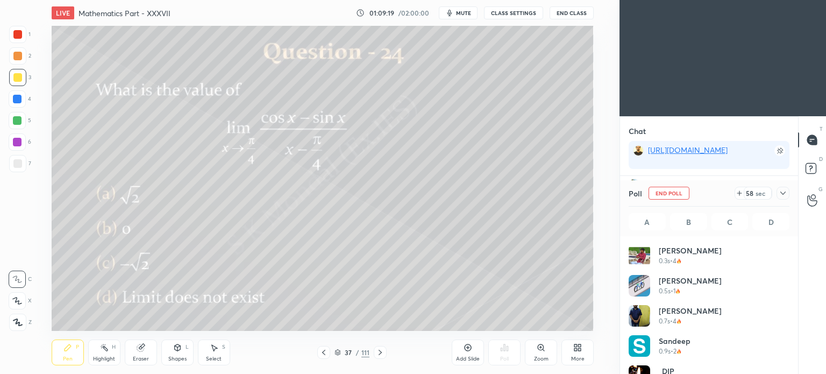
scroll to position [126, 158]
click at [63, 359] on div "Pen" at bounding box center [68, 358] width 10 height 5
click at [138, 360] on div "Eraser" at bounding box center [141, 358] width 16 height 5
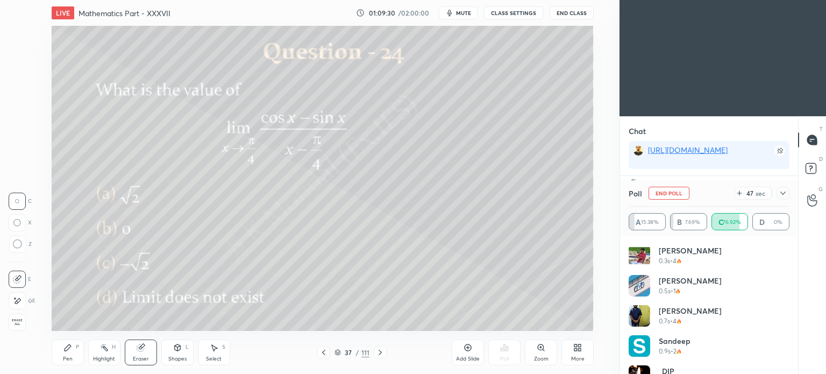
click at [62, 352] on div "Pen P" at bounding box center [68, 352] width 32 height 26
click at [70, 350] on icon at bounding box center [67, 347] width 9 height 9
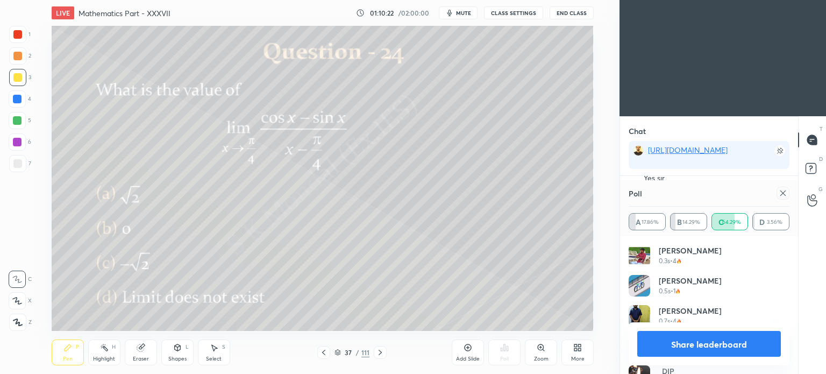
click at [697, 333] on button "Share leaderboard" at bounding box center [709, 344] width 144 height 26
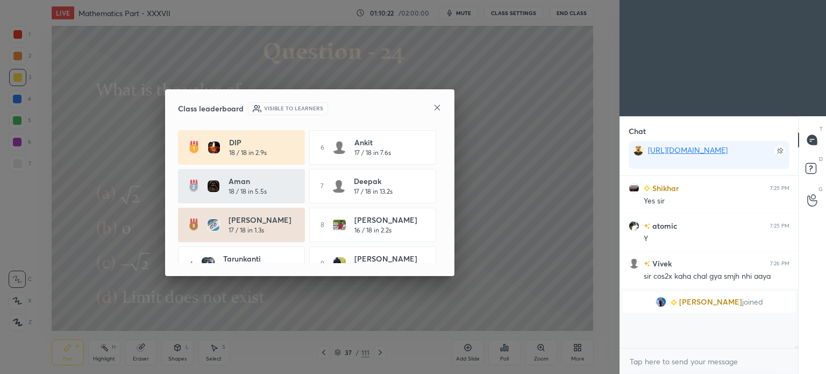
scroll to position [163, 175]
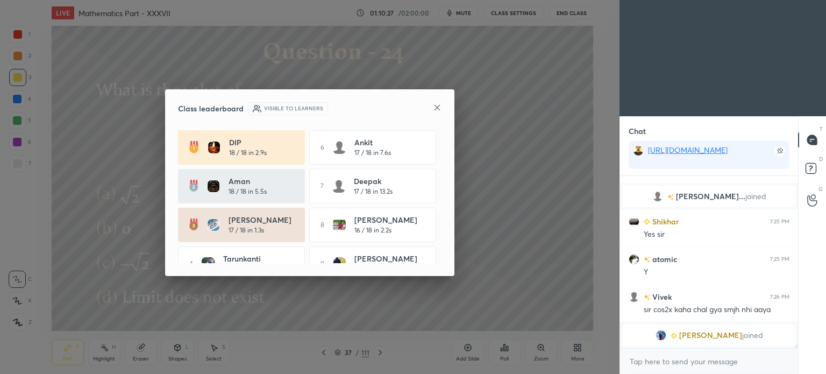
click at [437, 104] on icon at bounding box center [437, 107] width 9 height 9
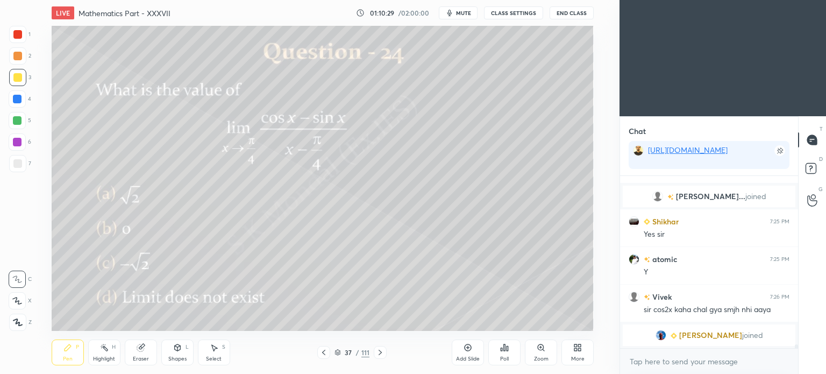
click at [331, 350] on div "37 / 111" at bounding box center [351, 352] width 69 height 13
click at [329, 351] on div at bounding box center [323, 352] width 13 height 13
click at [108, 353] on div "Highlight H" at bounding box center [104, 352] width 32 height 26
click at [109, 354] on div "Highlight H" at bounding box center [104, 352] width 32 height 26
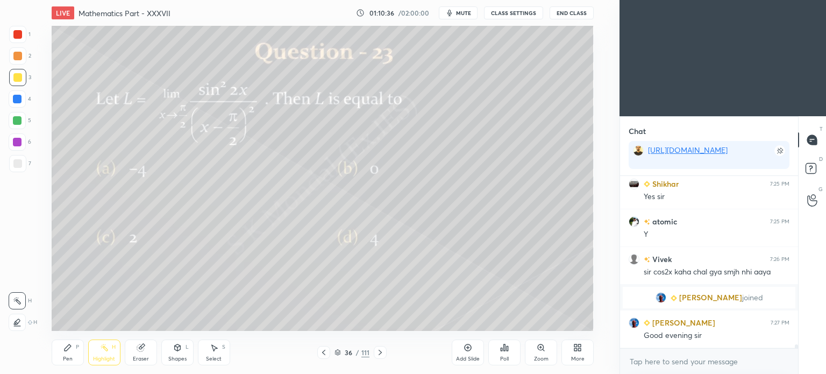
click at [58, 359] on div "Pen P" at bounding box center [68, 352] width 32 height 26
click at [63, 358] on div "Pen" at bounding box center [68, 358] width 10 height 5
click at [140, 360] on div "Eraser" at bounding box center [141, 358] width 16 height 5
click at [19, 302] on icon at bounding box center [17, 300] width 9 height 9
click at [62, 359] on div "Pen P" at bounding box center [68, 352] width 32 height 26
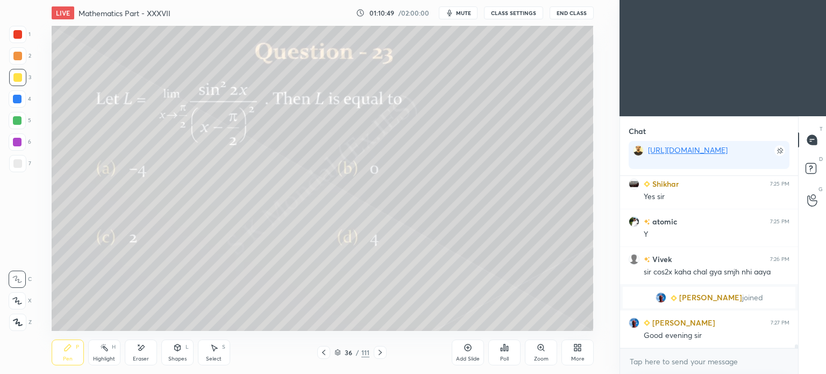
click at [66, 357] on div "Pen" at bounding box center [68, 358] width 10 height 5
click at [19, 123] on div at bounding box center [17, 120] width 9 height 9
click at [20, 122] on div at bounding box center [17, 120] width 9 height 9
click at [105, 353] on div "Highlight H" at bounding box center [104, 352] width 32 height 26
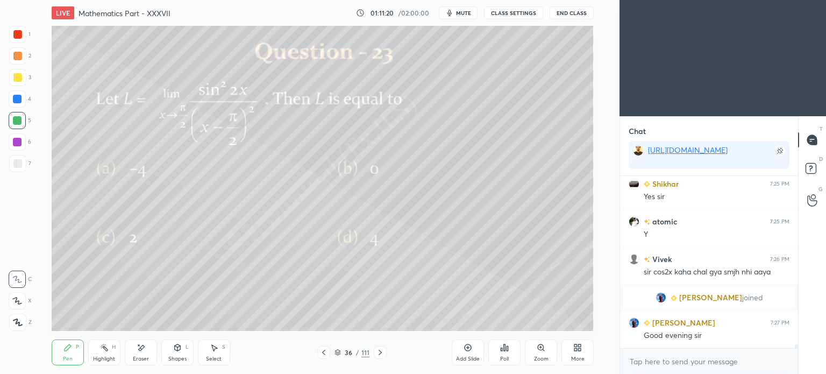
click at [103, 354] on div "Highlight H" at bounding box center [104, 352] width 32 height 26
click at [69, 357] on div "Pen" at bounding box center [68, 358] width 10 height 5
click at [69, 359] on div "Pen" at bounding box center [68, 358] width 10 height 5
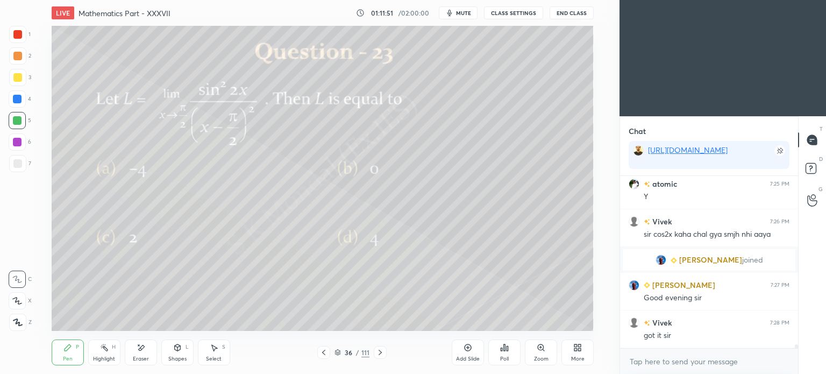
click at [379, 353] on icon at bounding box center [380, 352] width 9 height 9
click at [19, 79] on div at bounding box center [17, 77] width 9 height 9
click at [22, 80] on div at bounding box center [17, 77] width 17 height 17
click at [505, 351] on icon at bounding box center [504, 347] width 9 height 9
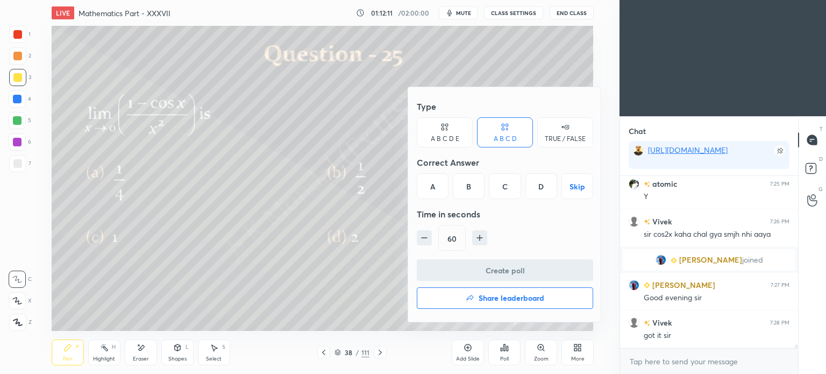
click at [469, 187] on div "B" at bounding box center [469, 186] width 32 height 26
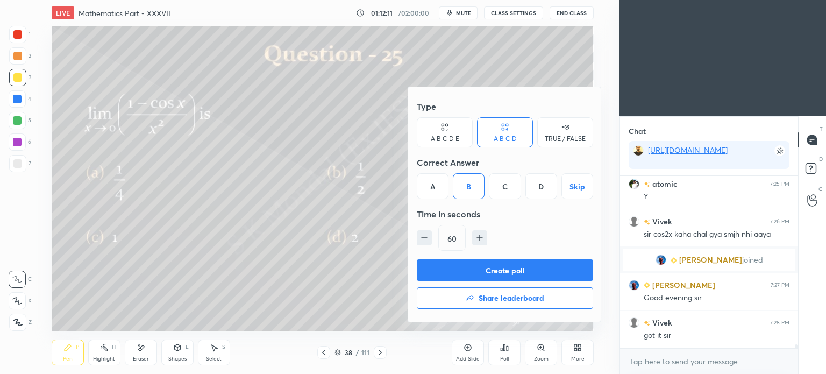
click at [493, 263] on button "Create poll" at bounding box center [505, 270] width 176 height 22
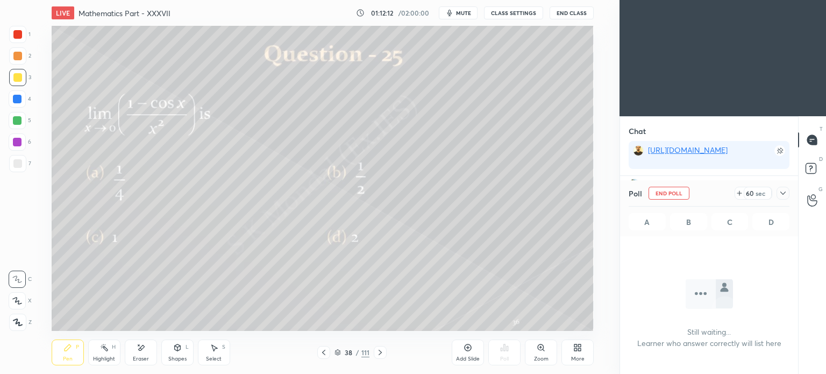
scroll to position [139, 175]
click at [65, 361] on div "Pen" at bounding box center [68, 358] width 10 height 5
click at [69, 361] on div "Pen" at bounding box center [68, 358] width 10 height 5
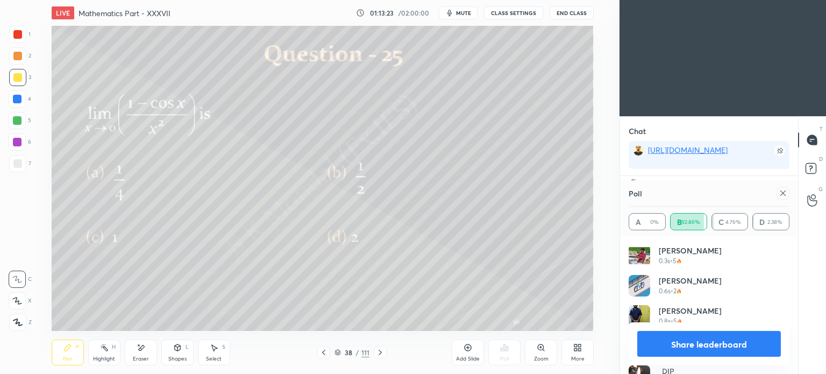
scroll to position [7876, 0]
click at [707, 351] on button "Share leaderboard" at bounding box center [709, 344] width 144 height 26
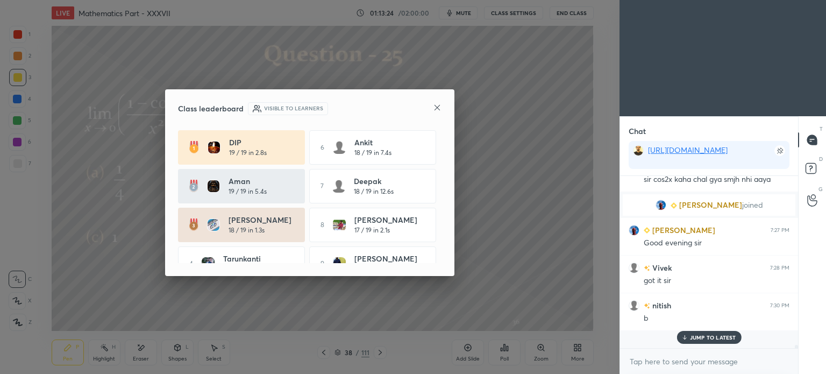
scroll to position [163, 175]
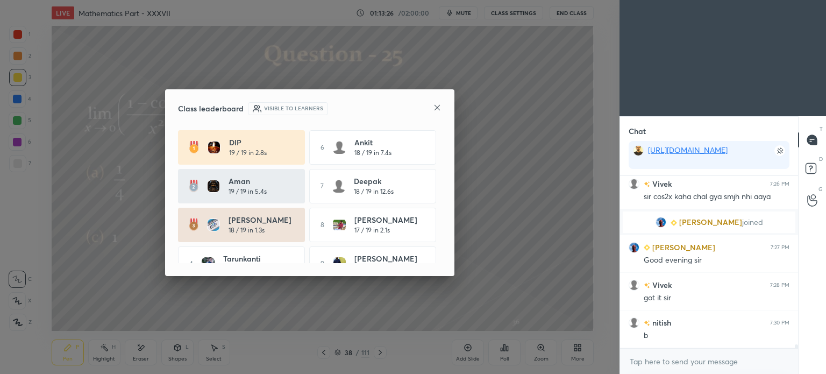
click at [438, 104] on icon at bounding box center [437, 107] width 9 height 9
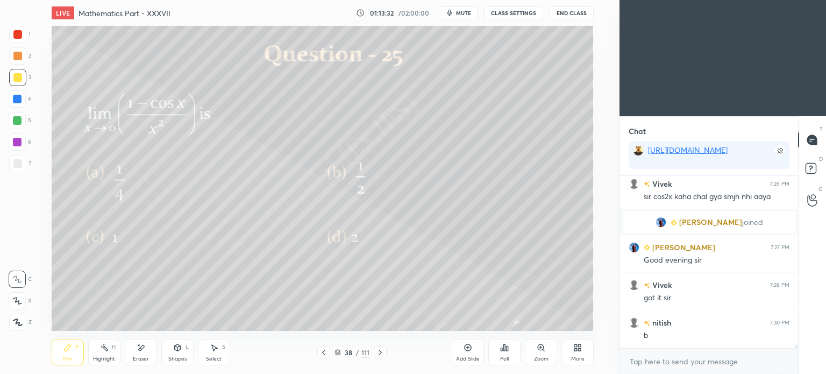
scroll to position [7858, 0]
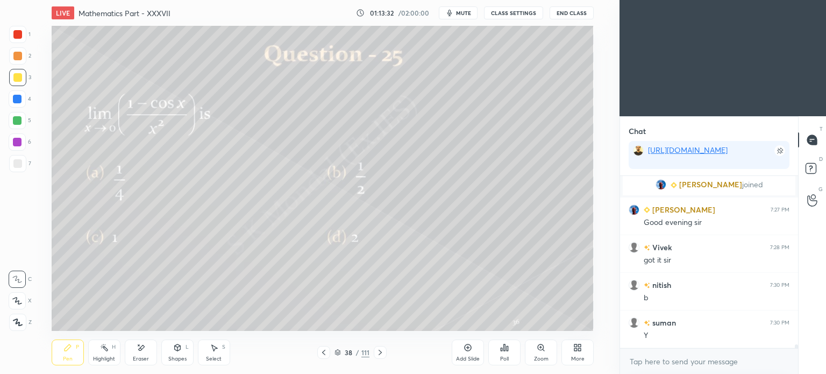
click at [376, 352] on icon at bounding box center [380, 352] width 9 height 9
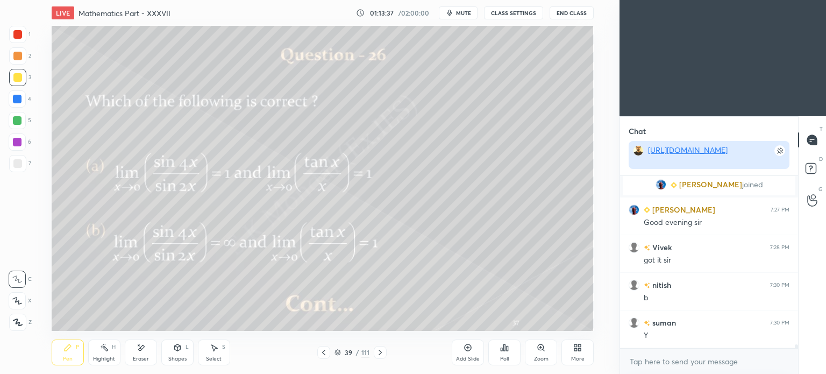
scroll to position [7896, 0]
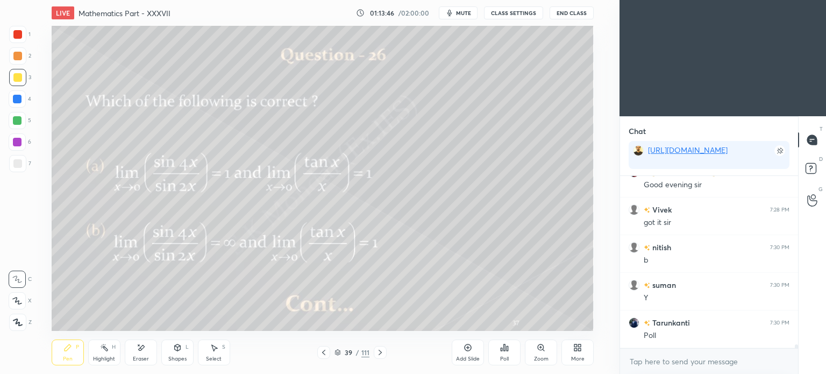
click at [504, 352] on div "Poll" at bounding box center [504, 352] width 32 height 26
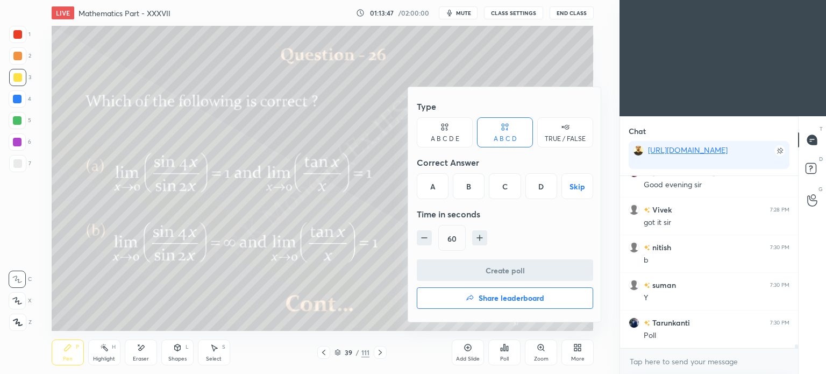
click at [546, 189] on div "D" at bounding box center [541, 186] width 32 height 26
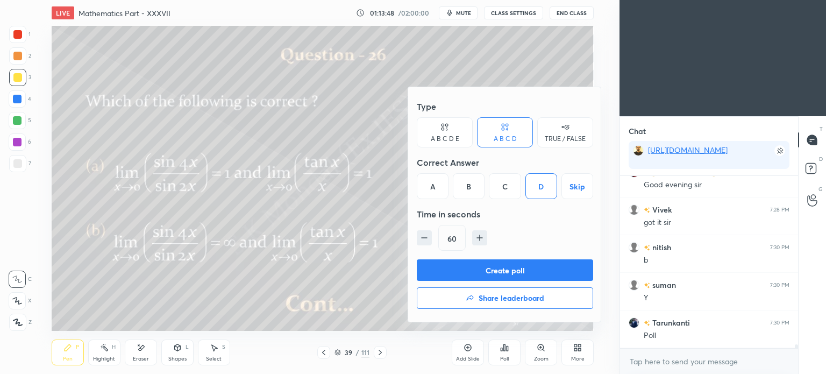
click at [508, 266] on button "Create poll" at bounding box center [505, 270] width 176 height 22
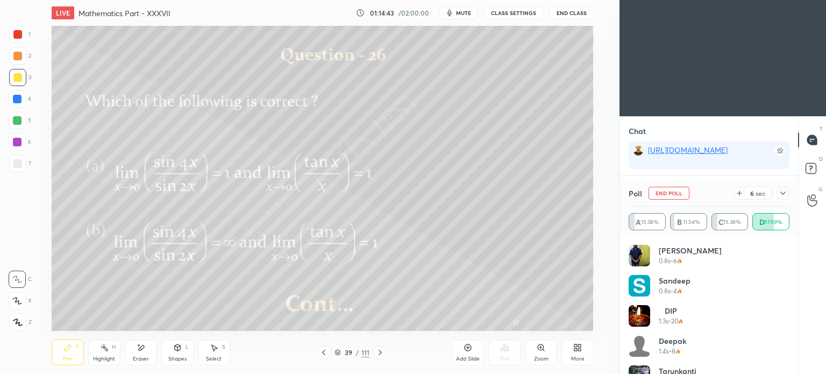
scroll to position [8027, 0]
click at [108, 358] on div "Highlight" at bounding box center [104, 358] width 22 height 5
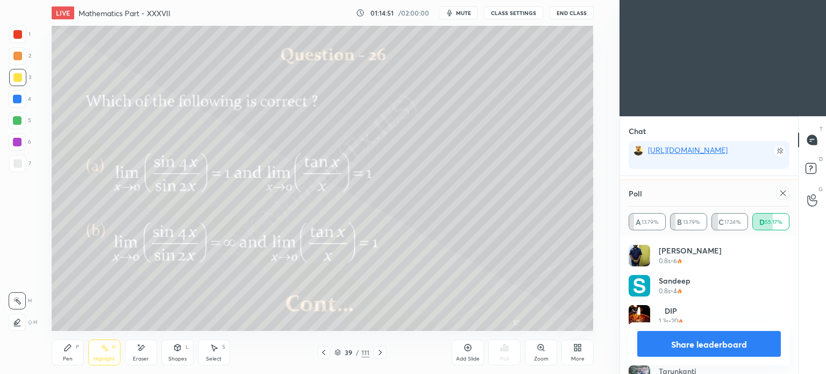
click at [72, 352] on icon at bounding box center [67, 347] width 9 height 9
click at [71, 353] on div "Pen P" at bounding box center [68, 352] width 32 height 26
click at [138, 354] on div "Eraser" at bounding box center [141, 352] width 32 height 26
click at [70, 358] on div "Pen" at bounding box center [68, 358] width 10 height 5
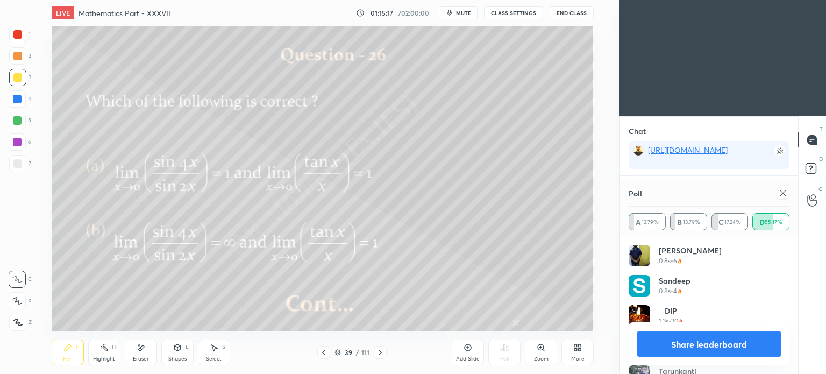
click at [70, 360] on div "Pen" at bounding box center [68, 358] width 10 height 5
click at [381, 350] on icon at bounding box center [380, 352] width 9 height 9
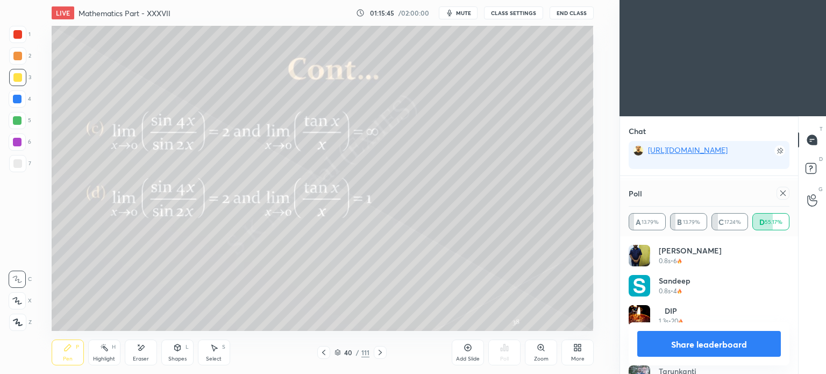
click at [325, 352] on icon at bounding box center [323, 352] width 9 height 9
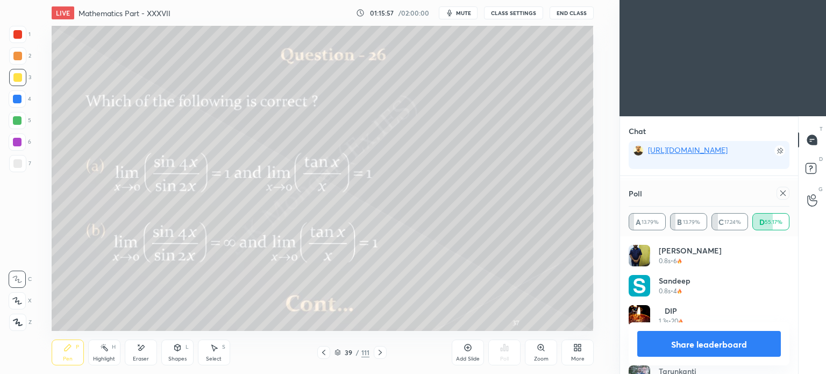
click at [690, 343] on button "Share leaderboard" at bounding box center [709, 344] width 144 height 26
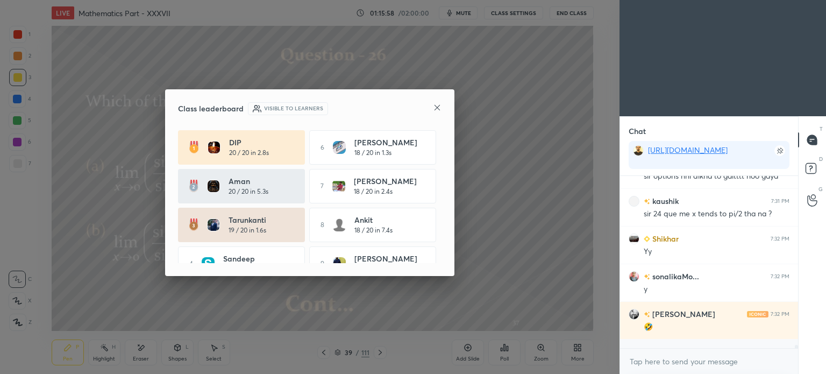
scroll to position [189, 175]
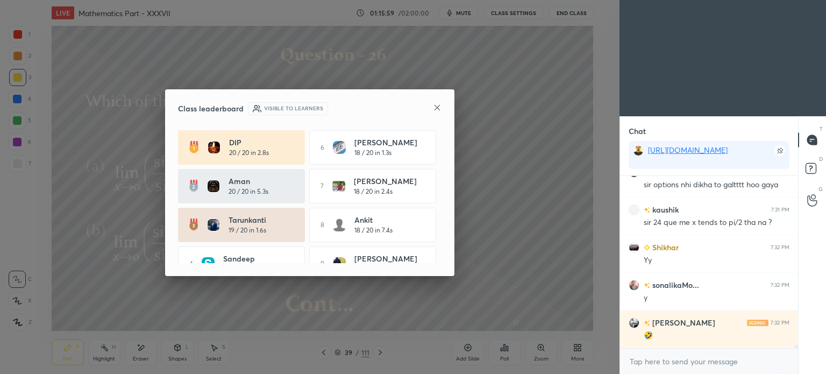
click at [435, 107] on icon at bounding box center [437, 107] width 9 height 9
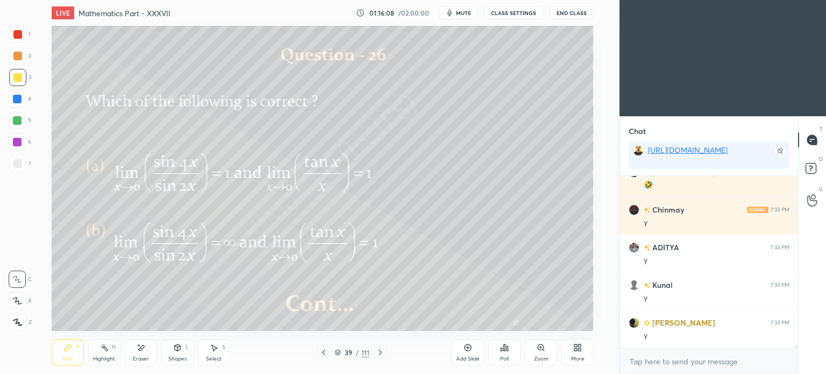
scroll to position [8347, 0]
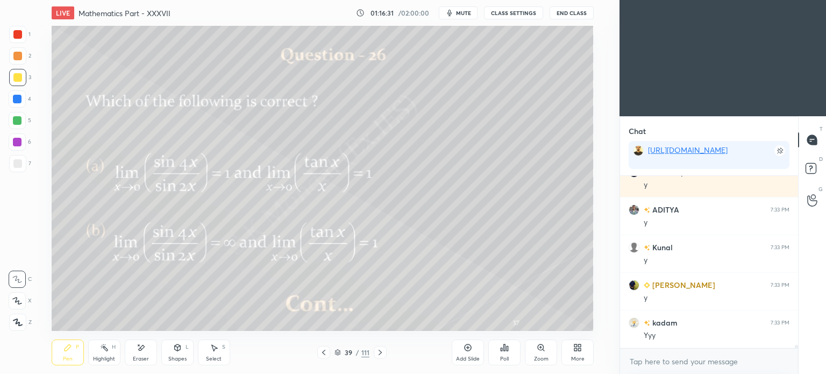
click at [382, 349] on icon at bounding box center [380, 352] width 9 height 9
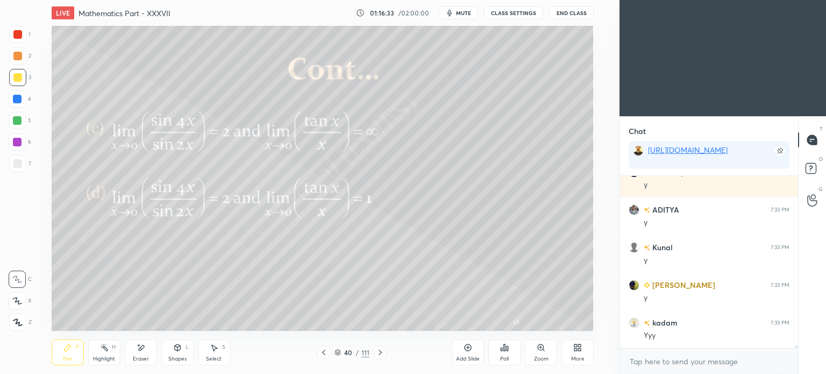
click at [382, 350] on icon at bounding box center [380, 352] width 9 height 9
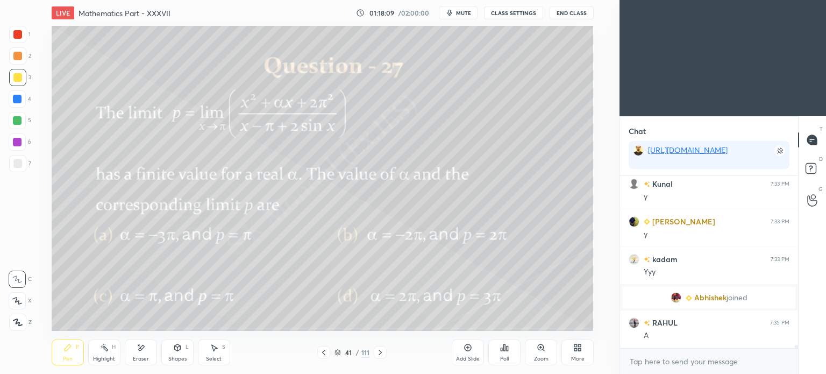
scroll to position [8301, 0]
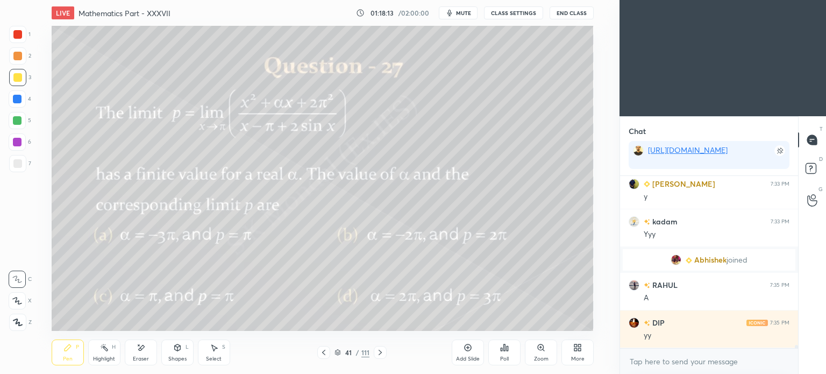
click at [99, 359] on div "Highlight" at bounding box center [104, 358] width 22 height 5
click at [56, 355] on div "Pen P" at bounding box center [68, 352] width 32 height 26
click at [61, 350] on div "Pen P" at bounding box center [68, 352] width 32 height 26
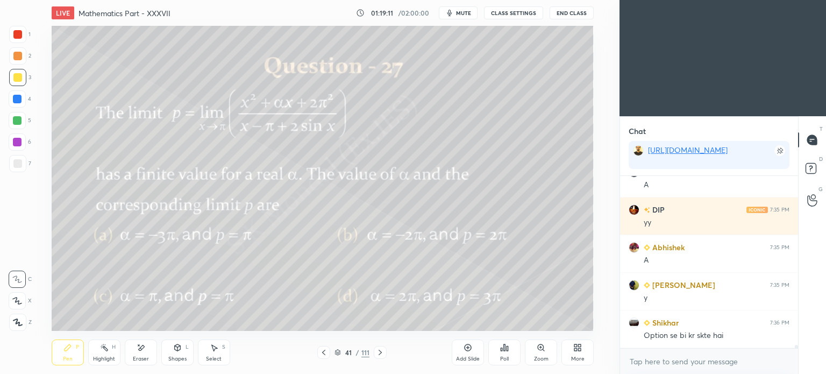
scroll to position [8452, 0]
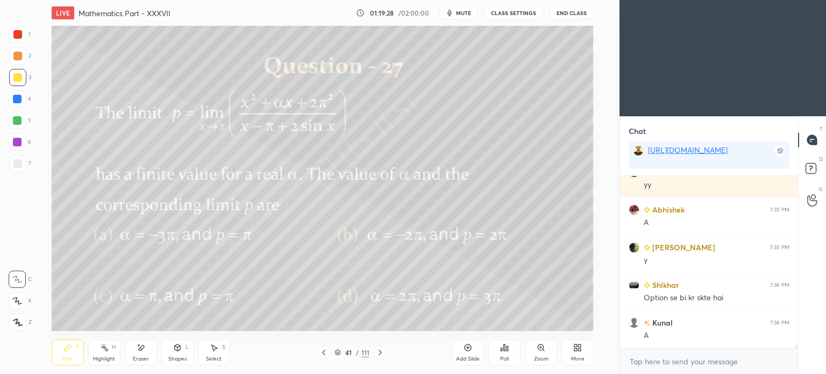
click at [470, 348] on icon at bounding box center [468, 347] width 9 height 9
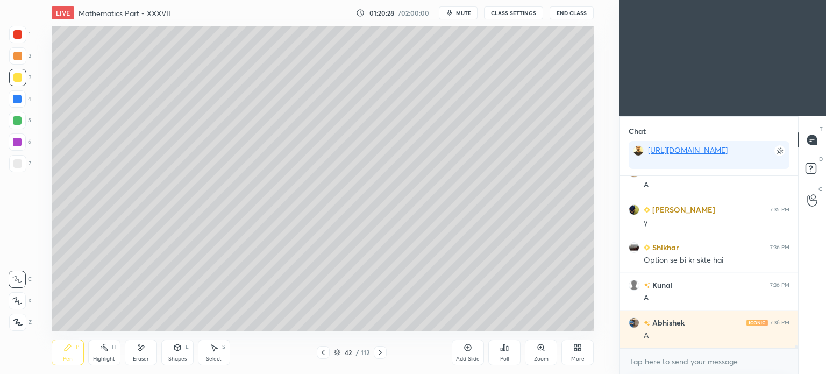
click at [324, 351] on icon at bounding box center [323, 352] width 9 height 9
click at [383, 352] on icon at bounding box center [380, 352] width 9 height 9
click at [381, 353] on icon at bounding box center [380, 352] width 9 height 9
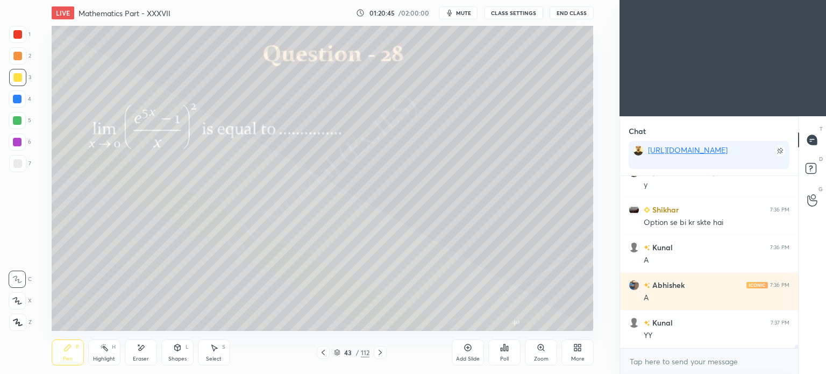
click at [71, 352] on div "Pen P" at bounding box center [68, 352] width 32 height 26
click at [72, 352] on div "Pen P" at bounding box center [68, 352] width 32 height 26
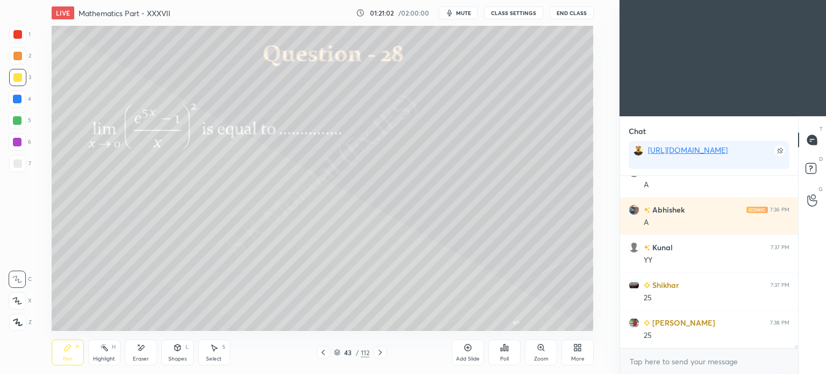
scroll to position [8640, 0]
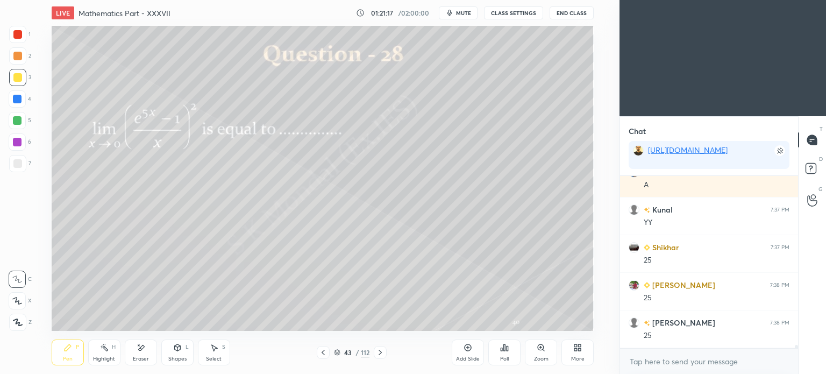
click at [102, 354] on div "Highlight H" at bounding box center [104, 352] width 32 height 26
click at [101, 359] on div "Highlight" at bounding box center [104, 358] width 22 height 5
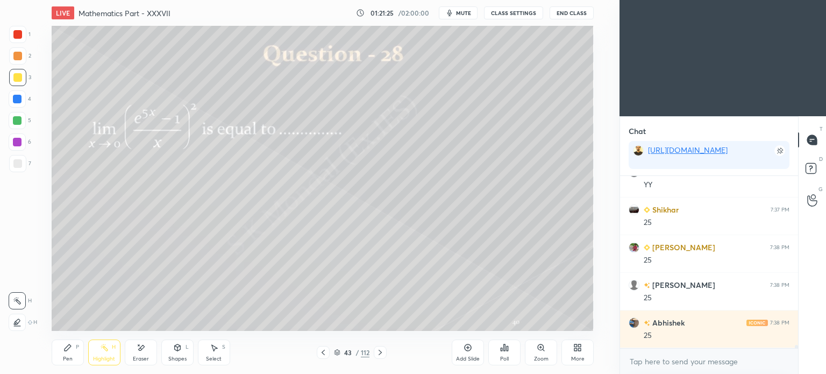
scroll to position [8715, 0]
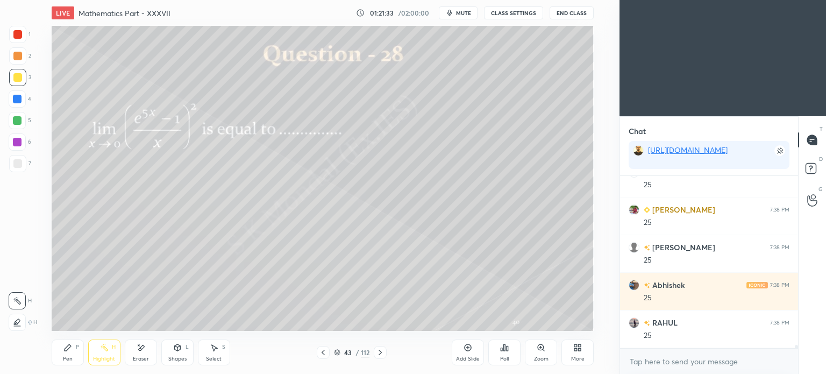
click at [65, 353] on div "Pen P" at bounding box center [68, 352] width 32 height 26
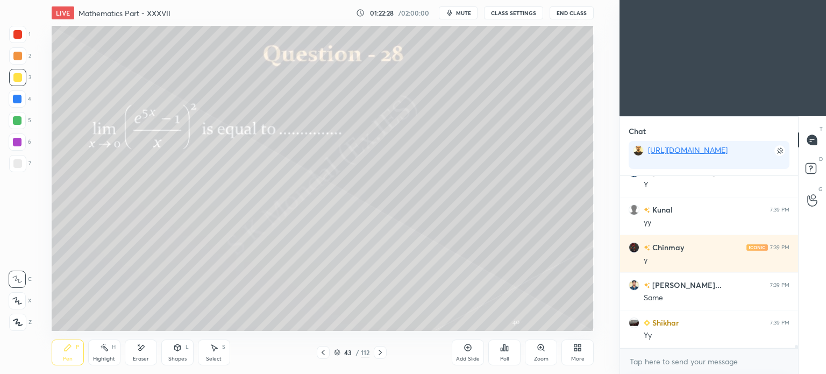
scroll to position [9101, 0]
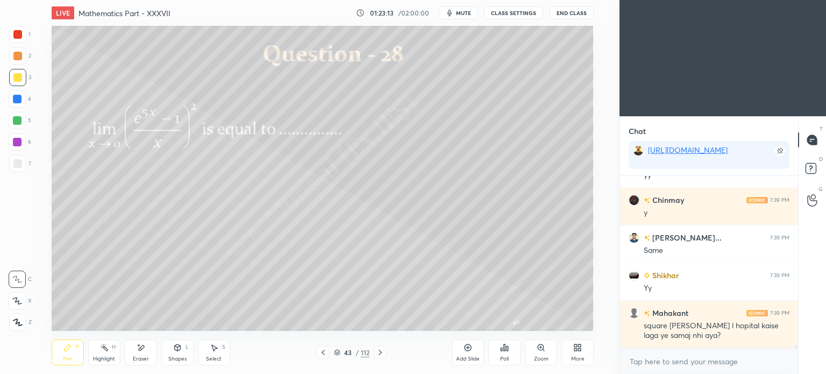
click at [67, 369] on div "Pen P Highlight H Eraser Shapes L Select S 43 / 112 Add Slide Poll Zoom More" at bounding box center [323, 352] width 542 height 43
click at [140, 354] on div "Eraser" at bounding box center [141, 352] width 32 height 26
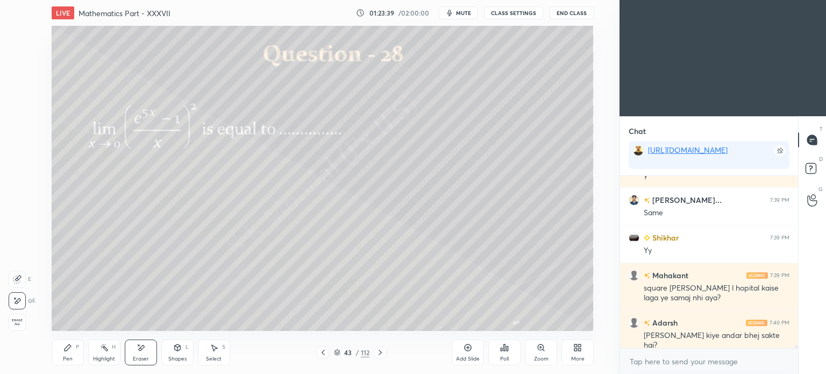
scroll to position [9177, 0]
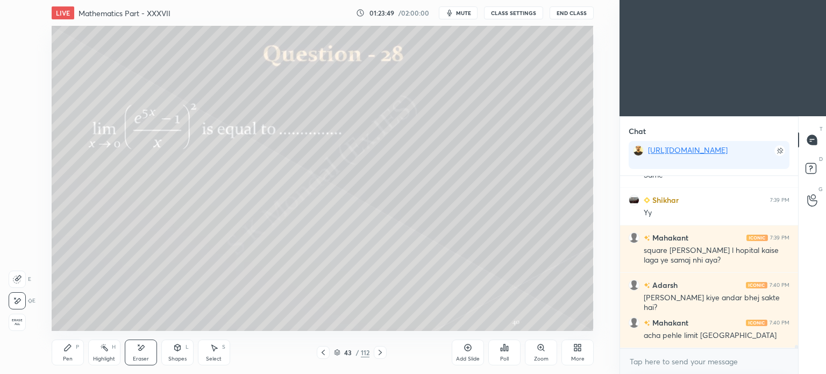
click at [336, 350] on icon at bounding box center [336, 351] width 5 height 3
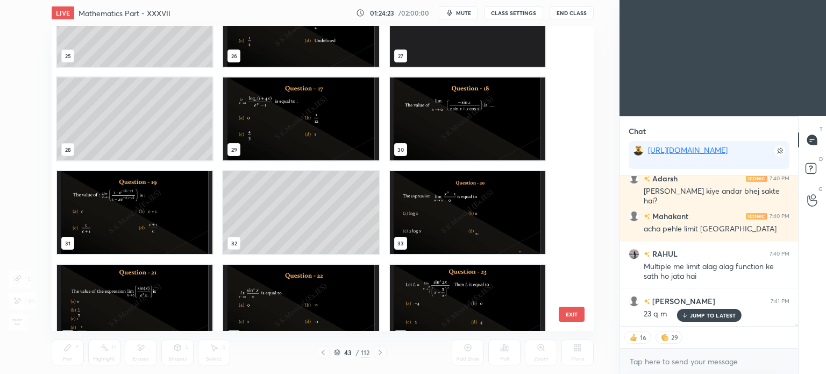
scroll to position [830, 0]
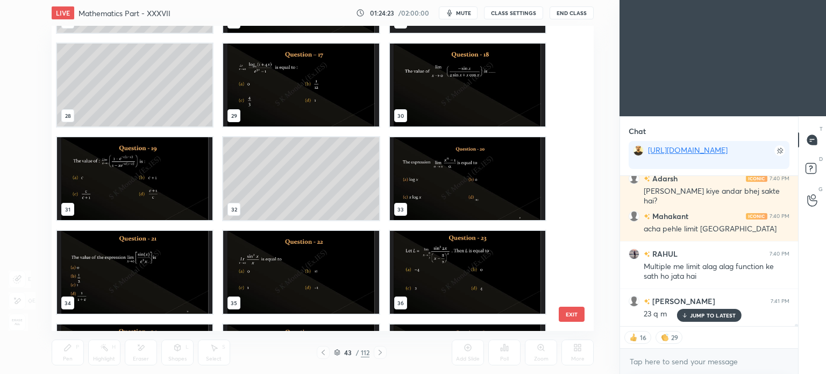
click at [455, 250] on img "grid" at bounding box center [466, 272] width 155 height 83
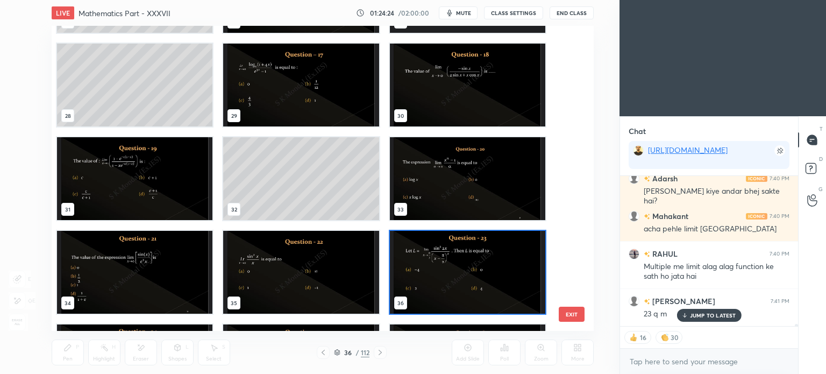
click at [455, 250] on img "grid" at bounding box center [466, 272] width 155 height 83
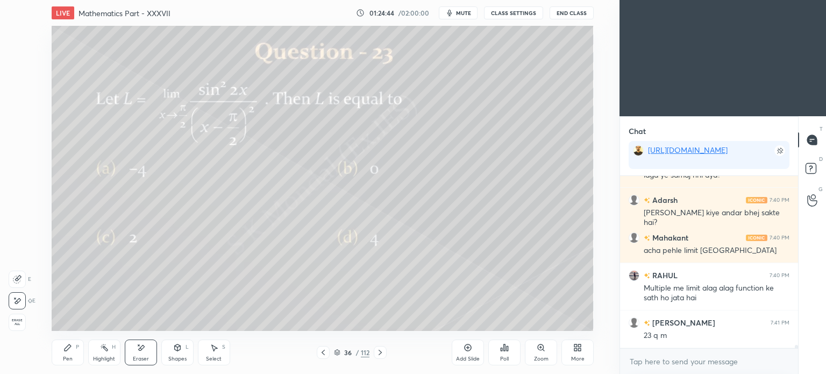
scroll to position [9299, 0]
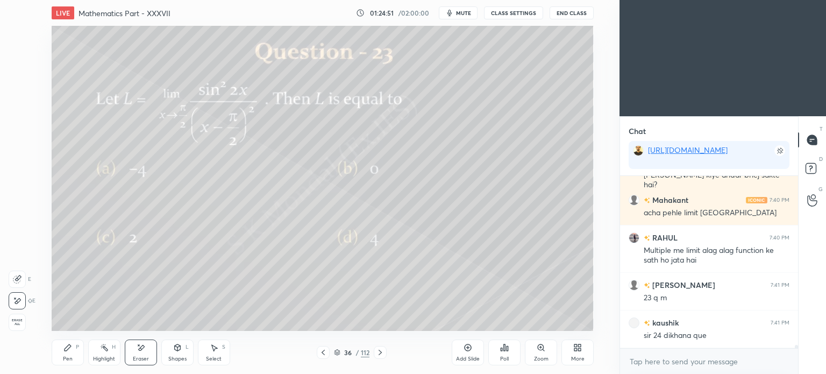
click at [381, 355] on icon at bounding box center [380, 352] width 9 height 9
click at [323, 352] on icon at bounding box center [323, 352] width 9 height 9
click at [459, 350] on div "Add Slide" at bounding box center [468, 352] width 32 height 26
click at [62, 355] on div "Pen P" at bounding box center [68, 352] width 32 height 26
click at [68, 348] on icon at bounding box center [68, 347] width 6 height 6
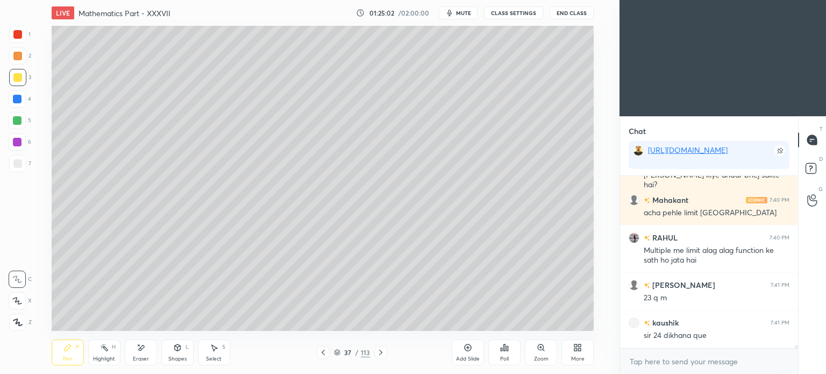
click at [323, 350] on icon at bounding box center [323, 352] width 9 height 9
click at [382, 350] on icon at bounding box center [380, 352] width 9 height 9
click at [139, 353] on div "Eraser" at bounding box center [141, 352] width 32 height 26
click at [68, 356] on div "Pen" at bounding box center [68, 358] width 10 height 5
click at [69, 352] on icon at bounding box center [67, 347] width 9 height 9
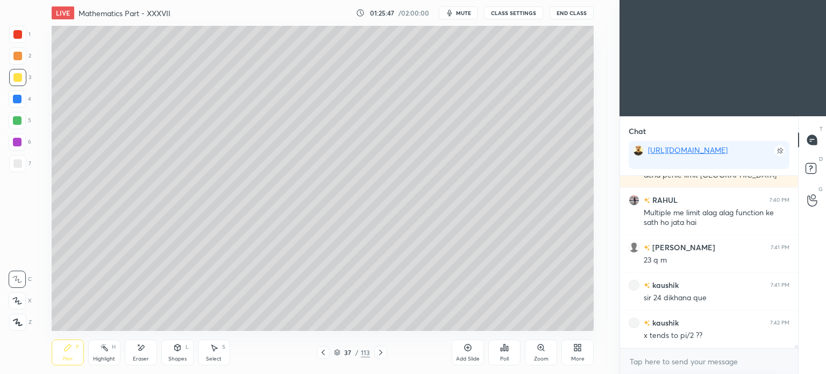
scroll to position [9348, 0]
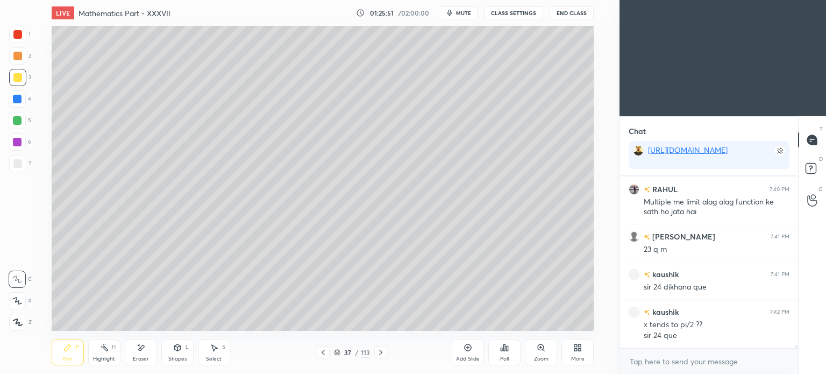
click at [330, 350] on div "37 / 113" at bounding box center [352, 352] width 70 height 13
click at [323, 350] on icon at bounding box center [323, 352] width 9 height 9
click at [379, 352] on icon at bounding box center [380, 352] width 9 height 9
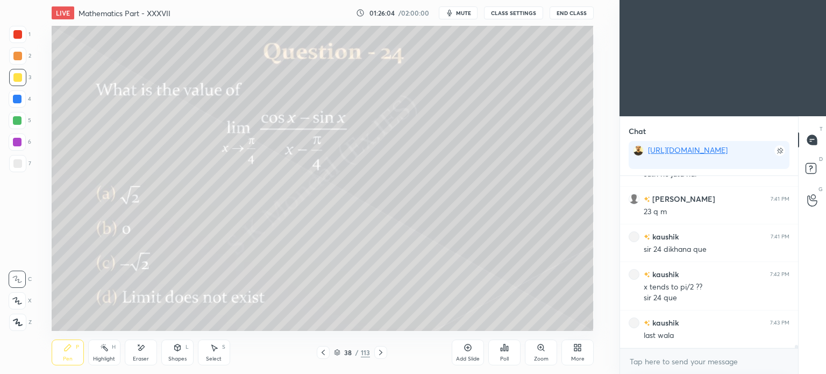
click at [319, 352] on icon at bounding box center [323, 352] width 9 height 9
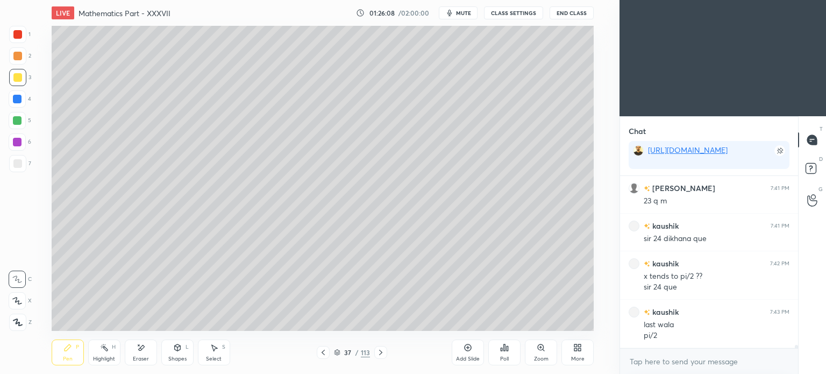
click at [379, 352] on icon at bounding box center [380, 352] width 9 height 9
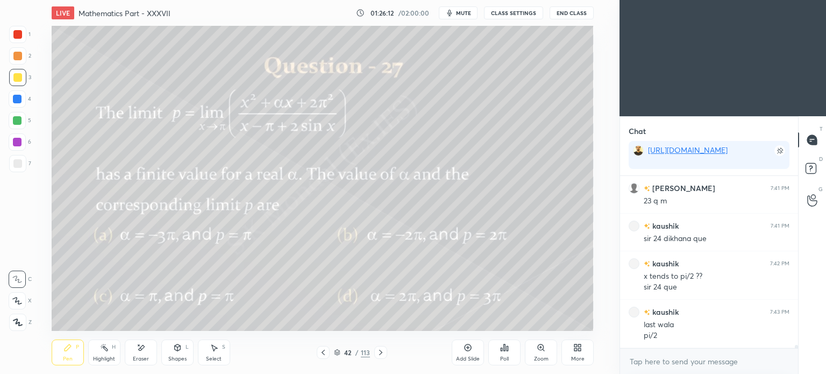
click at [379, 352] on icon at bounding box center [380, 352] width 9 height 9
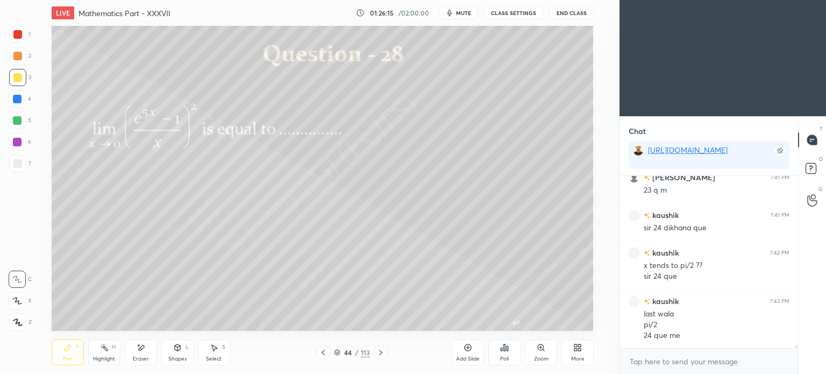
click at [322, 352] on icon at bounding box center [323, 352] width 3 height 5
click at [336, 351] on icon at bounding box center [337, 352] width 6 height 6
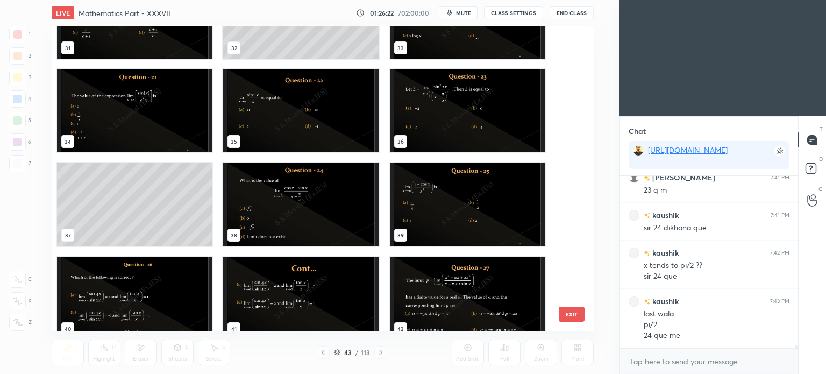
scroll to position [9444, 0]
click at [273, 103] on img "grid" at bounding box center [300, 110] width 155 height 83
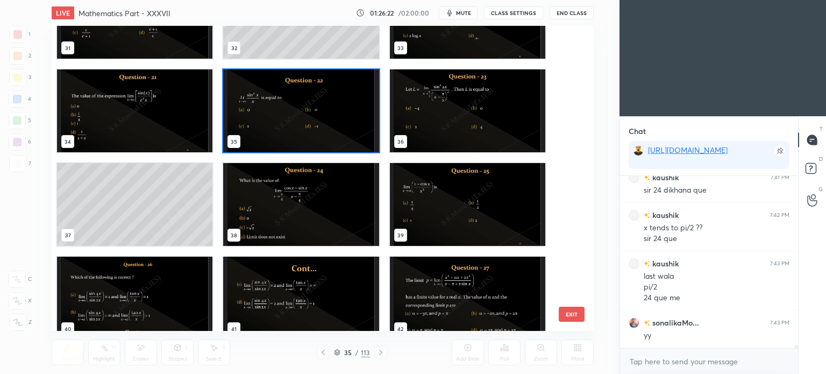
click at [275, 103] on img "grid" at bounding box center [300, 110] width 155 height 83
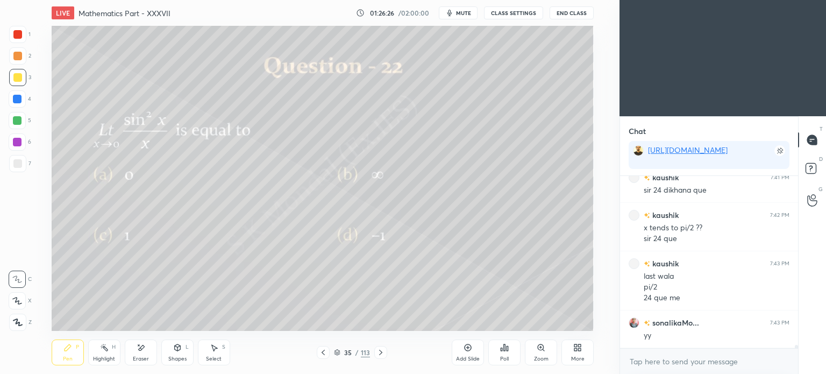
click at [66, 357] on div "Pen" at bounding box center [68, 358] width 10 height 5
click at [66, 358] on div "Pen" at bounding box center [68, 358] width 10 height 5
click at [103, 354] on div "Highlight H" at bounding box center [104, 352] width 32 height 26
click at [105, 354] on div "Highlight H" at bounding box center [104, 352] width 32 height 26
click at [69, 351] on icon at bounding box center [67, 347] width 9 height 9
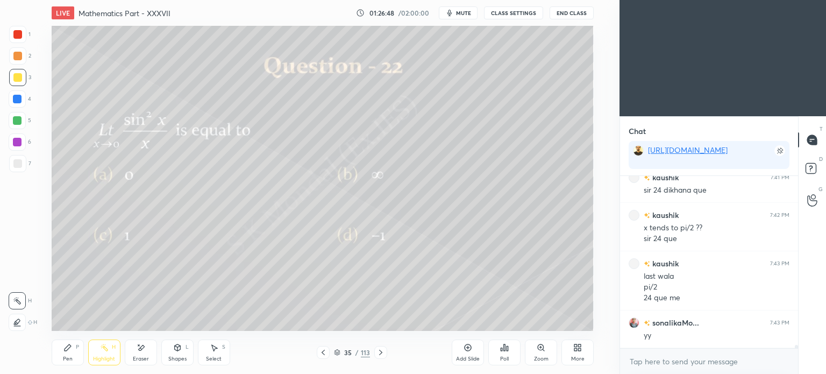
click at [70, 353] on div "Pen P" at bounding box center [68, 352] width 32 height 26
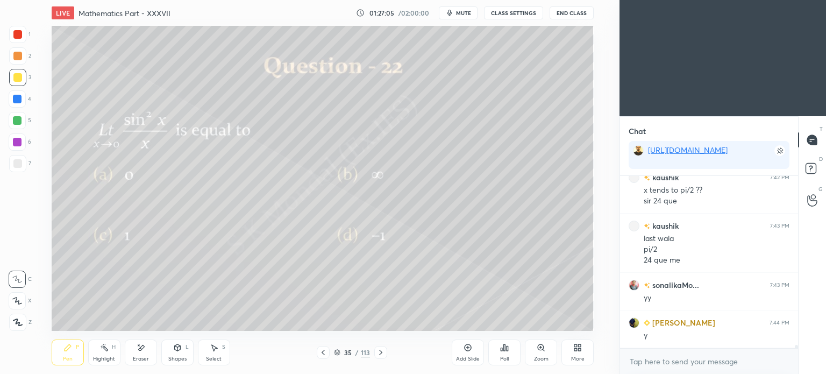
scroll to position [9520, 0]
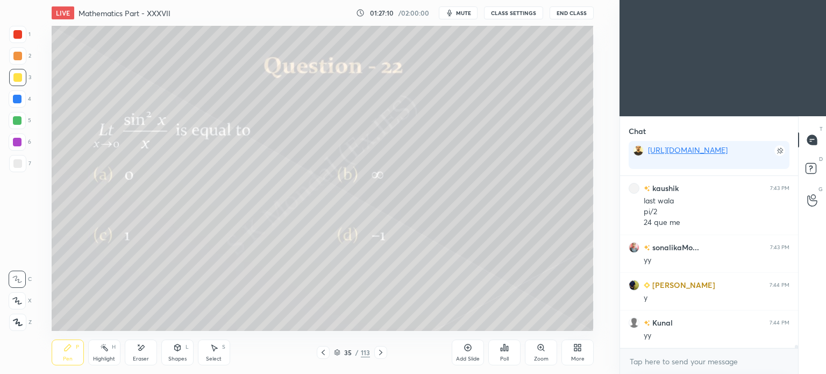
click at [380, 353] on icon at bounding box center [380, 352] width 9 height 9
click at [376, 348] on icon at bounding box center [380, 352] width 9 height 9
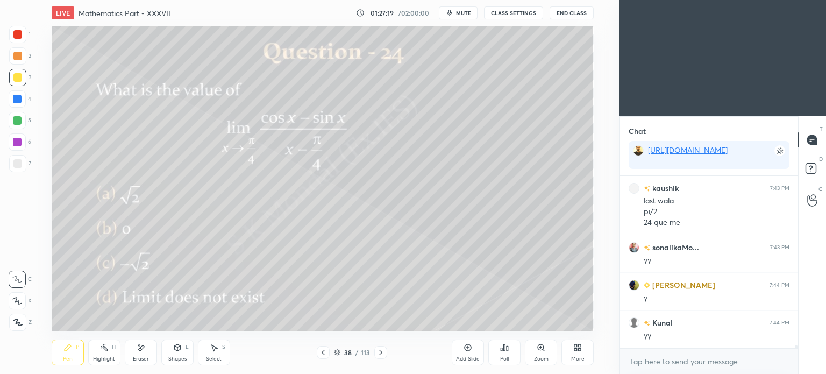
click at [376, 348] on icon at bounding box center [380, 352] width 9 height 9
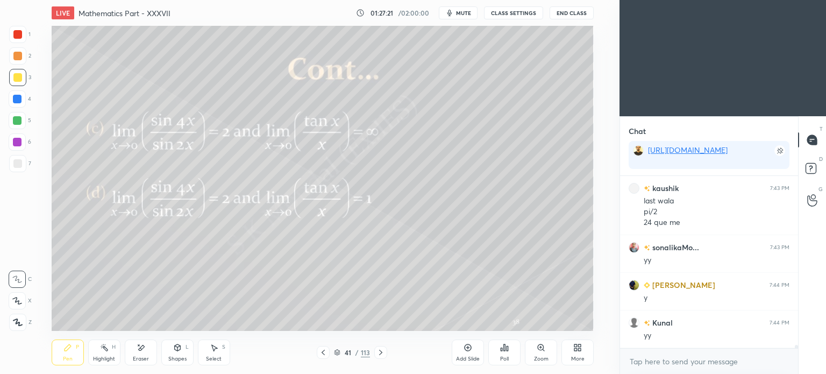
click at [376, 348] on icon at bounding box center [380, 352] width 9 height 9
click at [377, 348] on icon at bounding box center [380, 352] width 9 height 9
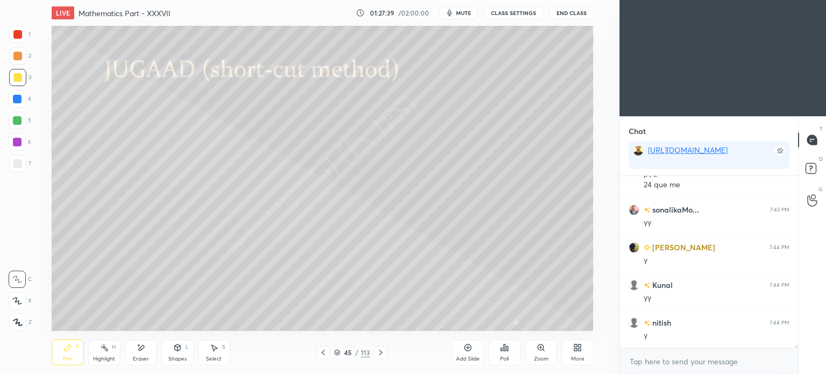
click at [13, 77] on div at bounding box center [17, 77] width 9 height 9
click at [61, 351] on div "Pen P" at bounding box center [68, 352] width 32 height 26
click at [61, 354] on div "Pen P" at bounding box center [68, 352] width 32 height 26
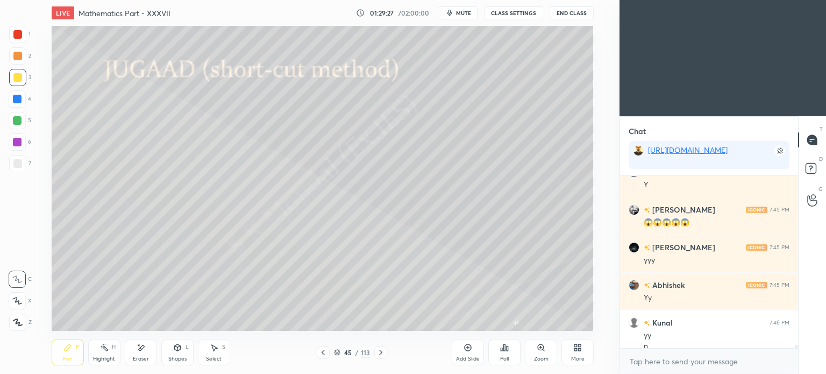
scroll to position [9794, 0]
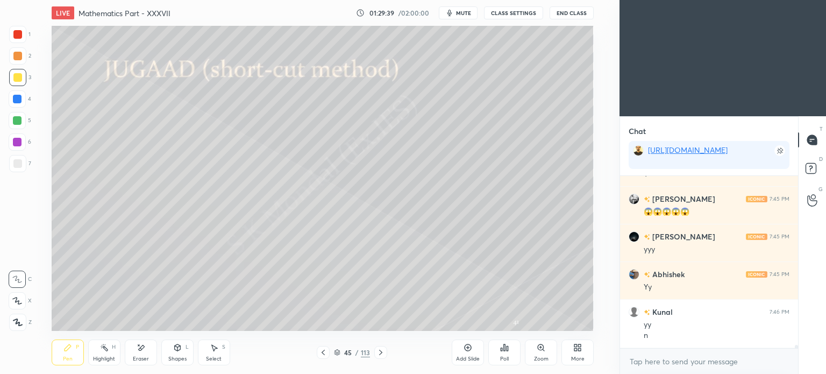
click at [381, 353] on icon at bounding box center [380, 352] width 9 height 9
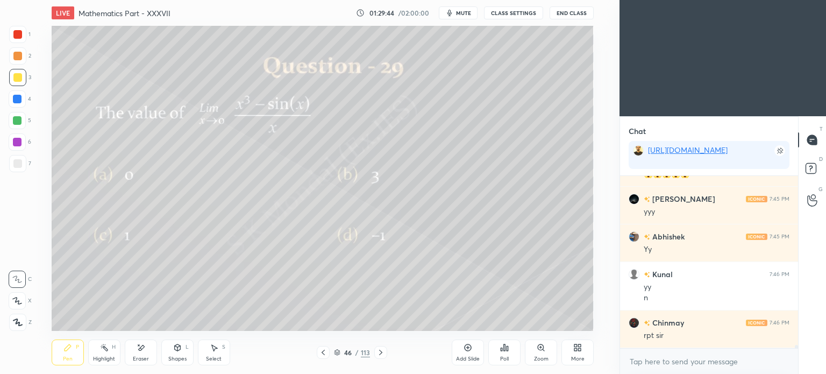
click at [324, 352] on icon at bounding box center [323, 352] width 9 height 9
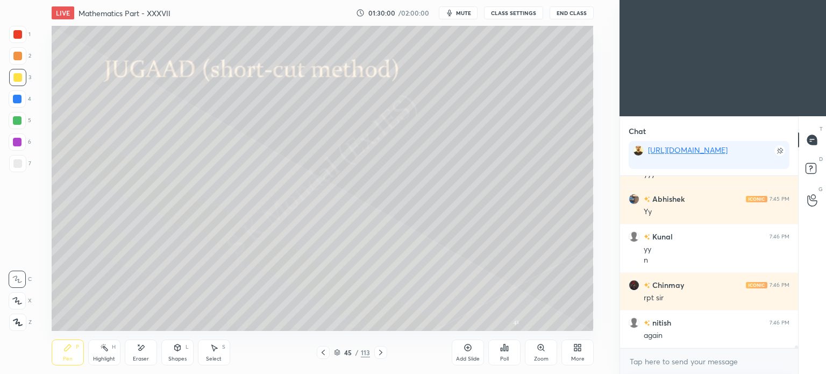
click at [101, 358] on div "Highlight" at bounding box center [104, 358] width 22 height 5
click at [103, 357] on div "Highlight" at bounding box center [104, 358] width 22 height 5
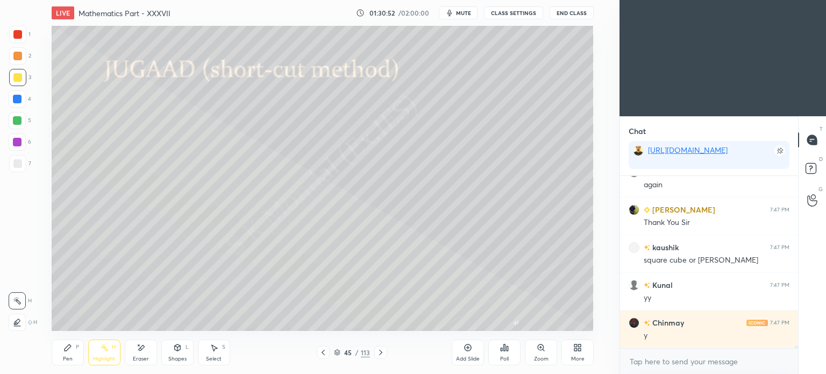
scroll to position [10057, 0]
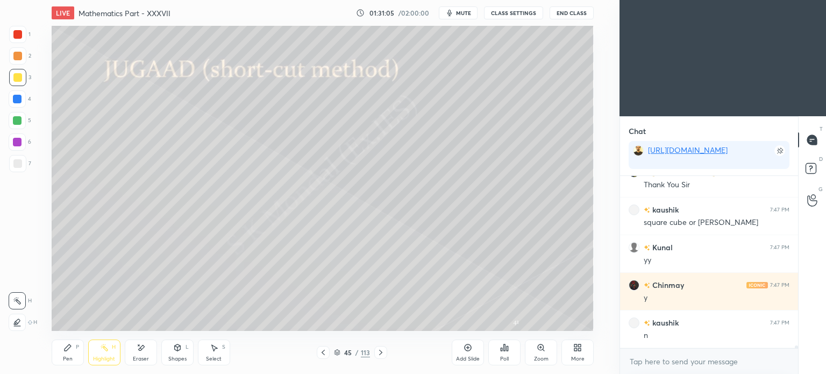
click at [381, 348] on icon at bounding box center [380, 352] width 9 height 9
click at [60, 354] on div "Pen P" at bounding box center [68, 352] width 32 height 26
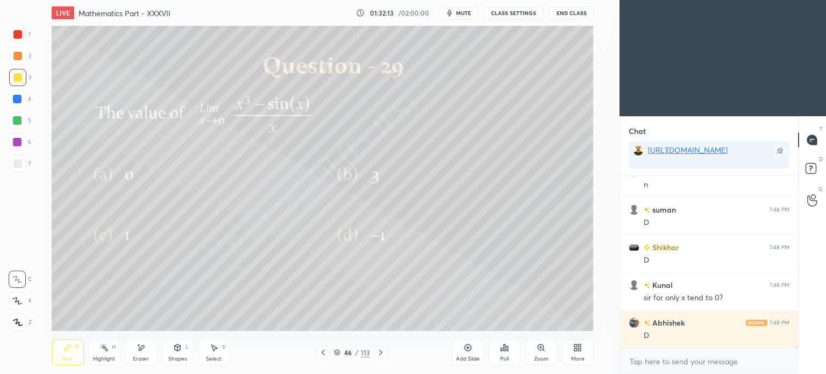
scroll to position [10246, 0]
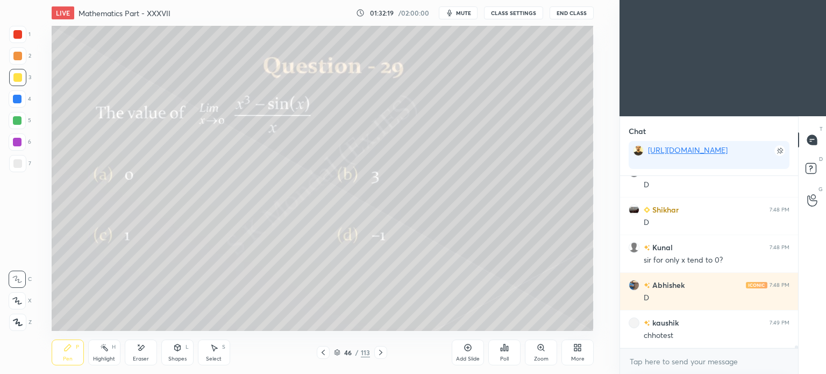
click at [106, 358] on div "Highlight" at bounding box center [104, 358] width 22 height 5
click at [105, 356] on div "Highlight" at bounding box center [104, 358] width 22 height 5
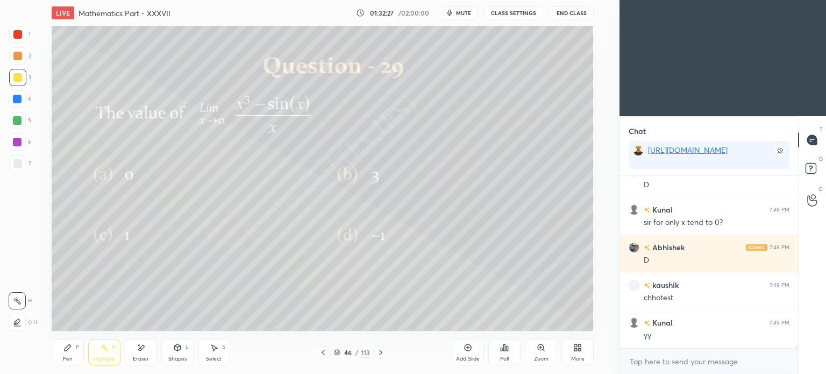
click at [72, 354] on div "Pen P" at bounding box center [68, 352] width 32 height 26
click at [73, 356] on div "Pen P" at bounding box center [68, 352] width 32 height 26
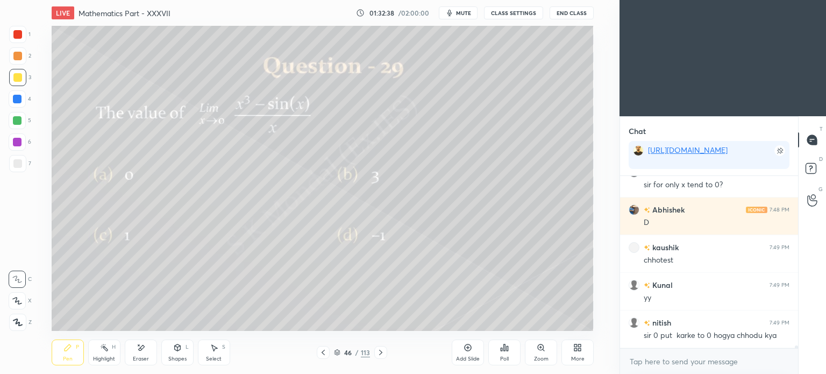
click at [144, 348] on icon at bounding box center [141, 347] width 9 height 9
click at [68, 341] on div "Pen P" at bounding box center [68, 352] width 32 height 26
click at [70, 342] on div "Pen P" at bounding box center [68, 352] width 32 height 26
click at [114, 348] on div "H" at bounding box center [114, 346] width 4 height 5
click at [141, 354] on div "Eraser" at bounding box center [141, 352] width 32 height 26
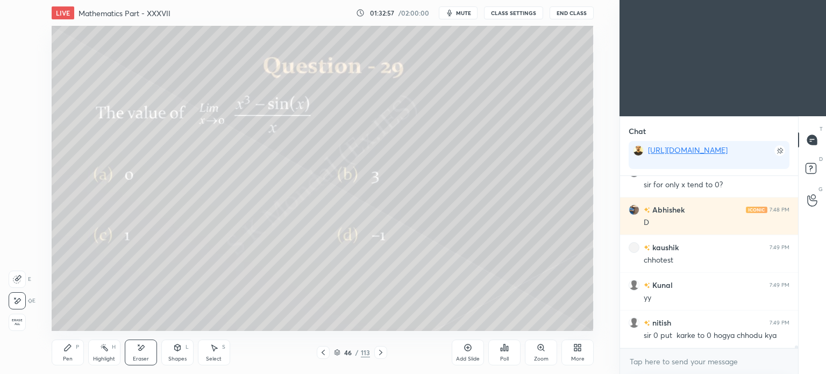
click at [60, 355] on div "Pen P" at bounding box center [68, 352] width 32 height 26
click at [66, 350] on icon at bounding box center [68, 347] width 6 height 6
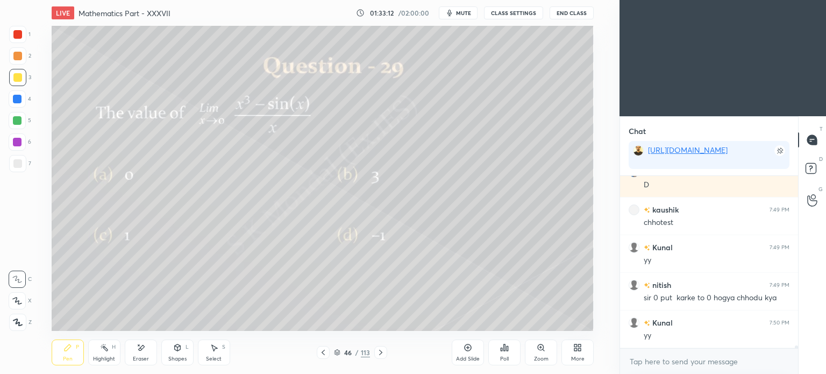
scroll to position [10396, 0]
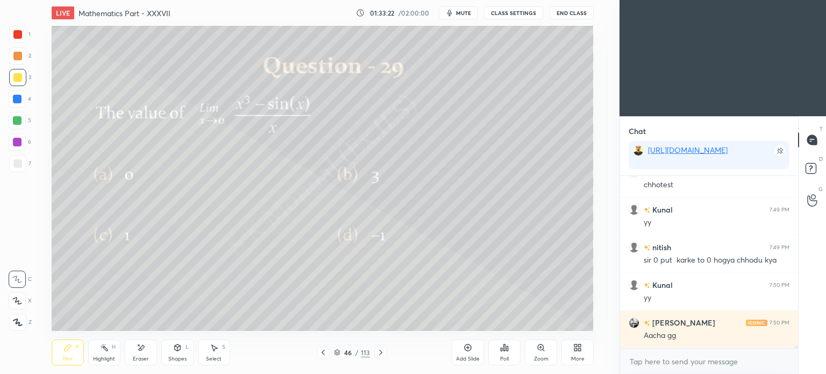
click at [381, 350] on icon at bounding box center [380, 352] width 9 height 9
click at [504, 353] on div "Poll" at bounding box center [504, 352] width 32 height 26
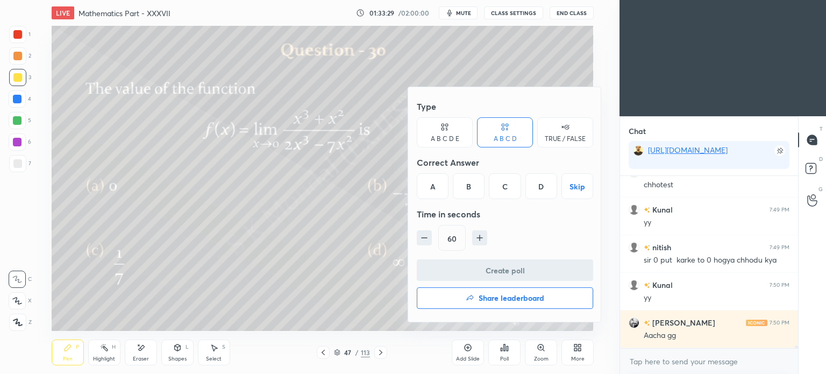
click at [465, 182] on div "B" at bounding box center [469, 186] width 32 height 26
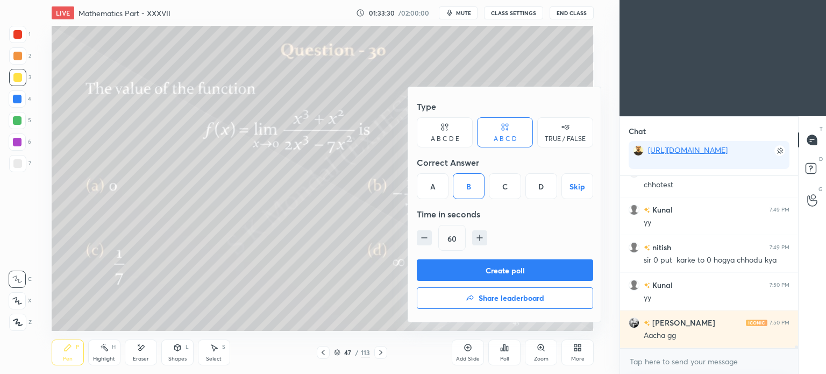
click at [505, 266] on button "Create poll" at bounding box center [505, 270] width 176 height 22
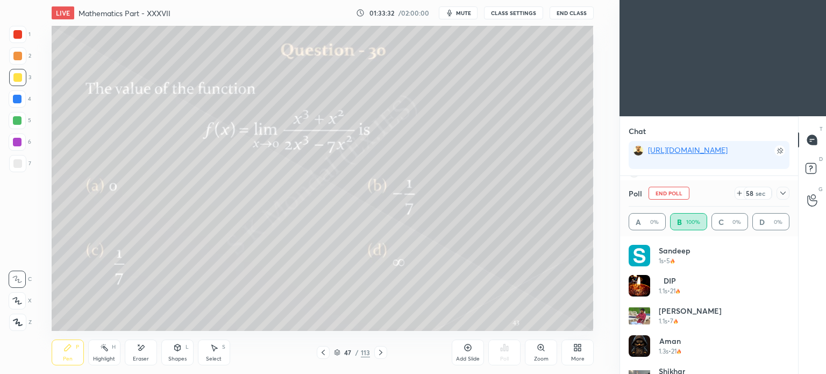
scroll to position [126, 158]
click at [338, 353] on icon at bounding box center [337, 352] width 6 height 6
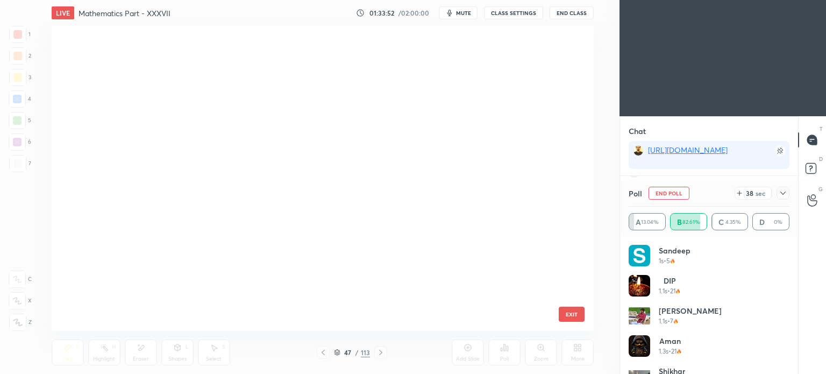
scroll to position [302, 537]
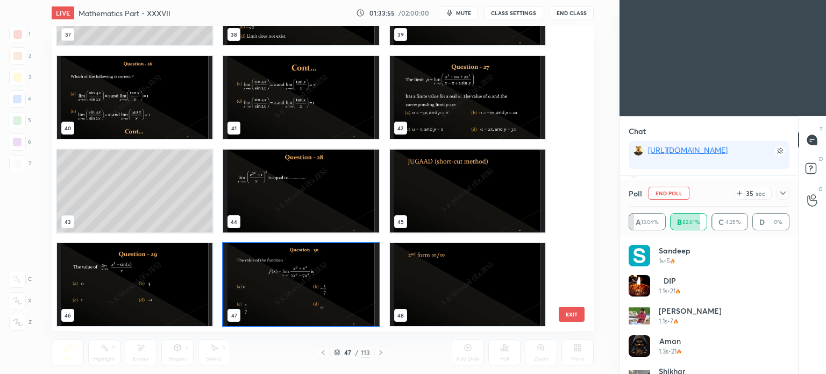
click at [452, 195] on img "grid" at bounding box center [466, 190] width 155 height 83
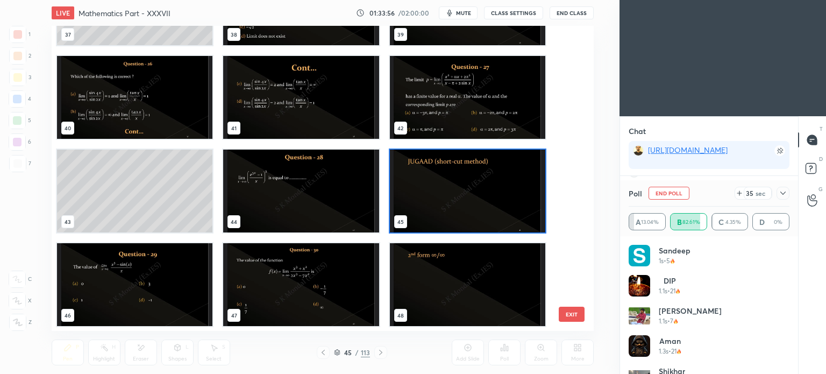
click at [452, 195] on img "grid" at bounding box center [466, 190] width 155 height 83
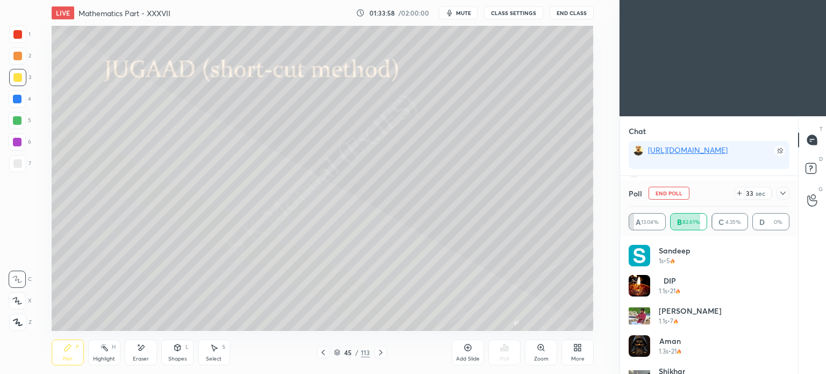
click at [99, 359] on div "Highlight" at bounding box center [104, 358] width 22 height 5
click at [98, 359] on div "Highlight" at bounding box center [104, 358] width 22 height 5
click at [335, 353] on icon at bounding box center [337, 352] width 6 height 6
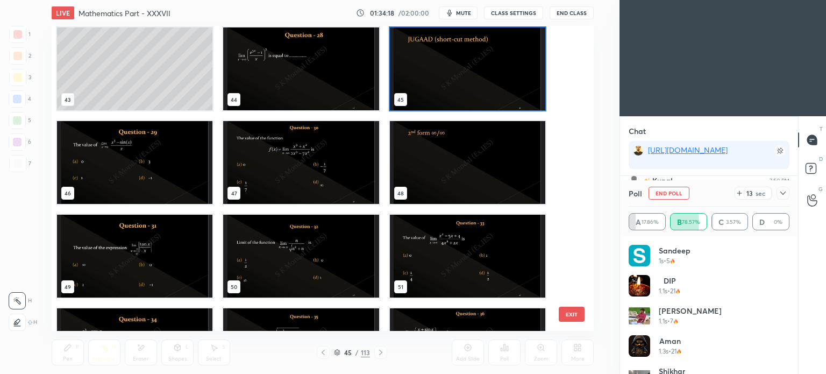
scroll to position [10538, 0]
click at [282, 156] on img "grid" at bounding box center [300, 162] width 155 height 83
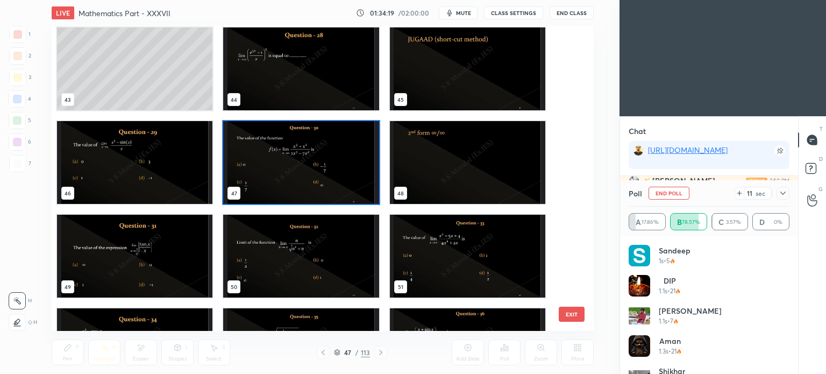
click at [282, 156] on img "grid" at bounding box center [300, 162] width 155 height 83
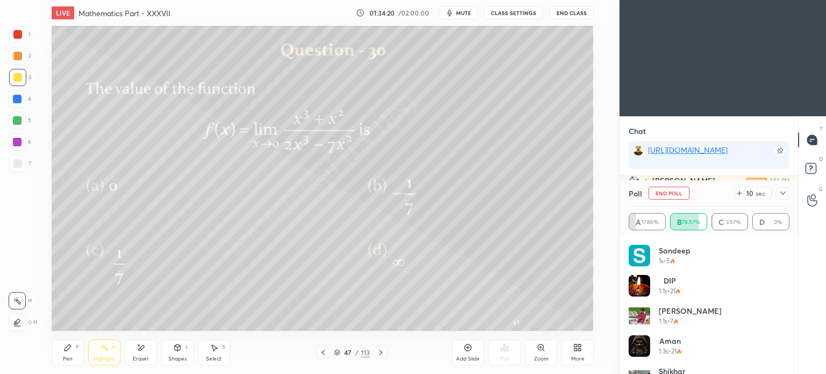
click at [59, 363] on div "Pen P" at bounding box center [68, 352] width 32 height 26
click at [58, 364] on div "Pen P" at bounding box center [68, 352] width 32 height 26
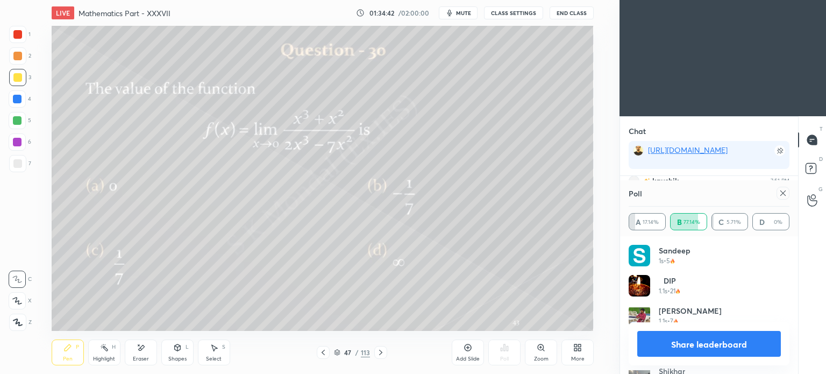
scroll to position [10613, 0]
click at [710, 343] on button "Share leaderboard" at bounding box center [709, 344] width 144 height 26
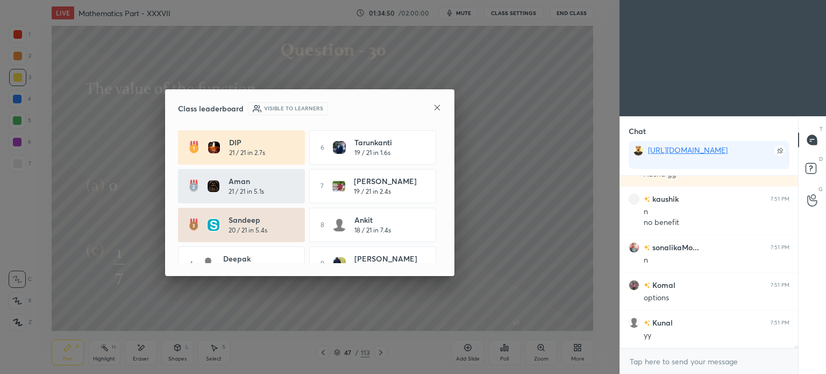
scroll to position [10595, 0]
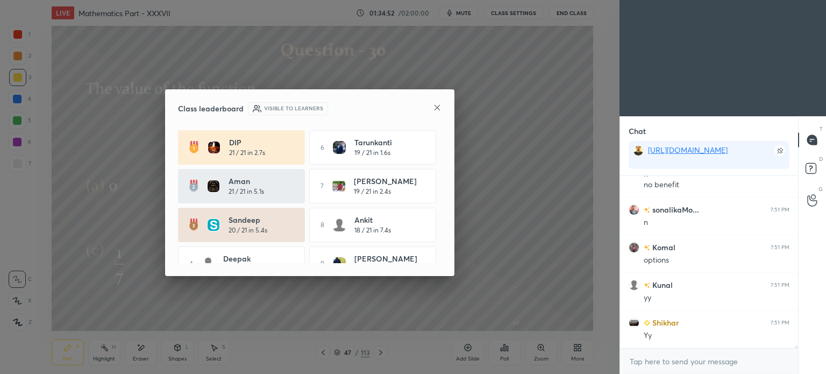
click at [437, 108] on icon at bounding box center [436, 107] width 5 height 5
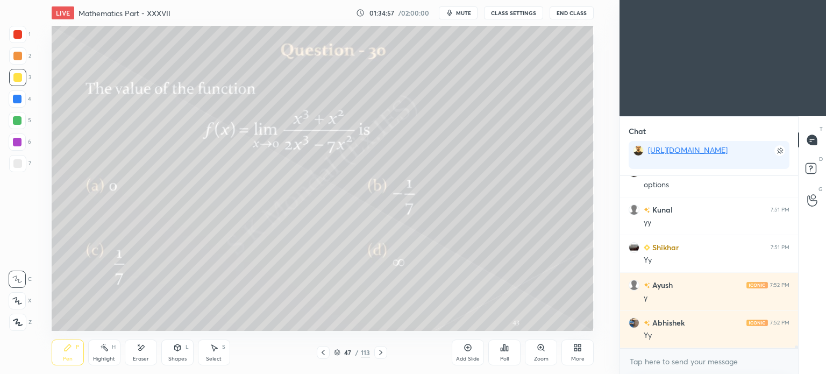
scroll to position [10708, 0]
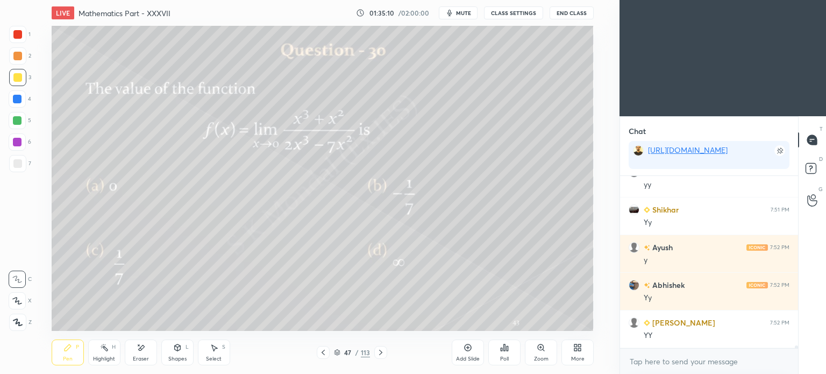
click at [147, 357] on div "Eraser" at bounding box center [141, 358] width 16 height 5
click at [74, 354] on div "Pen P" at bounding box center [68, 352] width 32 height 26
click at [72, 355] on div "Pen P" at bounding box center [68, 352] width 32 height 26
click at [140, 356] on div "Eraser" at bounding box center [141, 358] width 16 height 5
click at [90, 353] on div "Highlight H" at bounding box center [104, 352] width 32 height 26
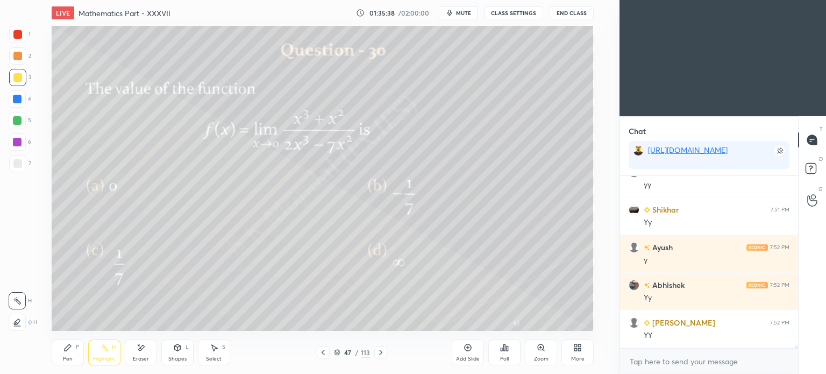
click at [79, 357] on div "Pen P" at bounding box center [68, 352] width 32 height 26
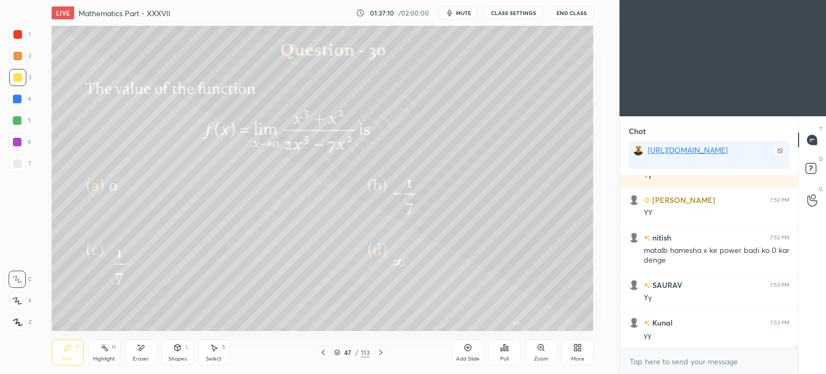
scroll to position [169, 175]
click at [376, 352] on icon at bounding box center [380, 352] width 9 height 9
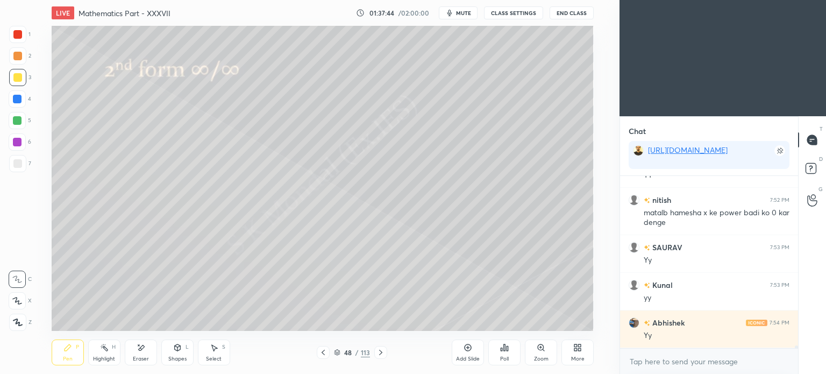
click at [65, 358] on div "Pen" at bounding box center [68, 358] width 10 height 5
click at [17, 162] on div at bounding box center [17, 163] width 9 height 9
click at [17, 163] on div at bounding box center [17, 163] width 9 height 9
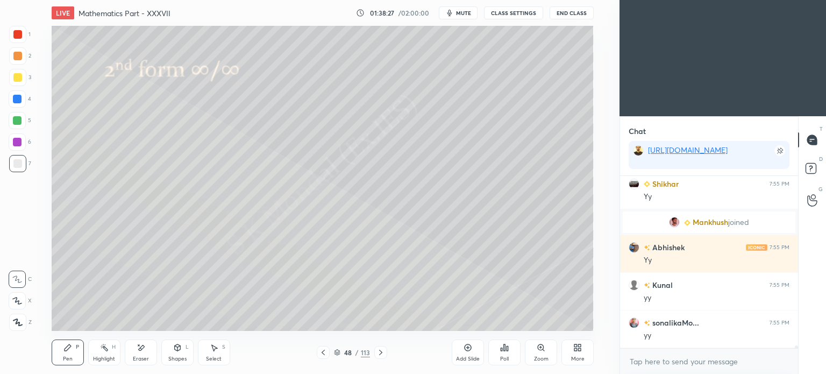
scroll to position [10279, 0]
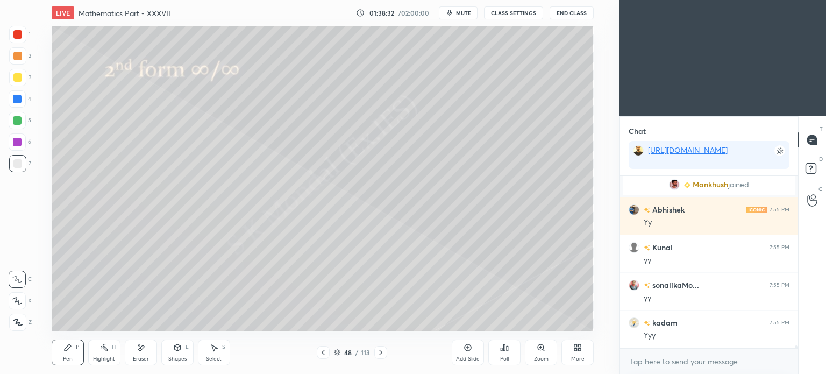
click at [380, 354] on icon at bounding box center [380, 352] width 9 height 9
click at [18, 81] on div at bounding box center [17, 77] width 9 height 9
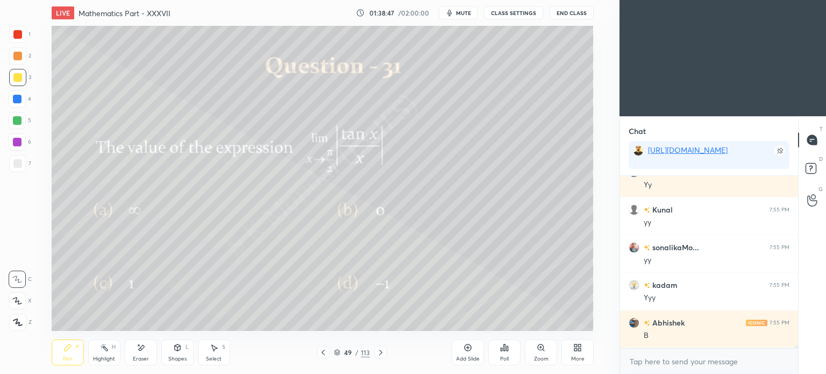
click at [141, 353] on div "Eraser" at bounding box center [141, 352] width 32 height 26
click at [141, 354] on div "Eraser" at bounding box center [141, 352] width 32 height 26
click at [65, 354] on div "Pen P" at bounding box center [68, 352] width 32 height 26
click at [69, 354] on div "Pen P" at bounding box center [68, 352] width 32 height 26
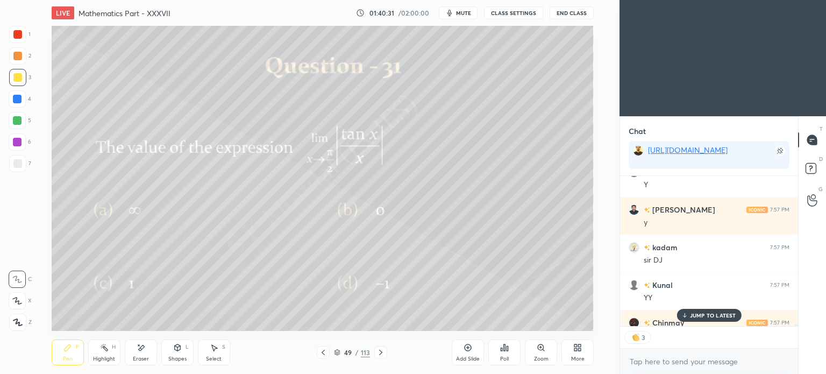
scroll to position [10978, 0]
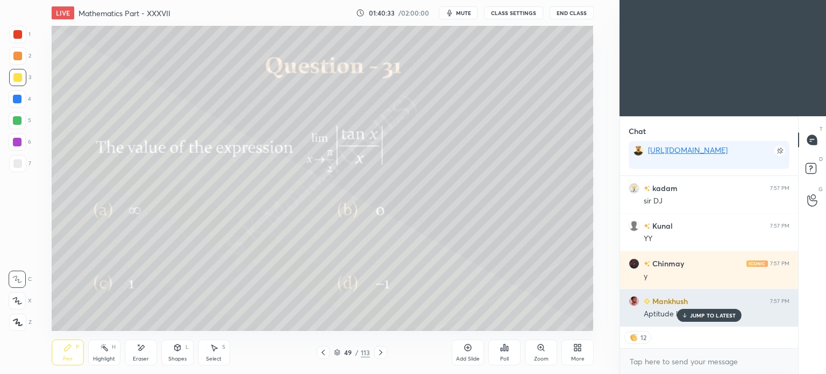
drag, startPoint x: 687, startPoint y: 313, endPoint x: 625, endPoint y: 318, distance: 62.0
click at [687, 314] on icon at bounding box center [684, 315] width 7 height 6
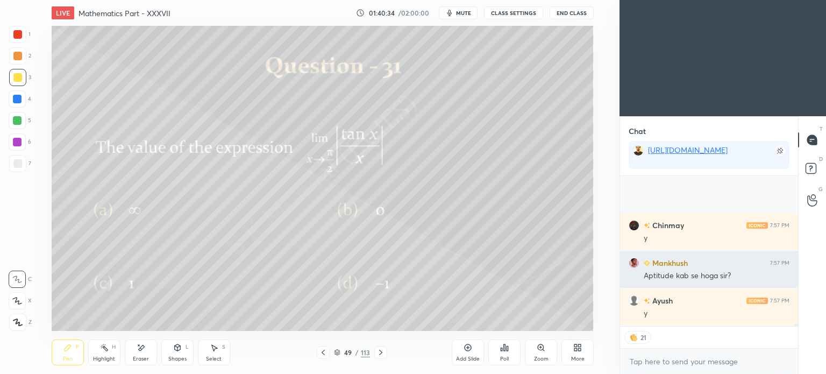
scroll to position [11091, 0]
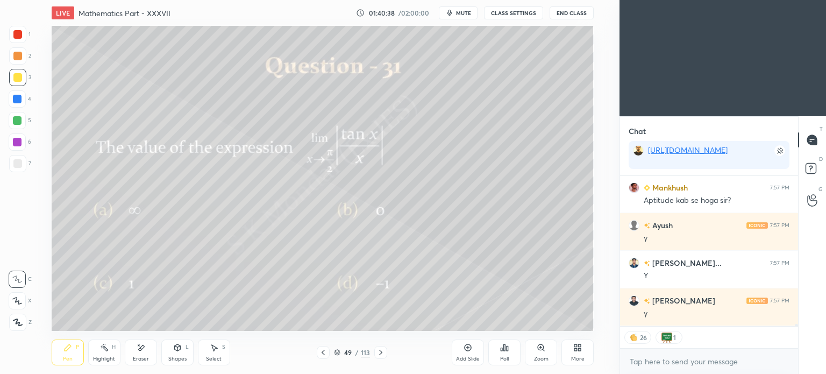
click at [382, 350] on icon at bounding box center [380, 352] width 9 height 9
click at [22, 80] on div at bounding box center [17, 77] width 17 height 17
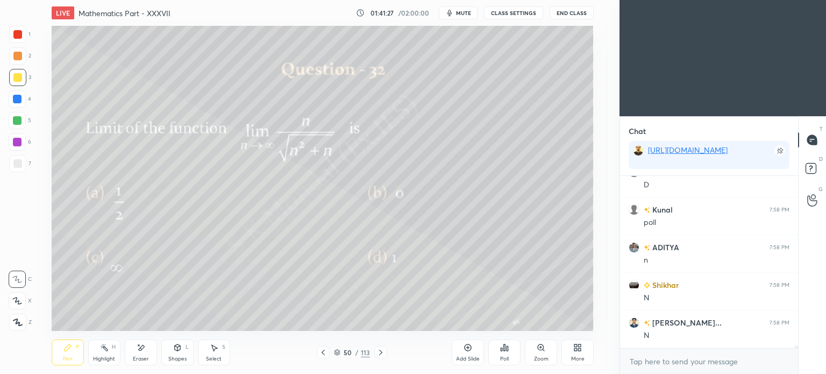
scroll to position [11333, 0]
click at [220, 351] on div "Select S" at bounding box center [214, 352] width 32 height 26
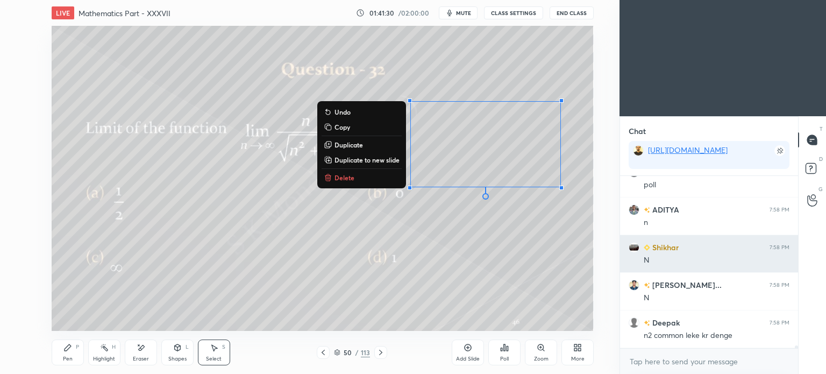
drag, startPoint x: 394, startPoint y: 68, endPoint x: 638, endPoint y: 244, distance: 301.6
click at [638, 244] on div "1 2 3 4 5 6 7 C X Z E E Erase all H H LIVE Mathematics Part - XXXVII 01:41:30 /…" at bounding box center [413, 187] width 826 height 374
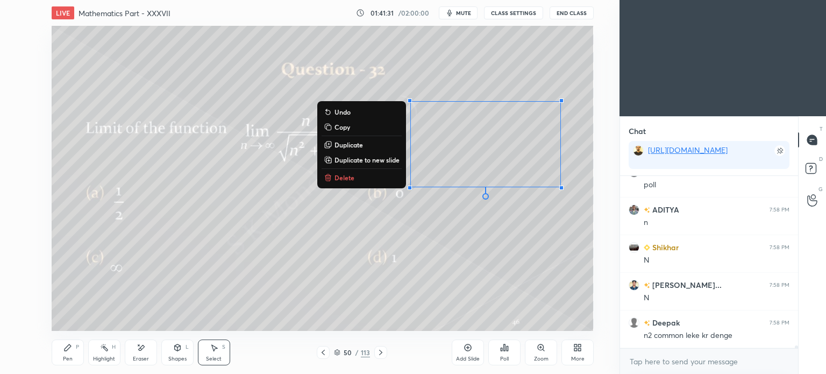
scroll to position [11370, 0]
click at [340, 175] on p "Delete" at bounding box center [344, 177] width 20 height 9
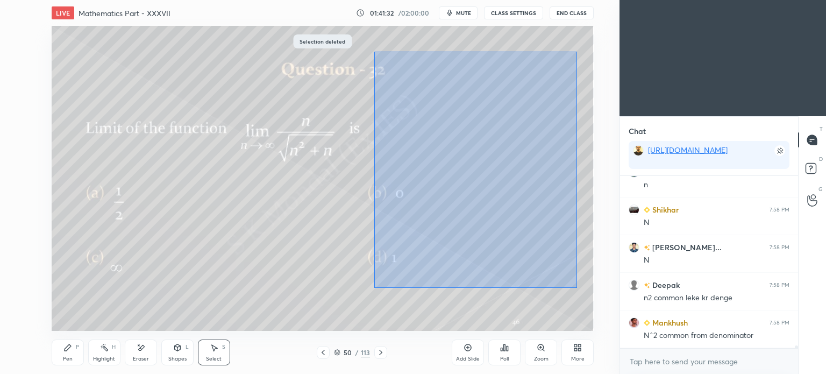
drag, startPoint x: 374, startPoint y: 51, endPoint x: 576, endPoint y: 288, distance: 311.2
click at [576, 288] on div "0 ° Undo Copy Duplicate Duplicate to new slide Delete" at bounding box center [323, 178] width 542 height 305
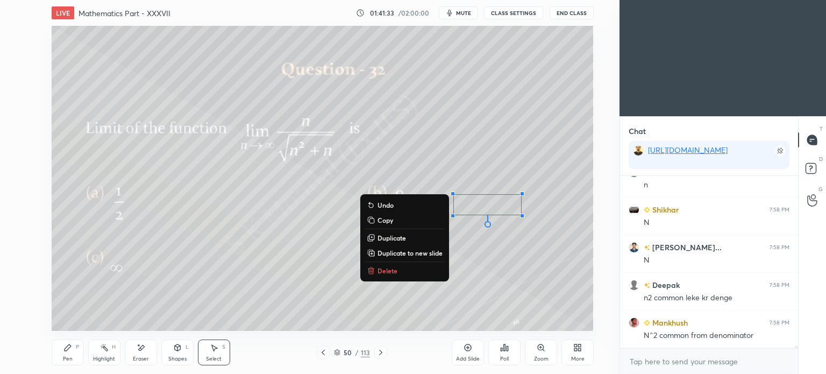
click at [382, 265] on button "Delete" at bounding box center [405, 270] width 80 height 13
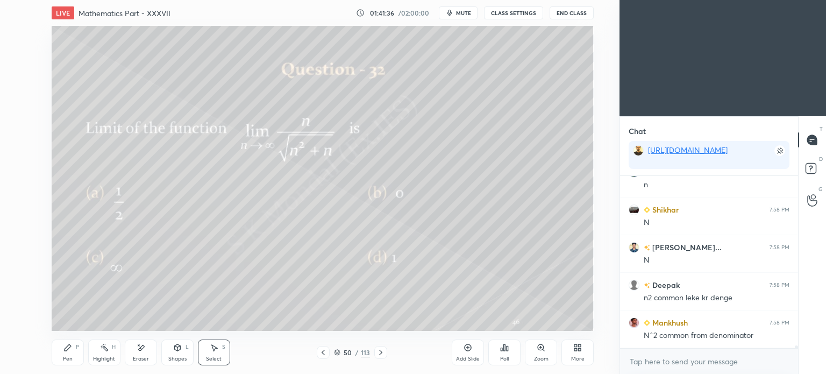
click at [66, 353] on div "Pen P" at bounding box center [68, 352] width 32 height 26
click at [66, 352] on div "Pen P" at bounding box center [68, 352] width 32 height 26
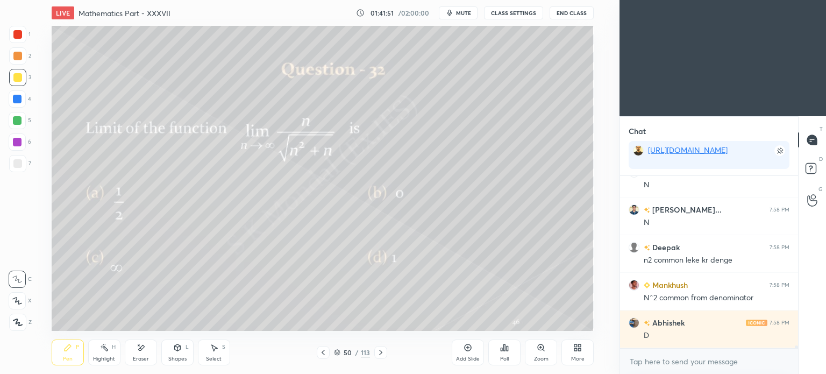
click at [319, 350] on icon at bounding box center [323, 352] width 9 height 9
click at [319, 354] on icon at bounding box center [323, 352] width 9 height 9
click at [16, 122] on div at bounding box center [17, 120] width 9 height 9
click at [16, 121] on div at bounding box center [17, 120] width 9 height 9
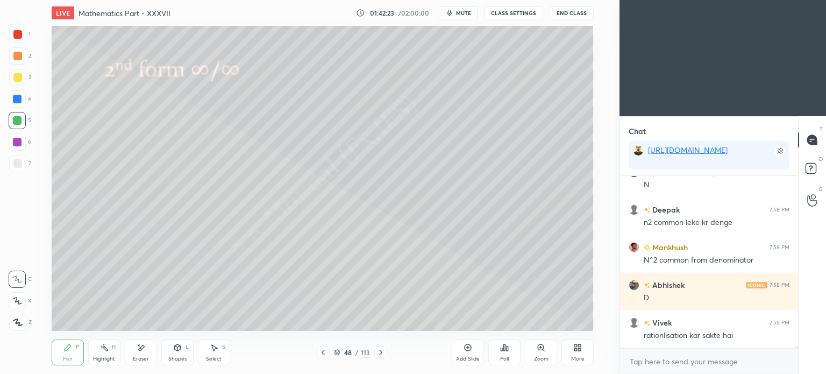
click at [139, 349] on icon at bounding box center [141, 347] width 6 height 5
click at [74, 343] on div "Pen P" at bounding box center [68, 352] width 32 height 26
click at [75, 344] on div "Pen P" at bounding box center [68, 352] width 32 height 26
click at [19, 79] on div at bounding box center [17, 77] width 9 height 9
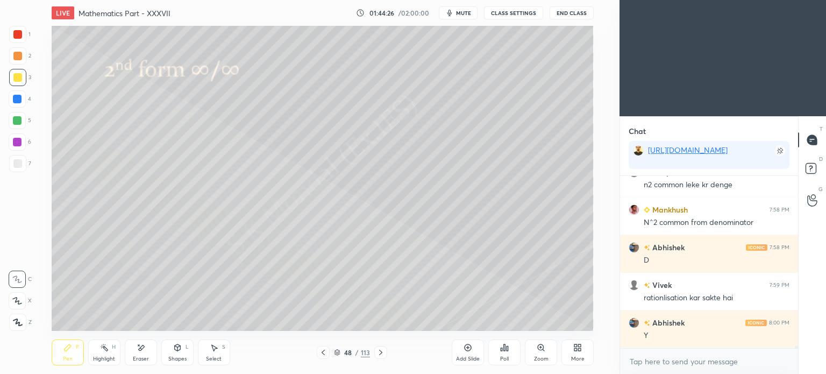
click at [18, 163] on div at bounding box center [17, 163] width 9 height 9
click at [380, 348] on icon at bounding box center [380, 352] width 9 height 9
click at [380, 350] on icon at bounding box center [380, 352] width 9 height 9
click at [69, 348] on icon at bounding box center [68, 347] width 6 height 6
click at [66, 350] on icon at bounding box center [68, 347] width 6 height 6
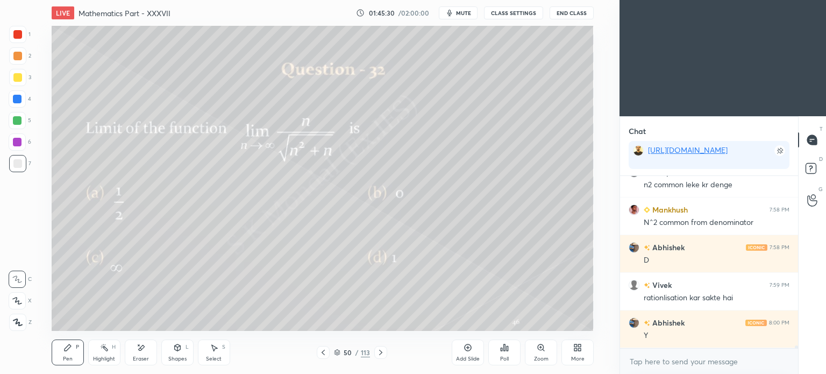
click at [10, 82] on div at bounding box center [17, 77] width 17 height 17
click at [18, 84] on div at bounding box center [17, 77] width 17 height 17
click at [381, 356] on icon at bounding box center [380, 352] width 9 height 9
click at [323, 352] on icon at bounding box center [323, 352] width 9 height 9
click at [465, 352] on icon at bounding box center [468, 347] width 9 height 9
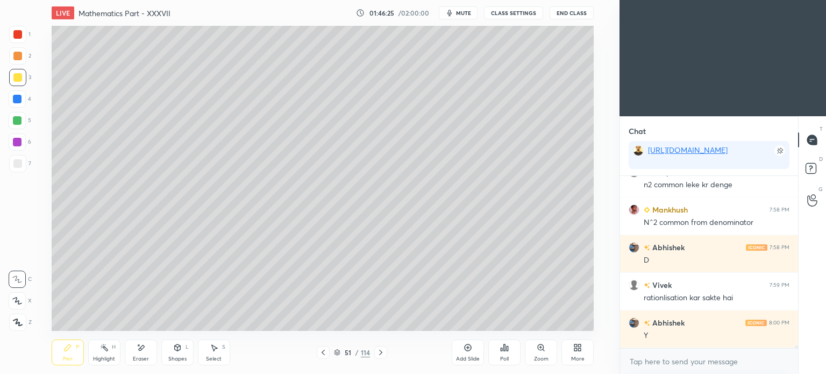
click at [19, 79] on div at bounding box center [17, 77] width 9 height 9
click at [26, 81] on div at bounding box center [17, 77] width 17 height 17
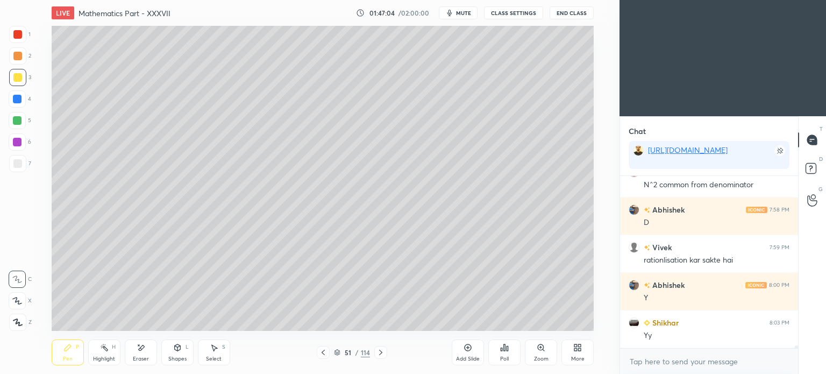
scroll to position [11559, 0]
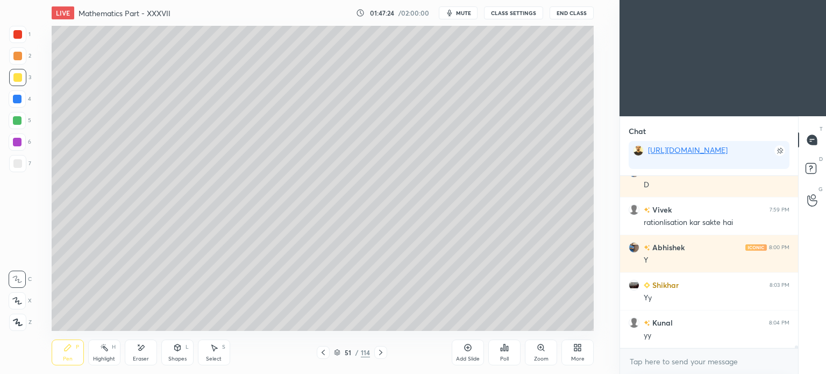
click at [137, 350] on icon at bounding box center [141, 347] width 9 height 9
click at [68, 350] on icon at bounding box center [67, 347] width 9 height 9
click at [69, 350] on icon at bounding box center [67, 347] width 9 height 9
click at [108, 353] on div "Highlight H" at bounding box center [104, 352] width 32 height 26
click at [66, 357] on div "Pen" at bounding box center [68, 358] width 10 height 5
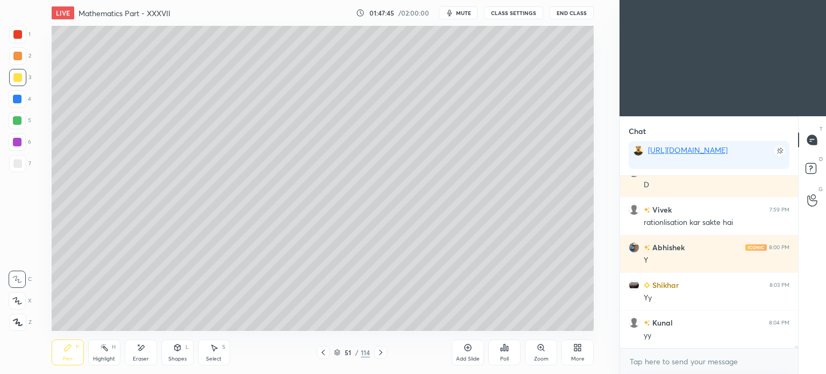
click at [65, 354] on div "Pen P" at bounding box center [68, 352] width 32 height 26
click at [322, 352] on icon at bounding box center [323, 352] width 9 height 9
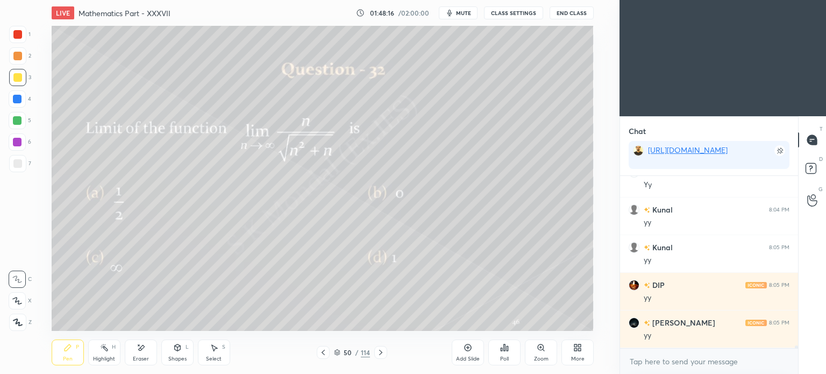
scroll to position [11709, 0]
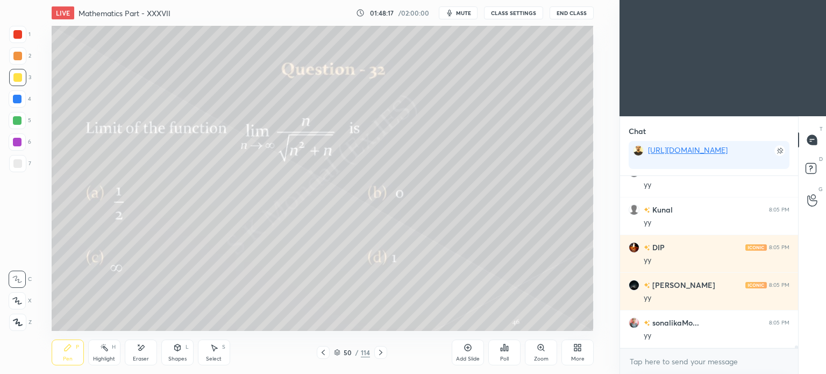
click at [381, 353] on icon at bounding box center [380, 352] width 9 height 9
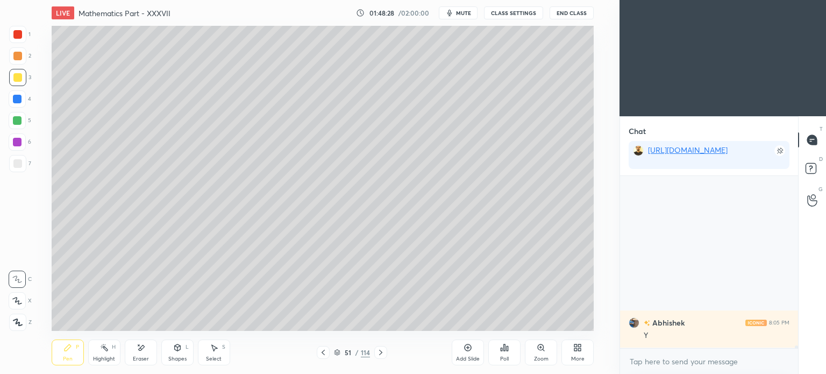
scroll to position [12010, 0]
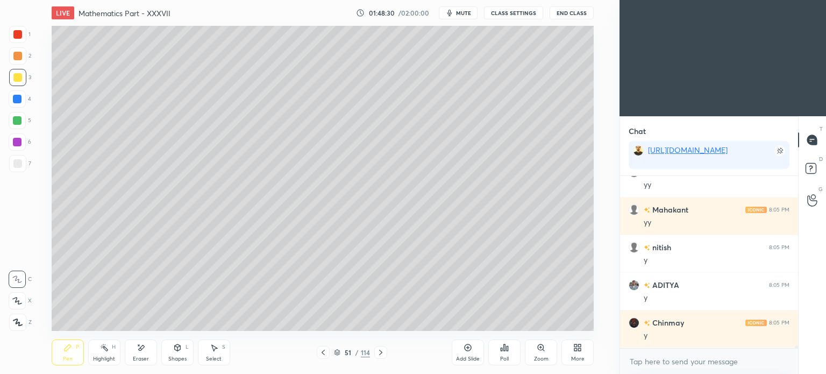
click at [328, 353] on div at bounding box center [323, 352] width 13 height 13
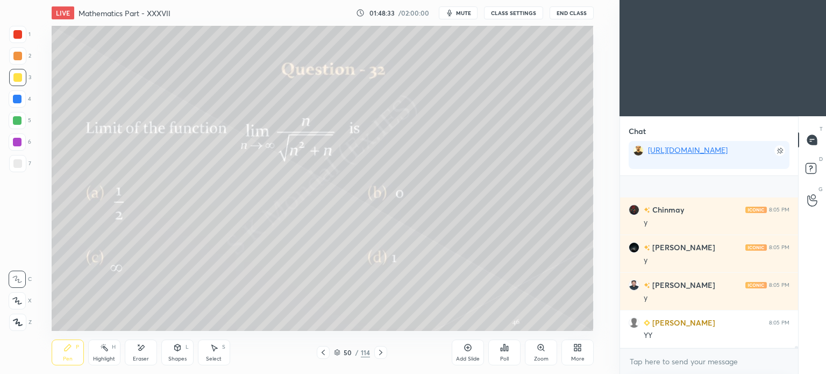
scroll to position [12198, 0]
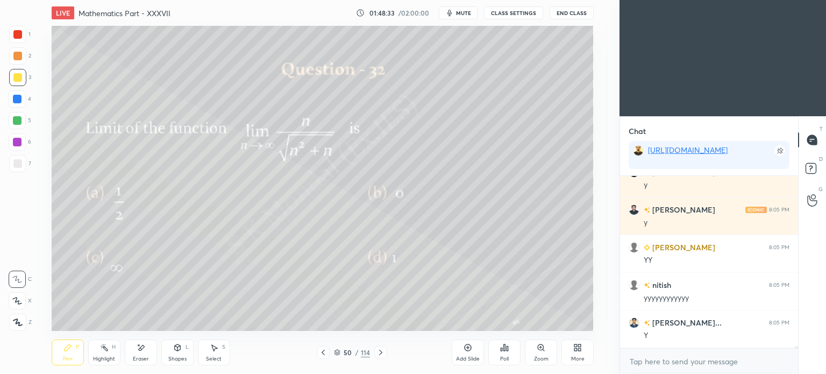
click at [104, 354] on div "Highlight H" at bounding box center [104, 352] width 32 height 26
click at [105, 353] on div "Highlight H" at bounding box center [104, 352] width 32 height 26
click at [67, 353] on div "Pen P" at bounding box center [68, 352] width 32 height 26
click at [67, 348] on icon at bounding box center [68, 347] width 6 height 6
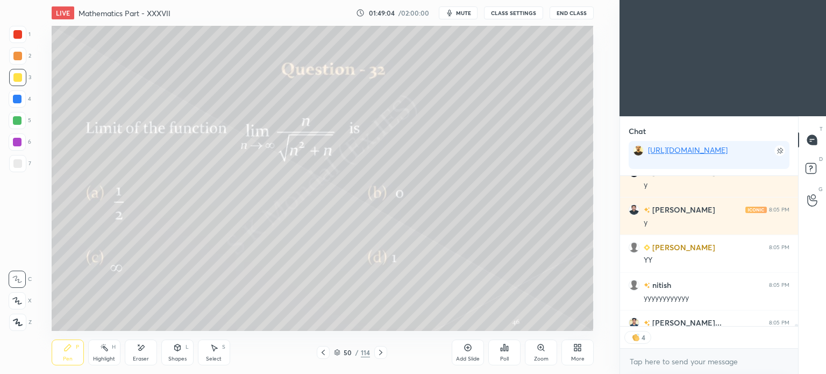
click at [102, 356] on div "Highlight" at bounding box center [104, 358] width 22 height 5
click at [99, 354] on div "Highlight H" at bounding box center [104, 352] width 32 height 26
click at [65, 365] on div "Pen P" at bounding box center [68, 352] width 32 height 26
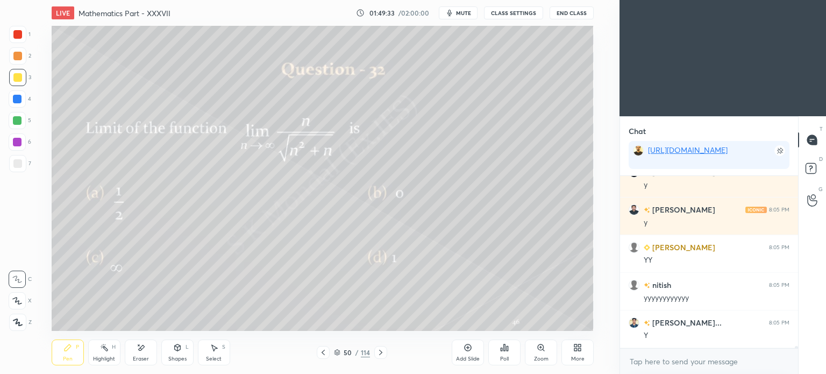
scroll to position [12236, 0]
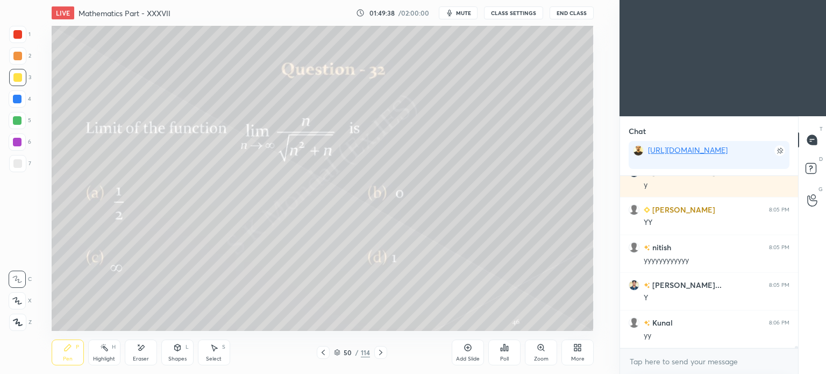
click at [379, 347] on div at bounding box center [380, 352] width 13 height 13
click at [323, 355] on icon at bounding box center [323, 352] width 9 height 9
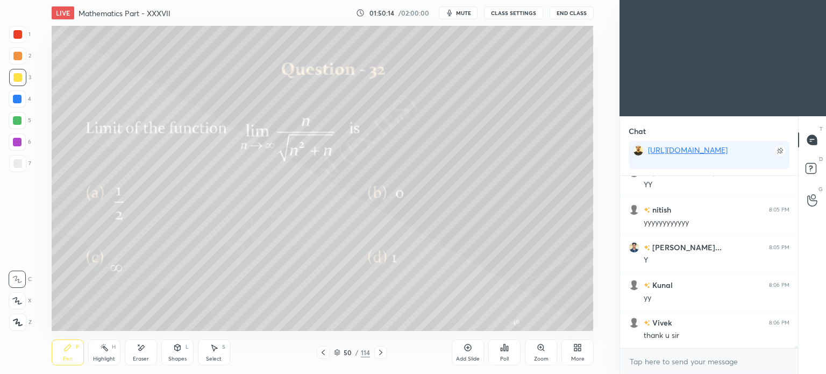
scroll to position [12349, 0]
click at [381, 351] on icon at bounding box center [380, 352] width 3 height 5
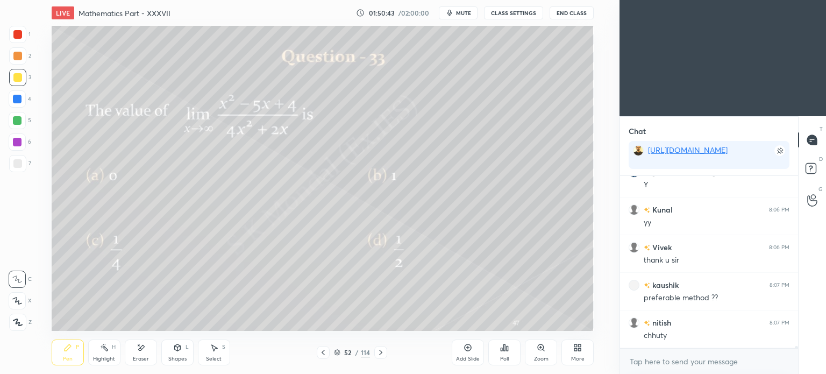
click at [323, 353] on icon at bounding box center [323, 352] width 9 height 9
click at [324, 353] on icon at bounding box center [323, 352] width 9 height 9
click at [324, 352] on icon at bounding box center [323, 352] width 9 height 9
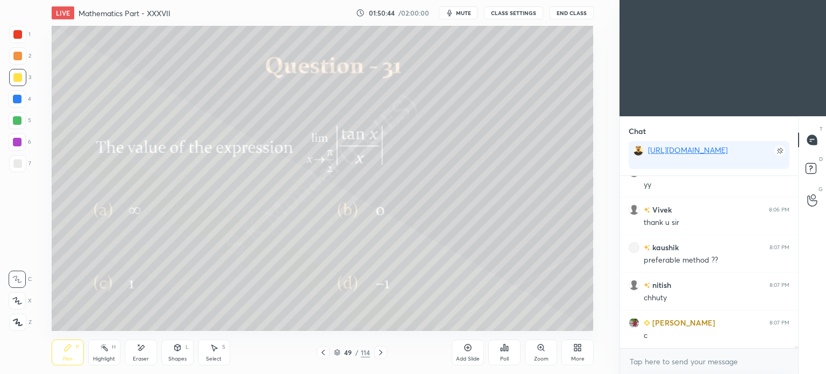
click at [324, 351] on icon at bounding box center [323, 352] width 9 height 9
click at [108, 352] on div "Highlight H" at bounding box center [104, 352] width 32 height 26
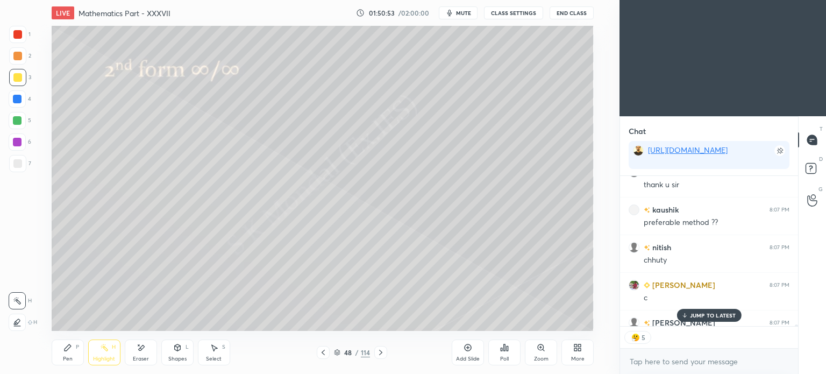
scroll to position [12483, 0]
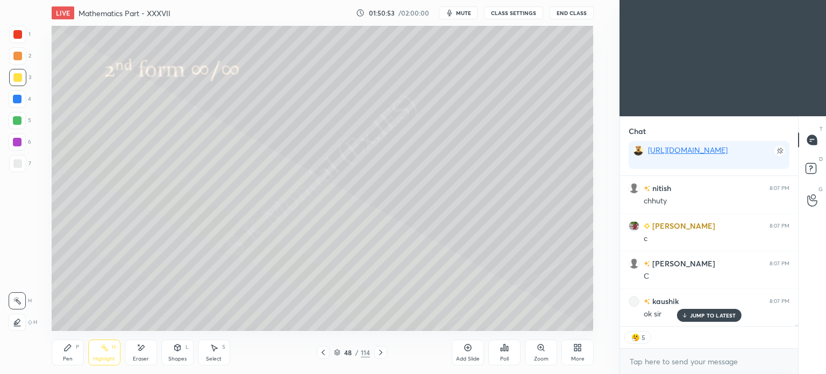
click at [375, 354] on div at bounding box center [380, 352] width 13 height 13
click at [376, 354] on icon at bounding box center [380, 352] width 9 height 9
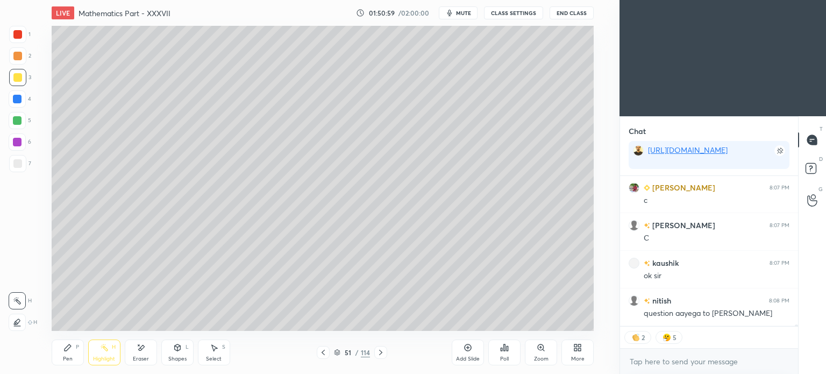
click at [384, 353] on icon at bounding box center [380, 352] width 9 height 9
click at [321, 353] on icon at bounding box center [323, 352] width 9 height 9
click at [512, 348] on div "Poll" at bounding box center [504, 352] width 32 height 26
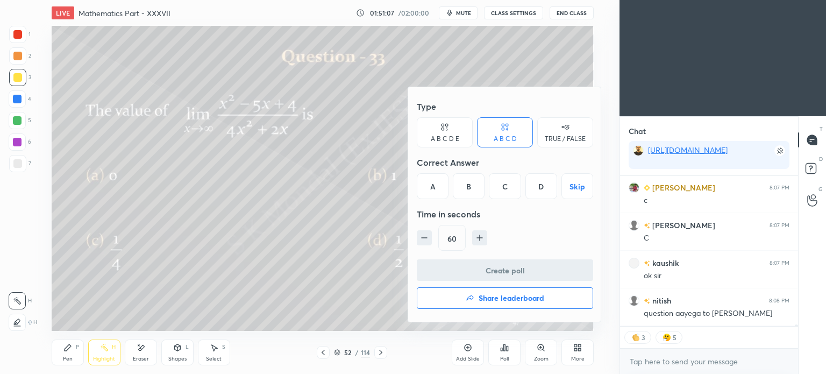
drag, startPoint x: 503, startPoint y: 183, endPoint x: 499, endPoint y: 204, distance: 21.9
click at [503, 183] on div "C" at bounding box center [505, 186] width 32 height 26
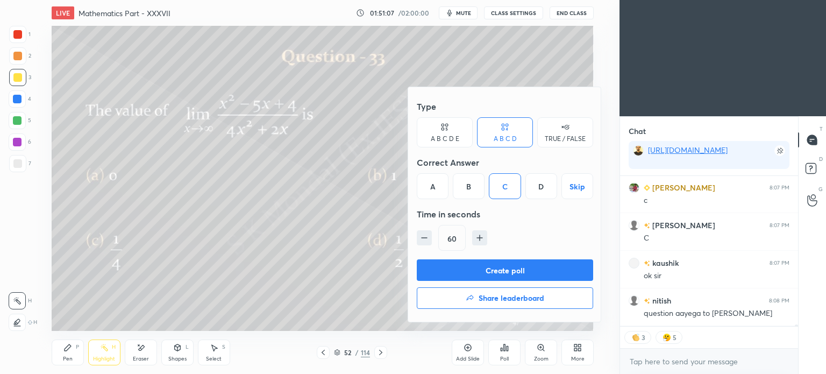
click at [496, 273] on button "Create poll" at bounding box center [505, 270] width 176 height 22
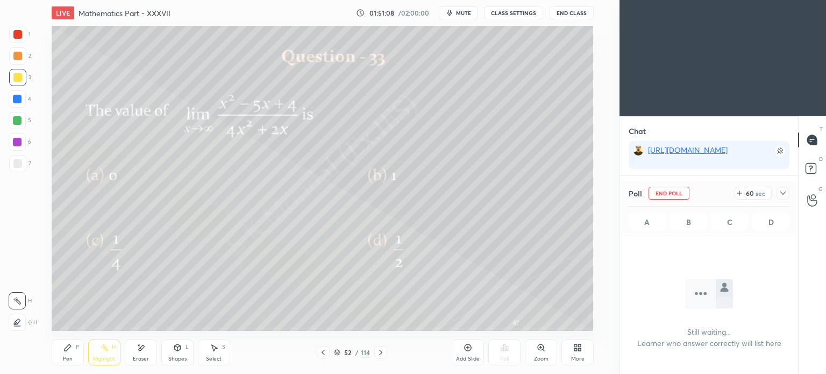
scroll to position [3, 3]
click at [106, 358] on div "Highlight" at bounding box center [104, 358] width 22 height 5
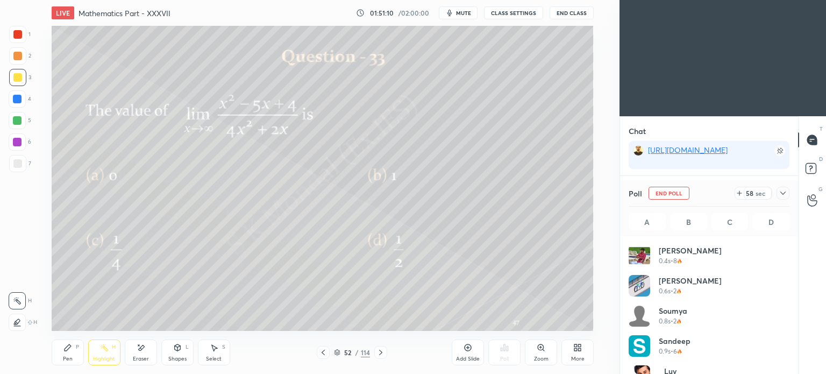
scroll to position [113, 175]
click at [70, 351] on icon at bounding box center [67, 347] width 9 height 9
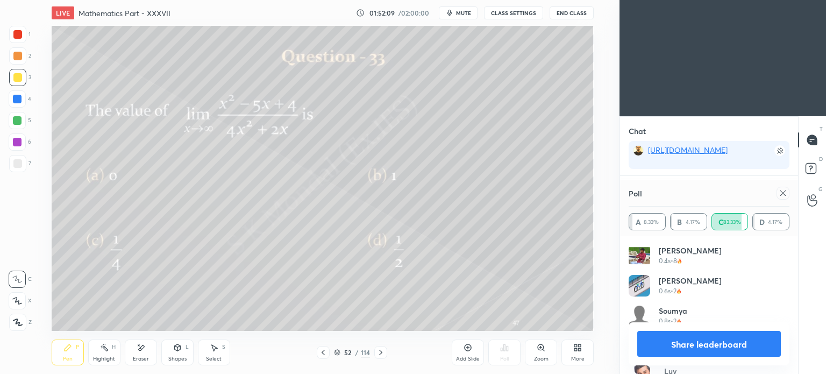
click at [17, 143] on div at bounding box center [17, 142] width 9 height 9
click at [18, 164] on div at bounding box center [17, 163] width 9 height 9
click at [17, 79] on div at bounding box center [17, 77] width 9 height 9
click at [140, 351] on icon at bounding box center [141, 347] width 9 height 9
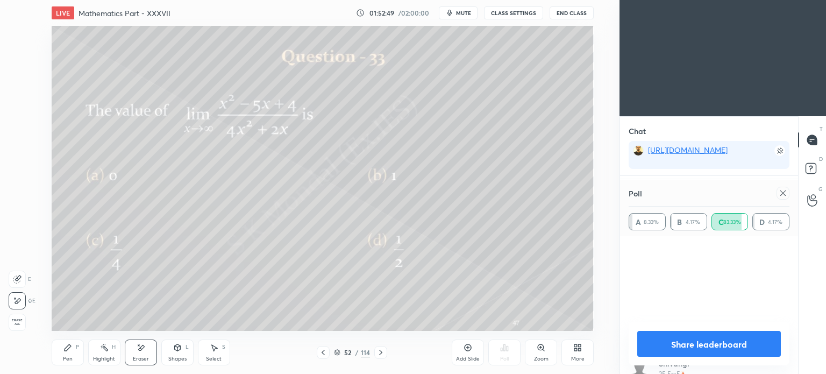
scroll to position [473, 0]
click at [714, 345] on button "Share leaderboard" at bounding box center [709, 344] width 144 height 26
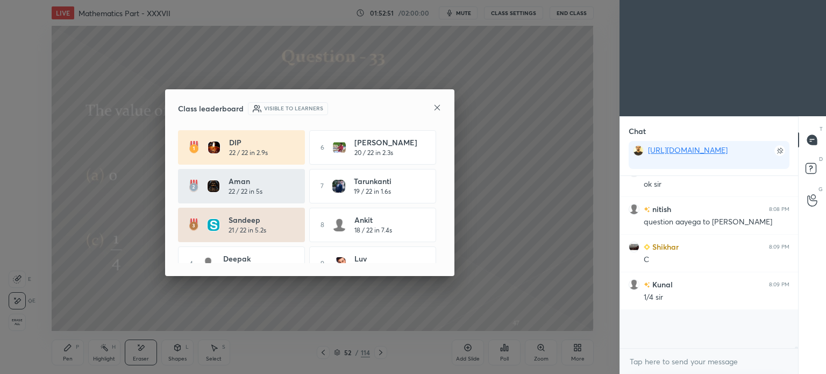
scroll to position [4, 3]
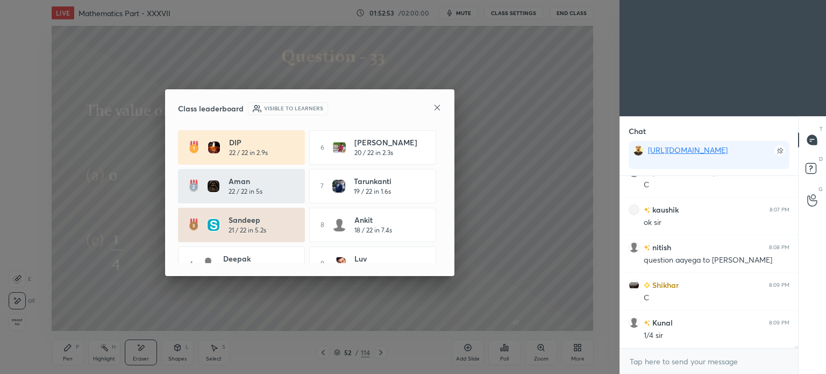
click at [434, 105] on icon at bounding box center [437, 107] width 9 height 9
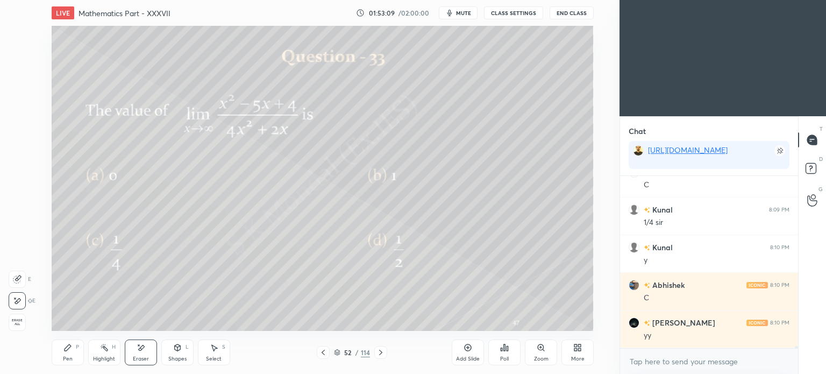
scroll to position [12725, 0]
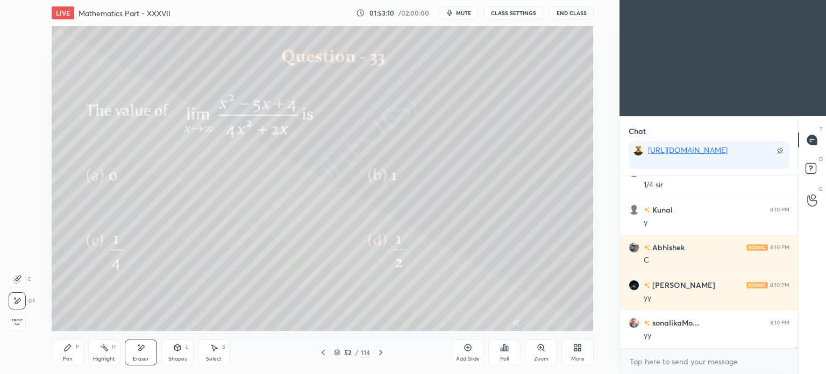
click at [99, 355] on div "Highlight H" at bounding box center [104, 352] width 32 height 26
click at [381, 350] on icon at bounding box center [380, 352] width 9 height 9
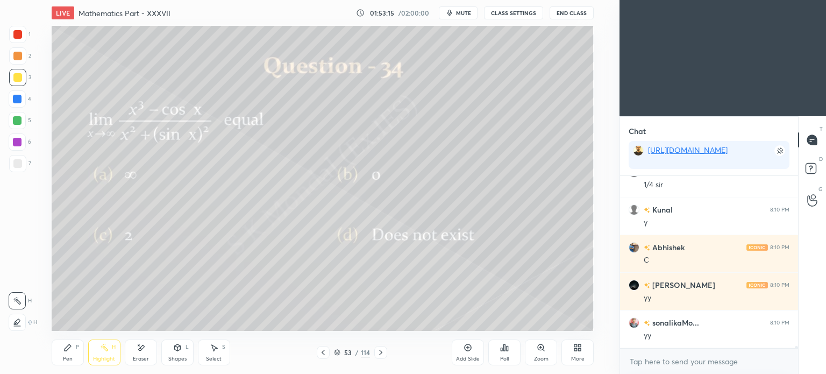
click at [324, 350] on icon at bounding box center [323, 352] width 3 height 5
click at [474, 352] on div "Add Slide" at bounding box center [468, 352] width 32 height 26
click at [70, 356] on div "Pen" at bounding box center [68, 358] width 10 height 5
click at [72, 355] on div "Pen P" at bounding box center [68, 352] width 32 height 26
click at [106, 354] on div "Highlight H" at bounding box center [104, 352] width 32 height 26
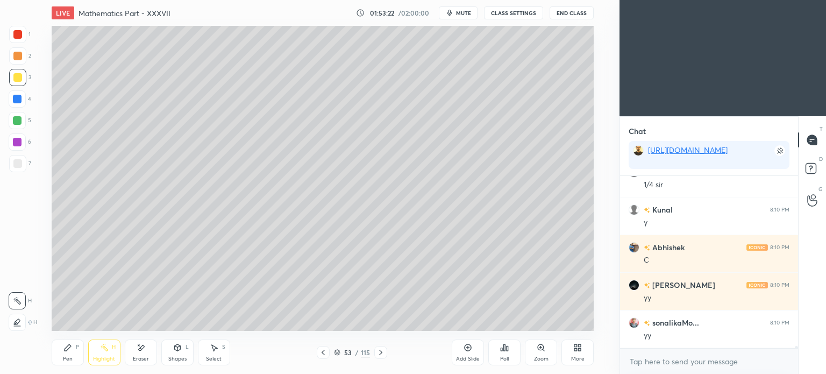
click at [105, 348] on rect at bounding box center [105, 348] width 5 height 5
click at [145, 346] on div "Eraser" at bounding box center [141, 352] width 32 height 26
click at [59, 352] on div "Pen P" at bounding box center [68, 352] width 32 height 26
click at [62, 352] on div "Pen P" at bounding box center [68, 352] width 32 height 26
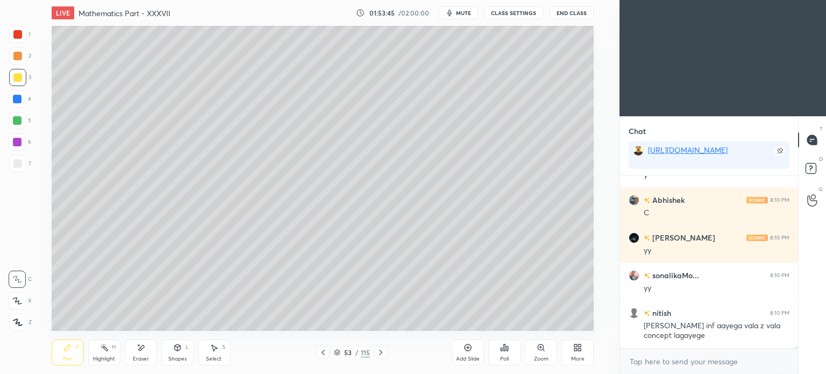
click at [322, 349] on icon at bounding box center [323, 352] width 9 height 9
click at [381, 352] on icon at bounding box center [380, 352] width 9 height 9
click at [324, 351] on icon at bounding box center [323, 352] width 9 height 9
click at [379, 350] on icon at bounding box center [380, 352] width 3 height 5
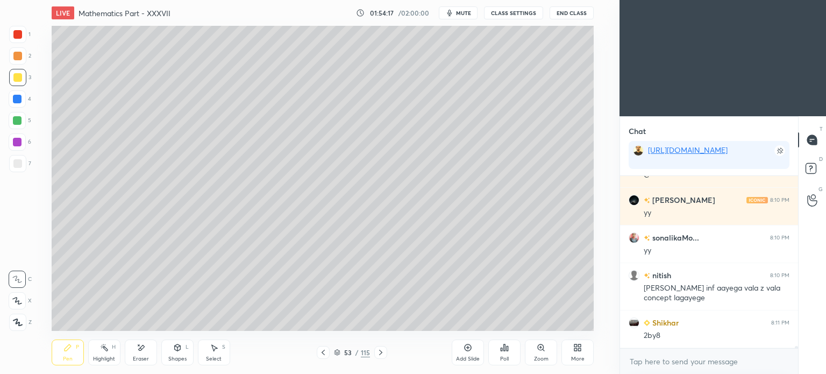
scroll to position [12848, 0]
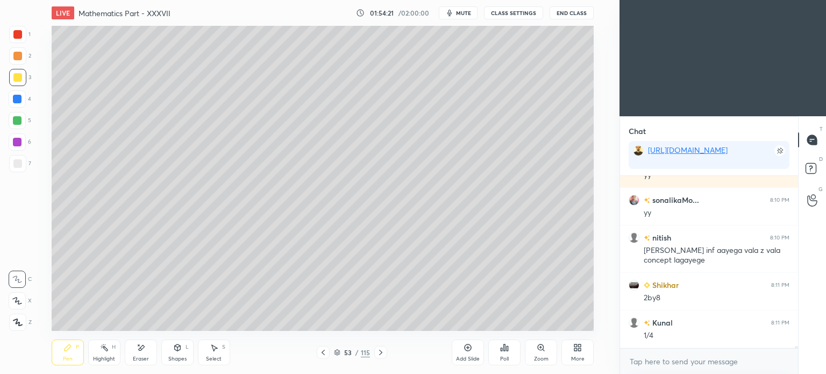
click at [317, 353] on div at bounding box center [323, 352] width 13 height 13
click at [380, 350] on icon at bounding box center [380, 352] width 9 height 9
click at [325, 353] on icon at bounding box center [323, 352] width 9 height 9
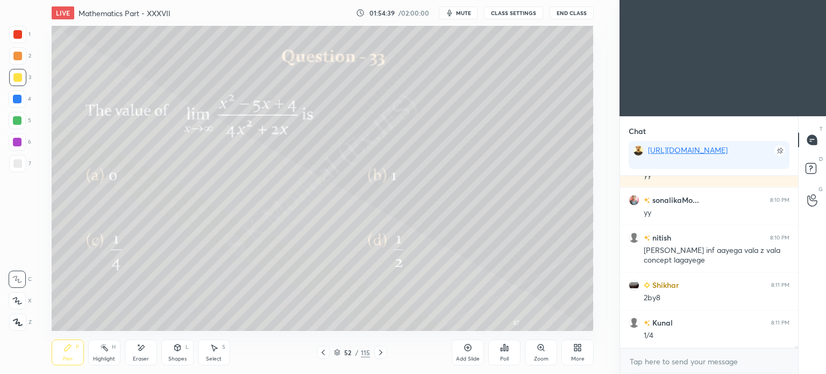
click at [325, 353] on icon at bounding box center [323, 352] width 9 height 9
click at [376, 352] on icon at bounding box center [380, 352] width 9 height 9
click at [377, 352] on icon at bounding box center [380, 352] width 9 height 9
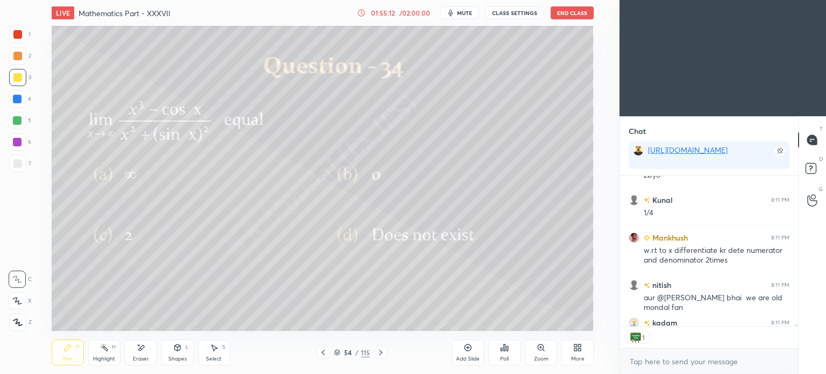
scroll to position [147, 175]
click at [505, 351] on icon at bounding box center [504, 347] width 9 height 9
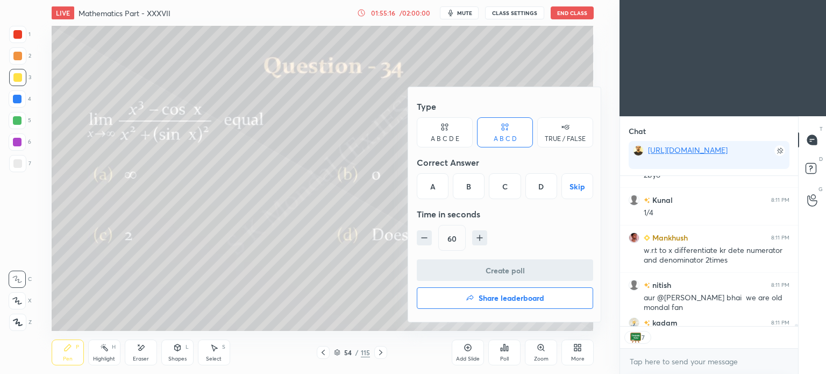
click at [428, 188] on div "A" at bounding box center [433, 186] width 32 height 26
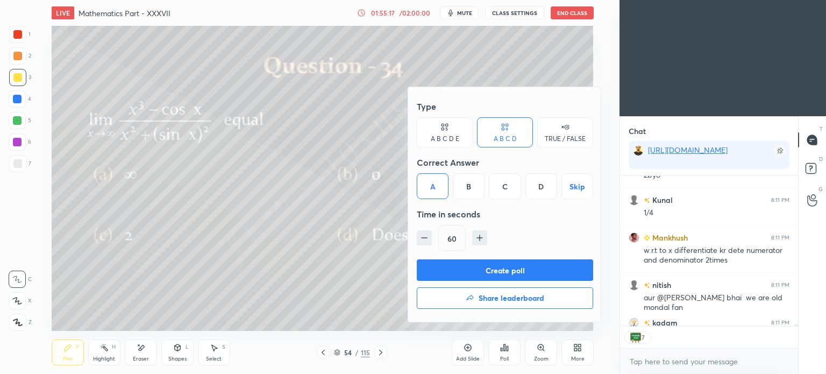
click at [497, 271] on button "Create poll" at bounding box center [505, 270] width 176 height 22
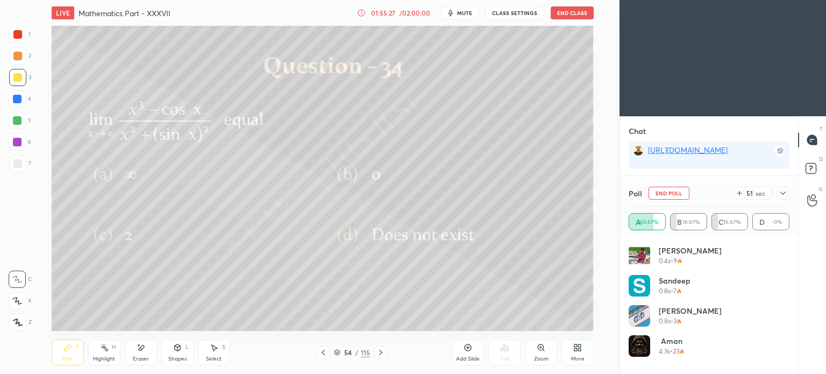
scroll to position [13090, 0]
click at [70, 353] on div "Pen P" at bounding box center [68, 352] width 32 height 26
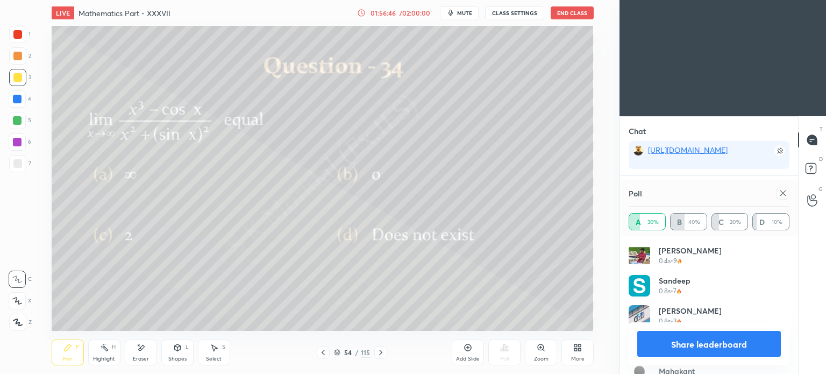
scroll to position [12317, 0]
click at [143, 354] on div "Eraser" at bounding box center [141, 352] width 32 height 26
click at [66, 355] on div "Pen P" at bounding box center [68, 352] width 32 height 26
click at [67, 354] on div "Pen P" at bounding box center [68, 352] width 32 height 26
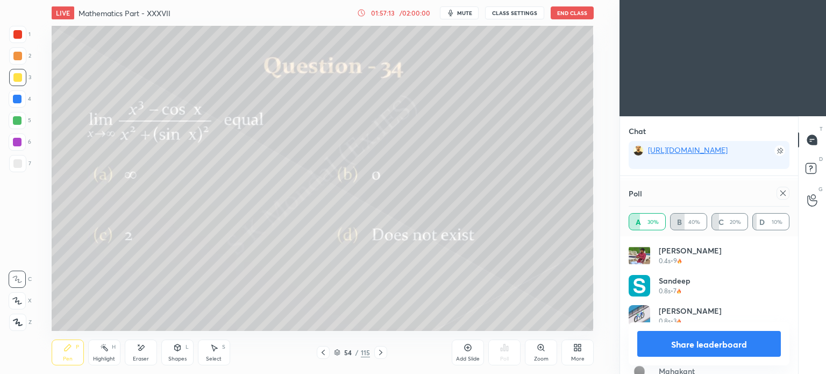
click at [657, 331] on button "Share leaderboard" at bounding box center [709, 344] width 144 height 26
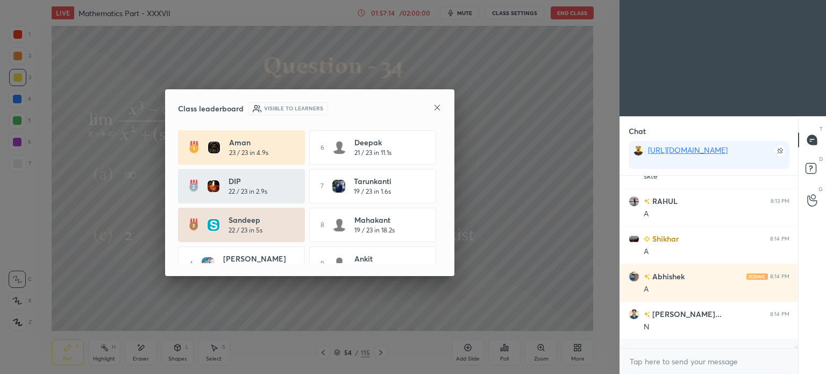
scroll to position [189, 175]
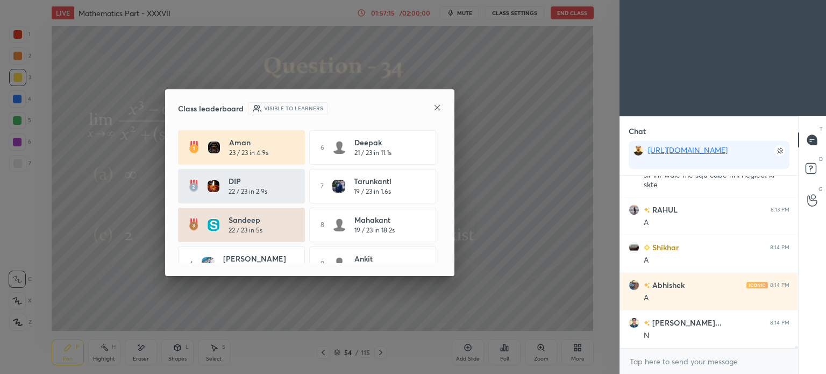
click at [439, 106] on icon at bounding box center [437, 107] width 9 height 9
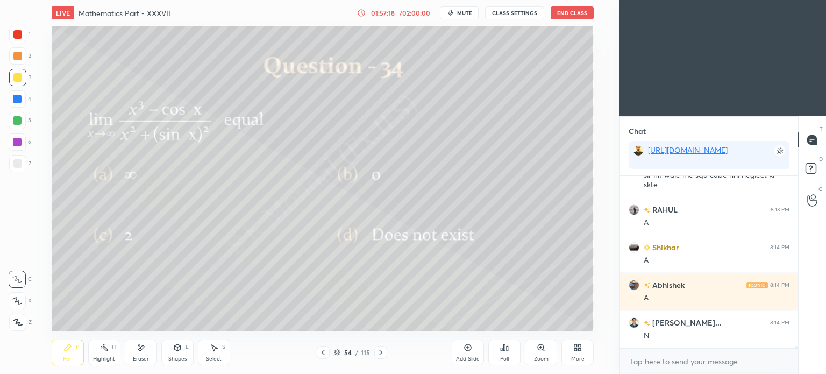
click at [105, 352] on div "Highlight H" at bounding box center [104, 352] width 32 height 26
click at [59, 355] on div "Pen P" at bounding box center [68, 352] width 32 height 26
click at [62, 355] on div "Pen P" at bounding box center [68, 352] width 32 height 26
click at [105, 357] on div "Highlight" at bounding box center [104, 358] width 22 height 5
click at [62, 354] on div "Pen P" at bounding box center [68, 352] width 32 height 26
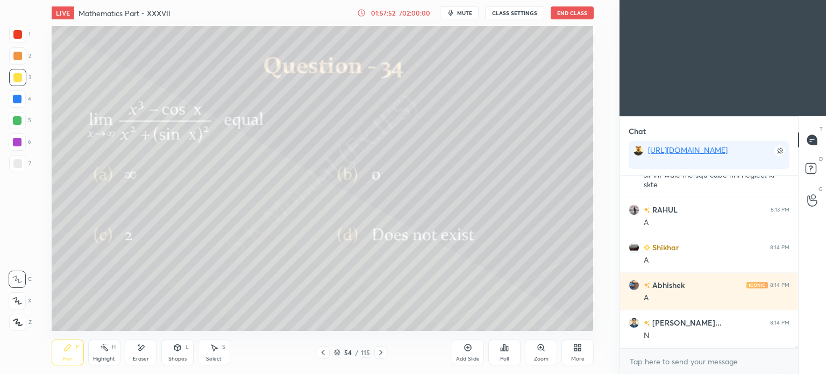
click at [70, 354] on div "Pen P" at bounding box center [68, 352] width 32 height 26
click at [108, 358] on div "Highlight" at bounding box center [104, 358] width 22 height 5
click at [105, 358] on div "Highlight" at bounding box center [104, 358] width 22 height 5
click at [63, 360] on div "Pen" at bounding box center [68, 358] width 10 height 5
click at [66, 358] on div "Pen" at bounding box center [68, 358] width 10 height 5
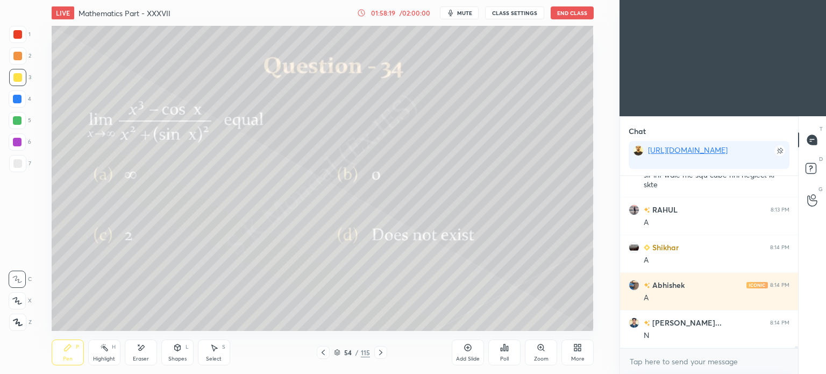
click at [103, 354] on div "Highlight H" at bounding box center [104, 352] width 32 height 26
click at [69, 353] on div "Pen P" at bounding box center [68, 352] width 32 height 26
click at [69, 356] on div "Pen" at bounding box center [68, 358] width 10 height 5
click at [104, 354] on div "Highlight H" at bounding box center [104, 352] width 32 height 26
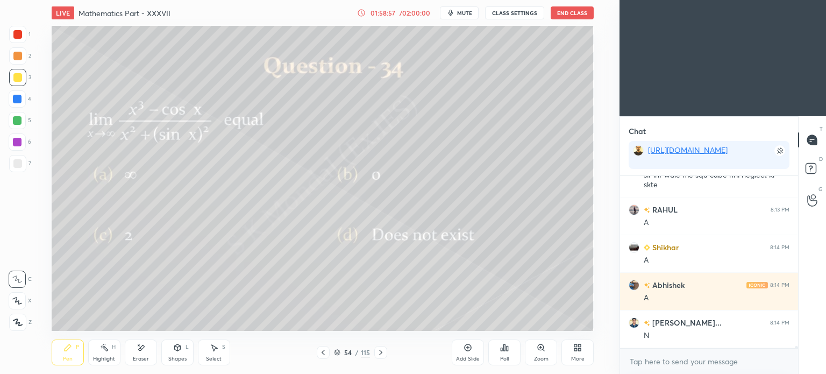
click at [108, 355] on div "Highlight H" at bounding box center [104, 352] width 32 height 26
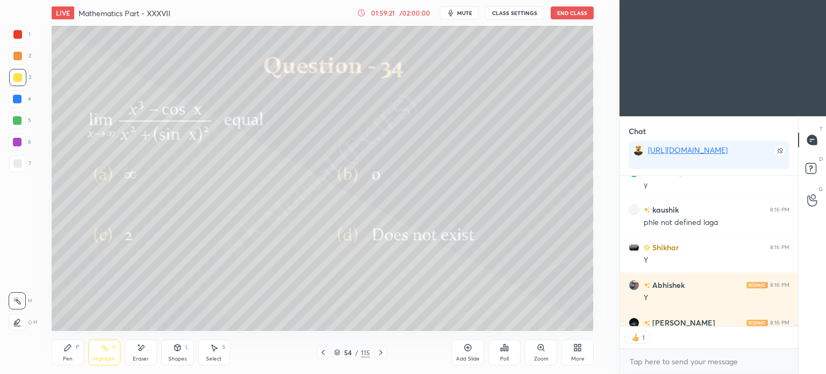
scroll to position [3, 3]
click at [464, 348] on icon at bounding box center [468, 347] width 9 height 9
click at [14, 75] on div at bounding box center [17, 77] width 9 height 9
click at [65, 359] on div "Pen" at bounding box center [68, 358] width 10 height 5
click at [65, 357] on div "Pen" at bounding box center [68, 358] width 10 height 5
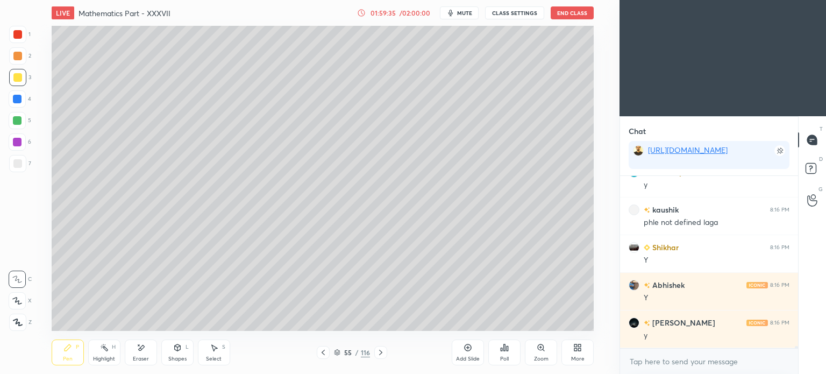
scroll to position [169, 175]
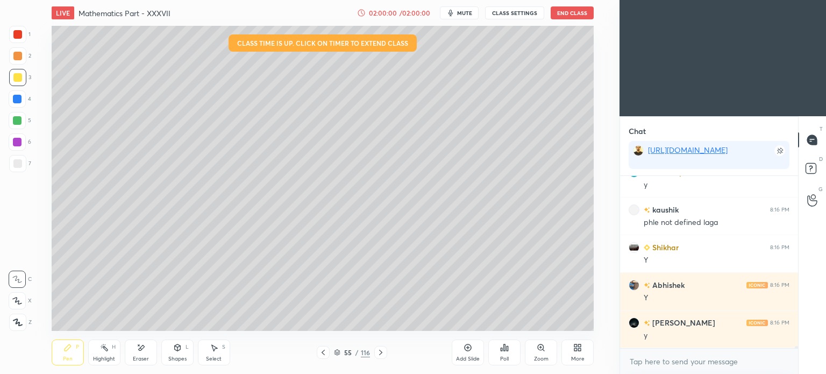
click at [129, 340] on div "Eraser" at bounding box center [141, 352] width 32 height 26
click at [99, 355] on div "Highlight H" at bounding box center [104, 352] width 32 height 26
click at [141, 353] on div "Eraser" at bounding box center [141, 352] width 32 height 26
click at [71, 350] on icon at bounding box center [67, 347] width 9 height 9
click at [72, 350] on div "Pen P" at bounding box center [68, 352] width 32 height 26
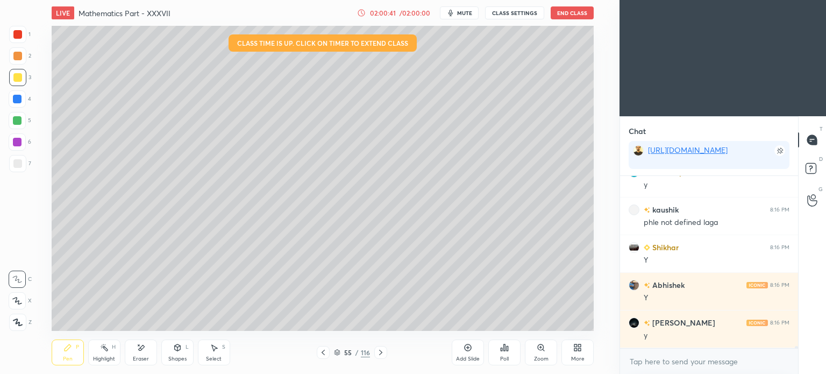
click at [131, 350] on div "Eraser" at bounding box center [141, 352] width 32 height 26
click at [61, 347] on div "Pen P" at bounding box center [68, 352] width 32 height 26
click at [68, 345] on icon at bounding box center [67, 347] width 9 height 9
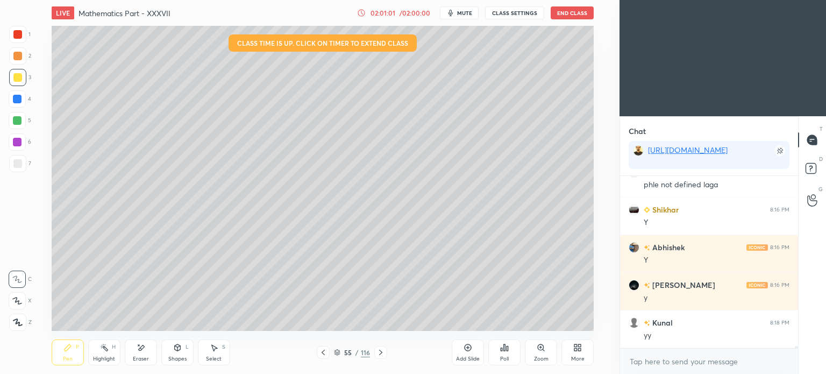
scroll to position [12647, 0]
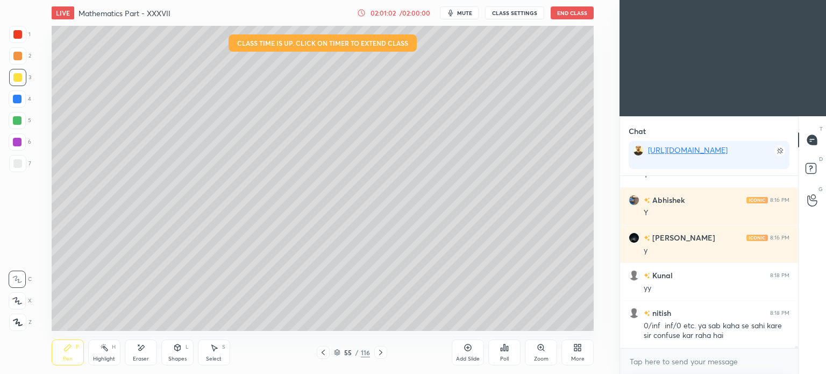
click at [323, 349] on icon at bounding box center [323, 352] width 9 height 9
click at [382, 346] on div at bounding box center [380, 352] width 13 height 13
click at [324, 348] on icon at bounding box center [323, 352] width 9 height 9
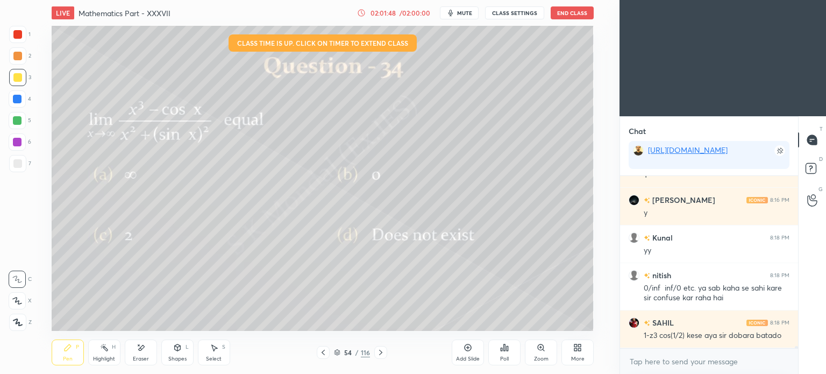
scroll to position [12722, 0]
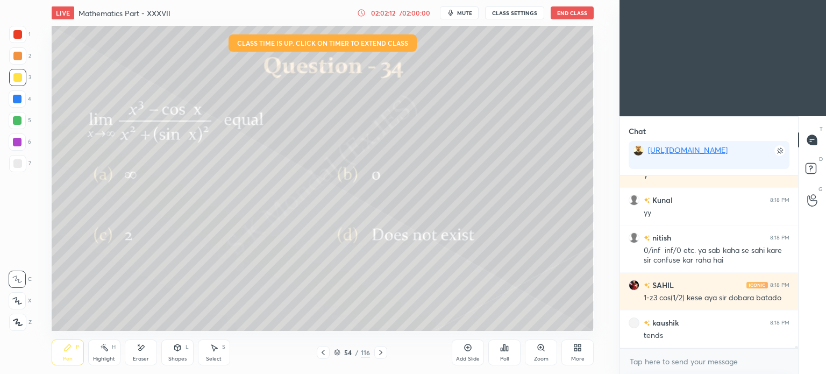
click at [336, 350] on icon at bounding box center [337, 352] width 6 height 6
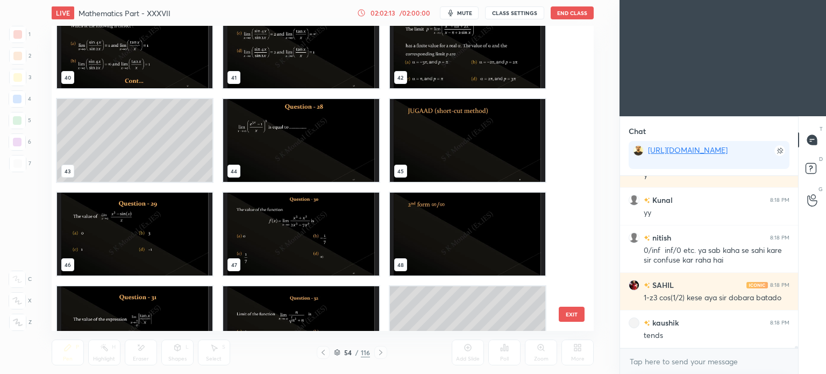
scroll to position [1217, 0]
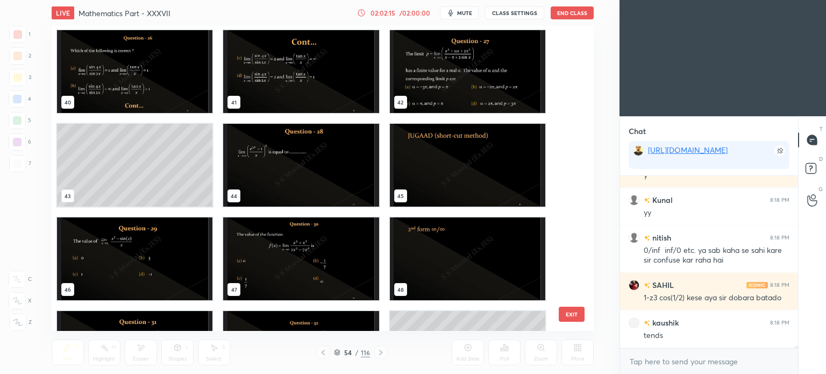
click at [415, 154] on img "grid" at bounding box center [466, 165] width 155 height 83
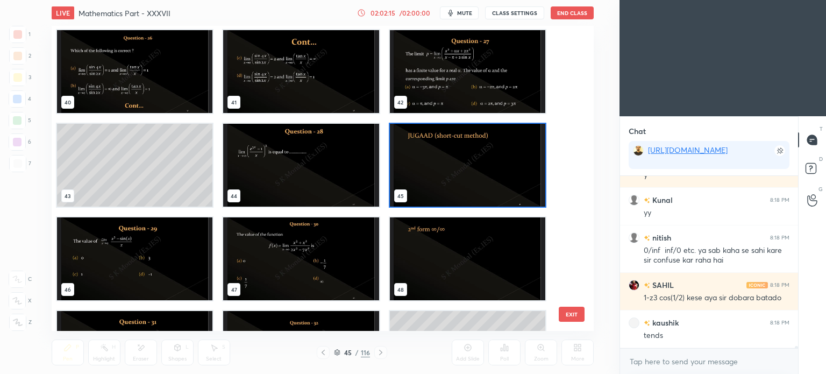
click at [415, 154] on img "grid" at bounding box center [466, 165] width 155 height 83
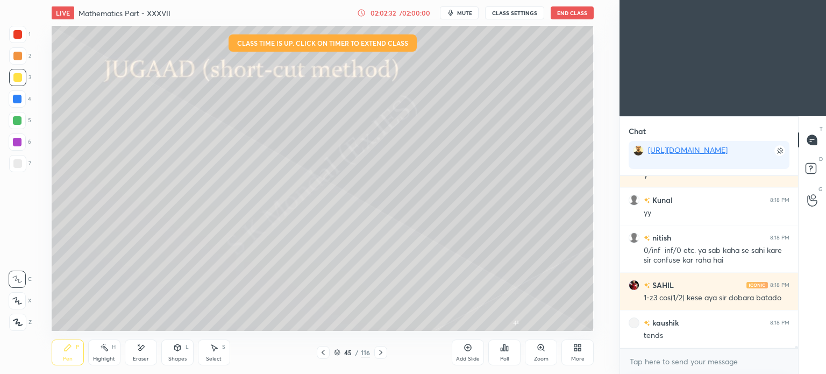
click at [337, 353] on icon at bounding box center [337, 352] width 6 height 6
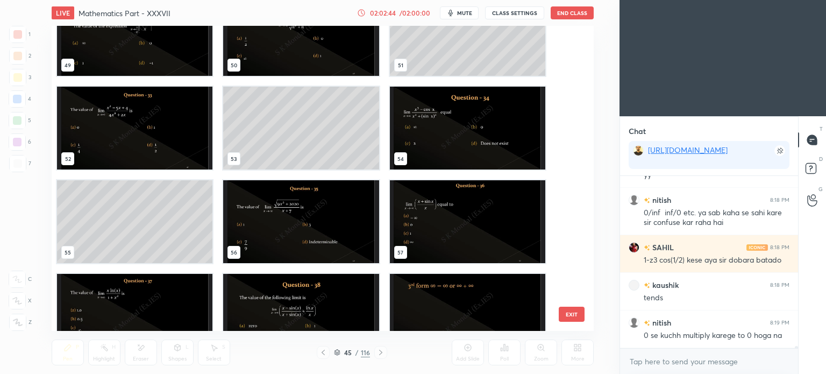
scroll to position [1529, 0]
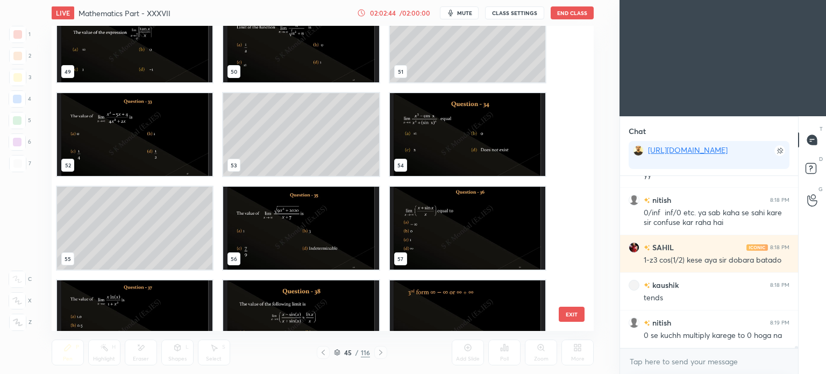
click at [438, 117] on img "grid" at bounding box center [466, 134] width 155 height 83
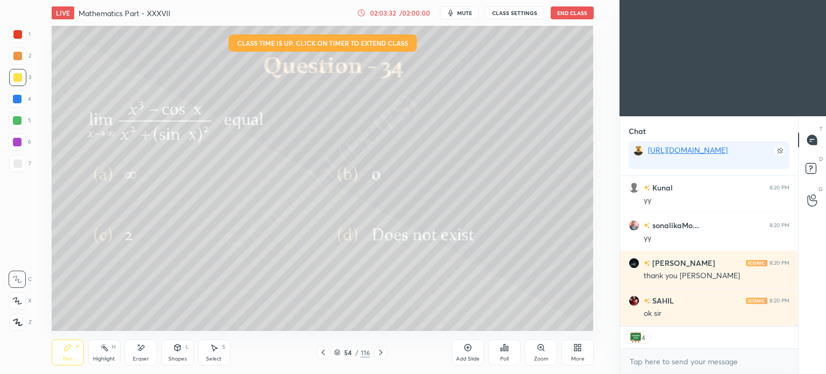
scroll to position [12970, 0]
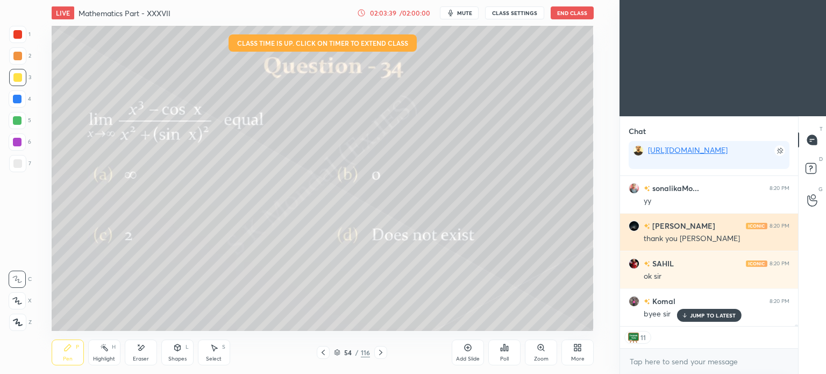
drag, startPoint x: 697, startPoint y: 309, endPoint x: 662, endPoint y: 236, distance: 81.3
click at [697, 309] on div "JUMP TO LATEST" at bounding box center [708, 315] width 65 height 13
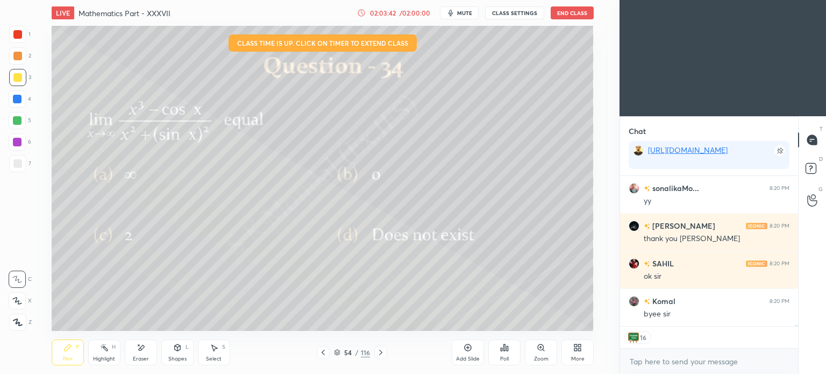
click at [574, 11] on button "End Class" at bounding box center [572, 12] width 43 height 13
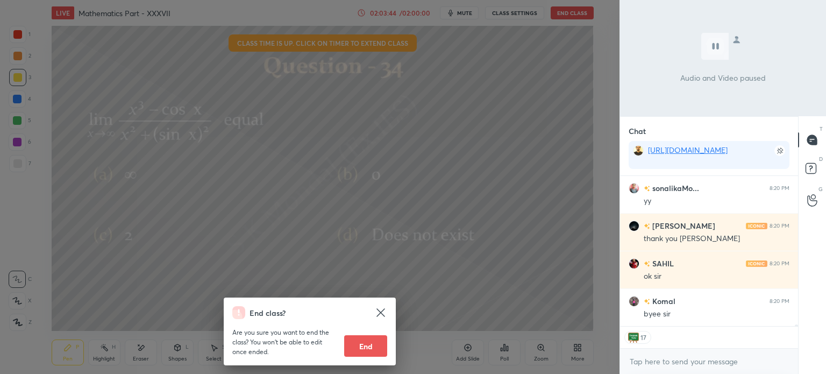
click at [366, 348] on button "End" at bounding box center [365, 346] width 43 height 22
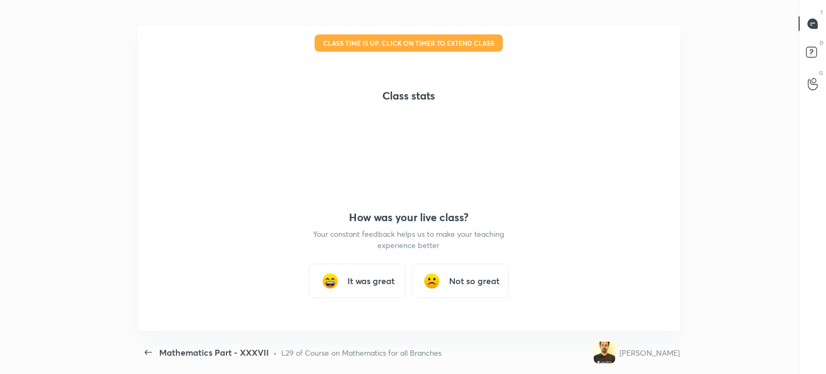
scroll to position [0, 0]
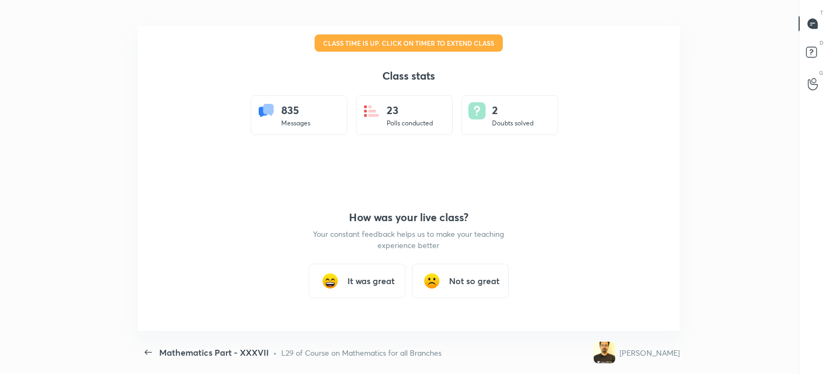
click at [372, 281] on h3 "It was great" at bounding box center [370, 280] width 47 height 13
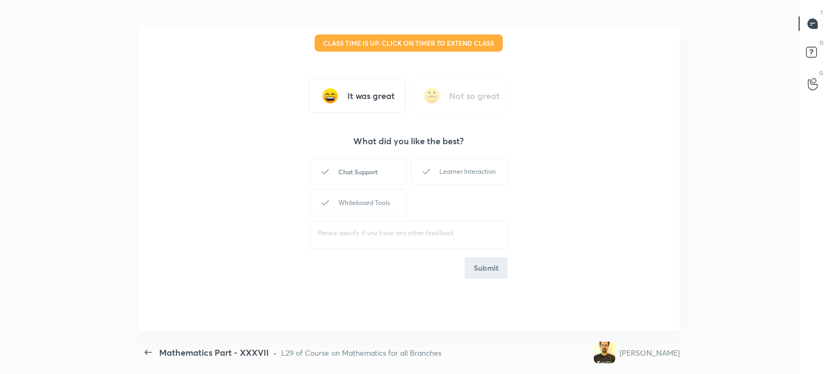
type textarea "x"
click at [372, 166] on div "Chat Support" at bounding box center [358, 171] width 97 height 27
click at [495, 172] on div "Learner Interaction" at bounding box center [459, 171] width 97 height 27
click at [382, 189] on div "Chat Support Learner Interaction Whiteboard Tools" at bounding box center [409, 187] width 198 height 62
click at [378, 196] on div "Whiteboard Tools" at bounding box center [358, 202] width 97 height 27
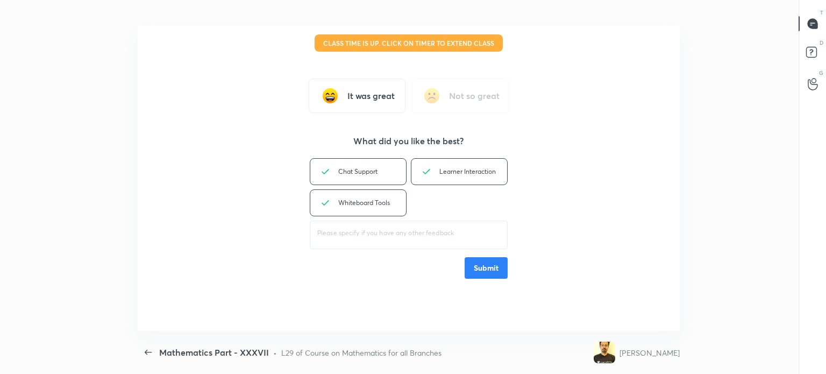
click at [493, 261] on button "Submit" at bounding box center [486, 268] width 43 height 22
